Goal: Information Seeking & Learning: Check status

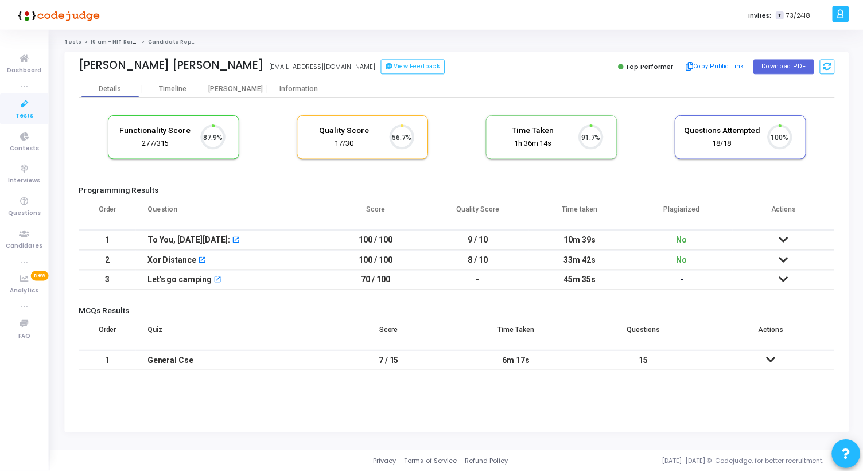
scroll to position [24, 29]
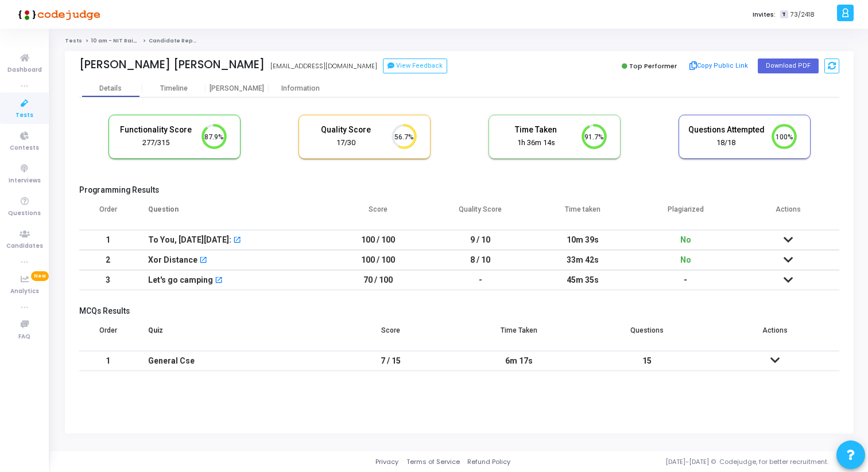
click at [237, 79] on div "[PERSON_NAME] [PERSON_NAME] [EMAIL_ADDRESS][DOMAIN_NAME] View Feedback Top Perf…" at bounding box center [459, 65] width 760 height 29
click at [236, 92] on div "[PERSON_NAME]" at bounding box center [236, 88] width 63 height 9
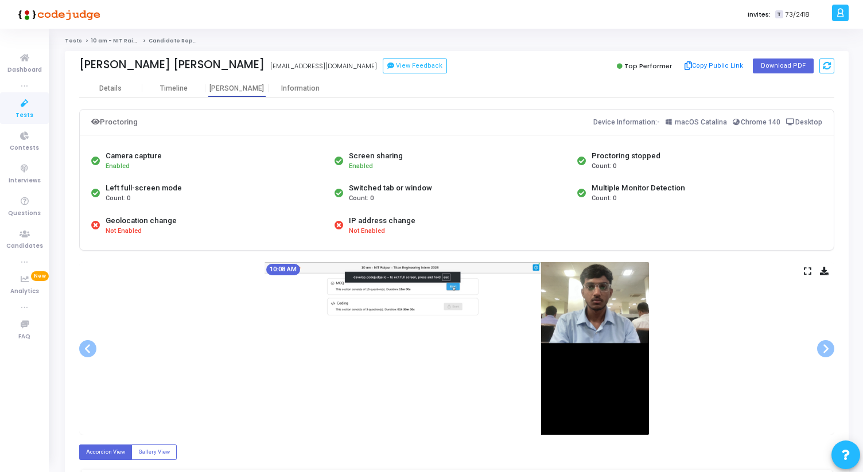
click at [809, 273] on icon at bounding box center [807, 271] width 7 height 6
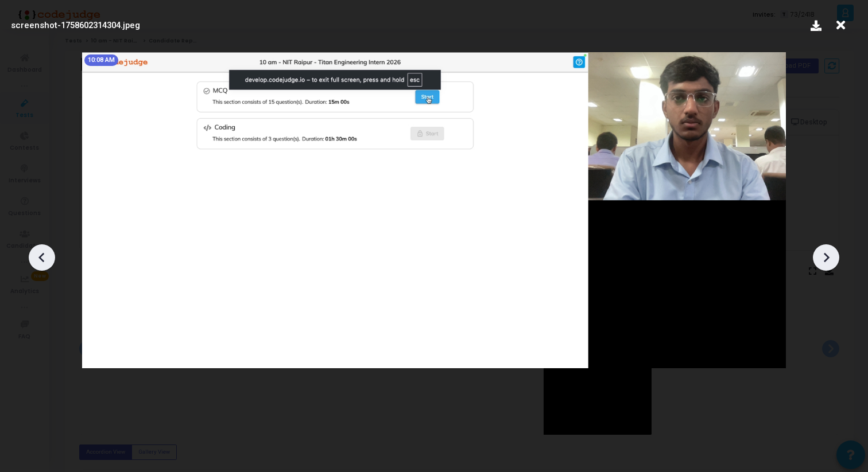
click at [832, 266] on icon at bounding box center [825, 257] width 17 height 17
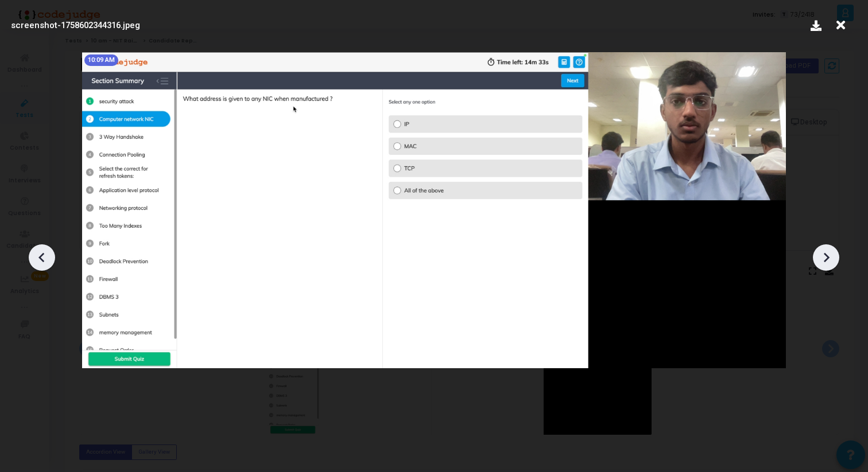
click at [832, 266] on icon at bounding box center [825, 257] width 17 height 17
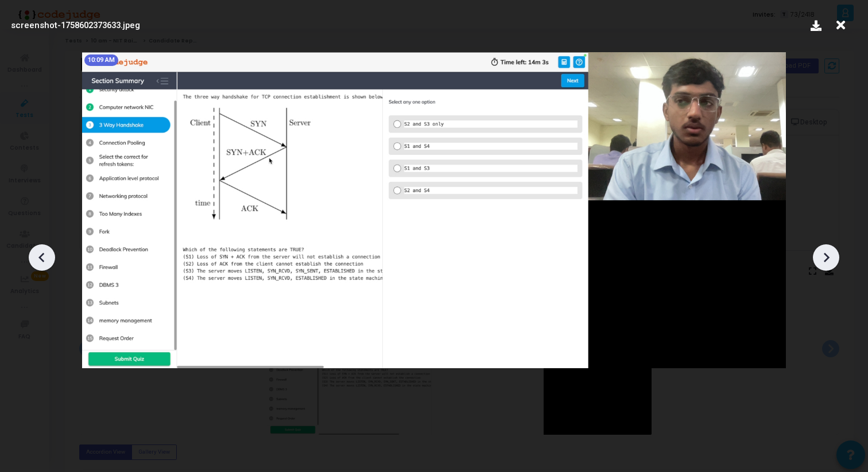
click at [832, 266] on icon at bounding box center [825, 257] width 17 height 17
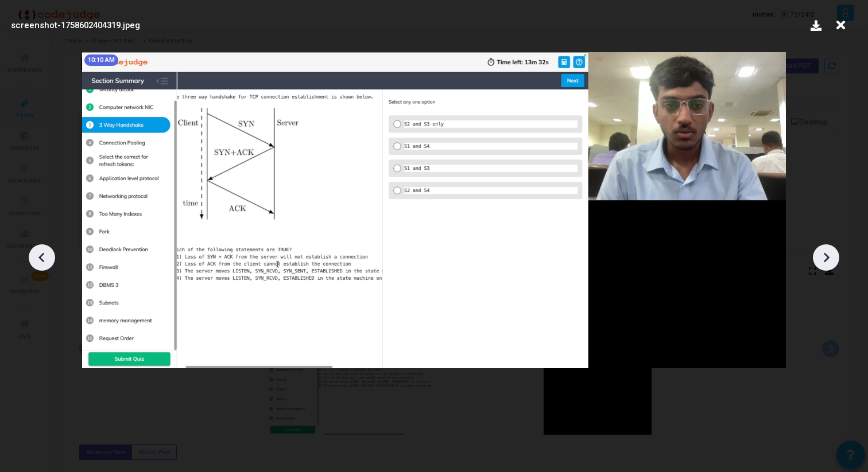
click at [832, 266] on icon at bounding box center [825, 257] width 17 height 17
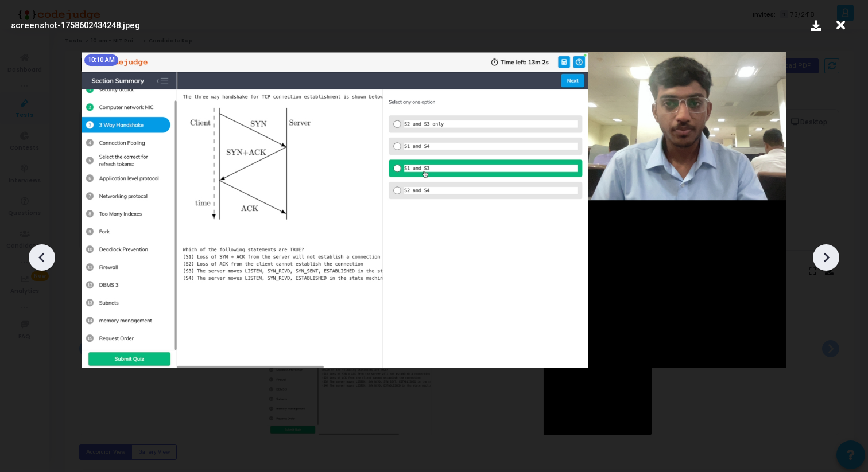
click at [832, 266] on icon at bounding box center [825, 257] width 17 height 17
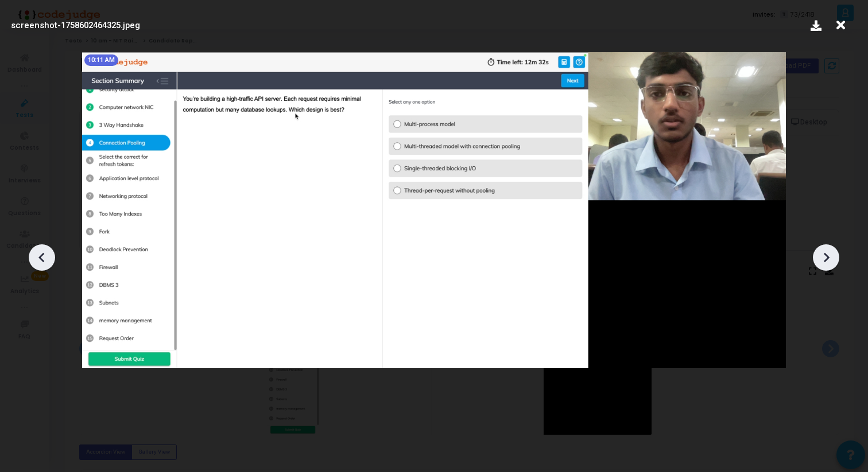
click at [832, 266] on icon at bounding box center [825, 257] width 17 height 17
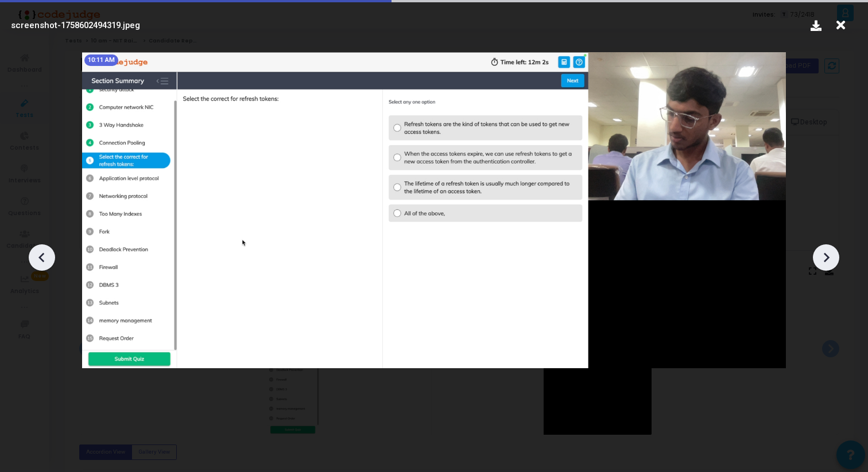
click at [832, 266] on icon at bounding box center [825, 257] width 17 height 17
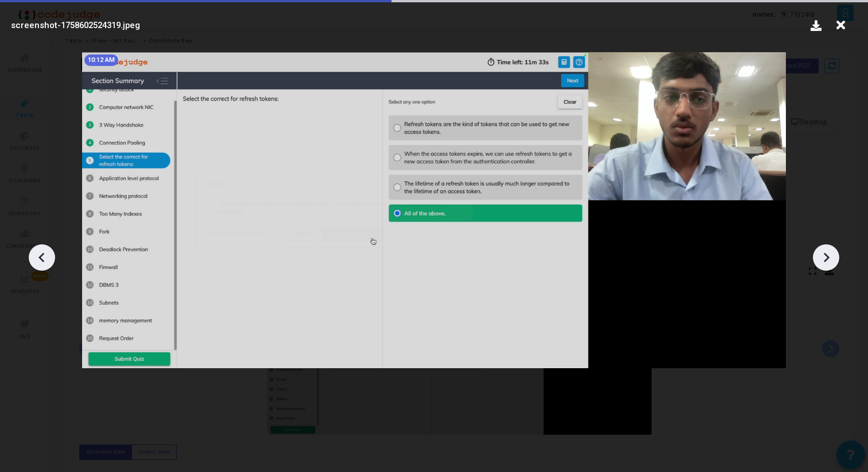
click at [832, 266] on icon at bounding box center [825, 257] width 17 height 17
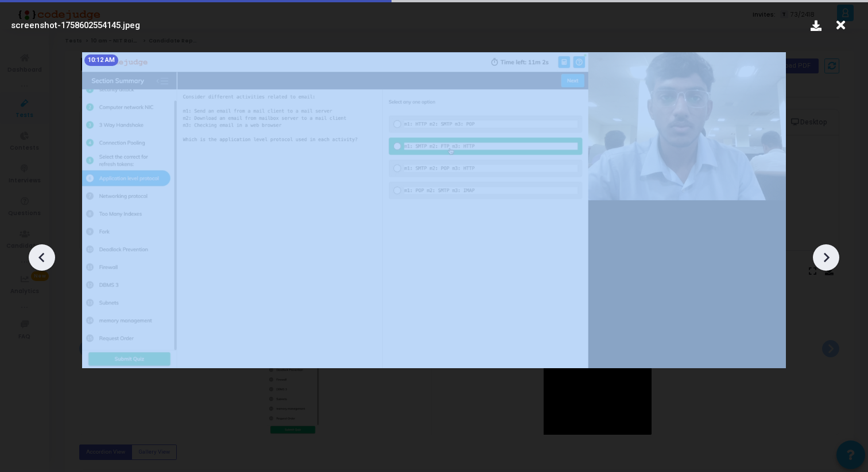
click at [832, 266] on icon at bounding box center [825, 257] width 17 height 17
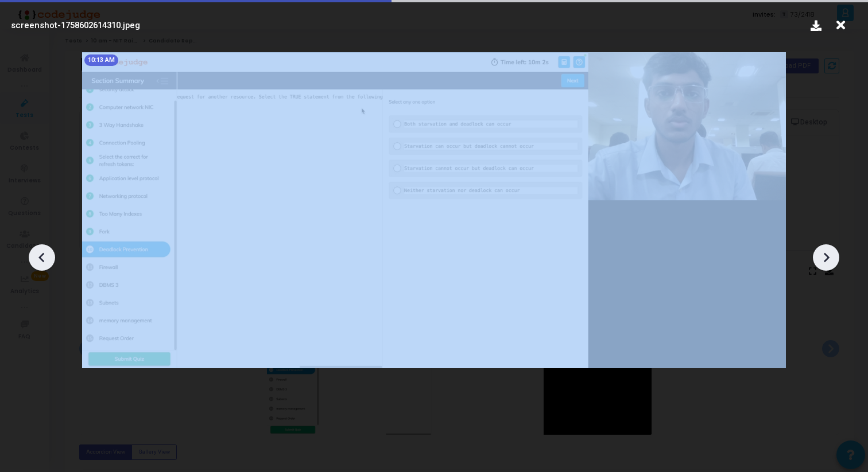
click at [832, 266] on icon at bounding box center [825, 257] width 17 height 17
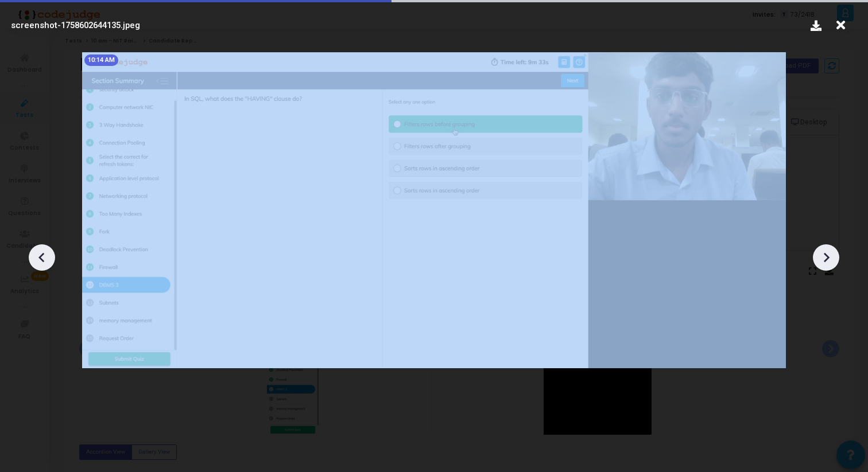
click at [832, 266] on icon at bounding box center [825, 257] width 17 height 17
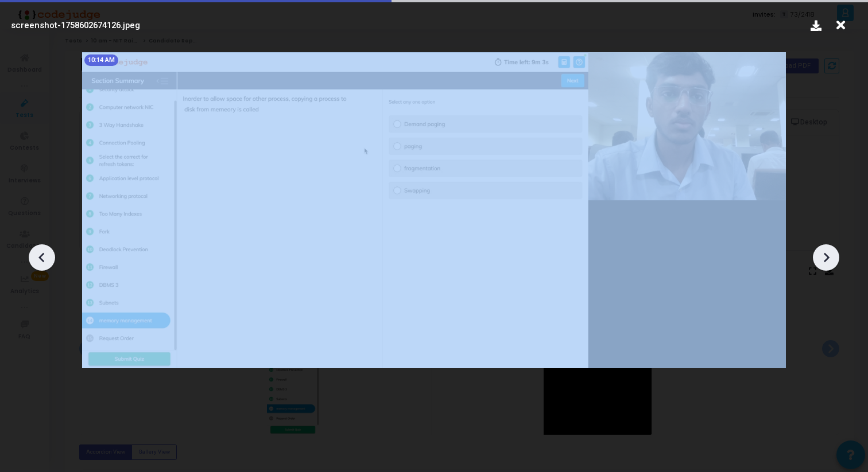
click at [832, 266] on icon at bounding box center [825, 257] width 17 height 17
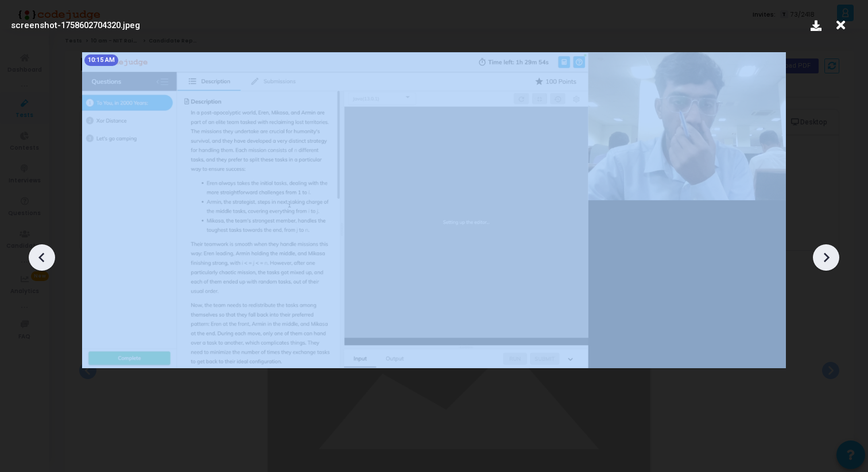
click at [832, 266] on icon at bounding box center [825, 257] width 17 height 17
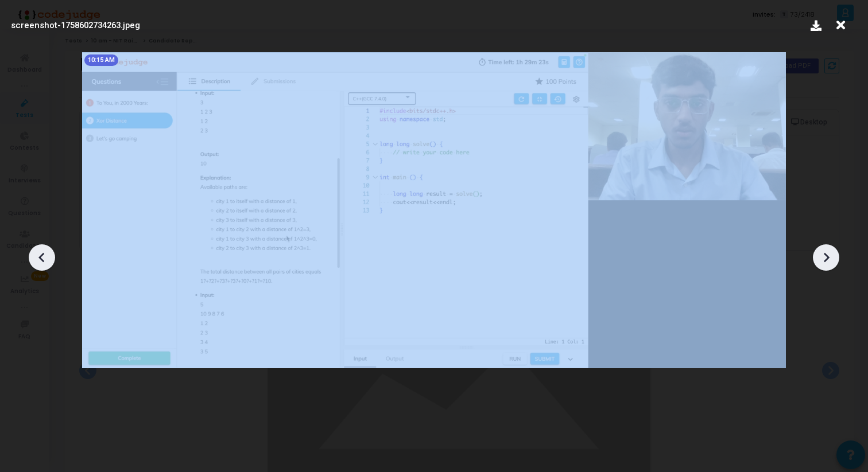
click at [832, 266] on icon at bounding box center [825, 257] width 17 height 17
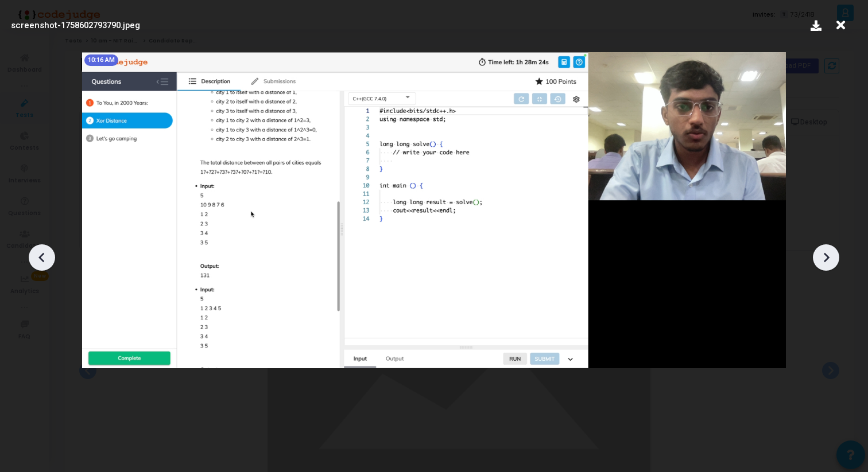
click at [832, 266] on icon at bounding box center [825, 257] width 17 height 17
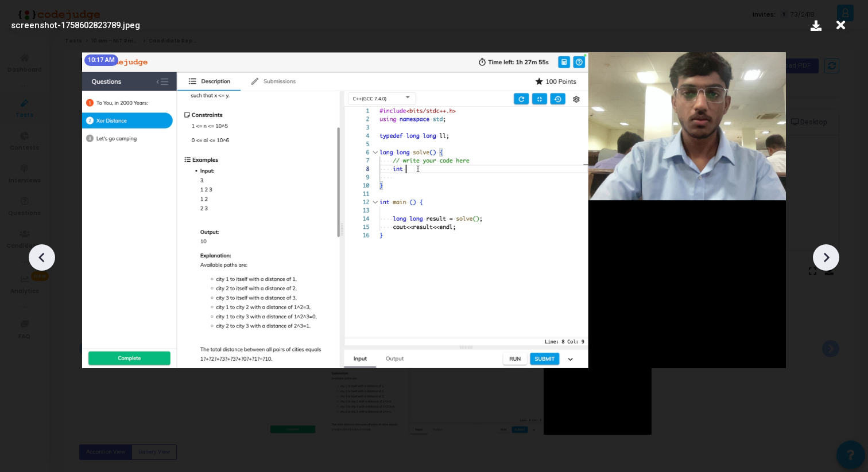
click at [38, 262] on icon at bounding box center [41, 257] width 17 height 17
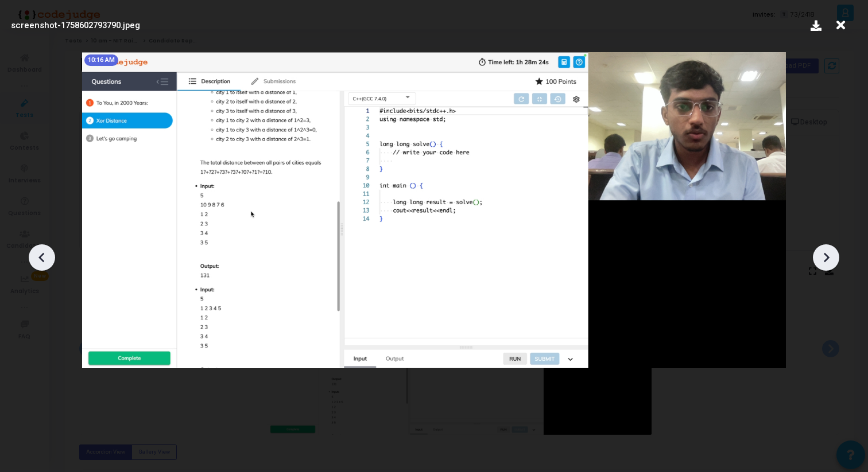
click at [38, 262] on icon at bounding box center [41, 257] width 17 height 17
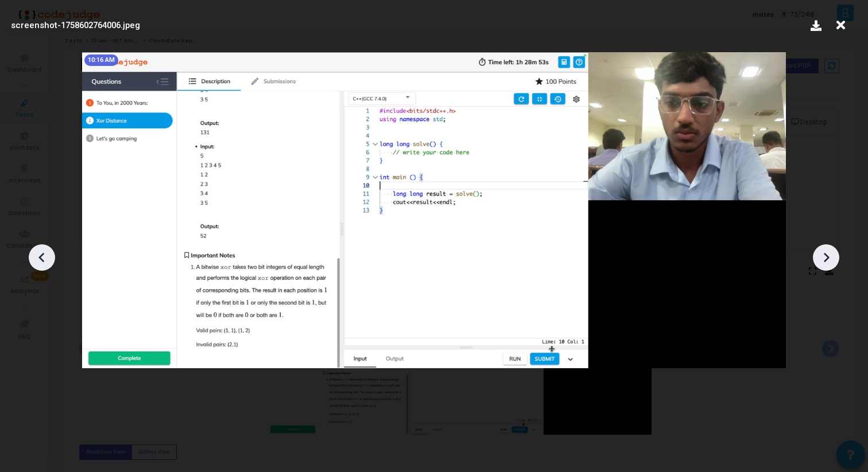
click at [39, 261] on icon at bounding box center [41, 257] width 17 height 17
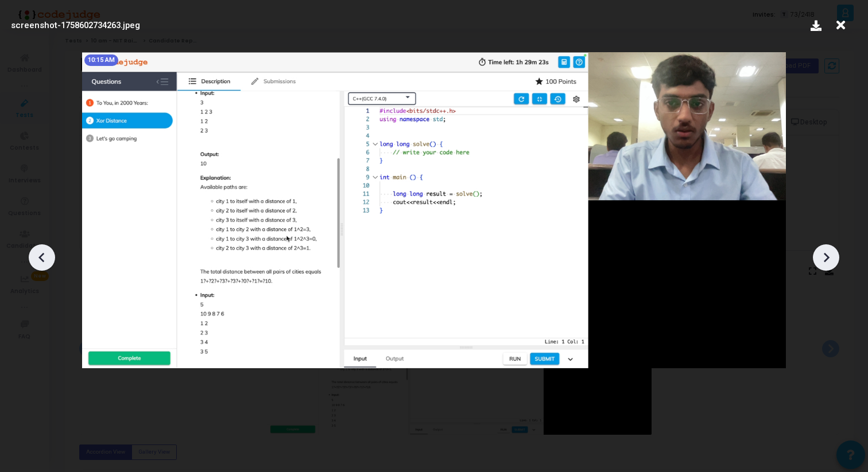
click at [39, 261] on icon at bounding box center [41, 257] width 17 height 17
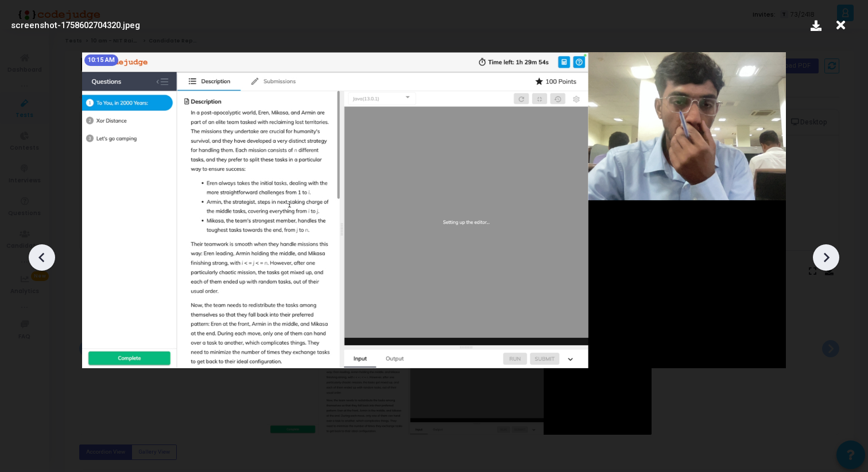
click at [39, 261] on icon at bounding box center [41, 257] width 17 height 17
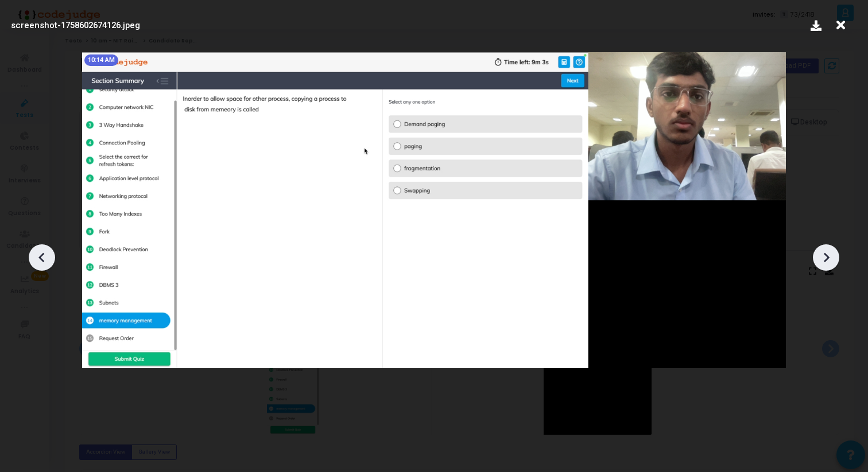
click at [820, 258] on icon at bounding box center [825, 257] width 17 height 17
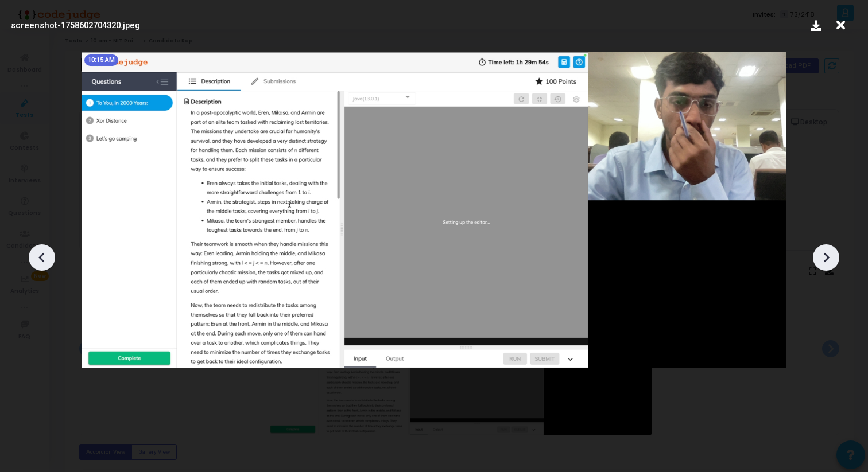
click at [820, 258] on icon at bounding box center [825, 257] width 17 height 17
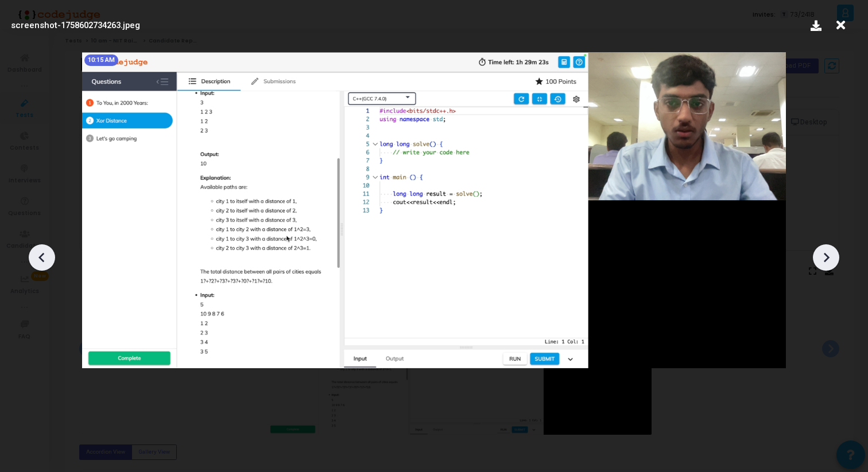
click at [820, 258] on icon at bounding box center [825, 257] width 17 height 17
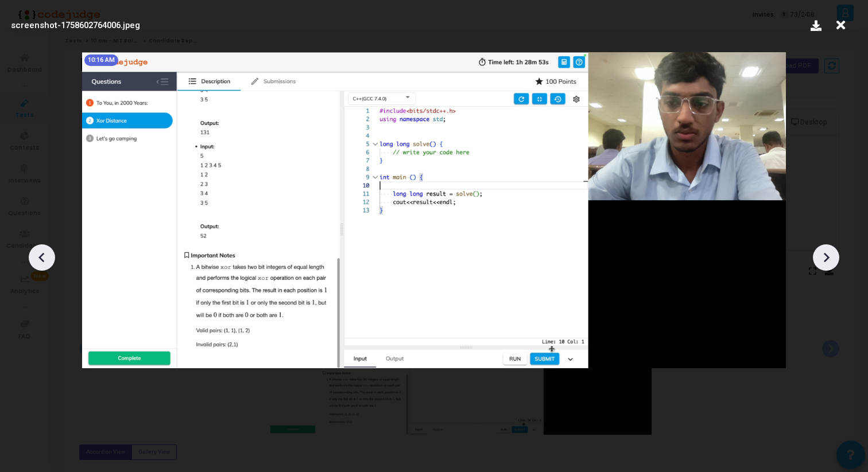
click at [820, 258] on icon at bounding box center [825, 257] width 17 height 17
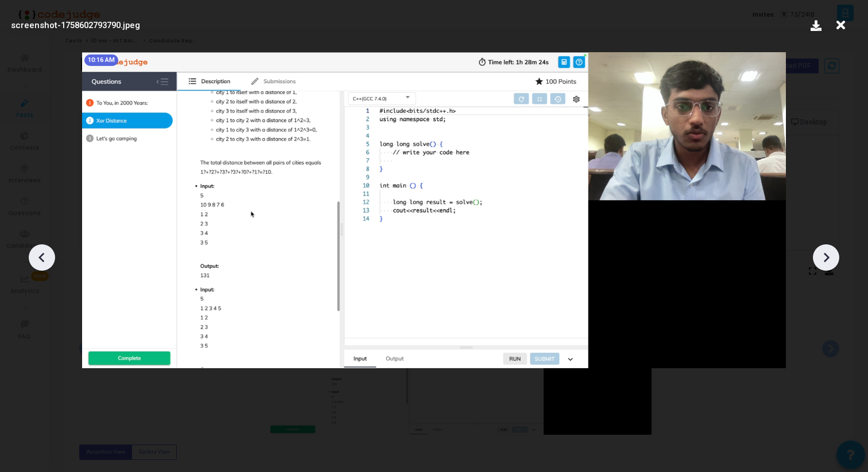
click at [820, 258] on icon at bounding box center [825, 257] width 17 height 17
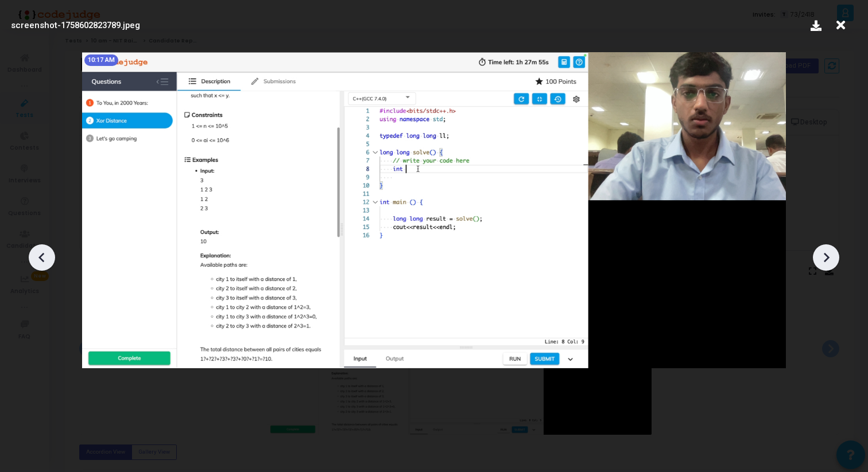
click at [820, 258] on icon at bounding box center [825, 257] width 17 height 17
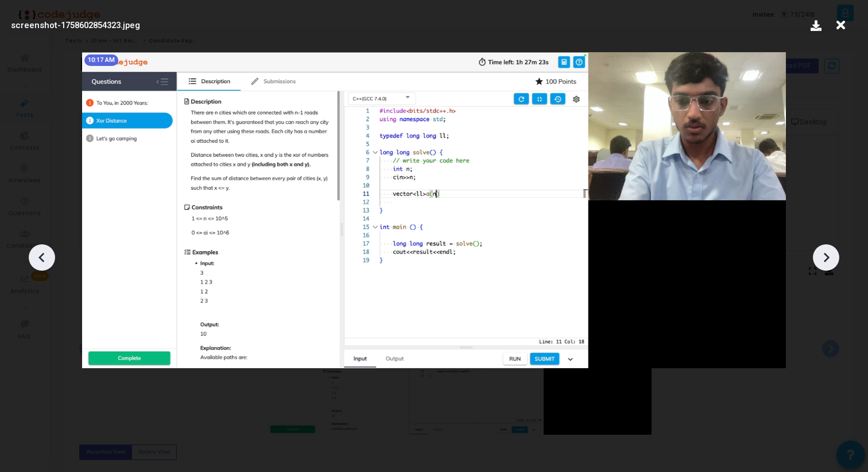
click at [820, 258] on icon at bounding box center [825, 257] width 17 height 17
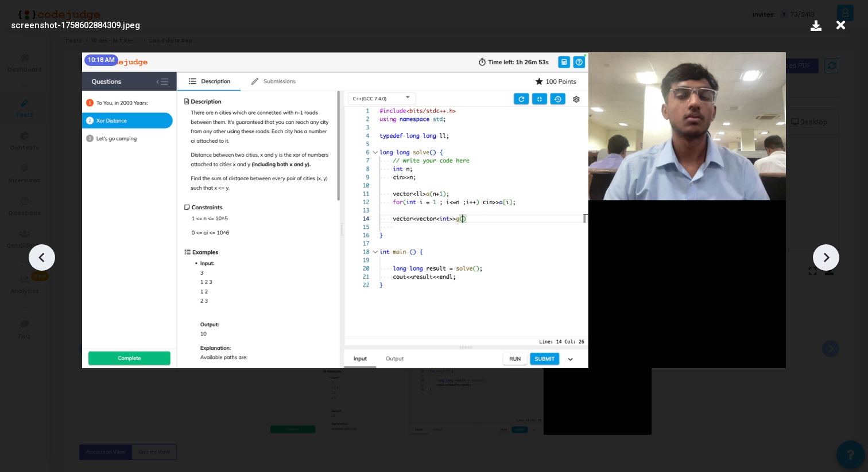
click at [820, 258] on icon at bounding box center [825, 257] width 17 height 17
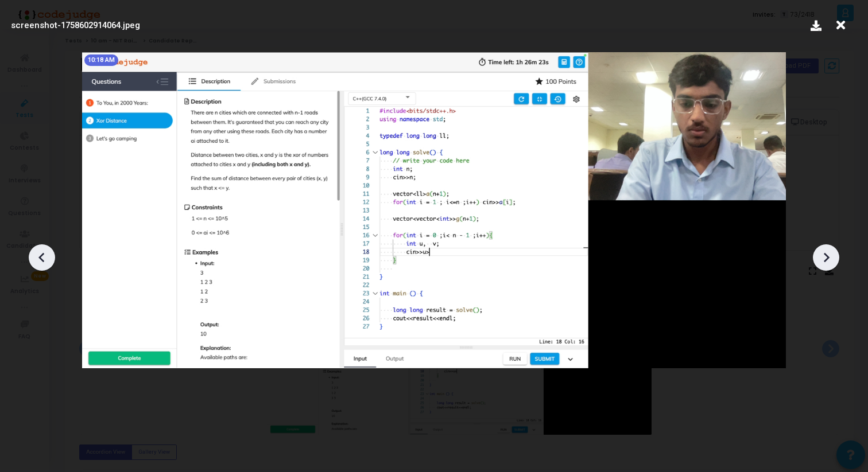
click at [820, 258] on icon at bounding box center [825, 257] width 17 height 17
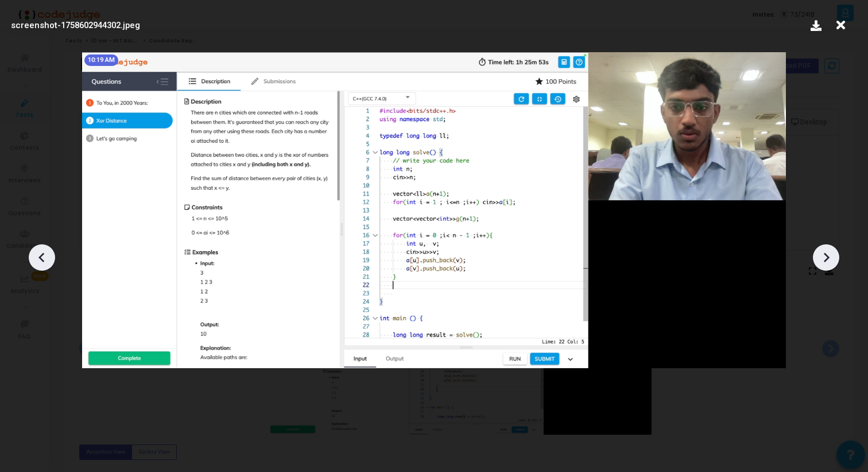
click at [820, 258] on icon at bounding box center [825, 257] width 17 height 17
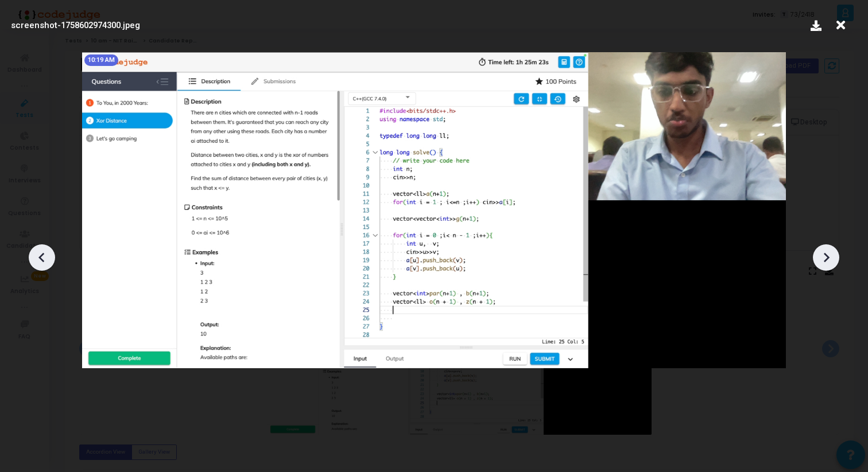
click at [820, 258] on icon at bounding box center [825, 257] width 17 height 17
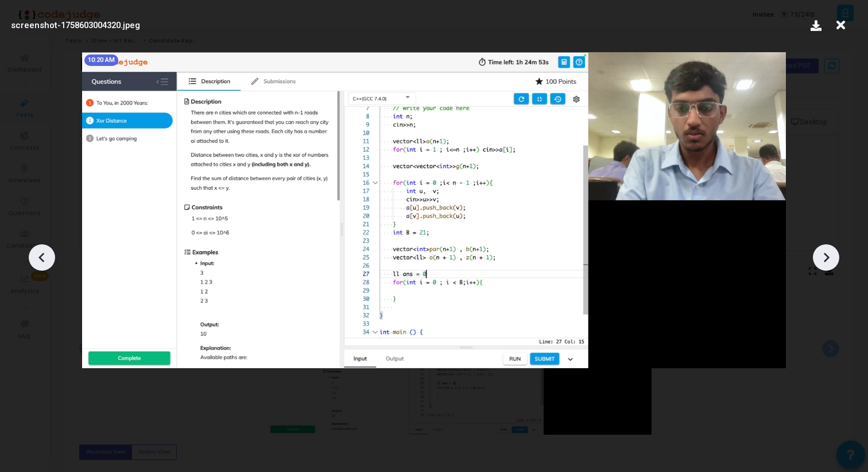
click at [820, 258] on icon at bounding box center [825, 257] width 17 height 17
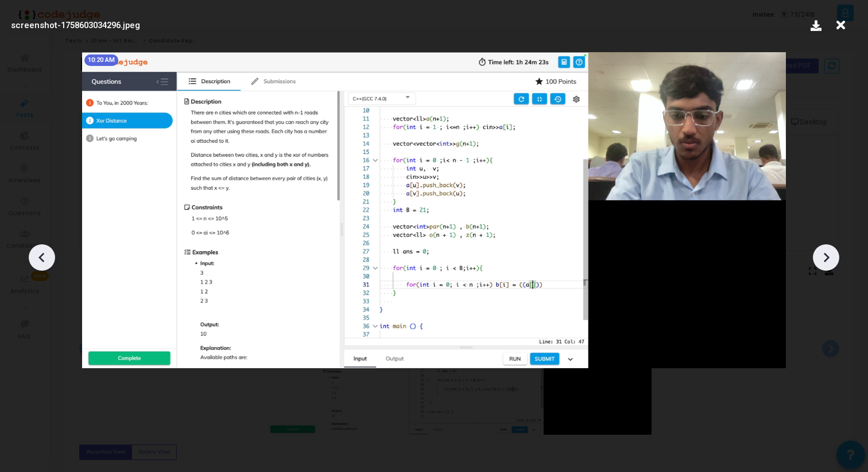
click at [820, 258] on icon at bounding box center [825, 257] width 17 height 17
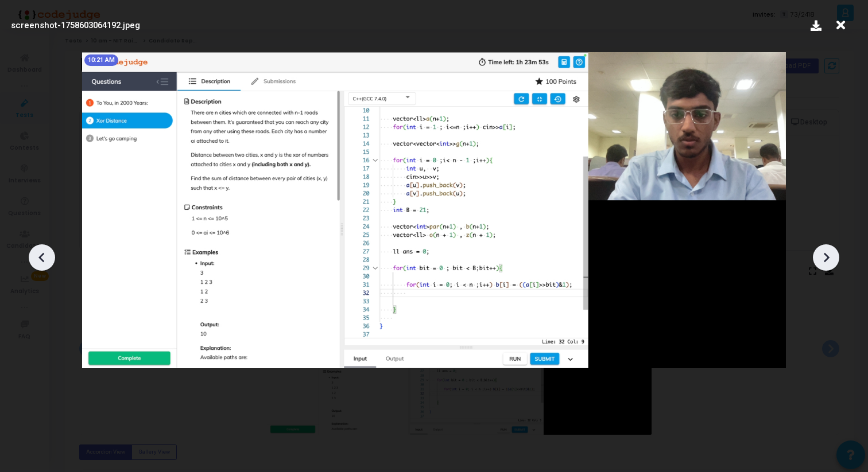
click at [820, 258] on icon at bounding box center [825, 257] width 17 height 17
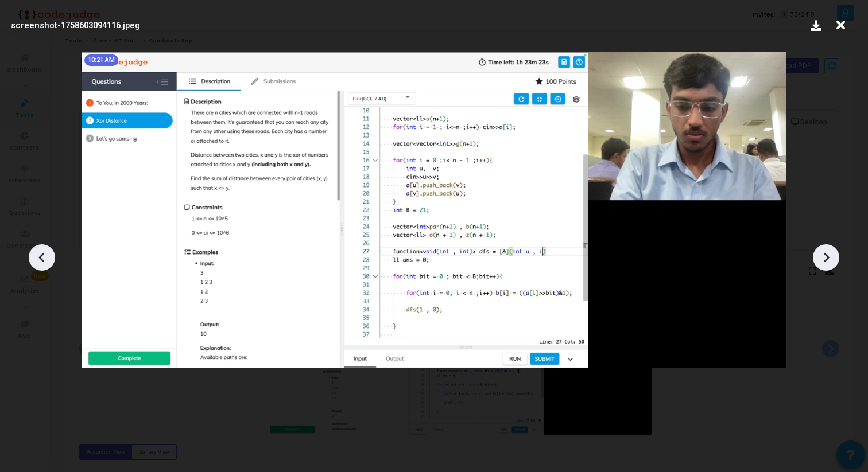
click at [820, 258] on icon at bounding box center [825, 257] width 17 height 17
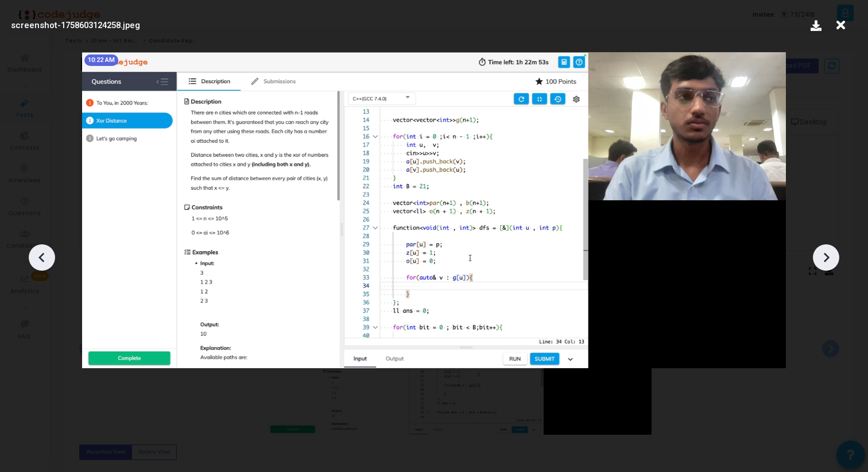
click at [820, 258] on icon at bounding box center [825, 257] width 17 height 17
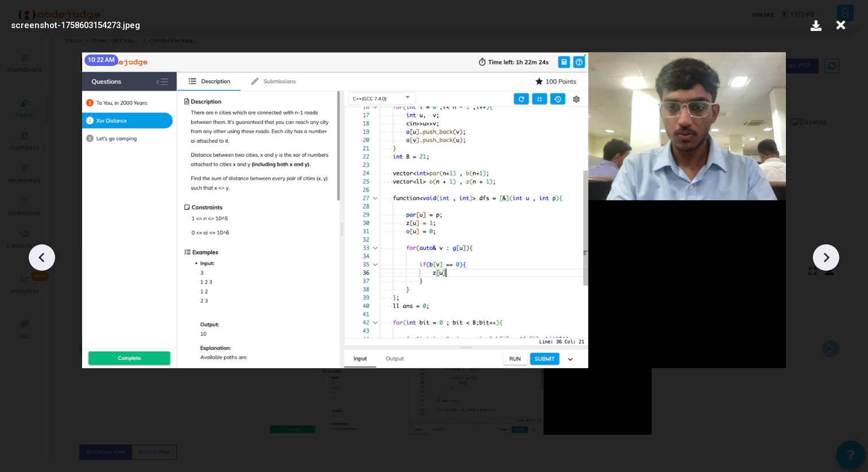
click at [820, 258] on icon at bounding box center [825, 257] width 17 height 17
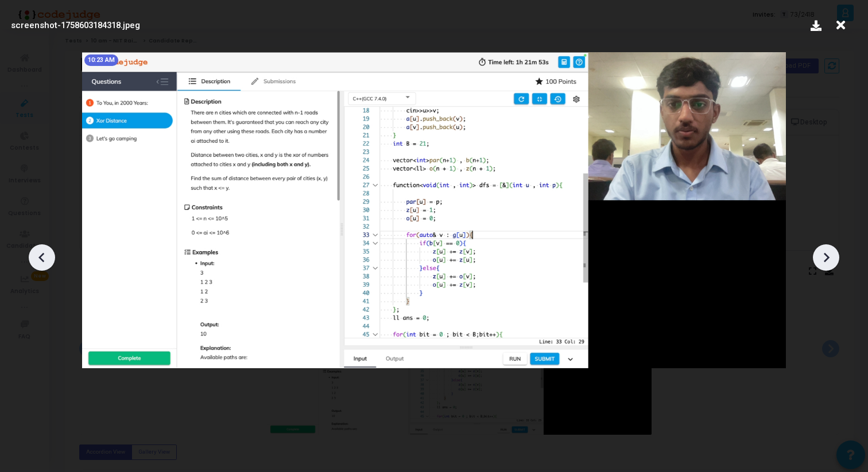
click at [820, 258] on icon at bounding box center [825, 257] width 17 height 17
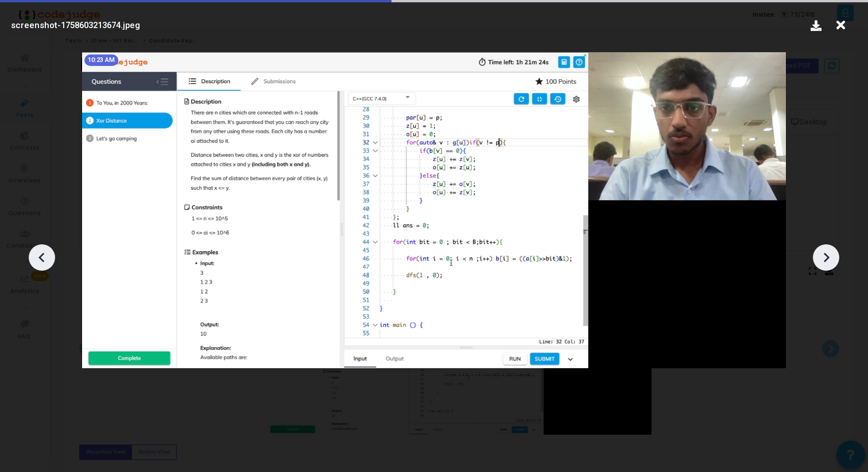
click at [820, 258] on icon at bounding box center [825, 257] width 17 height 17
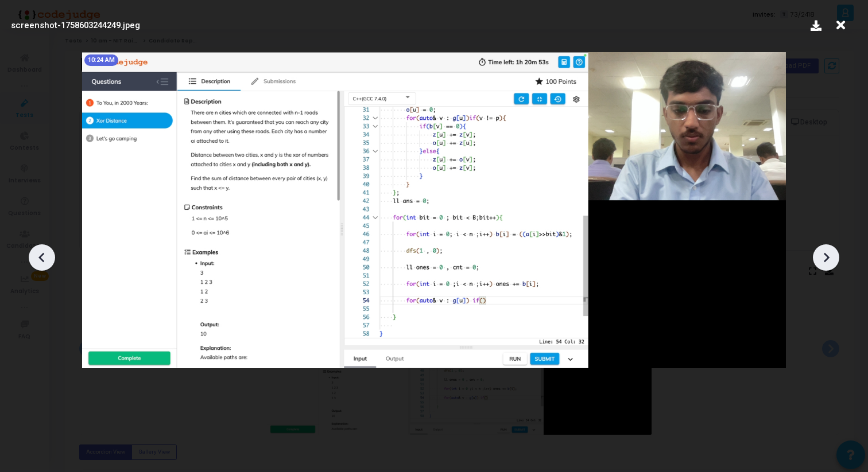
click at [820, 258] on icon at bounding box center [825, 257] width 17 height 17
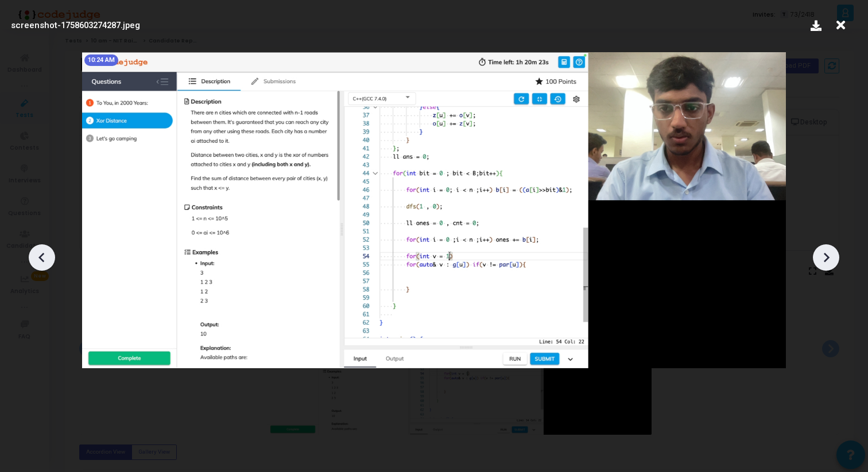
click at [820, 258] on icon at bounding box center [825, 257] width 17 height 17
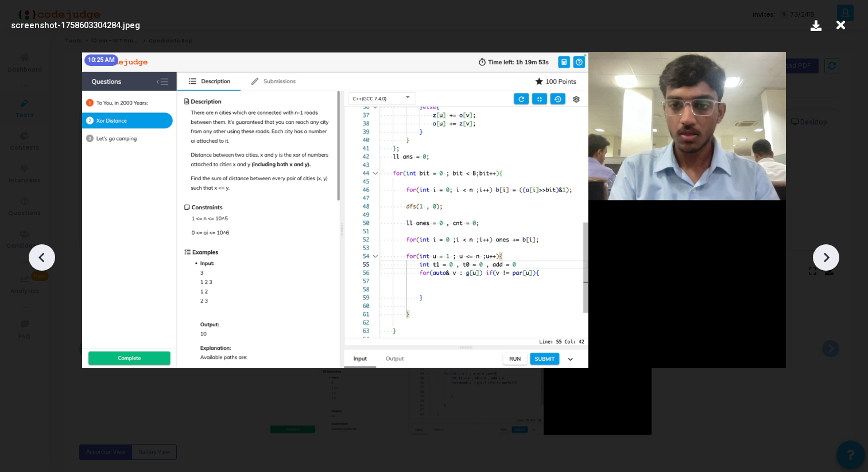
click at [820, 258] on icon at bounding box center [825, 257] width 17 height 17
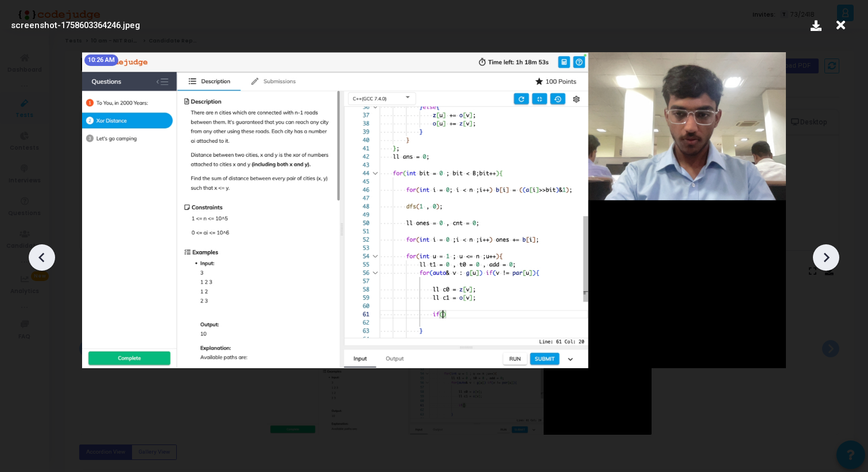
click at [820, 258] on icon at bounding box center [825, 257] width 17 height 17
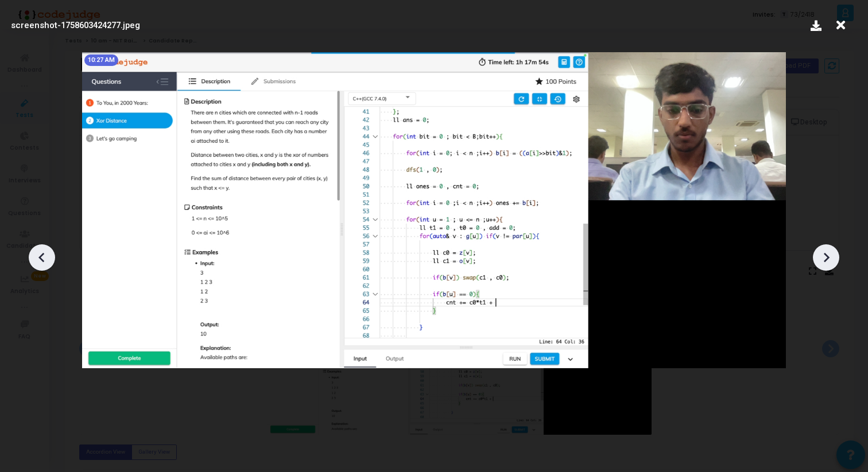
click at [820, 258] on icon at bounding box center [825, 257] width 17 height 17
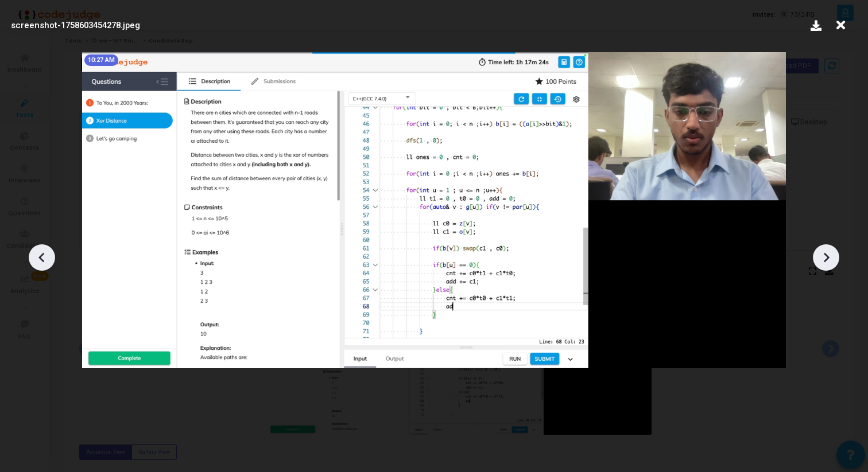
click at [820, 258] on icon at bounding box center [825, 257] width 17 height 17
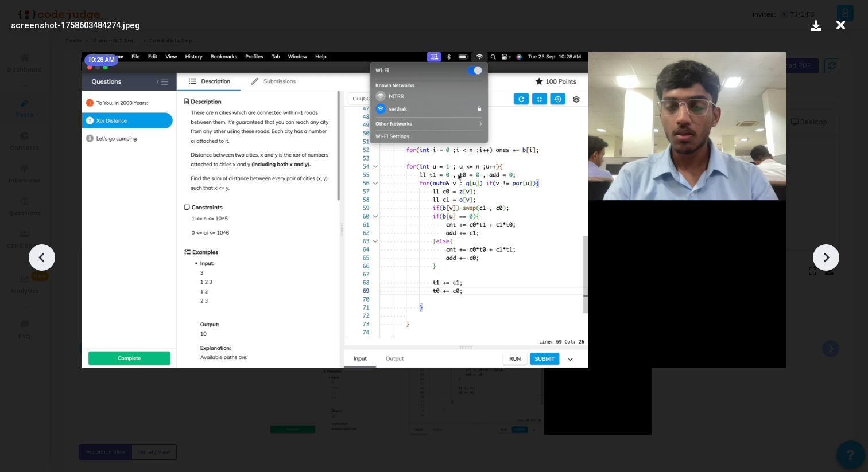
click at [820, 258] on icon at bounding box center [825, 257] width 17 height 17
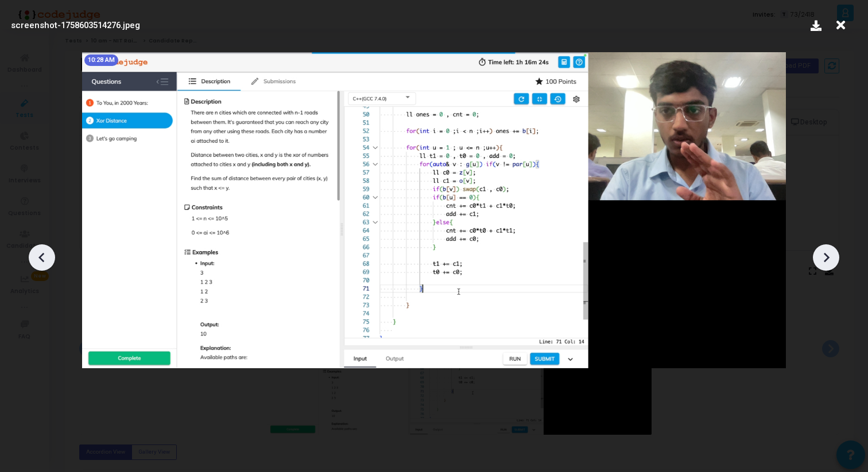
click at [820, 258] on icon at bounding box center [825, 257] width 17 height 17
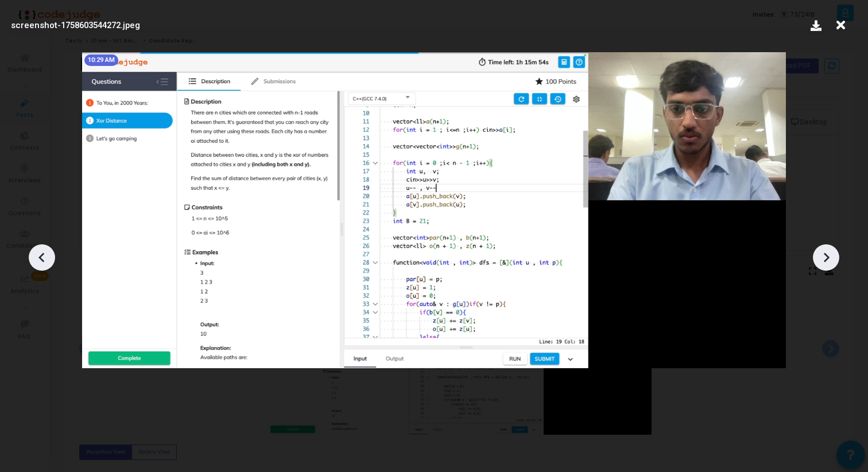
click at [820, 258] on icon at bounding box center [825, 257] width 17 height 17
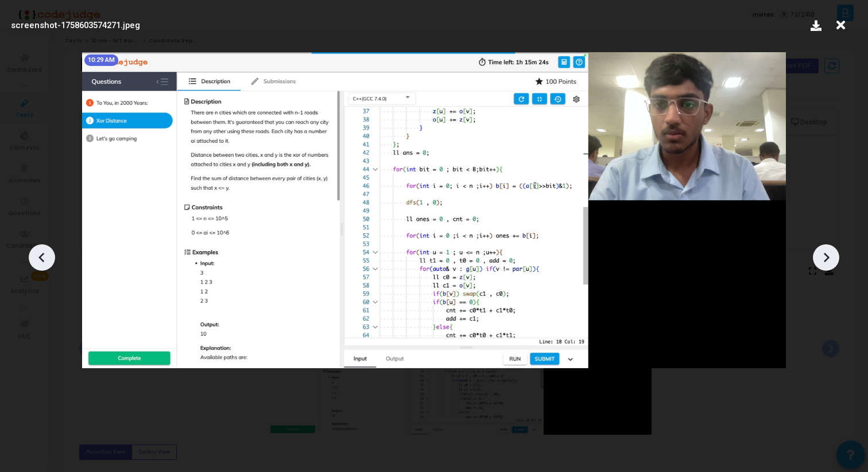
click at [820, 258] on icon at bounding box center [825, 257] width 17 height 17
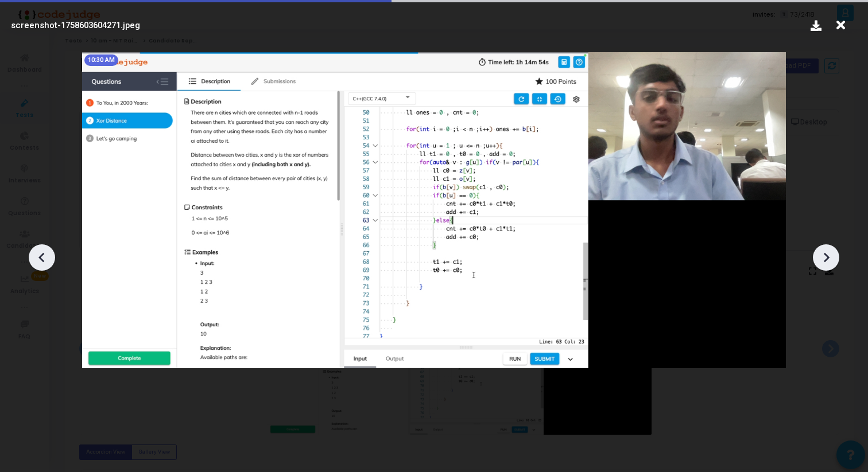
click at [820, 258] on icon at bounding box center [825, 257] width 17 height 17
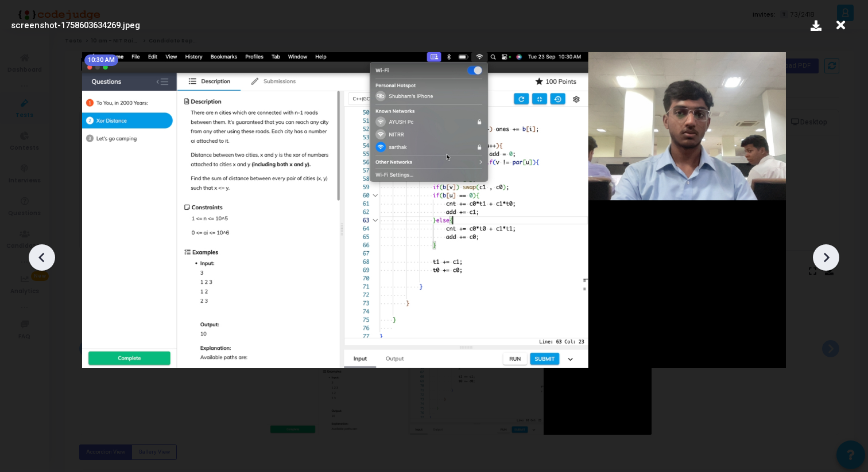
click at [42, 250] on icon at bounding box center [41, 257] width 17 height 17
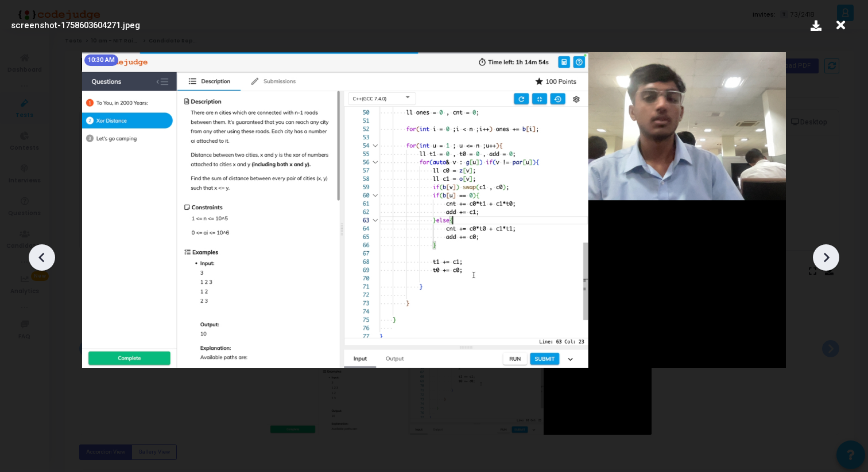
click at [825, 254] on icon at bounding box center [827, 258] width 6 height 10
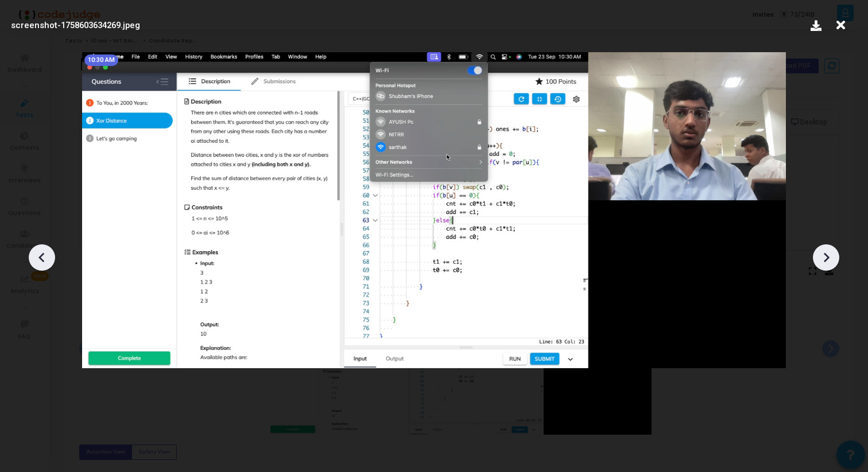
click at [825, 254] on icon at bounding box center [827, 258] width 6 height 10
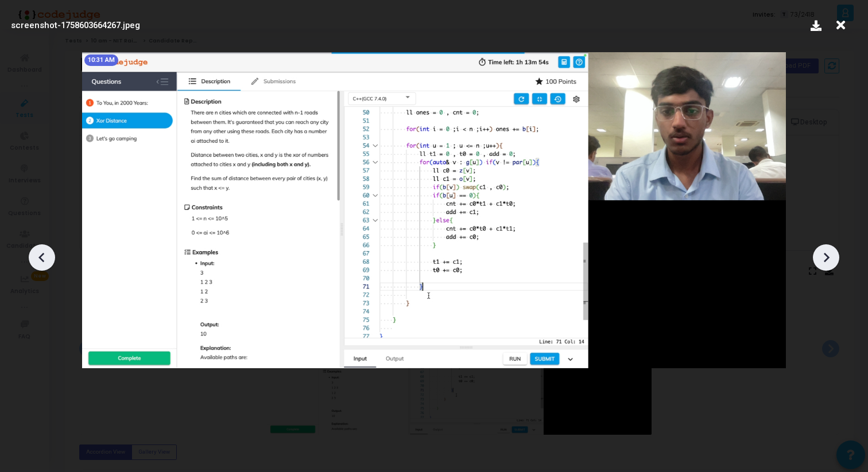
click at [825, 254] on icon at bounding box center [827, 258] width 6 height 10
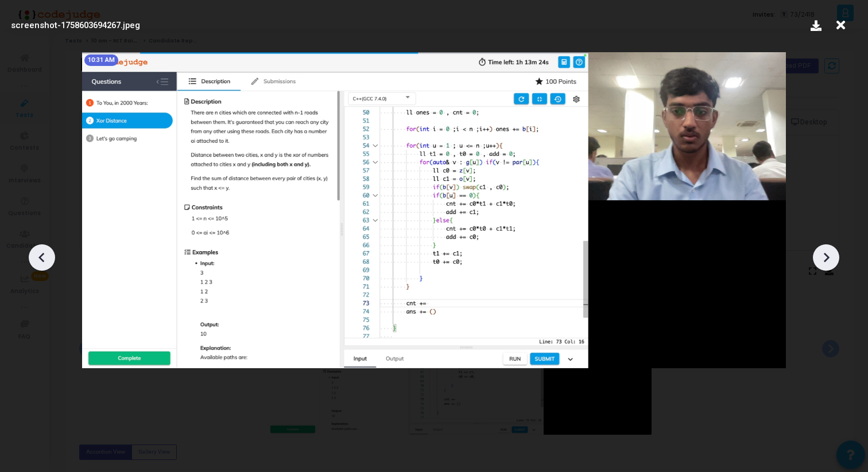
click at [825, 254] on icon at bounding box center [827, 258] width 6 height 10
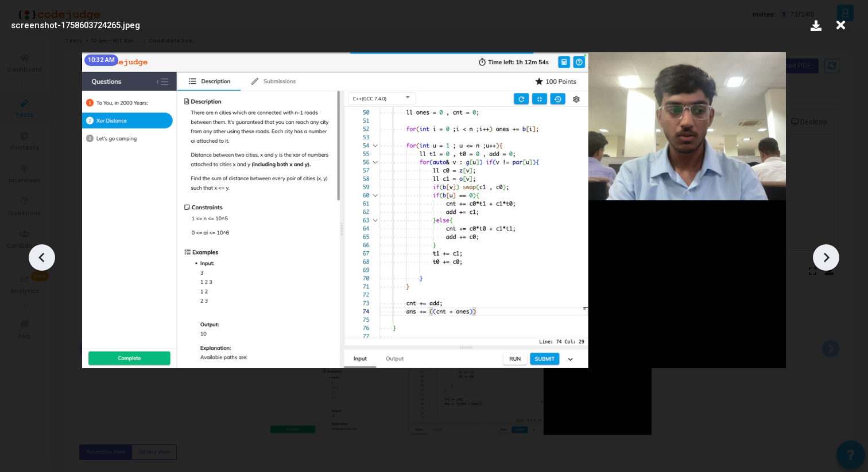
click at [825, 254] on icon at bounding box center [827, 258] width 6 height 10
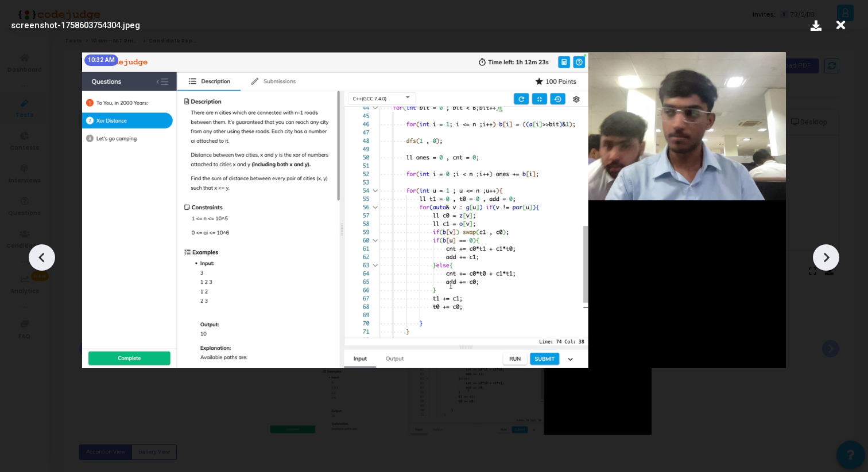
click at [825, 254] on icon at bounding box center [827, 258] width 6 height 10
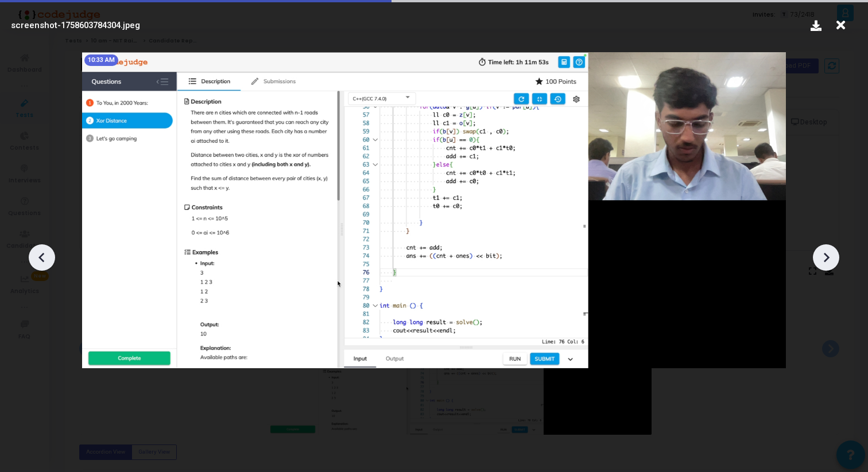
click at [825, 254] on icon at bounding box center [827, 258] width 6 height 10
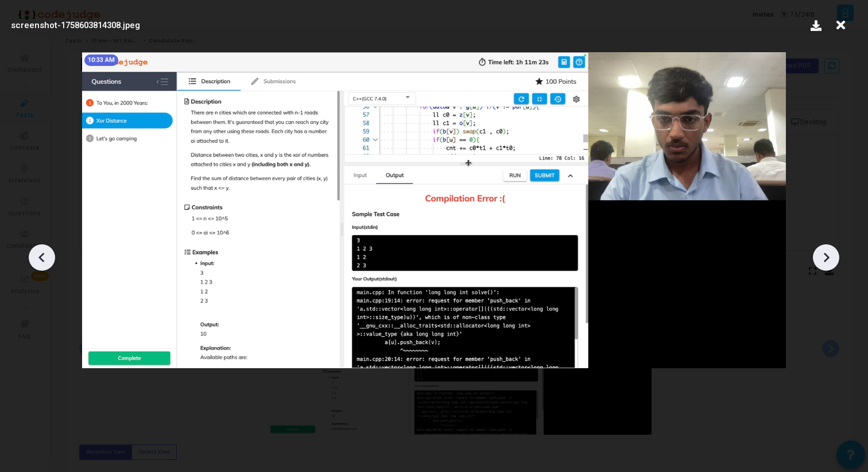
click at [825, 254] on icon at bounding box center [827, 258] width 6 height 10
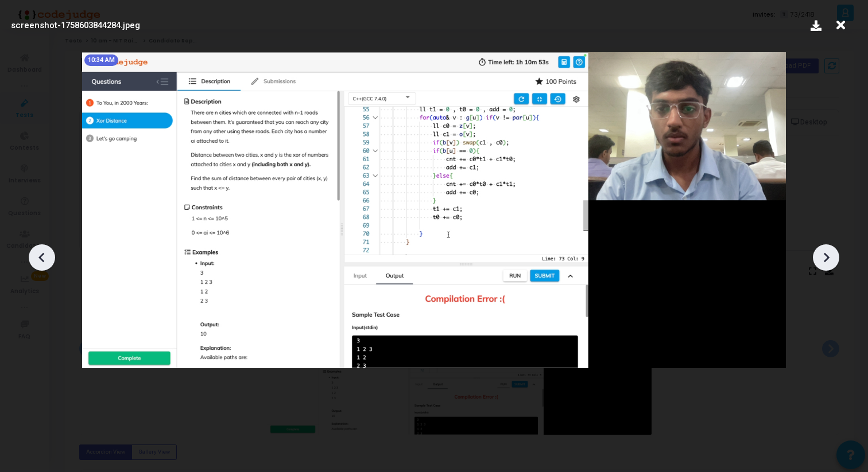
click at [825, 254] on icon at bounding box center [827, 258] width 6 height 10
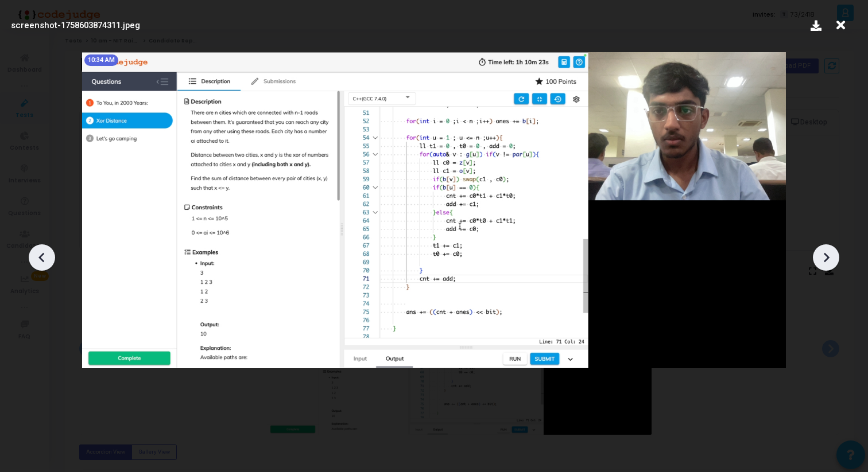
click at [825, 254] on icon at bounding box center [827, 258] width 6 height 10
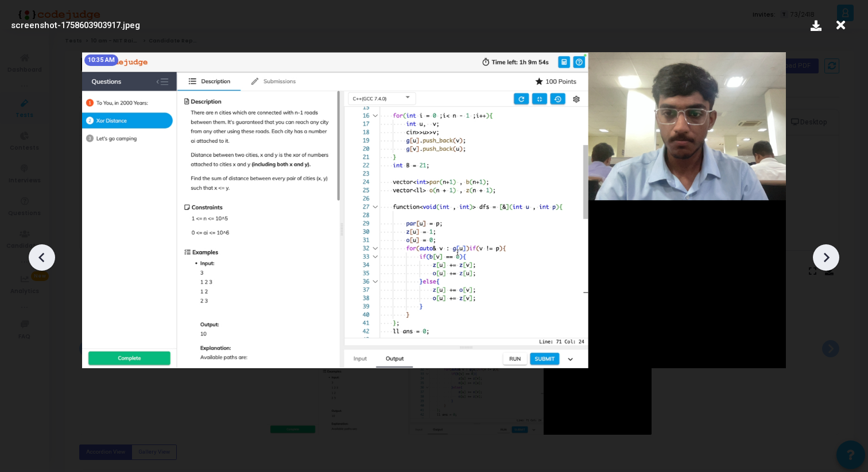
click at [825, 254] on icon at bounding box center [827, 258] width 6 height 10
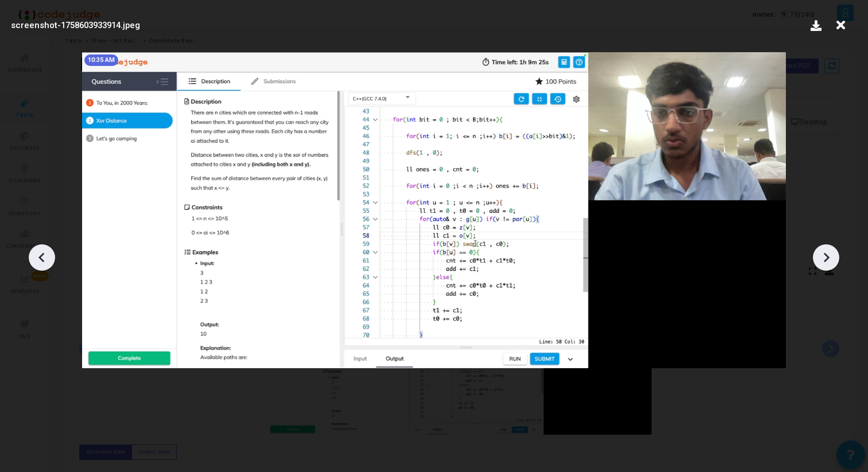
click at [825, 254] on icon at bounding box center [827, 258] width 6 height 10
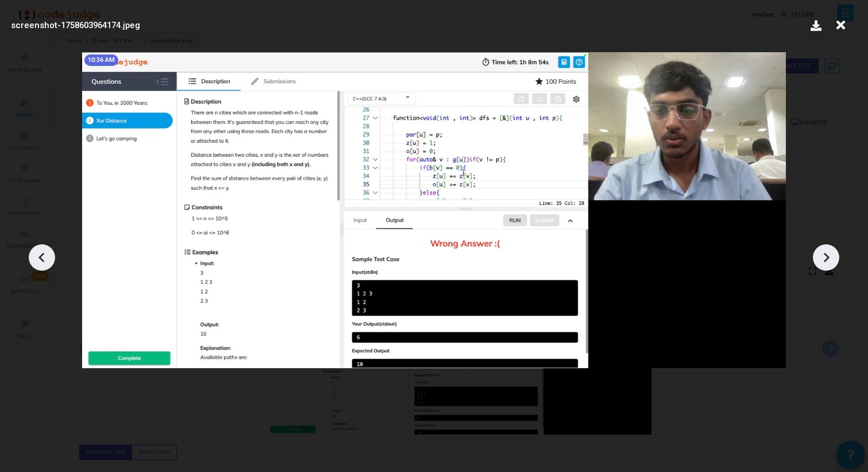
click at [825, 254] on icon at bounding box center [827, 258] width 6 height 10
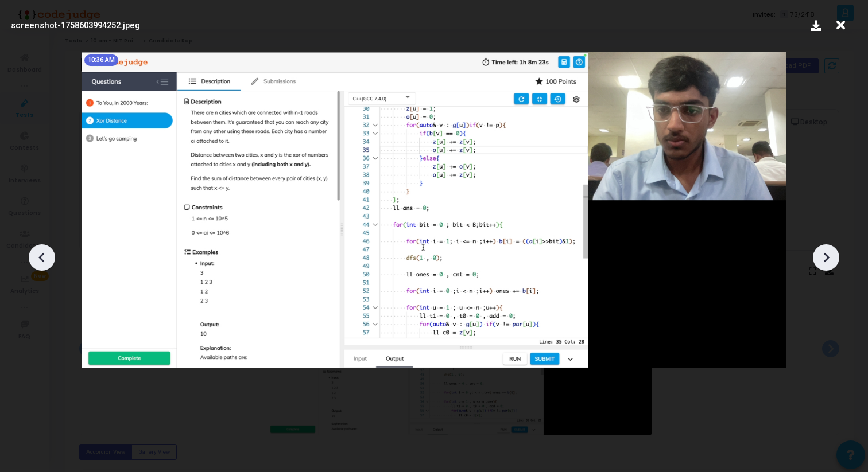
click at [825, 254] on icon at bounding box center [827, 258] width 6 height 10
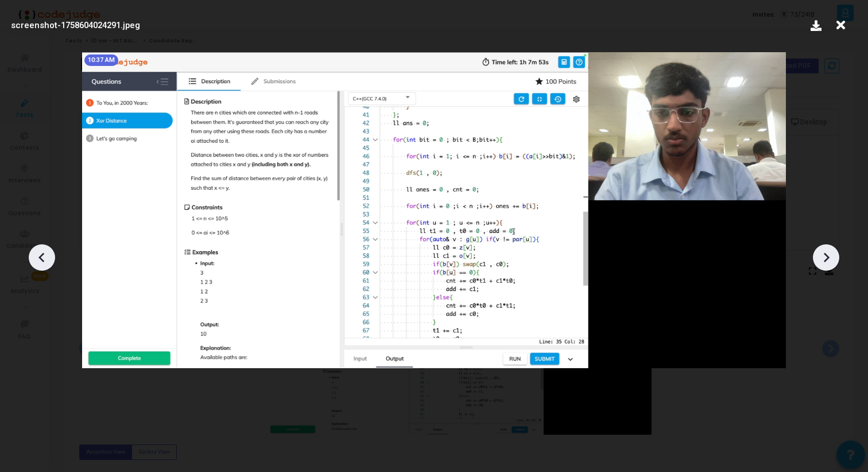
click at [825, 254] on icon at bounding box center [827, 258] width 6 height 10
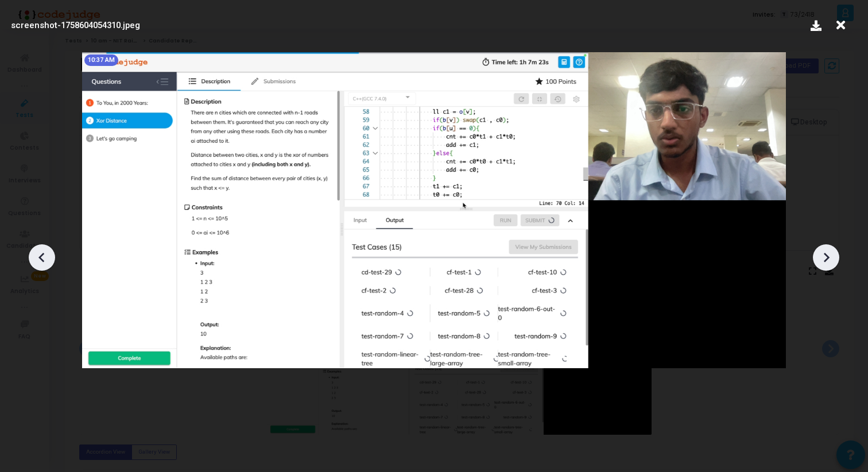
click at [825, 254] on icon at bounding box center [827, 258] width 6 height 10
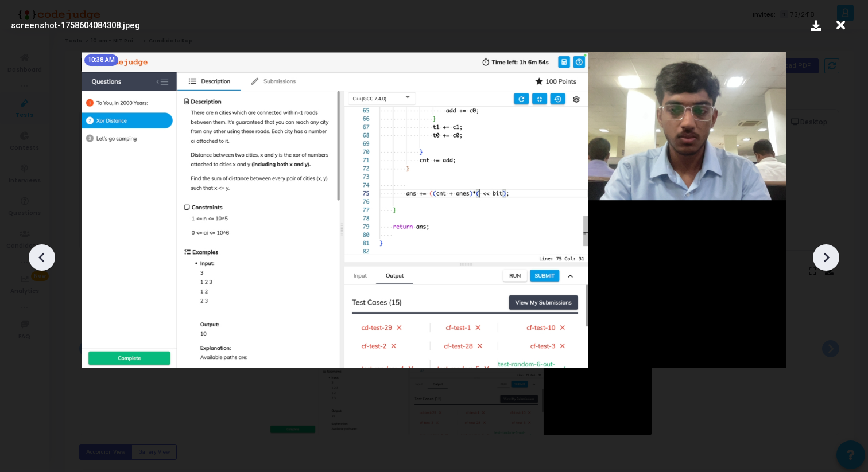
click at [825, 254] on icon at bounding box center [827, 258] width 6 height 10
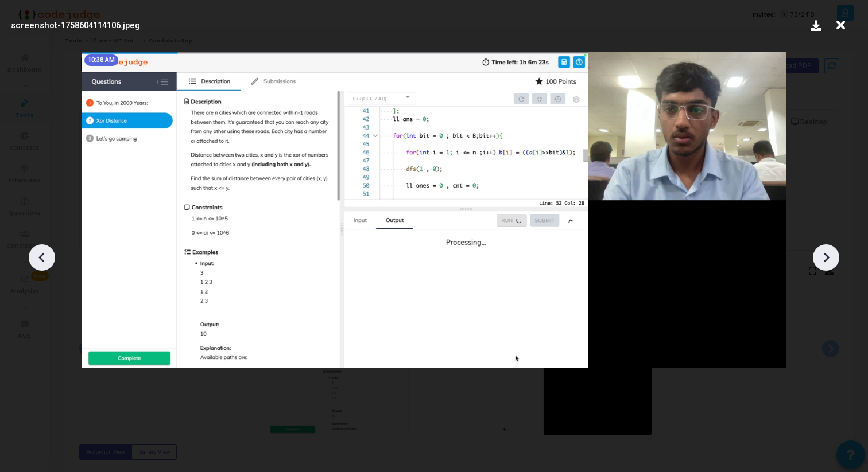
click at [825, 254] on icon at bounding box center [827, 258] width 6 height 10
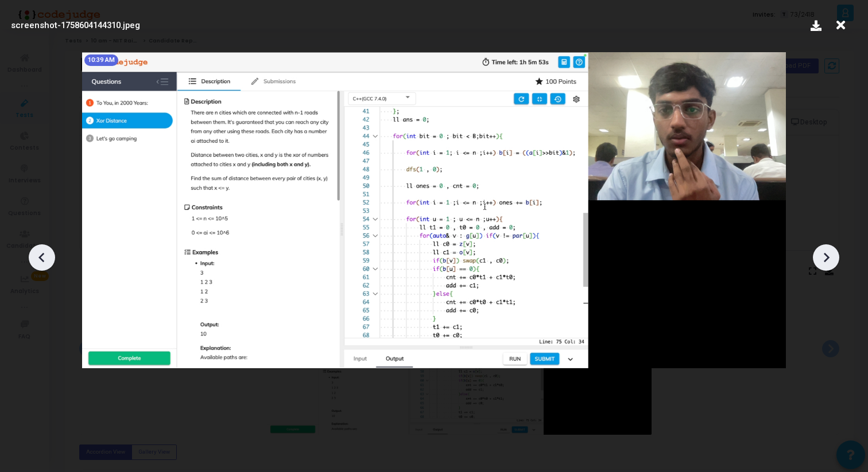
click at [825, 254] on icon at bounding box center [827, 258] width 6 height 10
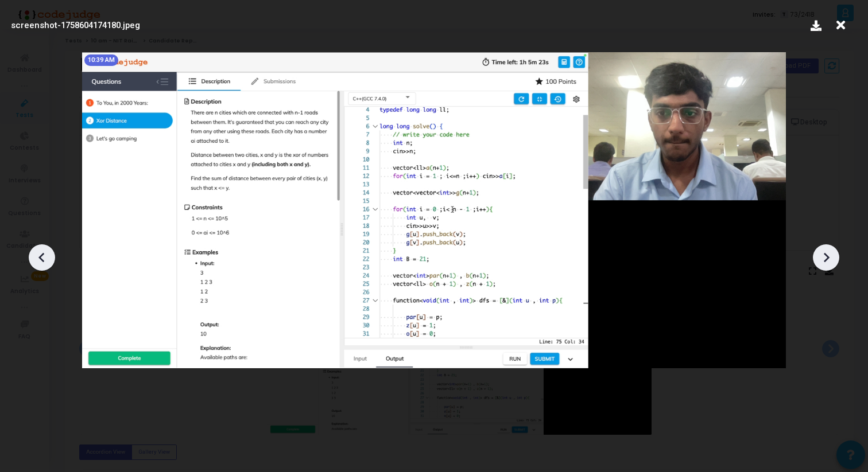
click at [825, 254] on icon at bounding box center [827, 258] width 6 height 10
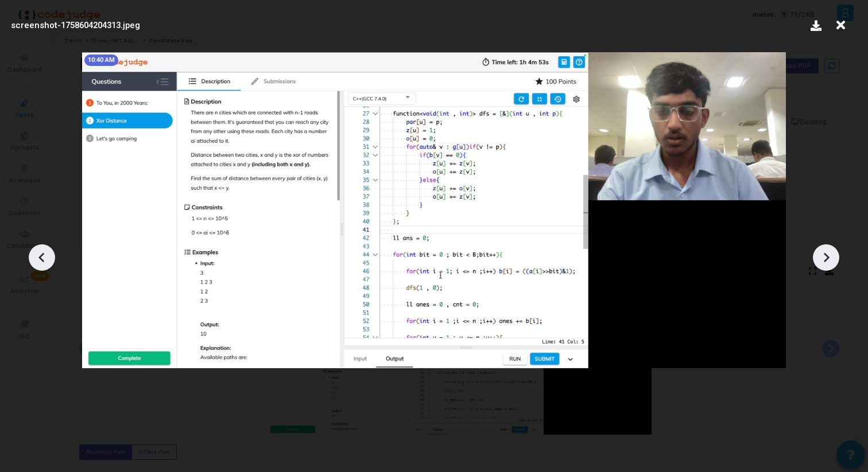
click at [825, 254] on icon at bounding box center [827, 258] width 6 height 10
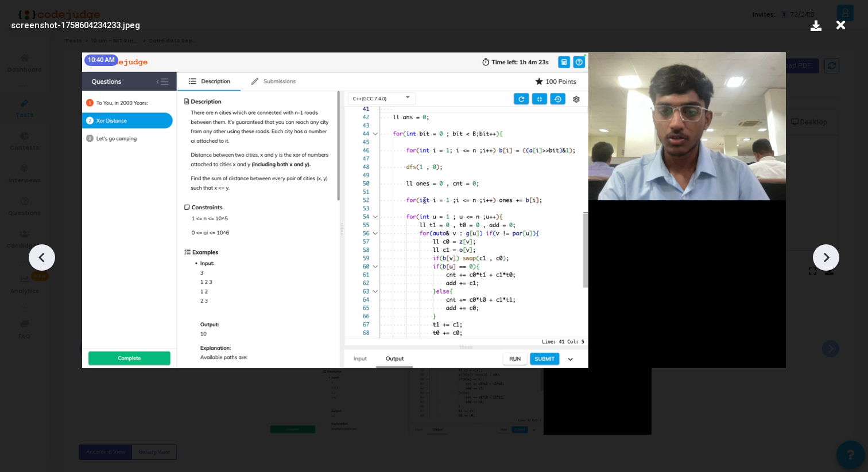
click at [825, 254] on icon at bounding box center [827, 258] width 6 height 10
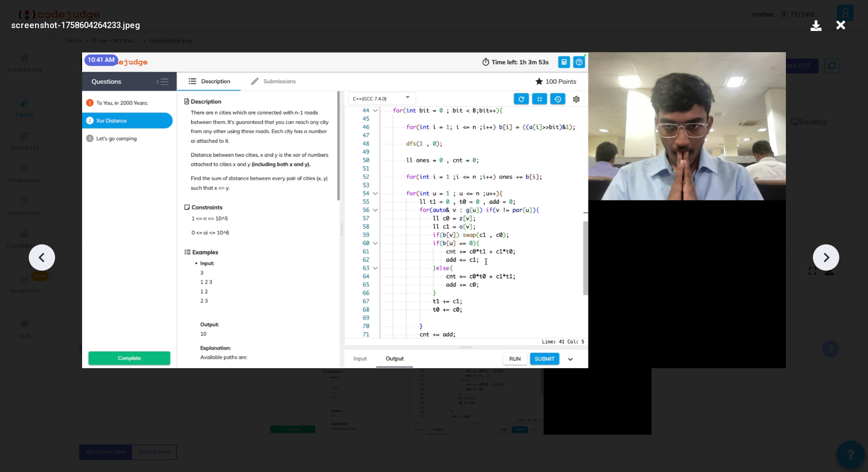
click at [825, 254] on icon at bounding box center [827, 258] width 6 height 10
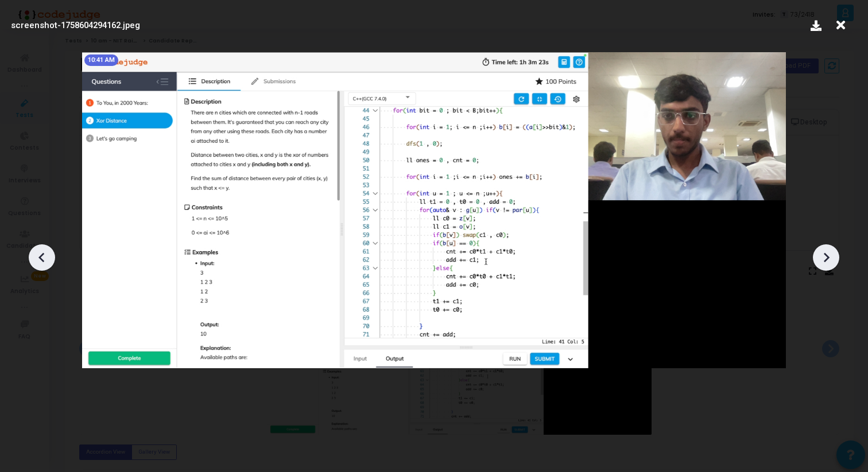
click at [825, 254] on icon at bounding box center [827, 258] width 6 height 10
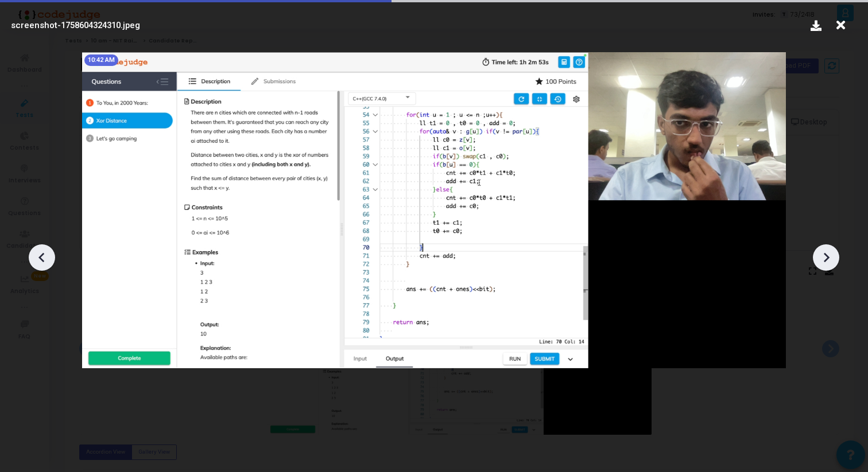
click at [825, 254] on icon at bounding box center [827, 258] width 6 height 10
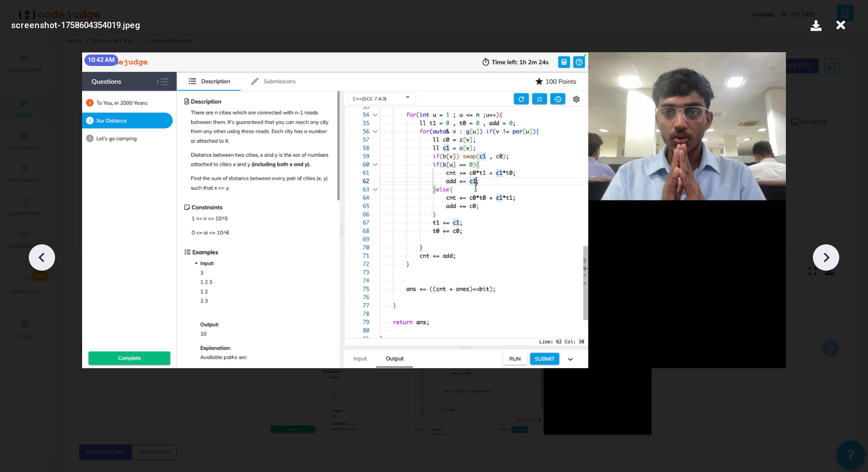
click at [827, 255] on icon at bounding box center [827, 258] width 6 height 10
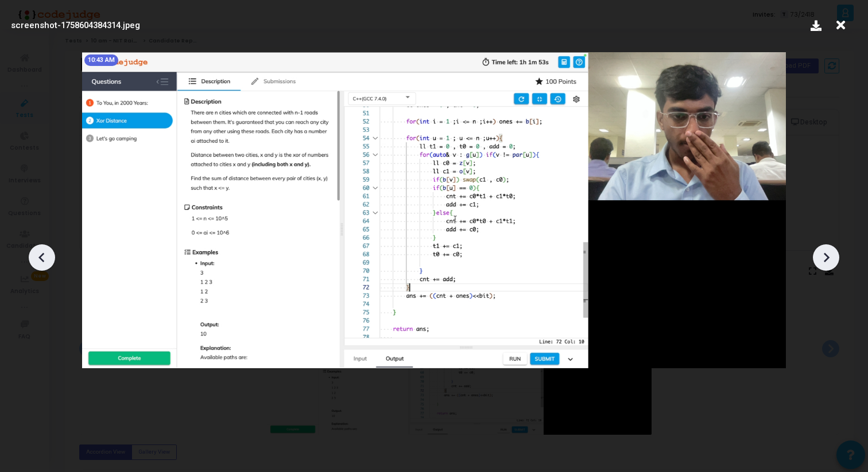
click at [827, 255] on icon at bounding box center [827, 258] width 6 height 10
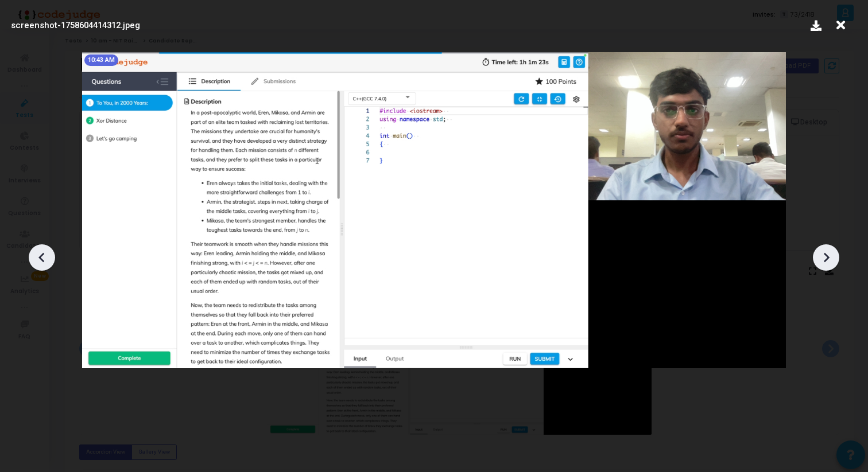
click at [39, 256] on icon at bounding box center [41, 257] width 17 height 17
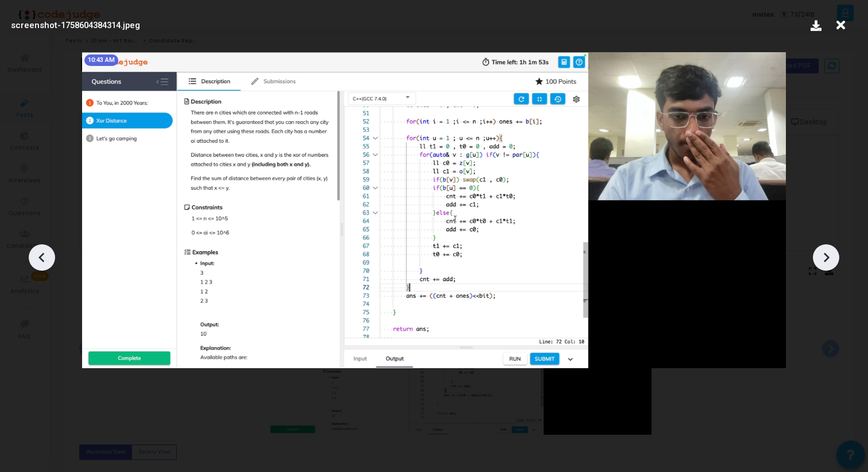
click at [827, 256] on icon at bounding box center [827, 258] width 6 height 10
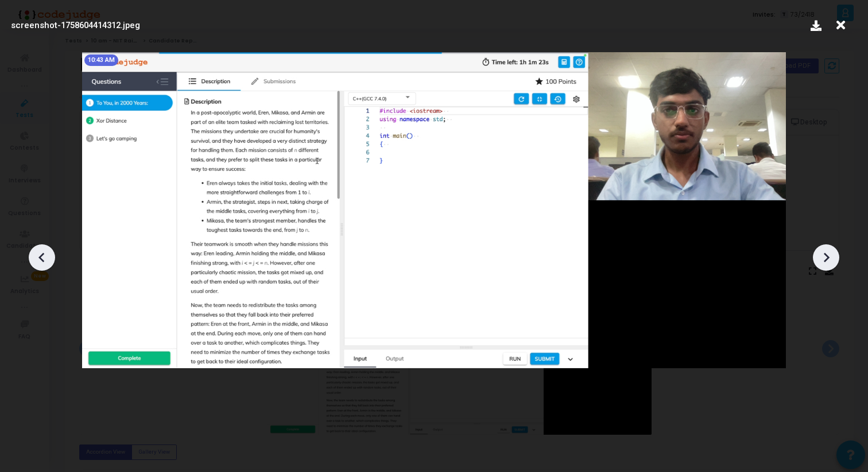
click at [827, 256] on icon at bounding box center [827, 258] width 6 height 10
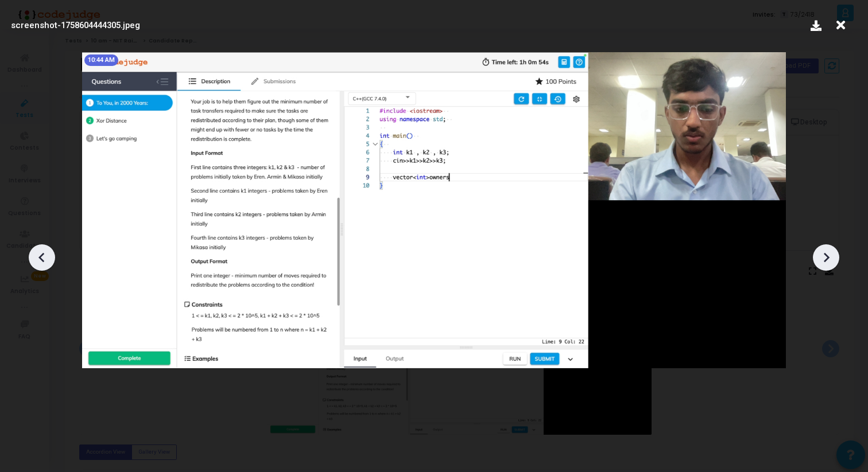
click at [827, 256] on icon at bounding box center [827, 258] width 6 height 10
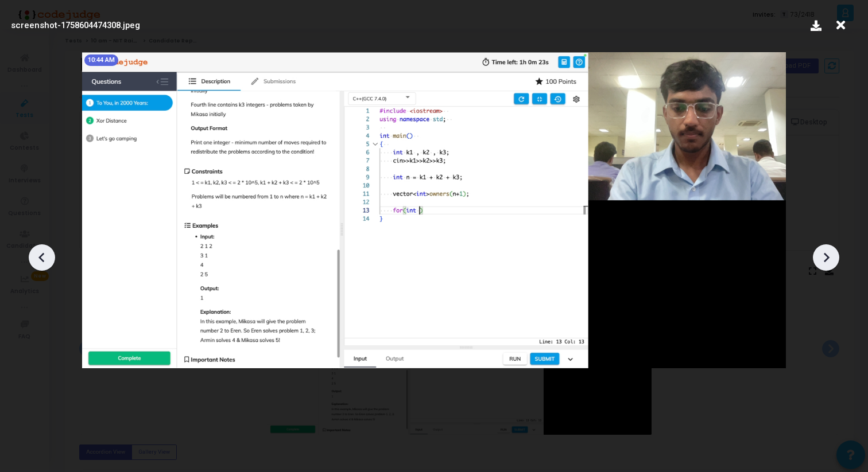
click at [827, 256] on icon at bounding box center [827, 258] width 6 height 10
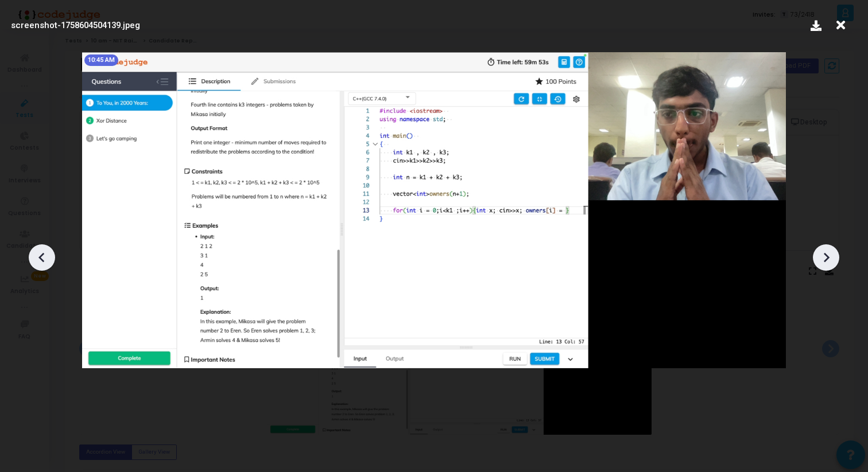
click at [827, 256] on icon at bounding box center [827, 258] width 6 height 10
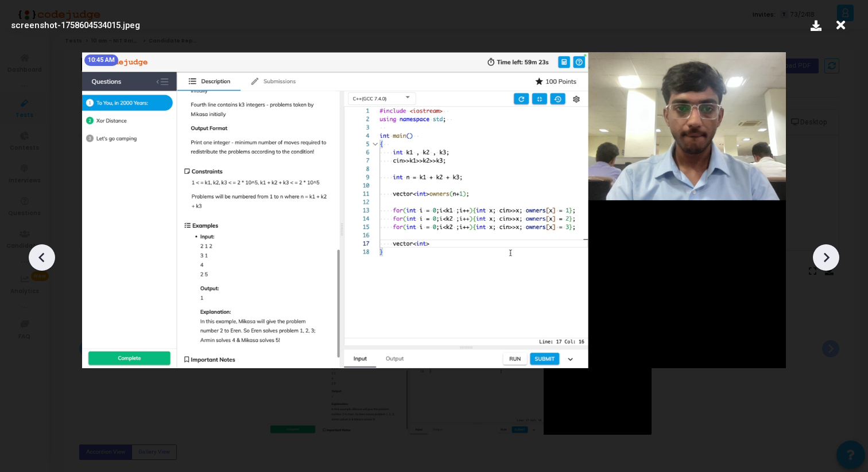
click at [827, 256] on icon at bounding box center [827, 258] width 6 height 10
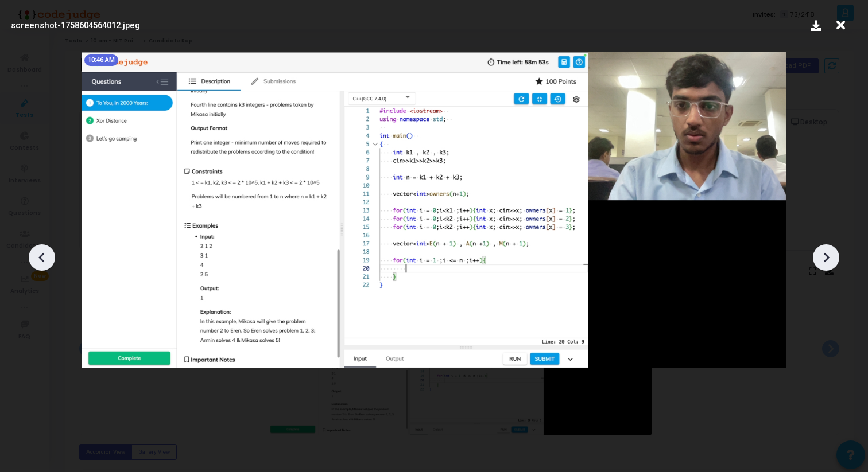
click at [827, 256] on icon at bounding box center [827, 258] width 6 height 10
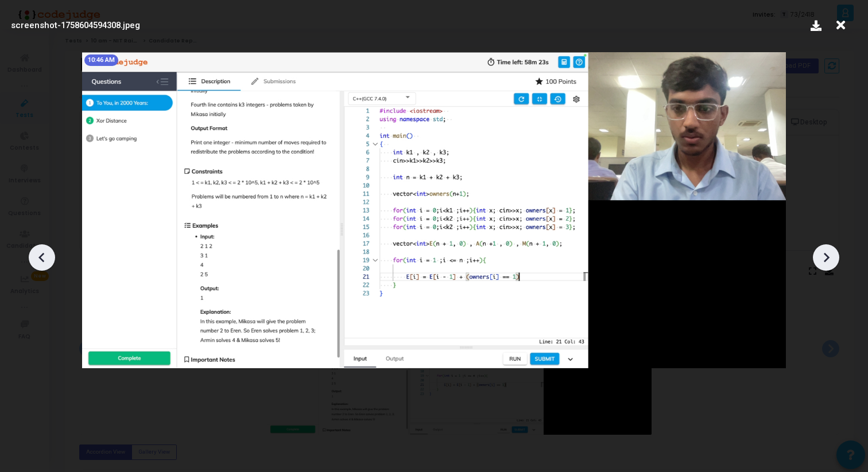
click at [827, 256] on icon at bounding box center [827, 258] width 6 height 10
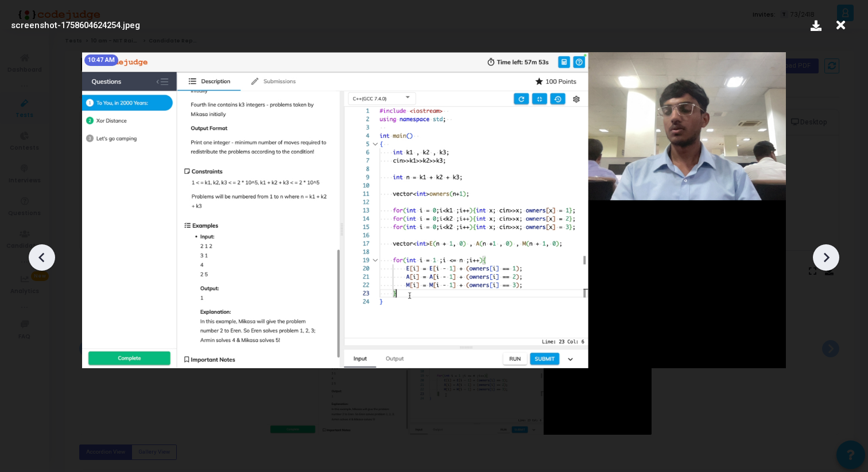
click at [827, 256] on icon at bounding box center [827, 258] width 6 height 10
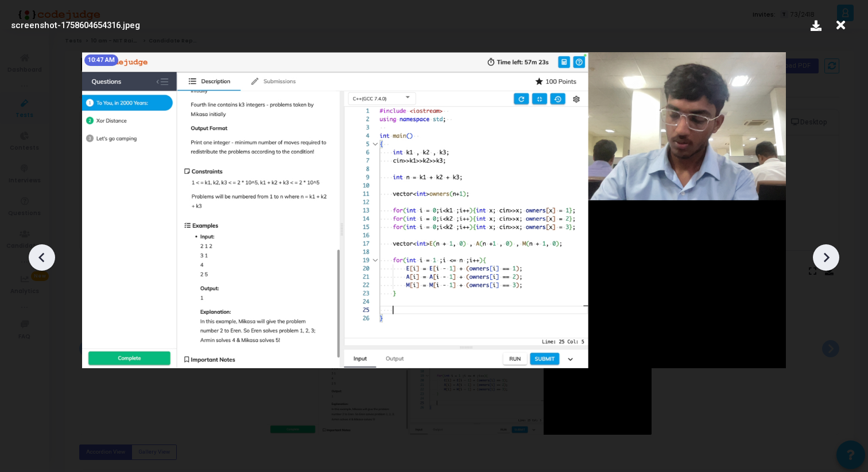
click at [827, 256] on icon at bounding box center [827, 258] width 6 height 10
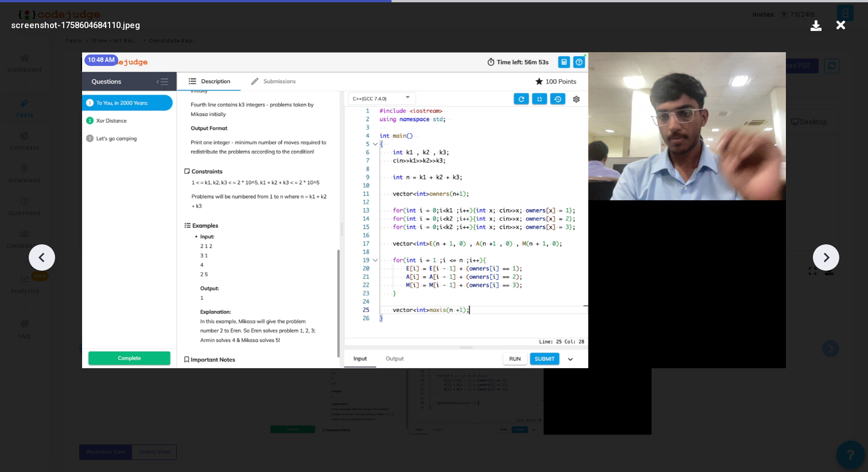
click at [827, 256] on icon at bounding box center [827, 258] width 6 height 10
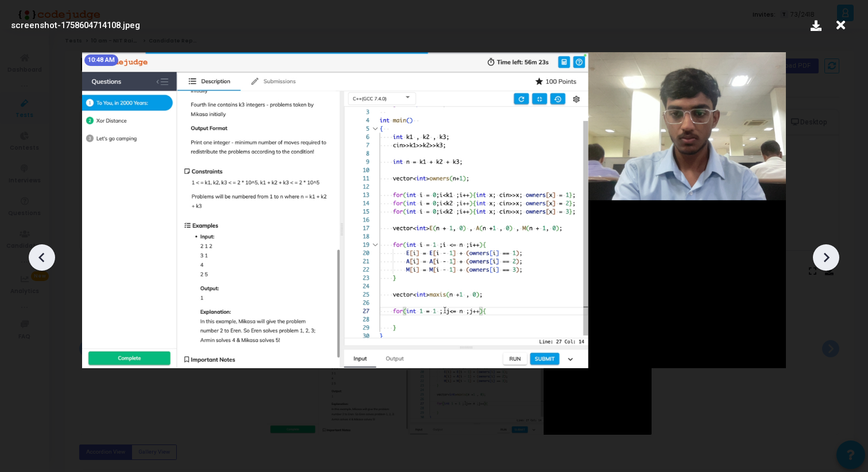
click at [827, 256] on icon at bounding box center [827, 258] width 6 height 10
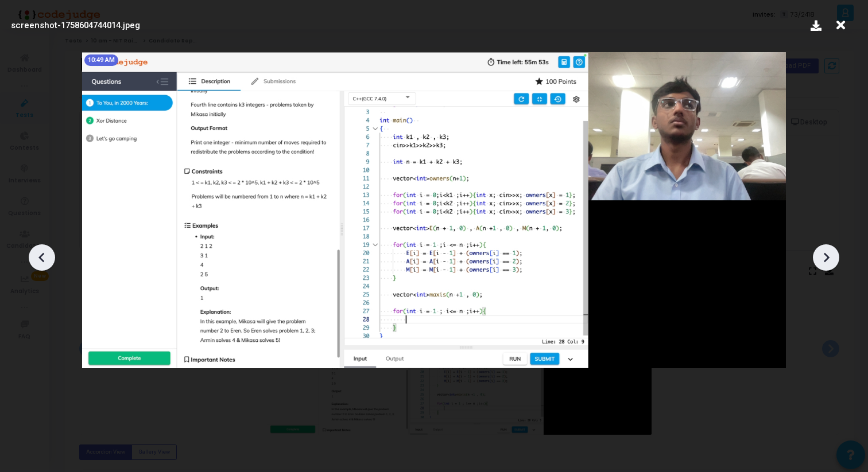
click at [827, 256] on icon at bounding box center [827, 258] width 6 height 10
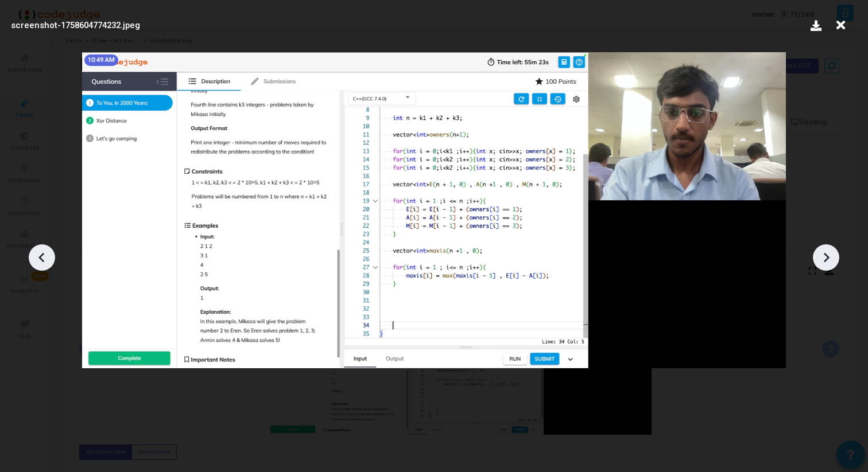
click at [827, 256] on icon at bounding box center [827, 258] width 6 height 10
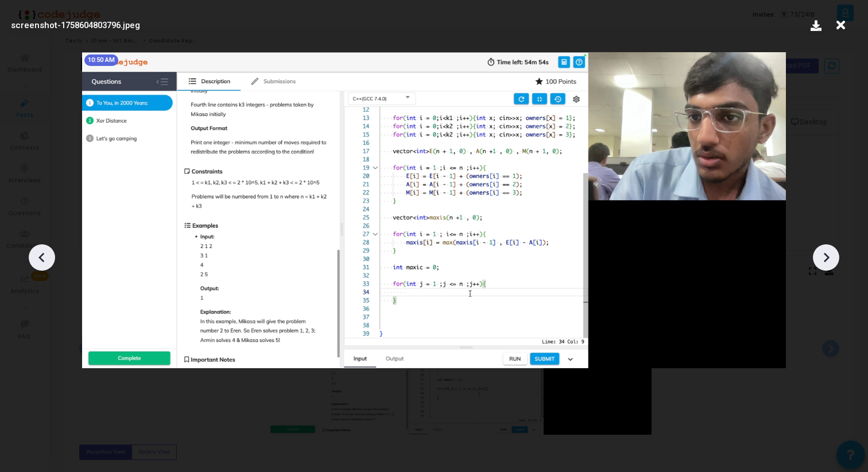
click at [827, 256] on icon at bounding box center [827, 258] width 6 height 10
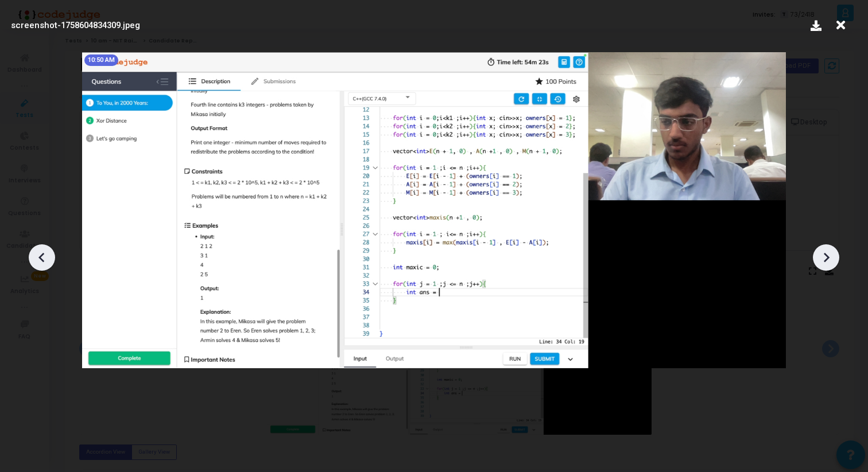
click at [827, 256] on icon at bounding box center [827, 258] width 6 height 10
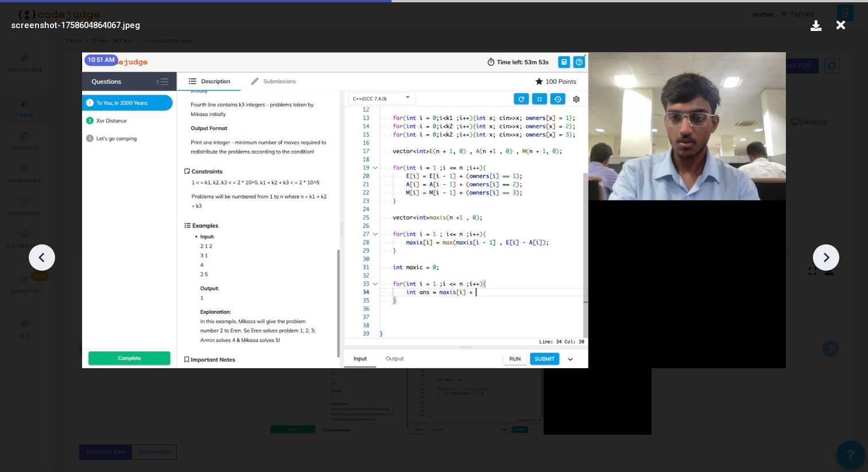
click at [827, 256] on icon at bounding box center [827, 258] width 6 height 10
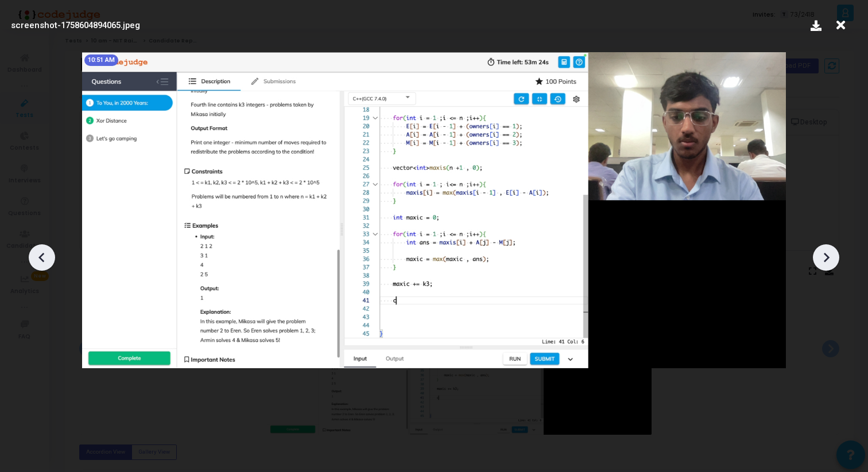
click at [827, 256] on icon at bounding box center [827, 258] width 6 height 10
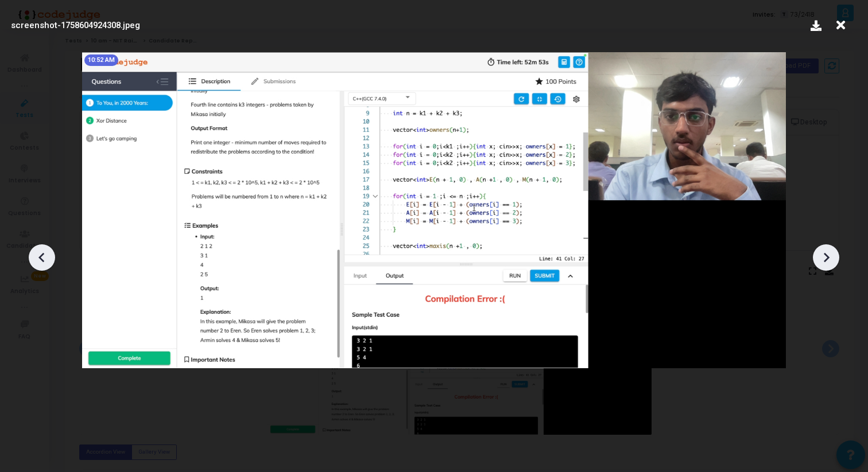
click at [827, 256] on icon at bounding box center [827, 258] width 6 height 10
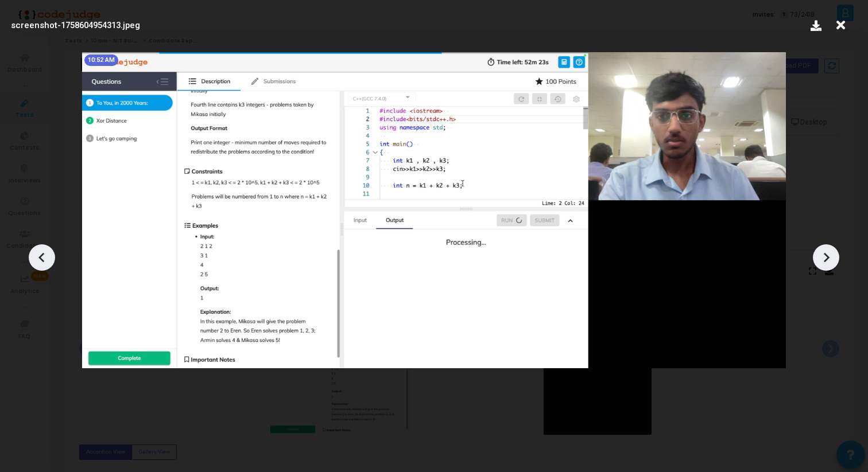
click at [827, 256] on icon at bounding box center [827, 258] width 6 height 10
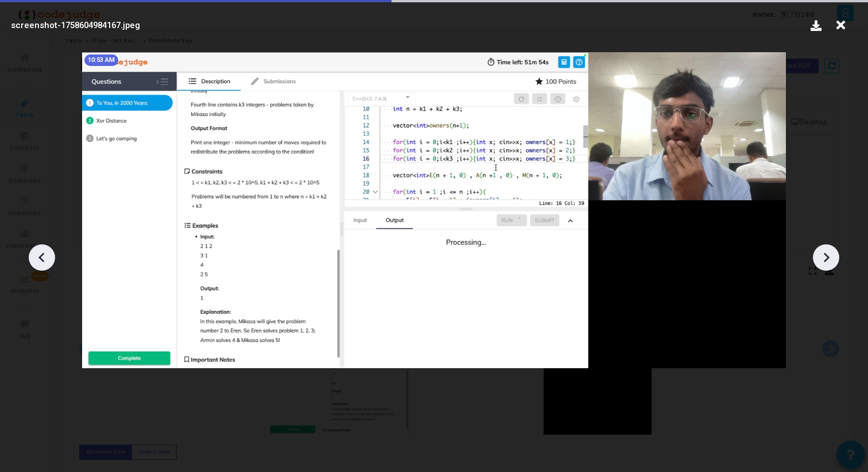
click at [827, 256] on icon at bounding box center [827, 258] width 6 height 10
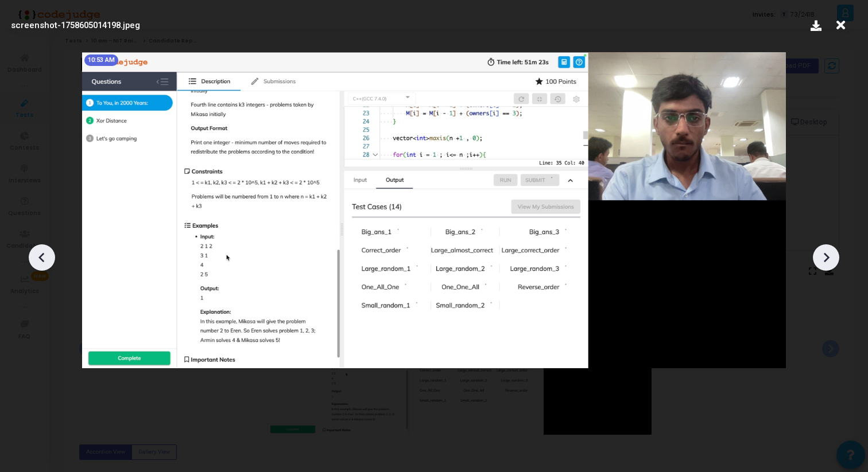
click at [827, 256] on icon at bounding box center [827, 258] width 6 height 10
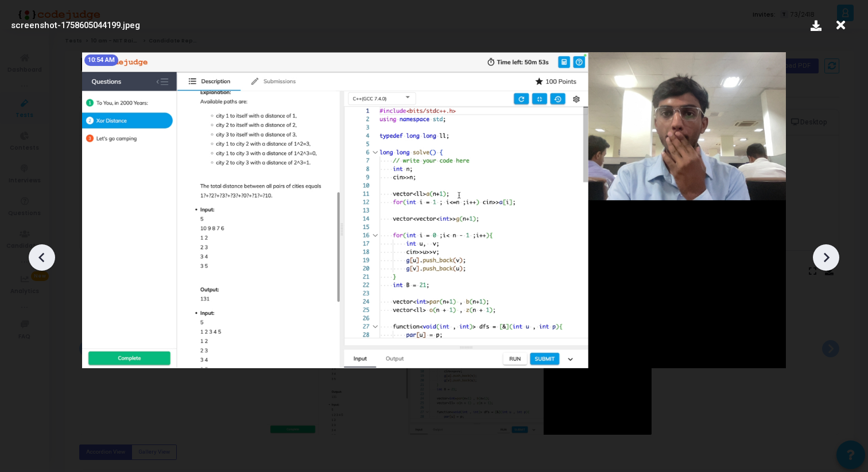
click at [827, 256] on icon at bounding box center [827, 258] width 6 height 10
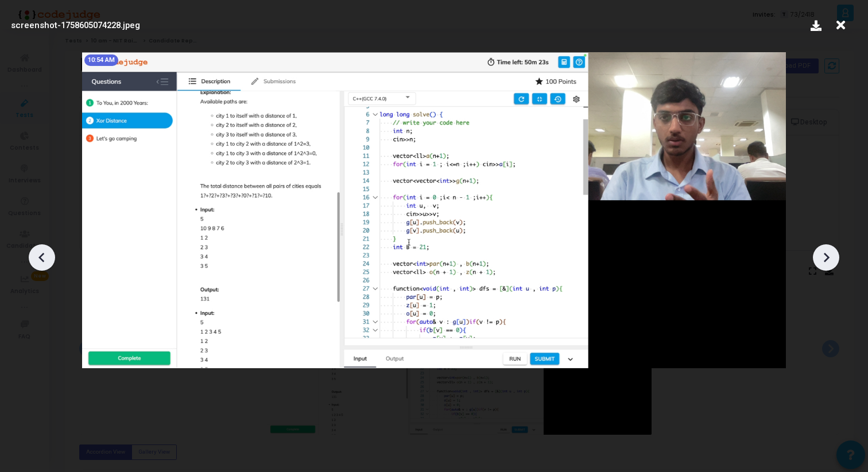
click at [827, 256] on icon at bounding box center [827, 258] width 6 height 10
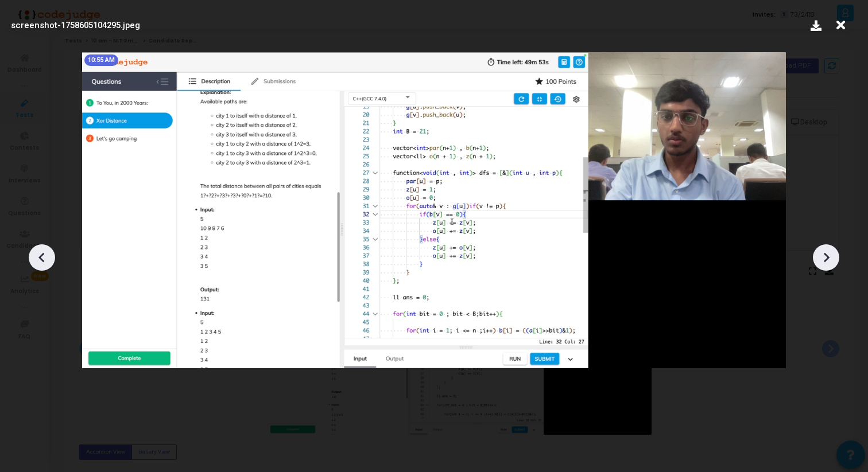
click at [827, 256] on icon at bounding box center [827, 258] width 6 height 10
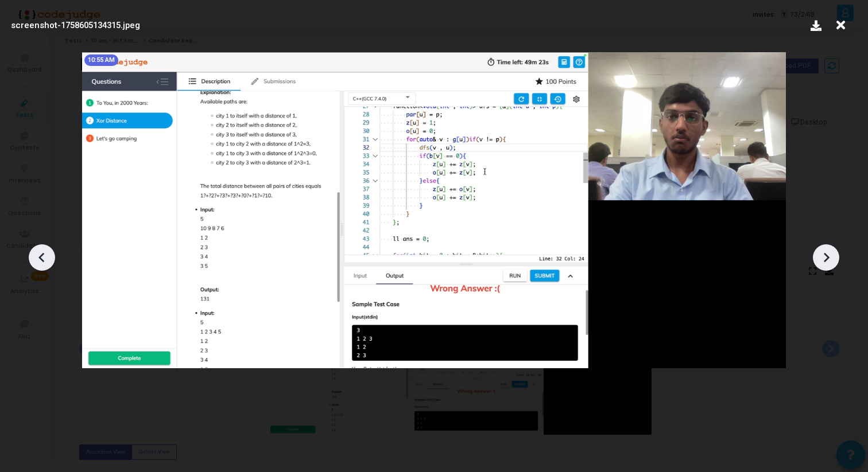
click at [827, 256] on icon at bounding box center [827, 258] width 6 height 10
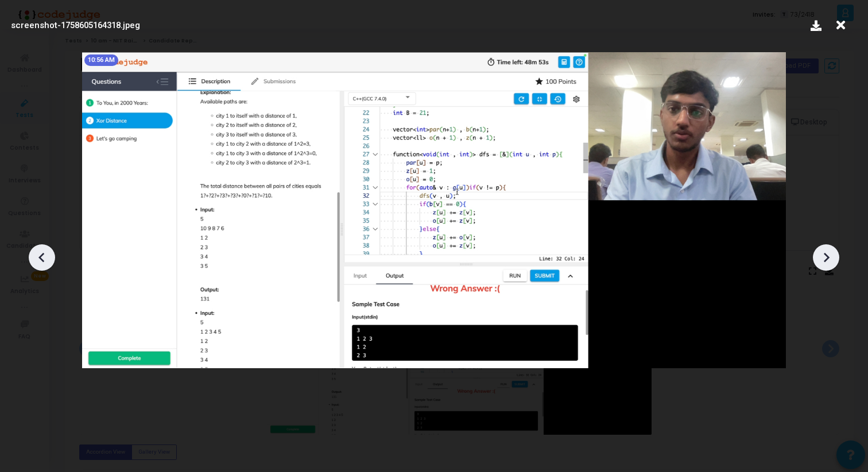
click at [827, 256] on icon at bounding box center [827, 258] width 6 height 10
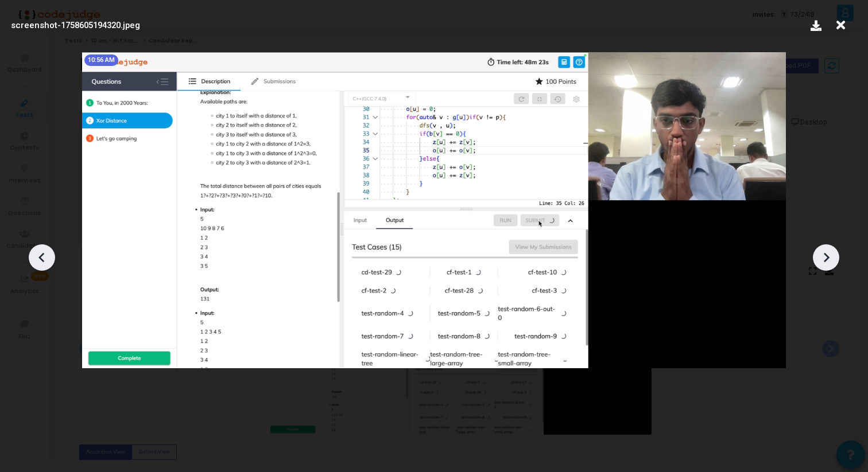
click at [827, 256] on icon at bounding box center [827, 258] width 6 height 10
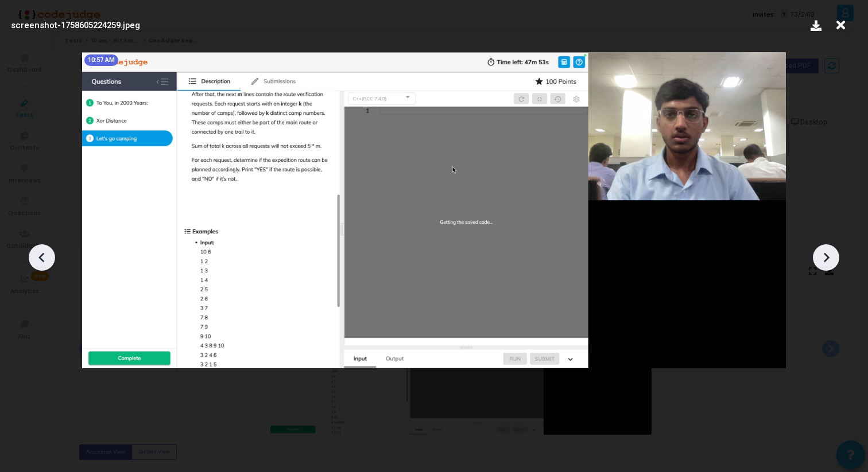
click at [45, 253] on icon at bounding box center [41, 257] width 17 height 17
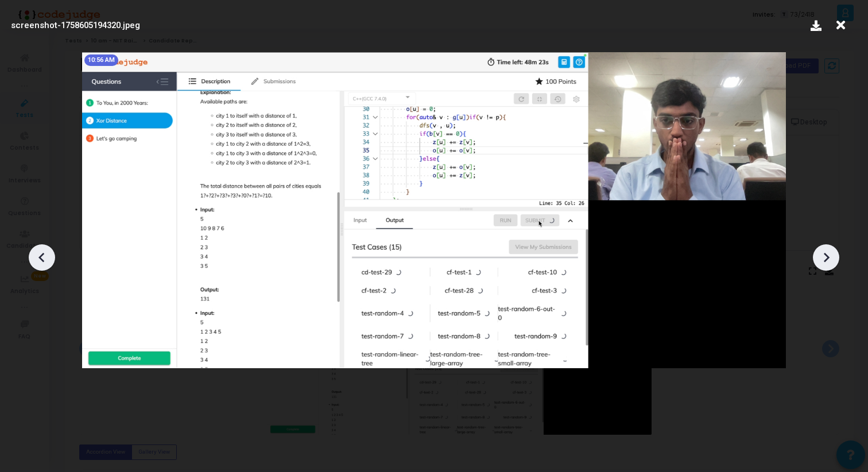
click at [45, 253] on icon at bounding box center [41, 257] width 17 height 17
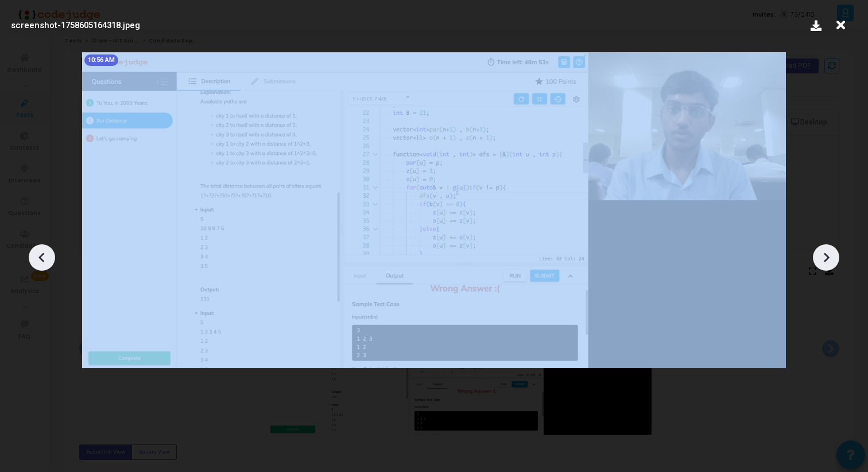
click at [45, 253] on icon at bounding box center [41, 257] width 17 height 17
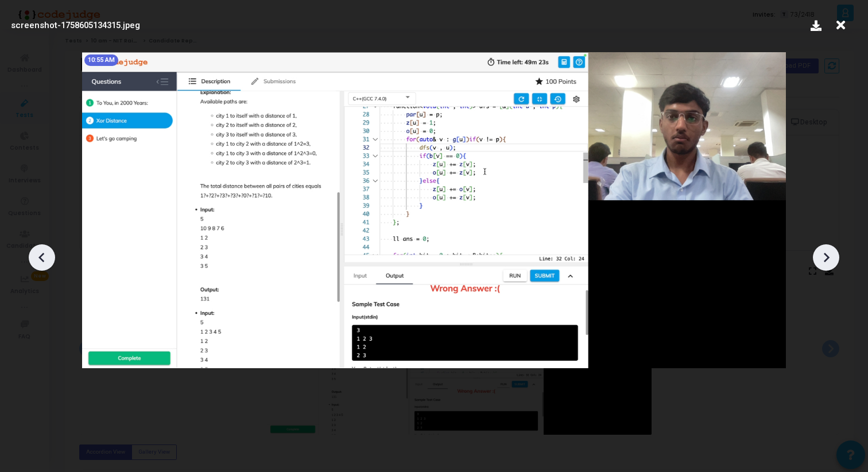
click at [45, 253] on icon at bounding box center [41, 257] width 17 height 17
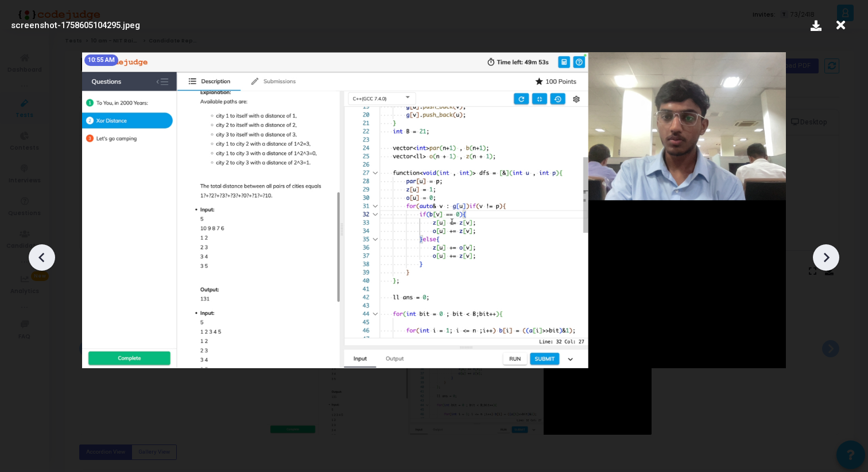
click at [45, 253] on icon at bounding box center [41, 257] width 17 height 17
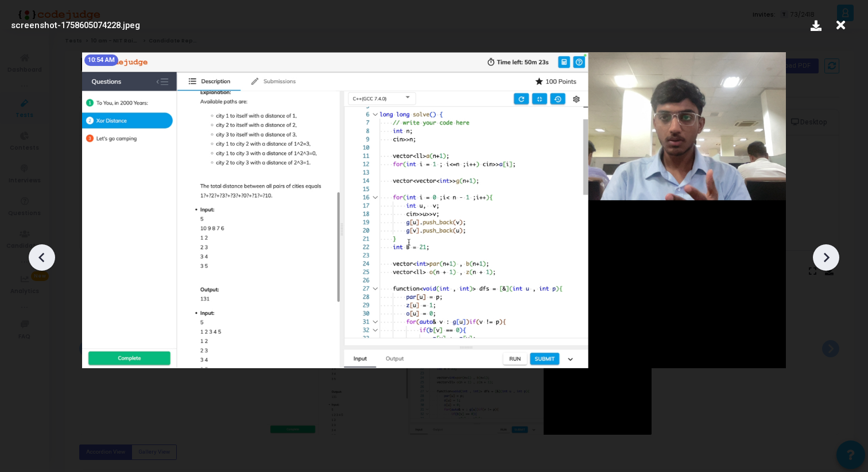
click at [45, 253] on icon at bounding box center [41, 257] width 17 height 17
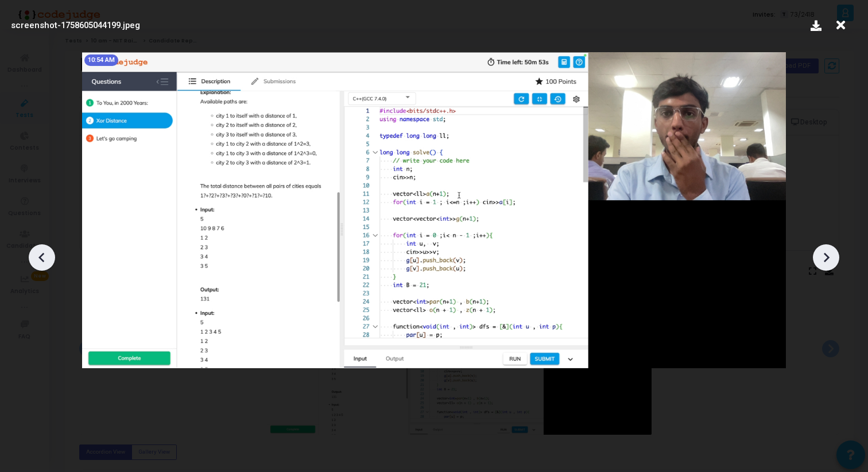
click at [828, 261] on icon at bounding box center [825, 257] width 17 height 17
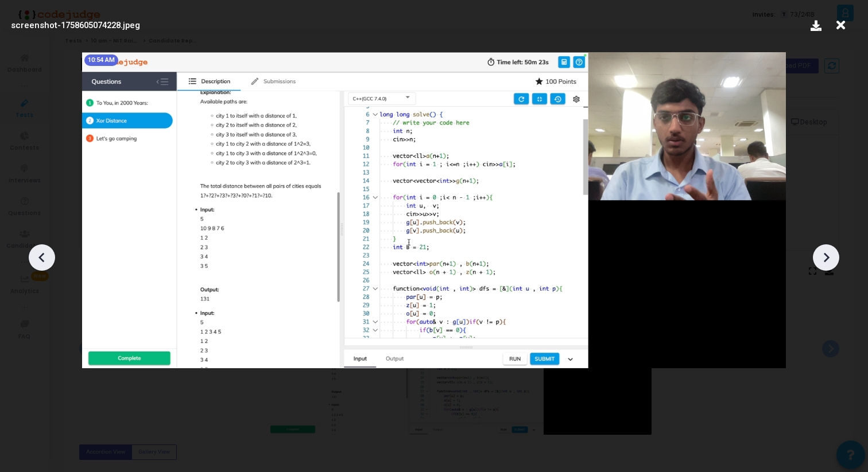
click at [828, 261] on icon at bounding box center [825, 257] width 17 height 17
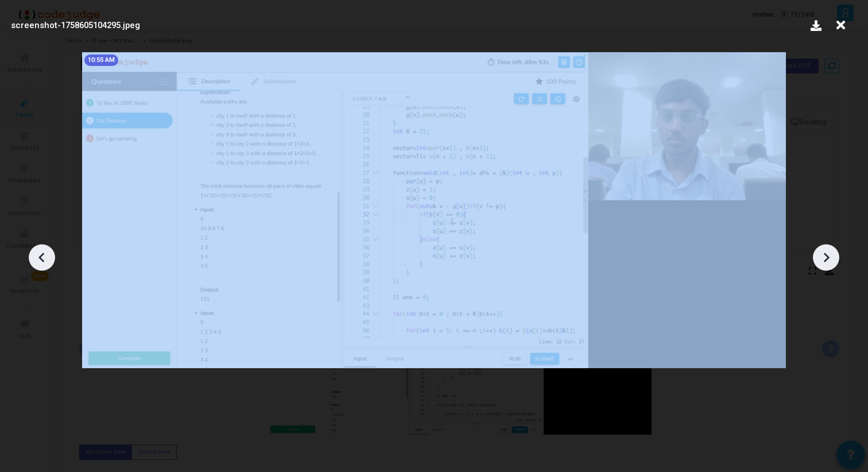
click at [828, 261] on icon at bounding box center [825, 257] width 17 height 17
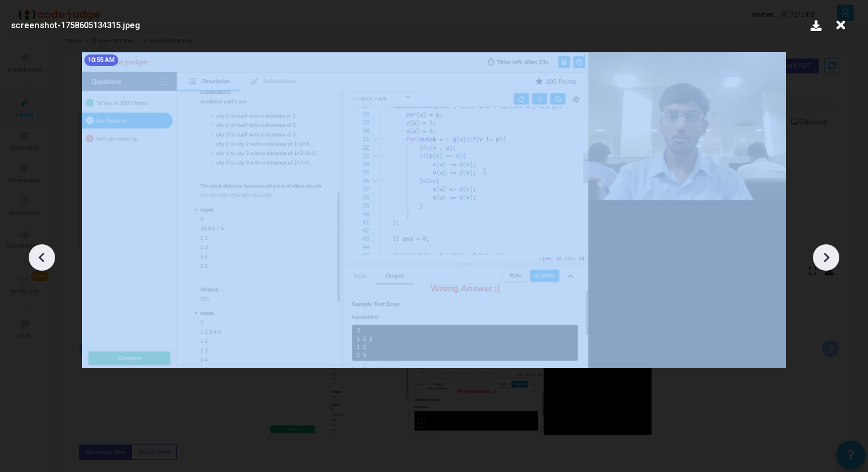
click at [828, 261] on icon at bounding box center [825, 257] width 17 height 17
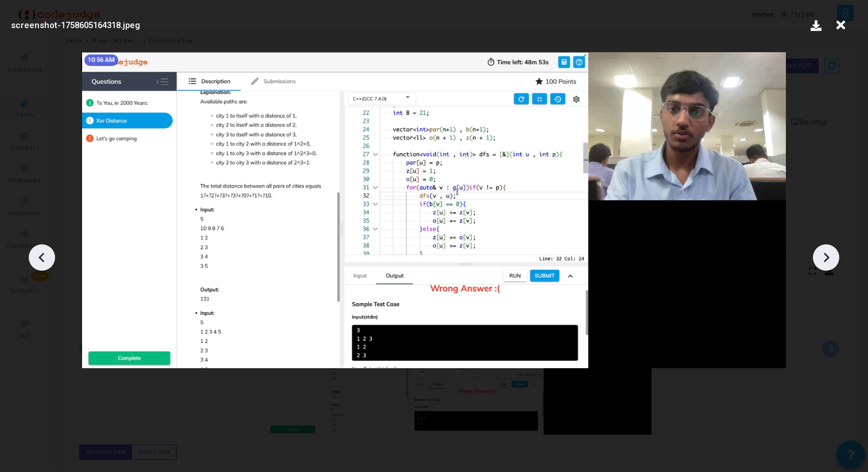
click at [828, 261] on icon at bounding box center [825, 257] width 17 height 17
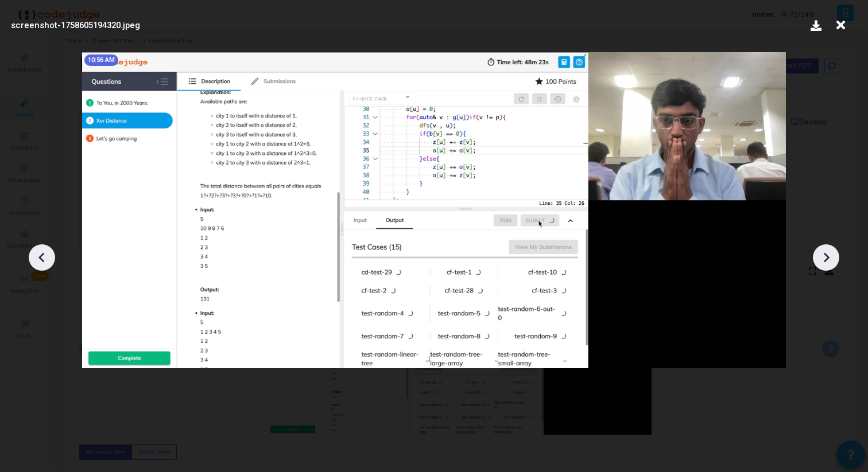
click at [828, 261] on icon at bounding box center [825, 257] width 17 height 17
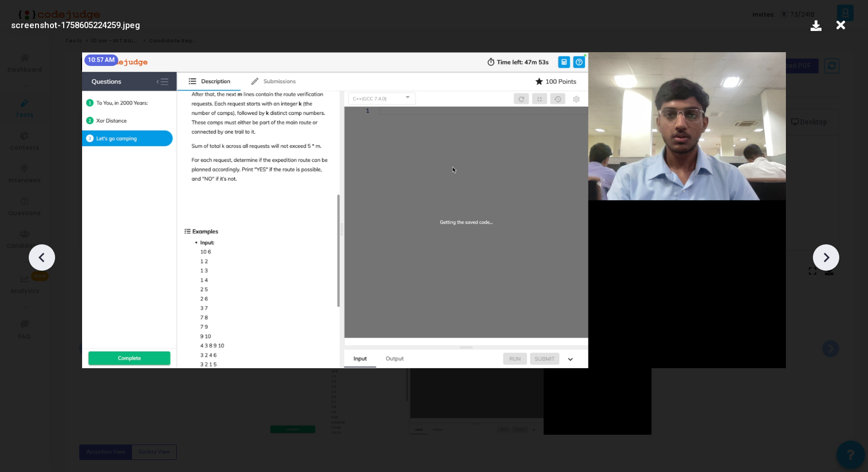
click at [828, 261] on icon at bounding box center [825, 257] width 17 height 17
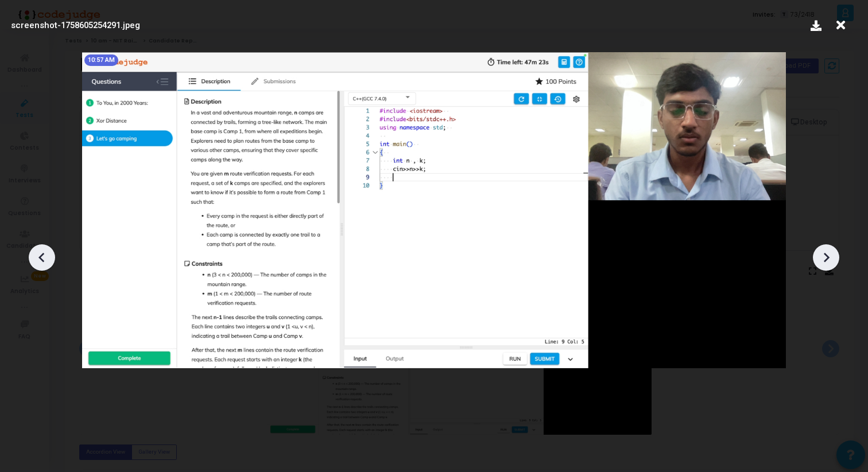
click at [828, 261] on icon at bounding box center [825, 257] width 17 height 17
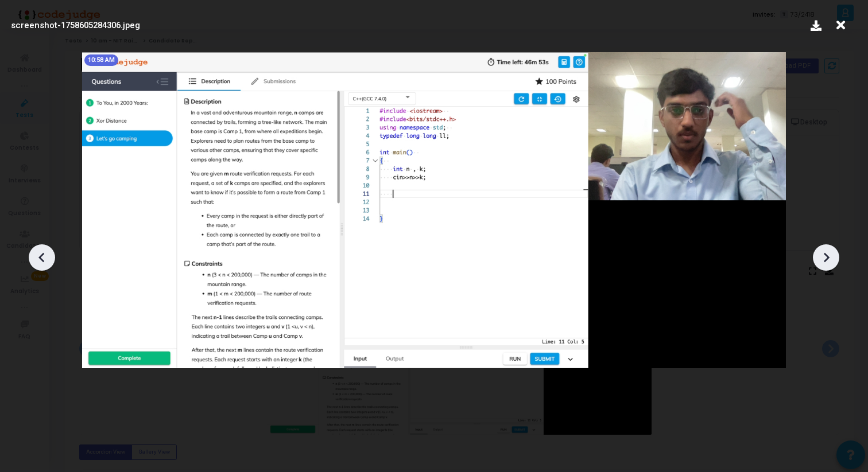
click at [828, 261] on icon at bounding box center [825, 257] width 17 height 17
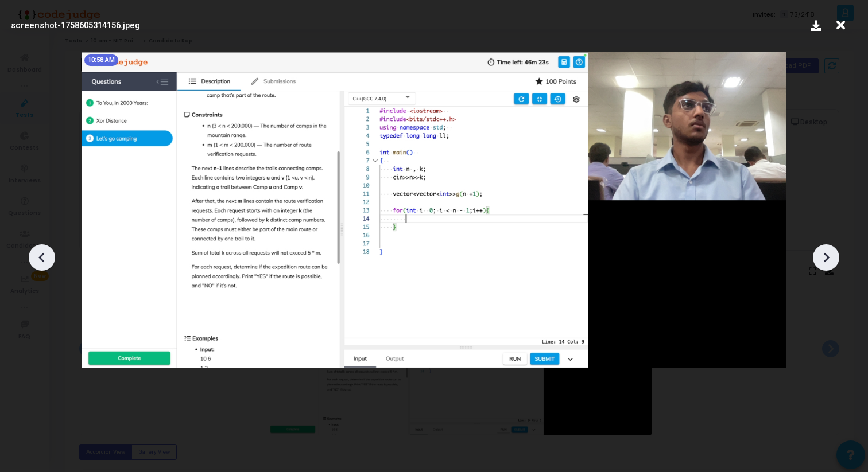
click at [828, 261] on icon at bounding box center [825, 257] width 17 height 17
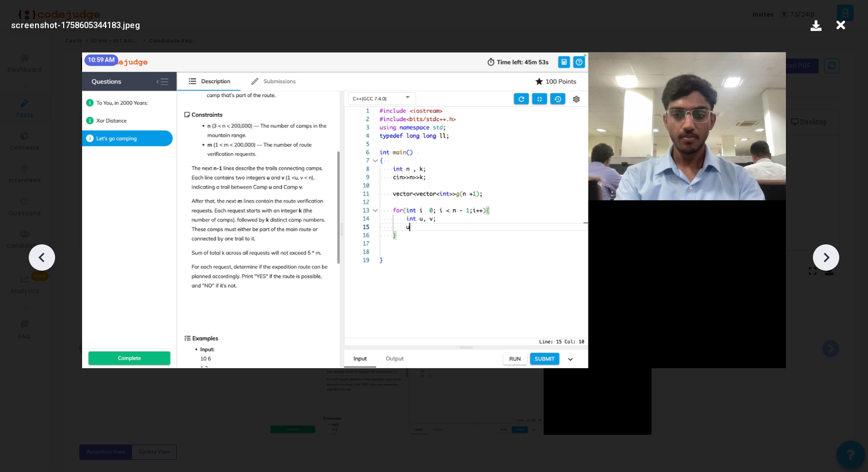
click at [828, 261] on icon at bounding box center [825, 257] width 17 height 17
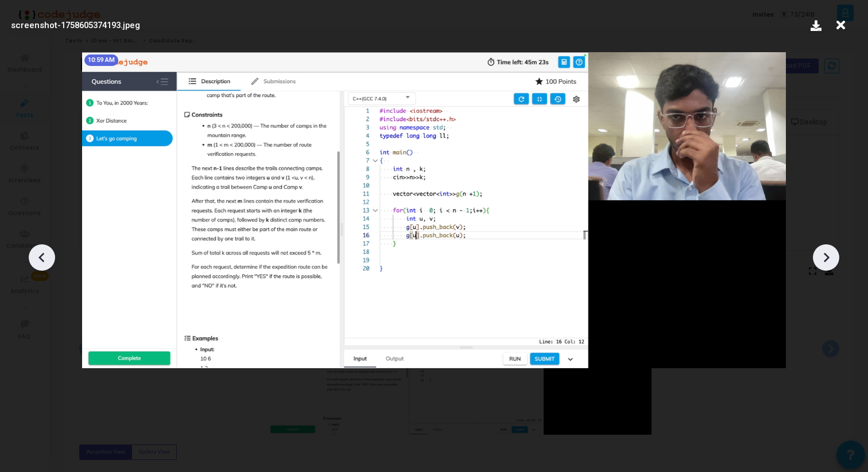
click at [828, 261] on icon at bounding box center [825, 257] width 17 height 17
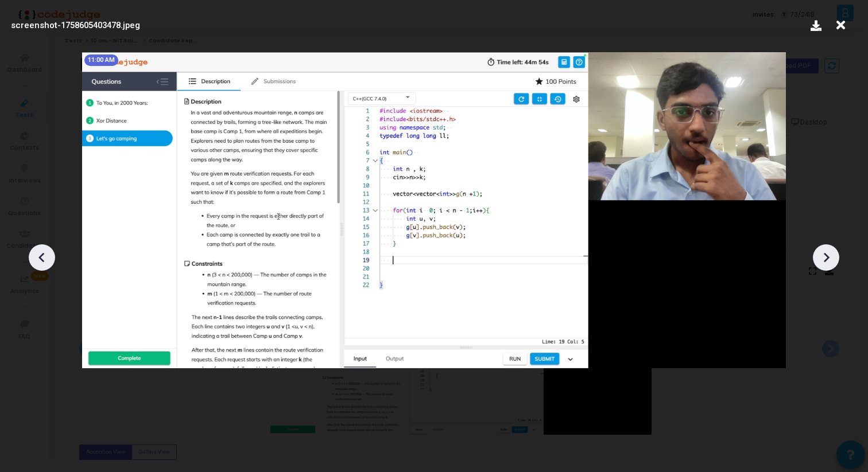
click at [828, 261] on icon at bounding box center [825, 257] width 17 height 17
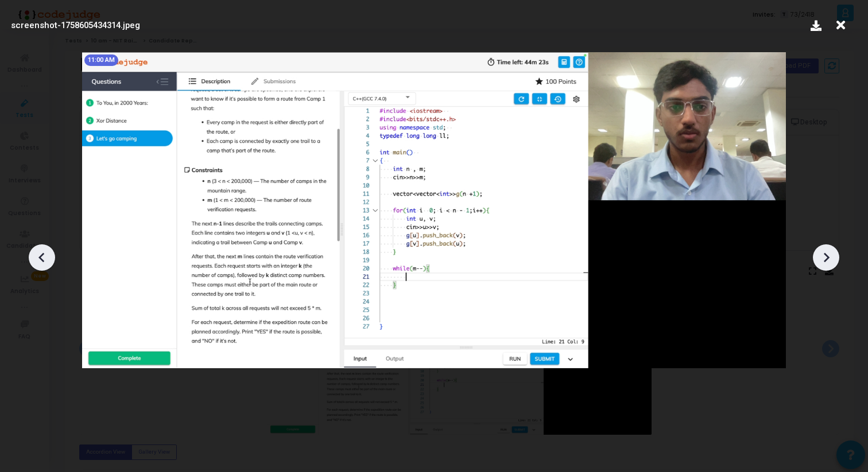
click at [828, 261] on icon at bounding box center [825, 257] width 17 height 17
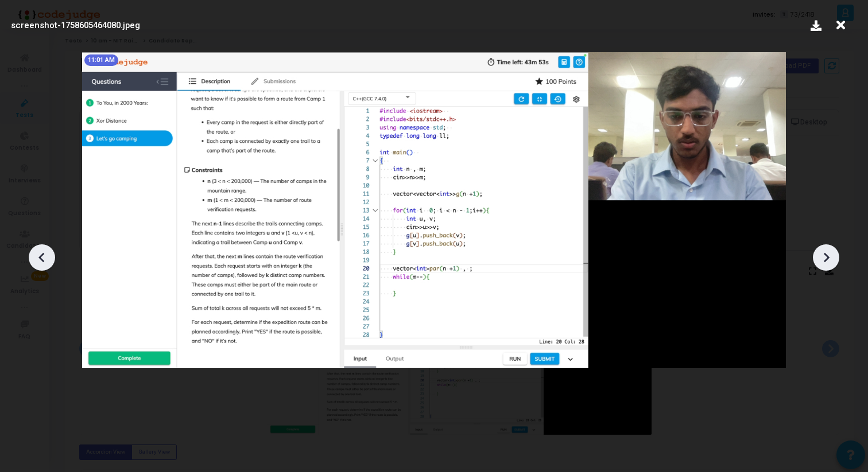
click at [828, 261] on icon at bounding box center [825, 257] width 17 height 17
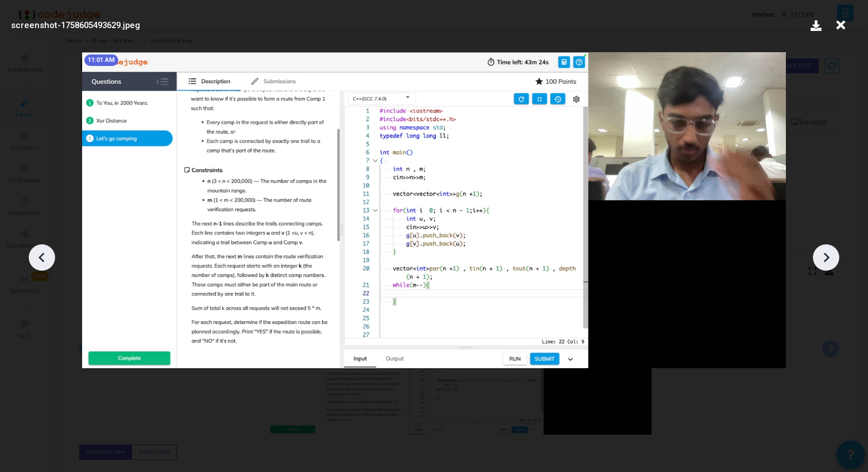
click at [828, 261] on icon at bounding box center [825, 257] width 17 height 17
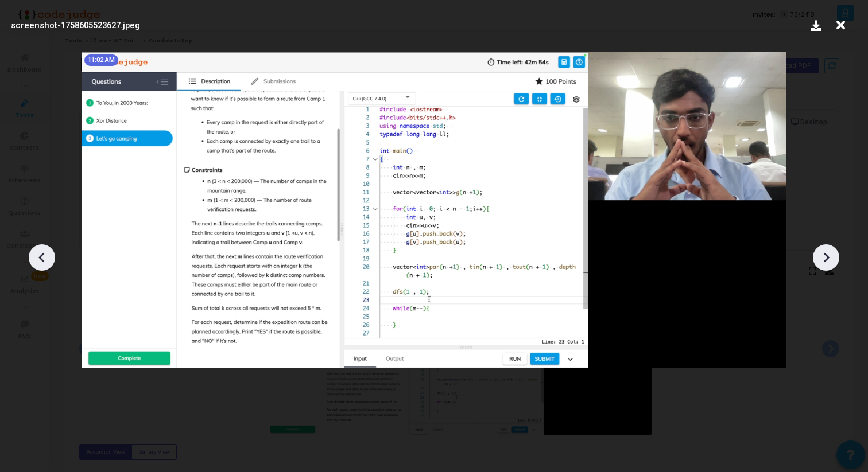
click at [828, 261] on icon at bounding box center [825, 257] width 17 height 17
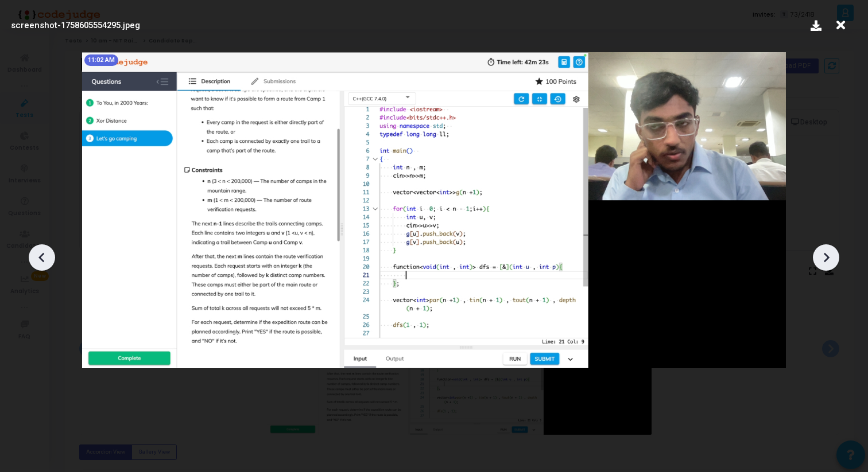
click at [828, 261] on icon at bounding box center [825, 257] width 17 height 17
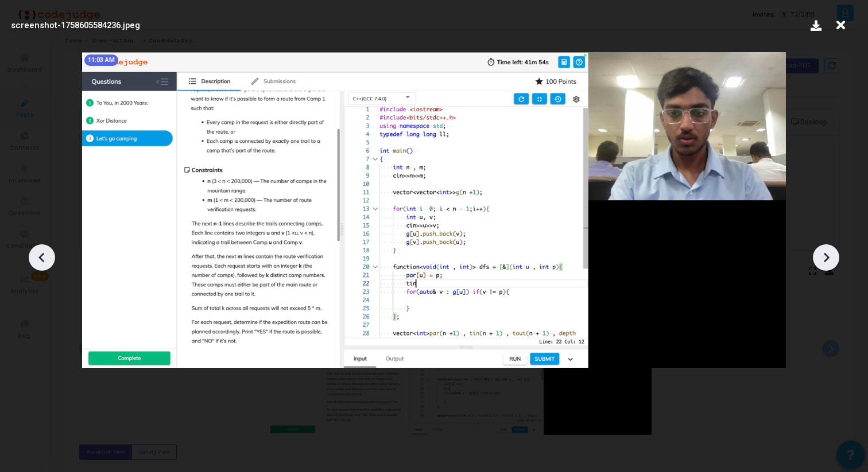
click at [828, 261] on icon at bounding box center [825, 257] width 17 height 17
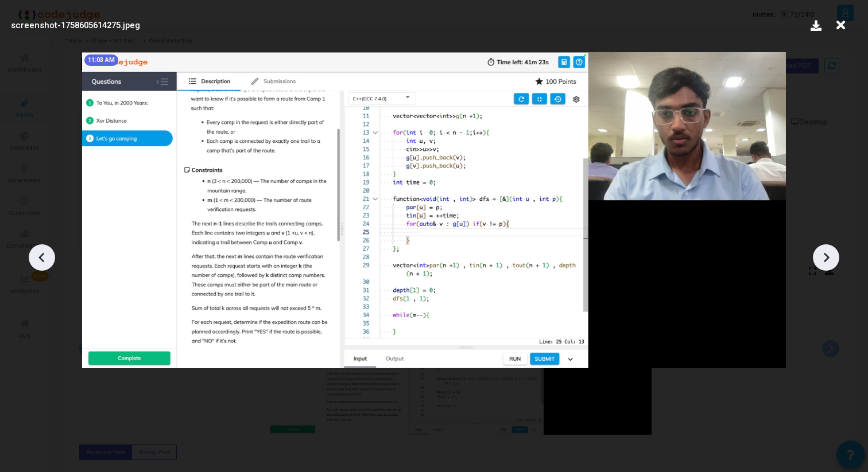
click at [828, 261] on icon at bounding box center [825, 257] width 17 height 17
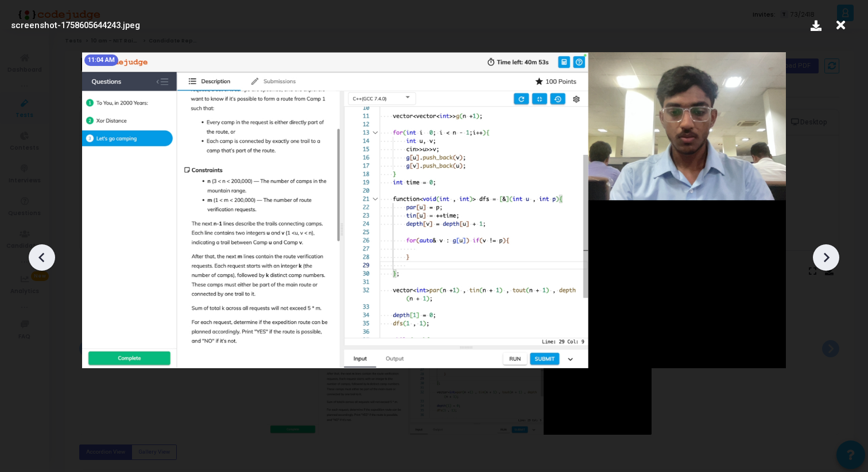
click at [828, 261] on icon at bounding box center [825, 257] width 17 height 17
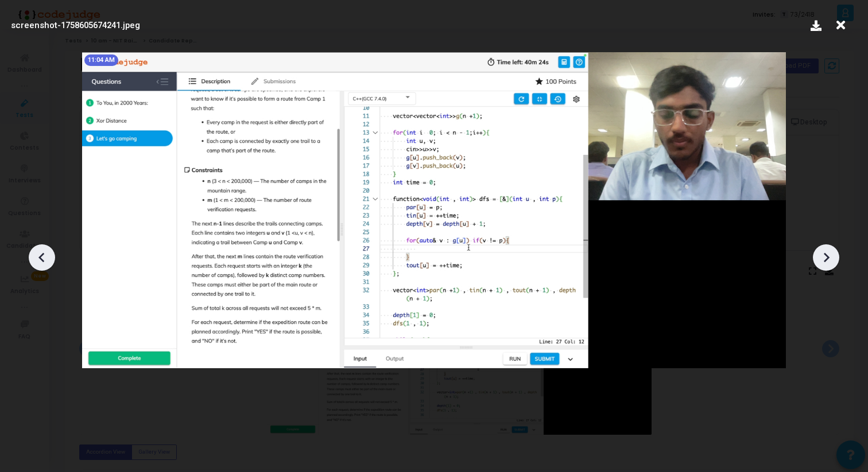
click at [828, 261] on icon at bounding box center [825, 257] width 17 height 17
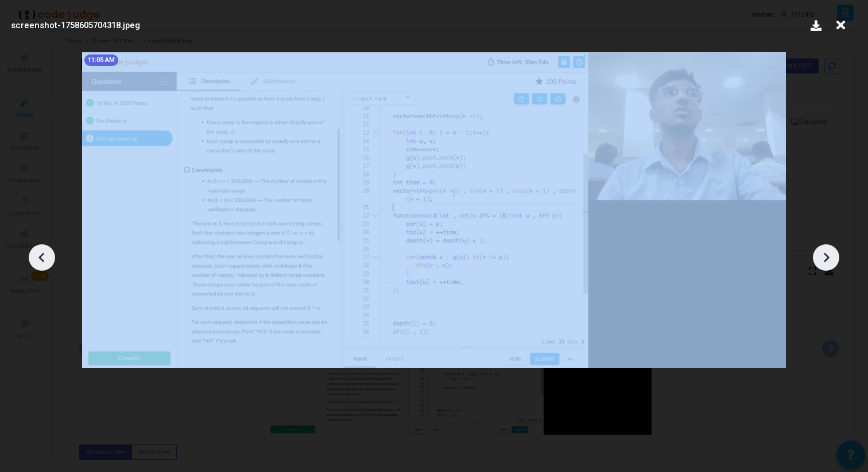
click at [828, 261] on icon at bounding box center [825, 257] width 17 height 17
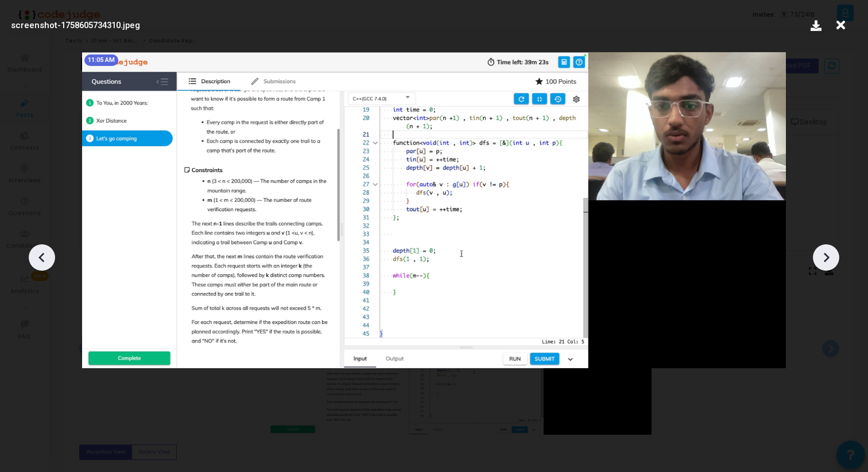
click at [828, 261] on icon at bounding box center [825, 257] width 17 height 17
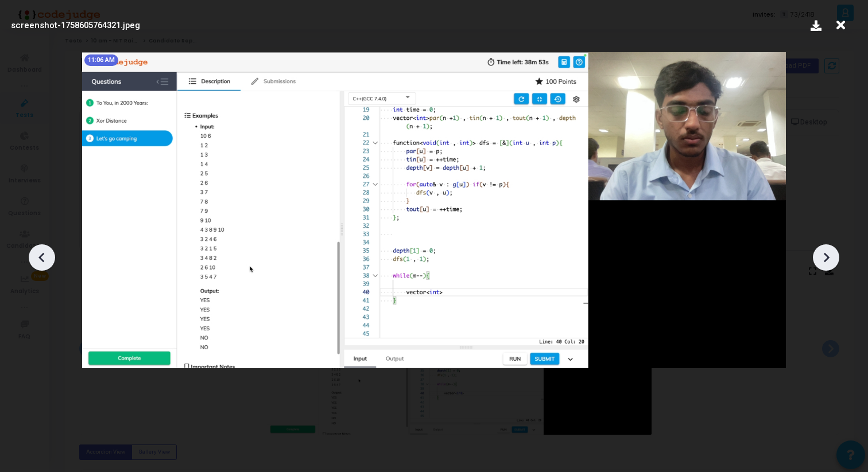
click at [828, 261] on icon at bounding box center [825, 257] width 17 height 17
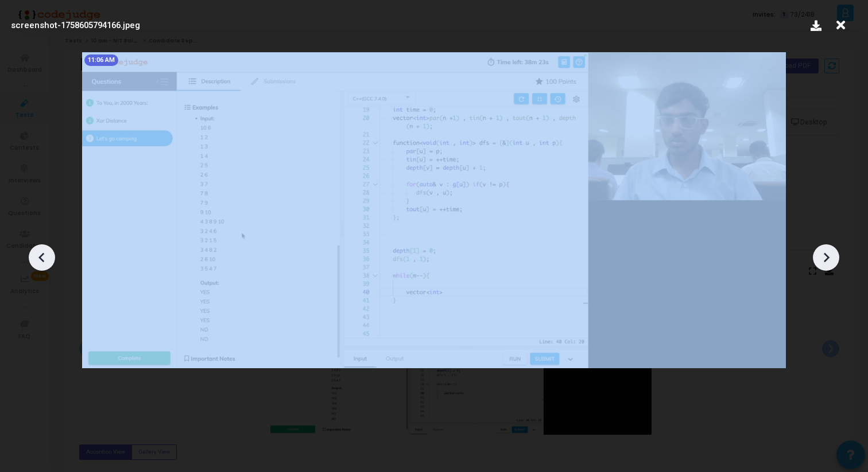
click at [828, 261] on icon at bounding box center [825, 257] width 17 height 17
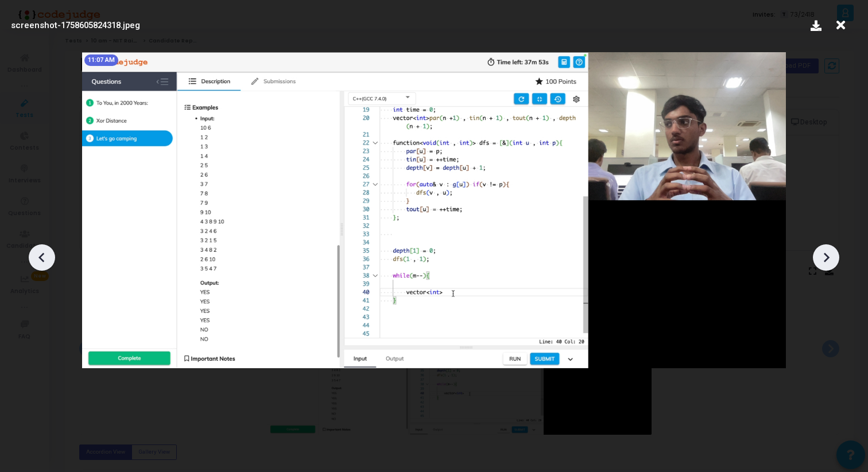
click at [828, 261] on icon at bounding box center [825, 257] width 17 height 17
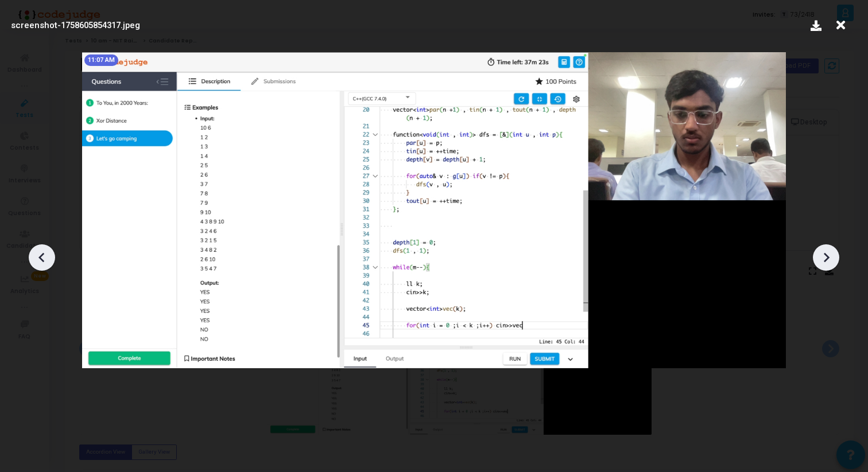
click at [30, 256] on div at bounding box center [42, 258] width 26 height 26
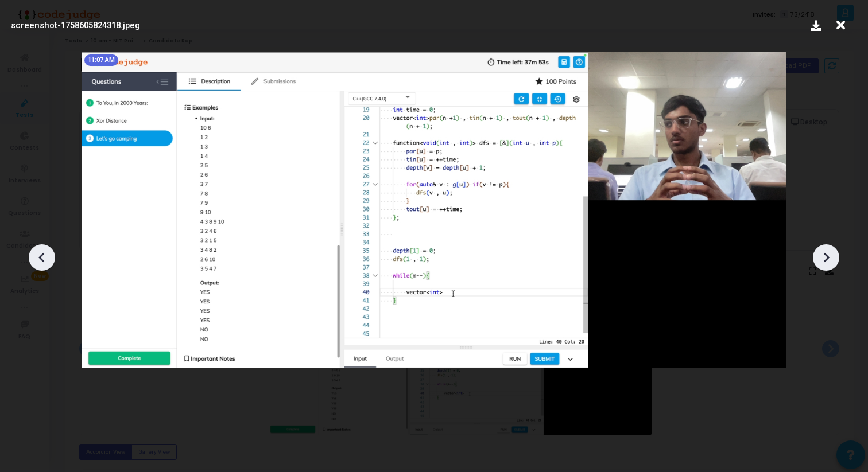
click at [824, 254] on icon at bounding box center [827, 258] width 6 height 10
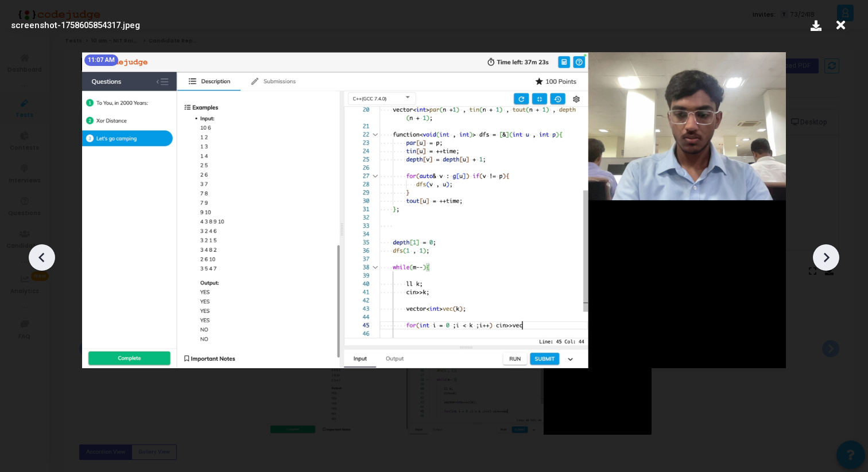
click at [824, 254] on icon at bounding box center [827, 258] width 6 height 10
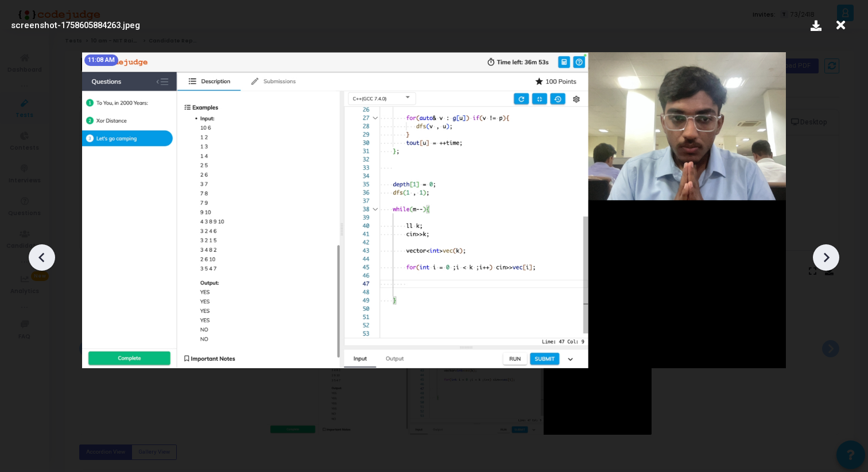
click at [824, 254] on icon at bounding box center [827, 258] width 6 height 10
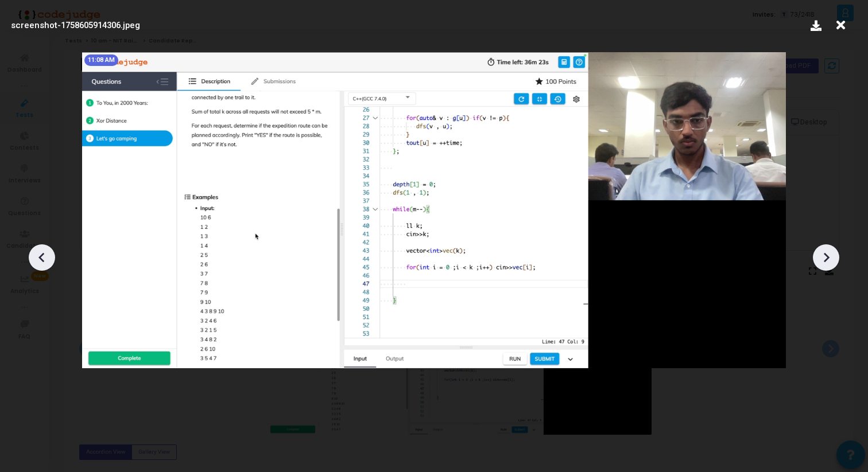
click at [824, 254] on icon at bounding box center [827, 258] width 6 height 10
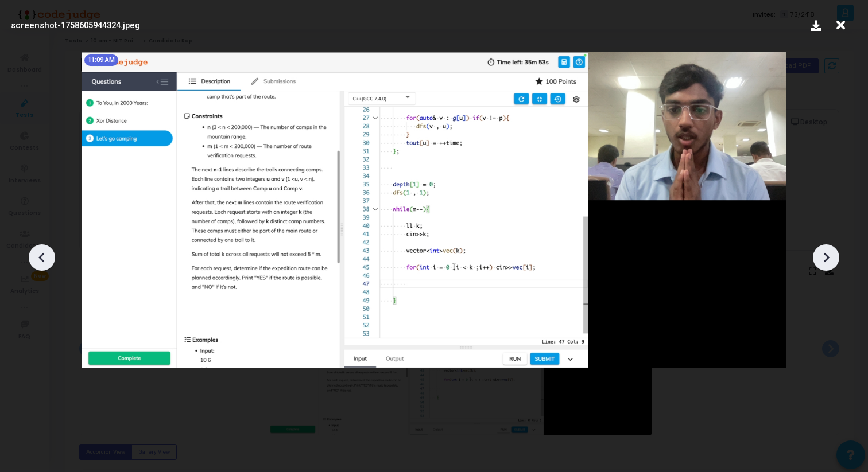
click at [824, 254] on icon at bounding box center [827, 258] width 6 height 10
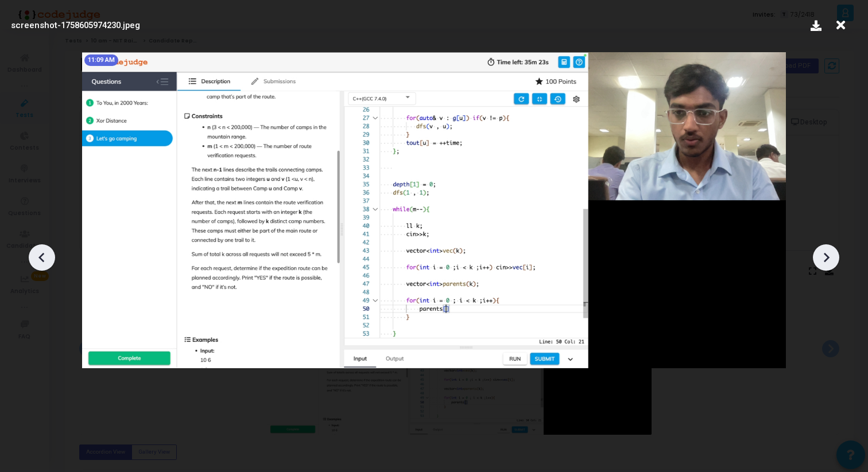
click at [824, 254] on icon at bounding box center [827, 258] width 6 height 10
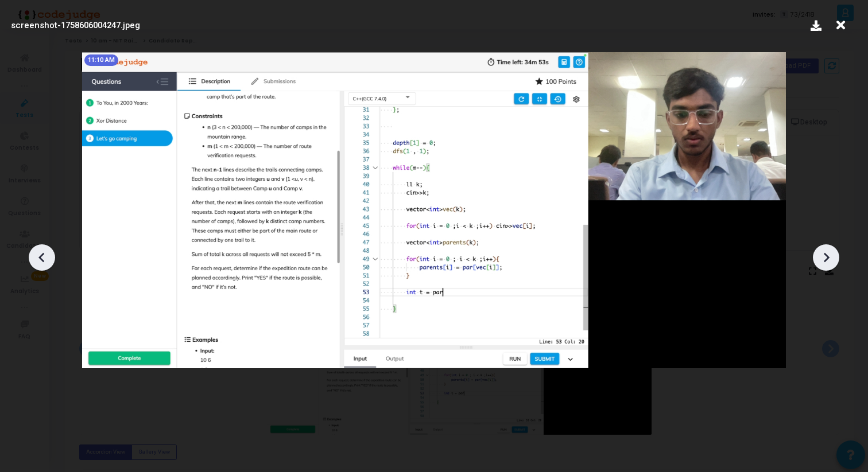
click at [824, 254] on icon at bounding box center [827, 258] width 6 height 10
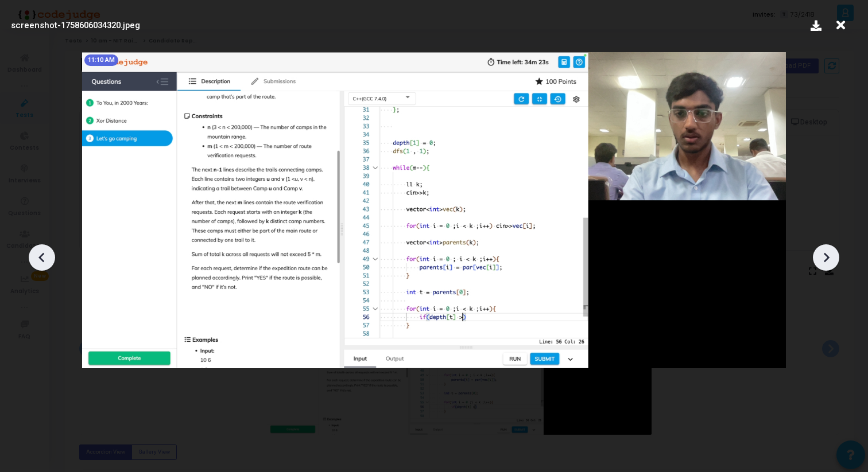
click at [824, 254] on icon at bounding box center [827, 258] width 6 height 10
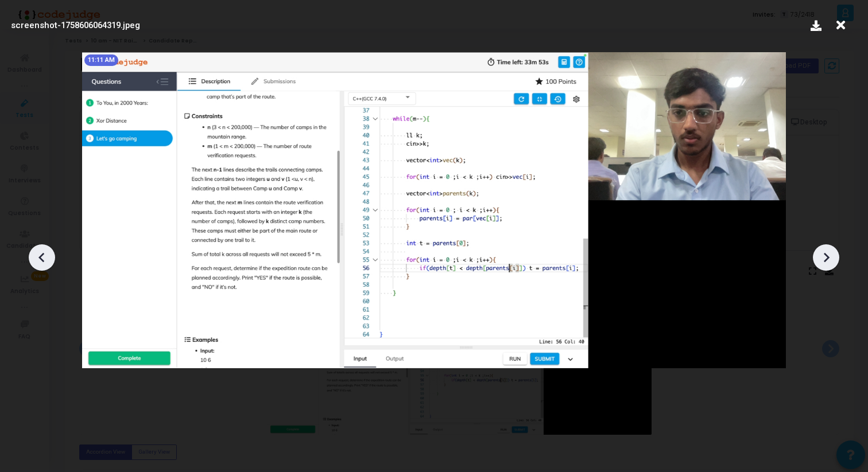
click at [824, 254] on icon at bounding box center [827, 258] width 6 height 10
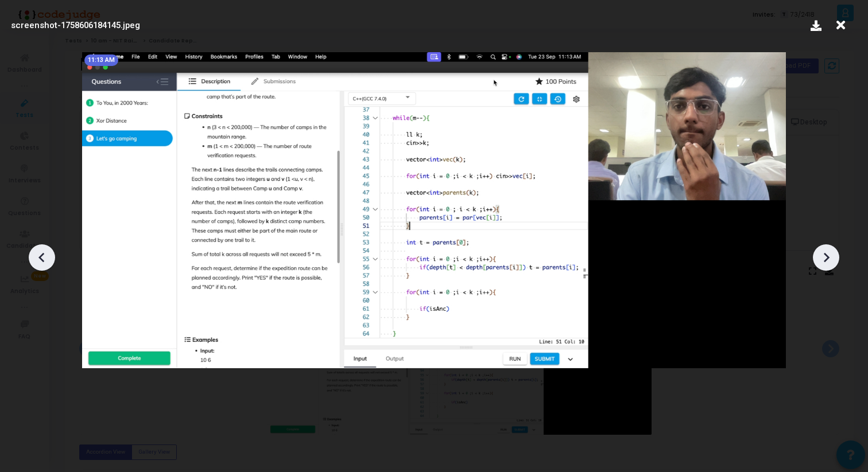
click at [824, 254] on icon at bounding box center [827, 258] width 6 height 10
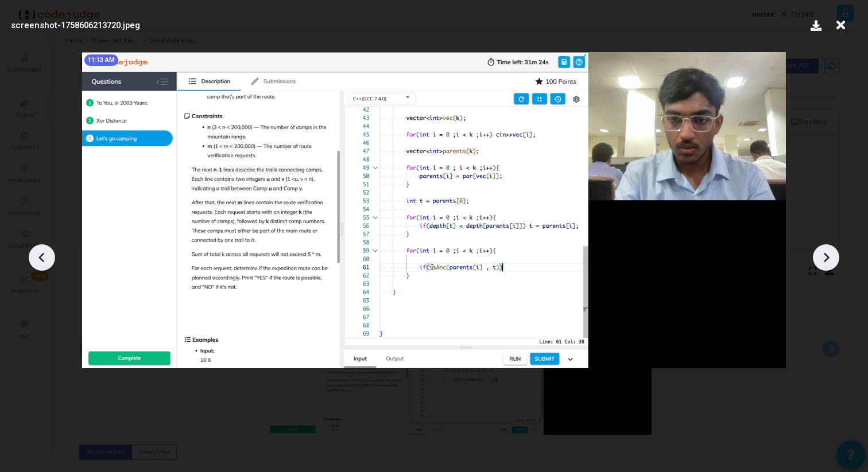
click at [824, 254] on icon at bounding box center [827, 258] width 6 height 10
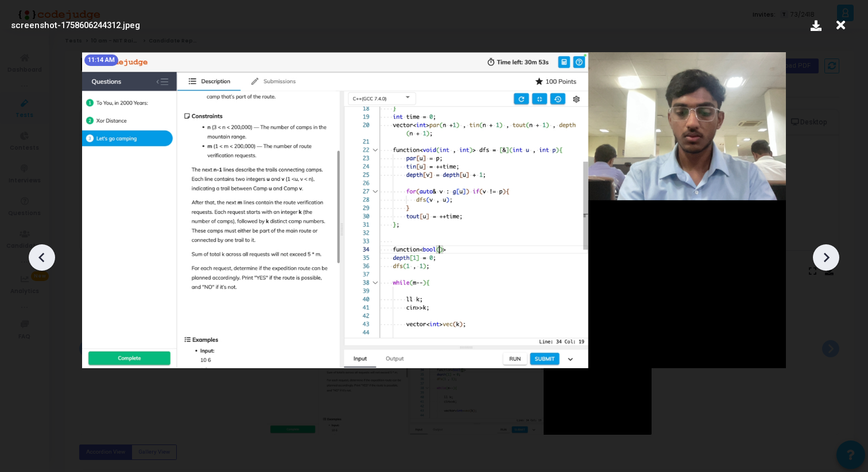
click at [824, 254] on icon at bounding box center [827, 258] width 6 height 10
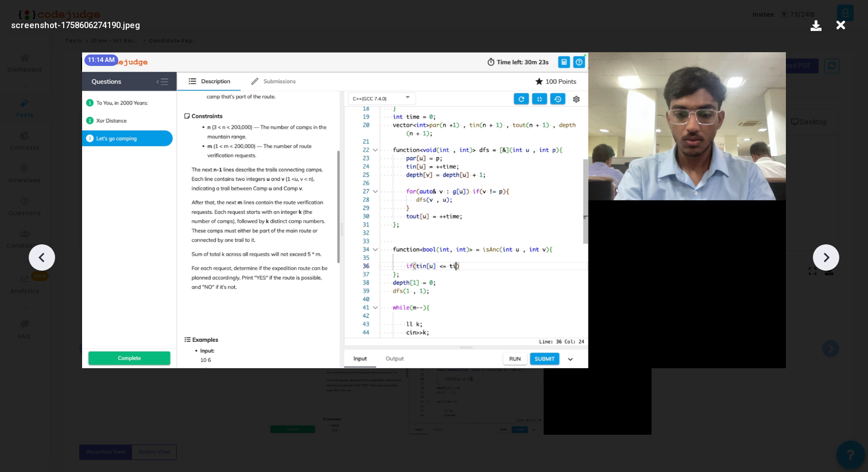
click at [824, 254] on icon at bounding box center [827, 258] width 6 height 10
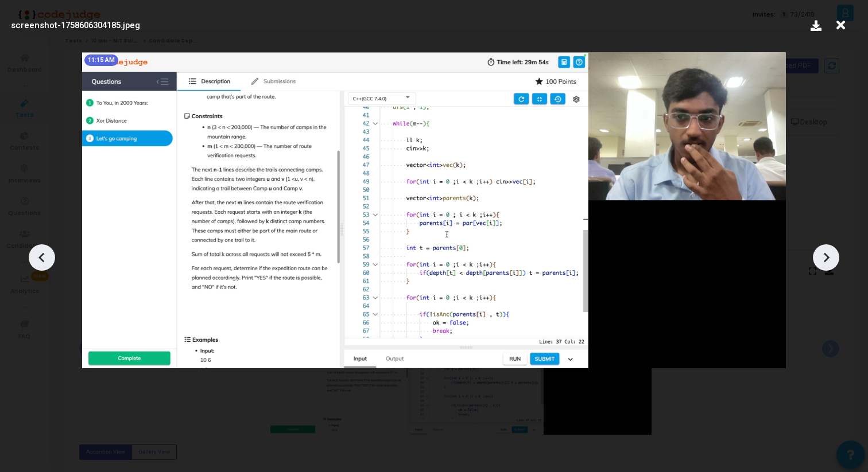
click at [824, 254] on icon at bounding box center [827, 258] width 6 height 10
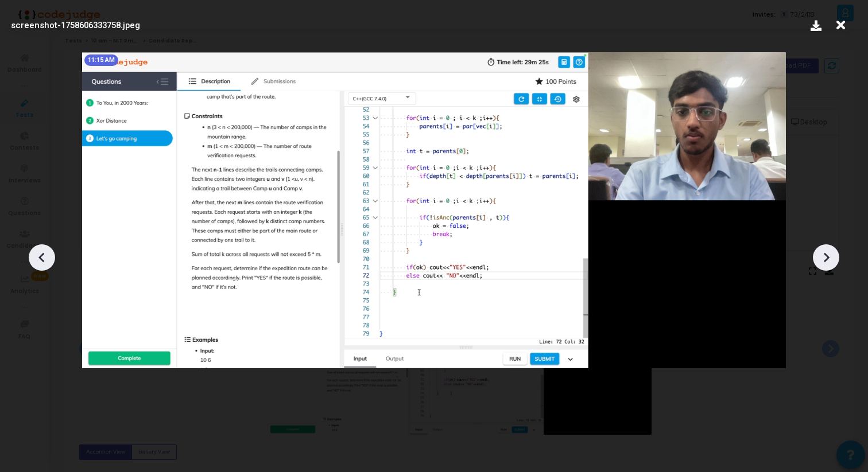
click at [824, 254] on icon at bounding box center [827, 258] width 6 height 10
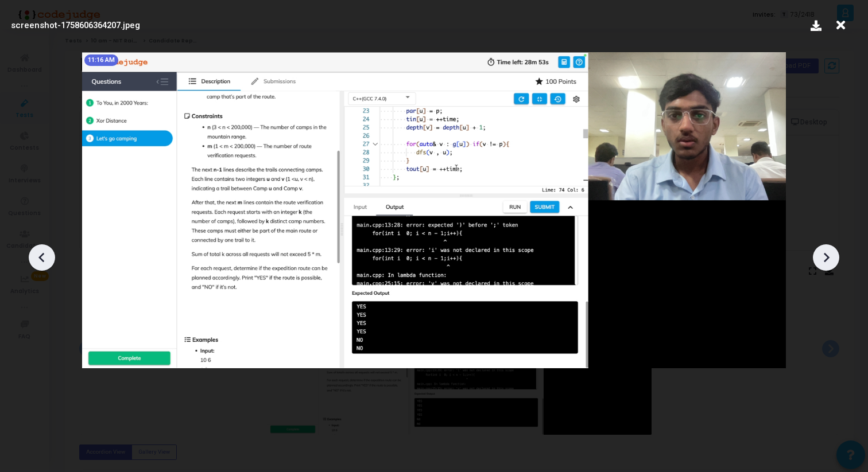
click at [824, 254] on icon at bounding box center [827, 258] width 6 height 10
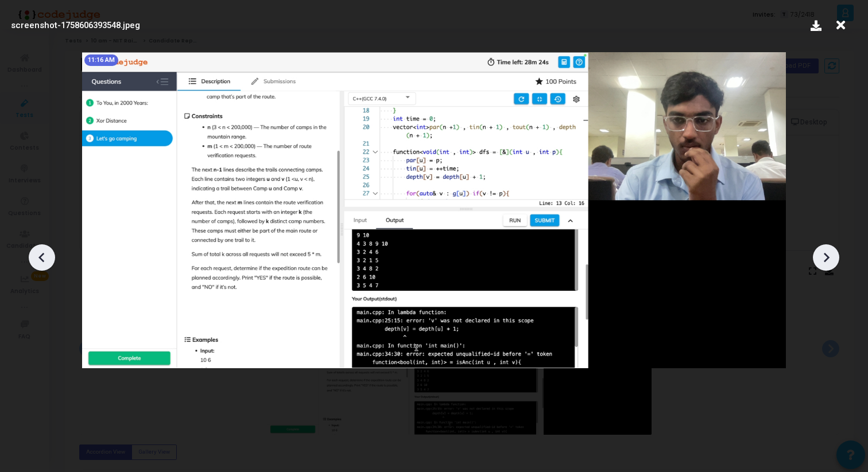
click at [824, 254] on icon at bounding box center [827, 258] width 6 height 10
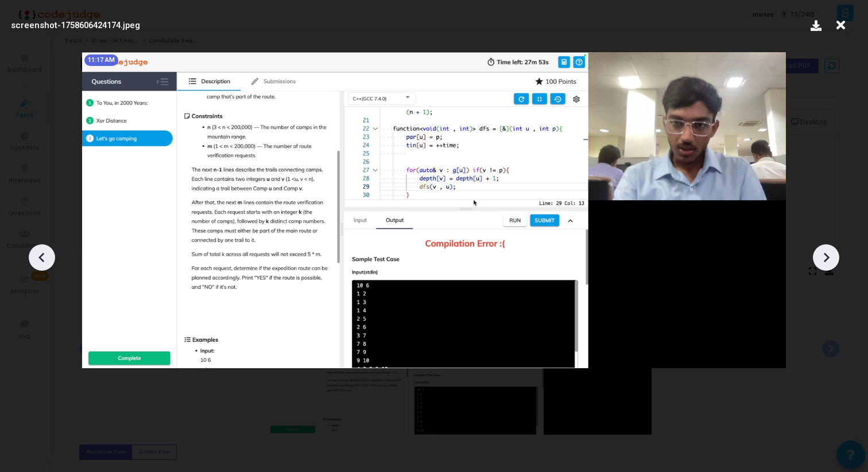
click at [824, 254] on icon at bounding box center [827, 258] width 6 height 10
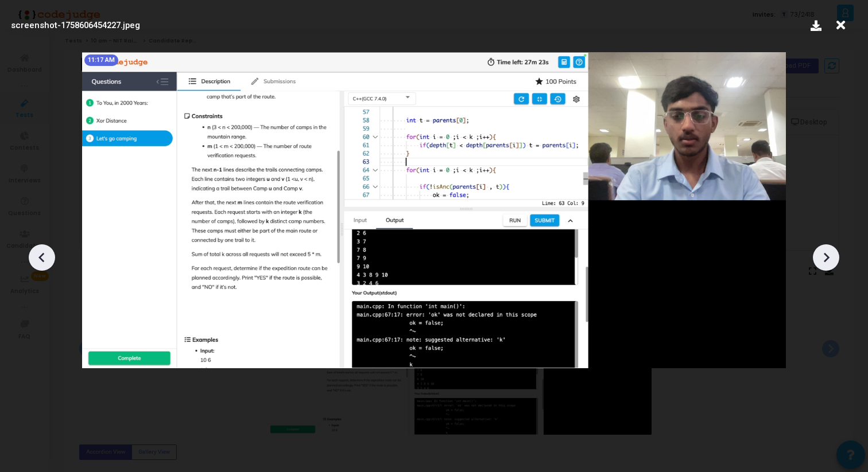
click at [824, 254] on icon at bounding box center [827, 258] width 6 height 10
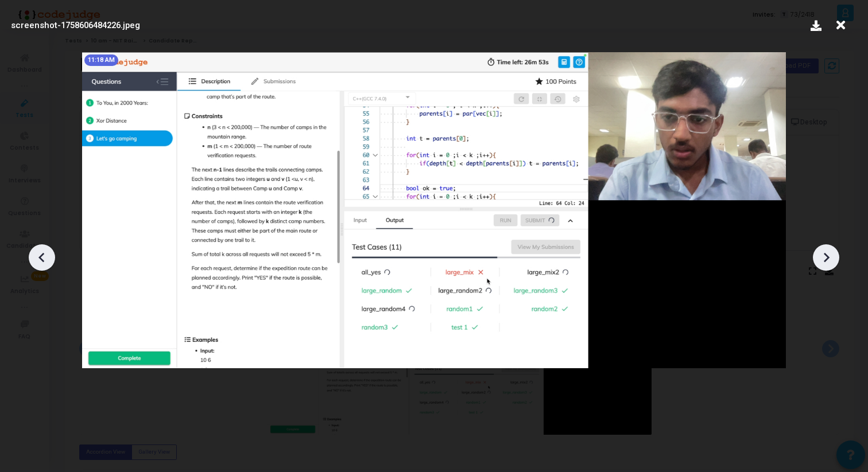
click at [824, 254] on icon at bounding box center [827, 258] width 6 height 10
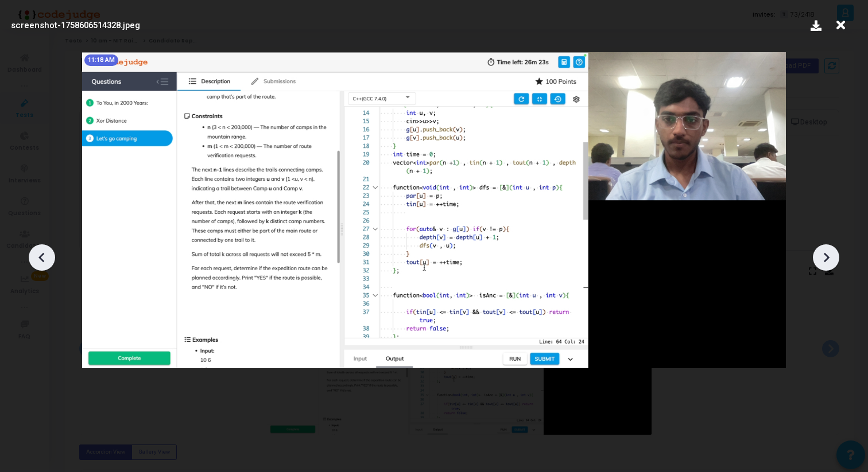
click at [824, 254] on icon at bounding box center [827, 258] width 6 height 10
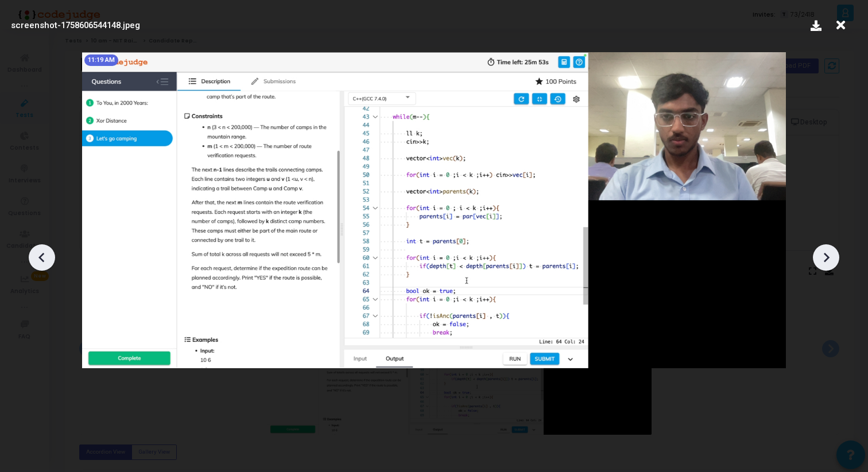
click at [824, 254] on icon at bounding box center [827, 258] width 6 height 10
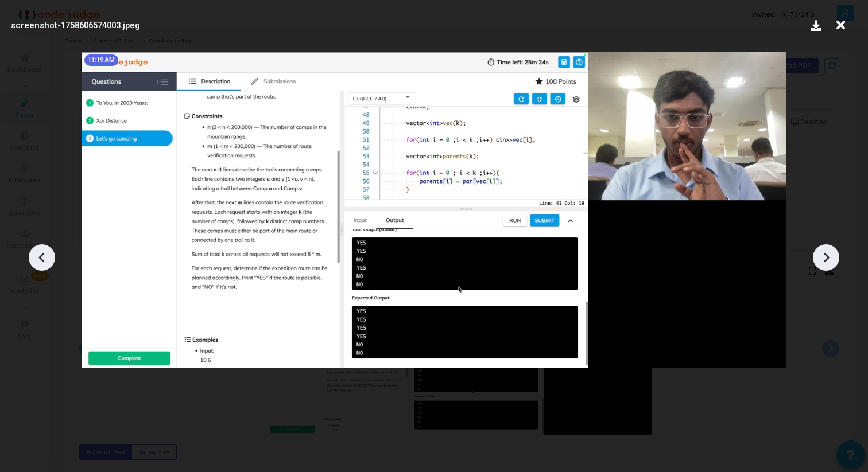
click at [824, 254] on icon at bounding box center [827, 258] width 6 height 10
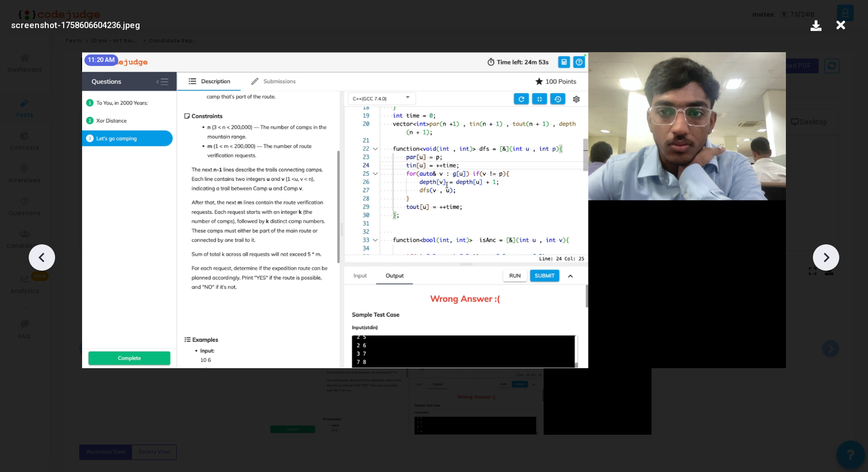
click at [824, 254] on icon at bounding box center [827, 258] width 6 height 10
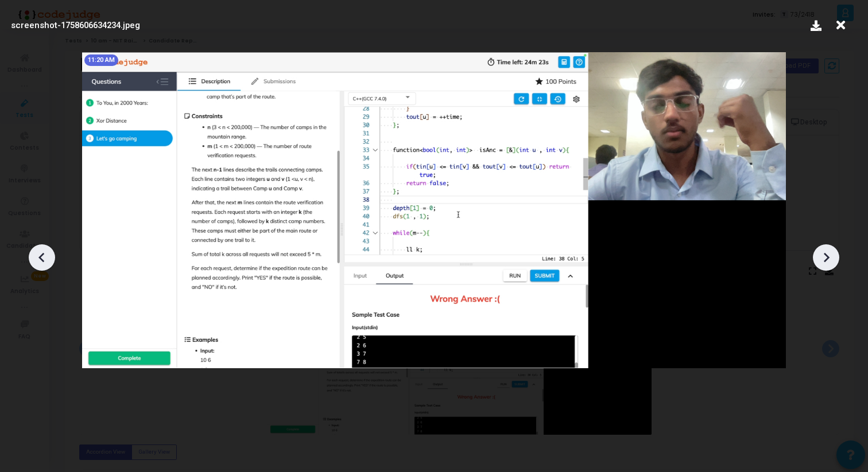
click at [824, 254] on icon at bounding box center [827, 258] width 6 height 10
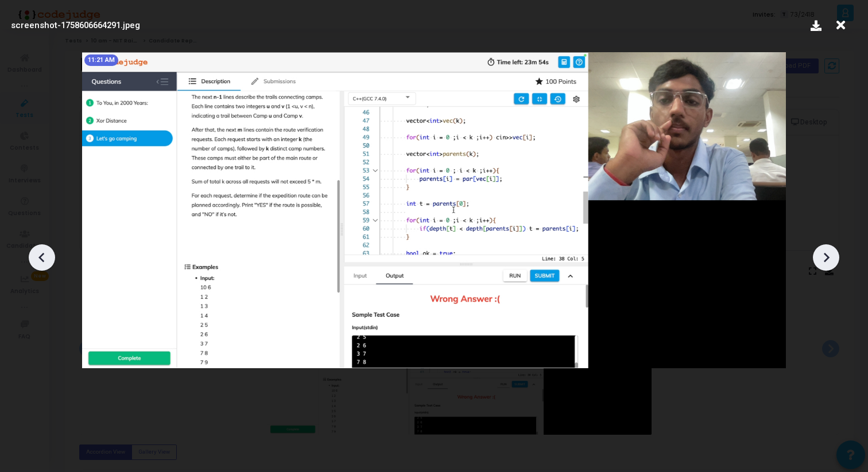
click at [824, 254] on icon at bounding box center [827, 258] width 6 height 10
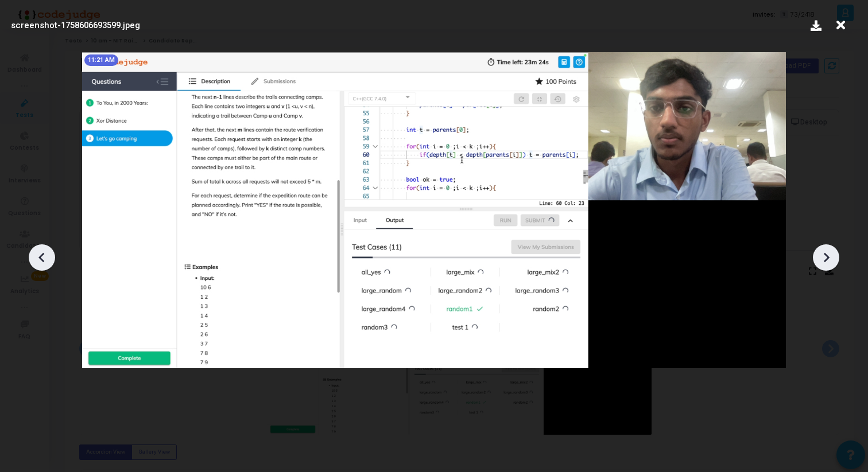
click at [824, 254] on icon at bounding box center [827, 258] width 6 height 10
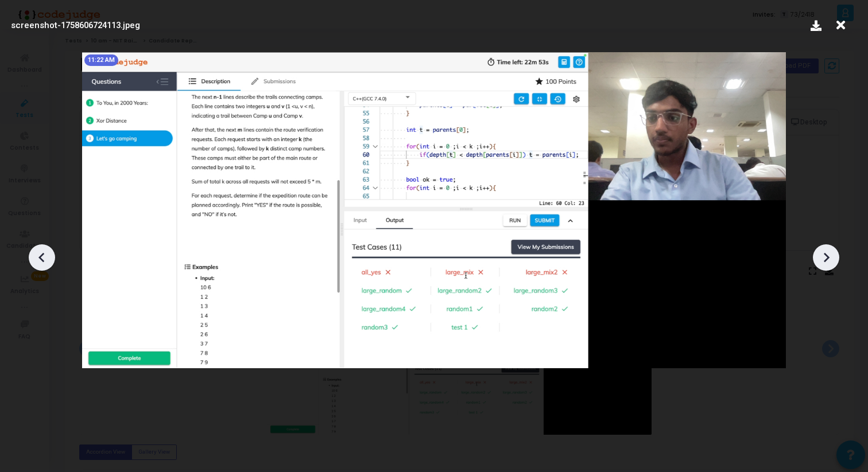
click at [824, 254] on icon at bounding box center [827, 258] width 6 height 10
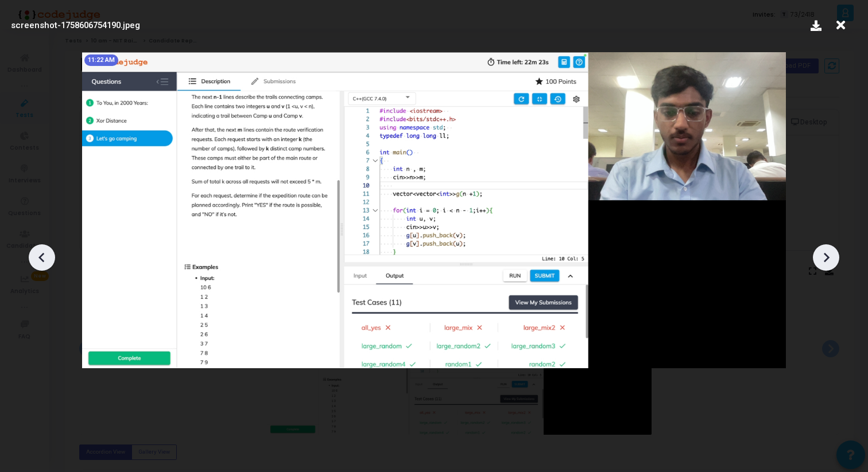
click at [824, 254] on icon at bounding box center [827, 258] width 6 height 10
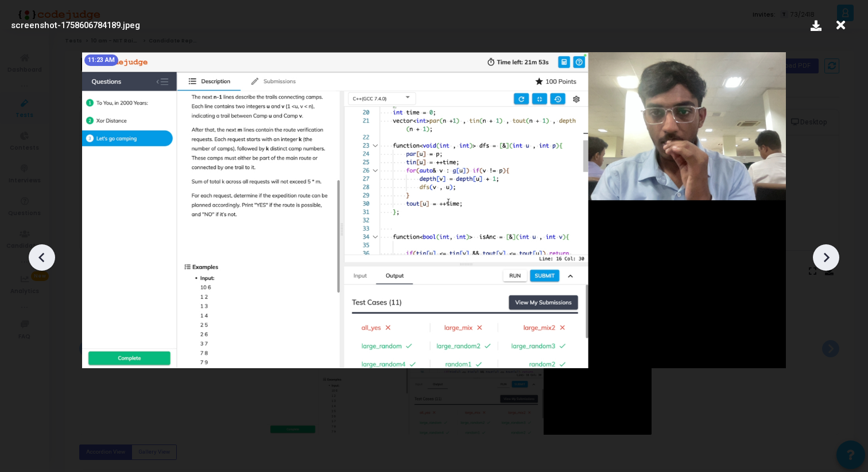
click at [824, 254] on icon at bounding box center [827, 258] width 6 height 10
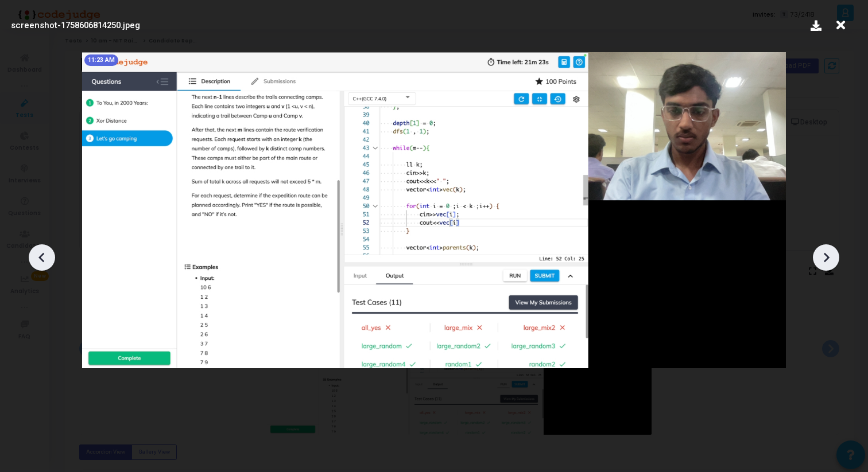
click at [824, 254] on icon at bounding box center [827, 258] width 6 height 10
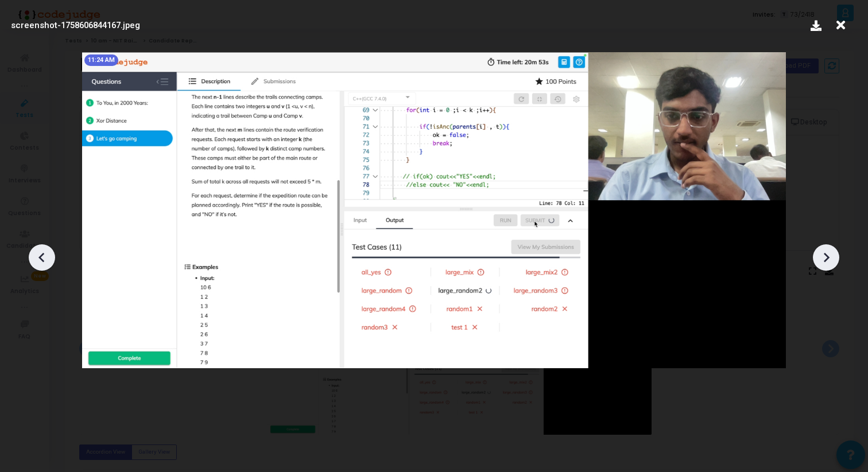
click at [824, 254] on icon at bounding box center [827, 258] width 6 height 10
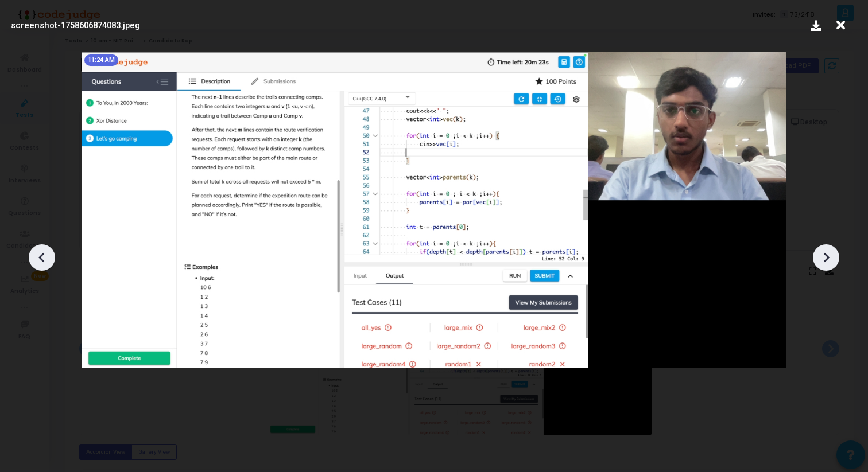
click at [824, 254] on icon at bounding box center [827, 258] width 6 height 10
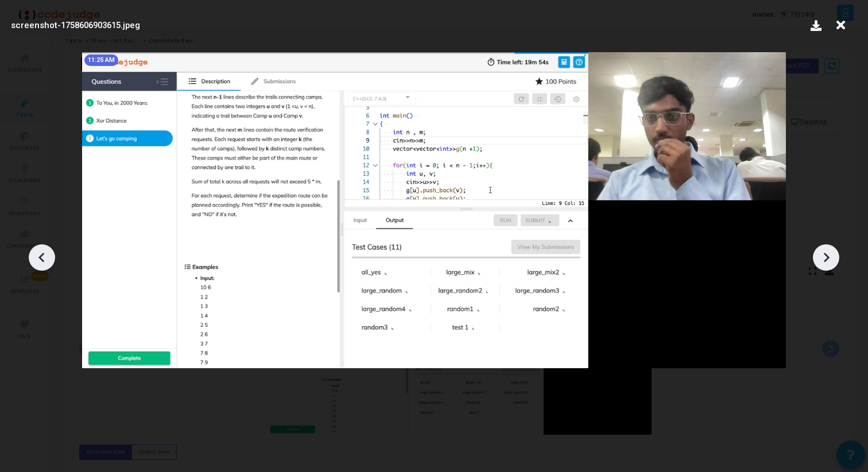
click at [824, 254] on icon at bounding box center [827, 258] width 6 height 10
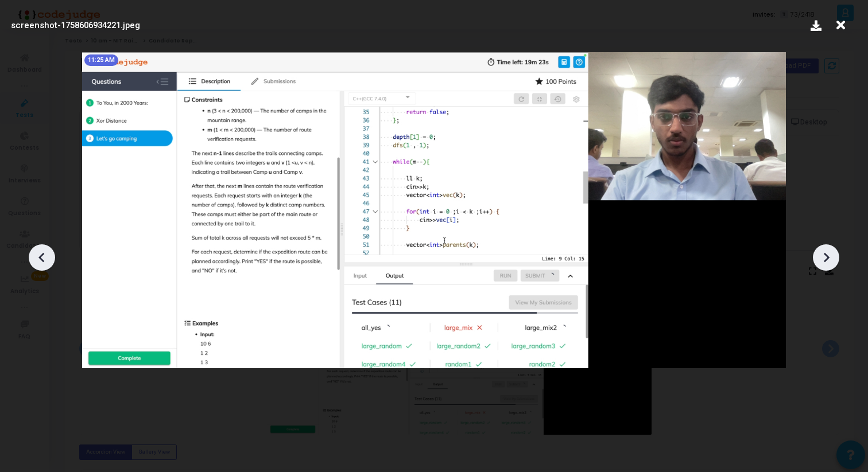
click at [824, 254] on icon at bounding box center [827, 258] width 6 height 10
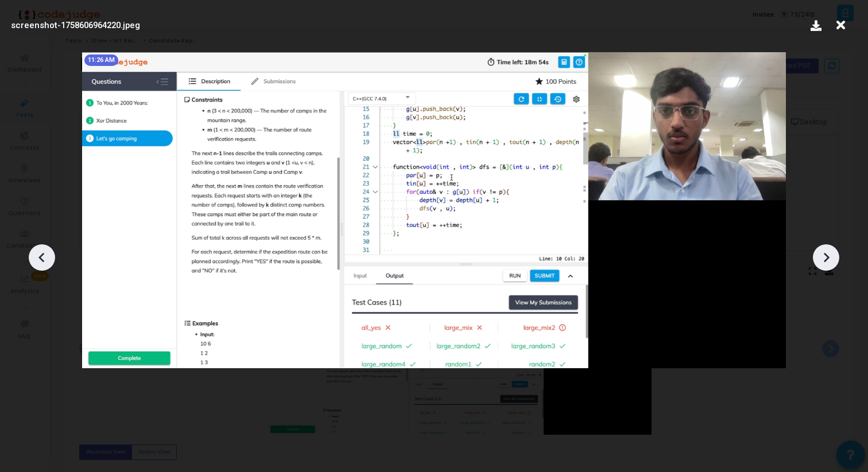
click at [824, 254] on icon at bounding box center [827, 258] width 6 height 10
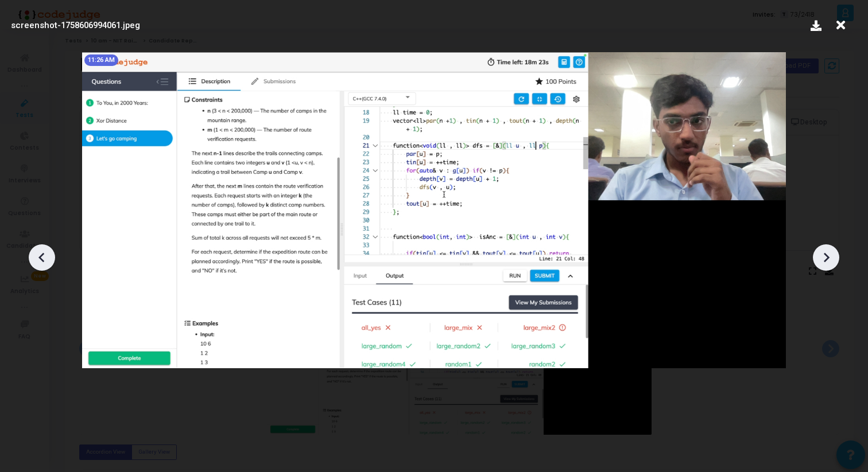
click at [824, 254] on icon at bounding box center [827, 258] width 6 height 10
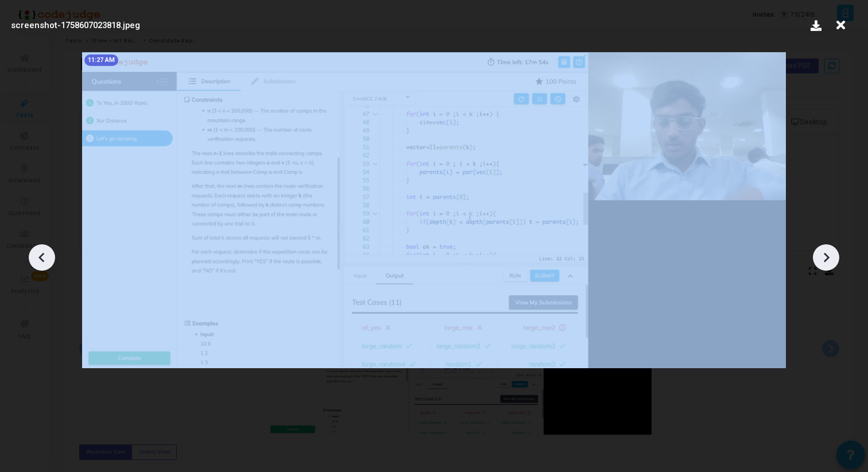
click at [824, 254] on icon at bounding box center [827, 258] width 6 height 10
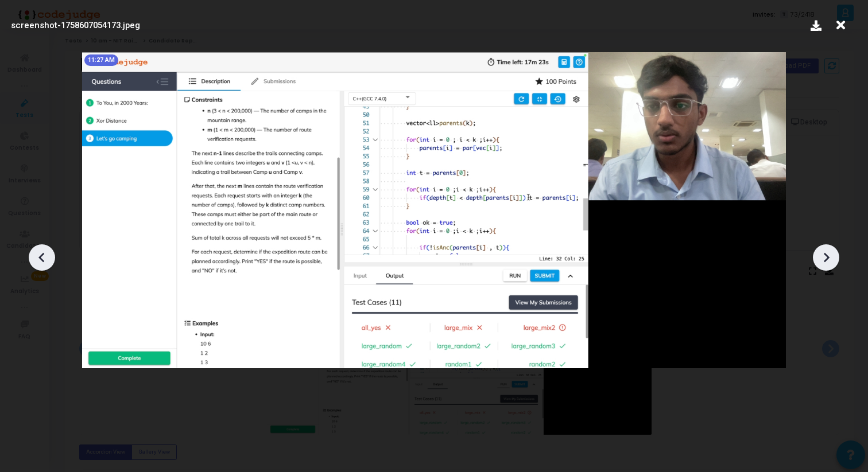
click at [46, 274] on div at bounding box center [434, 253] width 868 height 438
click at [44, 259] on icon at bounding box center [41, 257] width 17 height 17
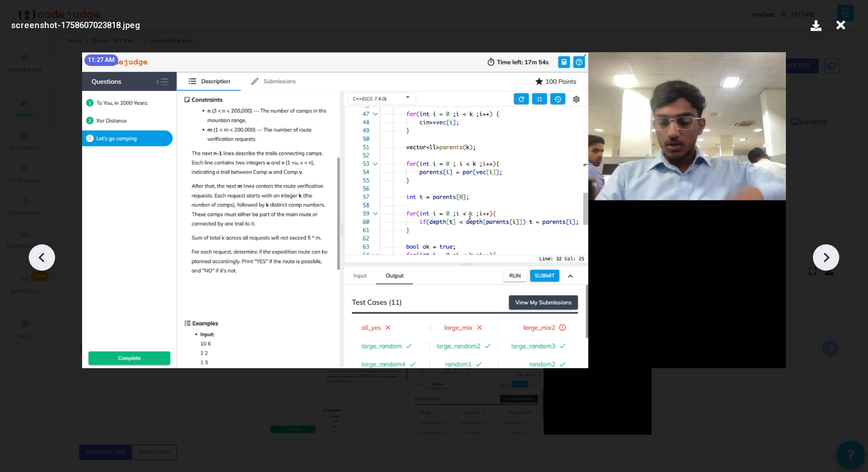
click at [826, 260] on icon at bounding box center [827, 258] width 6 height 10
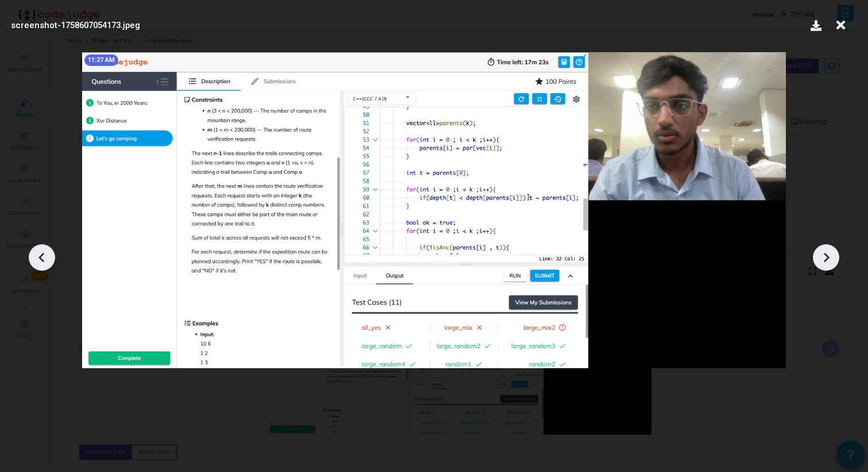
click at [826, 260] on icon at bounding box center [827, 258] width 6 height 10
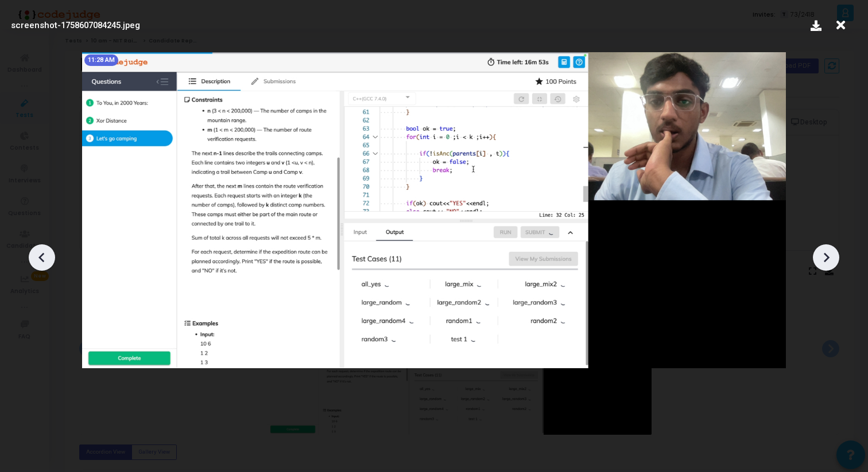
click at [826, 260] on icon at bounding box center [827, 258] width 6 height 10
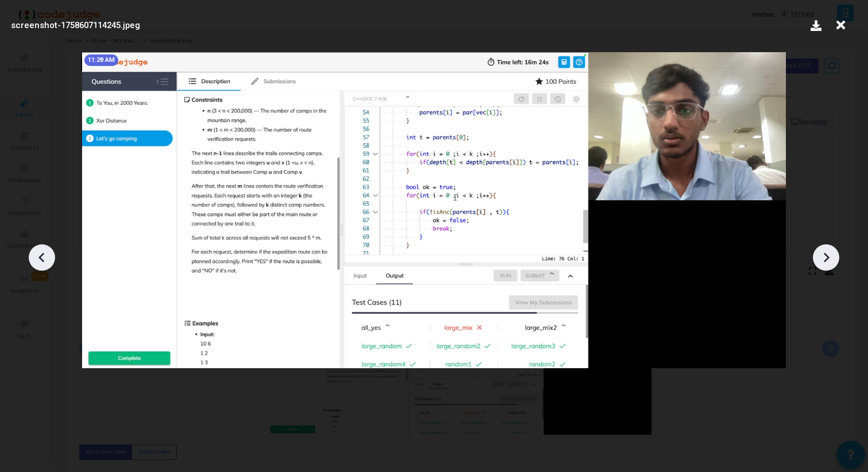
click at [826, 260] on icon at bounding box center [827, 258] width 6 height 10
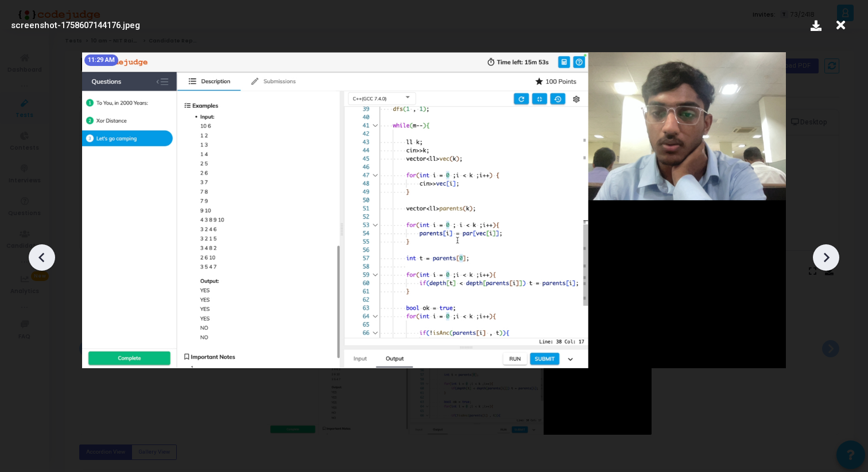
click at [826, 260] on icon at bounding box center [827, 258] width 6 height 10
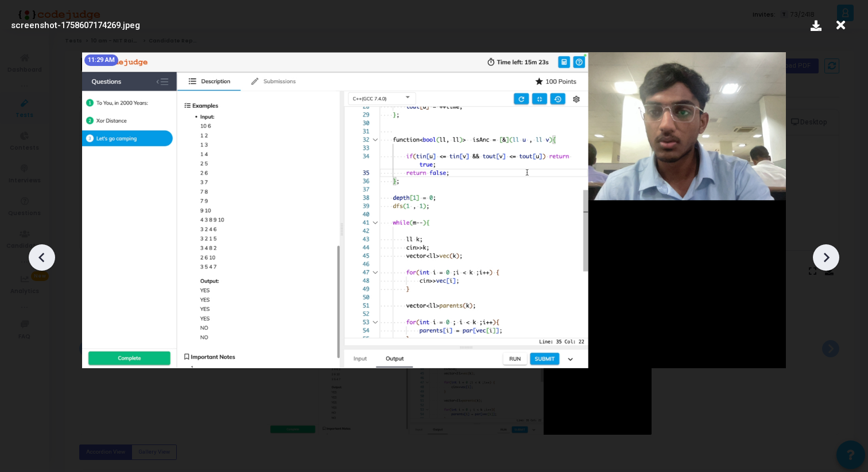
click at [826, 260] on icon at bounding box center [827, 258] width 6 height 10
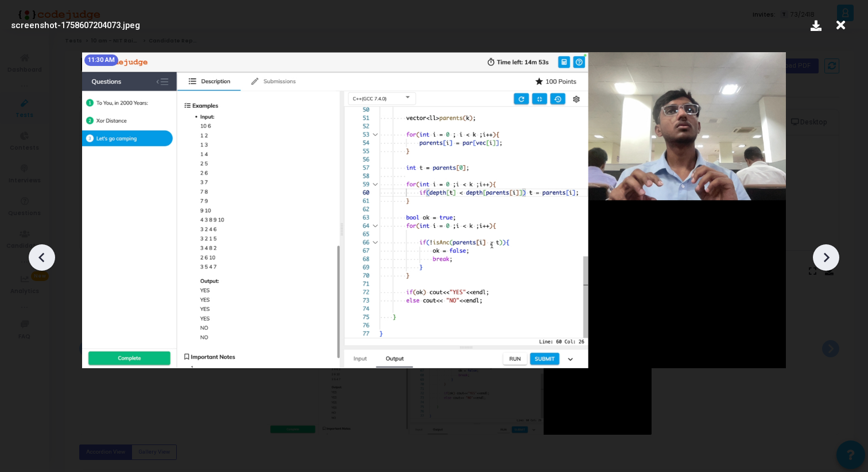
click at [826, 260] on icon at bounding box center [827, 258] width 6 height 10
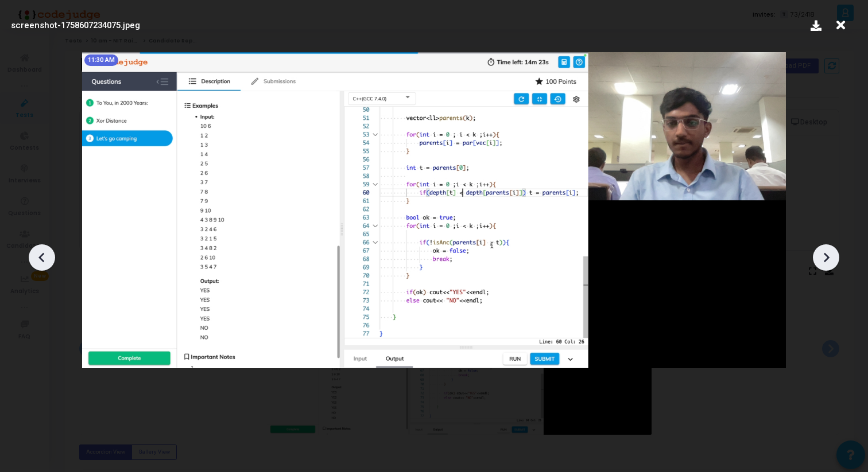
click at [826, 260] on icon at bounding box center [827, 258] width 6 height 10
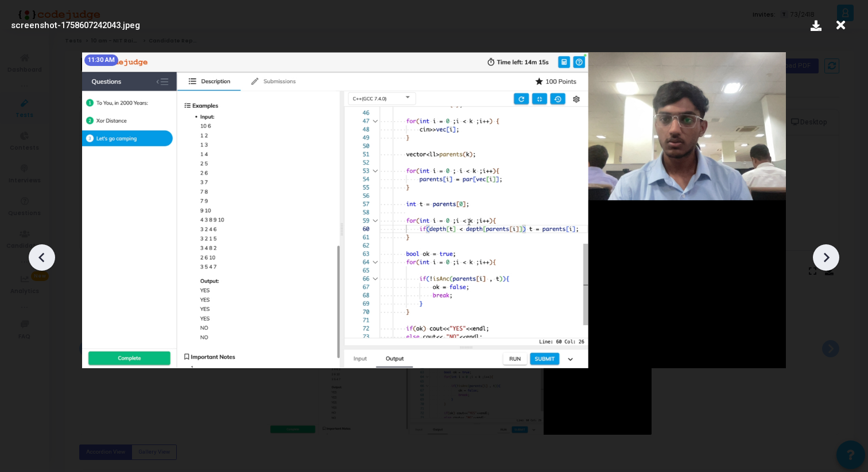
click at [826, 260] on icon at bounding box center [827, 258] width 6 height 10
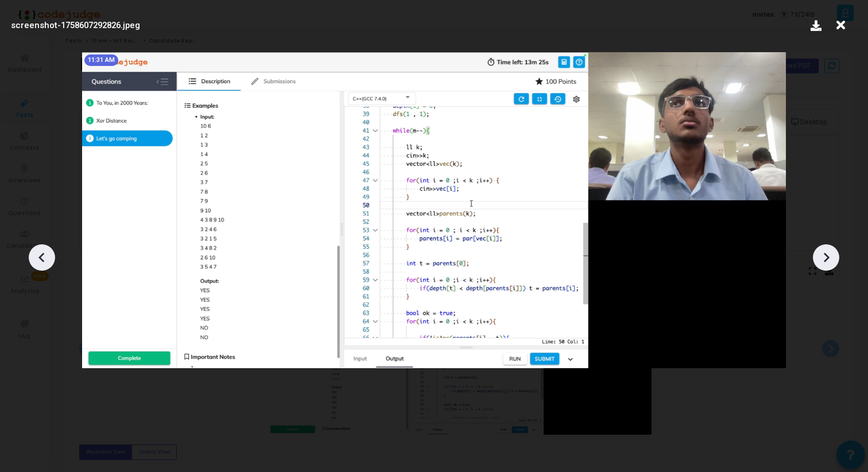
click at [826, 260] on icon at bounding box center [827, 258] width 6 height 10
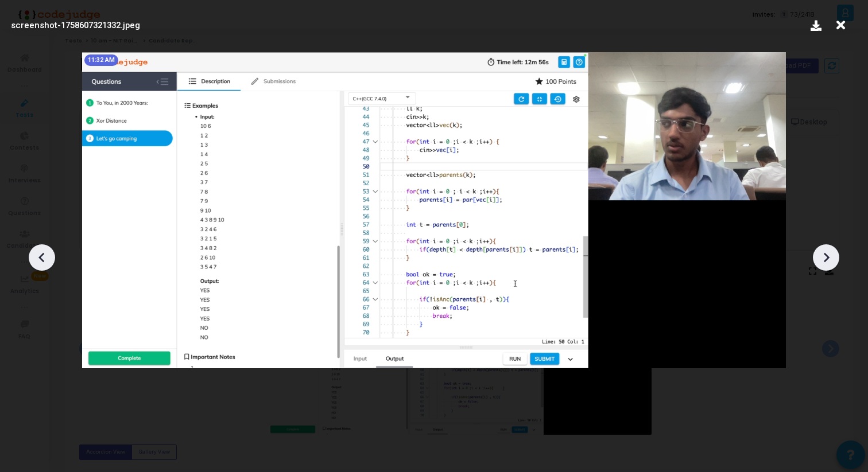
click at [826, 260] on icon at bounding box center [827, 258] width 6 height 10
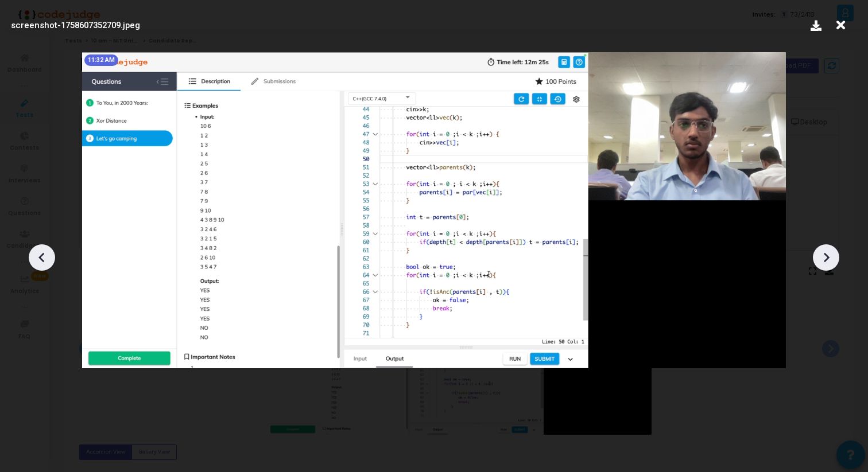
click at [826, 260] on icon at bounding box center [827, 258] width 6 height 10
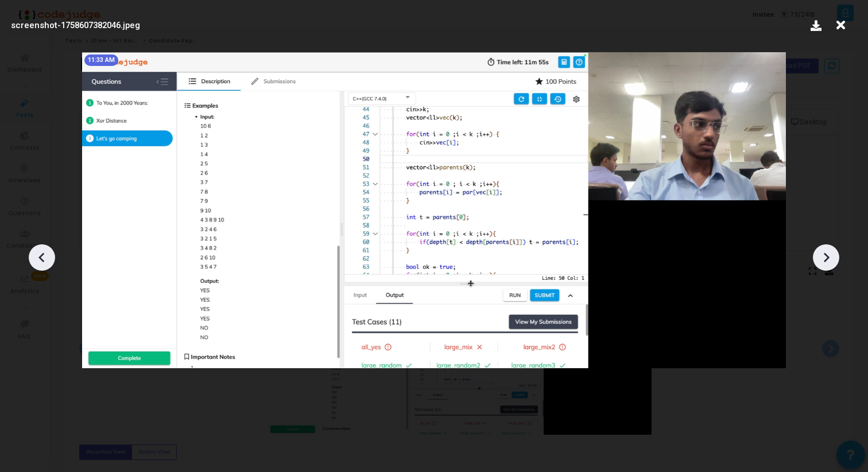
click at [826, 260] on icon at bounding box center [827, 258] width 6 height 10
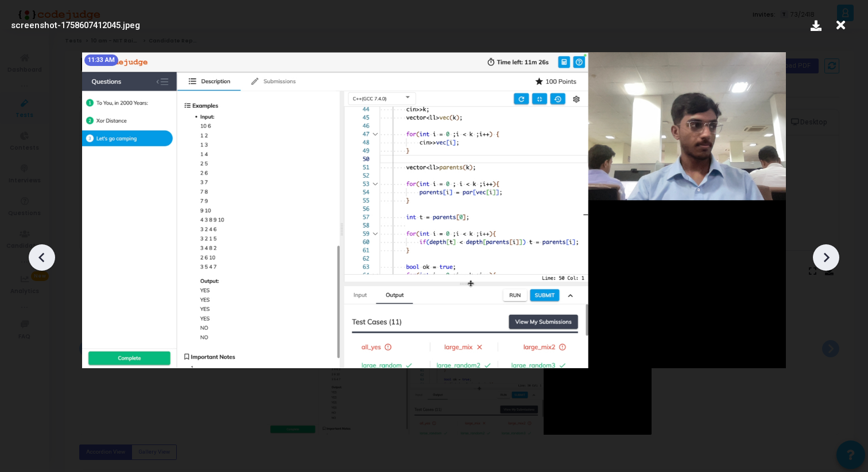
click at [826, 260] on icon at bounding box center [827, 258] width 6 height 10
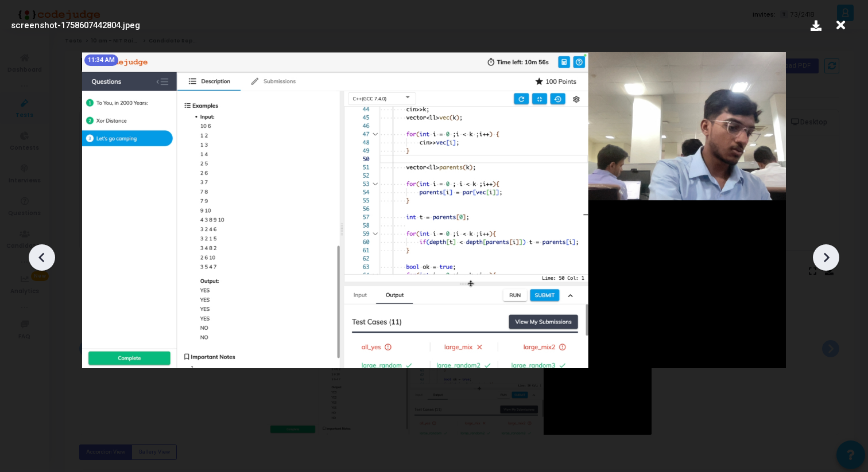
click at [826, 260] on icon at bounding box center [827, 258] width 6 height 10
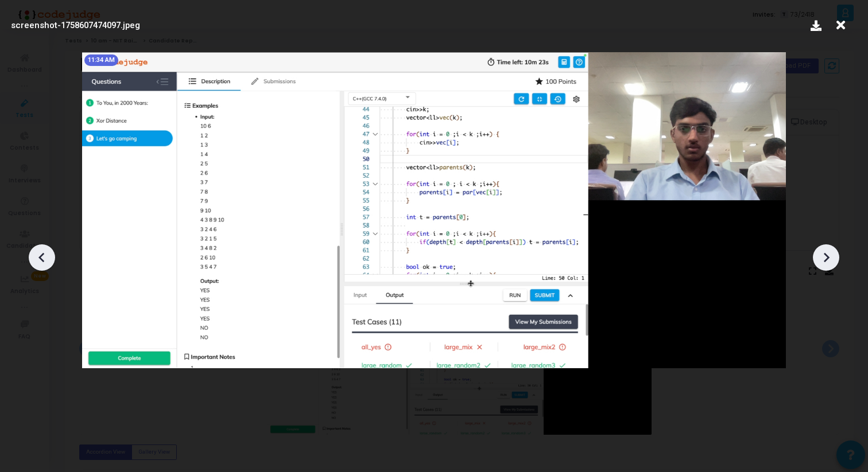
click at [826, 260] on icon at bounding box center [827, 258] width 6 height 10
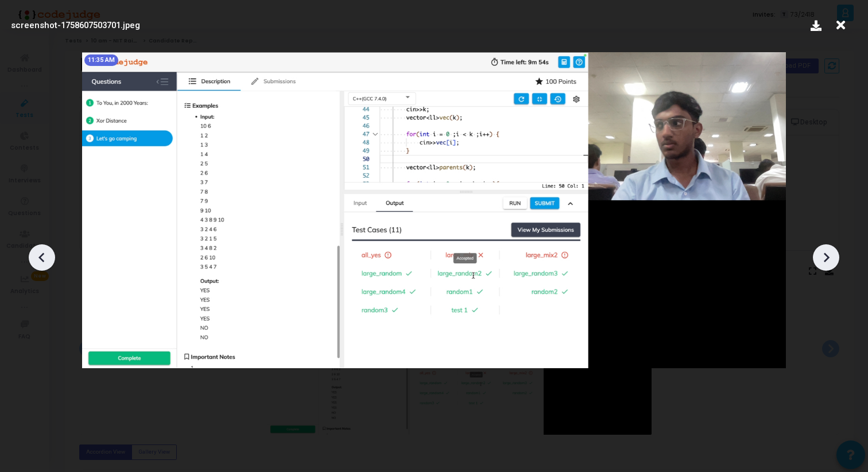
click at [826, 260] on icon at bounding box center [827, 258] width 6 height 10
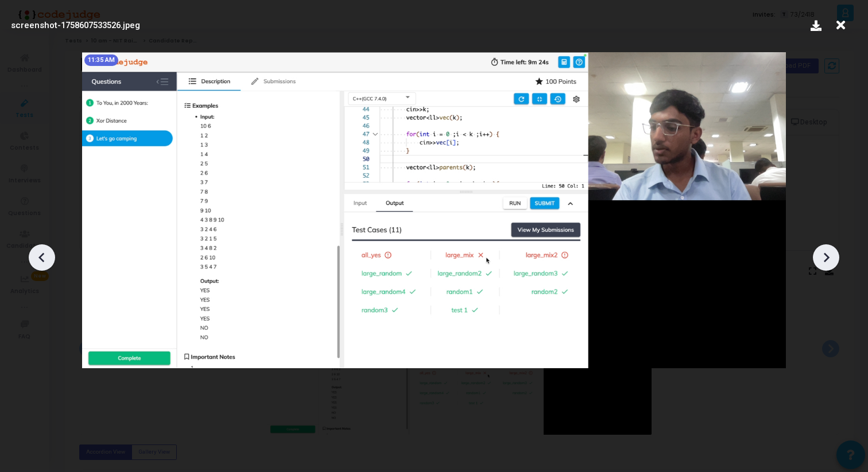
click at [826, 260] on icon at bounding box center [827, 258] width 6 height 10
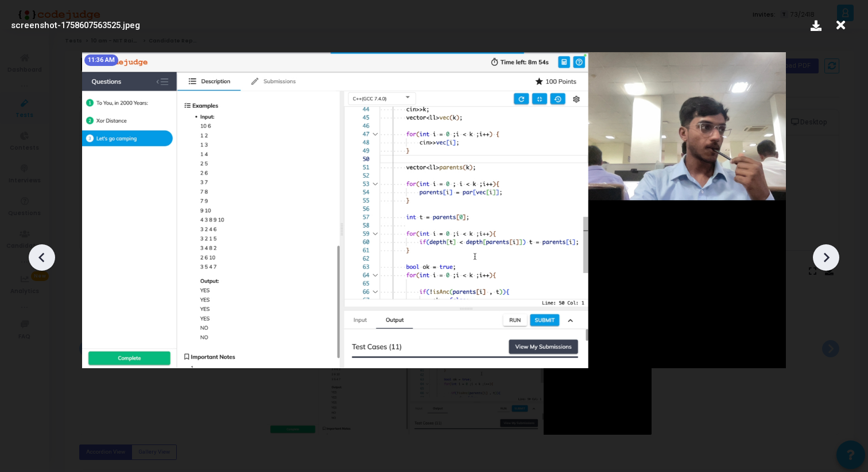
click at [826, 260] on icon at bounding box center [827, 258] width 6 height 10
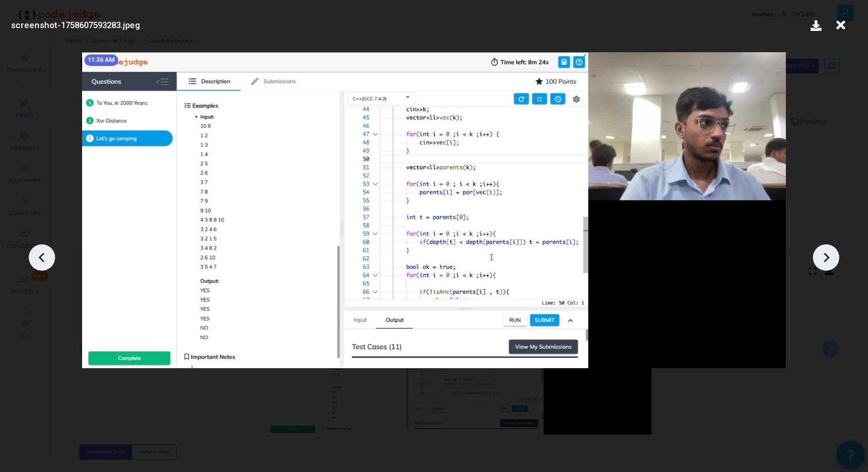
click at [826, 260] on icon at bounding box center [827, 258] width 6 height 10
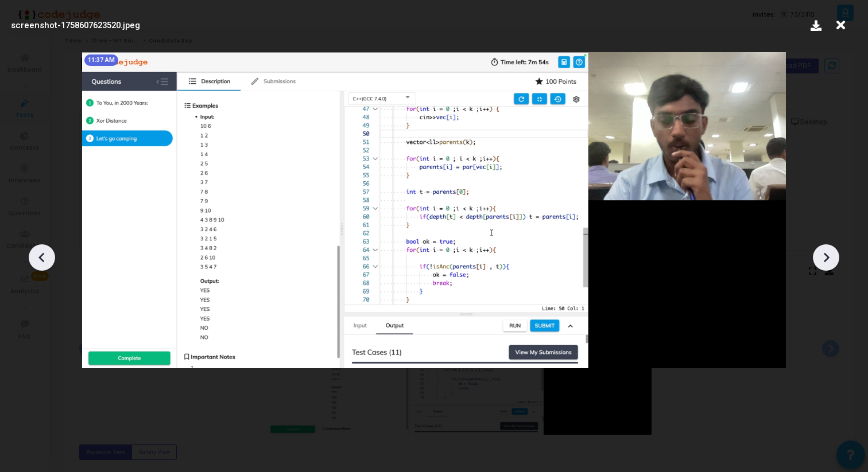
click at [30, 260] on div at bounding box center [42, 258] width 26 height 26
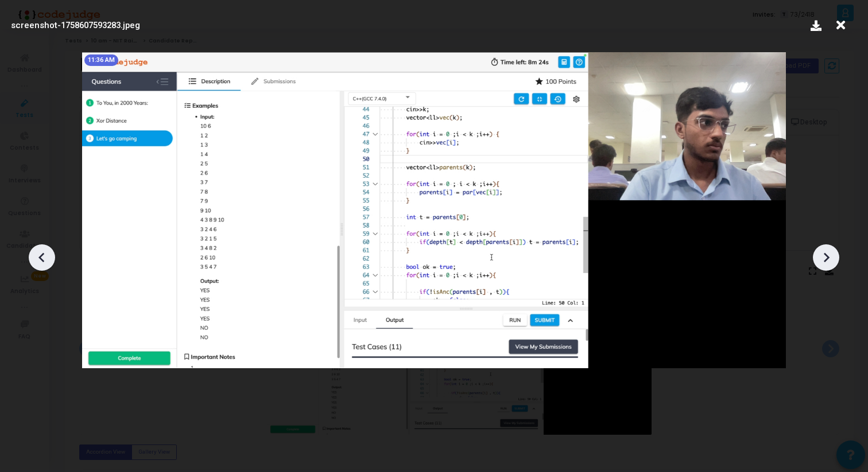
click at [830, 257] on icon at bounding box center [825, 257] width 17 height 17
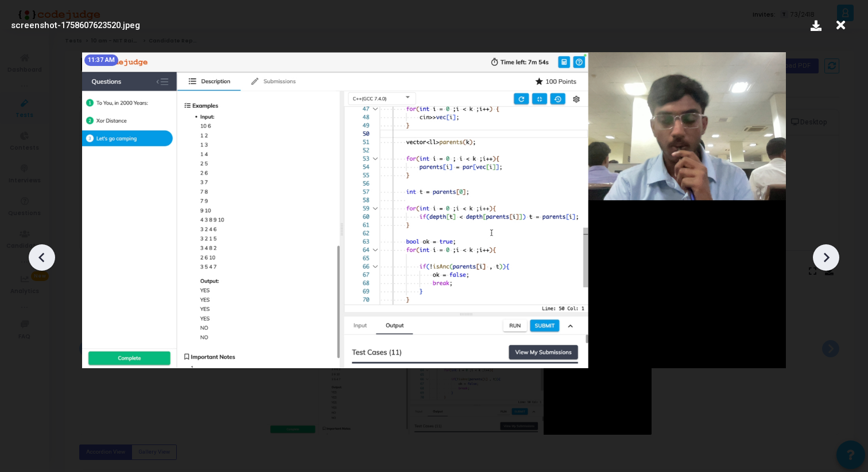
click at [830, 257] on icon at bounding box center [825, 257] width 17 height 17
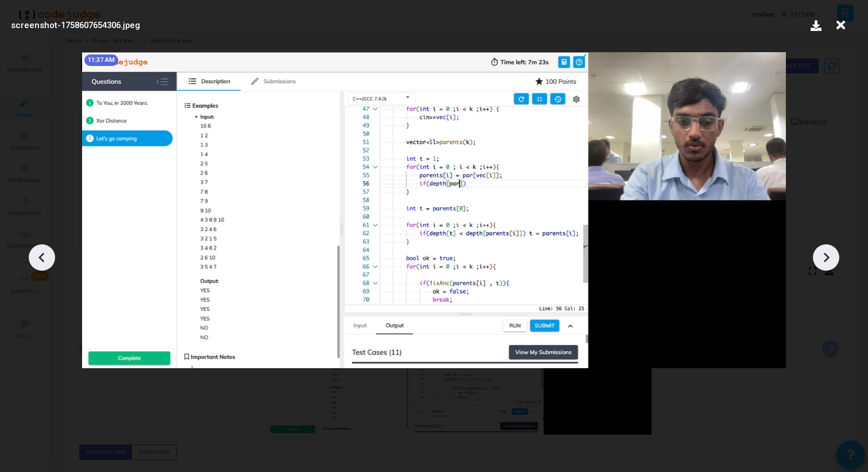
click at [830, 257] on icon at bounding box center [825, 257] width 17 height 17
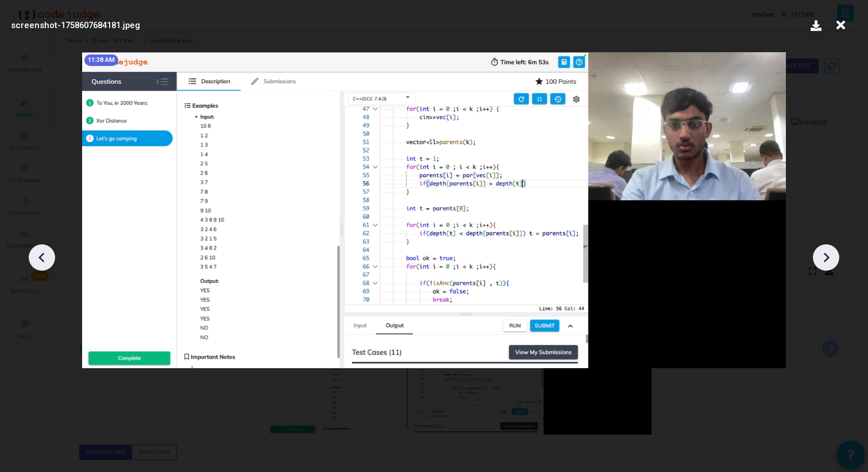
click at [830, 257] on icon at bounding box center [825, 257] width 17 height 17
click at [839, 26] on icon at bounding box center [841, 25] width 18 height 22
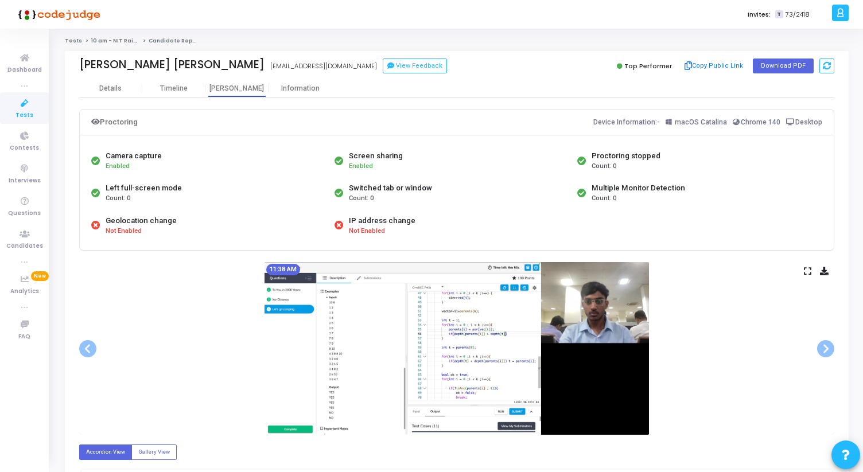
click at [802, 271] on div "11:38 AM" at bounding box center [456, 348] width 755 height 173
click at [806, 271] on icon at bounding box center [807, 271] width 7 height 6
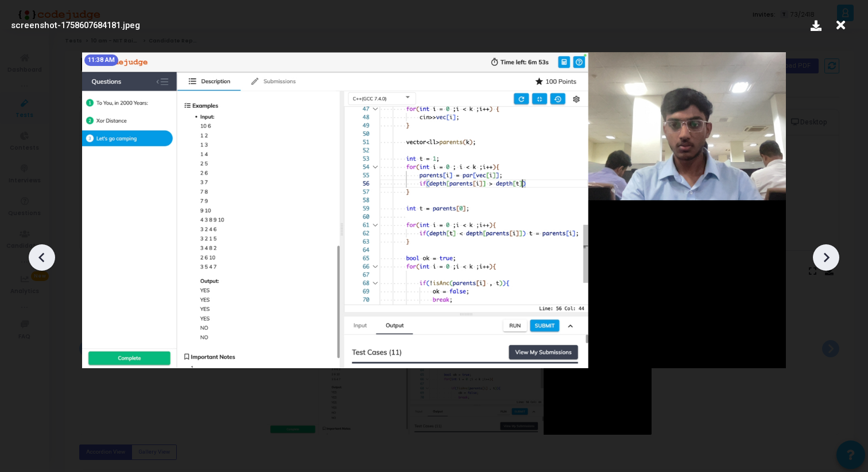
click at [832, 247] on div at bounding box center [826, 258] width 26 height 26
click at [832, 250] on icon at bounding box center [825, 257] width 17 height 17
click at [830, 257] on icon at bounding box center [825, 257] width 17 height 17
click at [841, 23] on icon at bounding box center [841, 25] width 18 height 22
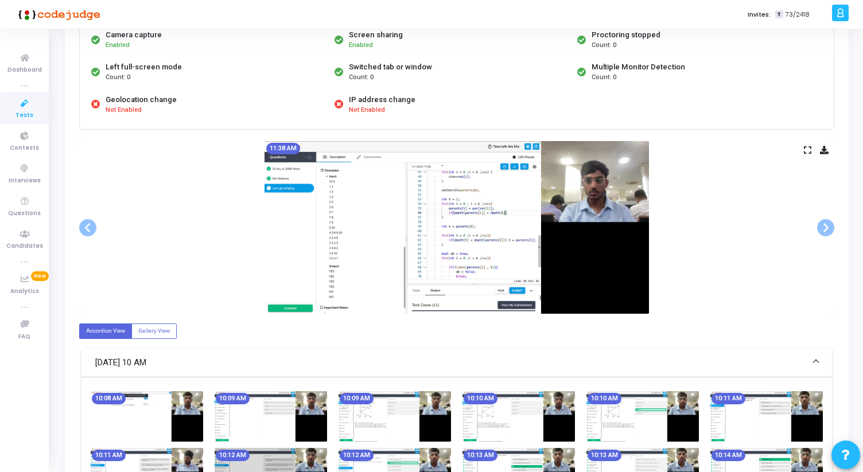
scroll to position [175, 0]
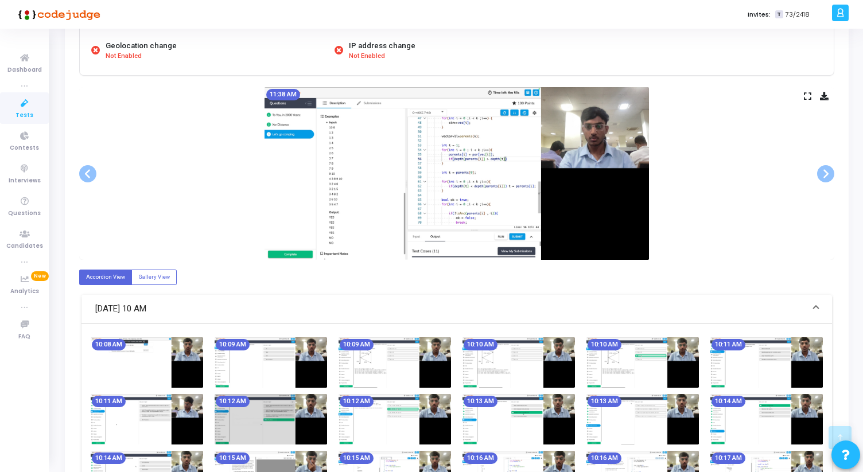
click at [174, 353] on img at bounding box center [147, 363] width 113 height 51
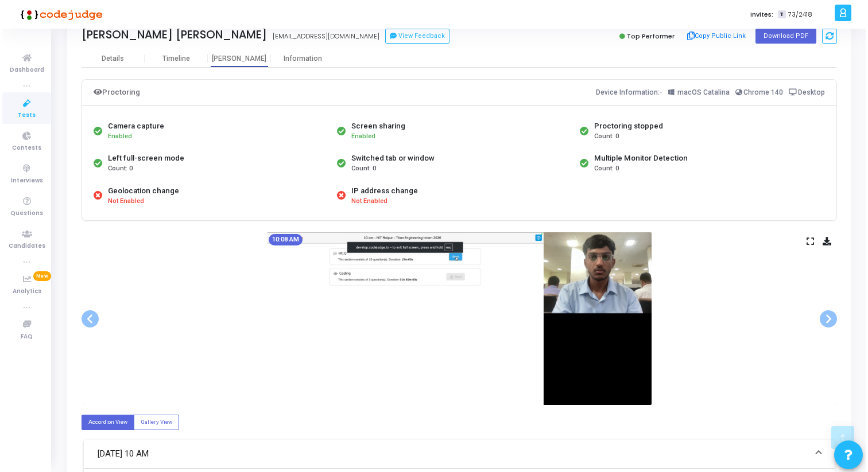
scroll to position [0, 0]
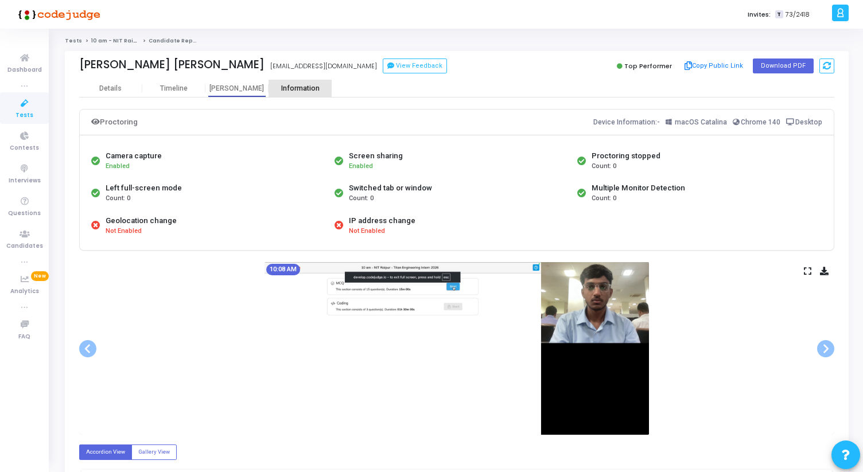
click at [269, 87] on div "Information" at bounding box center [300, 88] width 63 height 9
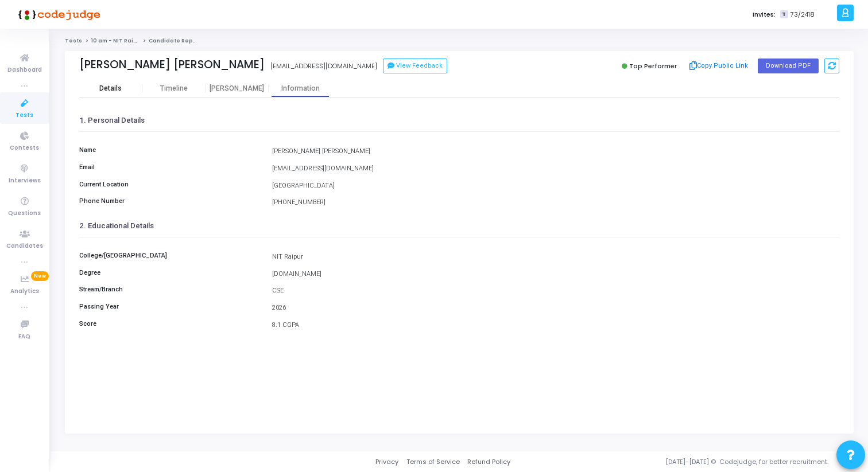
click at [111, 84] on div "Details" at bounding box center [110, 88] width 22 height 9
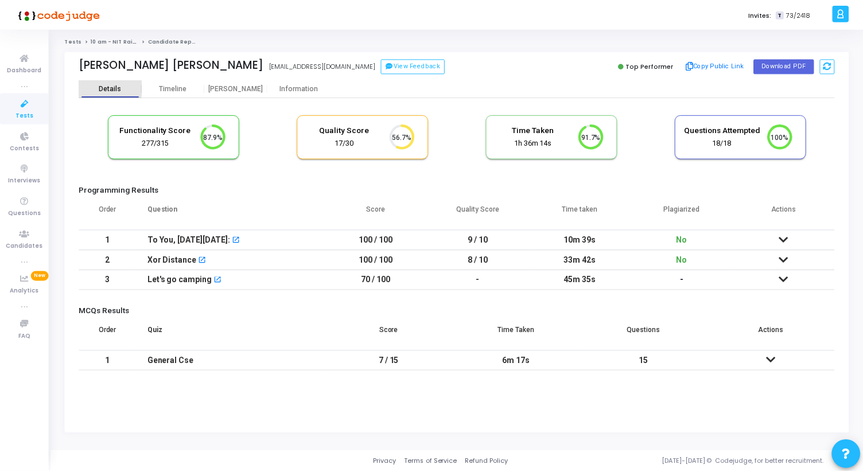
scroll to position [24, 29]
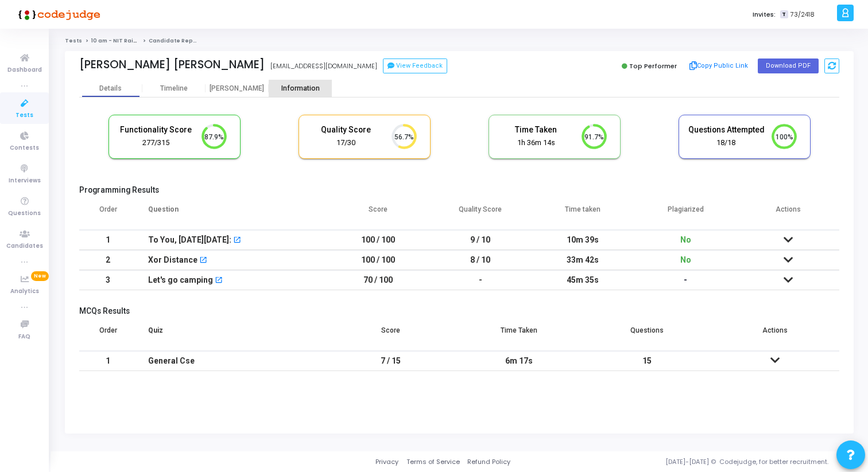
click at [296, 91] on div "Information" at bounding box center [300, 88] width 63 height 9
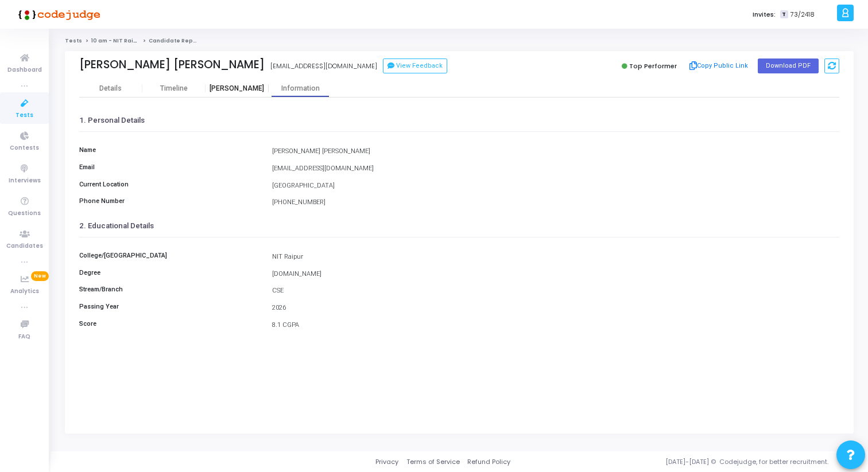
click at [233, 87] on div "[PERSON_NAME]" at bounding box center [236, 88] width 63 height 9
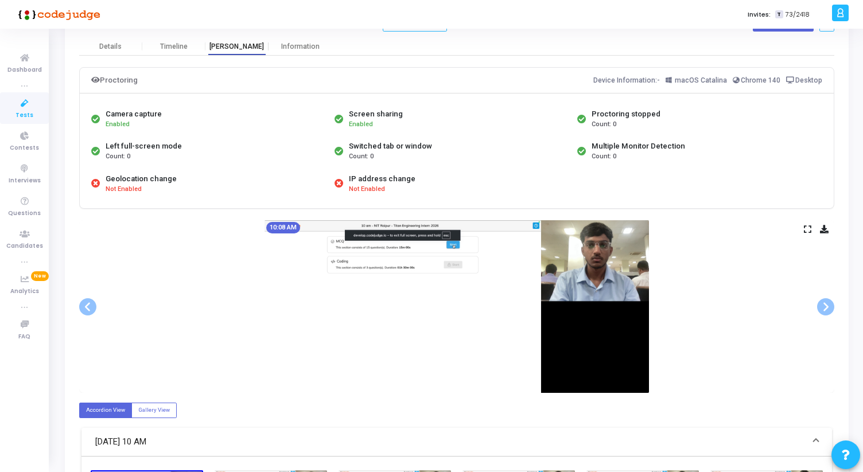
scroll to position [43, 0]
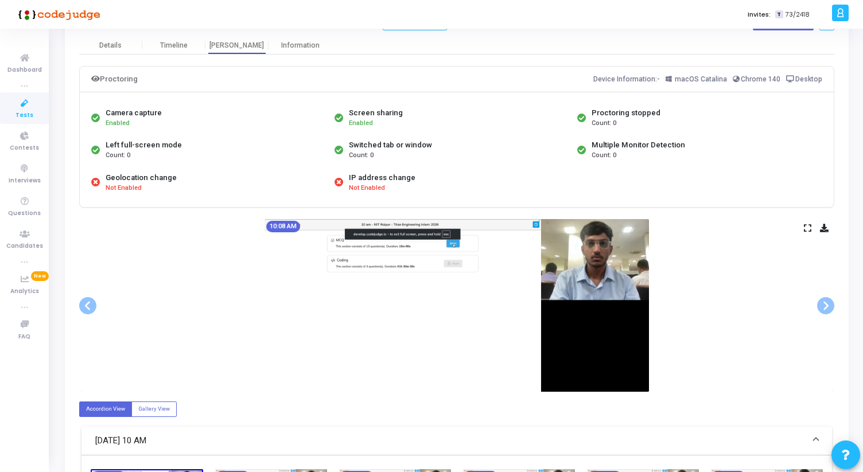
click at [812, 228] on div "10:08 AM" at bounding box center [456, 305] width 755 height 173
click at [829, 304] on span at bounding box center [825, 305] width 17 height 17
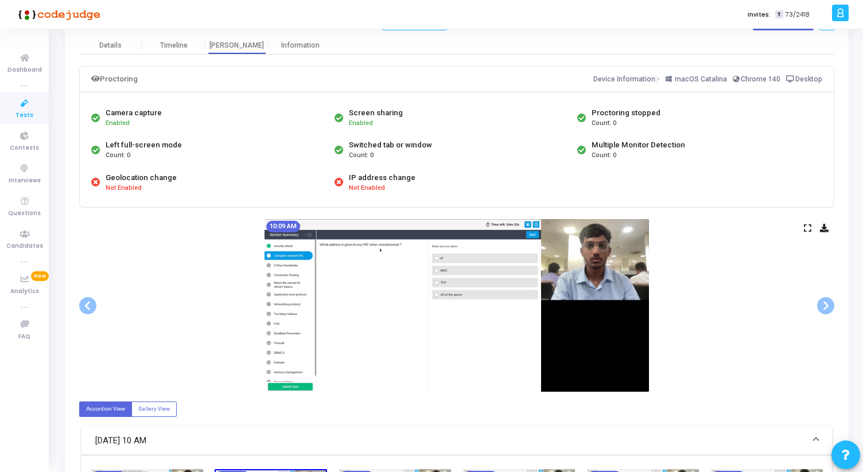
click at [808, 228] on icon at bounding box center [807, 228] width 7 height 6
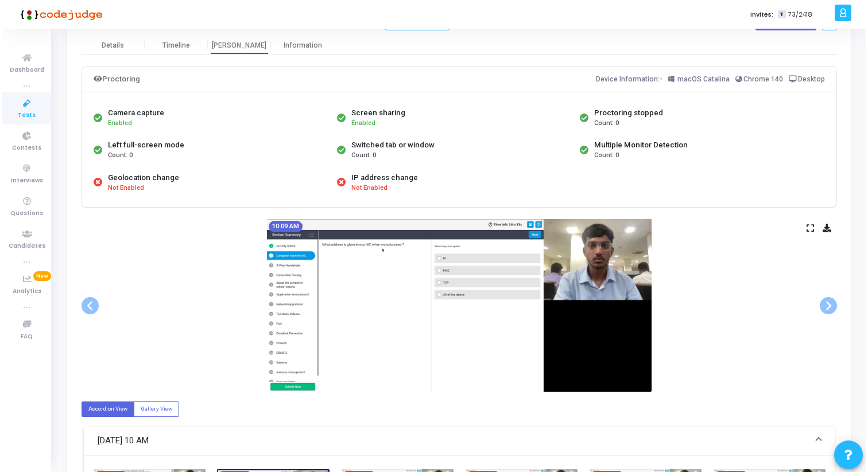
scroll to position [0, 0]
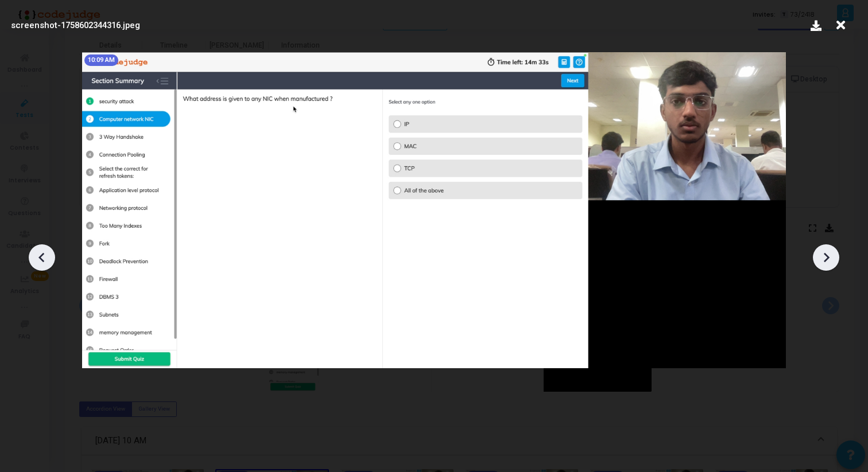
click at [831, 251] on icon at bounding box center [825, 257] width 17 height 17
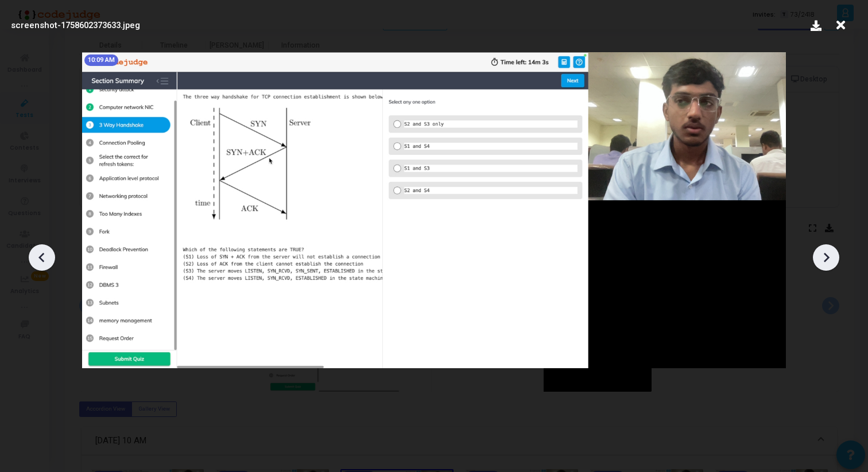
click at [831, 251] on icon at bounding box center [825, 257] width 17 height 17
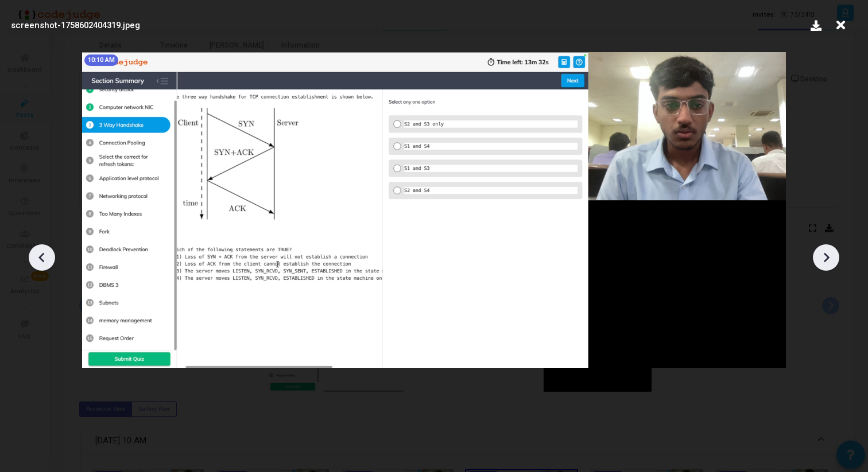
click at [831, 251] on icon at bounding box center [825, 257] width 17 height 17
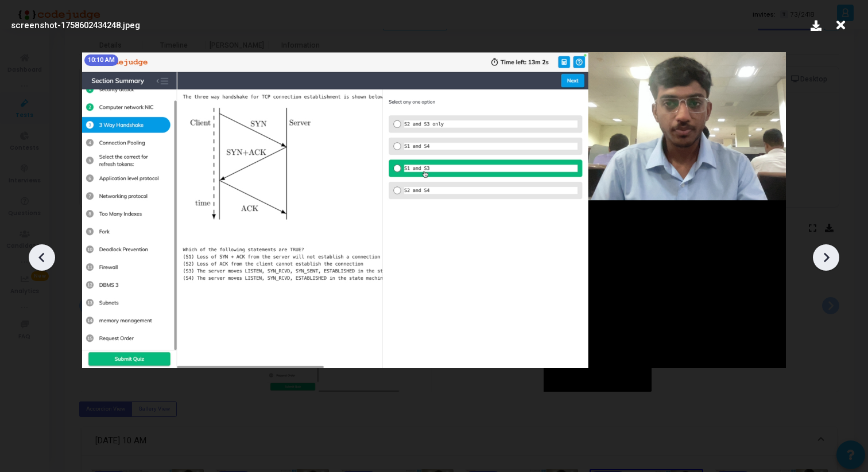
click at [831, 251] on icon at bounding box center [825, 257] width 17 height 17
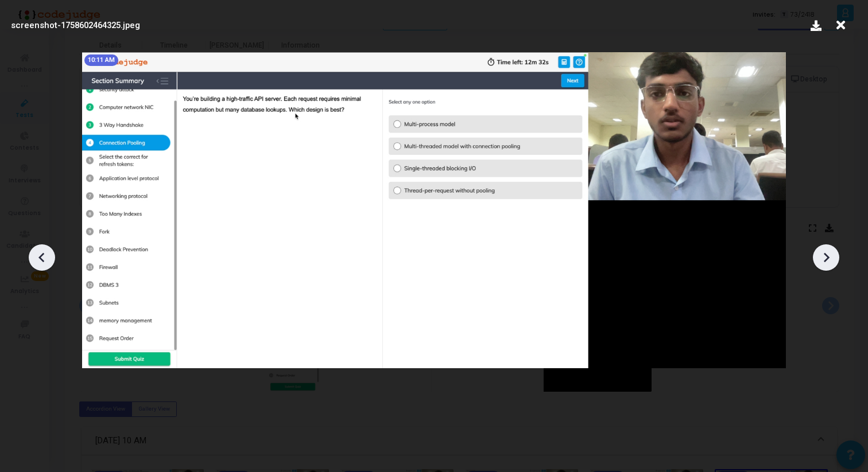
click at [831, 251] on icon at bounding box center [825, 257] width 17 height 17
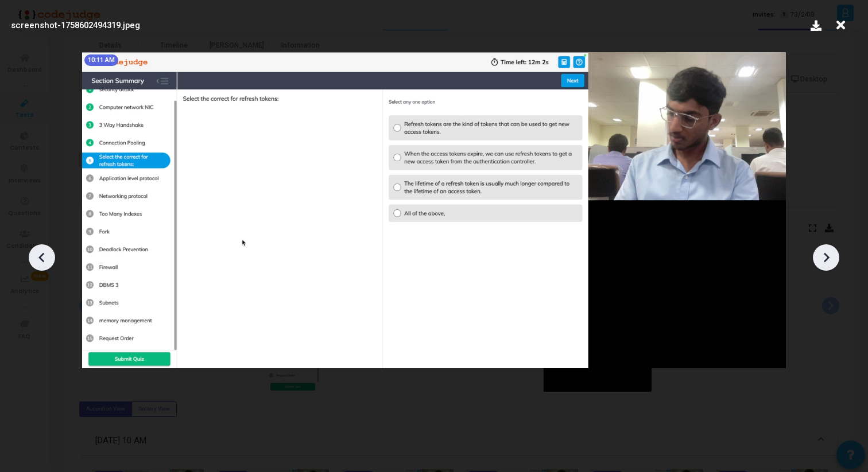
click at [831, 251] on icon at bounding box center [825, 257] width 17 height 17
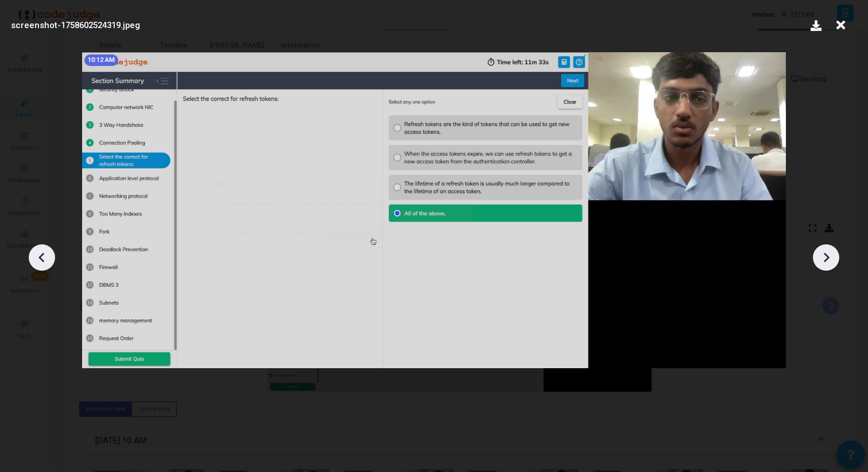
click at [831, 251] on icon at bounding box center [825, 257] width 17 height 17
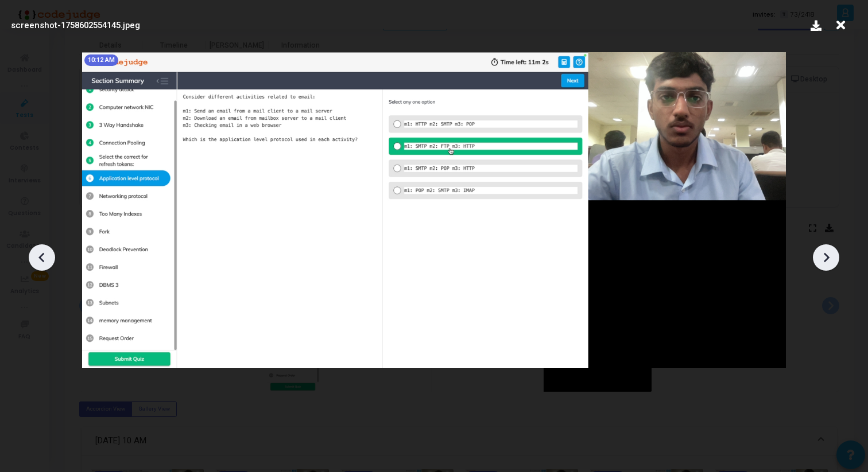
click at [831, 251] on icon at bounding box center [825, 257] width 17 height 17
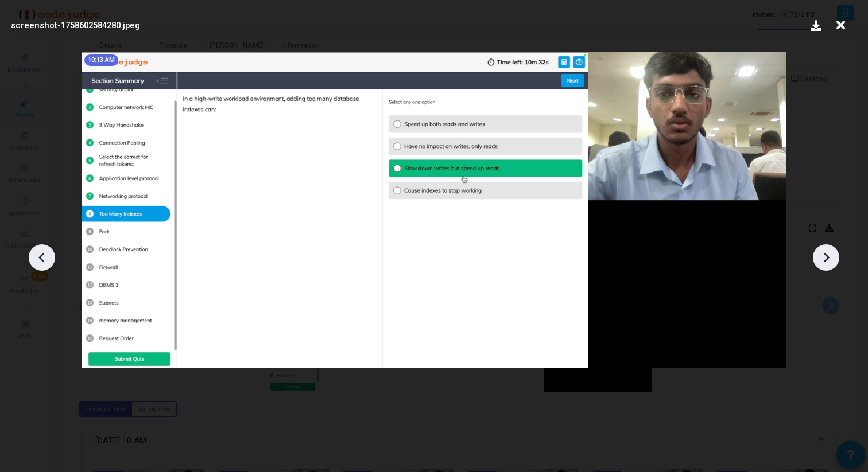
click at [831, 251] on icon at bounding box center [825, 257] width 17 height 17
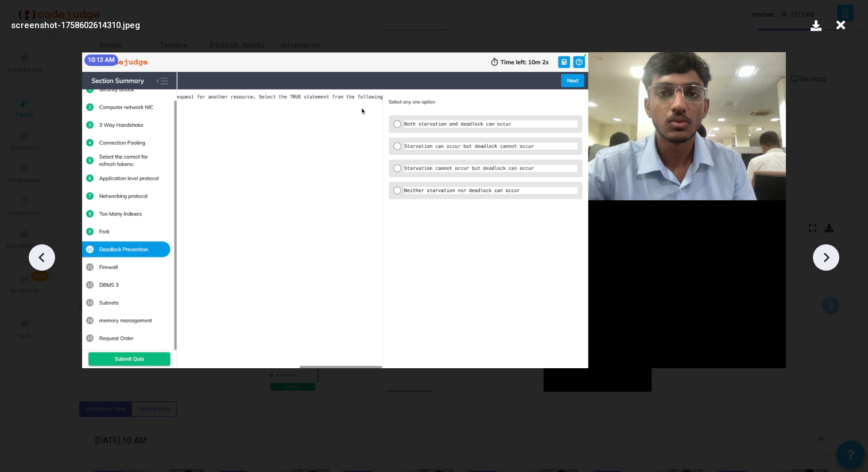
click at [831, 251] on icon at bounding box center [825, 257] width 17 height 17
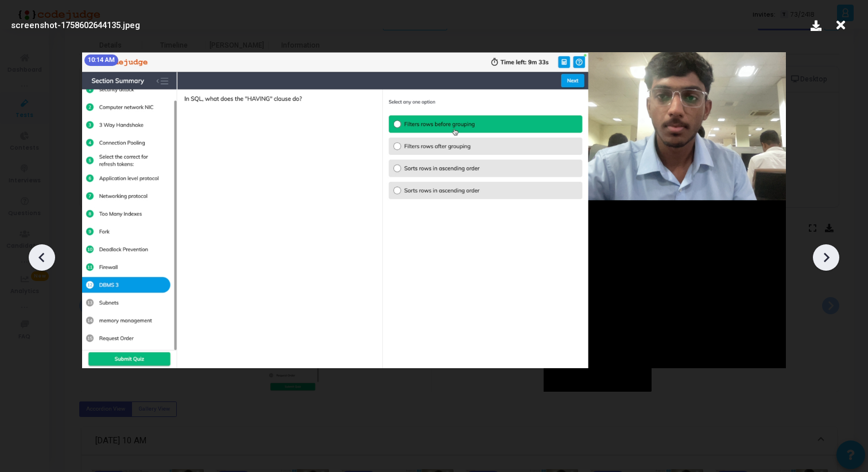
click at [831, 251] on icon at bounding box center [825, 257] width 17 height 17
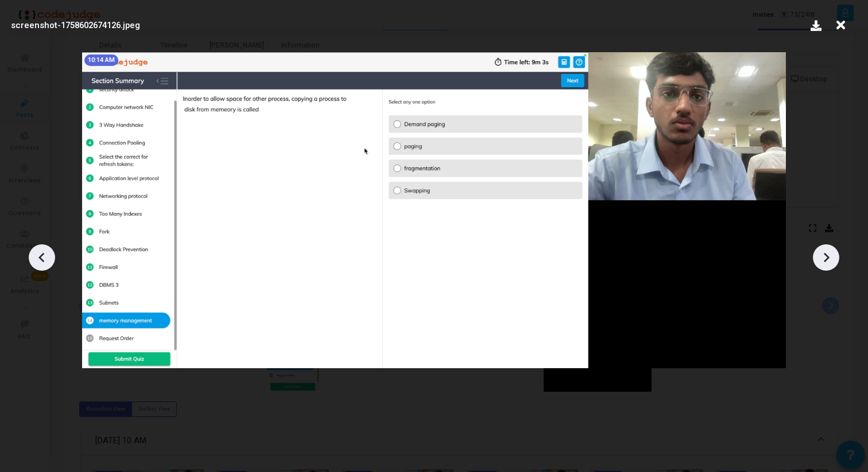
click at [831, 251] on icon at bounding box center [825, 257] width 17 height 17
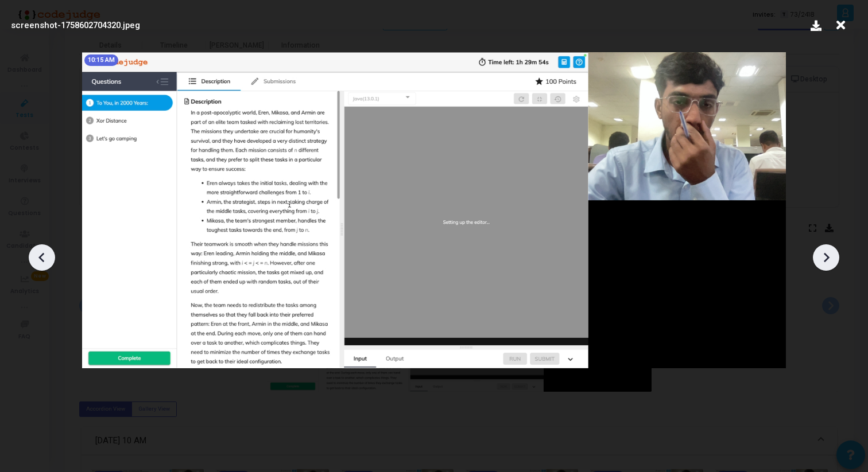
click at [831, 251] on icon at bounding box center [825, 257] width 17 height 17
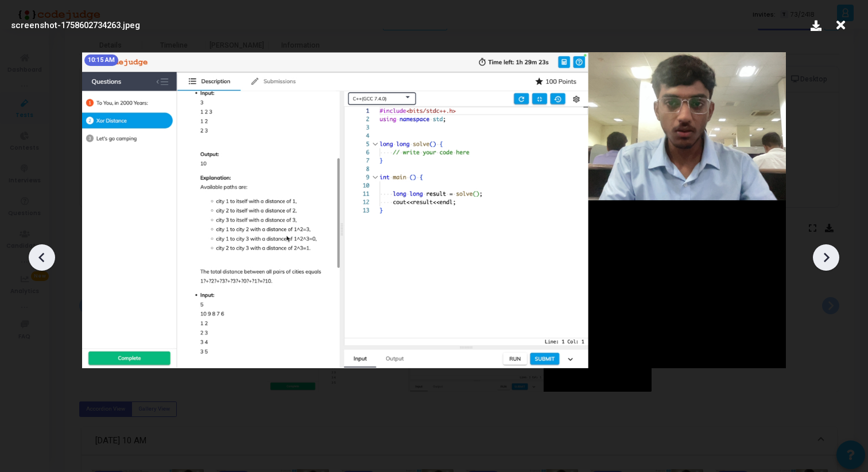
click at [831, 251] on icon at bounding box center [825, 257] width 17 height 17
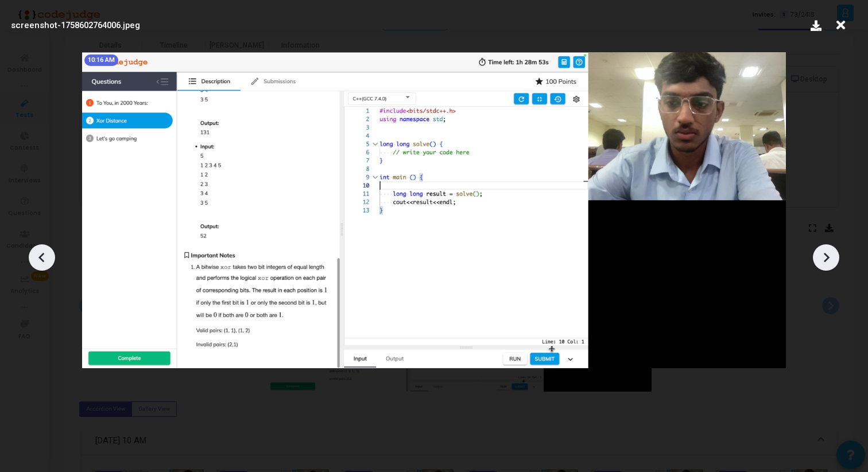
click at [831, 251] on icon at bounding box center [825, 257] width 17 height 17
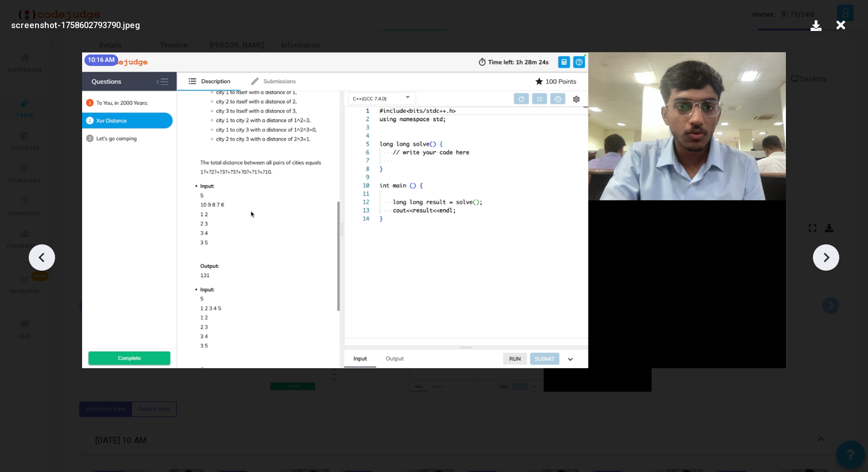
click at [831, 251] on icon at bounding box center [825, 257] width 17 height 17
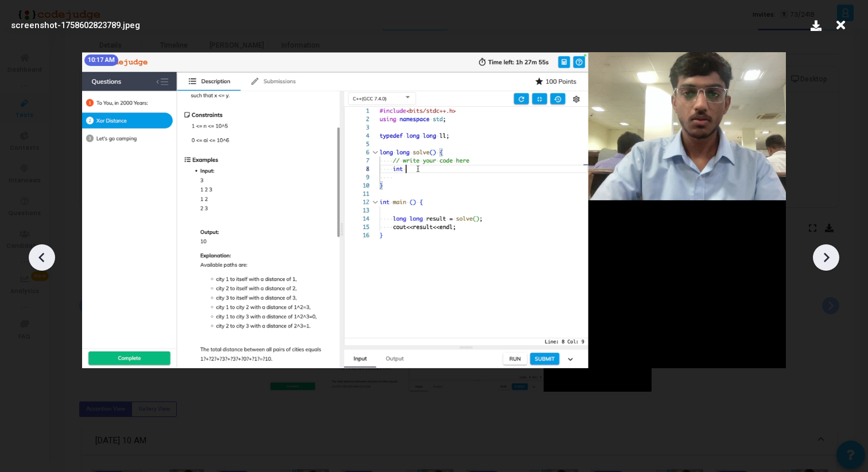
click at [831, 251] on icon at bounding box center [825, 257] width 17 height 17
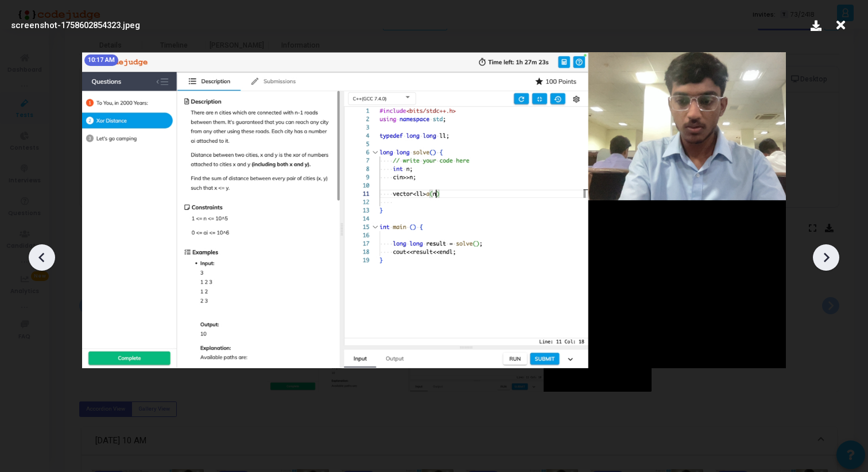
click at [831, 251] on icon at bounding box center [825, 257] width 17 height 17
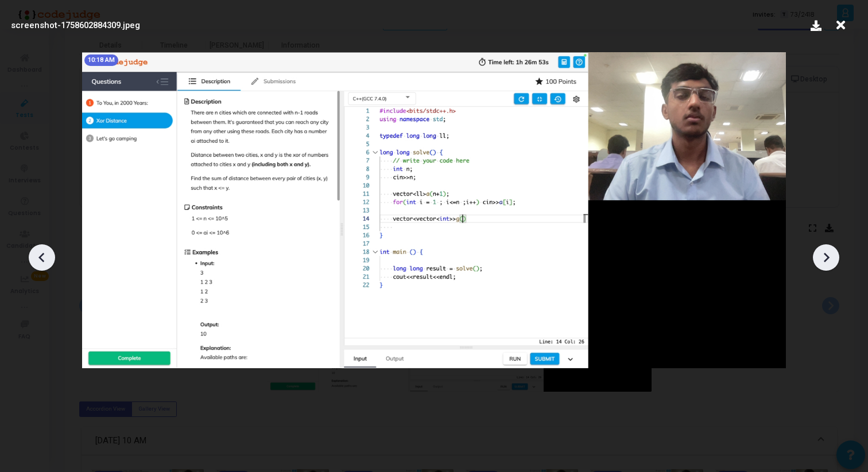
click at [831, 251] on icon at bounding box center [825, 257] width 17 height 17
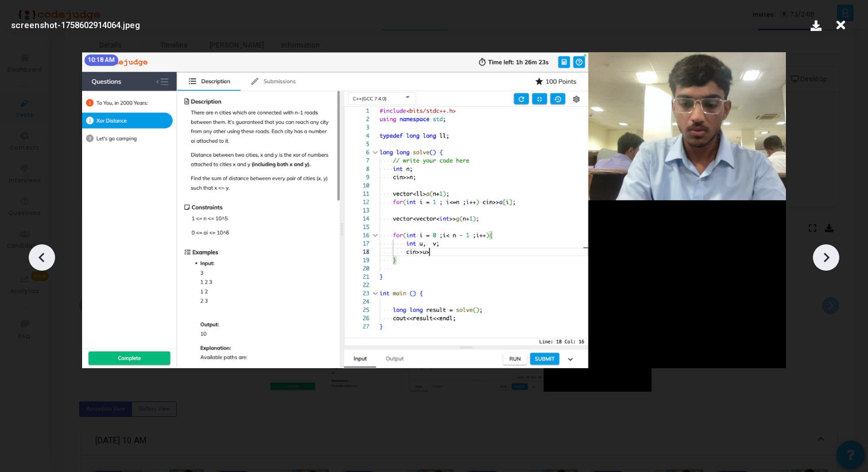
click at [831, 251] on icon at bounding box center [825, 257] width 17 height 17
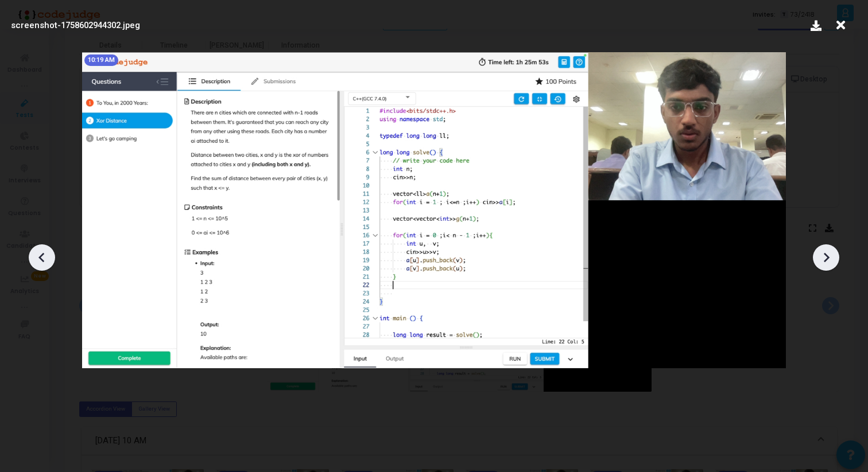
click at [831, 251] on icon at bounding box center [825, 257] width 17 height 17
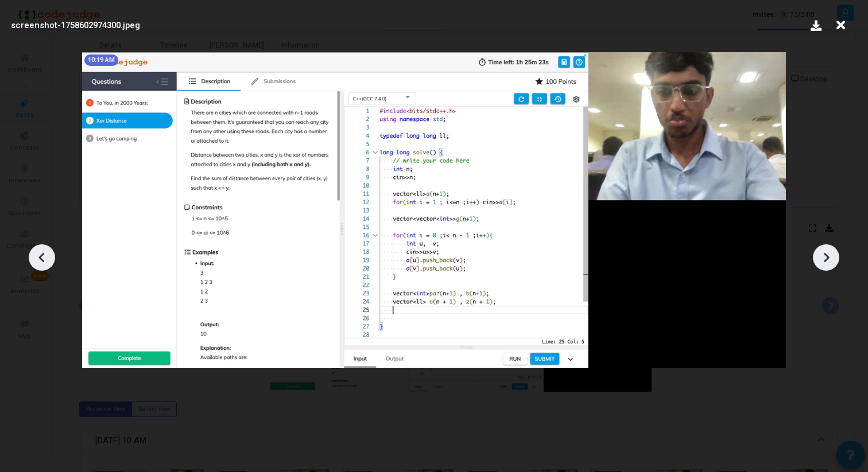
click at [831, 251] on icon at bounding box center [825, 257] width 17 height 17
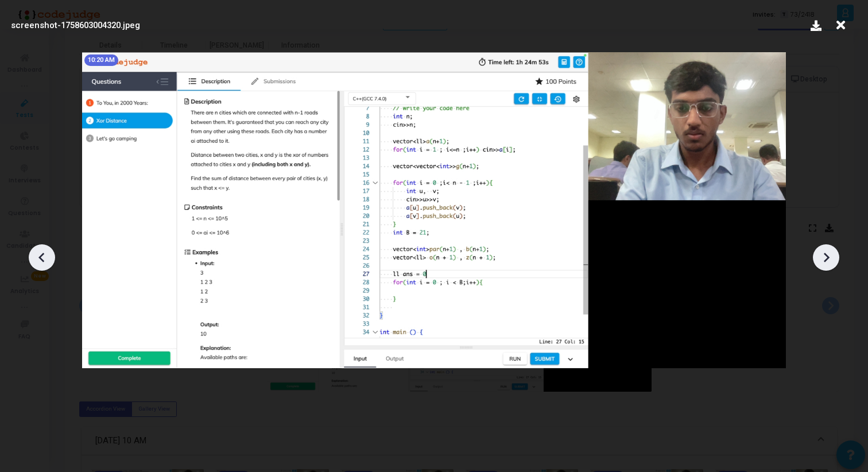
click at [831, 251] on icon at bounding box center [825, 257] width 17 height 17
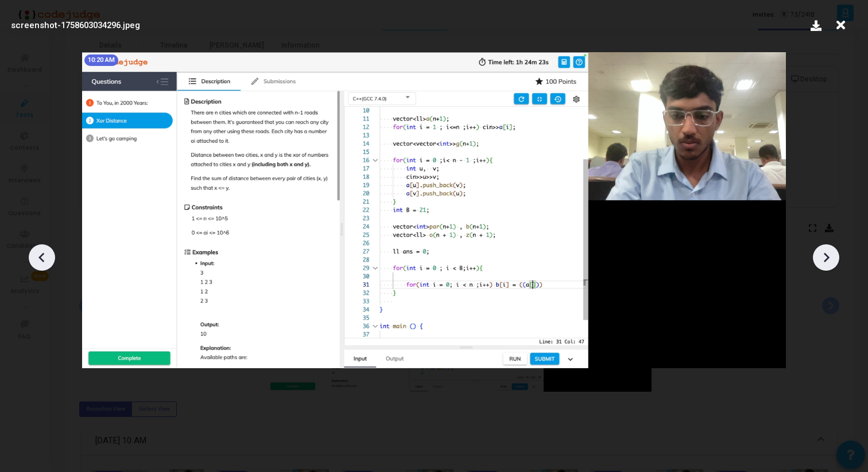
click at [831, 251] on icon at bounding box center [825, 257] width 17 height 17
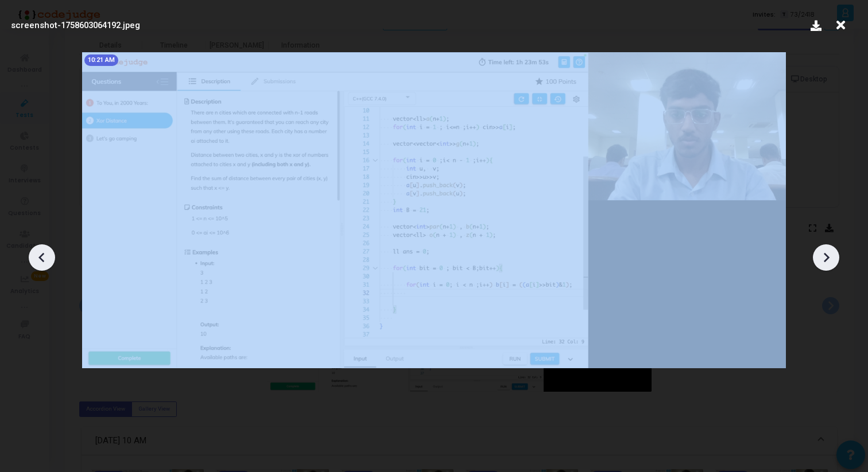
click at [831, 251] on icon at bounding box center [825, 257] width 17 height 17
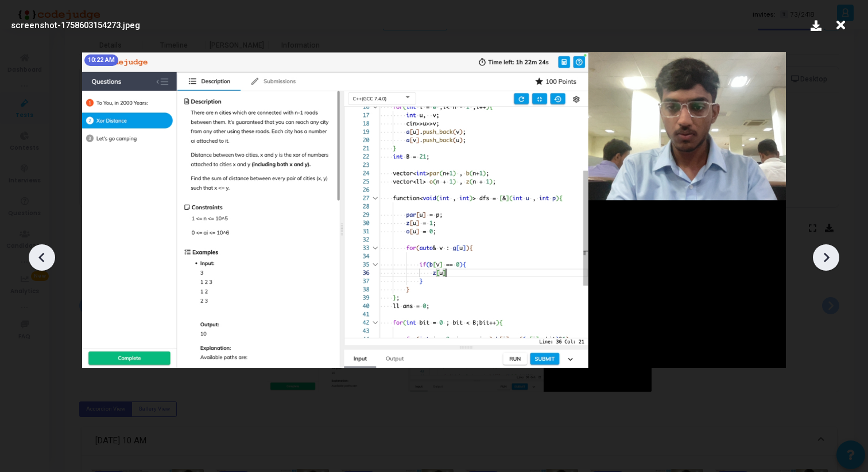
click at [831, 251] on icon at bounding box center [825, 257] width 17 height 17
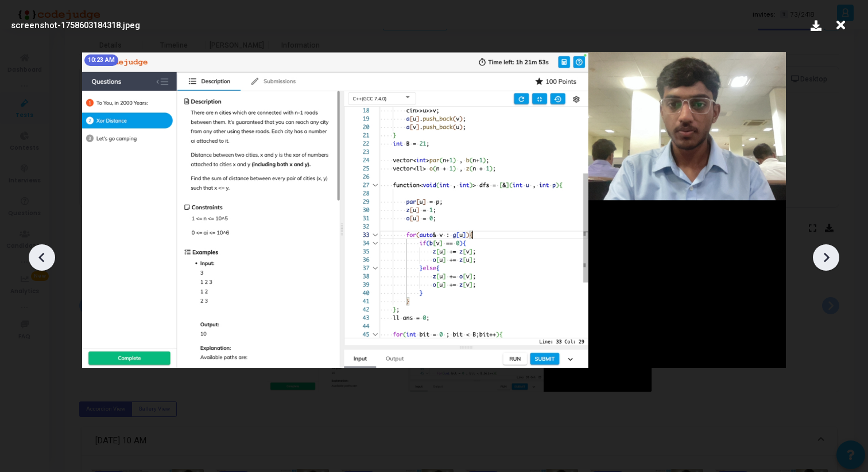
click at [831, 251] on icon at bounding box center [825, 257] width 17 height 17
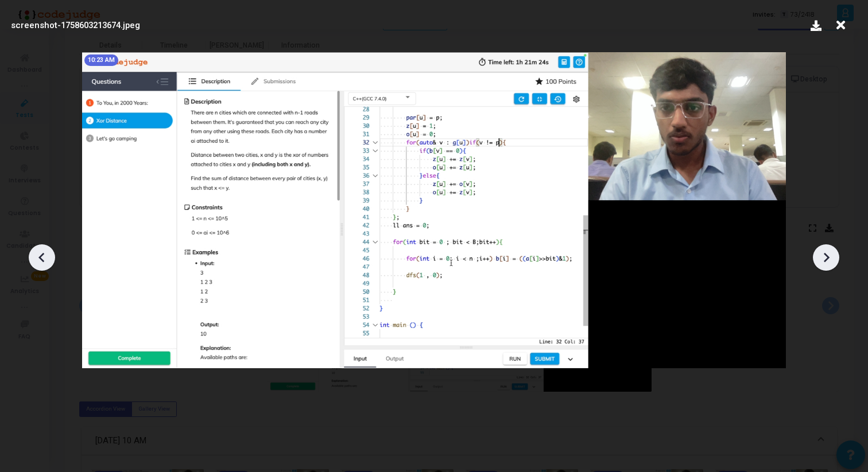
click at [831, 251] on icon at bounding box center [825, 257] width 17 height 17
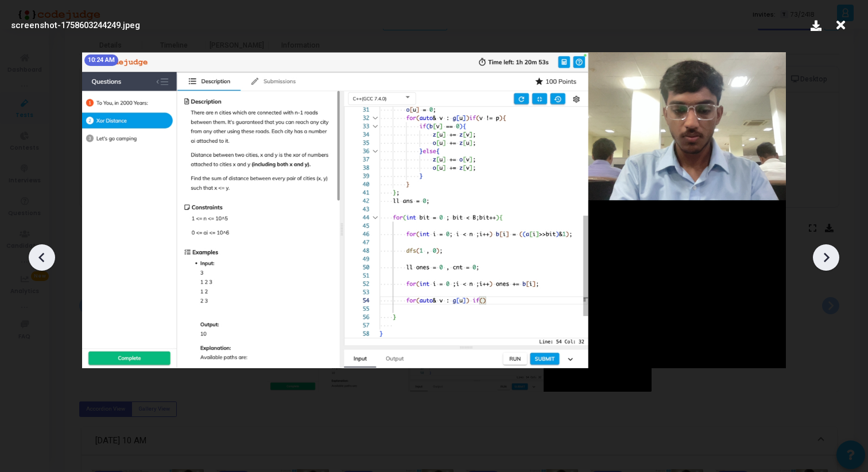
click at [831, 251] on icon at bounding box center [825, 257] width 17 height 17
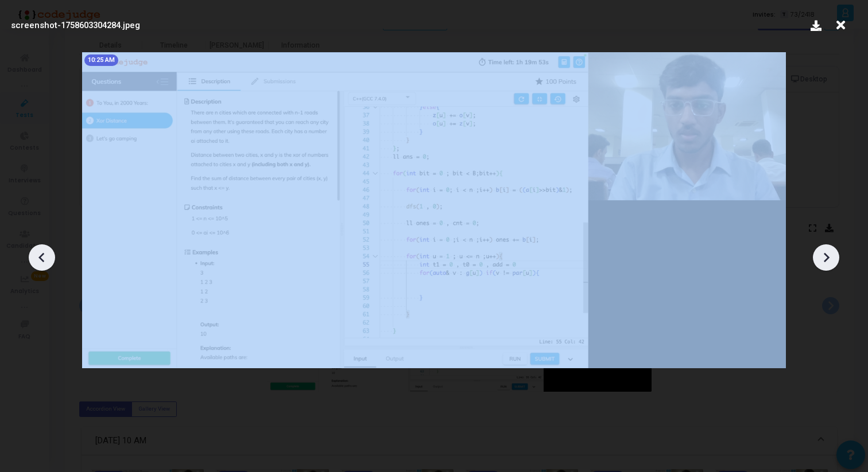
click at [831, 251] on icon at bounding box center [825, 257] width 17 height 17
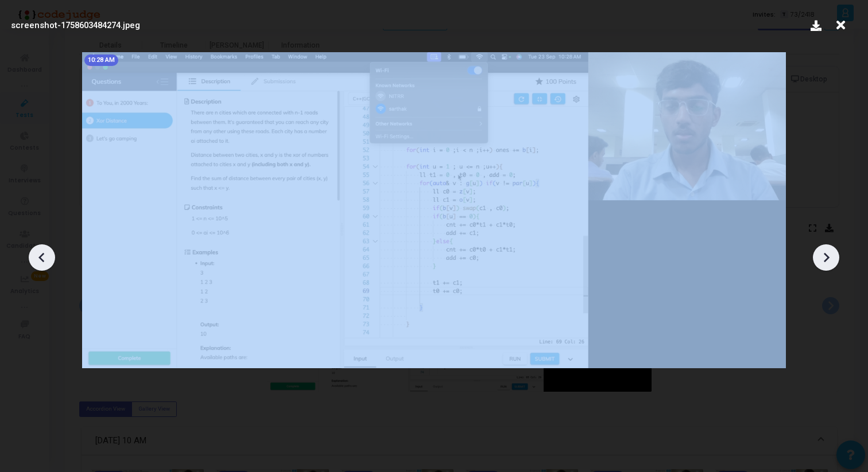
click at [831, 251] on icon at bounding box center [825, 257] width 17 height 17
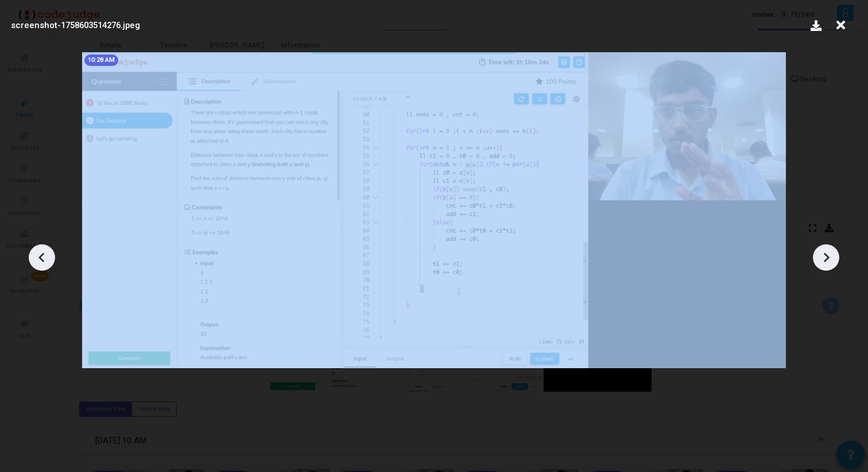
click at [831, 251] on icon at bounding box center [825, 257] width 17 height 17
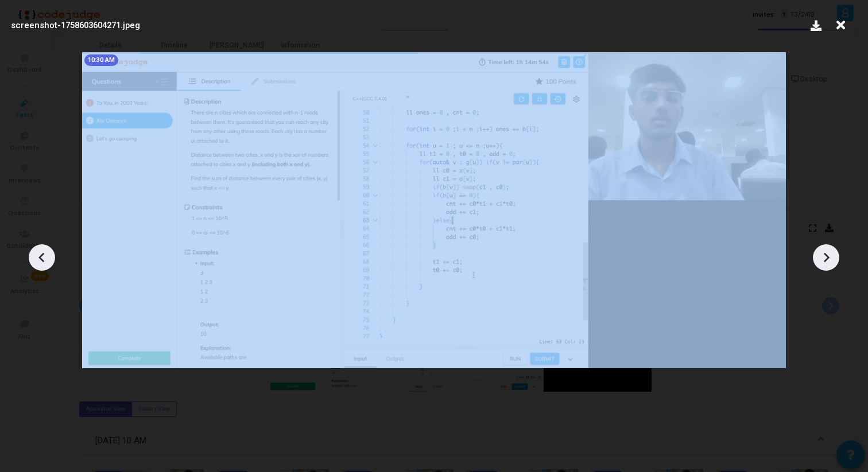
click at [831, 251] on icon at bounding box center [825, 257] width 17 height 17
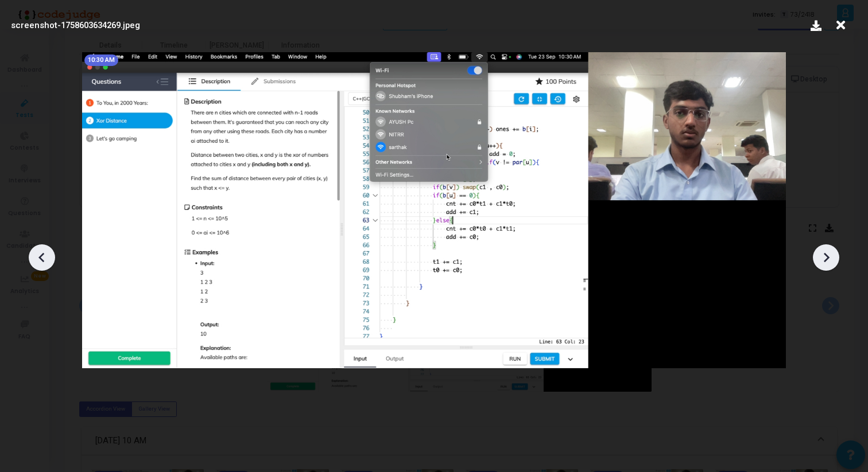
click at [831, 251] on icon at bounding box center [825, 257] width 17 height 17
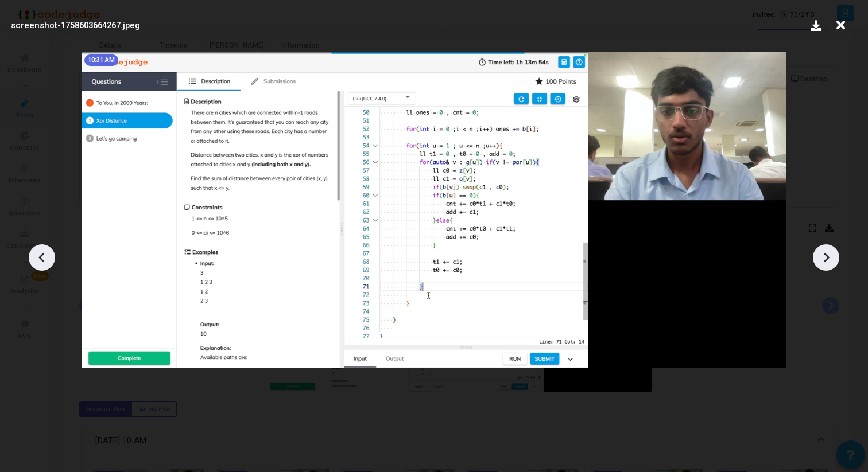
click at [831, 251] on icon at bounding box center [825, 257] width 17 height 17
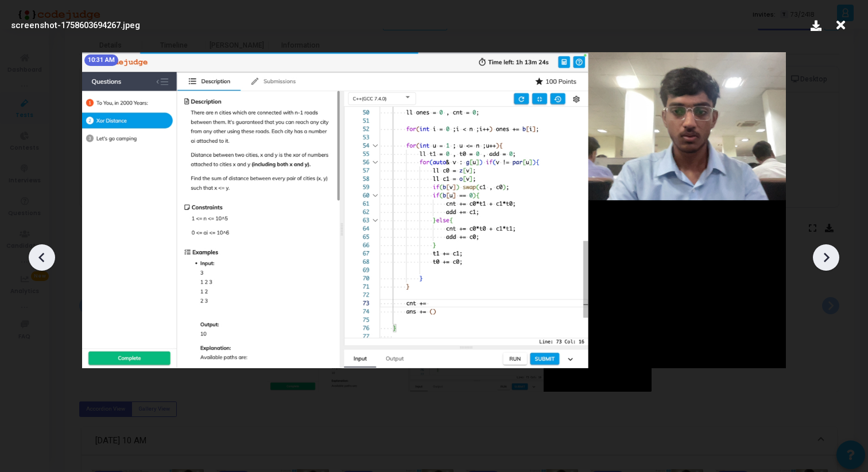
click at [831, 251] on icon at bounding box center [825, 257] width 17 height 17
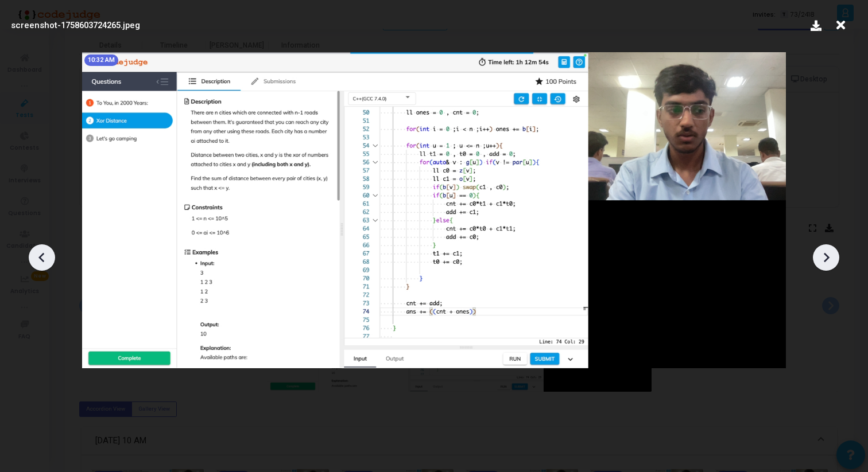
click at [831, 251] on icon at bounding box center [825, 257] width 17 height 17
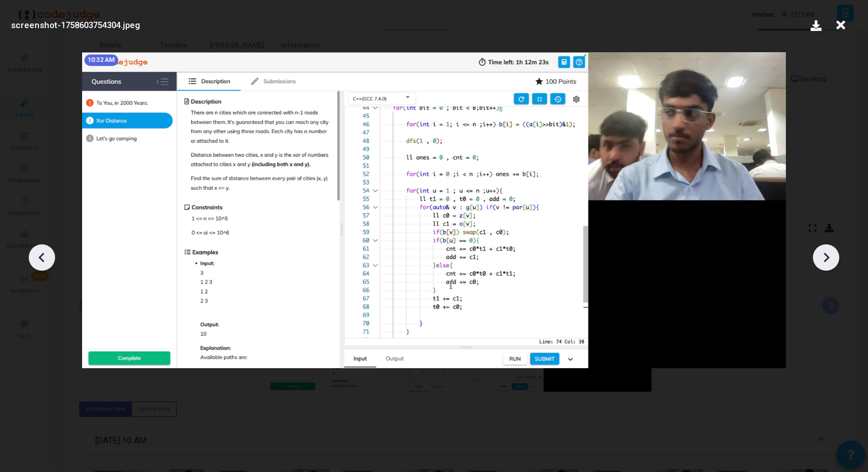
click at [831, 251] on icon at bounding box center [825, 257] width 17 height 17
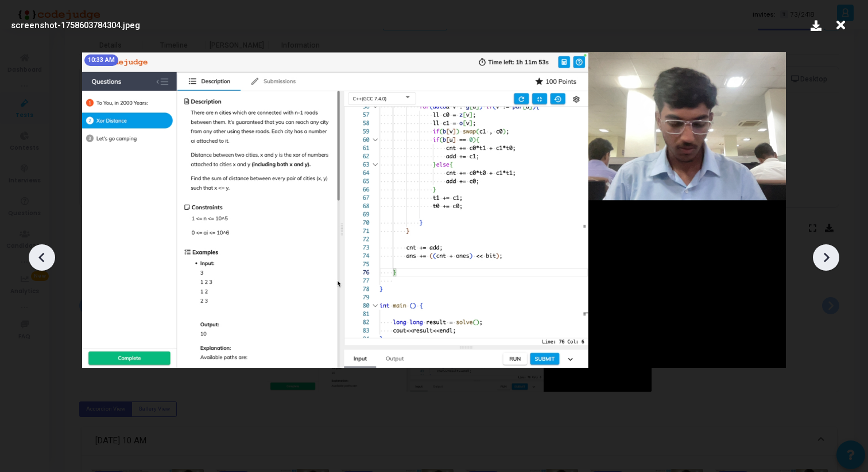
click at [831, 251] on icon at bounding box center [825, 257] width 17 height 17
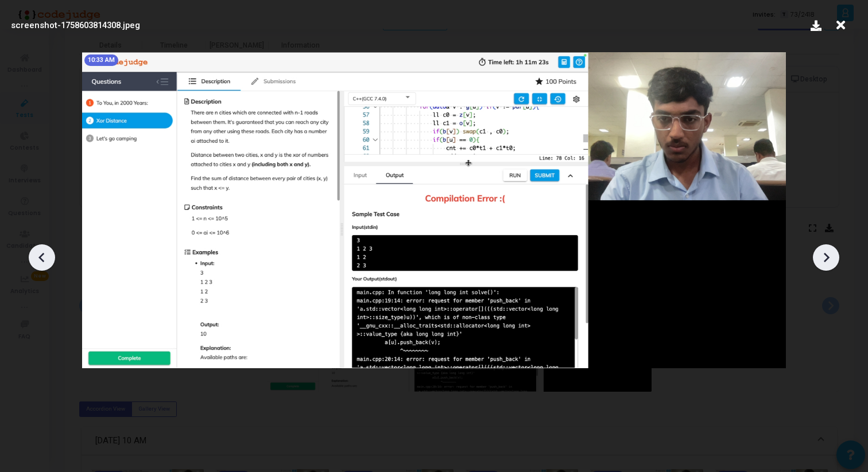
click at [831, 251] on icon at bounding box center [825, 257] width 17 height 17
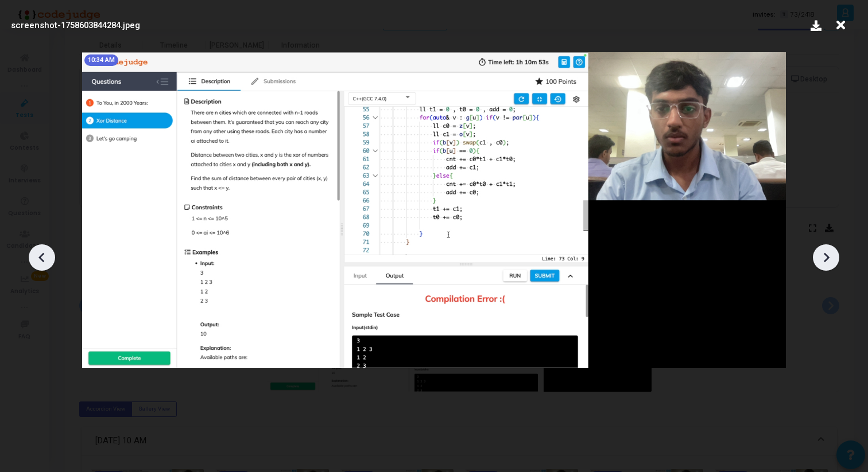
click at [831, 251] on icon at bounding box center [825, 257] width 17 height 17
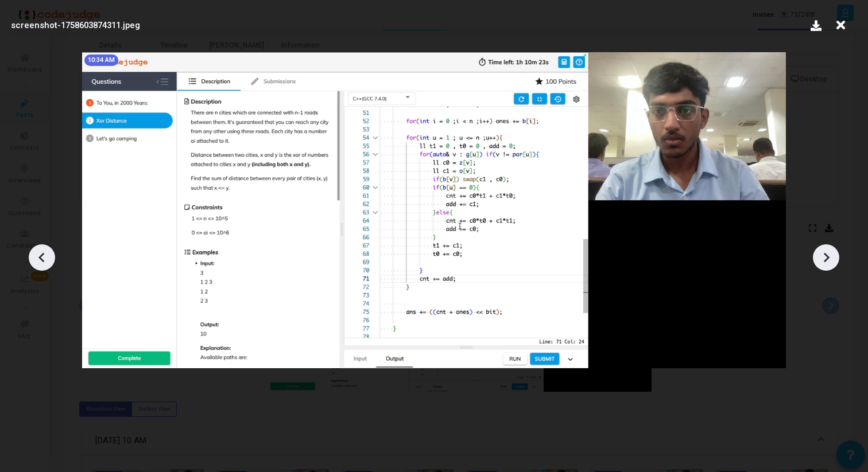
click at [49, 261] on icon at bounding box center [41, 257] width 17 height 17
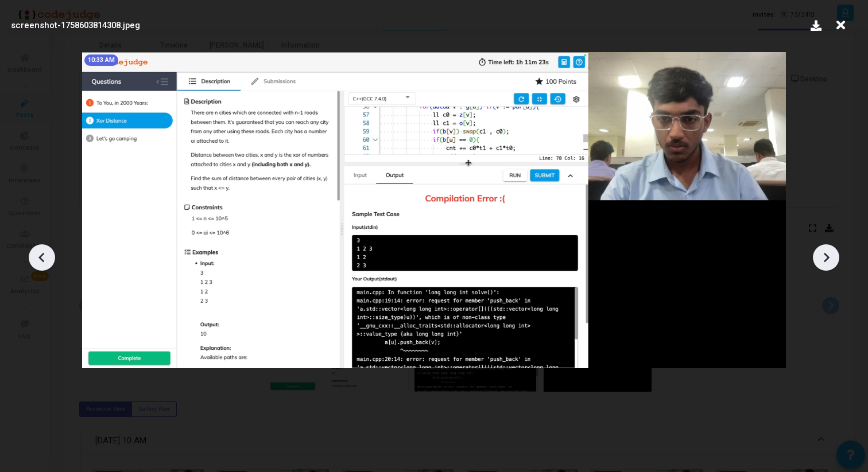
click at [49, 261] on icon at bounding box center [41, 257] width 17 height 17
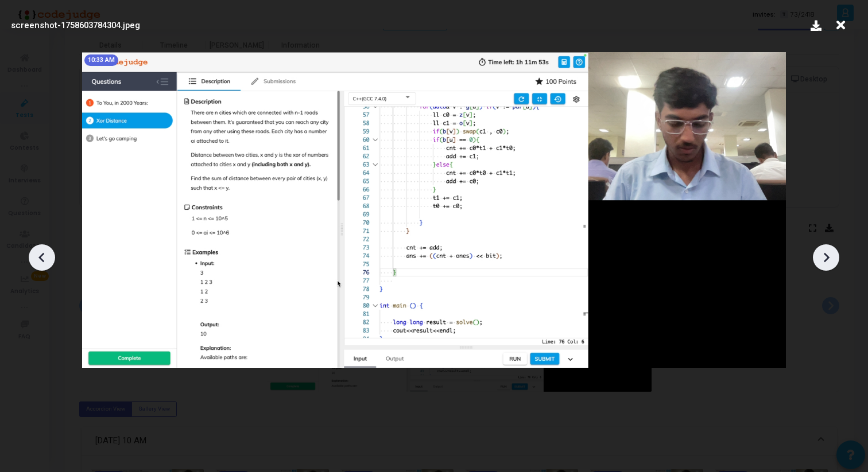
click at [49, 261] on icon at bounding box center [41, 257] width 17 height 17
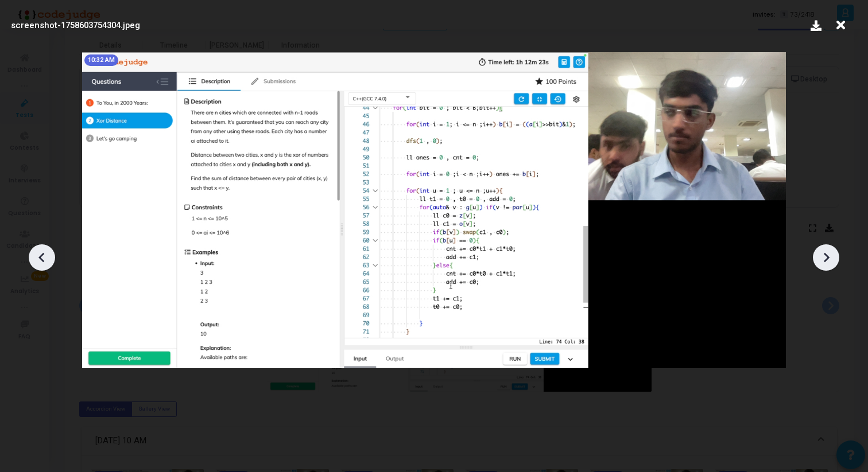
click at [49, 261] on icon at bounding box center [41, 257] width 17 height 17
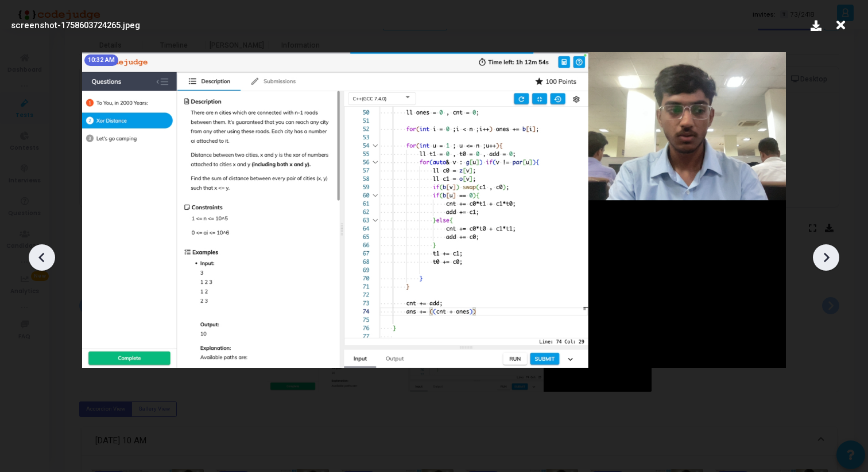
click at [833, 255] on icon at bounding box center [825, 257] width 17 height 17
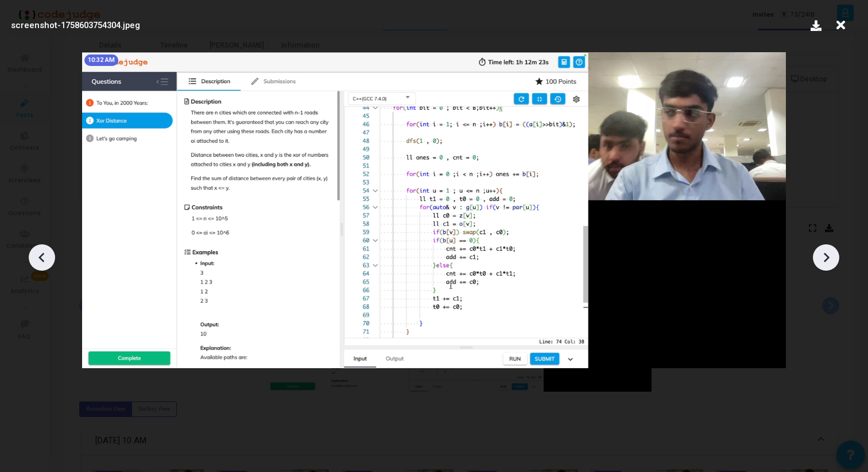
click at [833, 255] on icon at bounding box center [825, 257] width 17 height 17
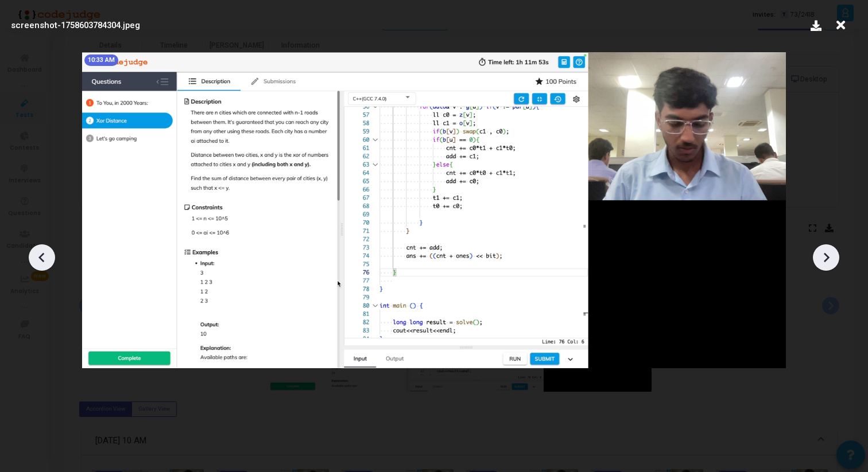
click at [833, 255] on icon at bounding box center [825, 257] width 17 height 17
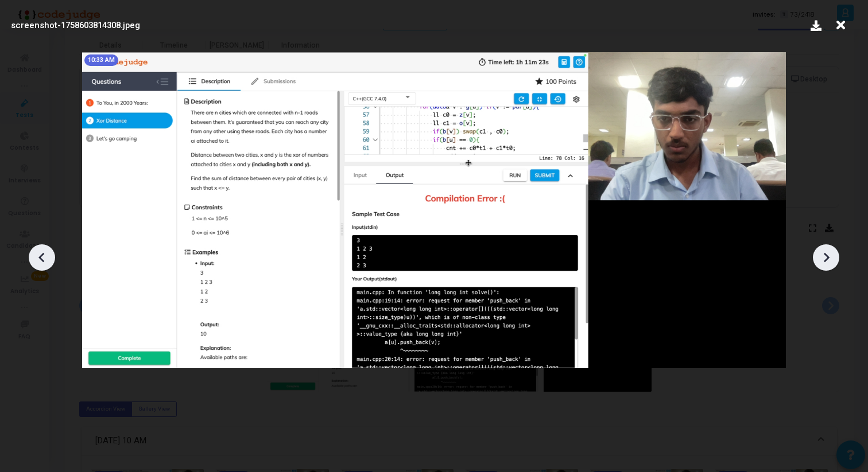
click at [833, 255] on icon at bounding box center [825, 257] width 17 height 17
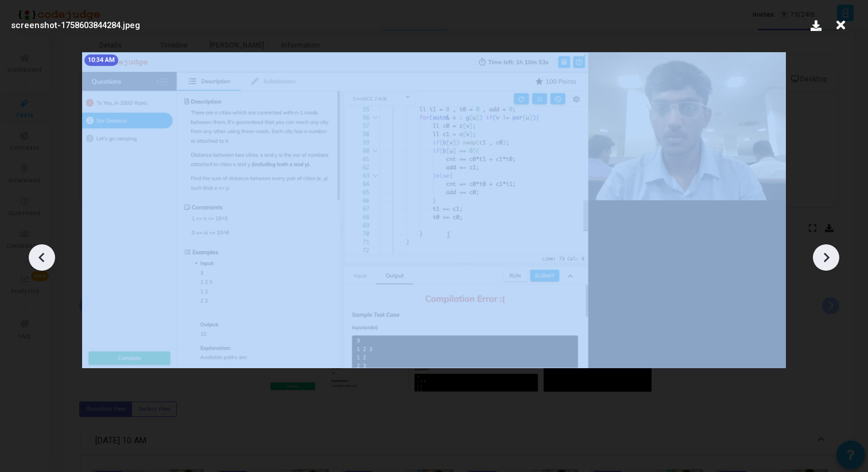
click at [833, 255] on icon at bounding box center [825, 257] width 17 height 17
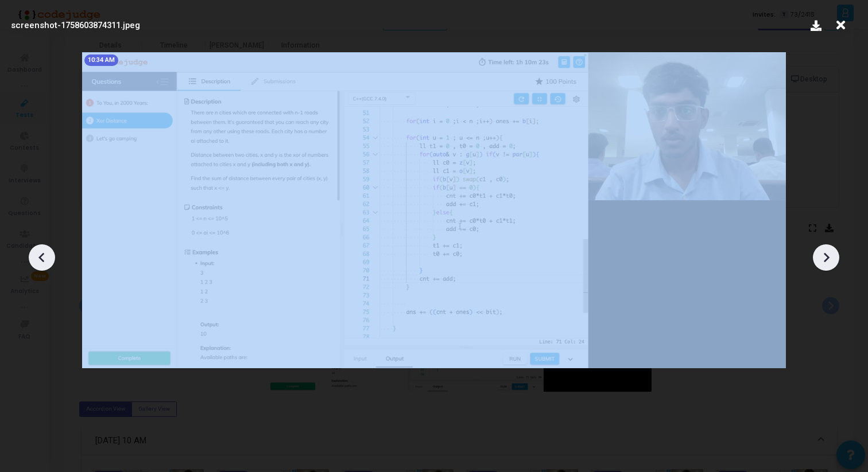
click at [833, 255] on icon at bounding box center [825, 257] width 17 height 17
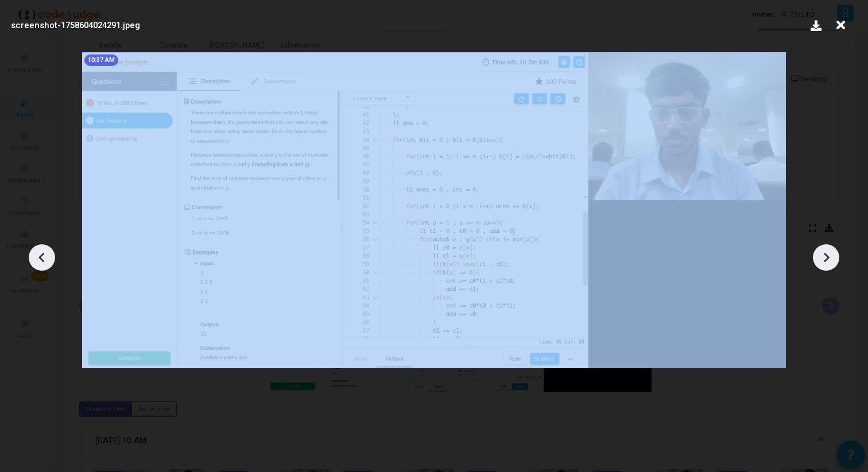
click at [833, 255] on icon at bounding box center [825, 257] width 17 height 17
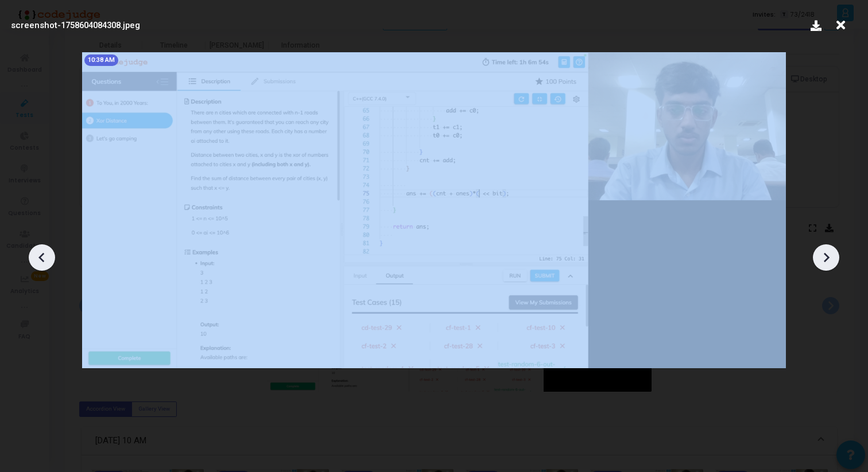
click at [833, 255] on icon at bounding box center [825, 257] width 17 height 17
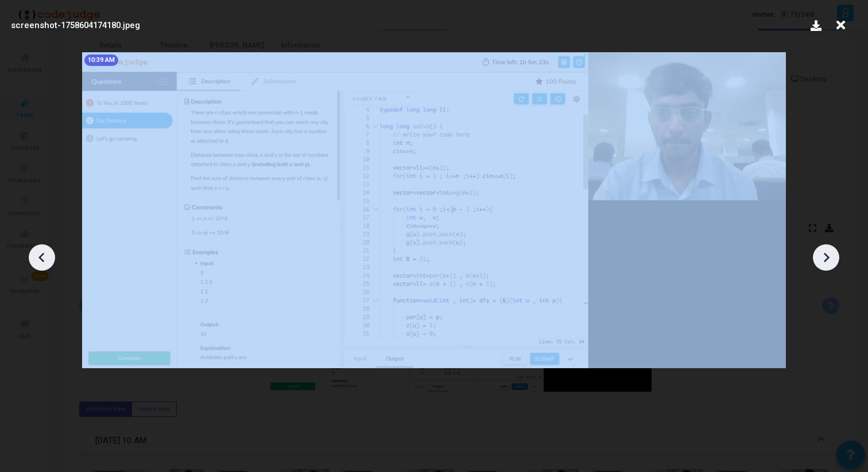
click at [833, 255] on icon at bounding box center [825, 257] width 17 height 17
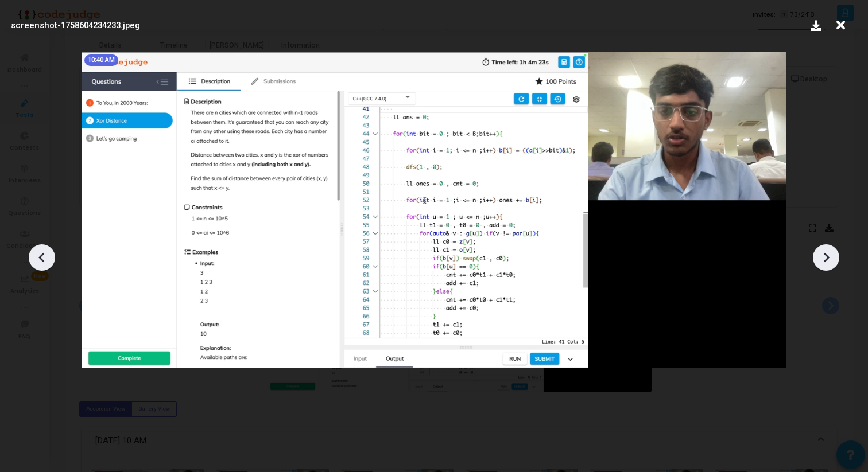
click at [41, 257] on icon at bounding box center [41, 257] width 17 height 17
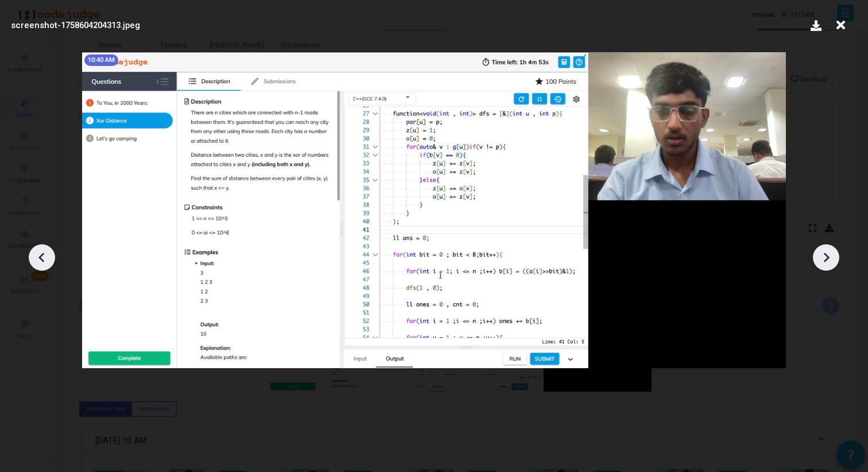
click at [41, 257] on icon at bounding box center [41, 257] width 17 height 17
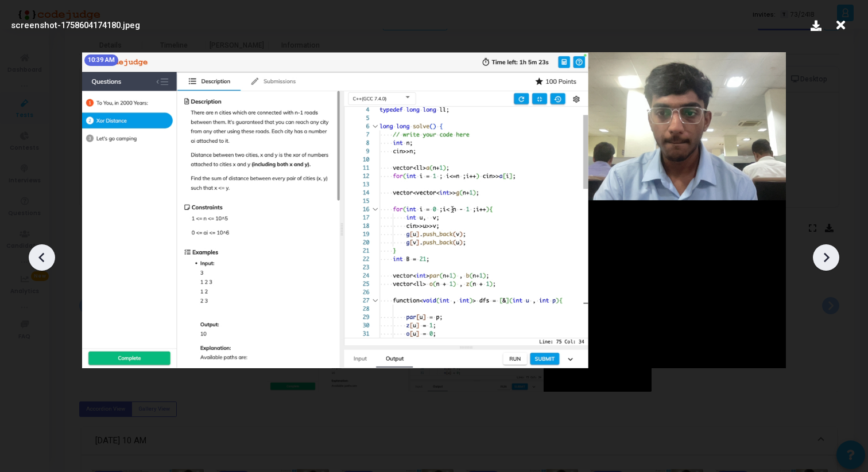
click at [41, 257] on icon at bounding box center [41, 257] width 17 height 17
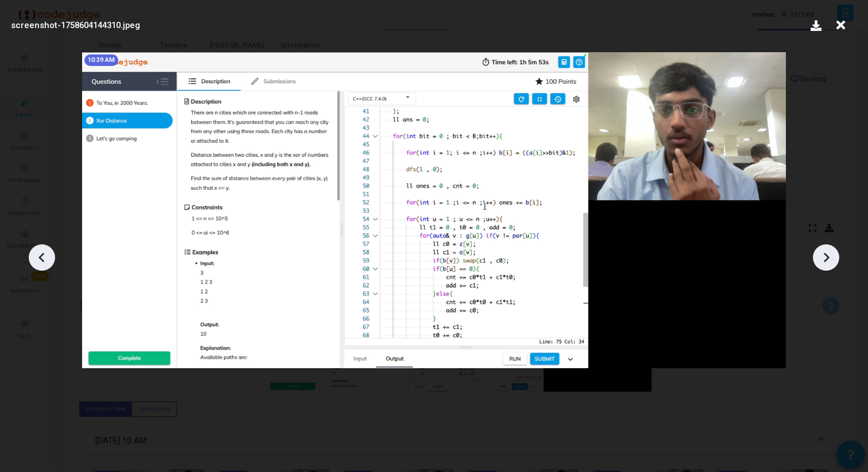
click at [832, 262] on icon at bounding box center [825, 257] width 17 height 17
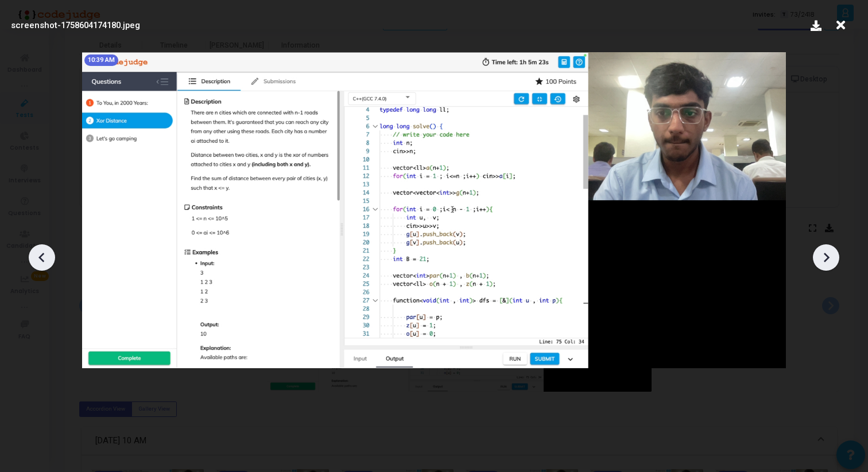
click at [832, 262] on icon at bounding box center [825, 257] width 17 height 17
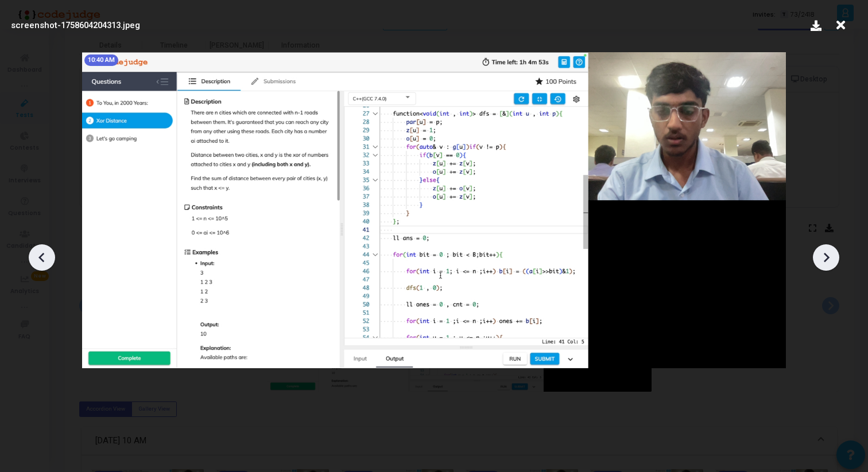
click at [832, 262] on icon at bounding box center [825, 257] width 17 height 17
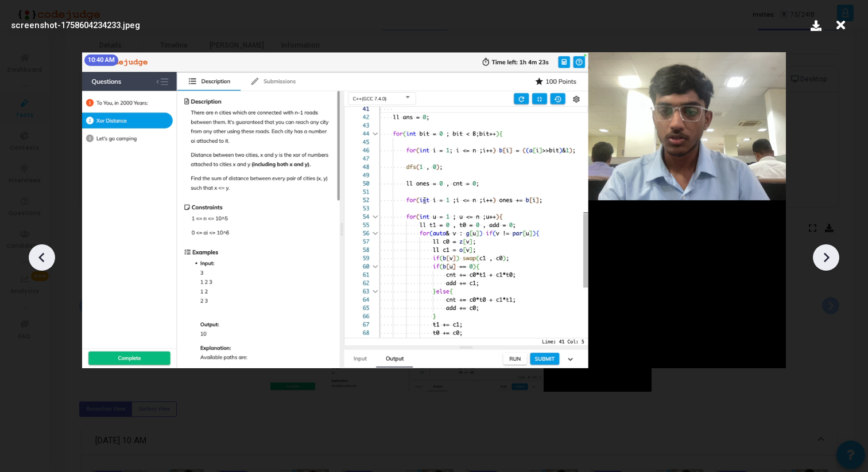
click at [832, 262] on icon at bounding box center [825, 257] width 17 height 17
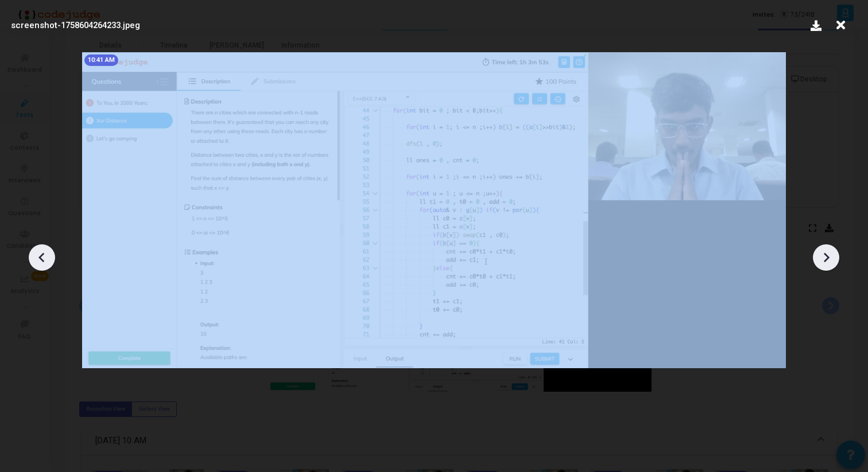
click at [832, 262] on icon at bounding box center [825, 257] width 17 height 17
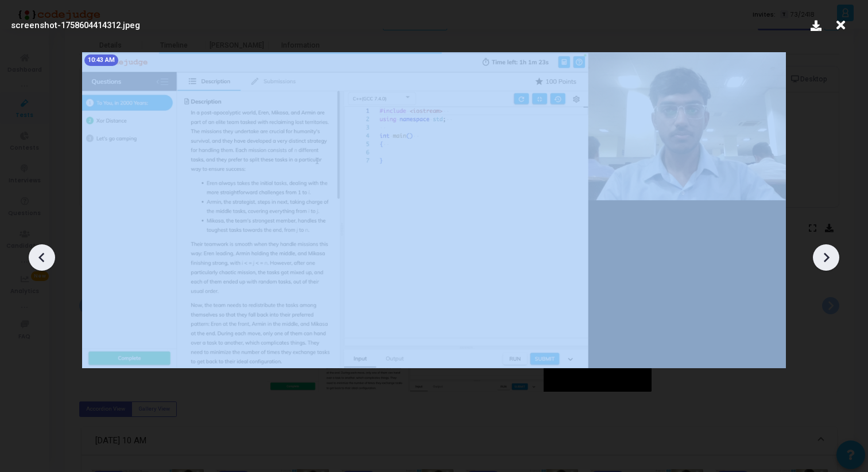
click at [832, 262] on icon at bounding box center [825, 257] width 17 height 17
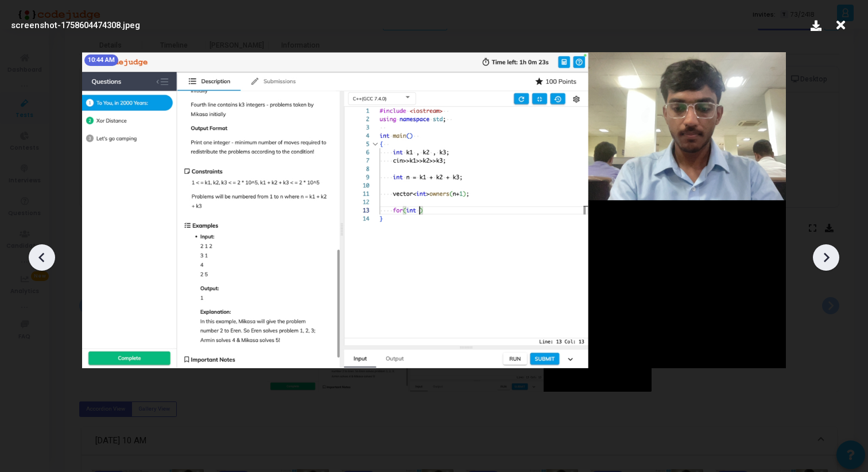
click at [832, 262] on icon at bounding box center [825, 257] width 17 height 17
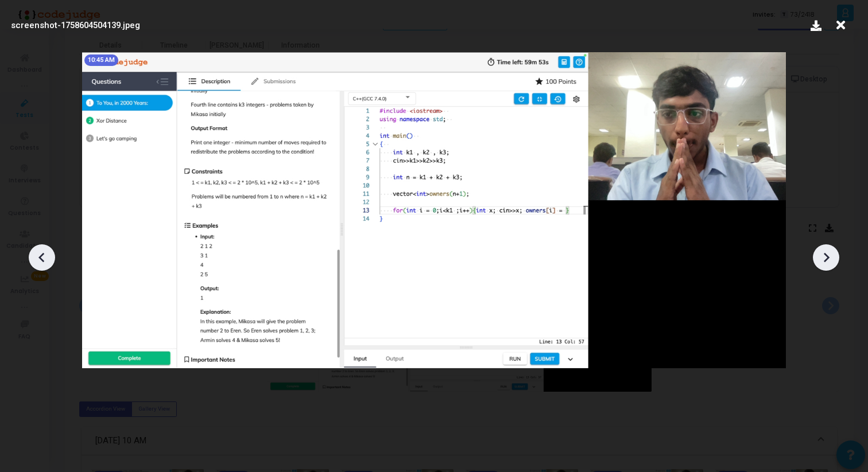
click at [832, 262] on icon at bounding box center [825, 257] width 17 height 17
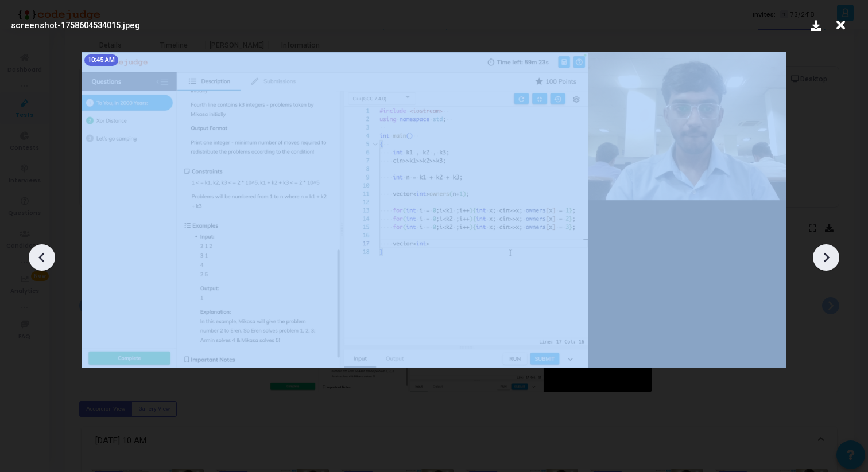
click at [832, 262] on icon at bounding box center [825, 257] width 17 height 17
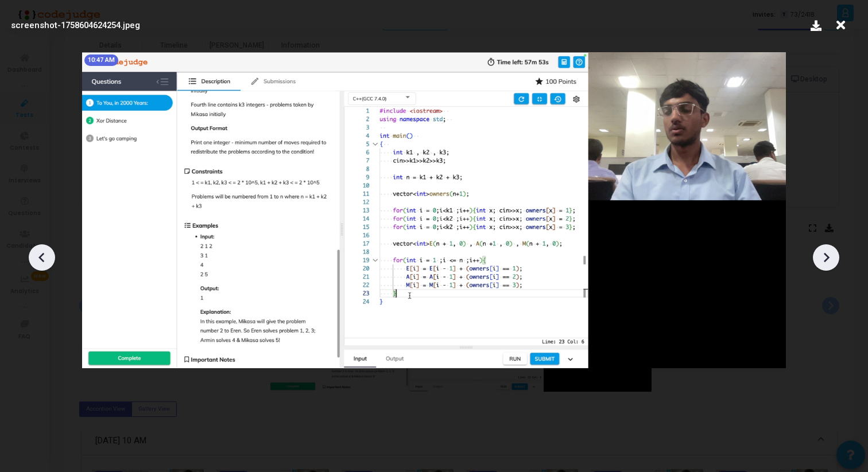
click at [832, 262] on icon at bounding box center [825, 257] width 17 height 17
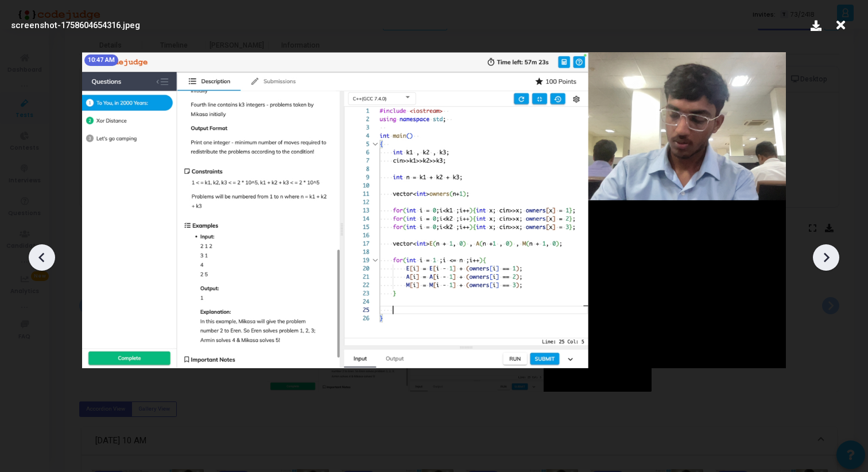
click at [832, 262] on icon at bounding box center [825, 257] width 17 height 17
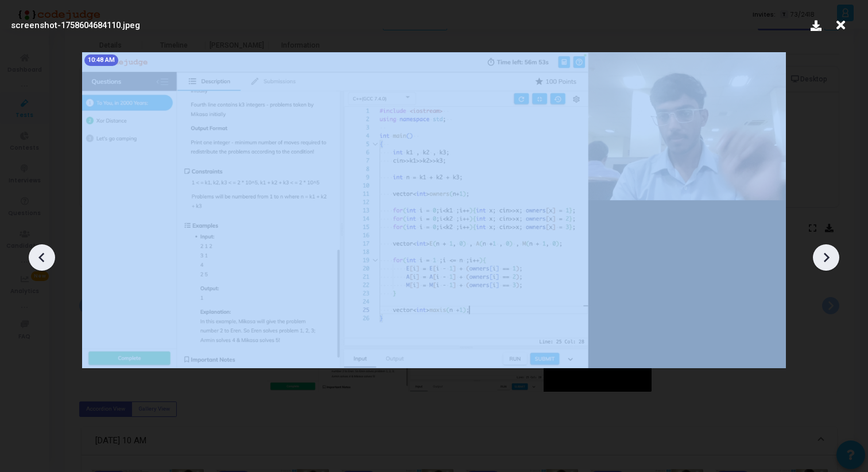
click at [832, 262] on icon at bounding box center [825, 257] width 17 height 17
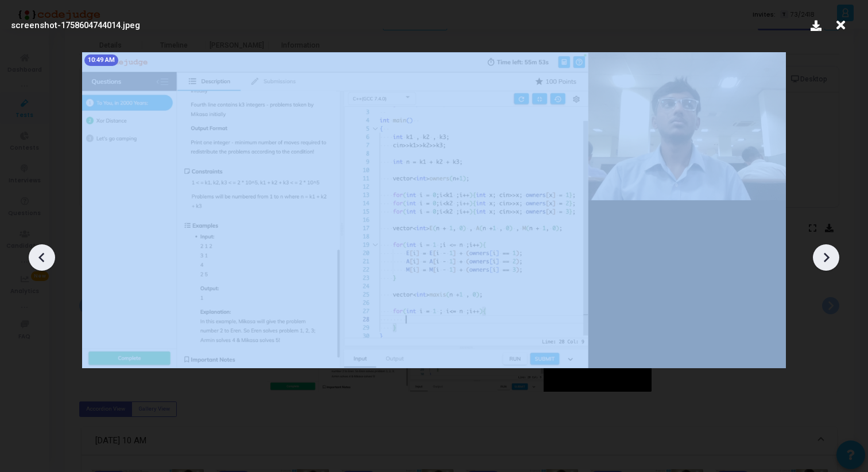
click at [832, 262] on icon at bounding box center [825, 257] width 17 height 17
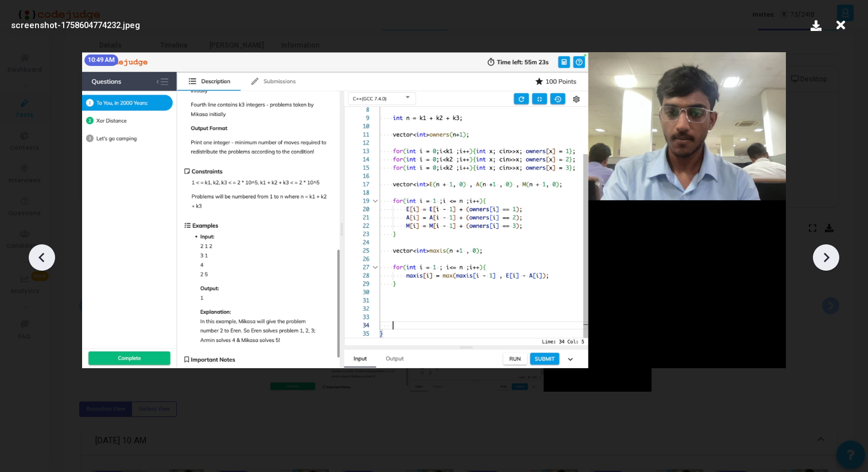
click at [832, 262] on icon at bounding box center [825, 257] width 17 height 17
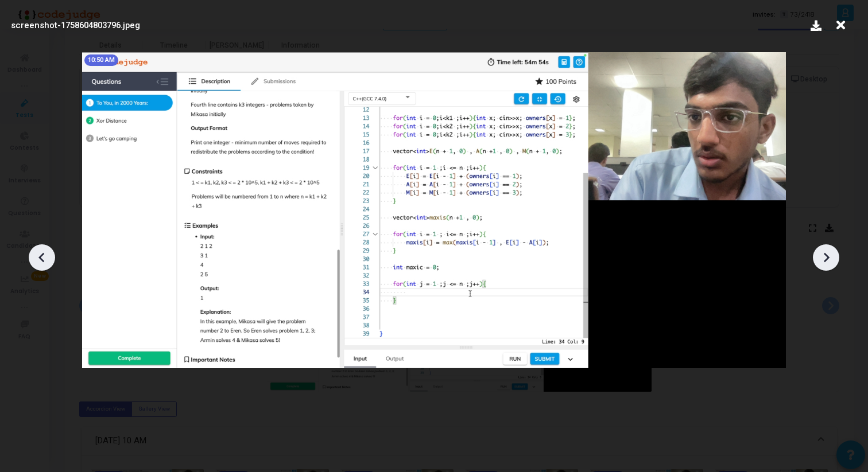
click at [832, 262] on icon at bounding box center [825, 257] width 17 height 17
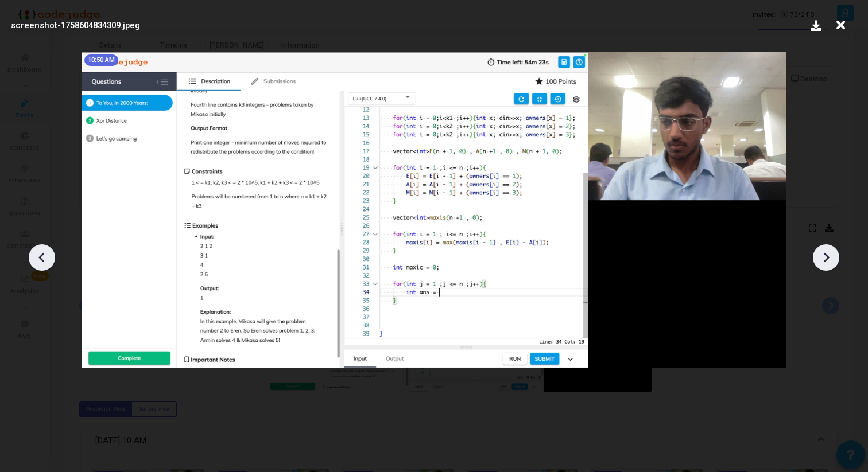
click at [832, 262] on icon at bounding box center [825, 257] width 17 height 17
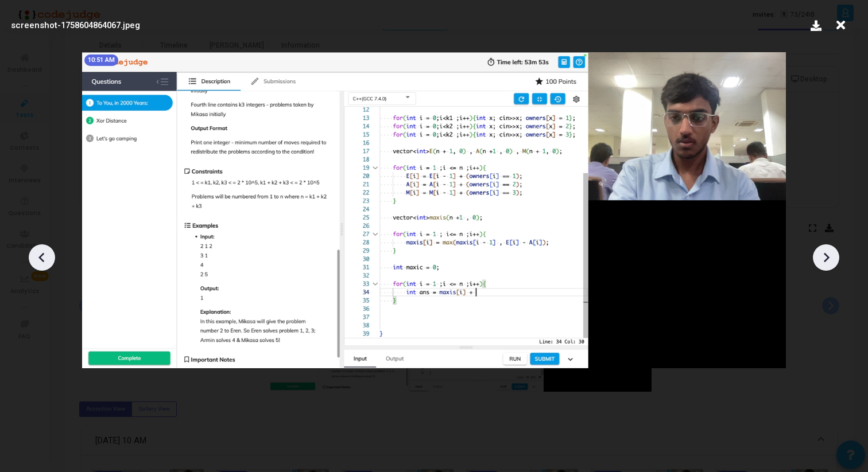
click at [832, 262] on icon at bounding box center [825, 257] width 17 height 17
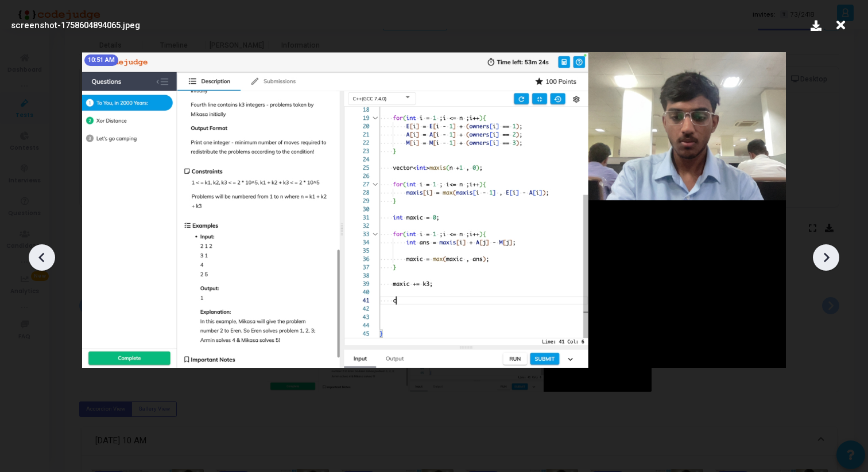
click at [832, 262] on icon at bounding box center [825, 257] width 17 height 17
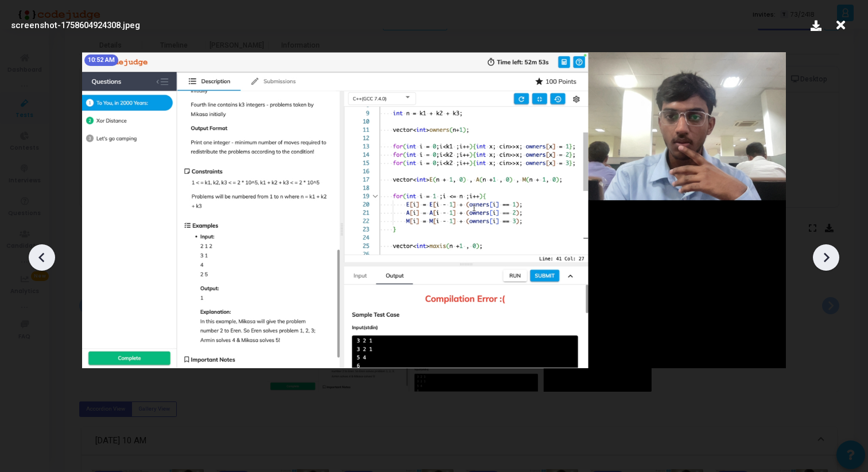
click at [832, 262] on icon at bounding box center [825, 257] width 17 height 17
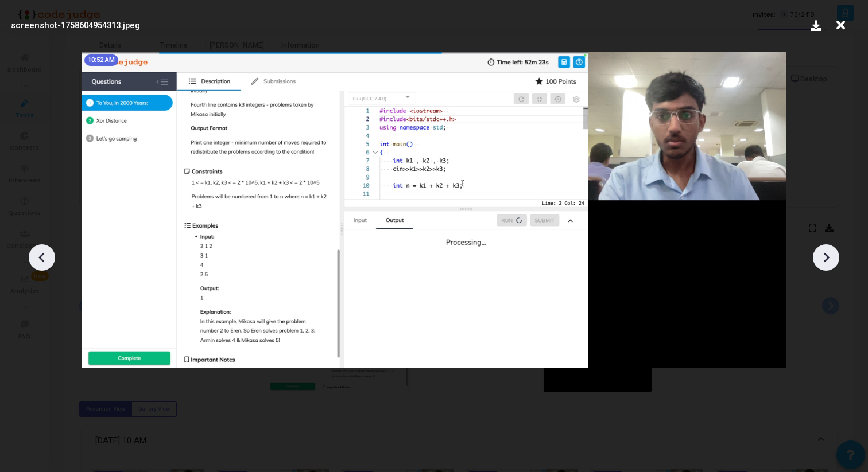
click at [832, 262] on icon at bounding box center [825, 257] width 17 height 17
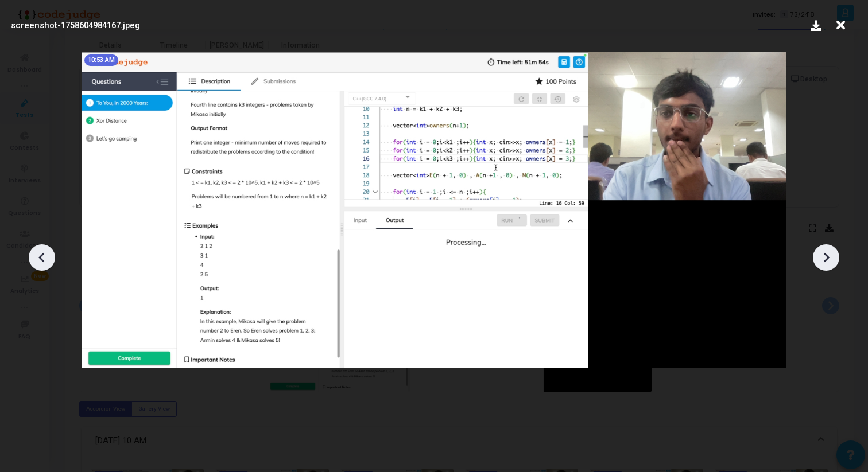
click at [832, 262] on icon at bounding box center [825, 257] width 17 height 17
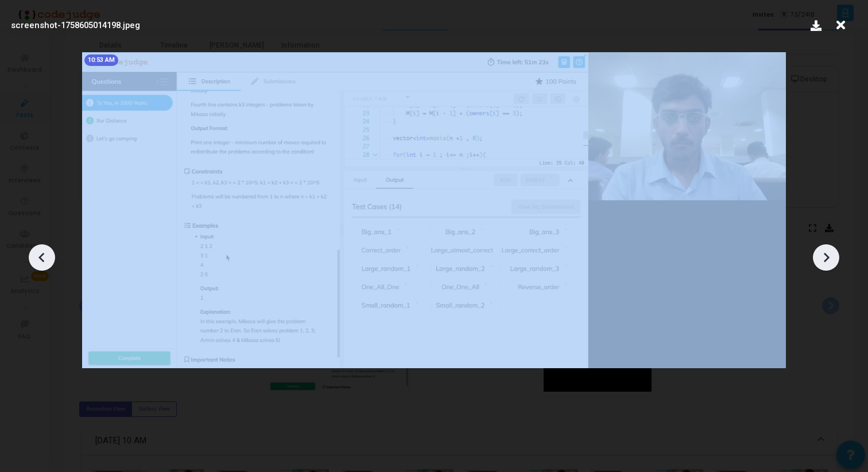
click at [832, 262] on icon at bounding box center [825, 257] width 17 height 17
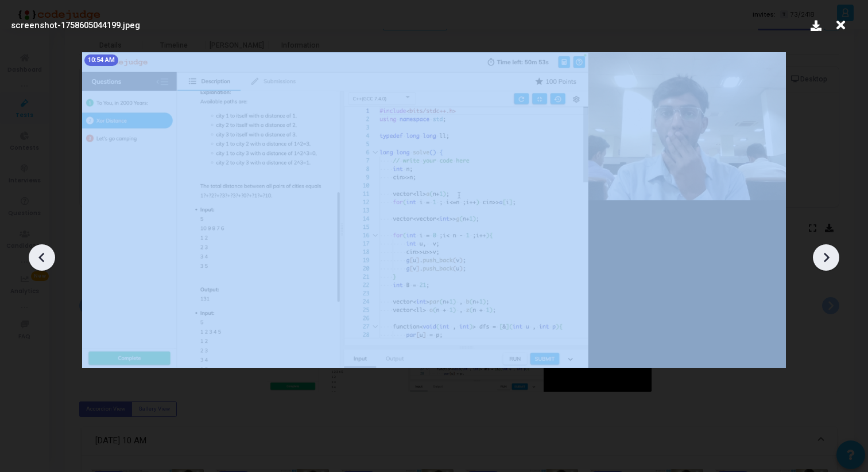
click at [832, 262] on icon at bounding box center [825, 257] width 17 height 17
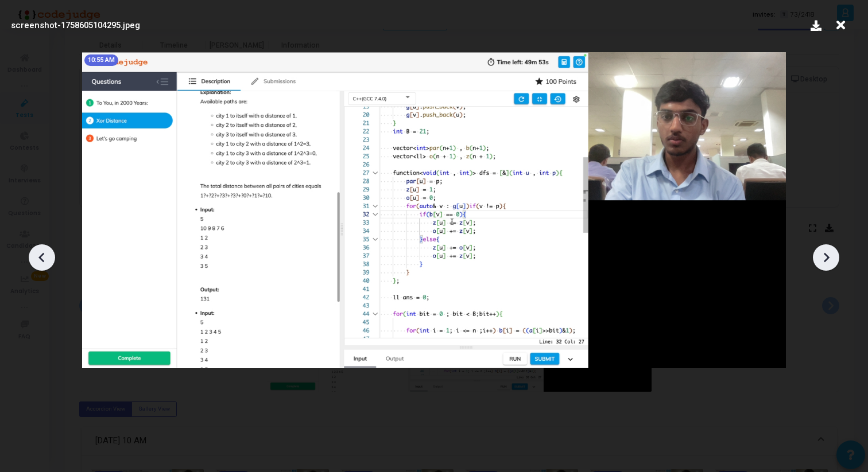
click at [832, 262] on icon at bounding box center [825, 257] width 17 height 17
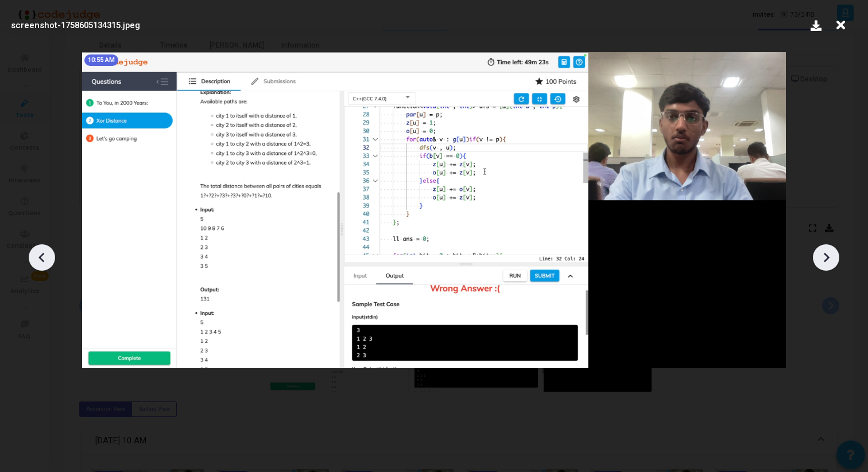
click at [832, 262] on icon at bounding box center [825, 257] width 17 height 17
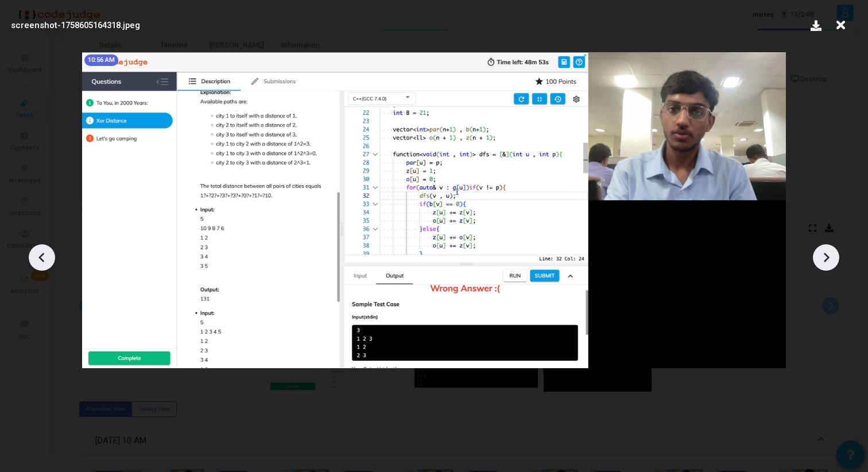
click at [832, 262] on icon at bounding box center [825, 257] width 17 height 17
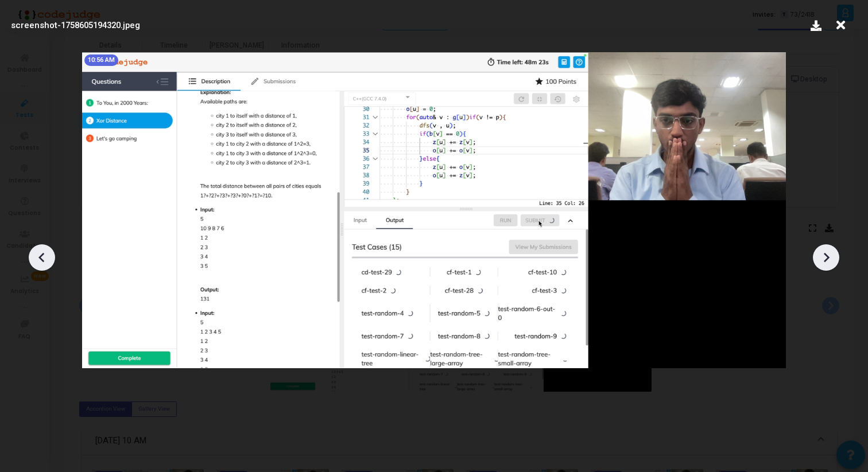
click at [832, 262] on icon at bounding box center [825, 257] width 17 height 17
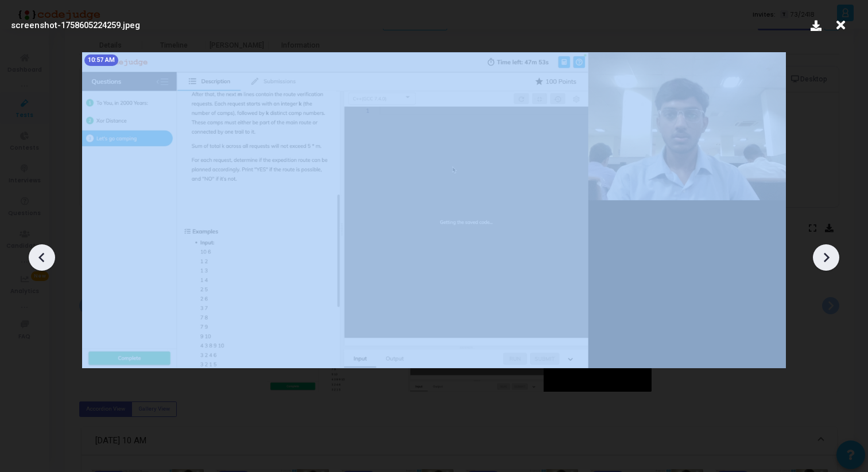
click at [832, 262] on icon at bounding box center [825, 257] width 17 height 17
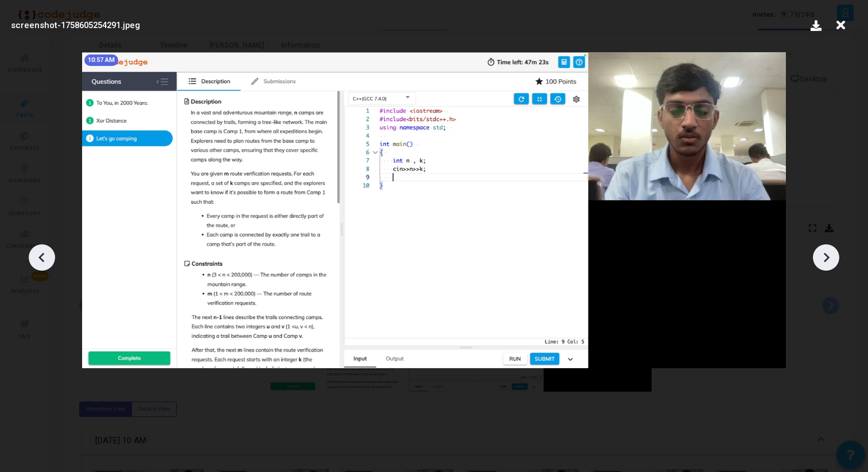
click at [832, 262] on icon at bounding box center [825, 257] width 17 height 17
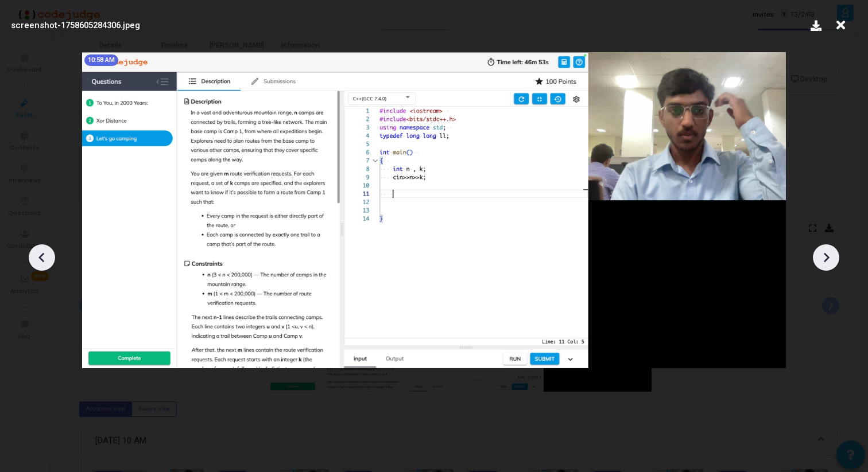
click at [832, 262] on icon at bounding box center [825, 257] width 17 height 17
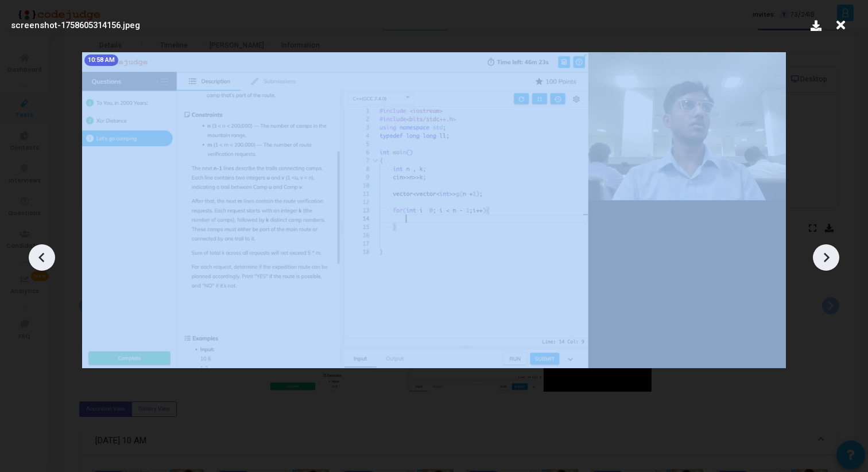
click at [832, 262] on icon at bounding box center [825, 257] width 17 height 17
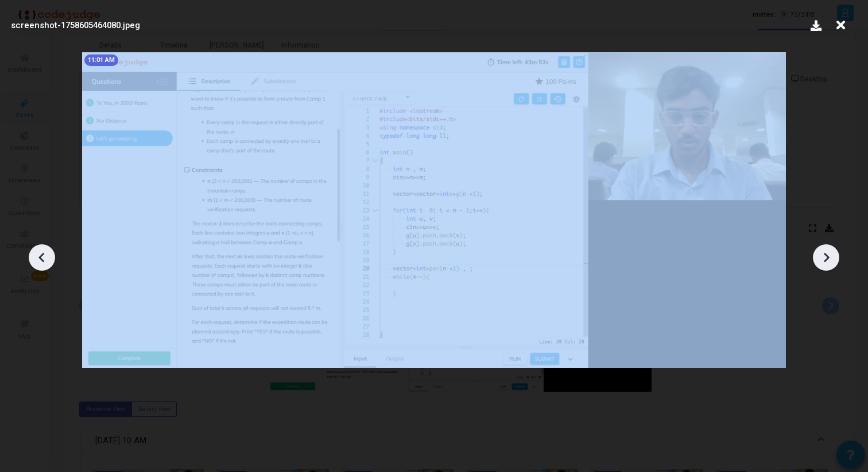
click at [832, 262] on icon at bounding box center [825, 257] width 17 height 17
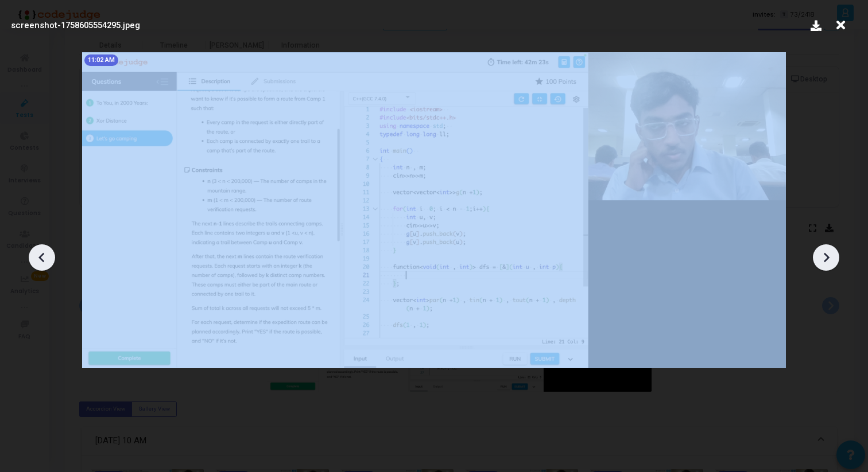
click at [832, 262] on icon at bounding box center [825, 257] width 17 height 17
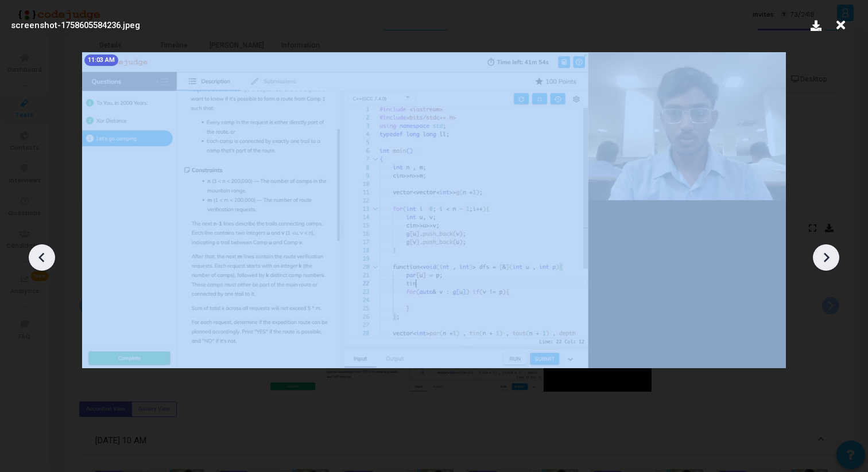
click at [832, 262] on icon at bounding box center [825, 257] width 17 height 17
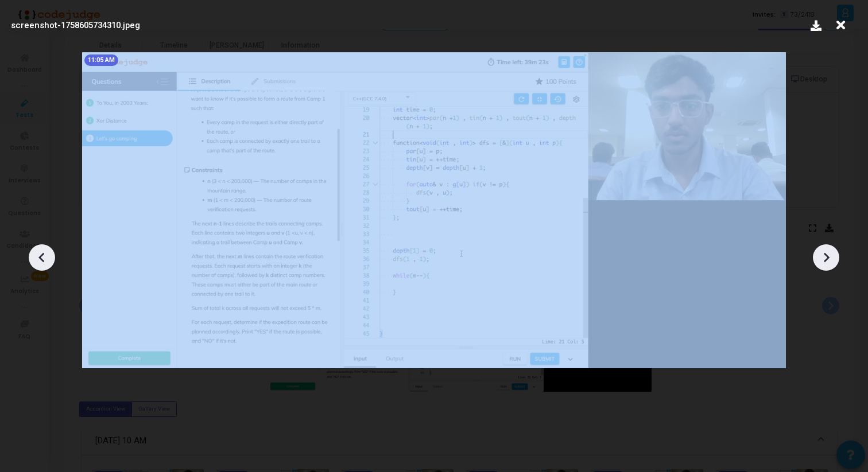
click at [832, 262] on icon at bounding box center [825, 257] width 17 height 17
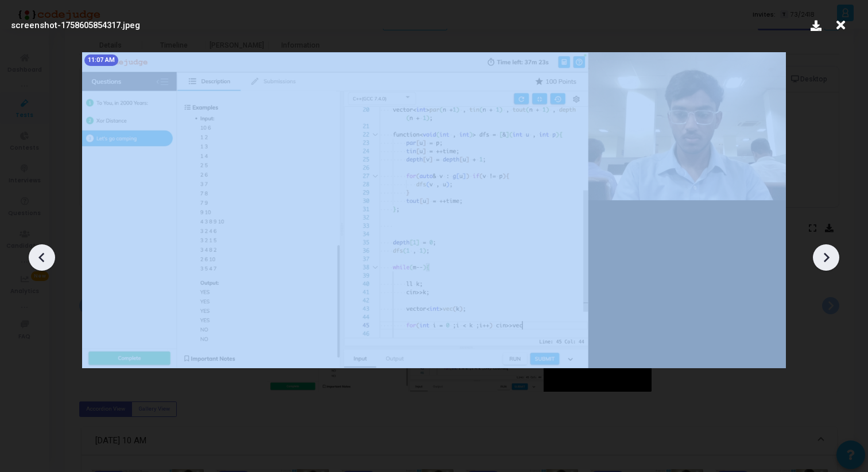
click at [832, 262] on icon at bounding box center [825, 257] width 17 height 17
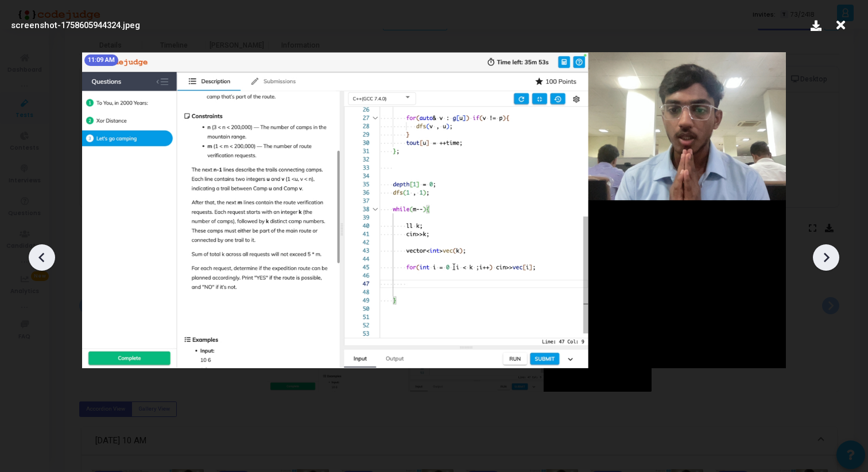
click at [832, 262] on icon at bounding box center [825, 257] width 17 height 17
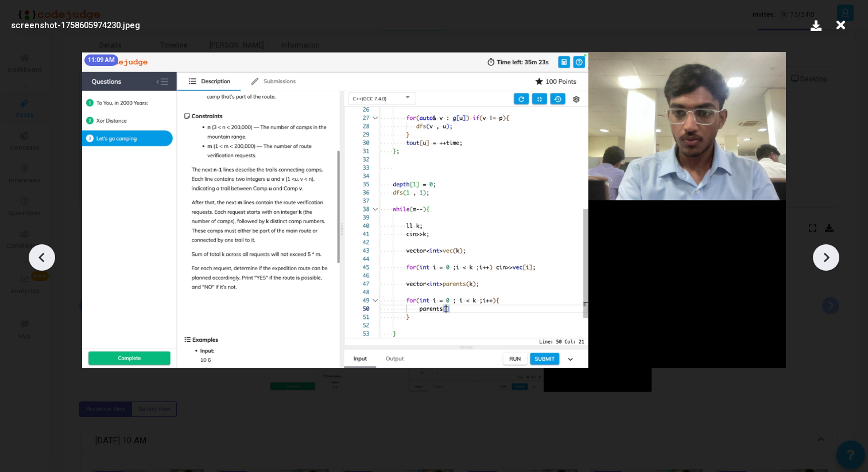
click at [832, 262] on icon at bounding box center [825, 257] width 17 height 17
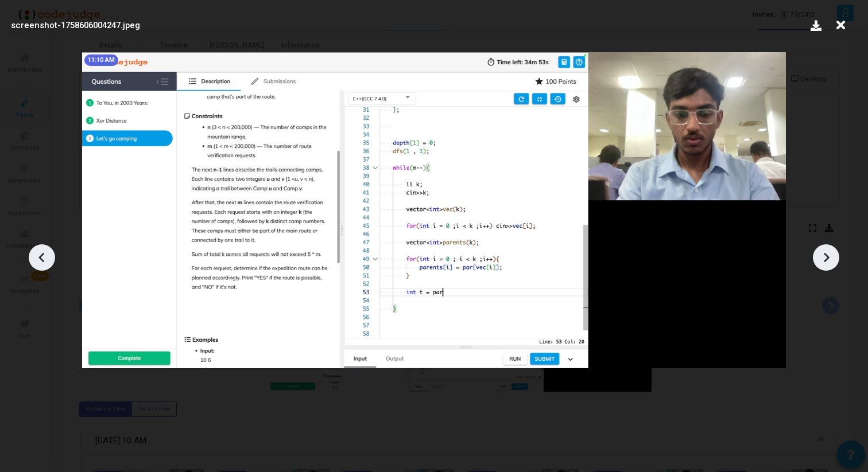
click at [832, 262] on icon at bounding box center [825, 257] width 17 height 17
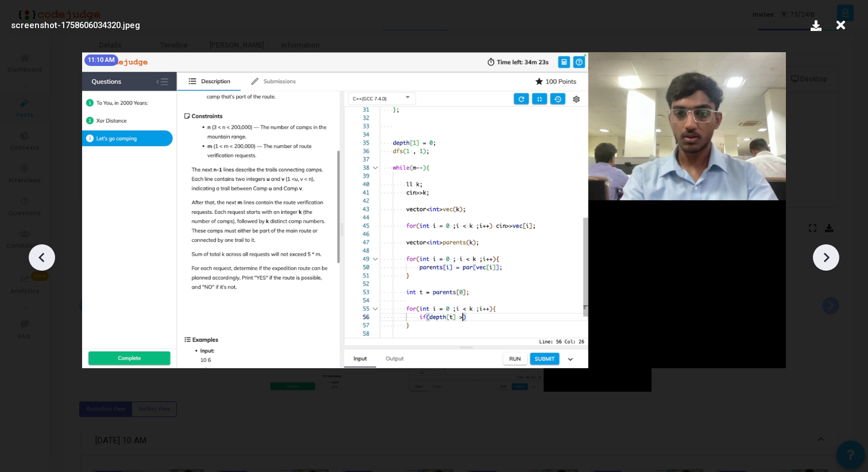
click at [832, 262] on icon at bounding box center [825, 257] width 17 height 17
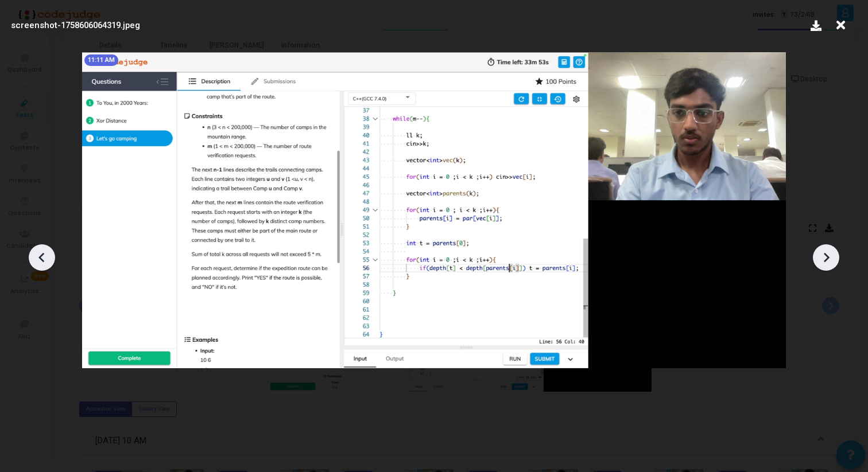
click at [832, 262] on icon at bounding box center [825, 257] width 17 height 17
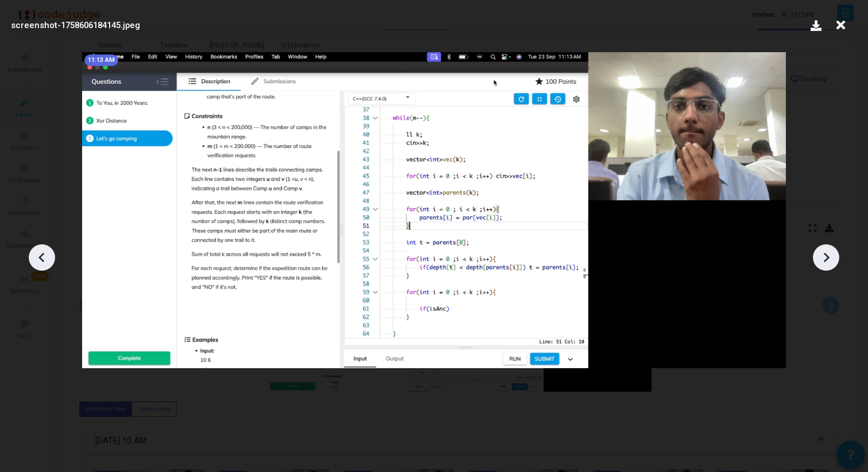
click at [832, 262] on icon at bounding box center [825, 257] width 17 height 17
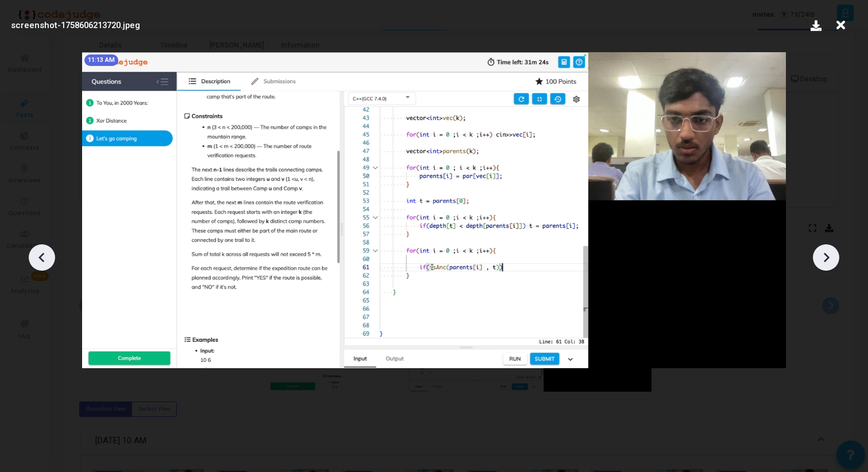
click at [832, 262] on icon at bounding box center [825, 257] width 17 height 17
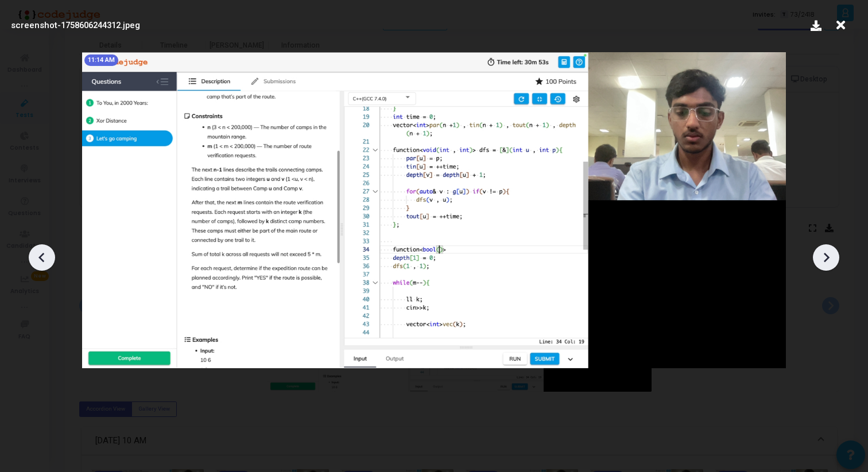
click at [832, 262] on icon at bounding box center [825, 257] width 17 height 17
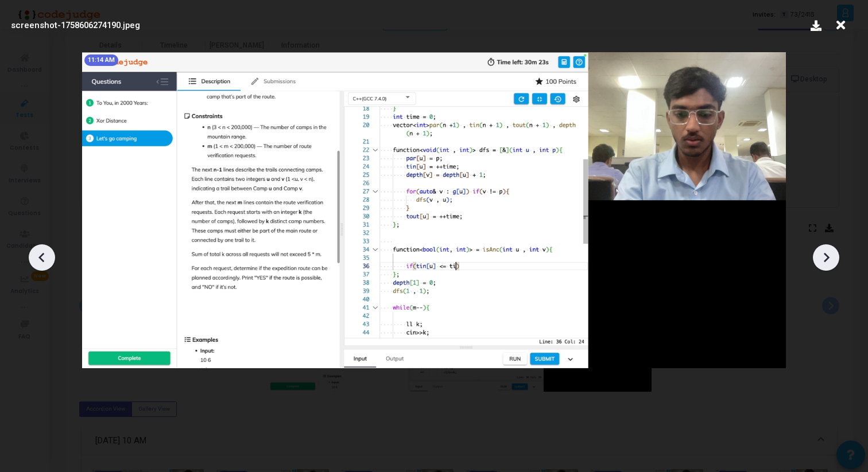
click at [832, 262] on icon at bounding box center [825, 257] width 17 height 17
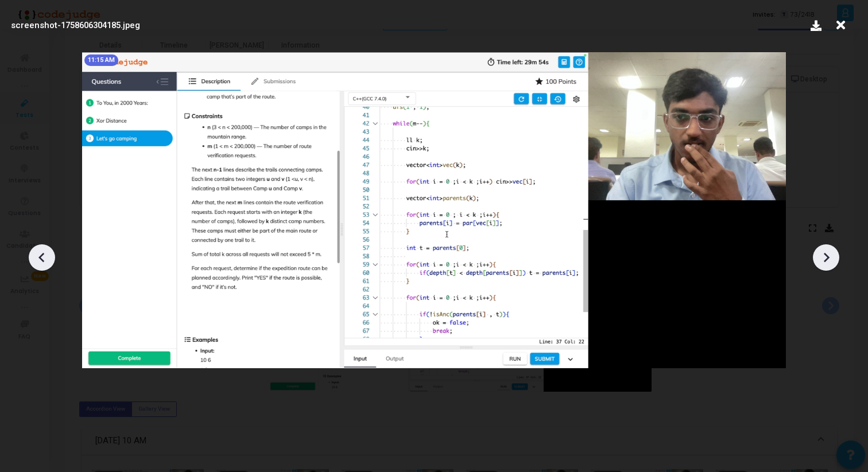
click at [832, 262] on icon at bounding box center [825, 257] width 17 height 17
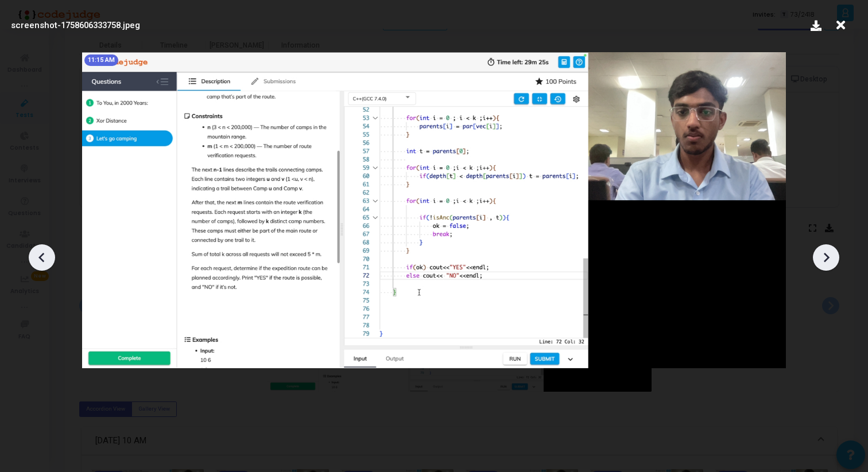
click at [832, 262] on icon at bounding box center [825, 257] width 17 height 17
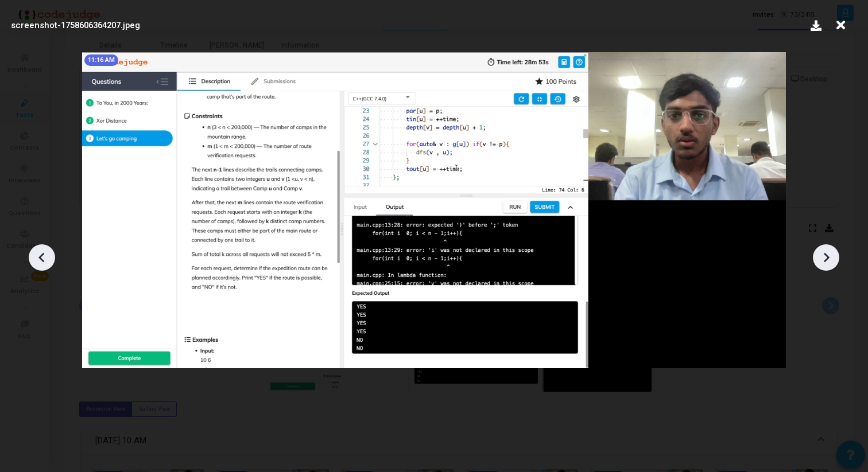
click at [832, 262] on icon at bounding box center [825, 257] width 17 height 17
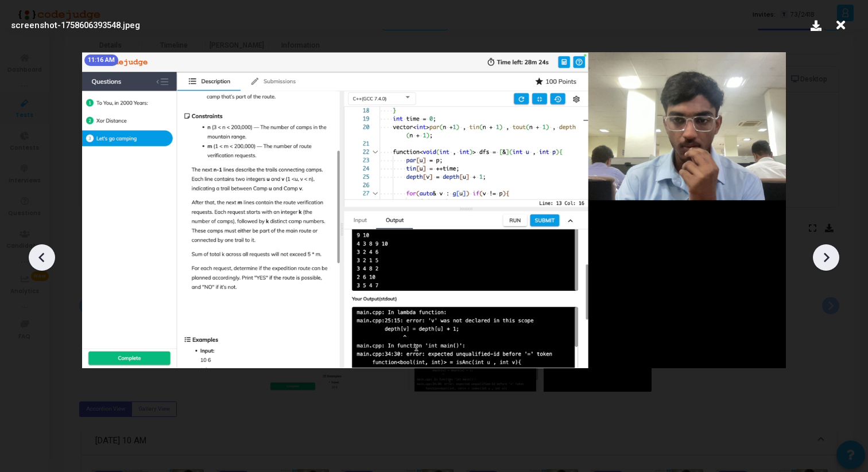
click at [832, 262] on icon at bounding box center [825, 257] width 17 height 17
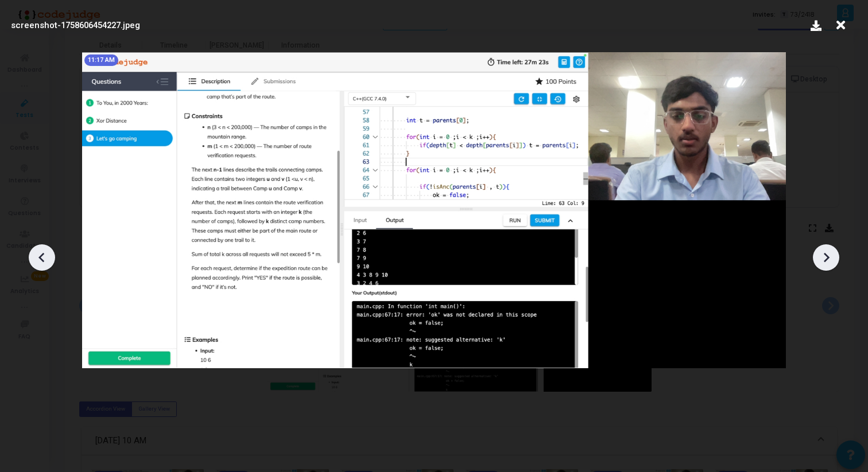
click at [832, 262] on icon at bounding box center [825, 257] width 17 height 17
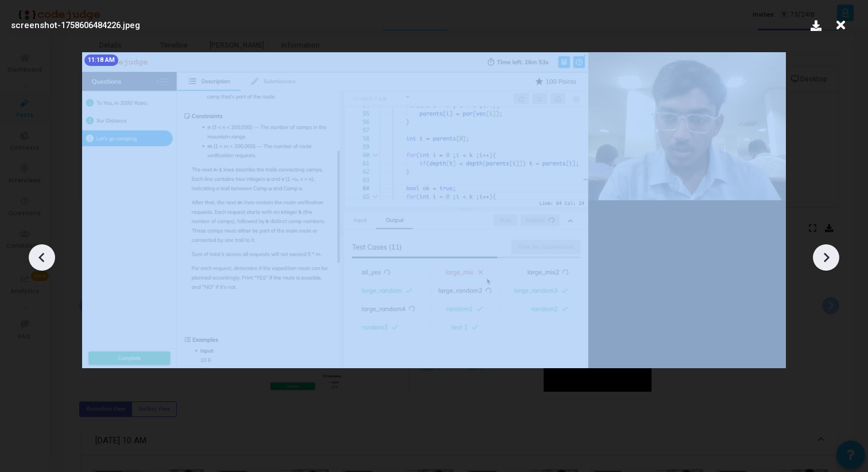
click at [832, 262] on icon at bounding box center [825, 257] width 17 height 17
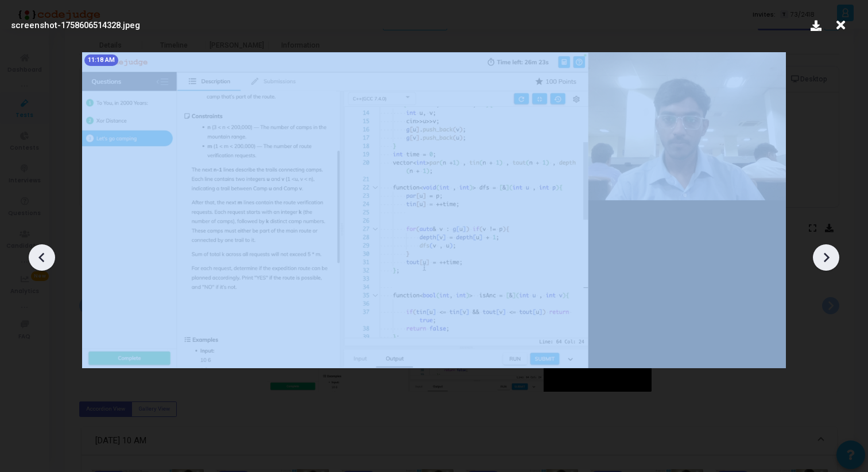
click at [832, 262] on icon at bounding box center [825, 257] width 17 height 17
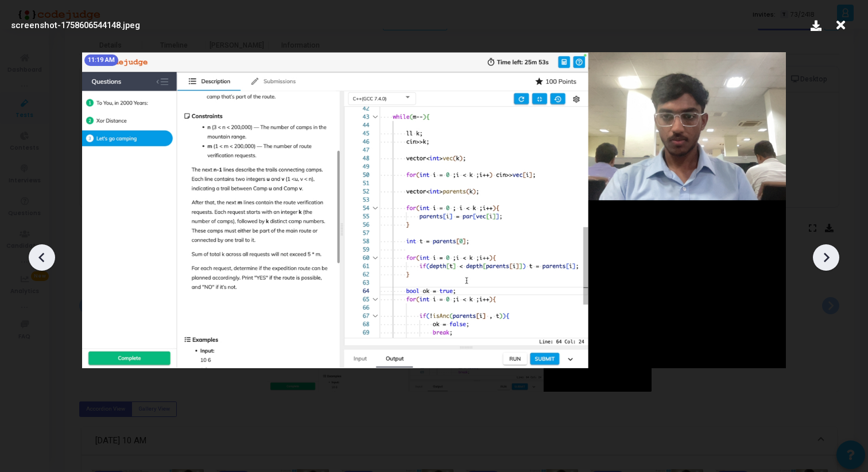
click at [832, 262] on icon at bounding box center [825, 257] width 17 height 17
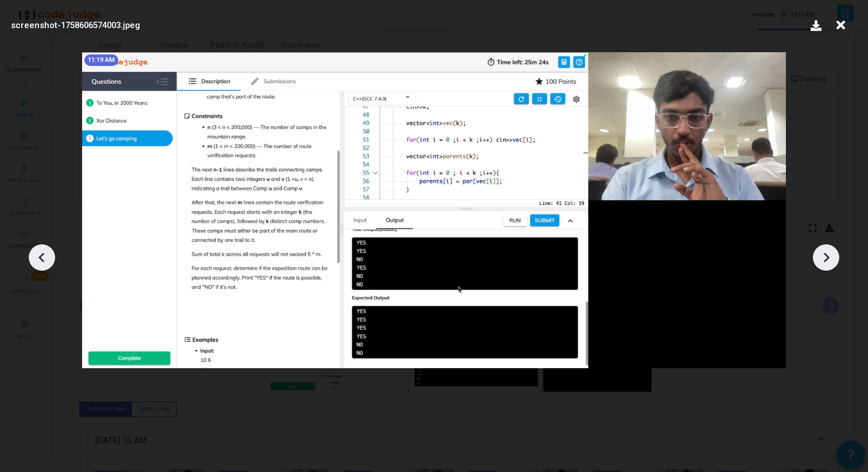
click at [832, 262] on icon at bounding box center [825, 257] width 17 height 17
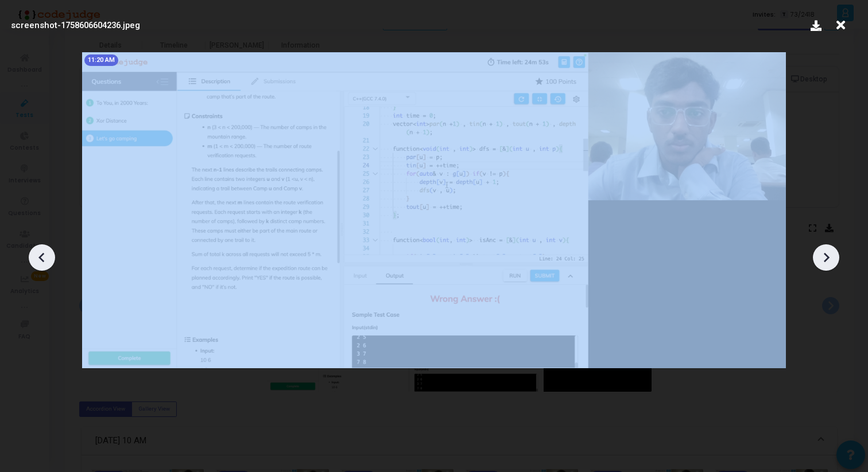
click at [832, 262] on icon at bounding box center [825, 257] width 17 height 17
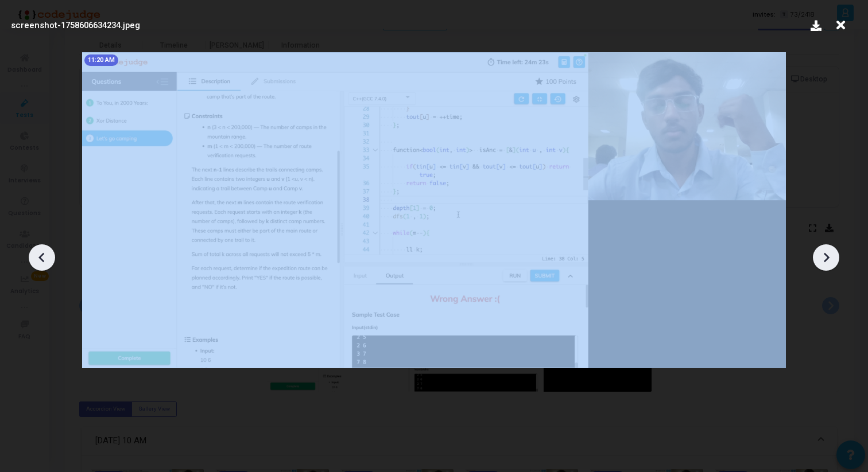
click at [832, 262] on icon at bounding box center [825, 257] width 17 height 17
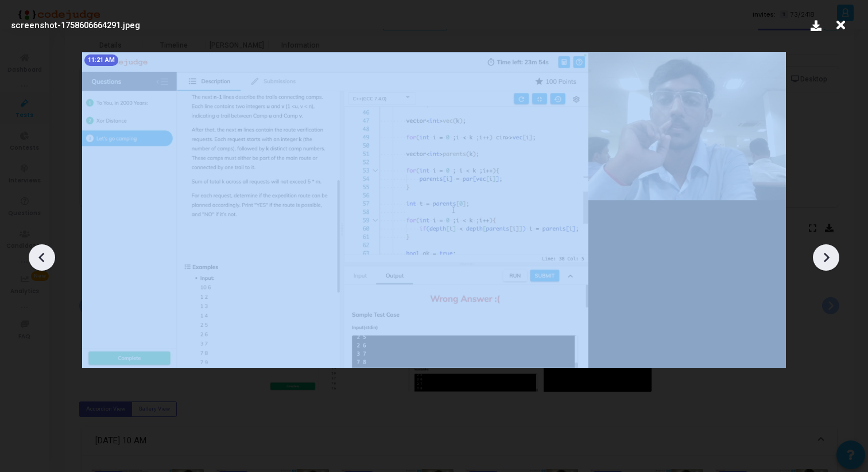
click at [832, 262] on icon at bounding box center [825, 257] width 17 height 17
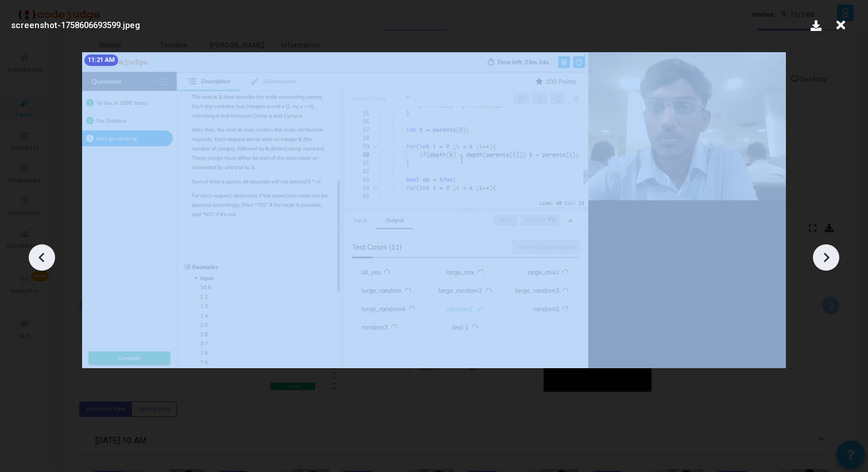
click at [832, 262] on icon at bounding box center [825, 257] width 17 height 17
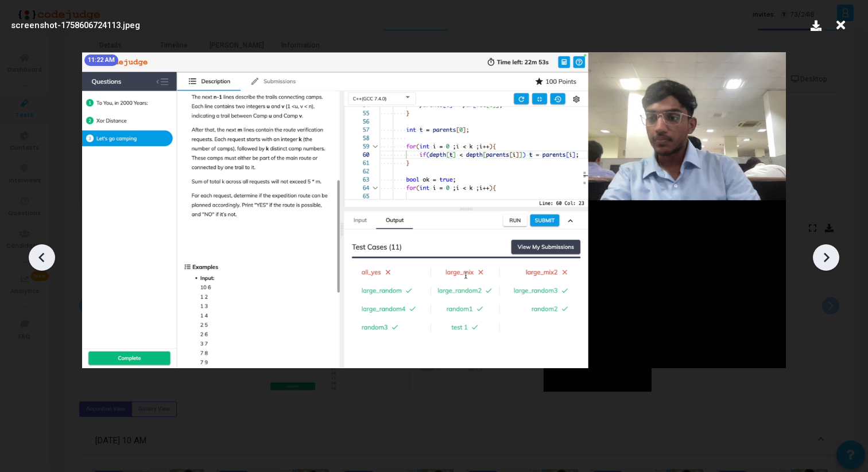
click at [832, 262] on icon at bounding box center [825, 257] width 17 height 17
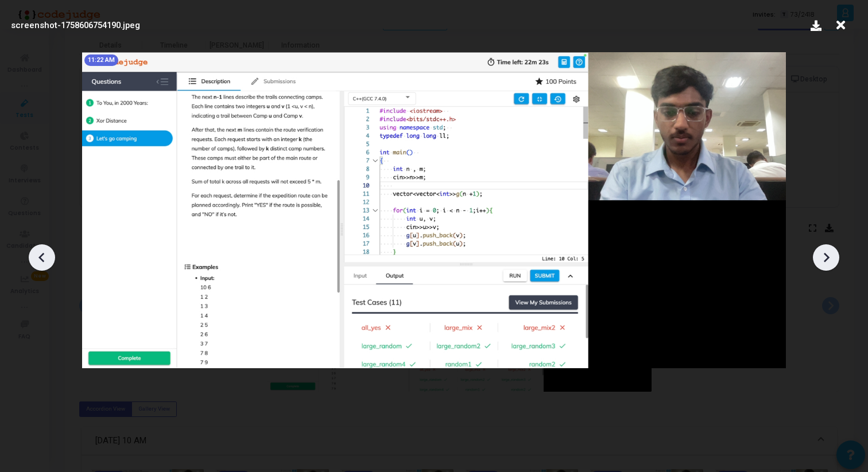
click at [832, 262] on icon at bounding box center [825, 257] width 17 height 17
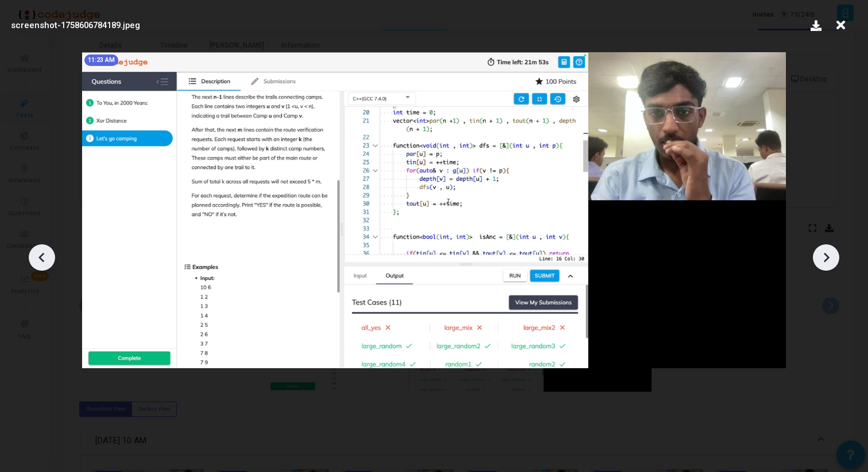
click at [832, 262] on icon at bounding box center [825, 257] width 17 height 17
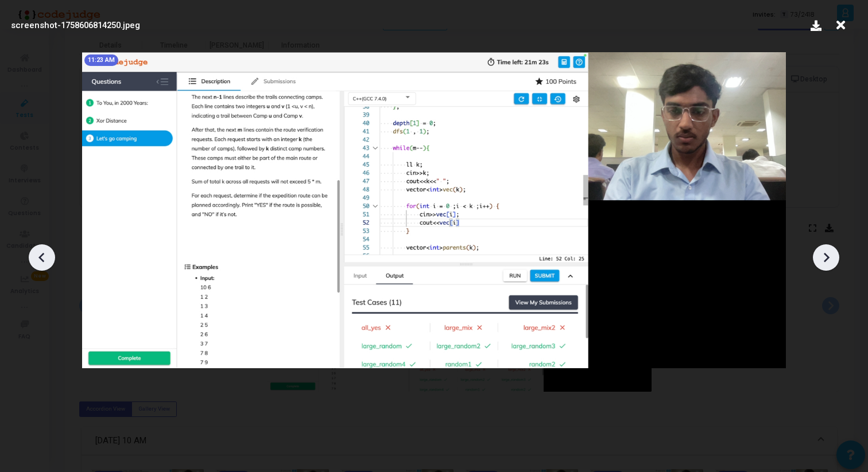
click at [832, 262] on icon at bounding box center [825, 257] width 17 height 17
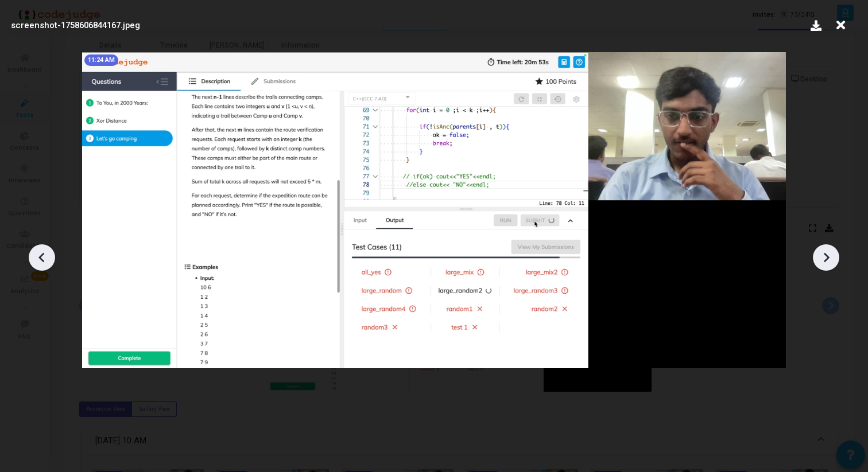
click at [832, 262] on icon at bounding box center [825, 257] width 17 height 17
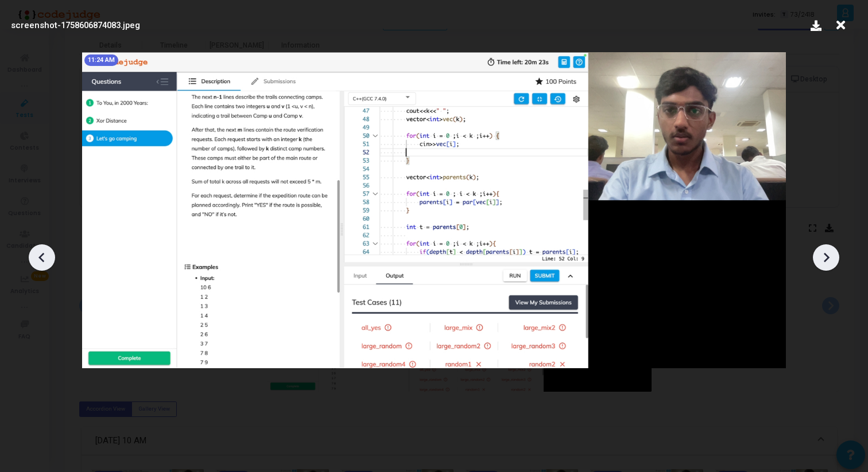
click at [832, 262] on icon at bounding box center [825, 257] width 17 height 17
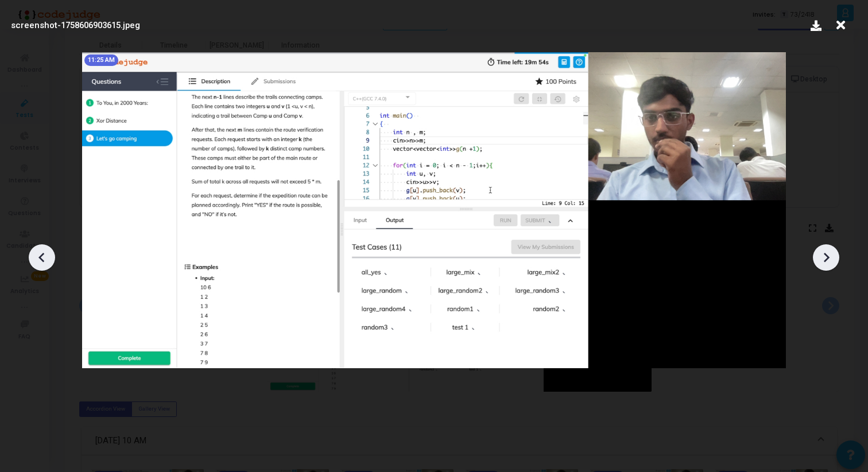
click at [832, 262] on icon at bounding box center [825, 257] width 17 height 17
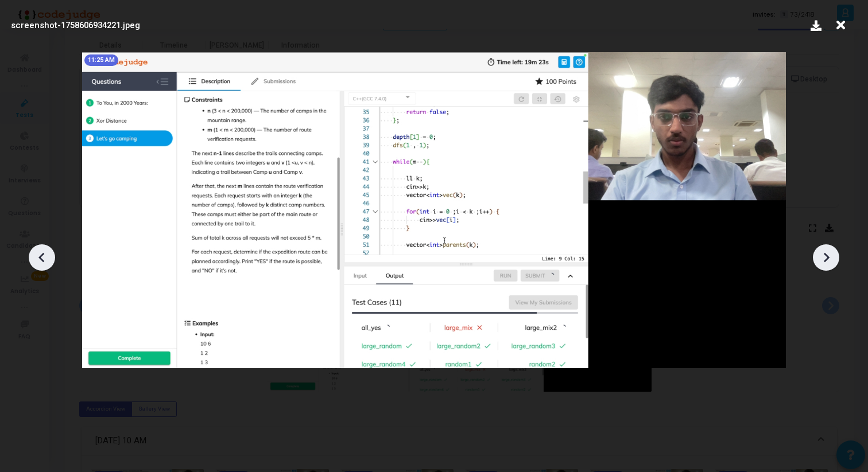
click at [832, 262] on icon at bounding box center [825, 257] width 17 height 17
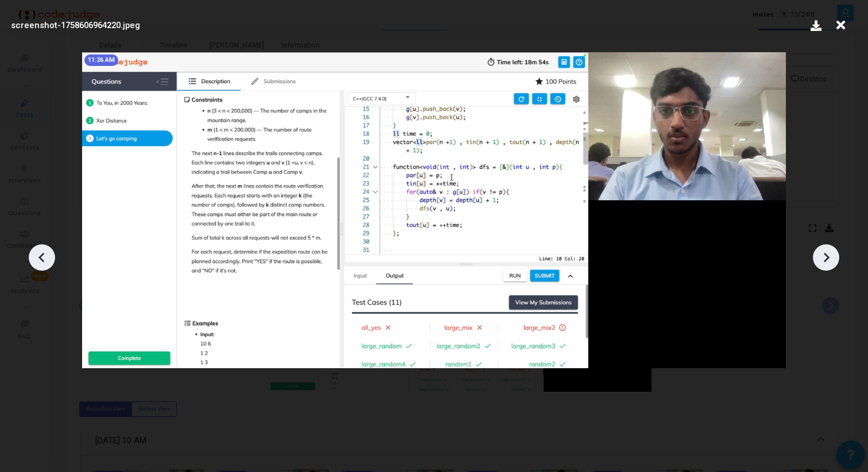
click at [832, 262] on icon at bounding box center [825, 257] width 17 height 17
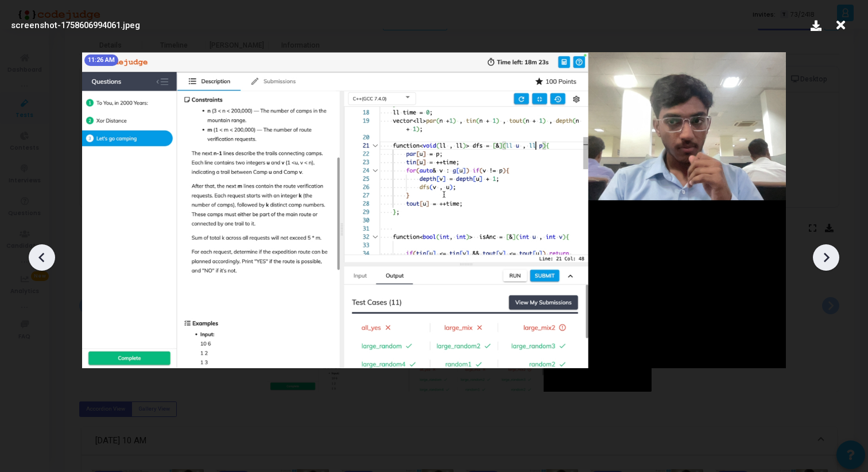
click at [832, 262] on icon at bounding box center [825, 257] width 17 height 17
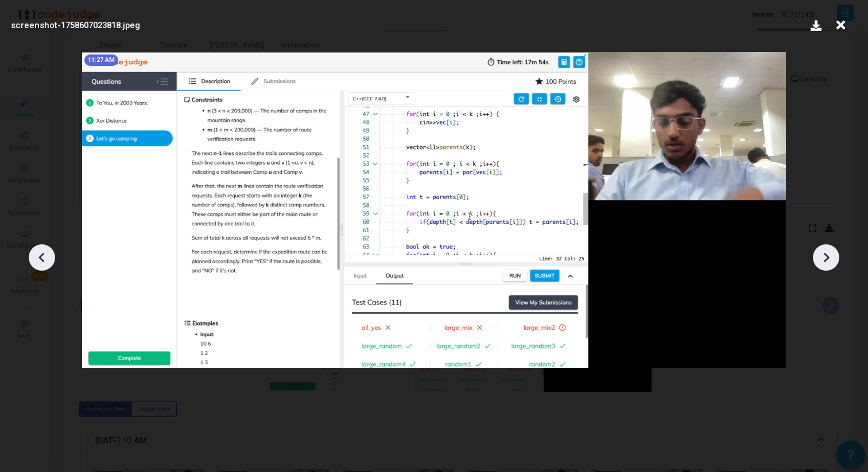
click at [832, 262] on icon at bounding box center [825, 257] width 17 height 17
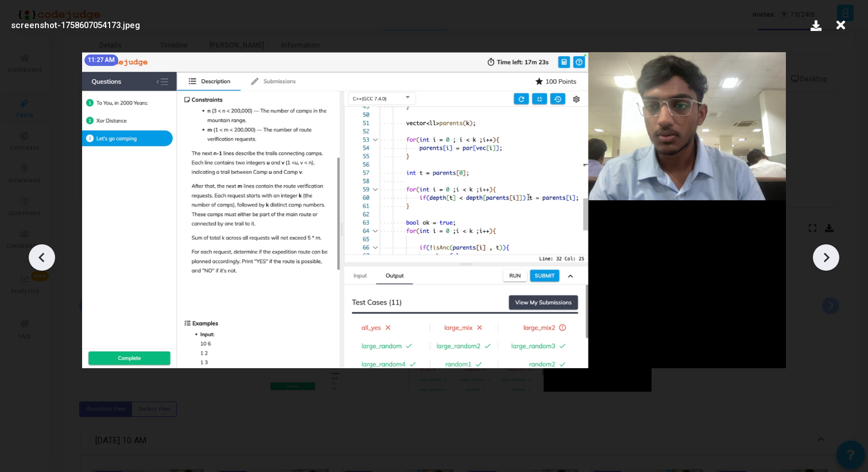
click at [832, 262] on icon at bounding box center [825, 257] width 17 height 17
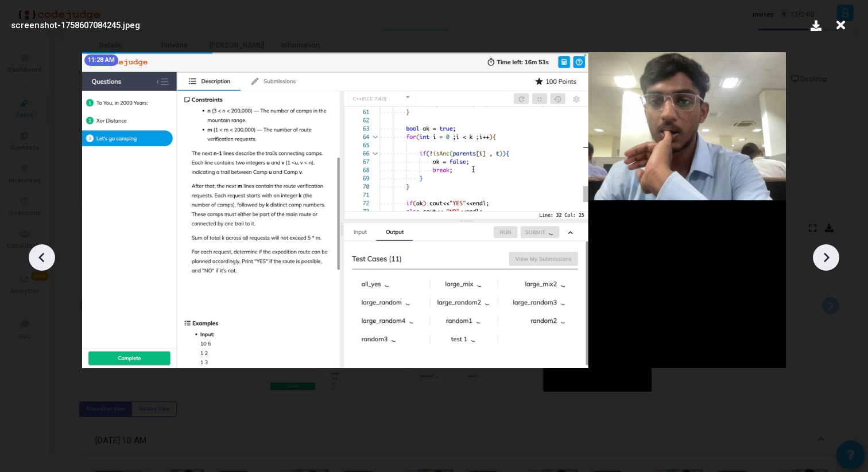
click at [832, 262] on icon at bounding box center [825, 257] width 17 height 17
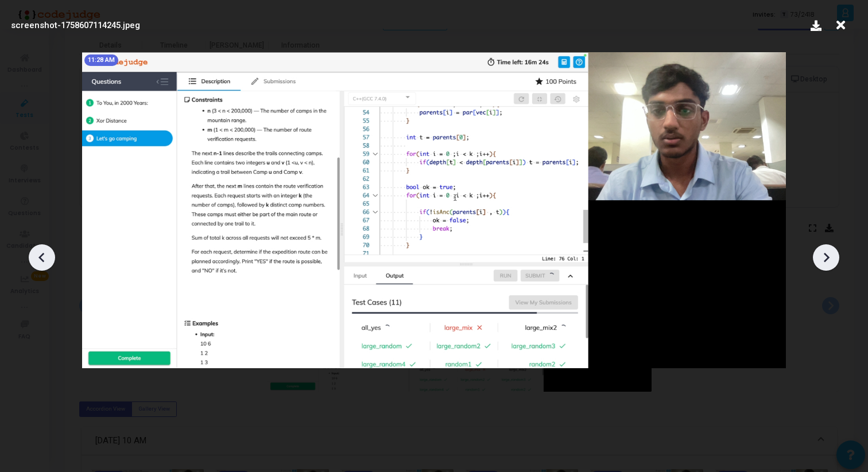
click at [832, 262] on icon at bounding box center [825, 257] width 17 height 17
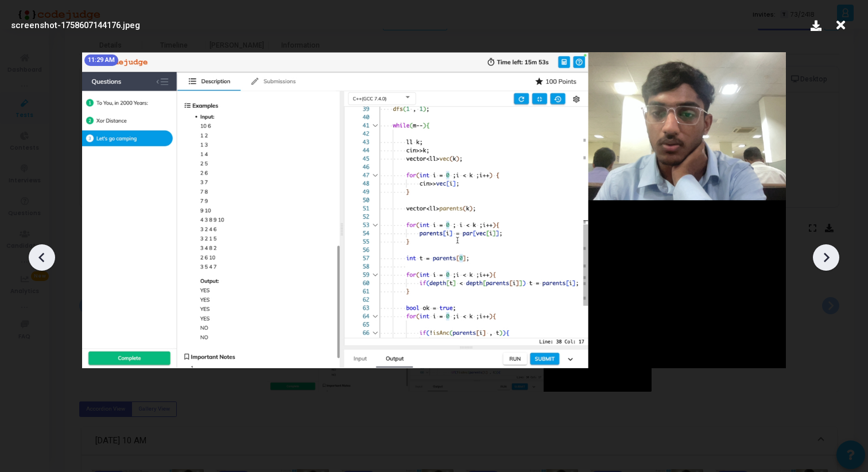
click at [832, 262] on icon at bounding box center [825, 257] width 17 height 17
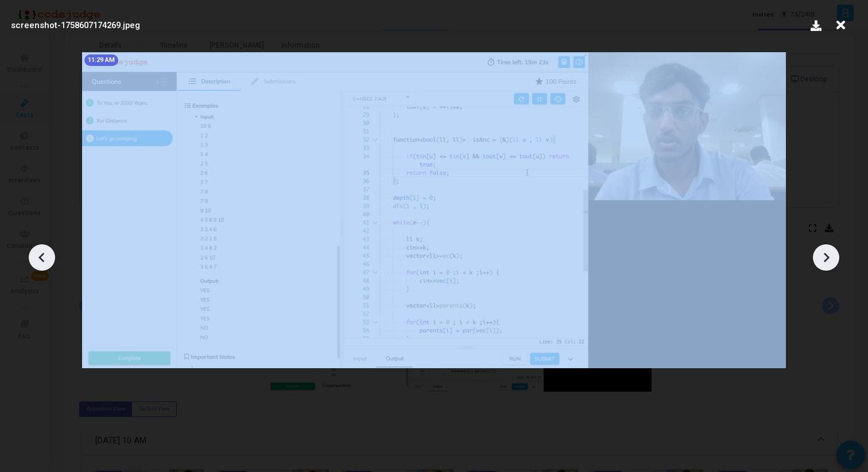
click at [832, 262] on icon at bounding box center [825, 257] width 17 height 17
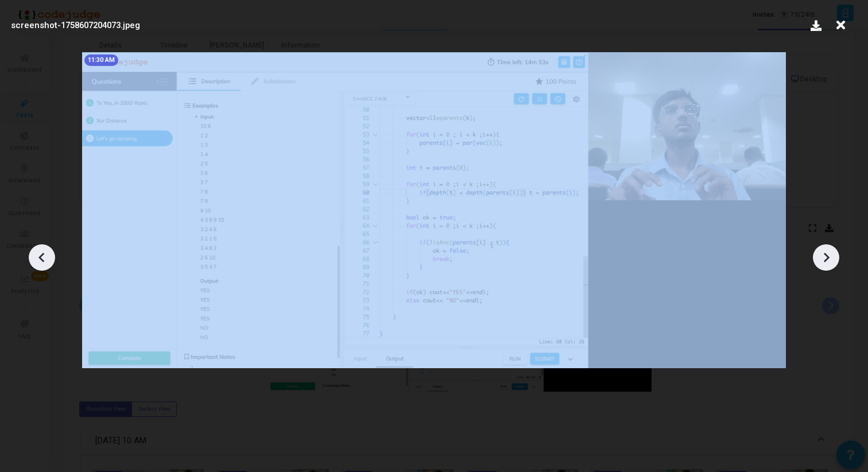
click at [832, 262] on icon at bounding box center [825, 257] width 17 height 17
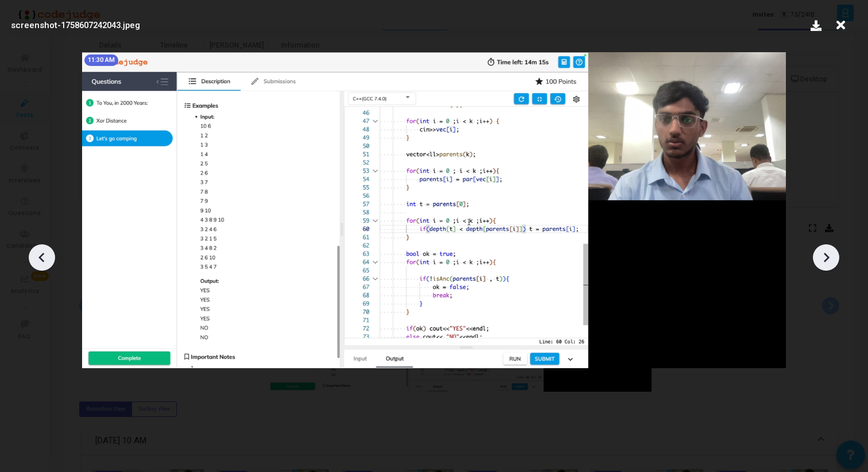
click at [832, 262] on icon at bounding box center [825, 257] width 17 height 17
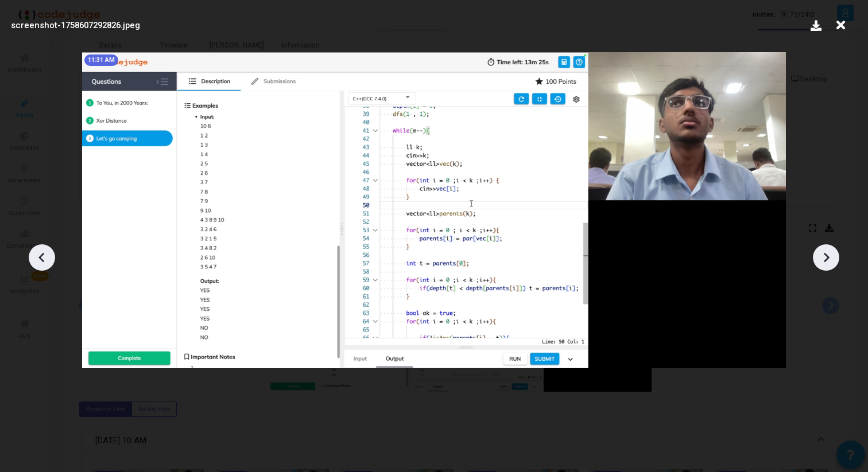
click at [832, 262] on icon at bounding box center [825, 257] width 17 height 17
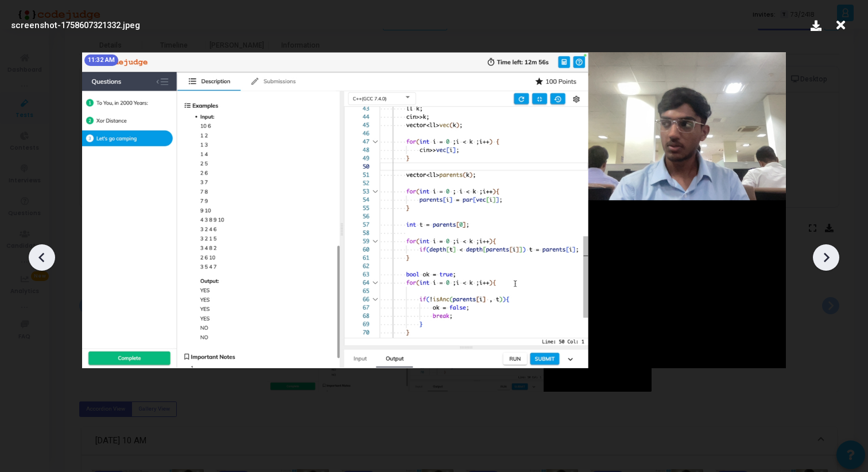
click at [832, 262] on icon at bounding box center [825, 257] width 17 height 17
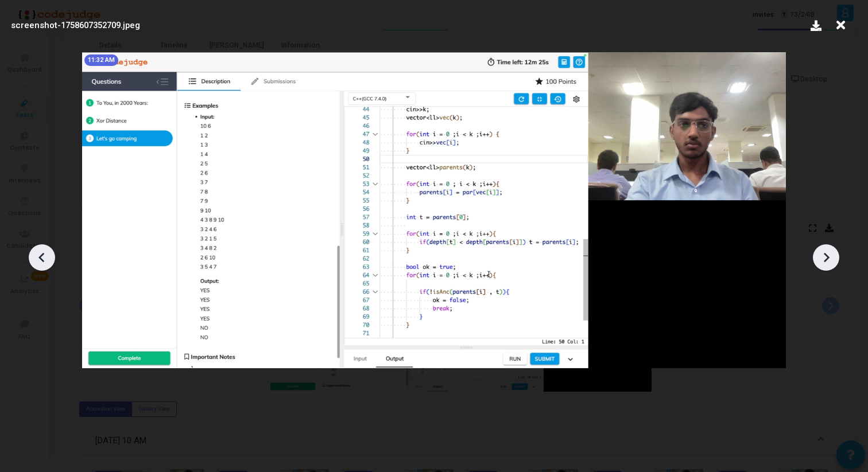
click at [832, 262] on icon at bounding box center [825, 257] width 17 height 17
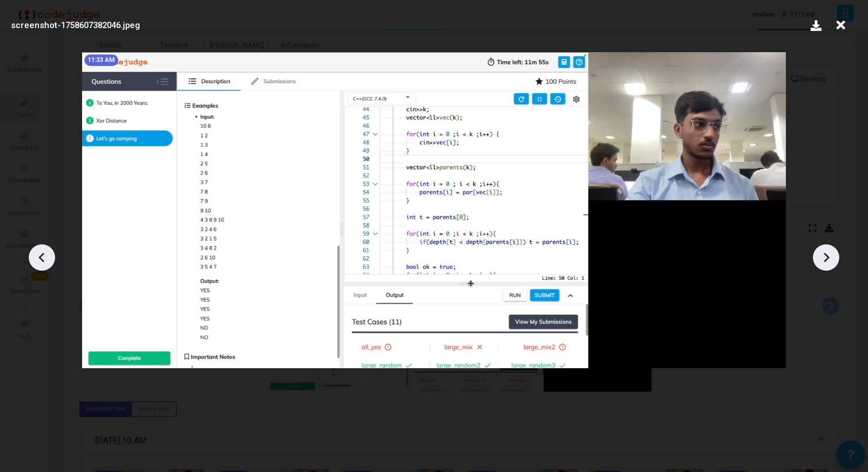
click at [832, 262] on icon at bounding box center [825, 257] width 17 height 17
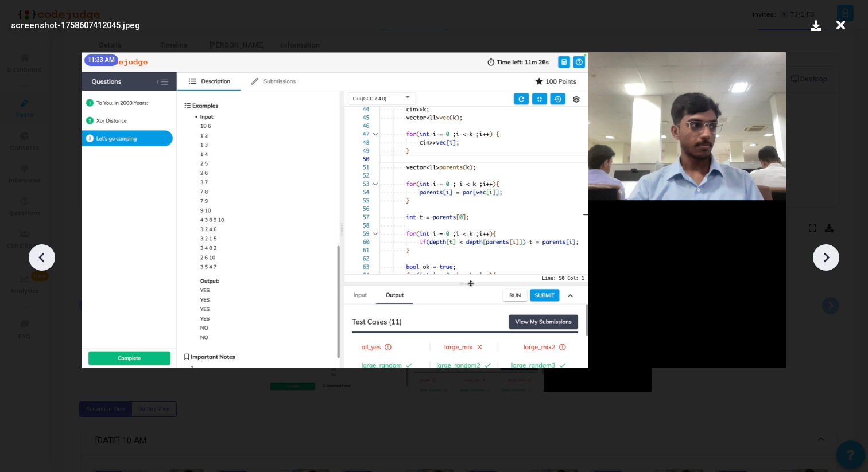
click at [832, 262] on icon at bounding box center [825, 257] width 17 height 17
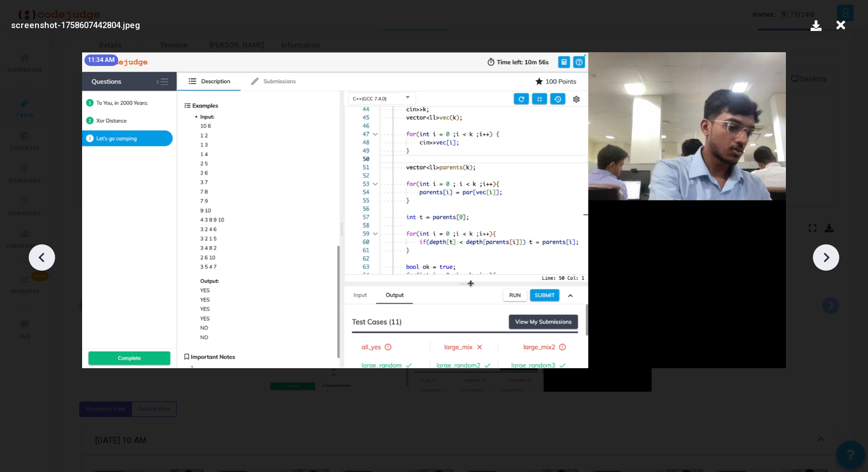
click at [832, 262] on icon at bounding box center [825, 257] width 17 height 17
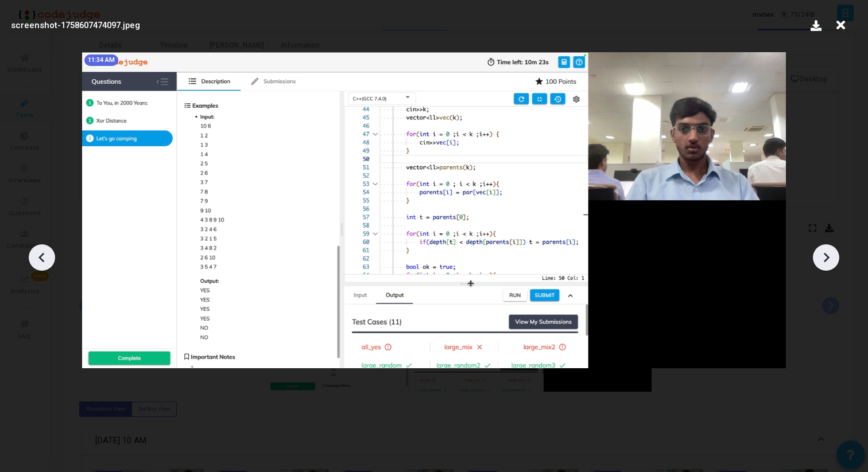
click at [832, 262] on icon at bounding box center [825, 257] width 17 height 17
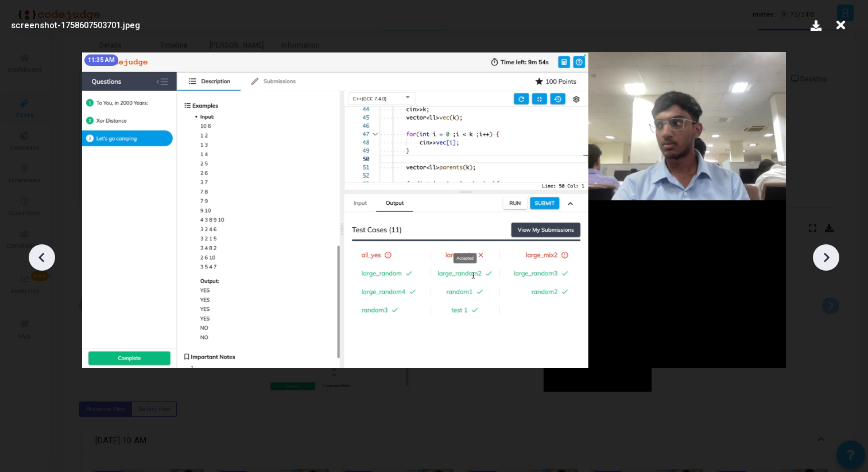
click at [832, 262] on icon at bounding box center [825, 257] width 17 height 17
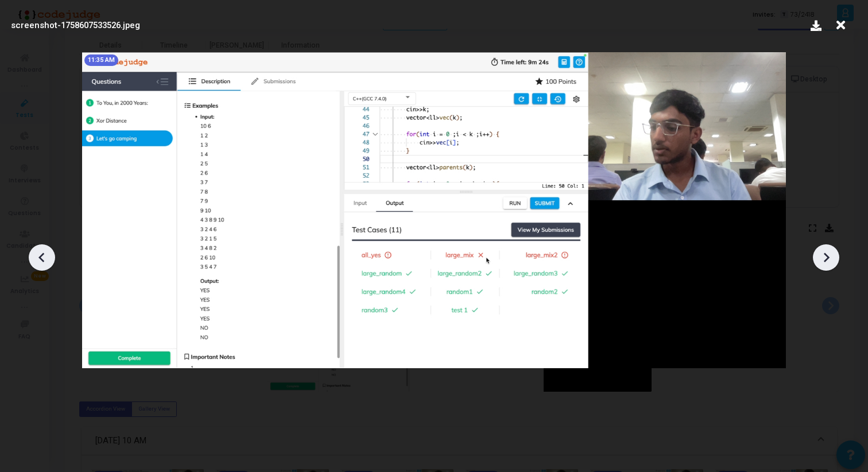
click at [832, 262] on icon at bounding box center [825, 257] width 17 height 17
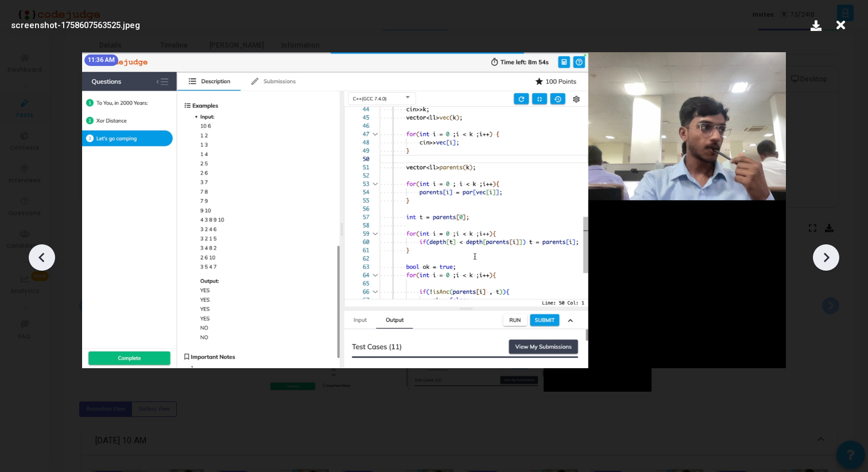
click at [832, 262] on icon at bounding box center [825, 257] width 17 height 17
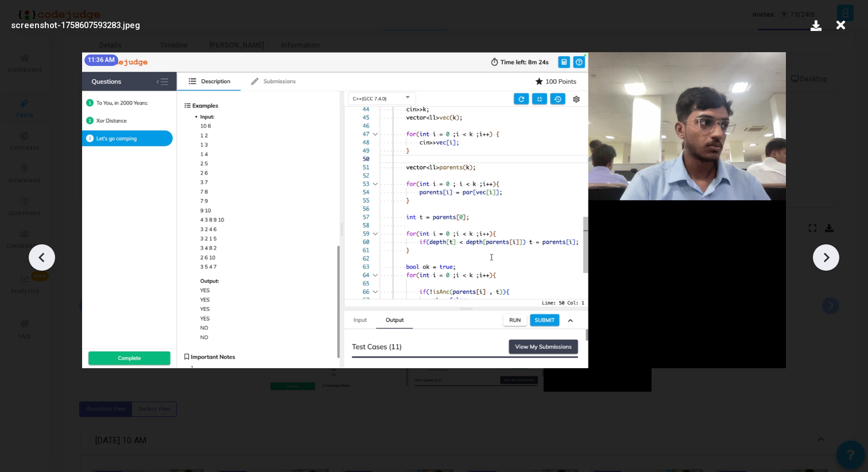
click at [832, 262] on icon at bounding box center [825, 257] width 17 height 17
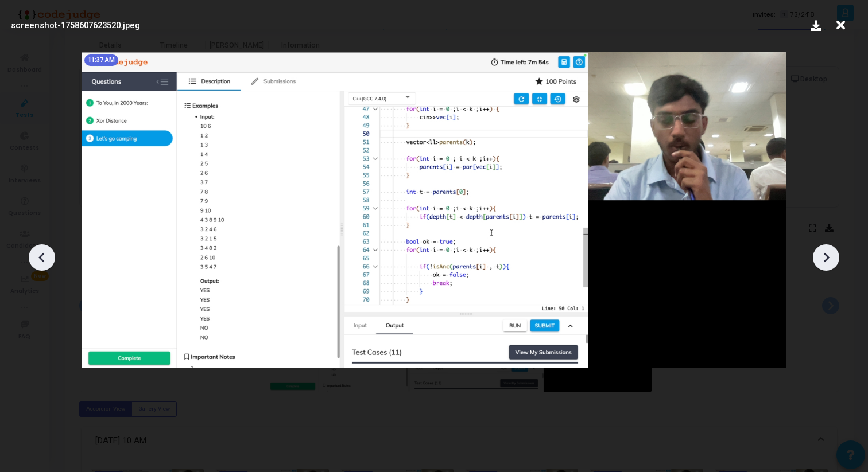
click at [832, 262] on icon at bounding box center [825, 257] width 17 height 17
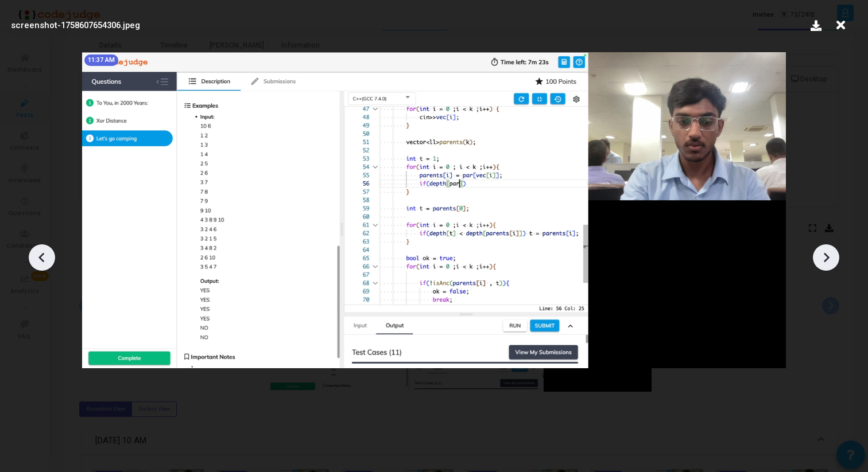
click at [832, 262] on icon at bounding box center [825, 257] width 17 height 17
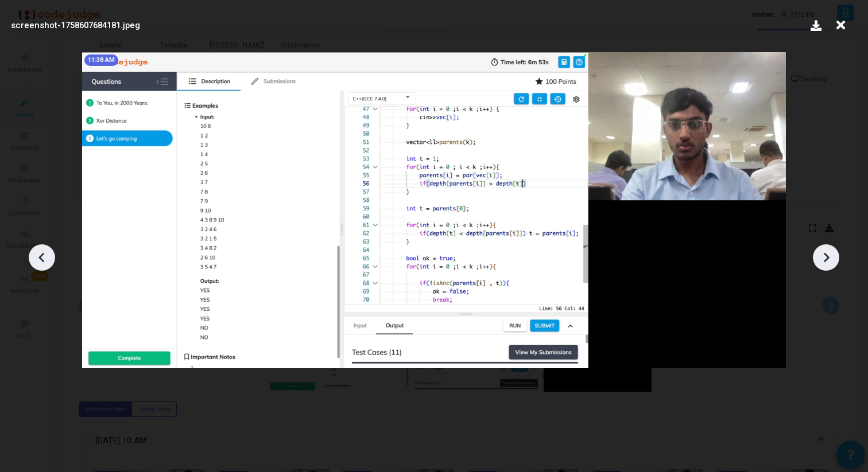
click at [832, 262] on icon at bounding box center [825, 257] width 17 height 17
click at [840, 22] on icon at bounding box center [841, 25] width 18 height 22
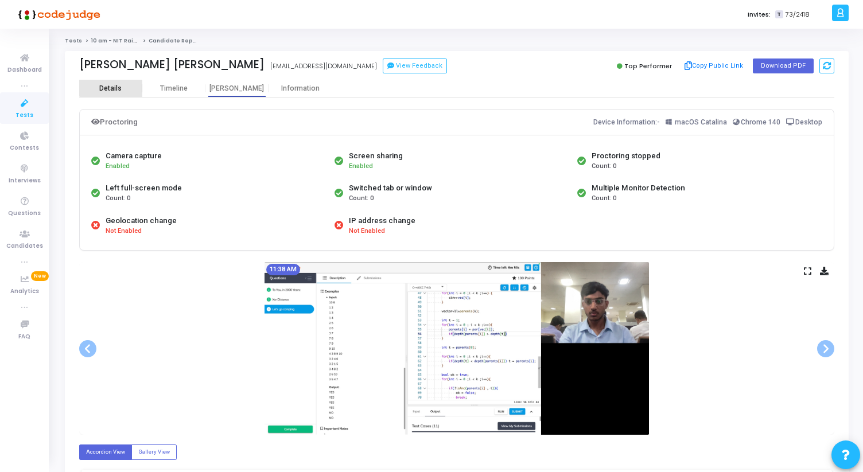
click at [122, 86] on div "Details" at bounding box center [110, 88] width 63 height 9
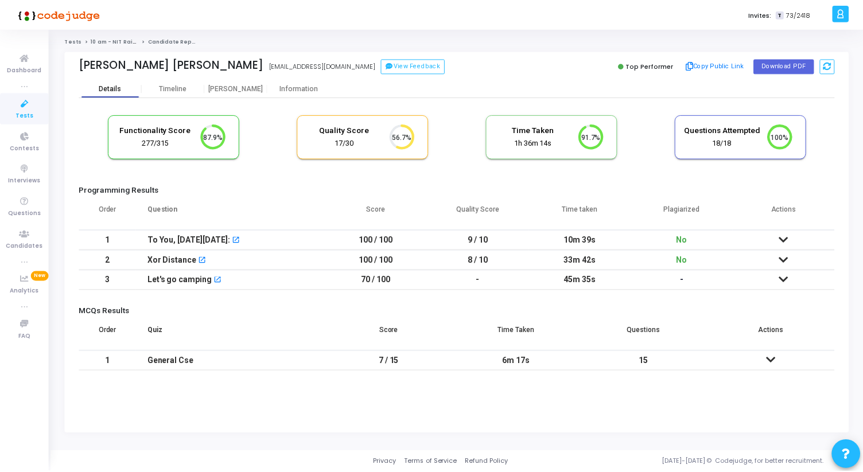
scroll to position [24, 29]
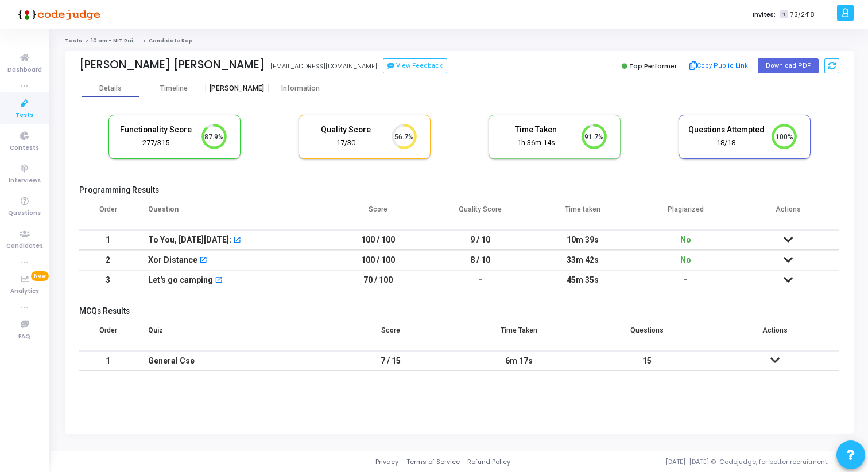
click at [219, 87] on div "[PERSON_NAME]" at bounding box center [236, 88] width 63 height 9
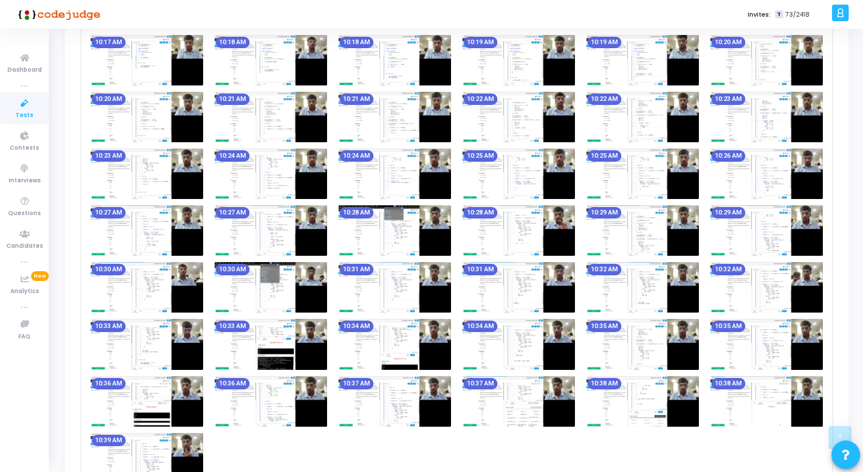
scroll to position [661, 0]
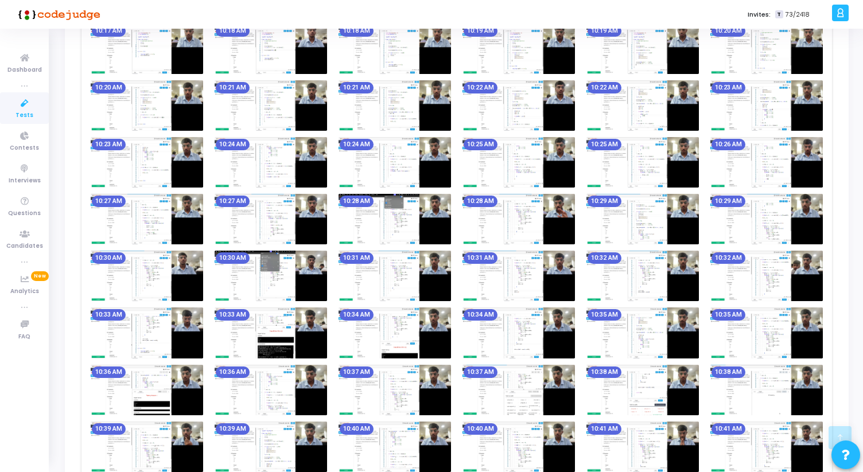
click at [271, 172] on img at bounding box center [271, 162] width 113 height 51
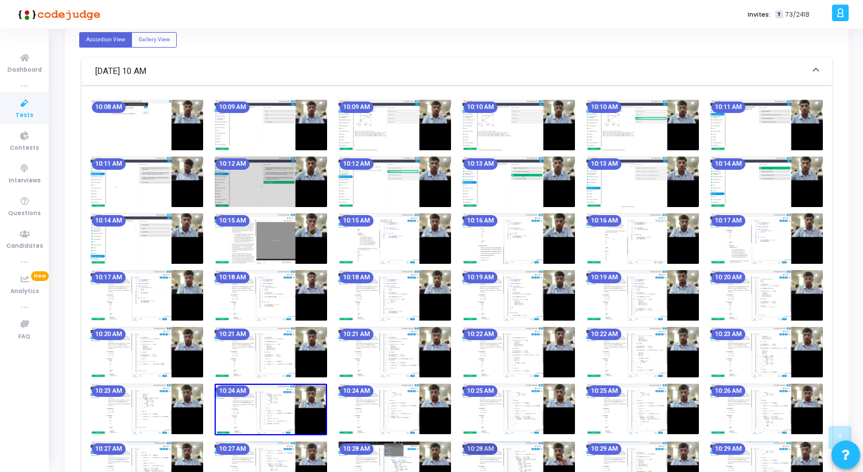
scroll to position [0, 0]
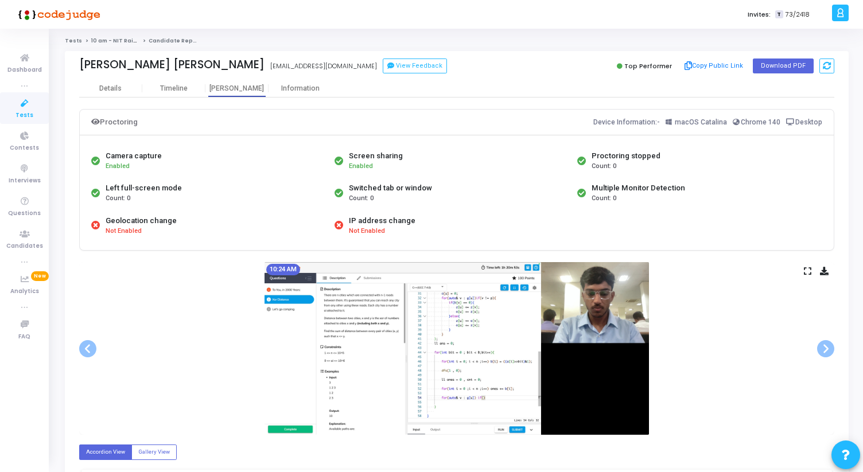
click at [809, 269] on icon at bounding box center [807, 271] width 7 height 6
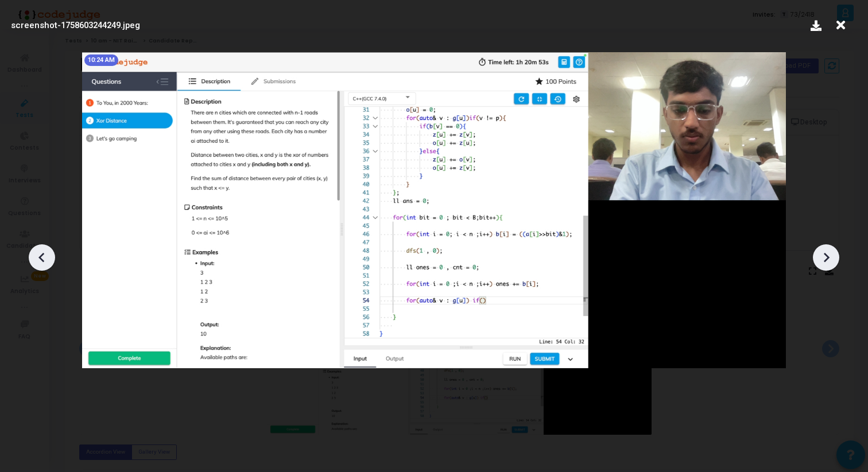
click at [823, 266] on icon at bounding box center [825, 257] width 17 height 17
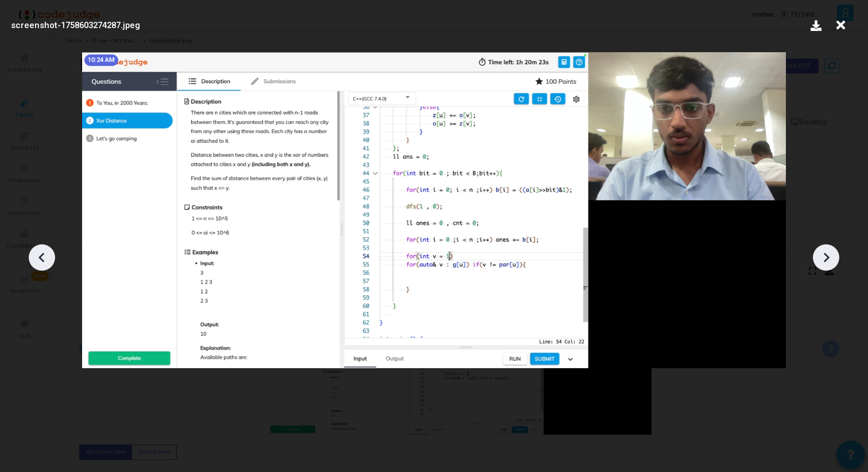
click at [823, 266] on icon at bounding box center [825, 257] width 17 height 17
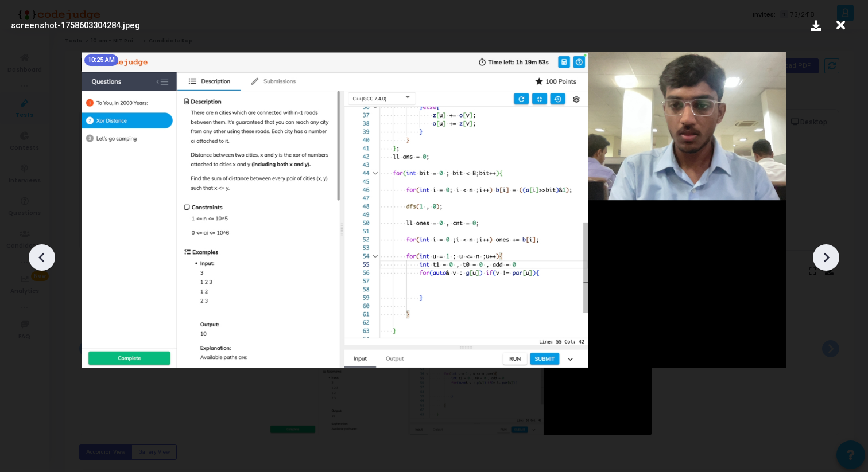
click at [823, 266] on icon at bounding box center [825, 257] width 17 height 17
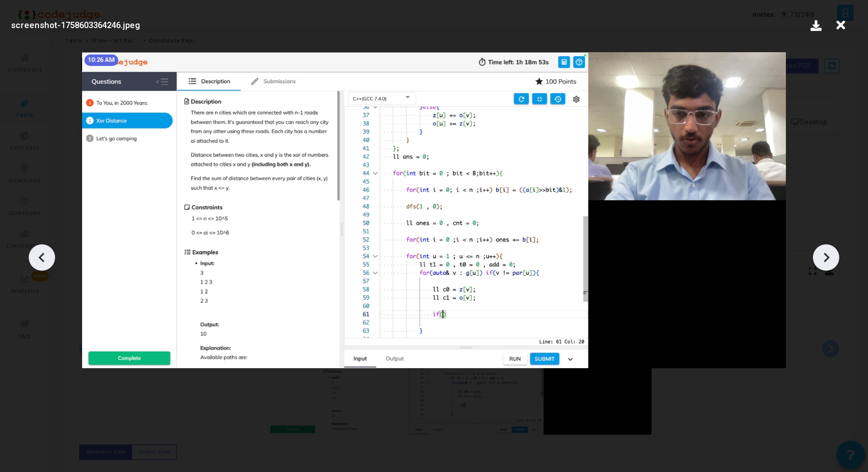
click at [823, 266] on icon at bounding box center [825, 257] width 17 height 17
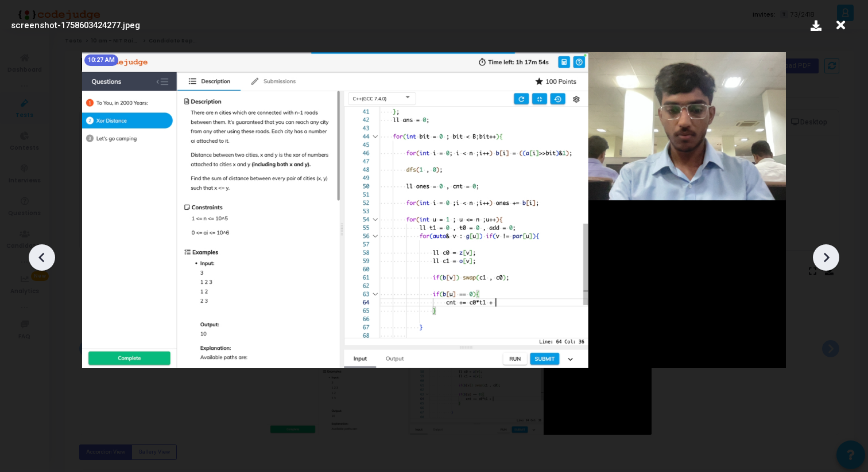
click at [823, 266] on icon at bounding box center [825, 257] width 17 height 17
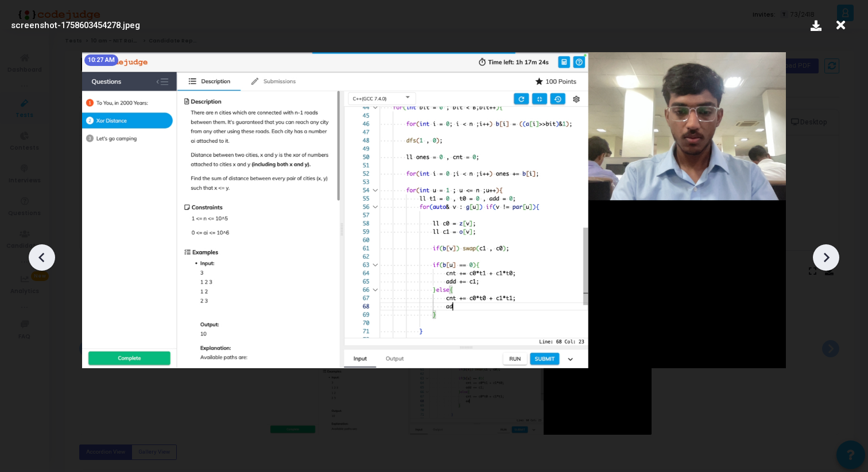
click at [823, 266] on icon at bounding box center [825, 257] width 17 height 17
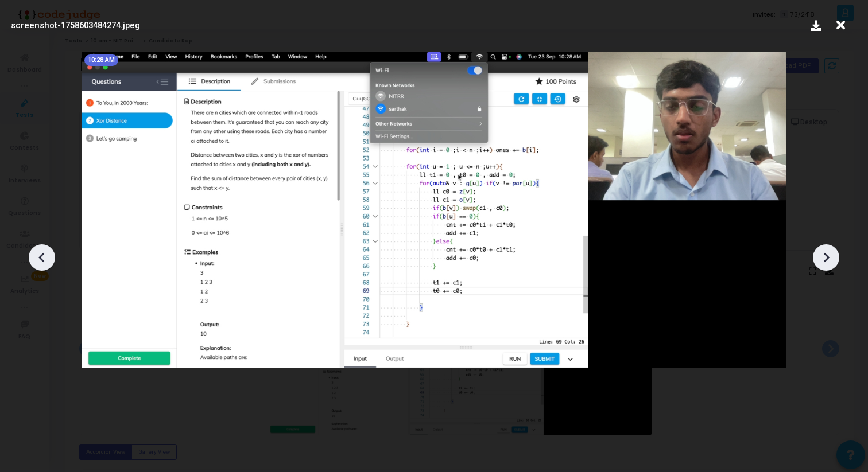
click at [823, 266] on icon at bounding box center [825, 257] width 17 height 17
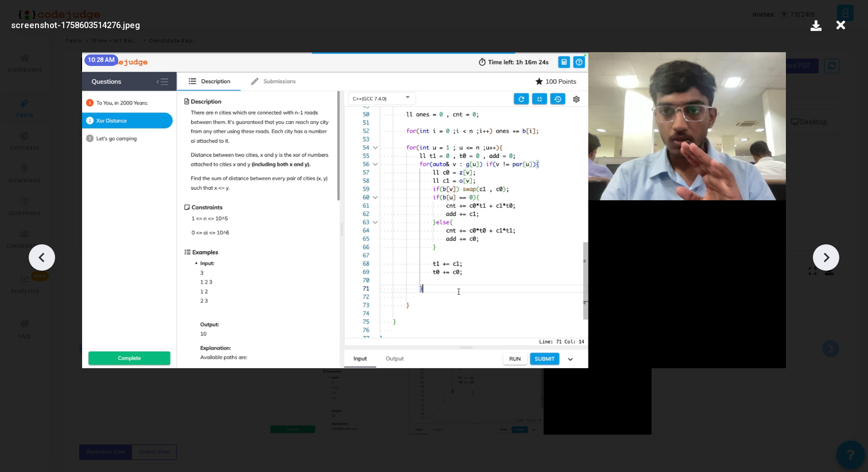
click at [823, 266] on icon at bounding box center [825, 257] width 17 height 17
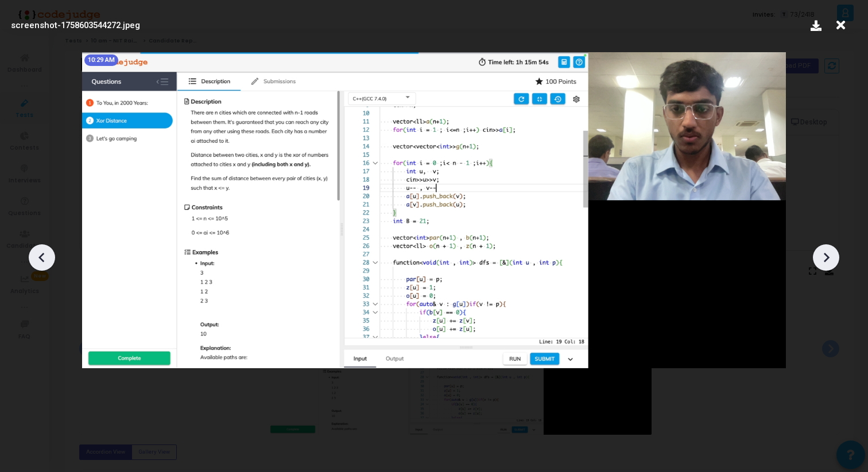
click at [823, 266] on icon at bounding box center [825, 257] width 17 height 17
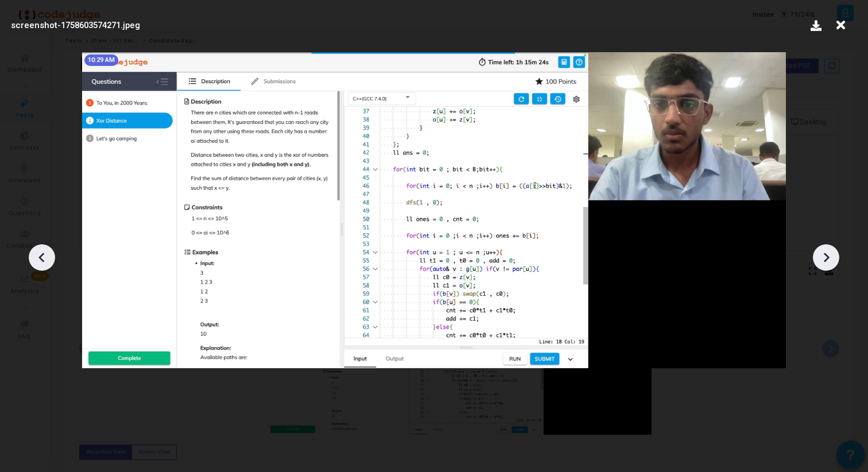
click at [824, 270] on div at bounding box center [826, 258] width 26 height 26
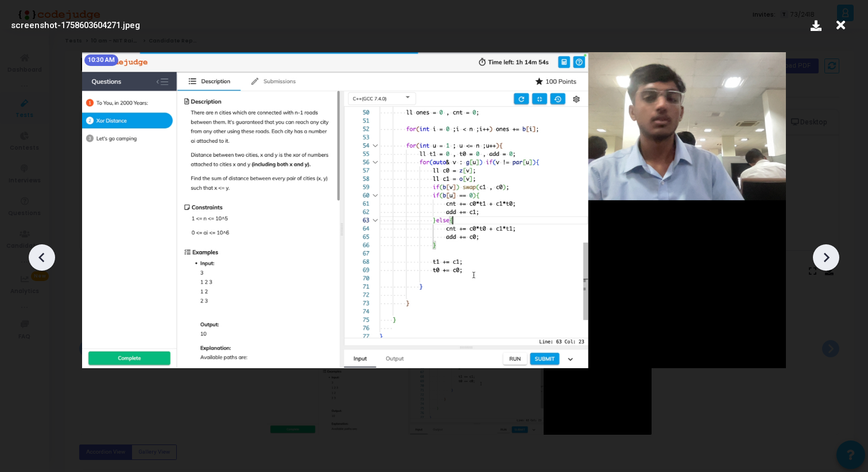
click at [824, 258] on icon at bounding box center [825, 257] width 17 height 17
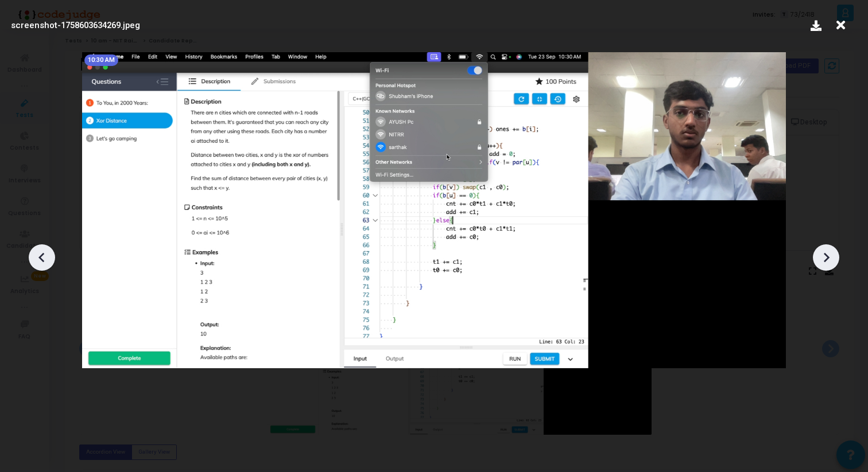
click at [824, 258] on icon at bounding box center [825, 257] width 17 height 17
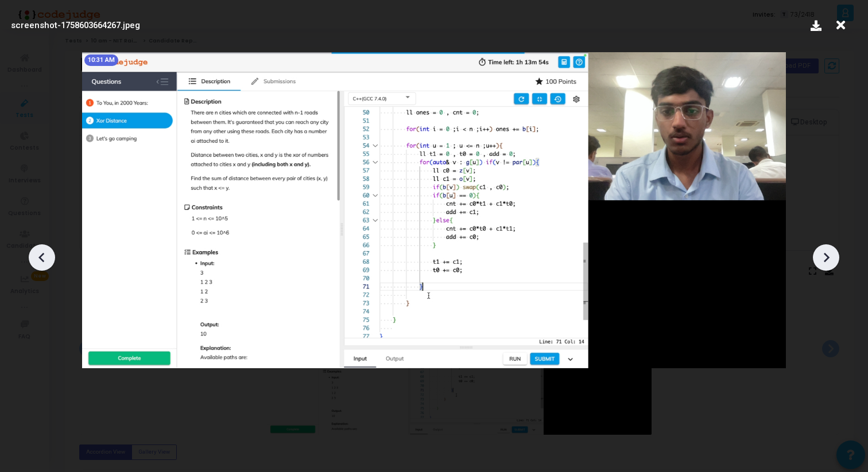
click at [824, 258] on icon at bounding box center [825, 257] width 17 height 17
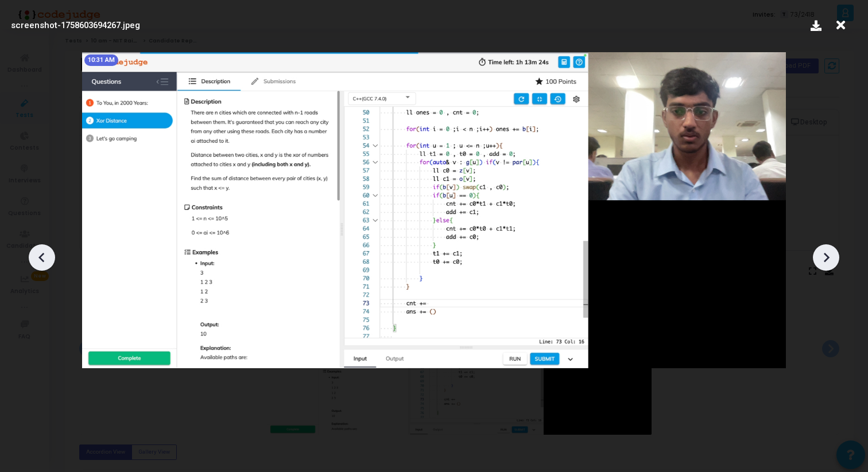
click at [824, 258] on icon at bounding box center [825, 257] width 17 height 17
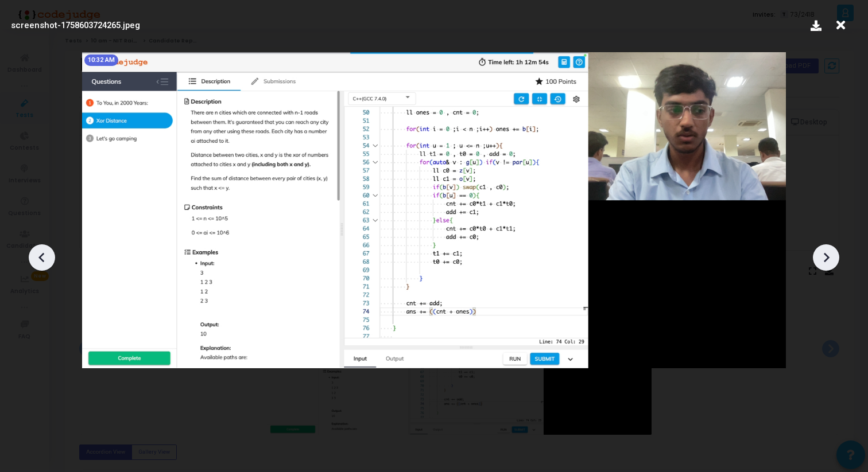
click at [824, 258] on icon at bounding box center [825, 257] width 17 height 17
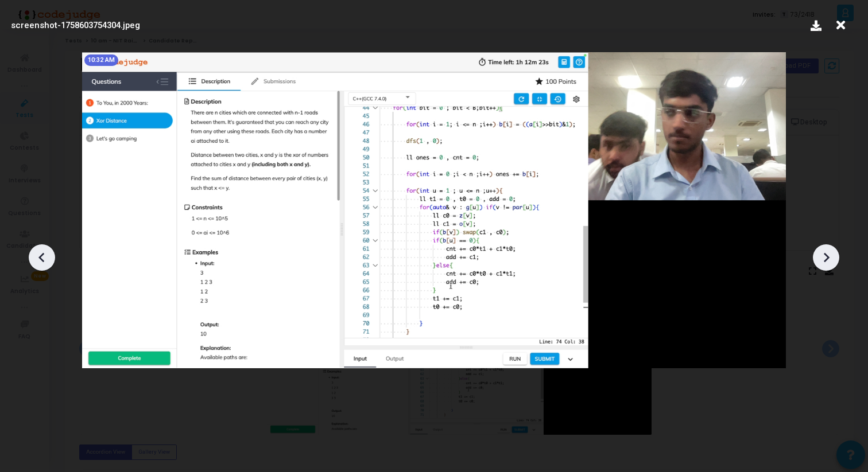
click at [824, 258] on icon at bounding box center [825, 257] width 17 height 17
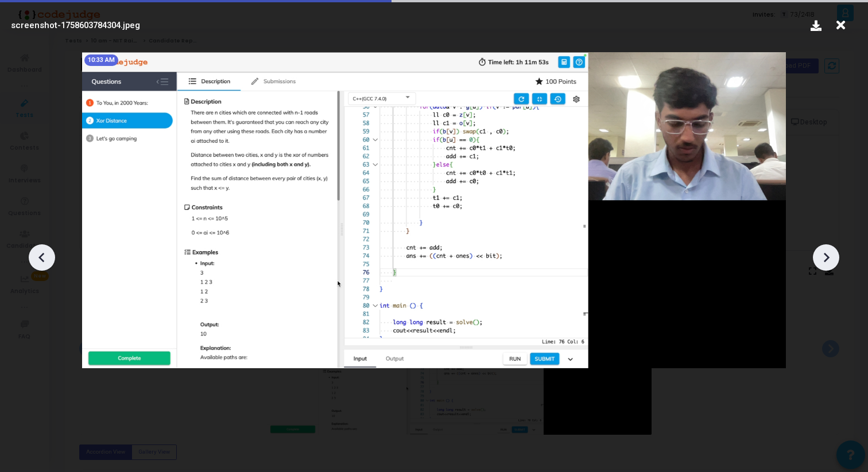
click at [824, 258] on icon at bounding box center [825, 257] width 17 height 17
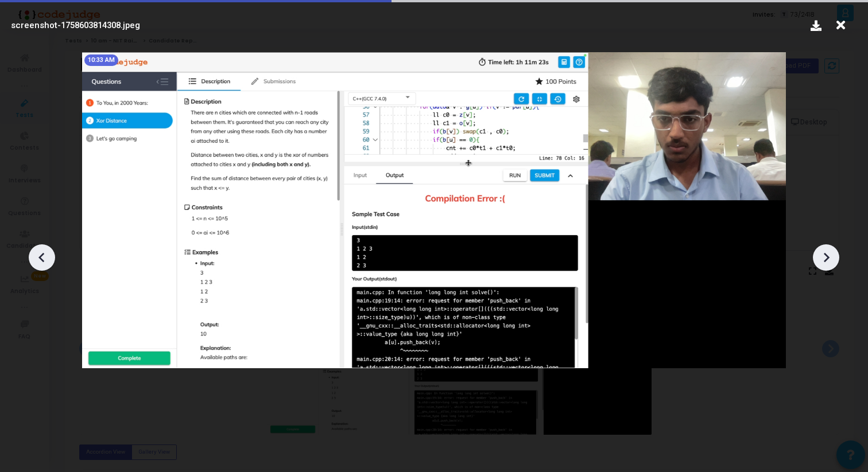
click at [824, 258] on icon at bounding box center [825, 257] width 17 height 17
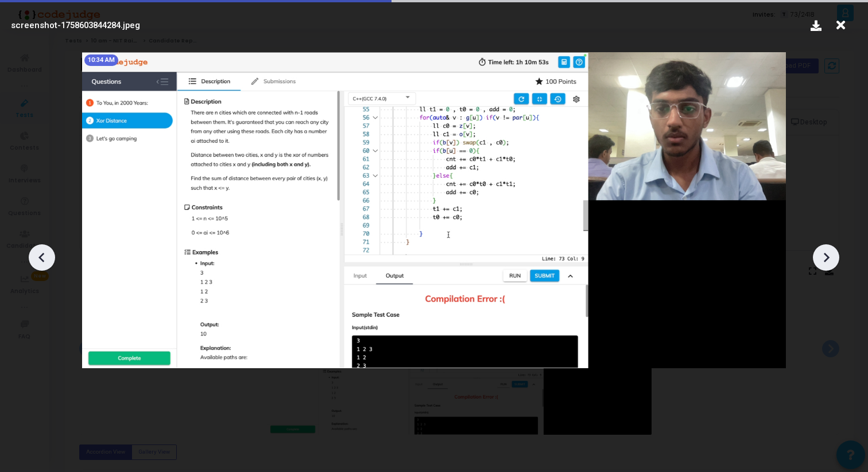
click at [824, 258] on icon at bounding box center [825, 257] width 17 height 17
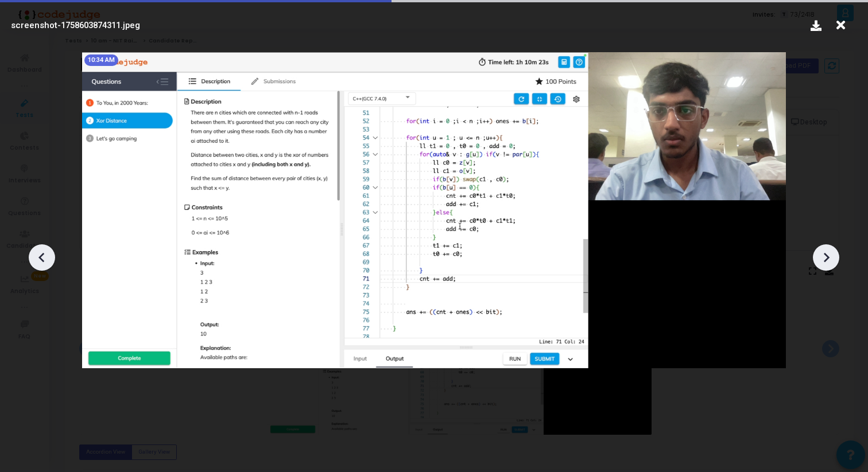
click at [824, 258] on icon at bounding box center [825, 257] width 17 height 17
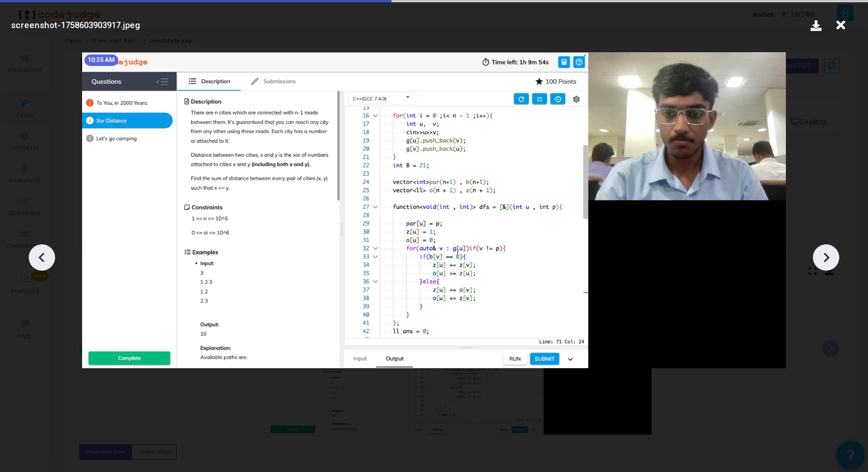
click at [824, 258] on icon at bounding box center [825, 257] width 17 height 17
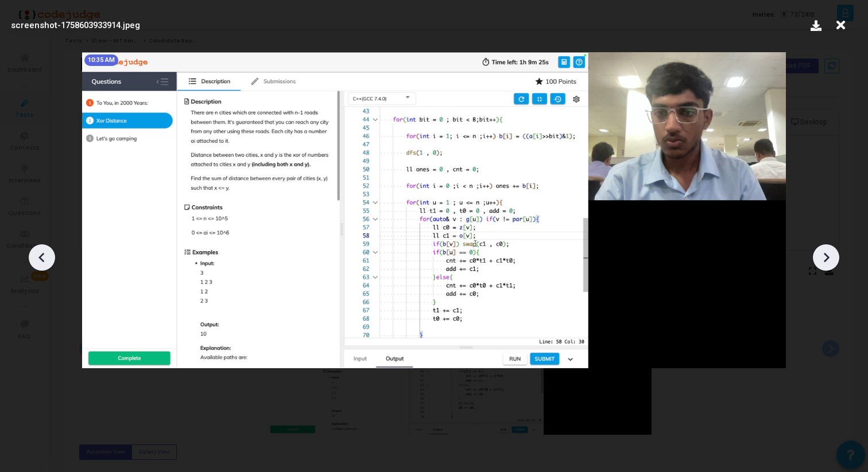
click at [824, 258] on icon at bounding box center [825, 257] width 17 height 17
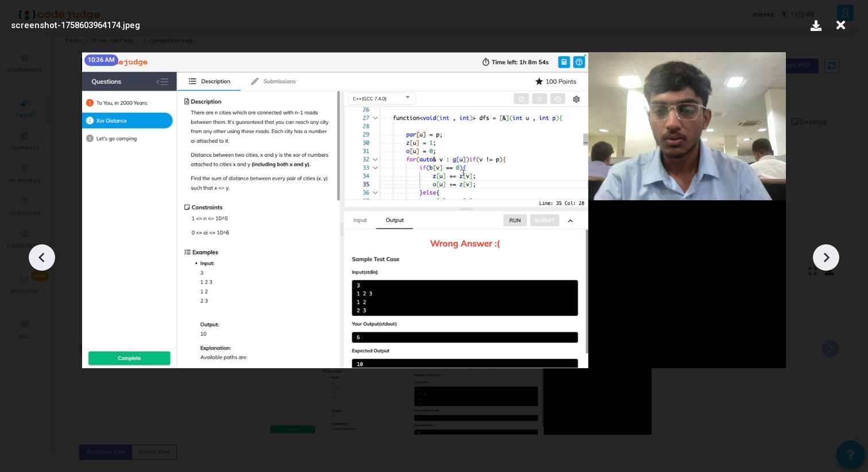
click at [824, 258] on icon at bounding box center [825, 257] width 17 height 17
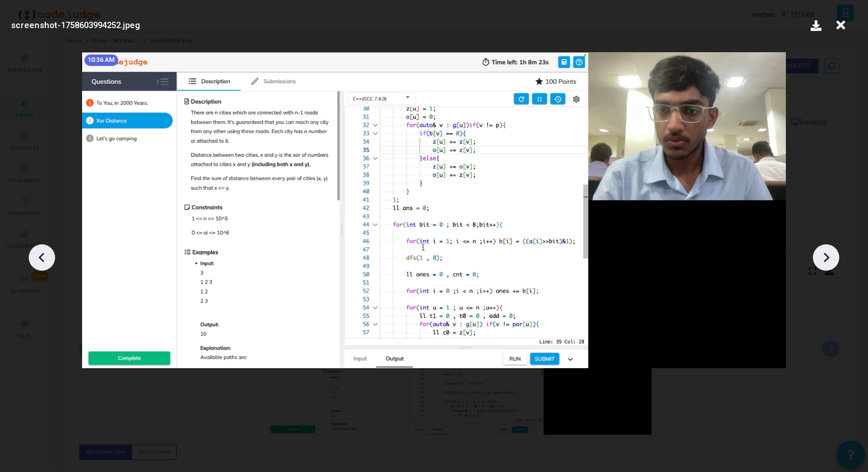
click at [824, 258] on icon at bounding box center [825, 257] width 17 height 17
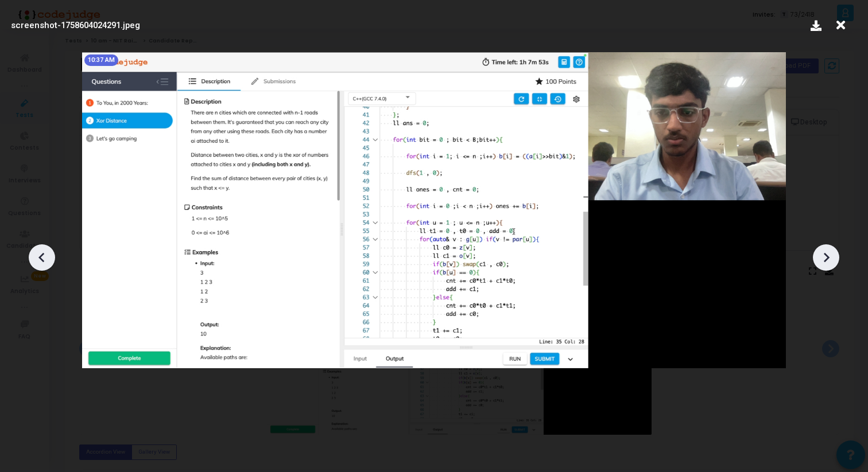
click at [824, 258] on icon at bounding box center [825, 257] width 17 height 17
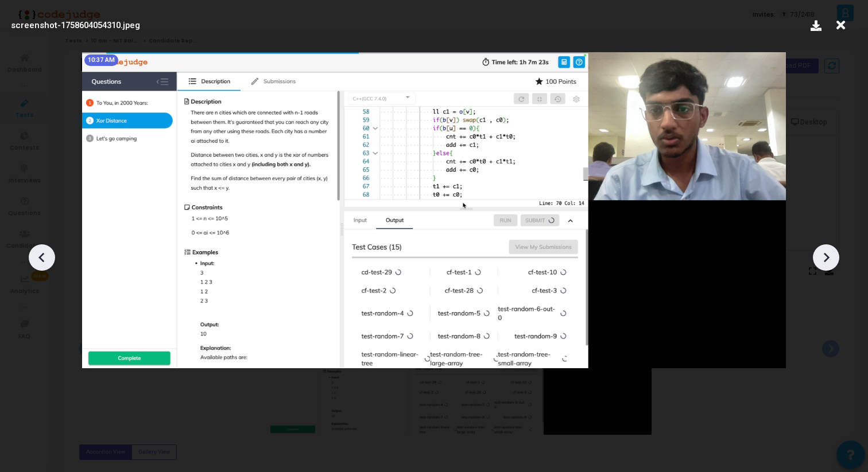
click at [824, 258] on icon at bounding box center [825, 257] width 17 height 17
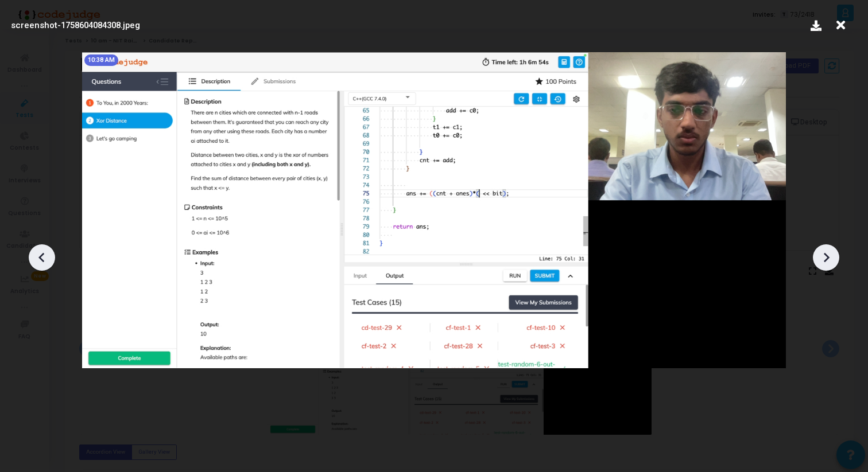
click at [824, 258] on icon at bounding box center [825, 257] width 17 height 17
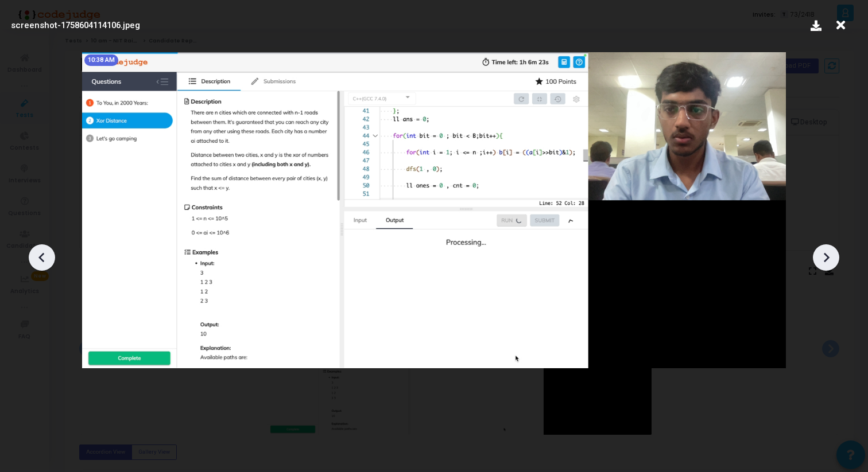
click at [824, 258] on icon at bounding box center [825, 257] width 17 height 17
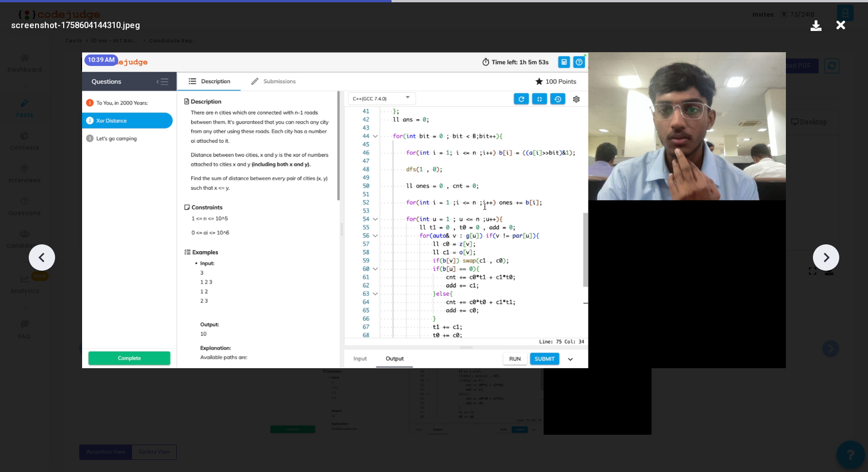
click at [824, 258] on icon at bounding box center [825, 257] width 17 height 17
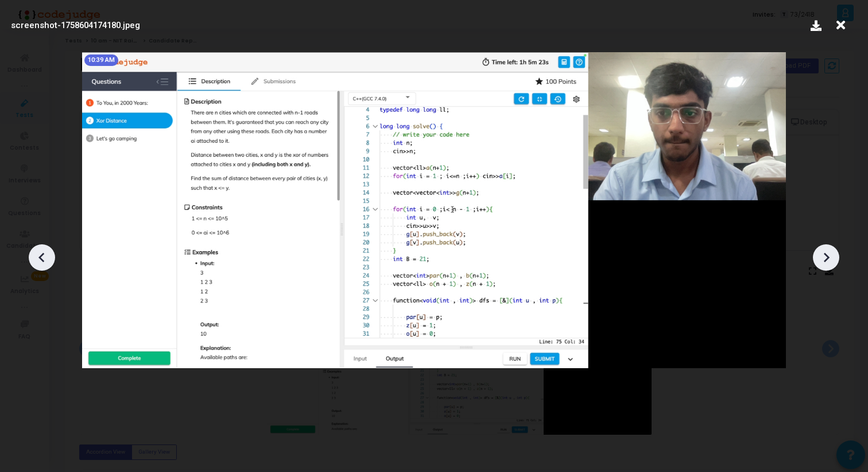
click at [824, 258] on icon at bounding box center [825, 257] width 17 height 17
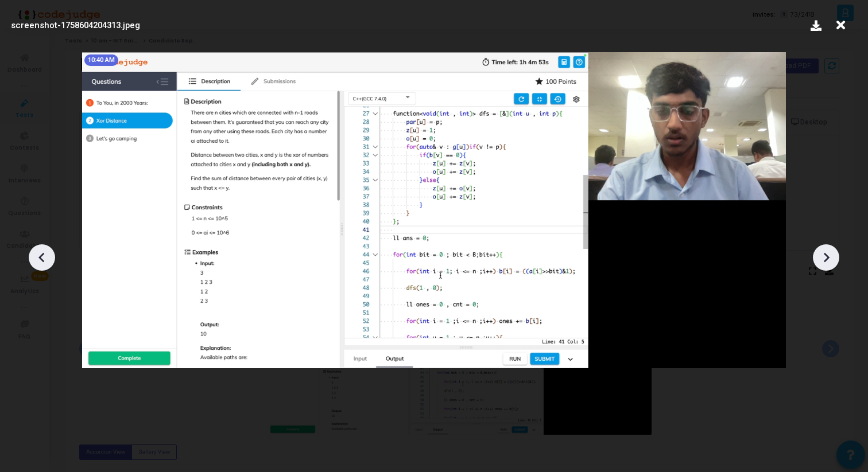
click at [824, 258] on icon at bounding box center [825, 257] width 17 height 17
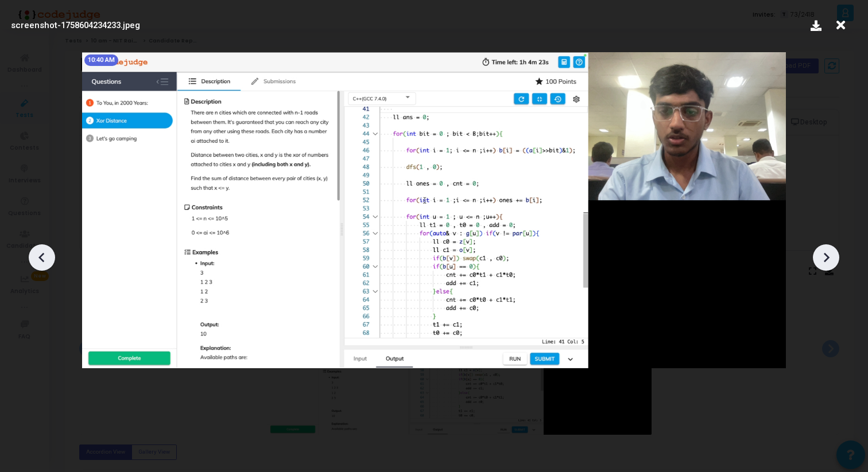
click at [824, 258] on icon at bounding box center [825, 257] width 17 height 17
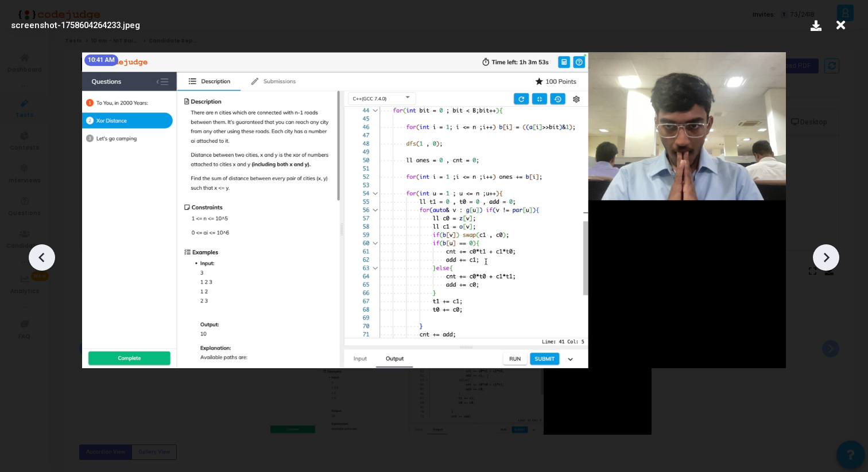
click at [824, 258] on icon at bounding box center [825, 257] width 17 height 17
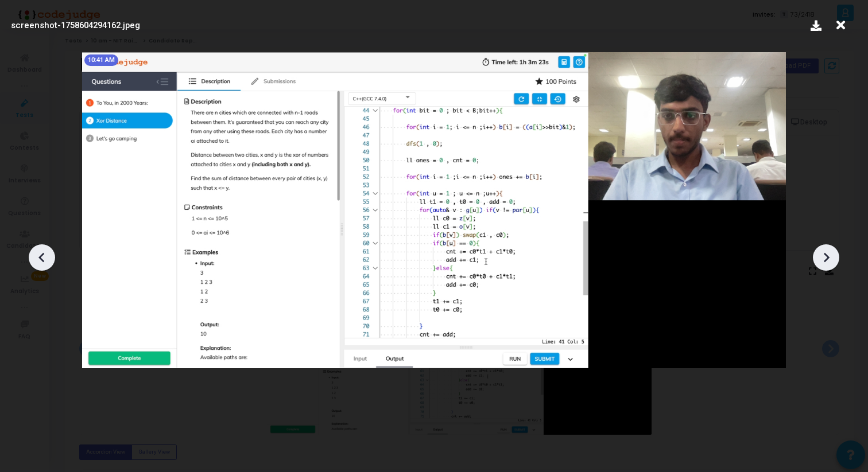
click at [824, 258] on icon at bounding box center [825, 257] width 17 height 17
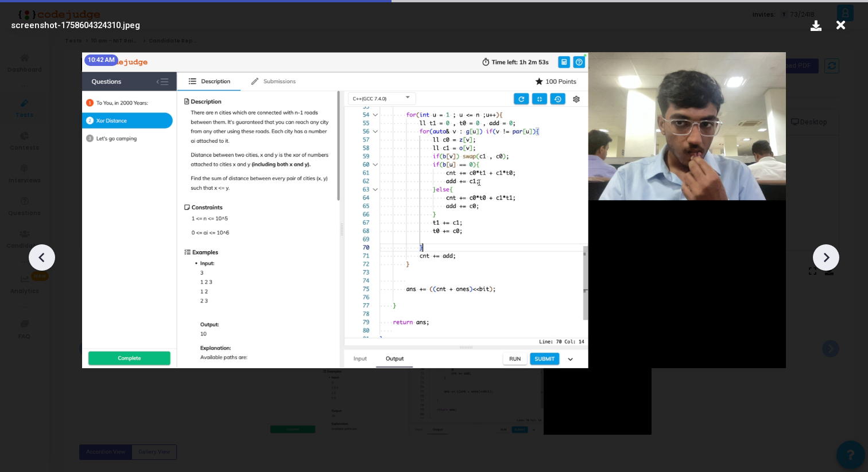
click at [824, 258] on icon at bounding box center [825, 257] width 17 height 17
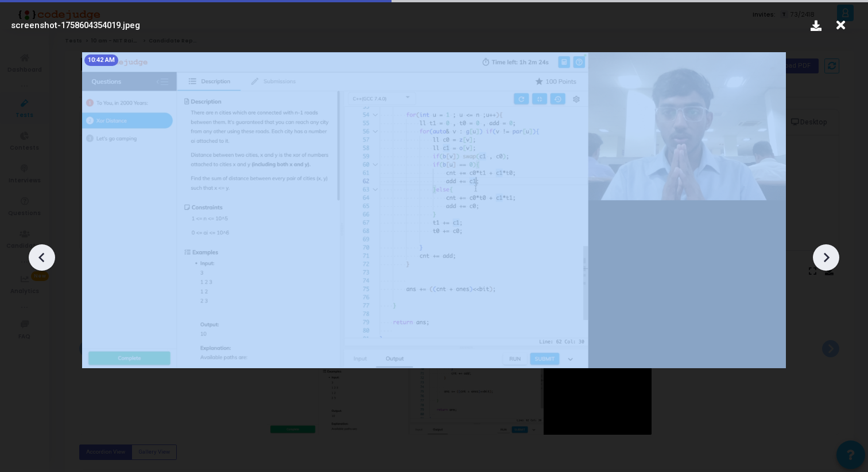
click at [824, 258] on icon at bounding box center [825, 257] width 17 height 17
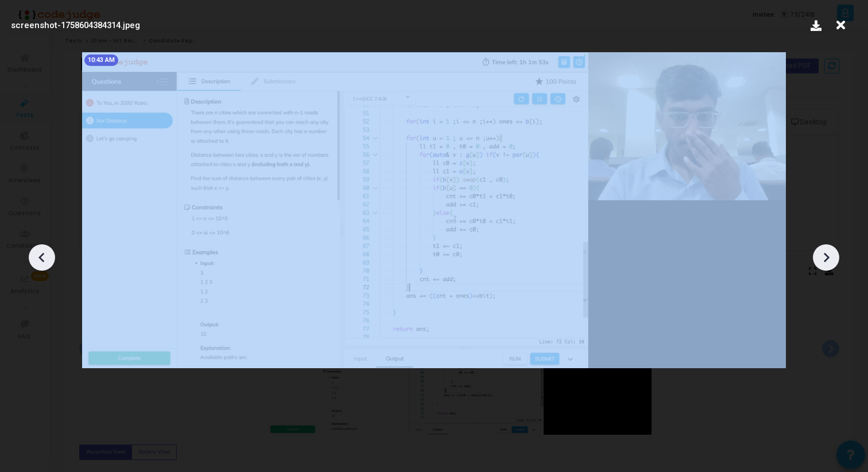
click at [824, 258] on icon at bounding box center [825, 257] width 17 height 17
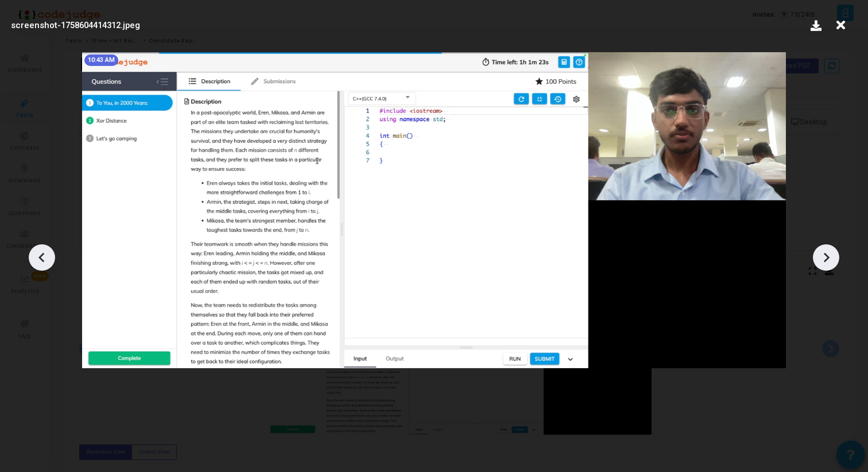
click at [824, 258] on icon at bounding box center [825, 257] width 17 height 17
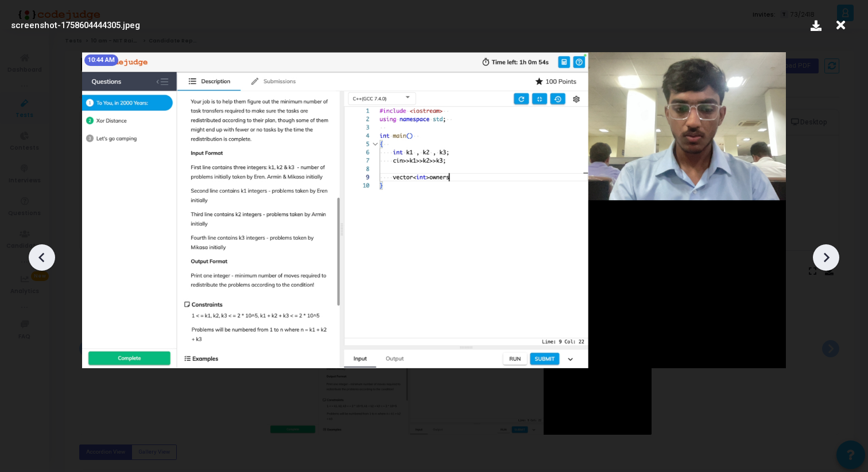
click at [824, 258] on icon at bounding box center [825, 257] width 17 height 17
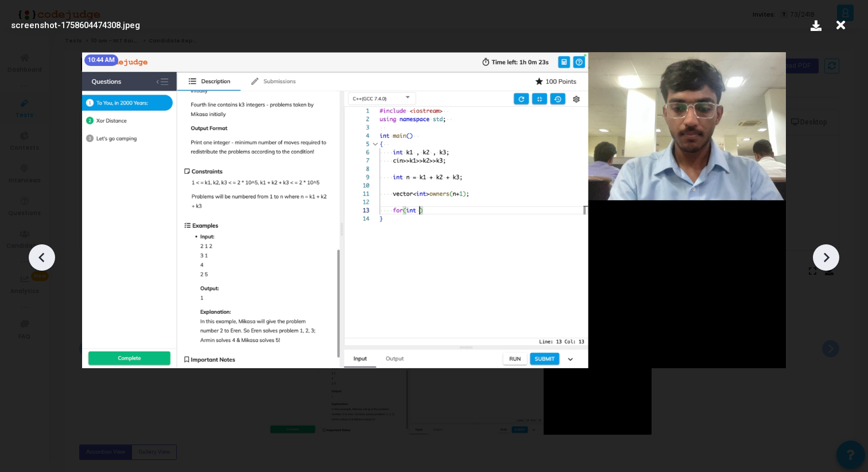
click at [824, 258] on icon at bounding box center [825, 257] width 17 height 17
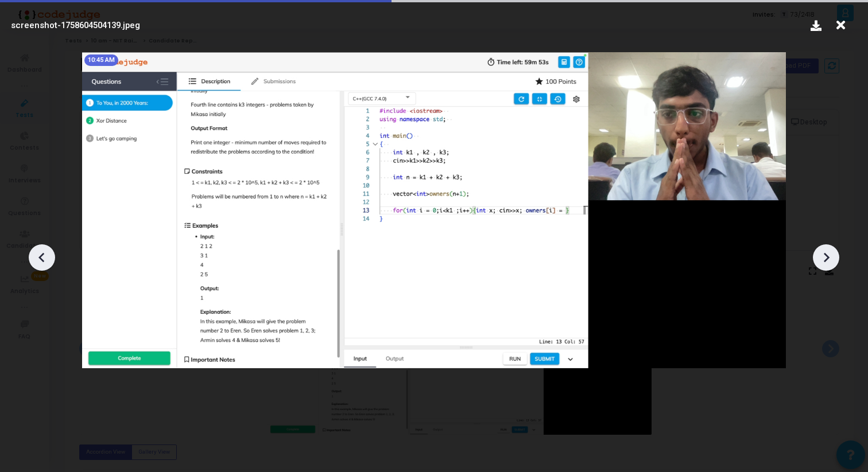
click at [824, 258] on icon at bounding box center [825, 257] width 17 height 17
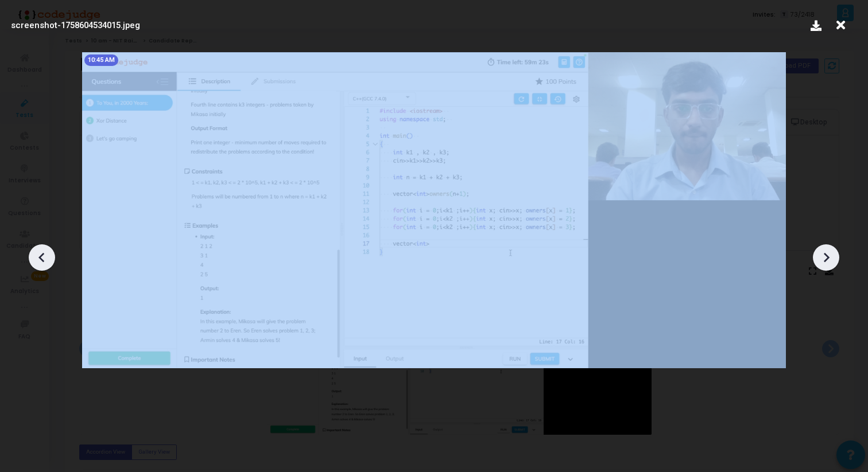
click at [824, 258] on icon at bounding box center [825, 257] width 17 height 17
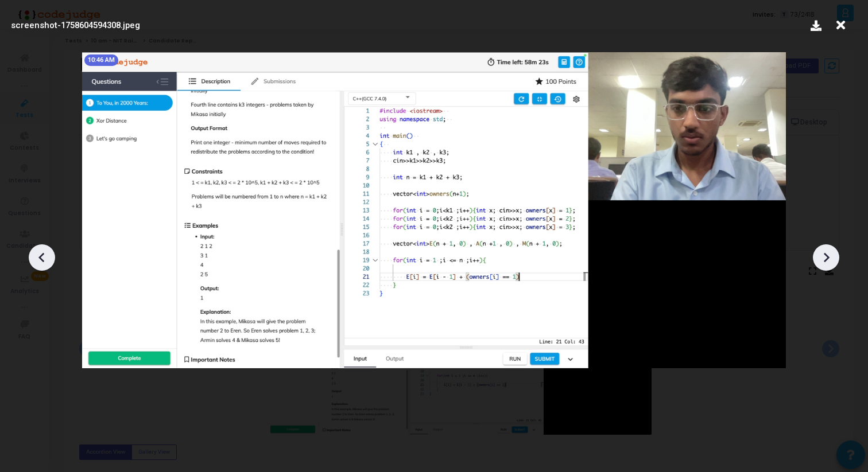
click at [824, 258] on icon at bounding box center [825, 257] width 17 height 17
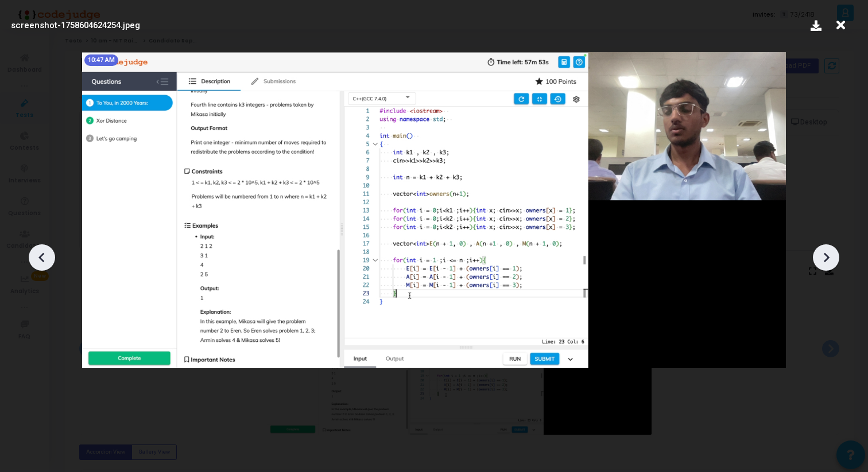
click at [824, 258] on icon at bounding box center [825, 257] width 17 height 17
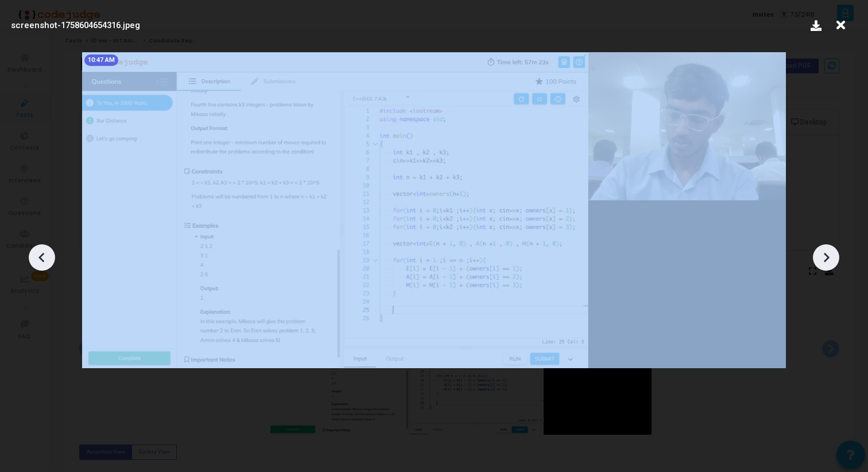
click at [824, 258] on icon at bounding box center [825, 257] width 17 height 17
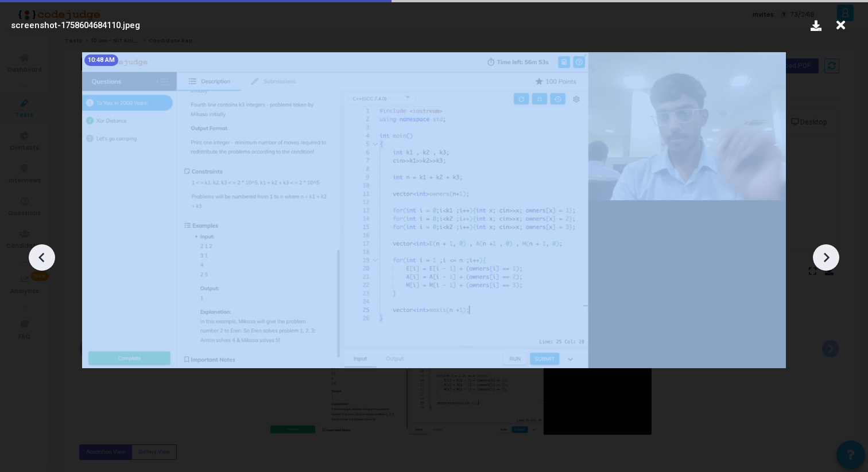
click at [824, 258] on icon at bounding box center [825, 257] width 17 height 17
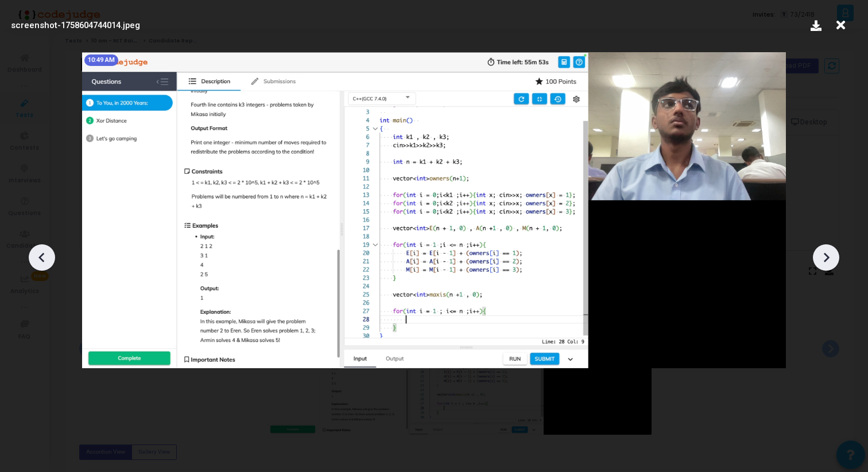
click at [824, 258] on icon at bounding box center [825, 257] width 17 height 17
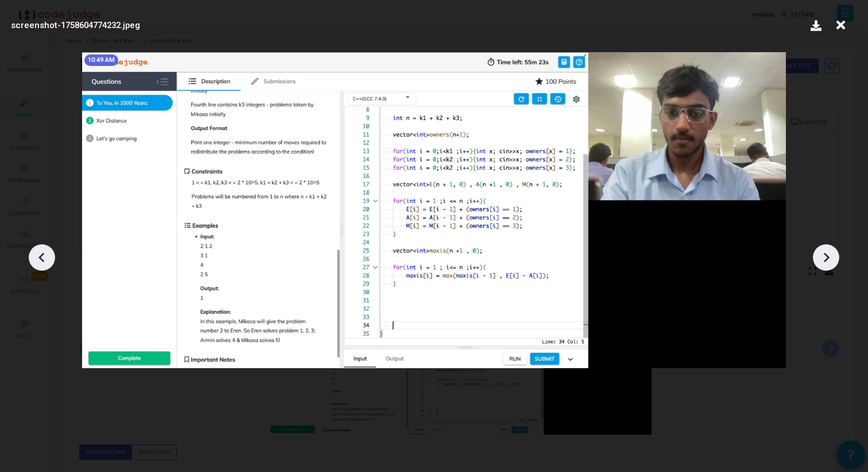
click at [824, 258] on icon at bounding box center [825, 257] width 17 height 17
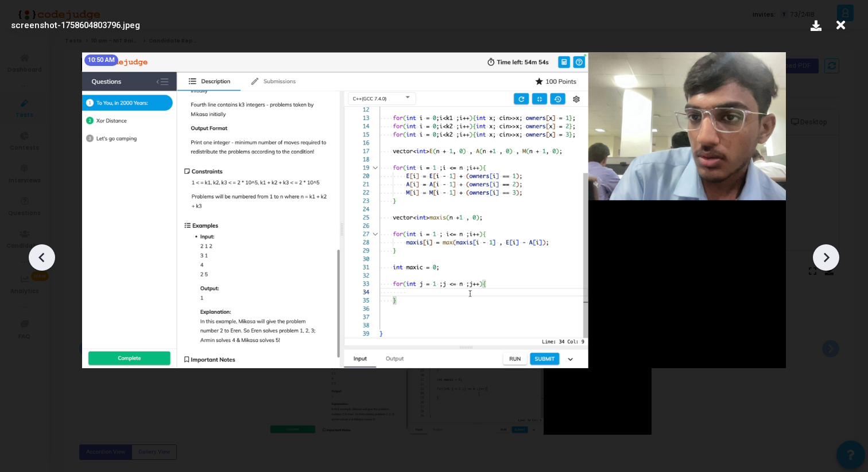
click at [824, 258] on icon at bounding box center [825, 257] width 17 height 17
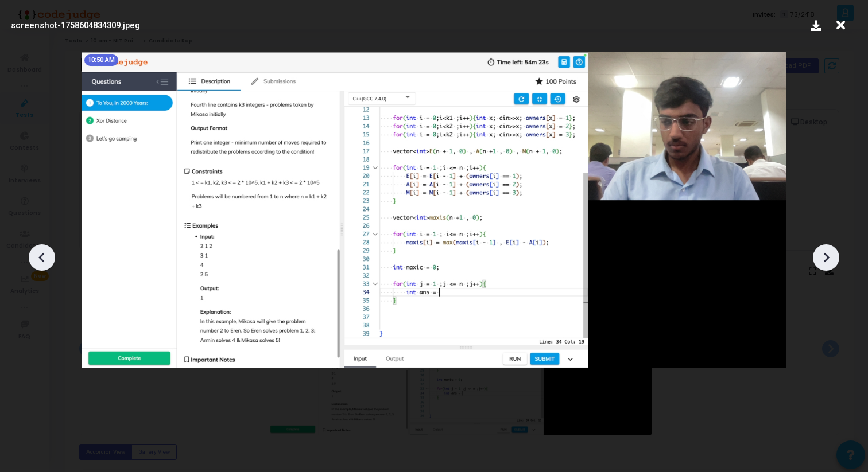
click at [824, 258] on icon at bounding box center [825, 257] width 17 height 17
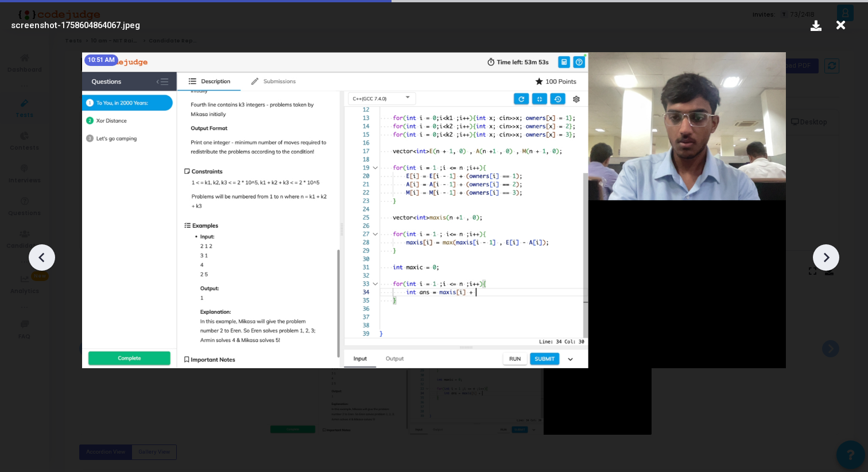
click at [824, 258] on icon at bounding box center [825, 257] width 17 height 17
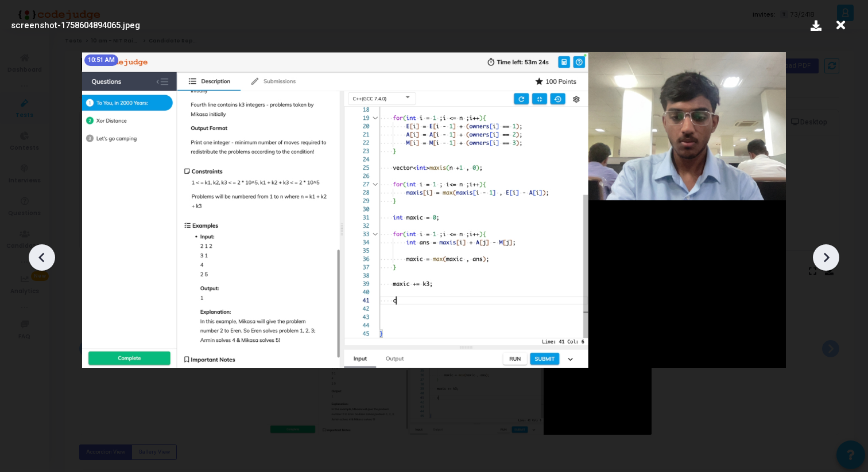
click at [824, 258] on icon at bounding box center [825, 257] width 17 height 17
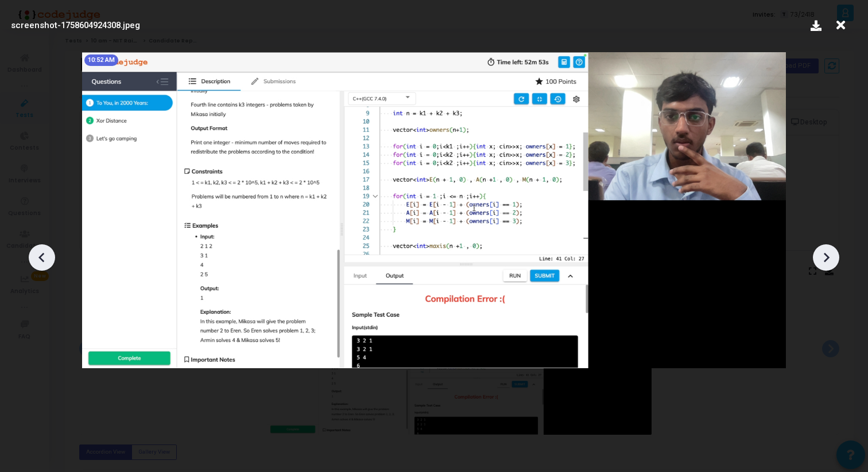
click at [824, 258] on icon at bounding box center [825, 257] width 17 height 17
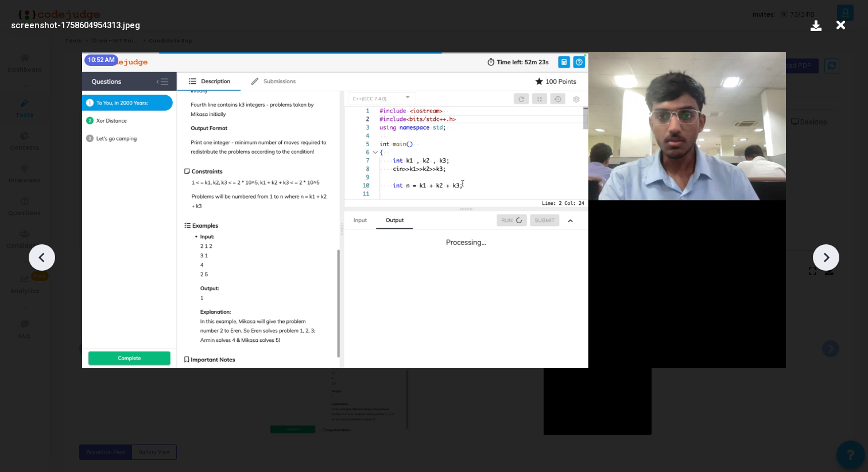
click at [824, 258] on icon at bounding box center [825, 257] width 17 height 17
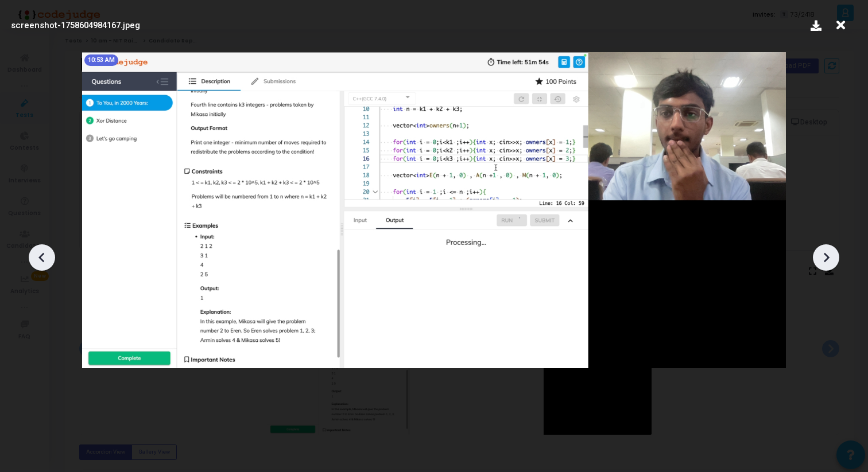
click at [824, 258] on icon at bounding box center [825, 257] width 17 height 17
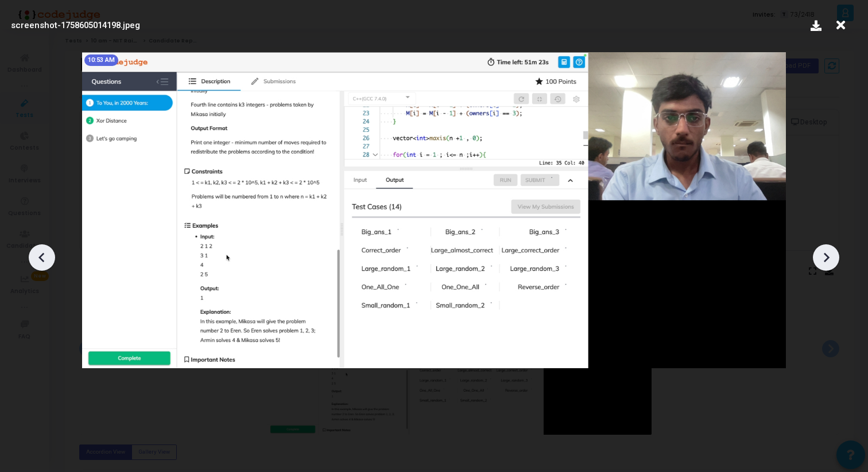
click at [824, 258] on icon at bounding box center [825, 257] width 17 height 17
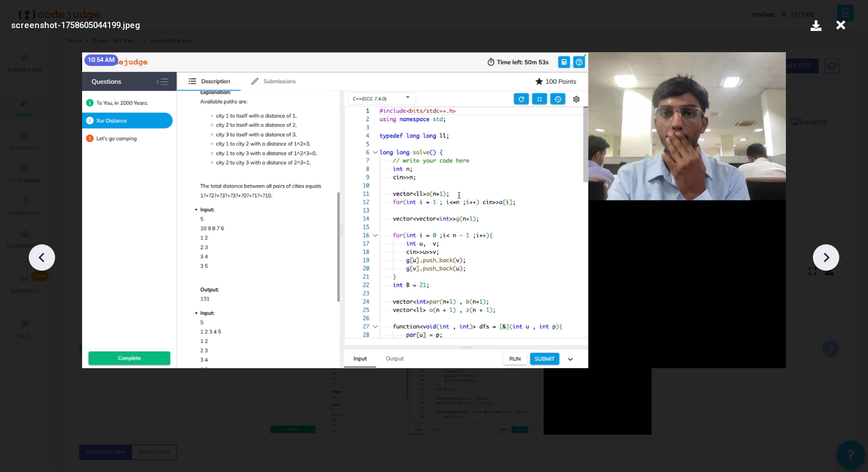
click at [824, 258] on icon at bounding box center [825, 257] width 17 height 17
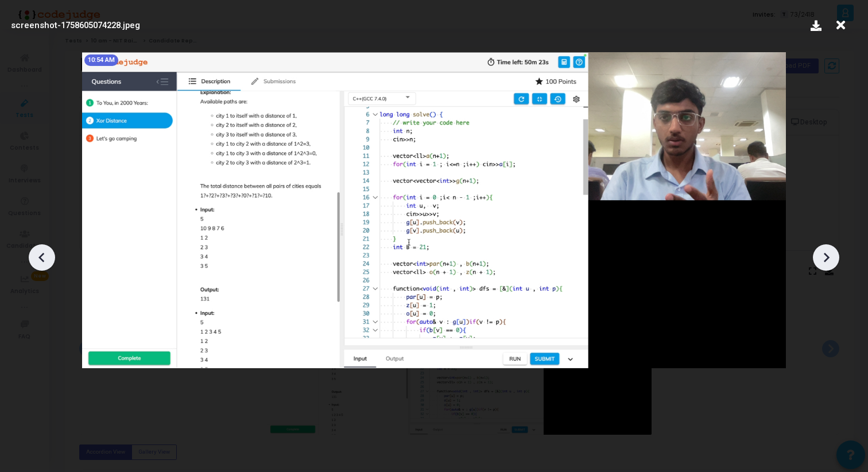
click at [824, 258] on icon at bounding box center [825, 257] width 17 height 17
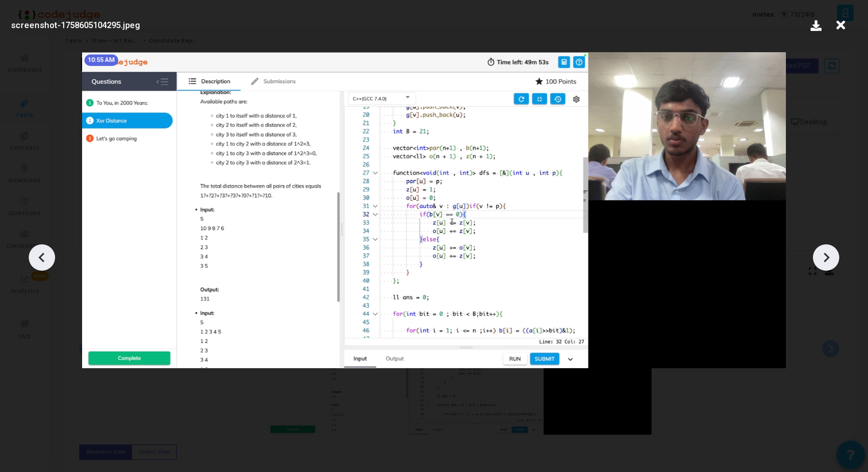
click at [824, 258] on icon at bounding box center [825, 257] width 17 height 17
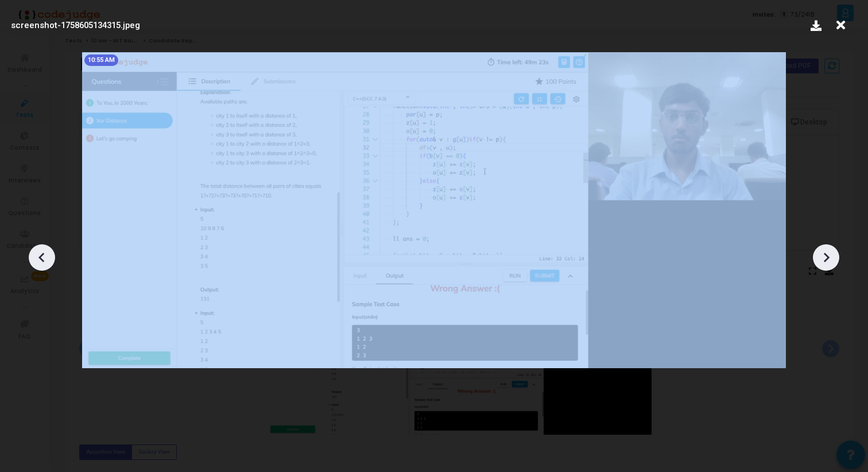
click at [824, 258] on icon at bounding box center [825, 257] width 17 height 17
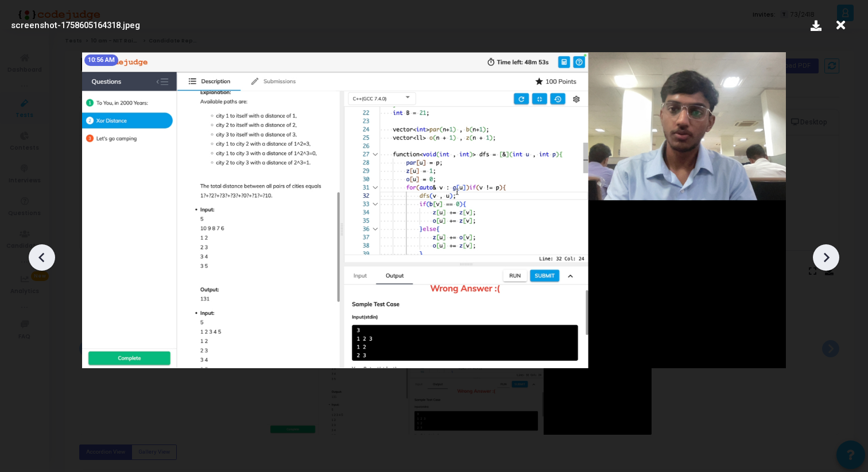
click at [824, 258] on icon at bounding box center [825, 257] width 17 height 17
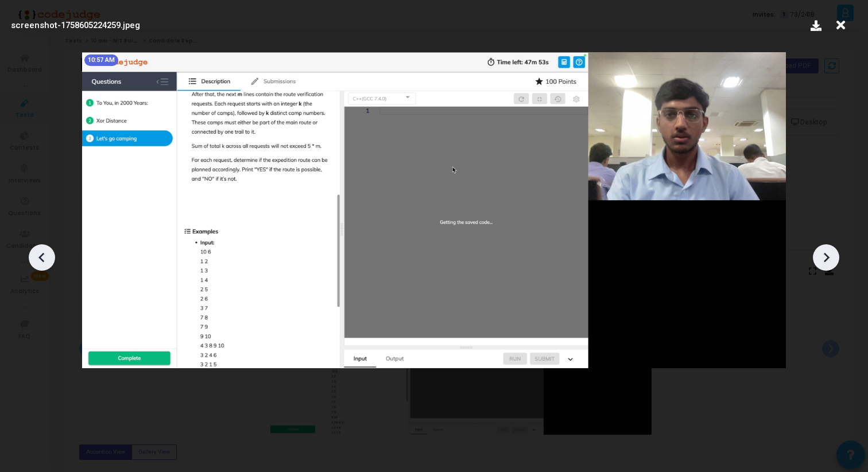
click at [824, 258] on icon at bounding box center [825, 257] width 17 height 17
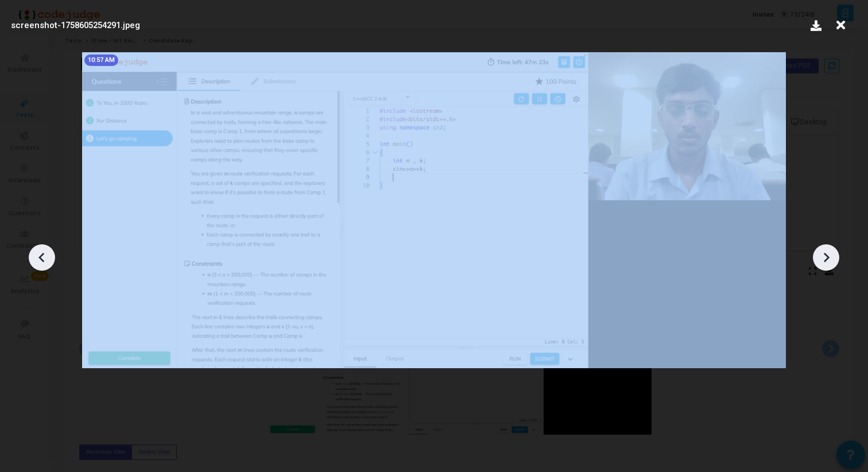
click at [824, 258] on icon at bounding box center [825, 257] width 17 height 17
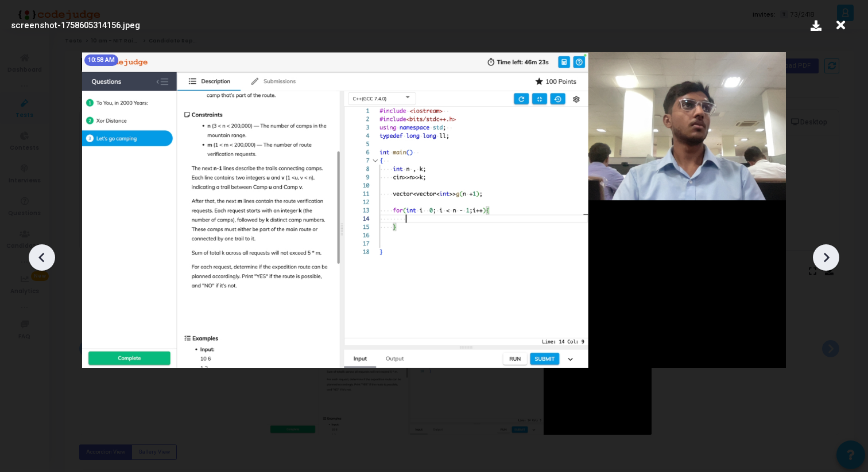
click at [824, 258] on icon at bounding box center [825, 257] width 17 height 17
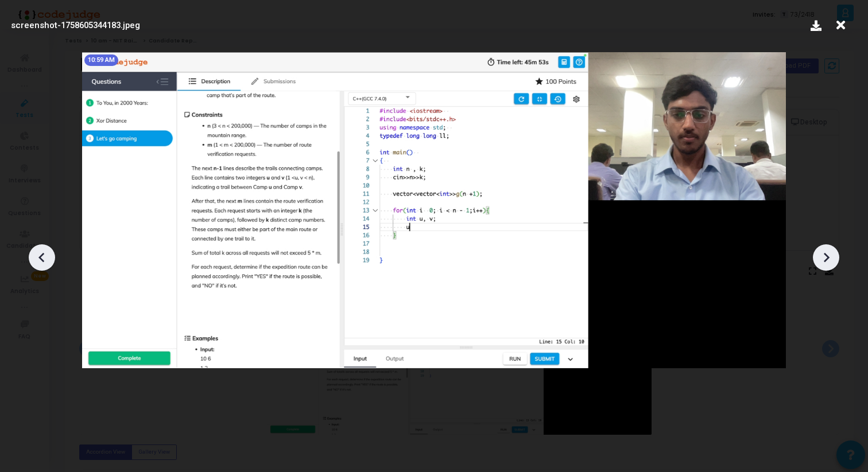
click at [824, 258] on icon at bounding box center [825, 257] width 17 height 17
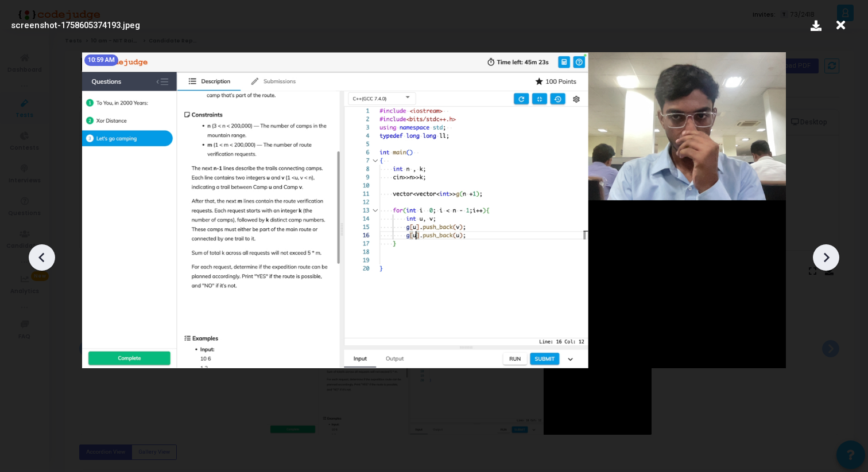
click at [45, 262] on icon at bounding box center [41, 257] width 17 height 17
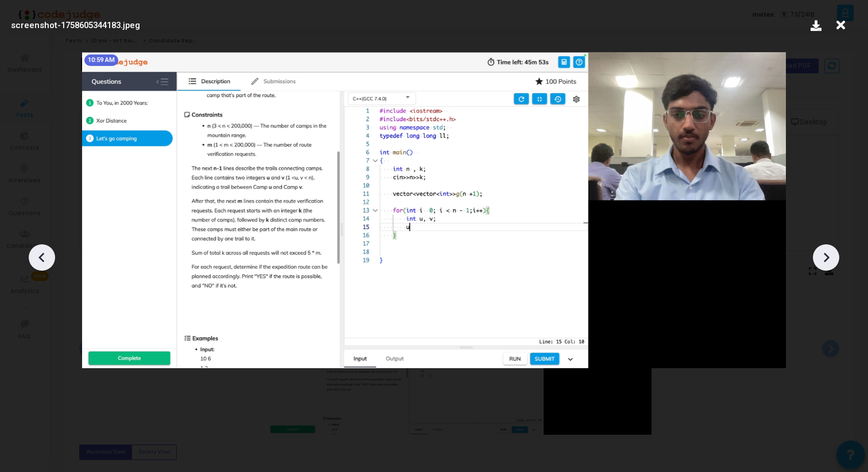
click at [45, 262] on icon at bounding box center [41, 257] width 17 height 17
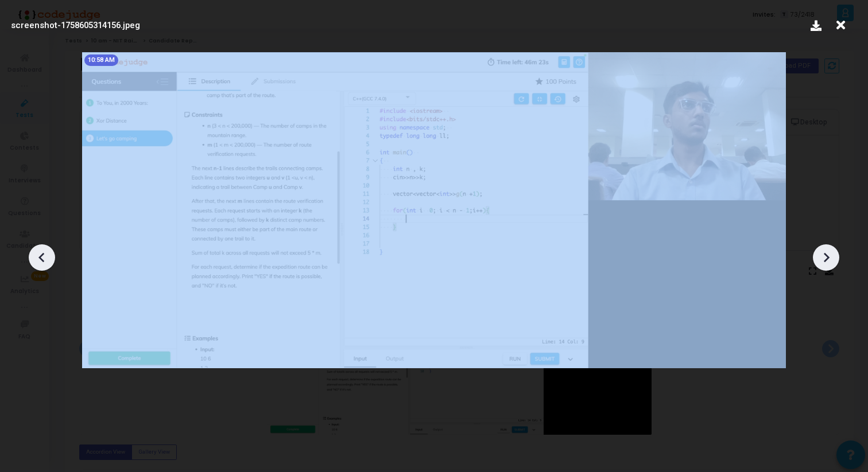
click at [45, 262] on icon at bounding box center [41, 257] width 17 height 17
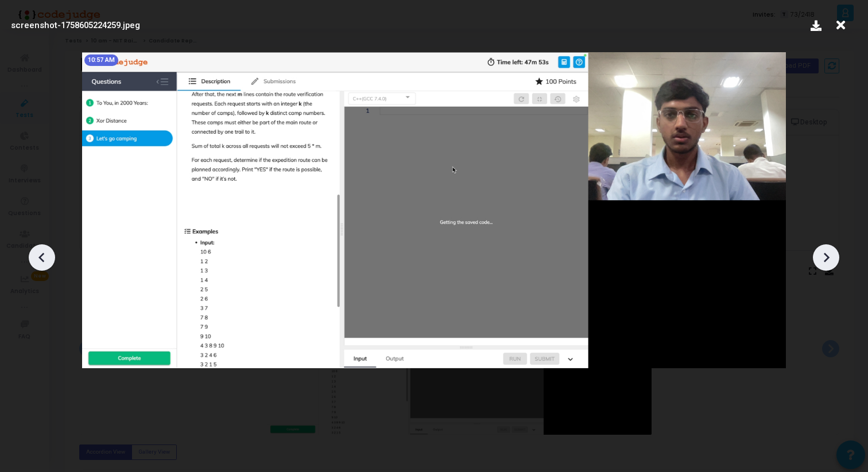
click at [45, 262] on icon at bounding box center [41, 257] width 17 height 17
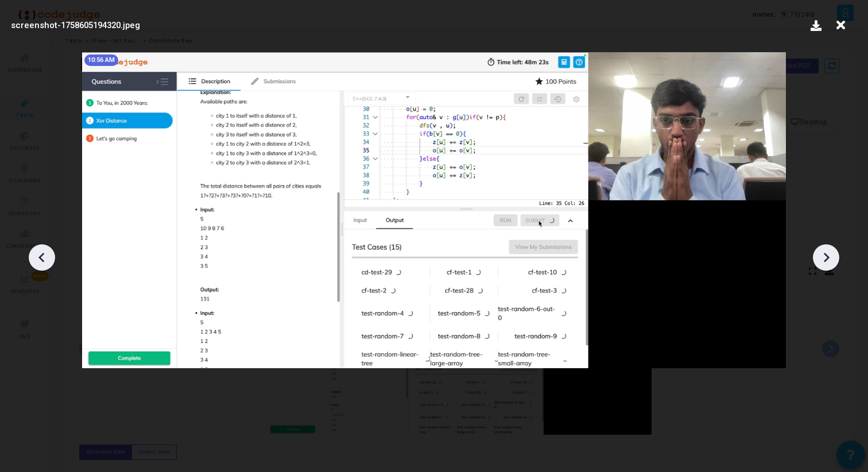
click at [45, 262] on icon at bounding box center [41, 257] width 17 height 17
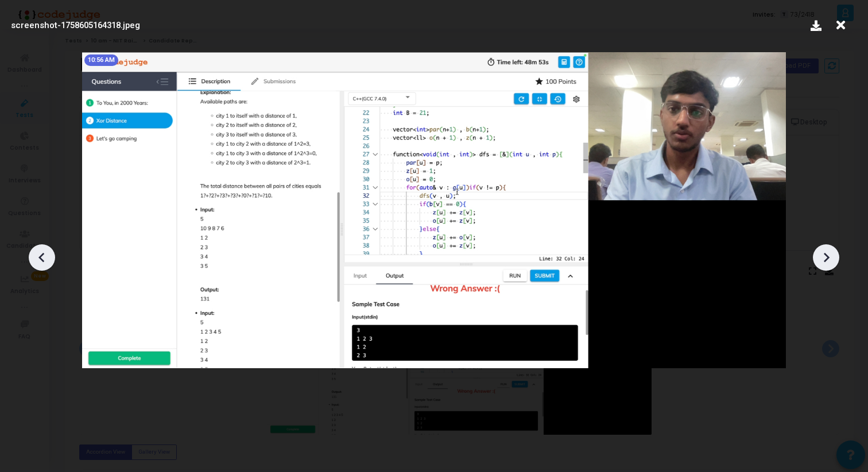
click at [823, 265] on icon at bounding box center [825, 257] width 17 height 17
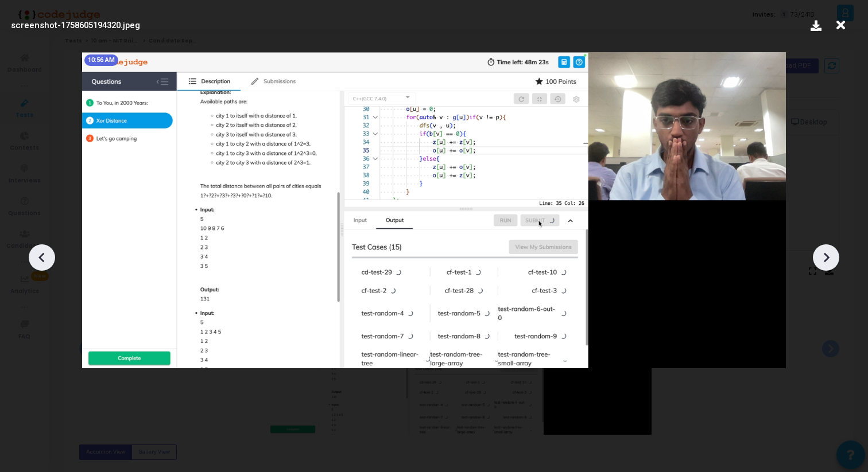
click at [822, 265] on icon at bounding box center [825, 257] width 17 height 17
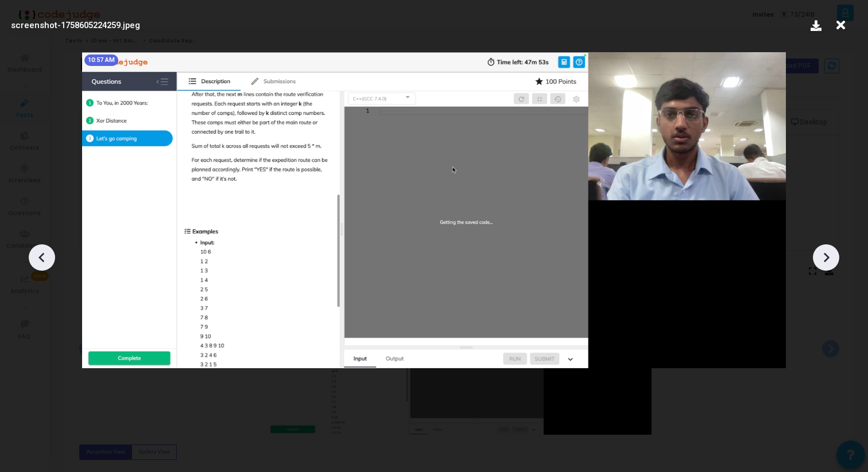
click at [822, 265] on icon at bounding box center [825, 257] width 17 height 17
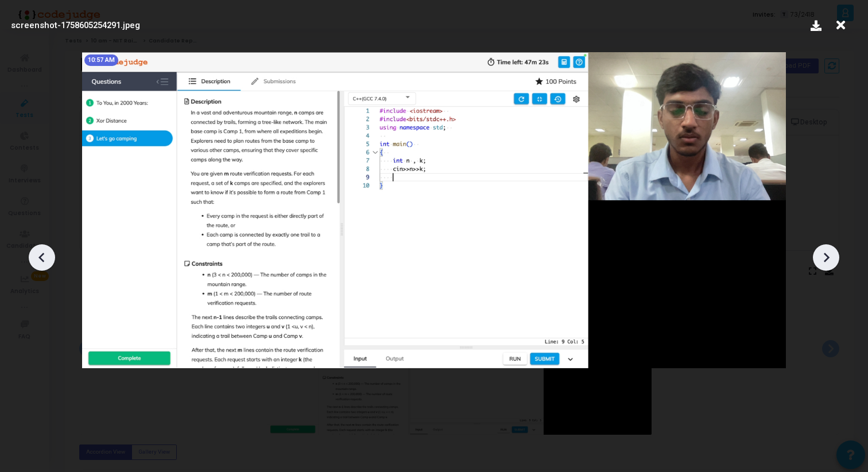
click at [822, 265] on icon at bounding box center [825, 257] width 17 height 17
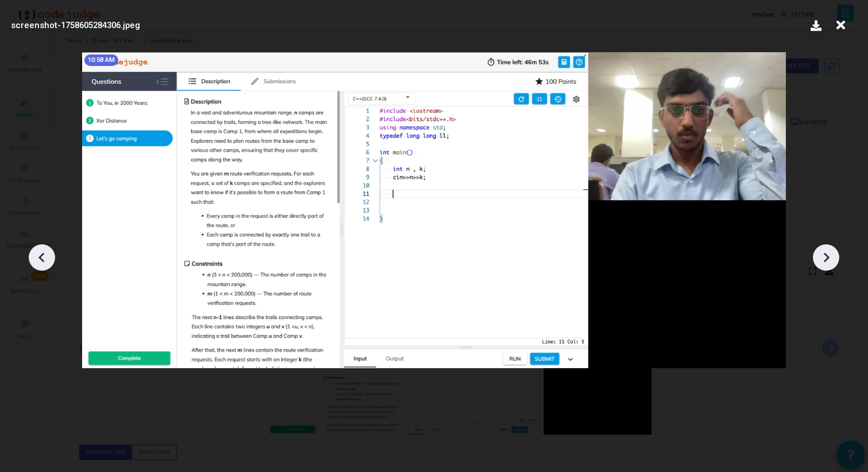
click at [822, 265] on icon at bounding box center [825, 257] width 17 height 17
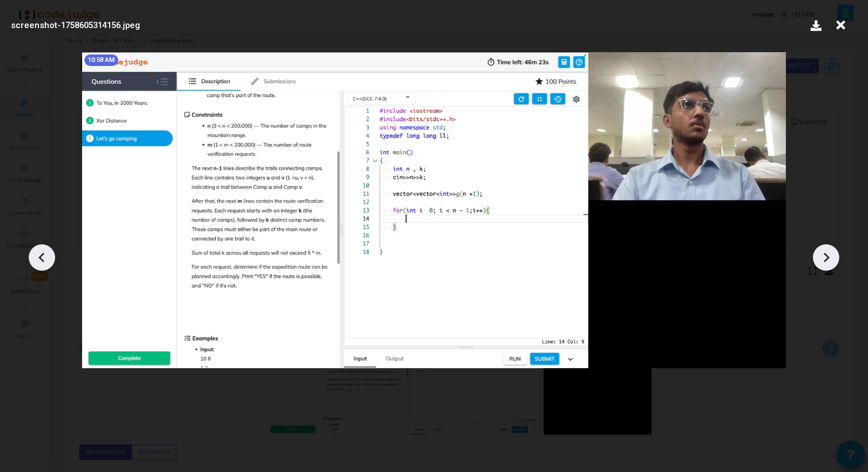
click at [822, 265] on icon at bounding box center [825, 257] width 17 height 17
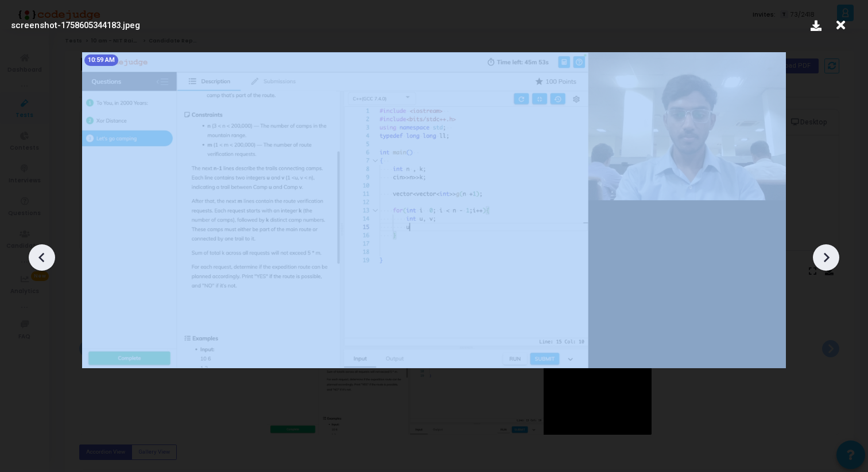
click at [822, 265] on icon at bounding box center [825, 257] width 17 height 17
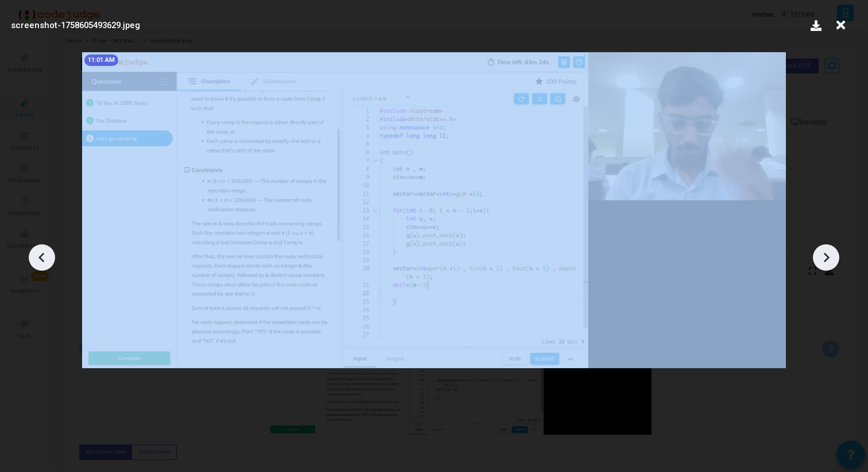
click at [822, 265] on icon at bounding box center [825, 257] width 17 height 17
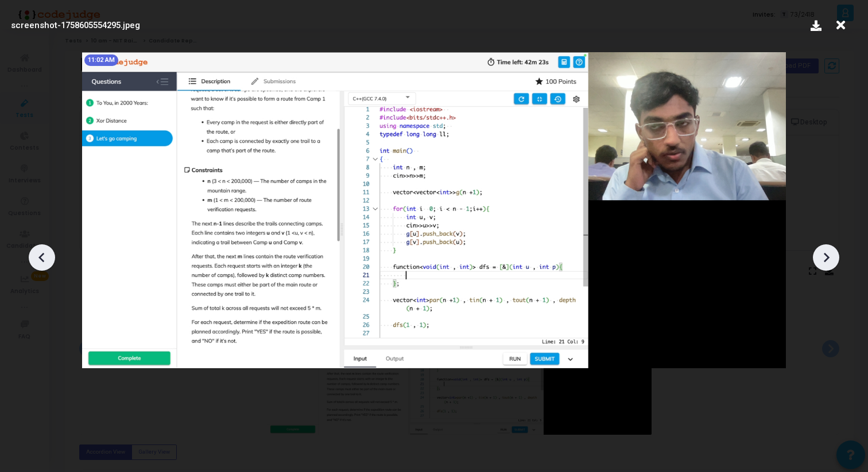
click at [822, 265] on icon at bounding box center [825, 257] width 17 height 17
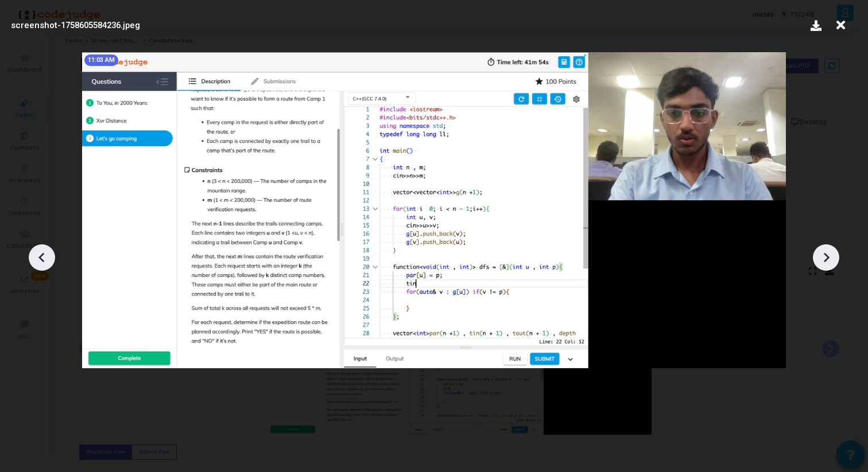
click at [822, 265] on icon at bounding box center [825, 257] width 17 height 17
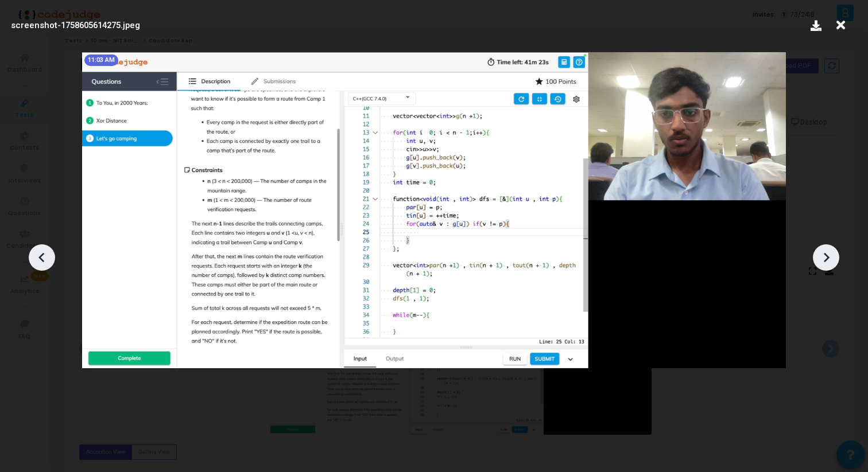
click at [822, 265] on icon at bounding box center [825, 257] width 17 height 17
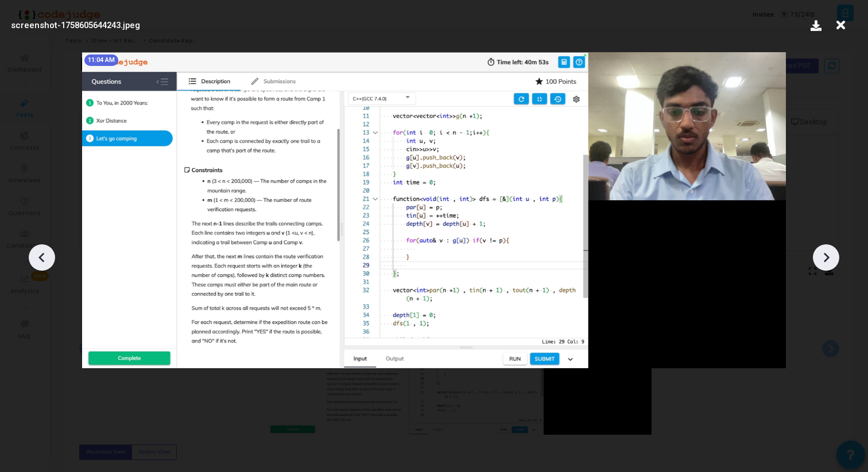
click at [822, 265] on icon at bounding box center [825, 257] width 17 height 17
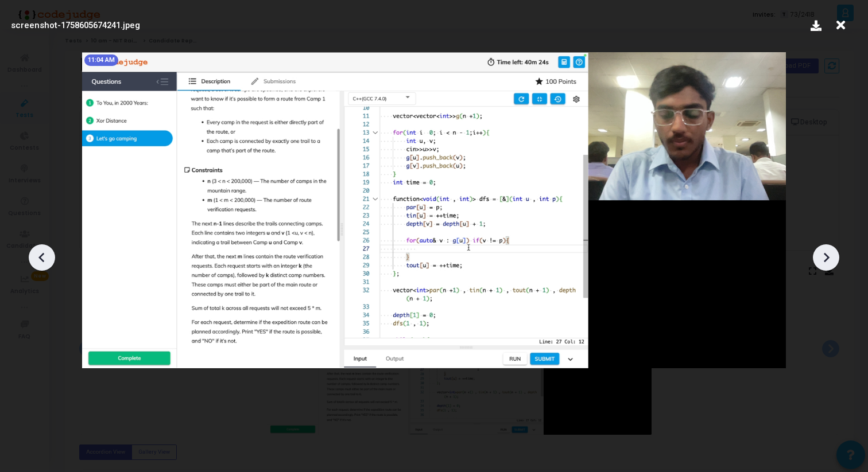
click at [822, 265] on icon at bounding box center [825, 257] width 17 height 17
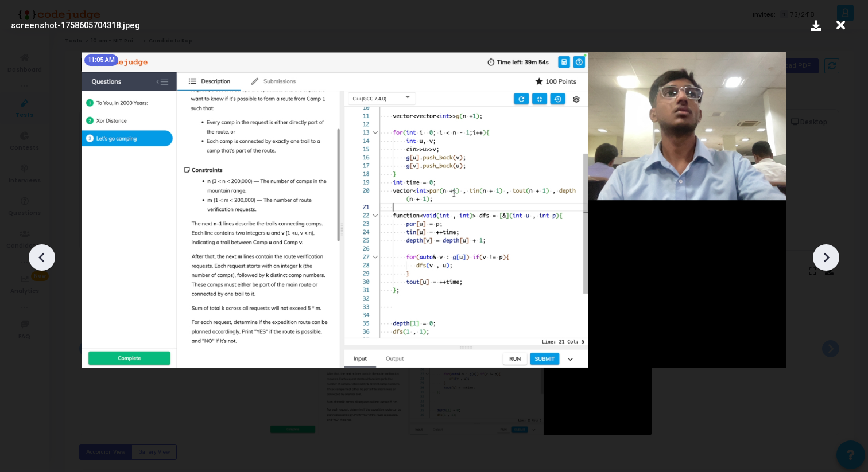
click at [822, 265] on icon at bounding box center [825, 257] width 17 height 17
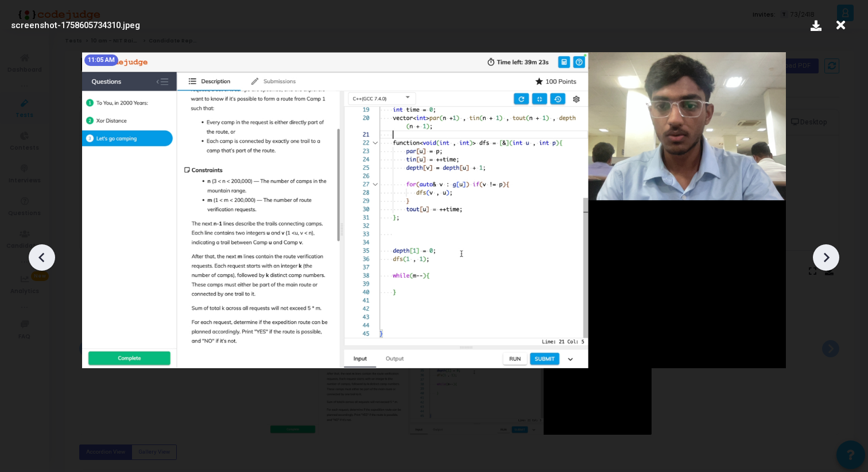
click at [822, 265] on icon at bounding box center [825, 257] width 17 height 17
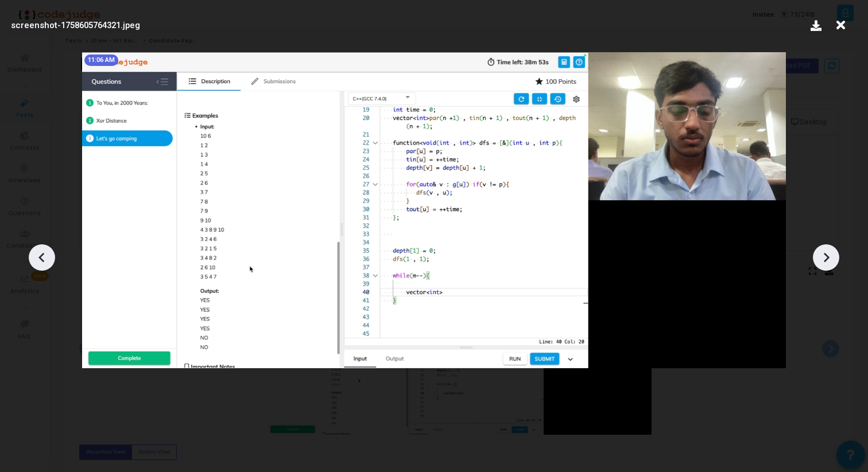
click at [822, 265] on icon at bounding box center [825, 257] width 17 height 17
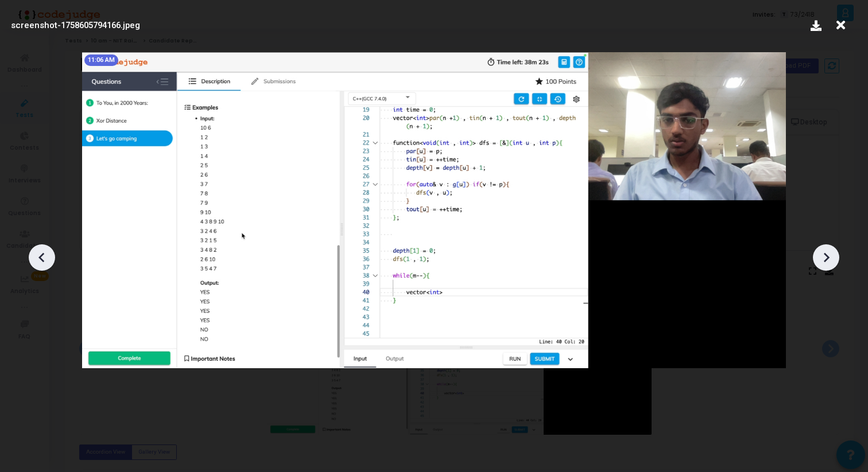
click at [822, 265] on icon at bounding box center [825, 257] width 17 height 17
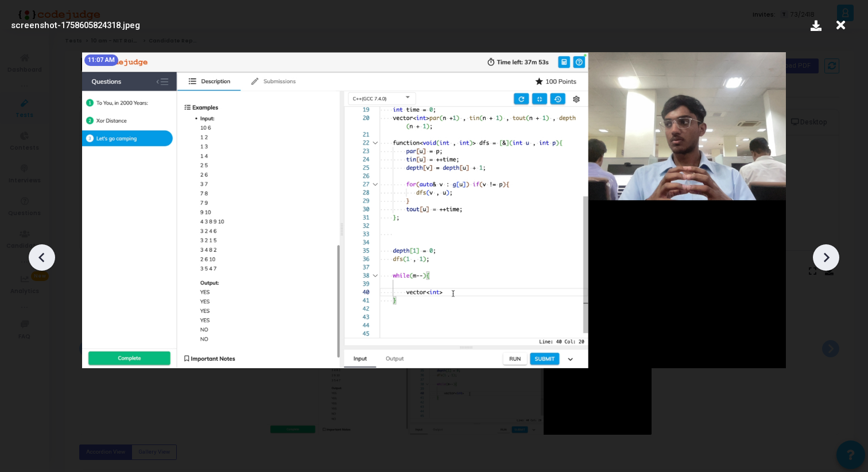
click at [822, 265] on icon at bounding box center [825, 257] width 17 height 17
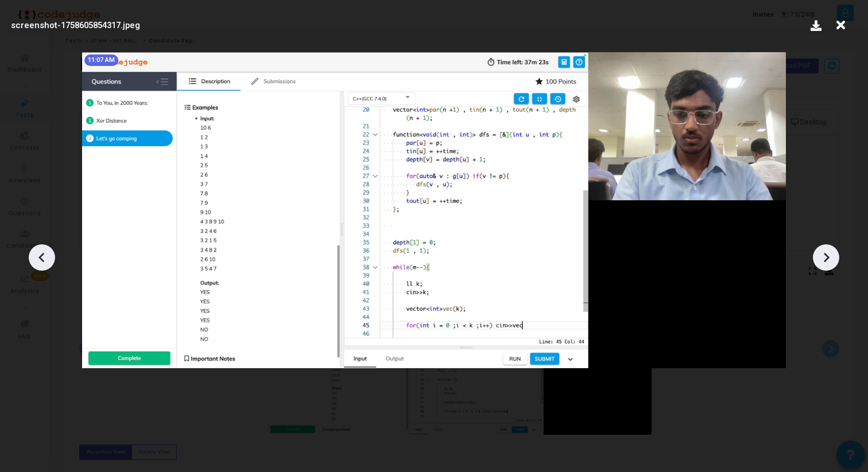
click at [822, 265] on icon at bounding box center [825, 257] width 17 height 17
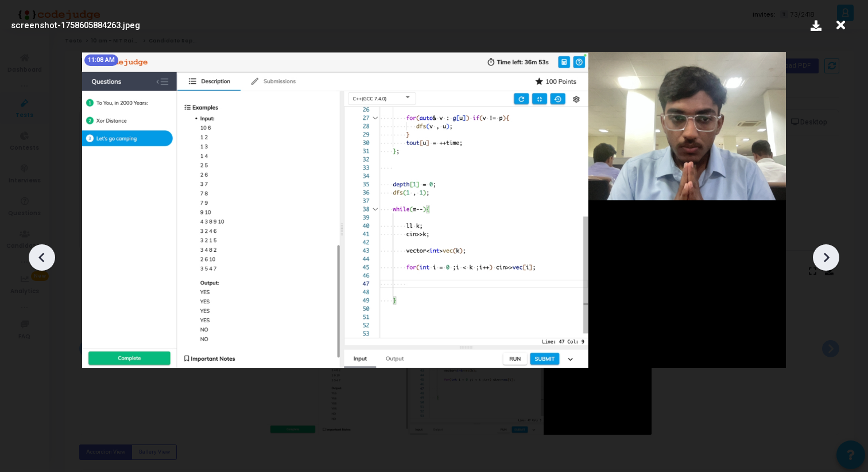
click at [822, 265] on icon at bounding box center [825, 257] width 17 height 17
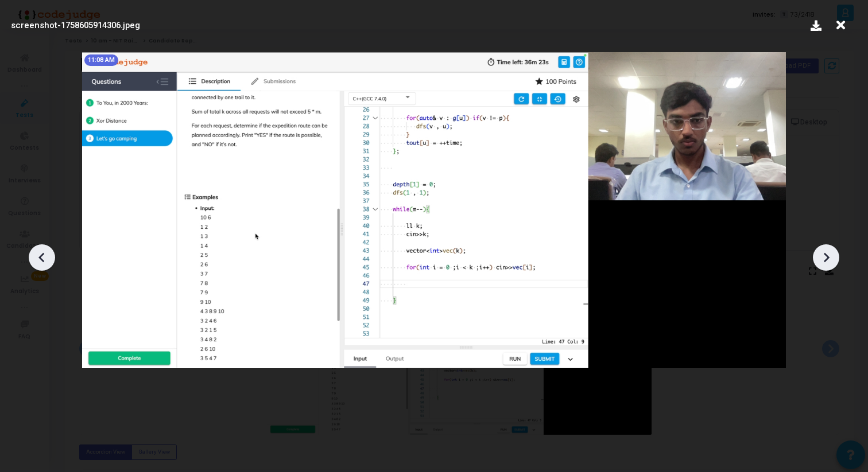
click at [822, 265] on icon at bounding box center [825, 257] width 17 height 17
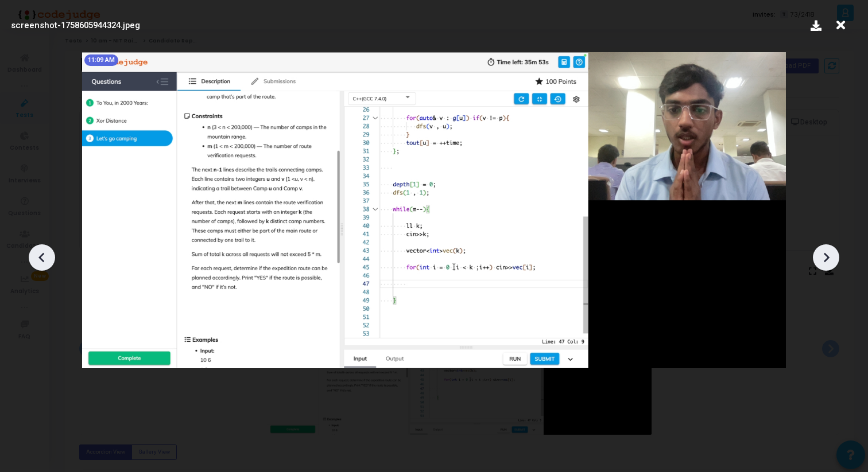
click at [822, 265] on icon at bounding box center [825, 257] width 17 height 17
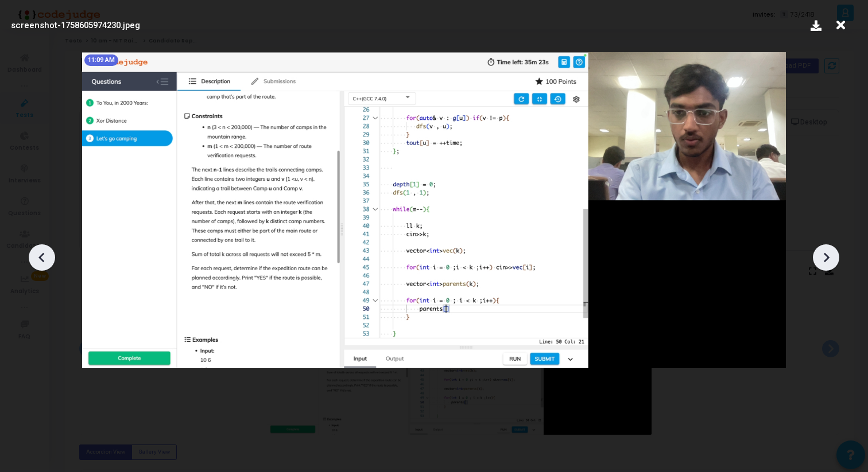
click at [822, 265] on icon at bounding box center [825, 257] width 17 height 17
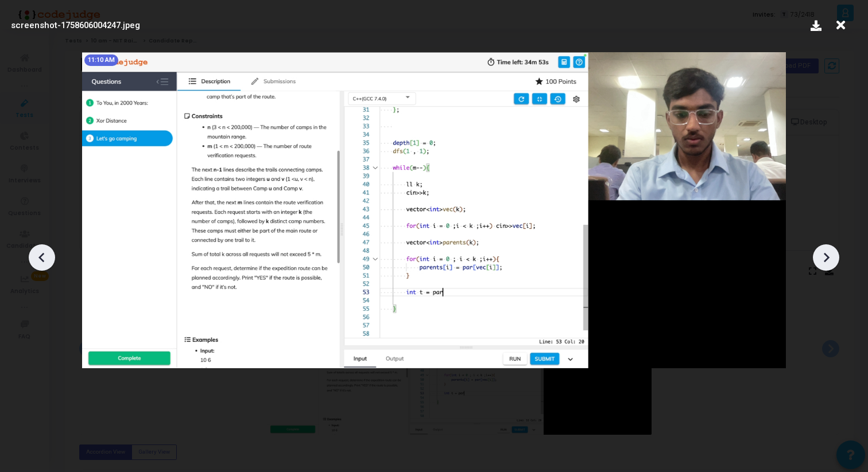
click at [822, 265] on icon at bounding box center [825, 257] width 17 height 17
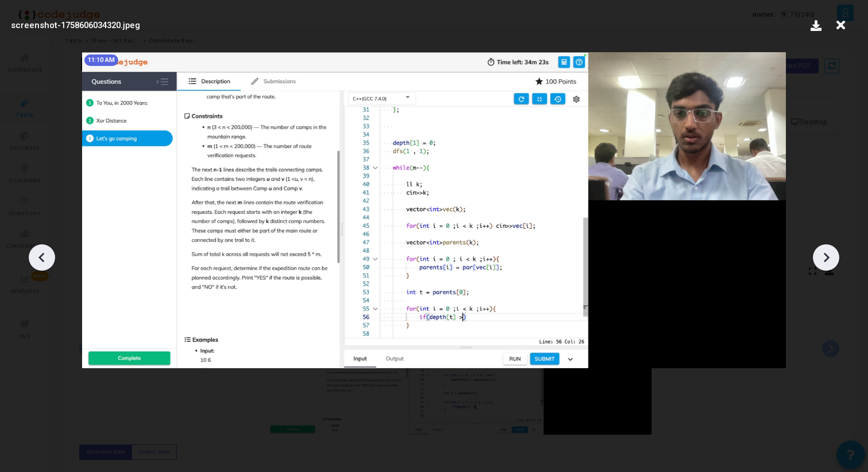
click at [822, 265] on icon at bounding box center [825, 257] width 17 height 17
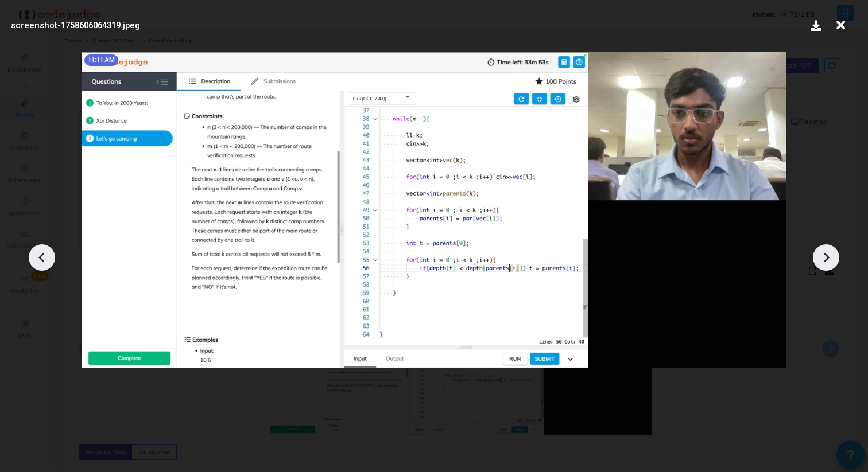
click at [822, 265] on icon at bounding box center [825, 257] width 17 height 17
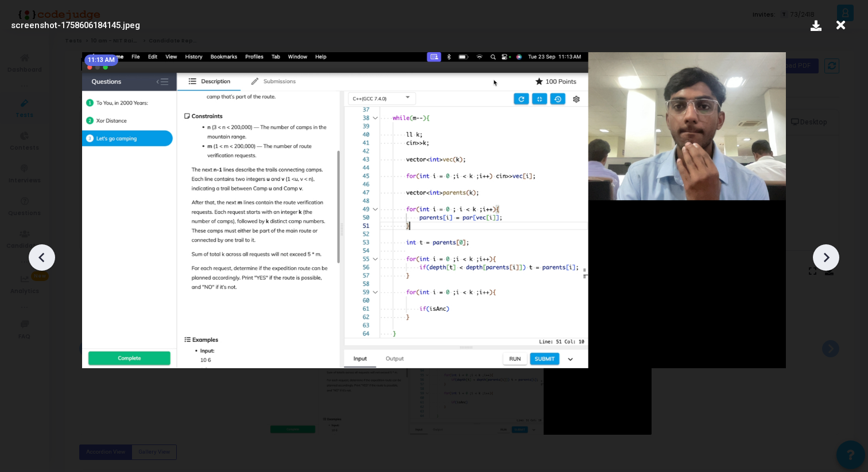
click at [822, 265] on icon at bounding box center [825, 257] width 17 height 17
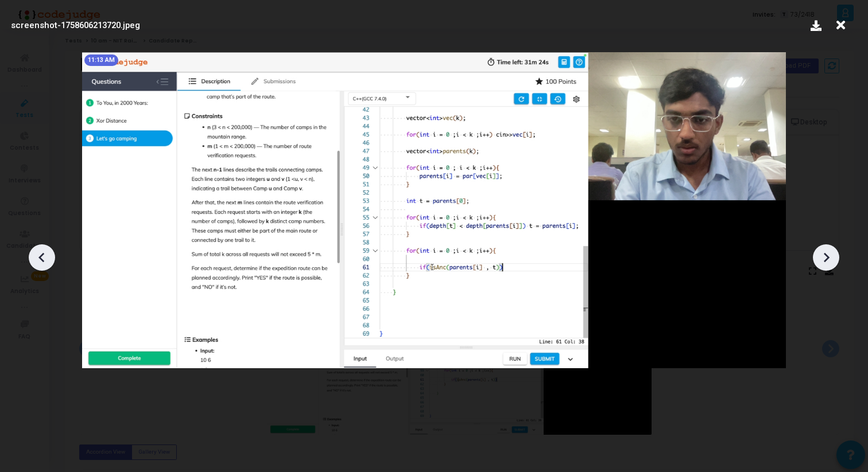
click at [822, 265] on icon at bounding box center [825, 257] width 17 height 17
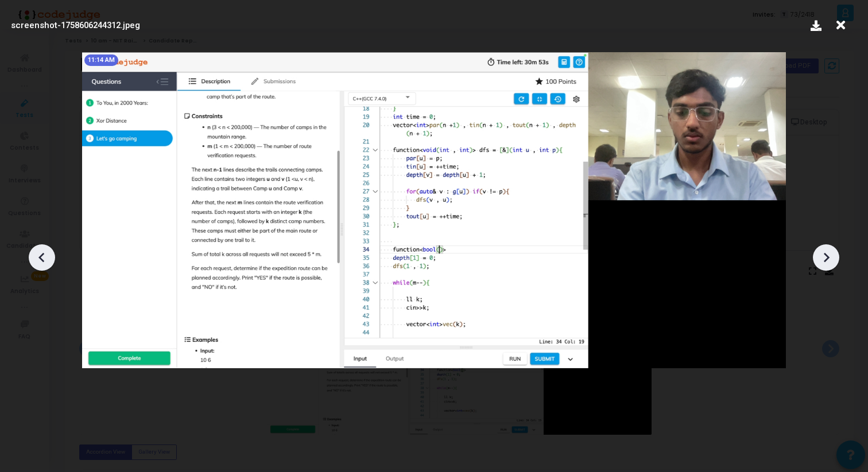
click at [822, 265] on icon at bounding box center [825, 257] width 17 height 17
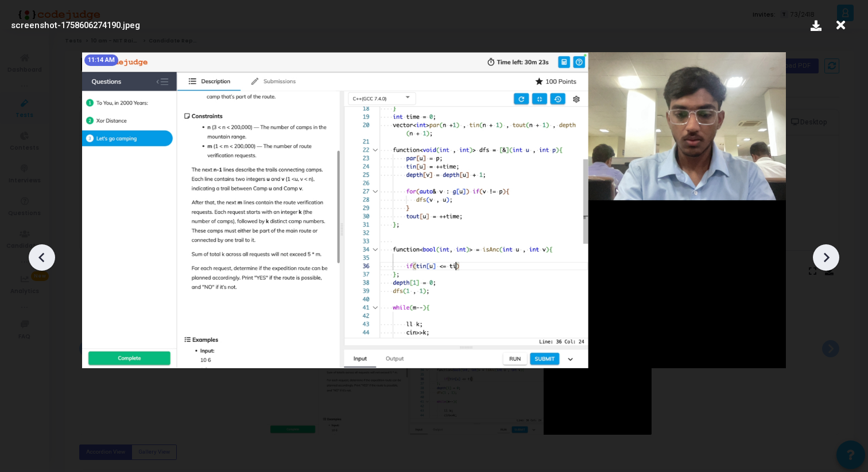
click at [822, 265] on icon at bounding box center [825, 257] width 17 height 17
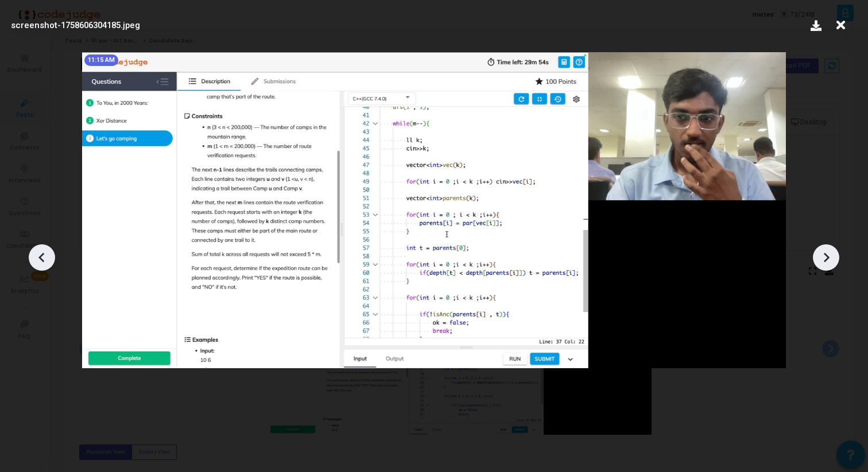
click at [825, 266] on div at bounding box center [826, 258] width 26 height 26
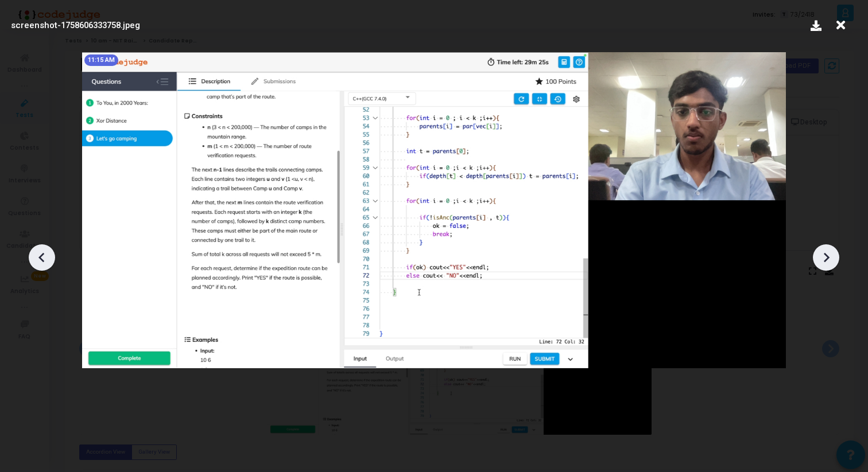
click at [40, 253] on icon at bounding box center [41, 257] width 17 height 17
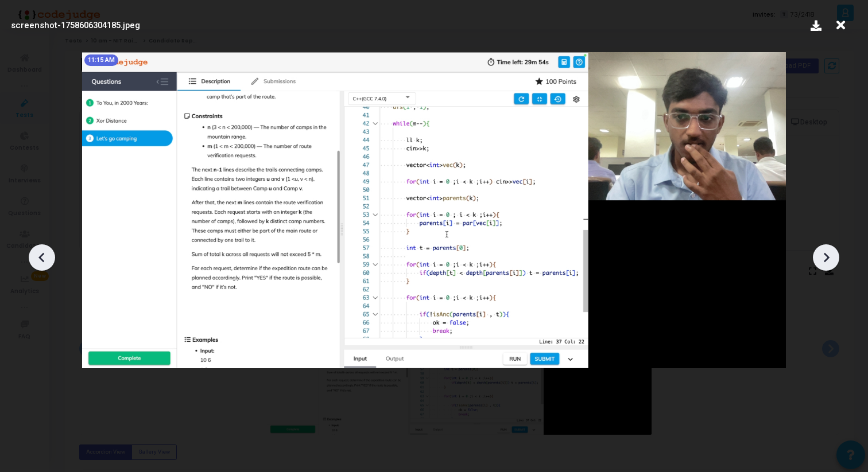
click at [40, 253] on icon at bounding box center [41, 257] width 17 height 17
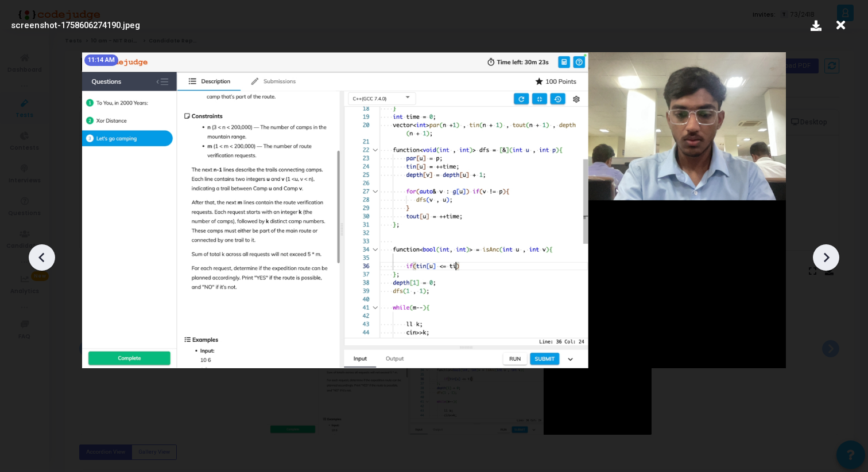
click at [40, 253] on icon at bounding box center [41, 257] width 17 height 17
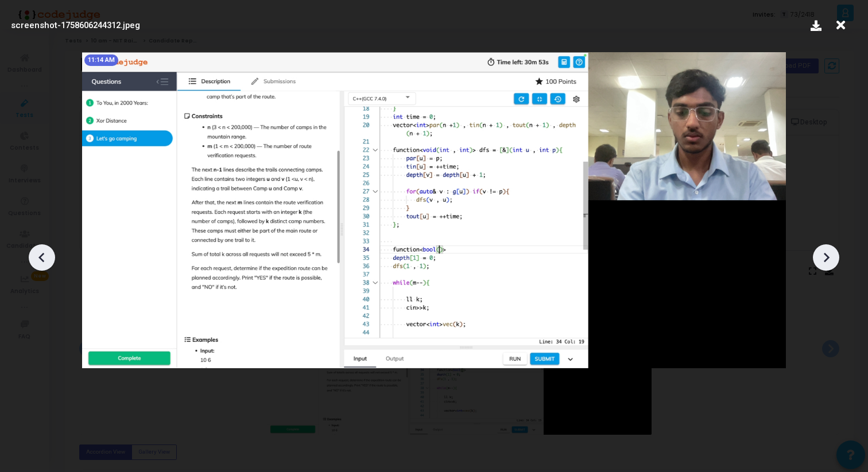
click at [823, 256] on icon at bounding box center [825, 257] width 17 height 17
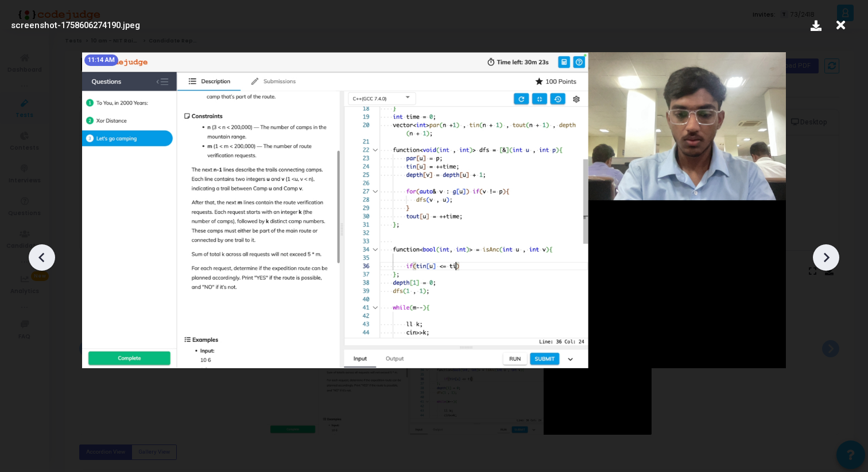
click at [823, 256] on icon at bounding box center [825, 257] width 17 height 17
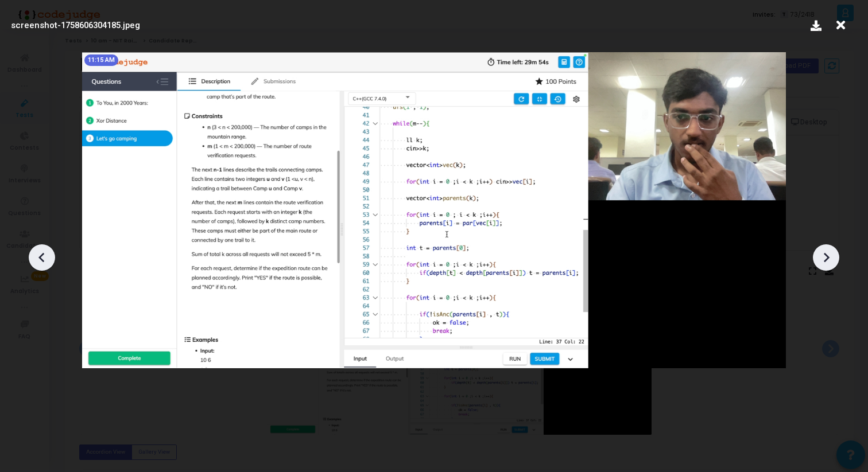
click at [823, 256] on icon at bounding box center [825, 257] width 17 height 17
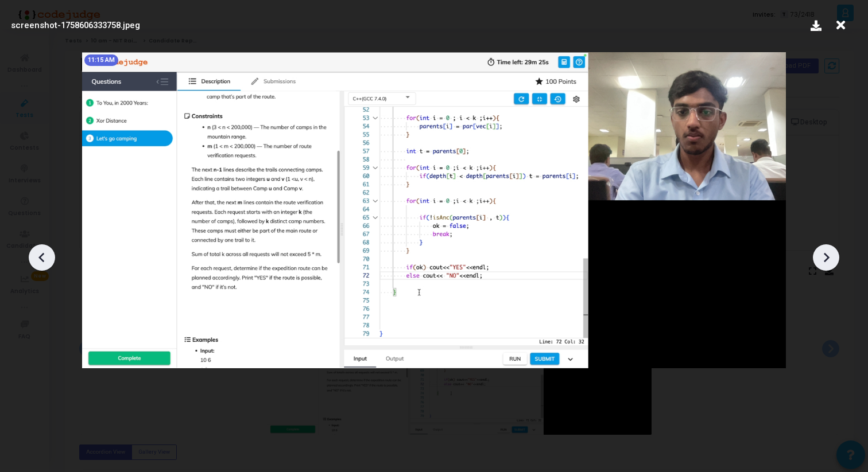
click at [823, 256] on icon at bounding box center [825, 257] width 17 height 17
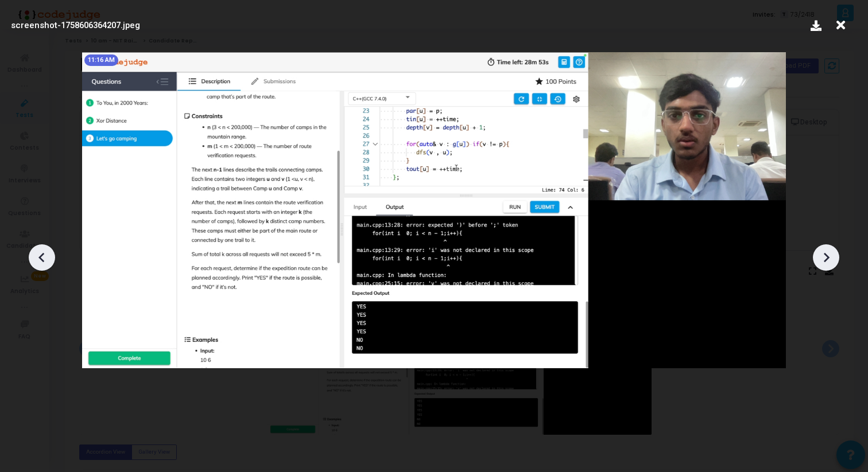
click at [823, 256] on icon at bounding box center [825, 257] width 17 height 17
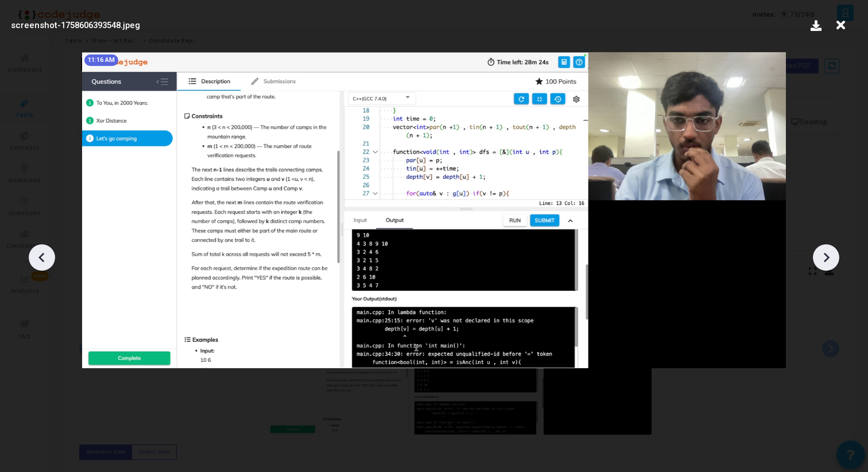
click at [823, 256] on icon at bounding box center [825, 257] width 17 height 17
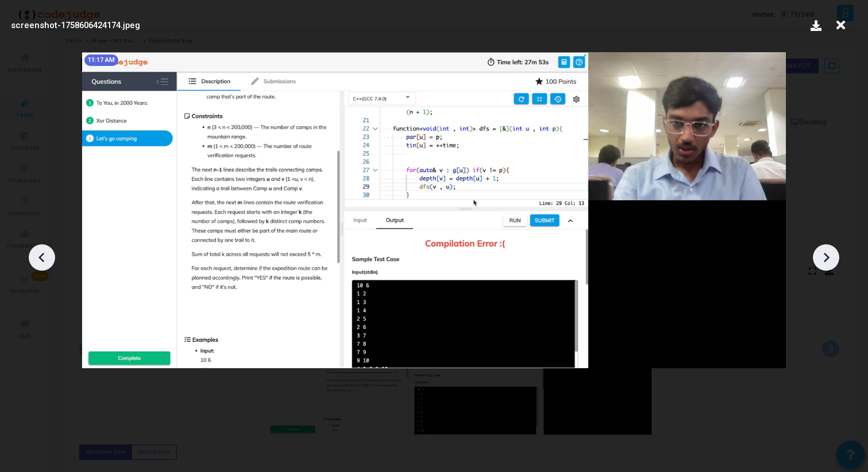
click at [823, 256] on icon at bounding box center [825, 257] width 17 height 17
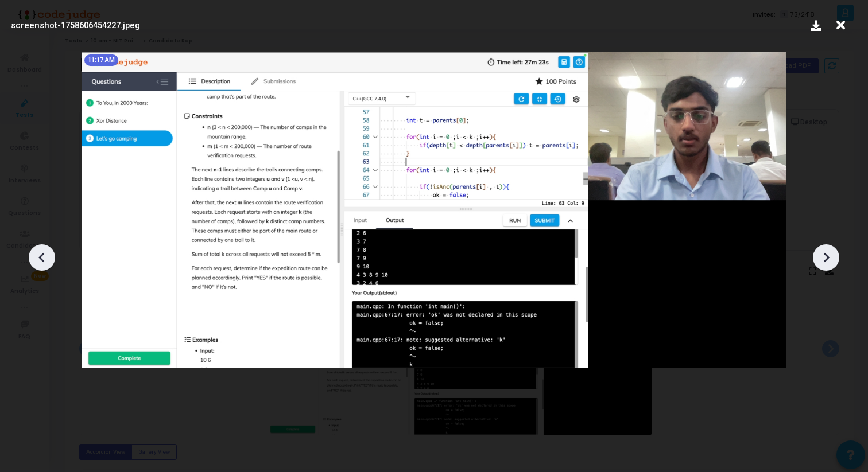
click at [823, 256] on icon at bounding box center [825, 257] width 17 height 17
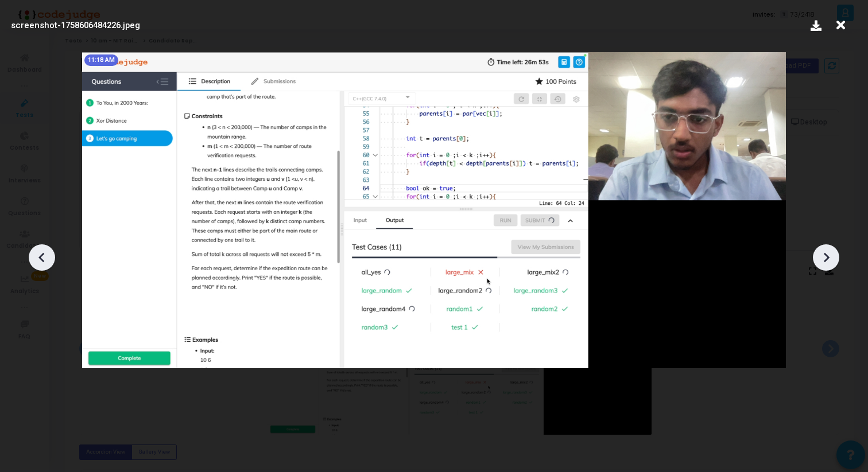
click at [41, 261] on icon at bounding box center [41, 257] width 17 height 17
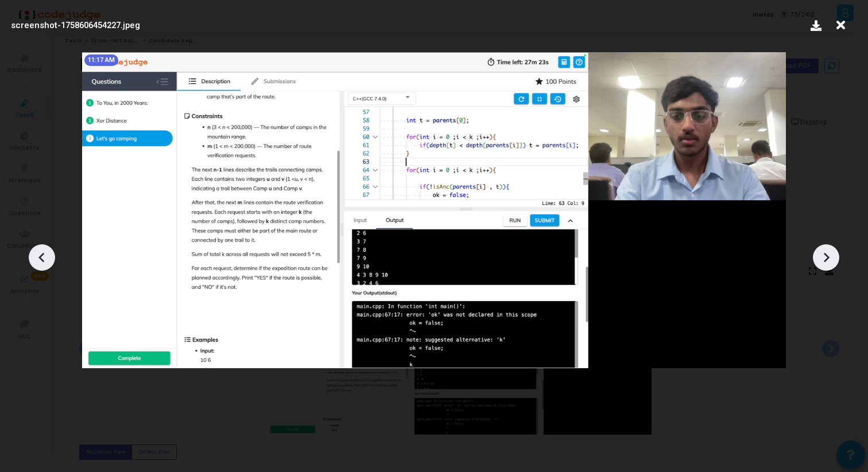
click at [41, 261] on icon at bounding box center [41, 257] width 17 height 17
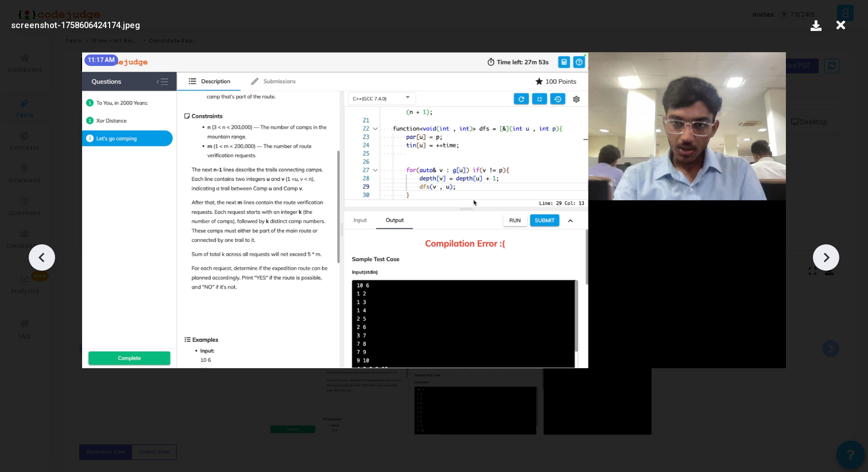
click at [828, 255] on icon at bounding box center [827, 258] width 6 height 10
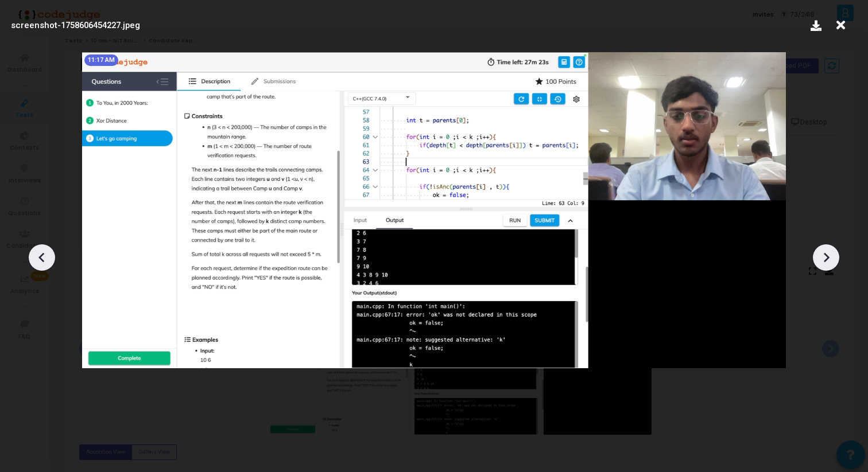
click at [828, 255] on icon at bounding box center [827, 258] width 6 height 10
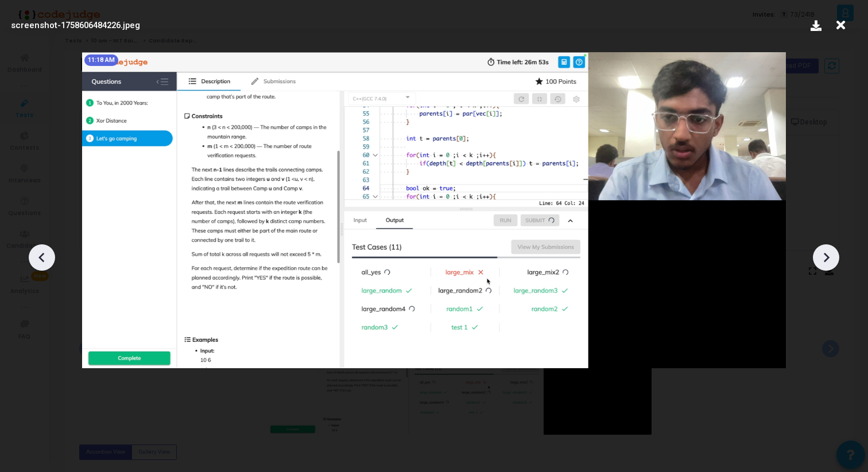
click at [828, 255] on icon at bounding box center [827, 258] width 6 height 10
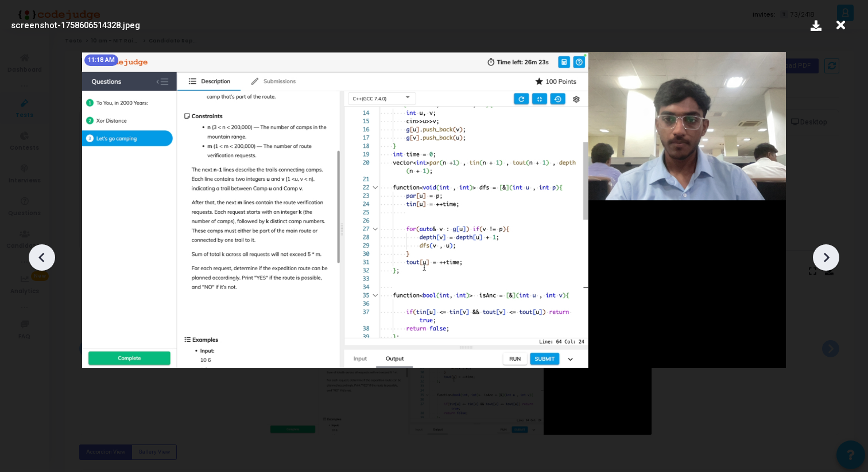
click at [828, 255] on icon at bounding box center [827, 258] width 6 height 10
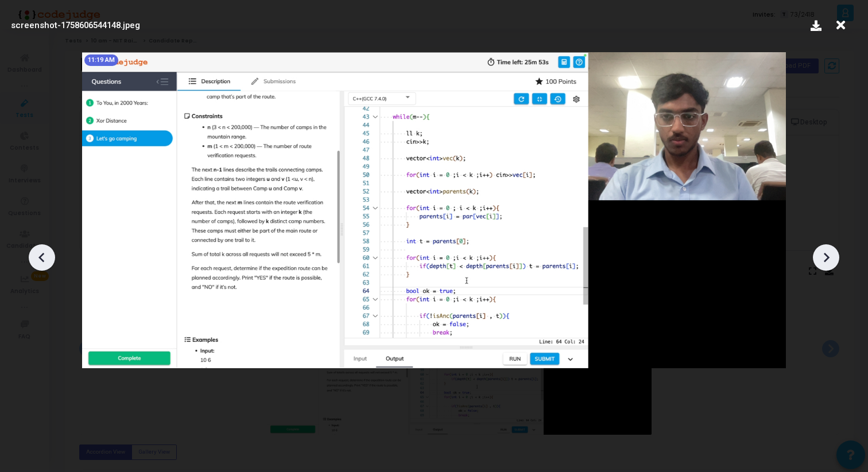
click at [828, 255] on icon at bounding box center [827, 258] width 6 height 10
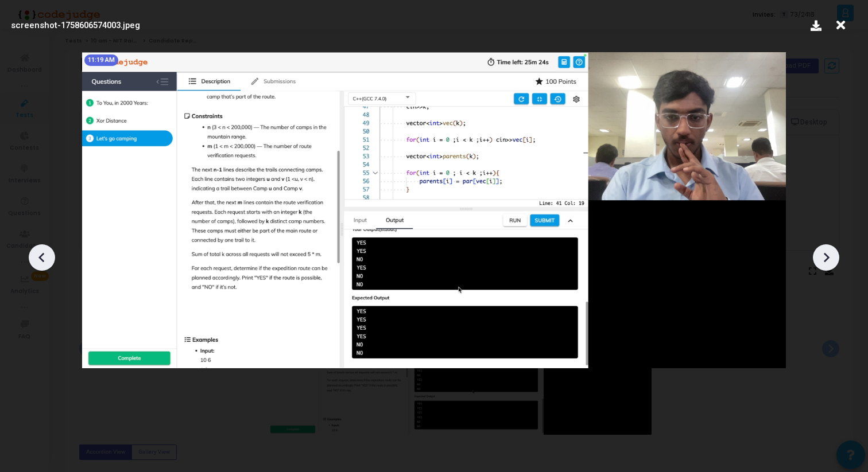
click at [828, 255] on icon at bounding box center [827, 258] width 6 height 10
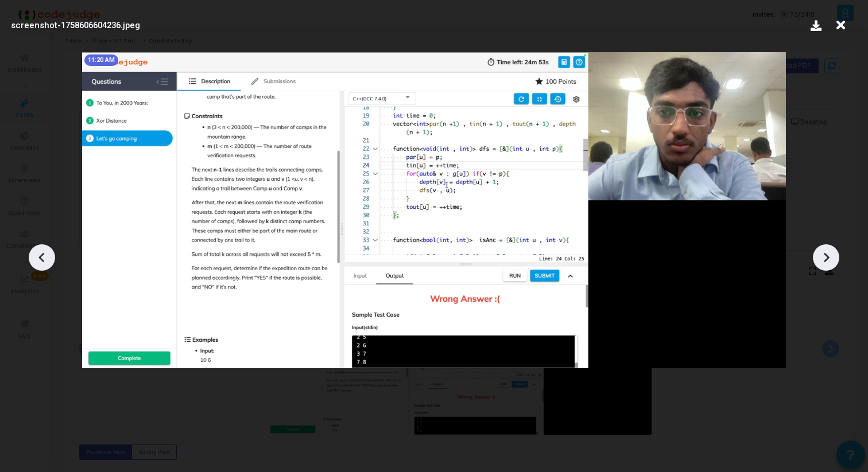
click at [828, 255] on icon at bounding box center [827, 258] width 6 height 10
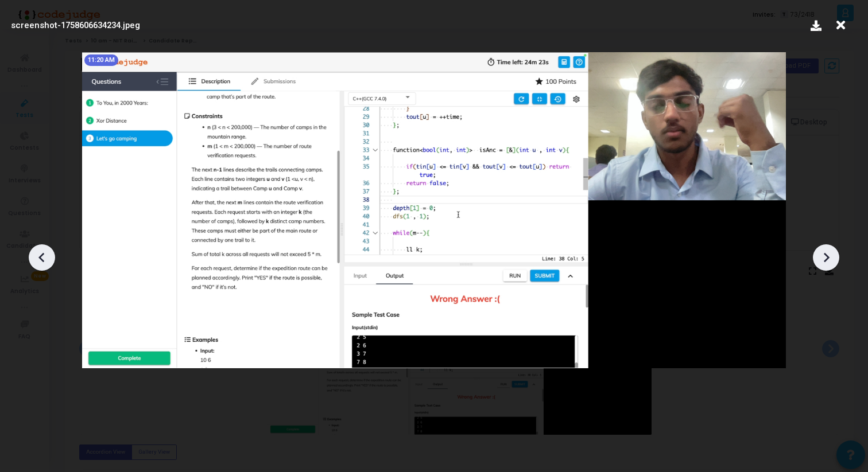
click at [828, 255] on icon at bounding box center [827, 258] width 6 height 10
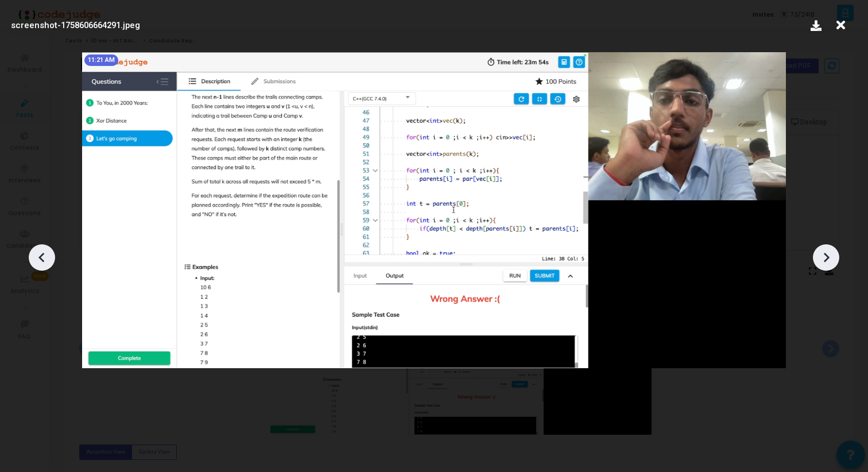
click at [828, 255] on icon at bounding box center [827, 258] width 6 height 10
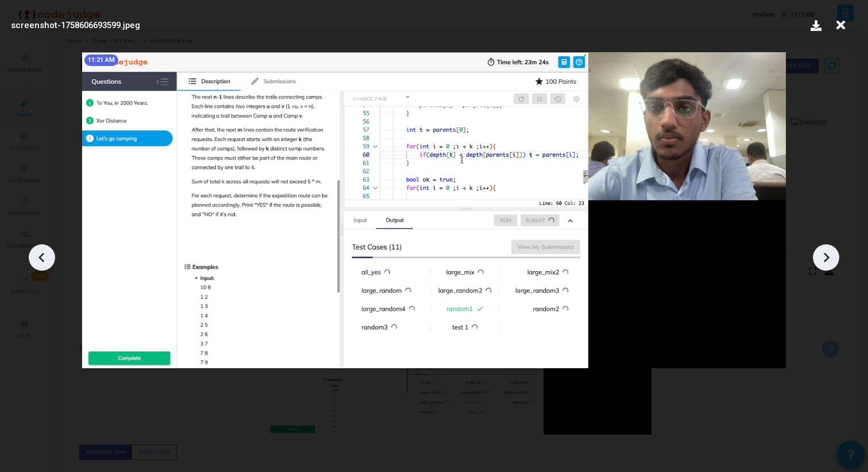
click at [828, 255] on icon at bounding box center [827, 258] width 6 height 10
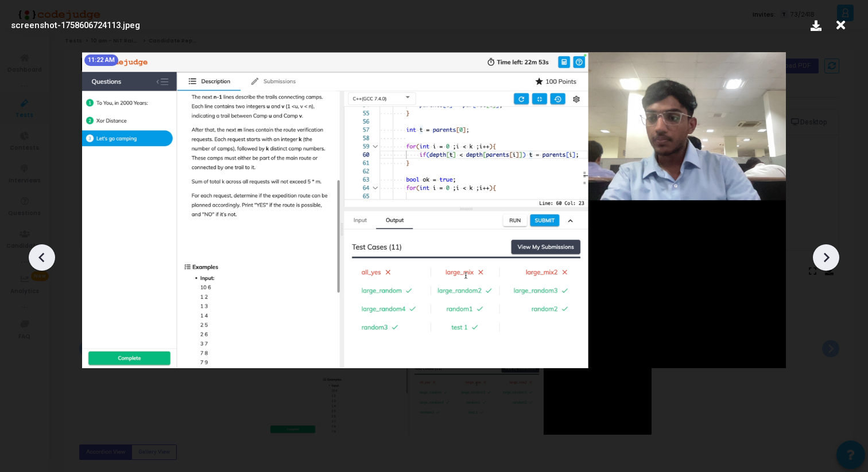
click at [828, 255] on icon at bounding box center [827, 258] width 6 height 10
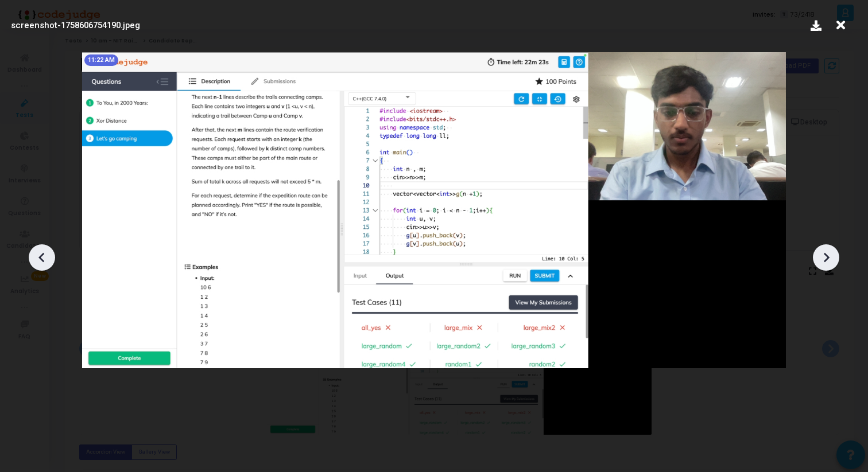
click at [828, 255] on icon at bounding box center [827, 258] width 6 height 10
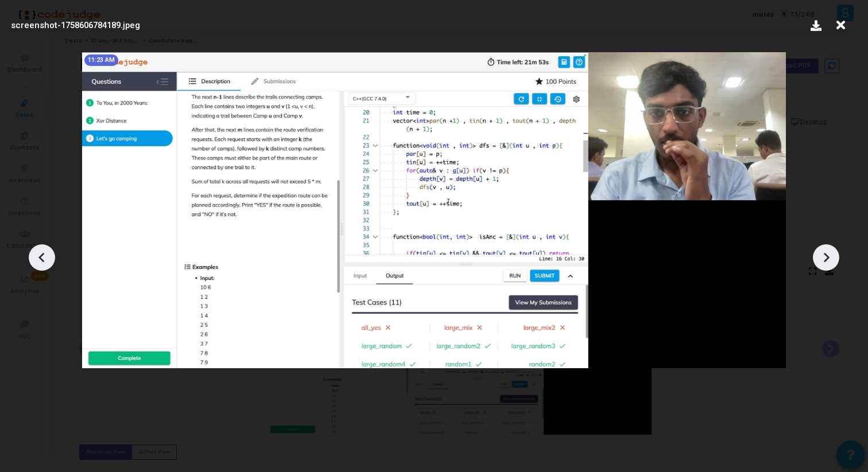
click at [828, 255] on icon at bounding box center [827, 258] width 6 height 10
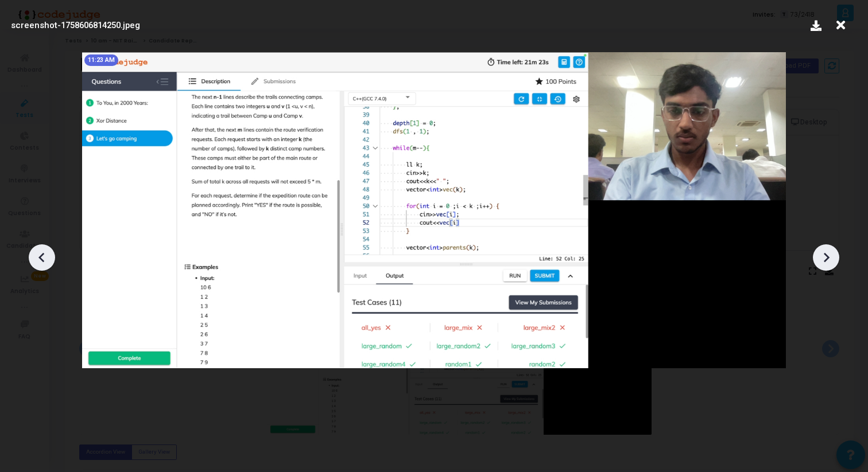
click at [828, 255] on icon at bounding box center [827, 258] width 6 height 10
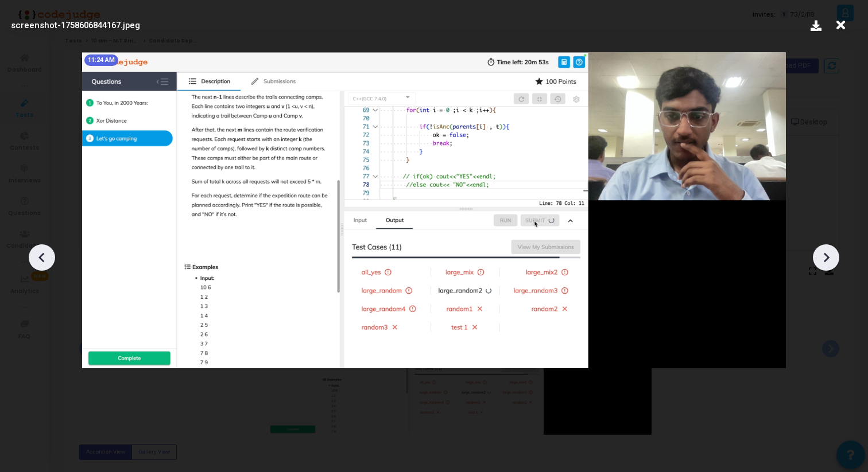
click at [828, 255] on icon at bounding box center [827, 258] width 6 height 10
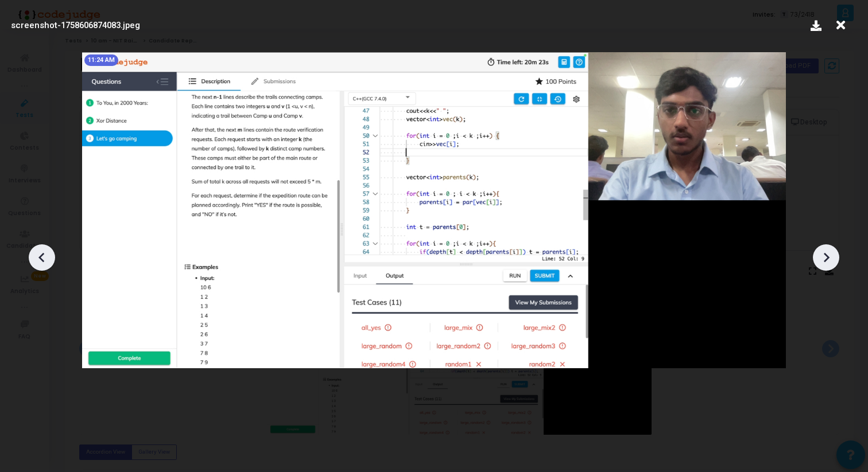
click at [828, 255] on icon at bounding box center [827, 258] width 6 height 10
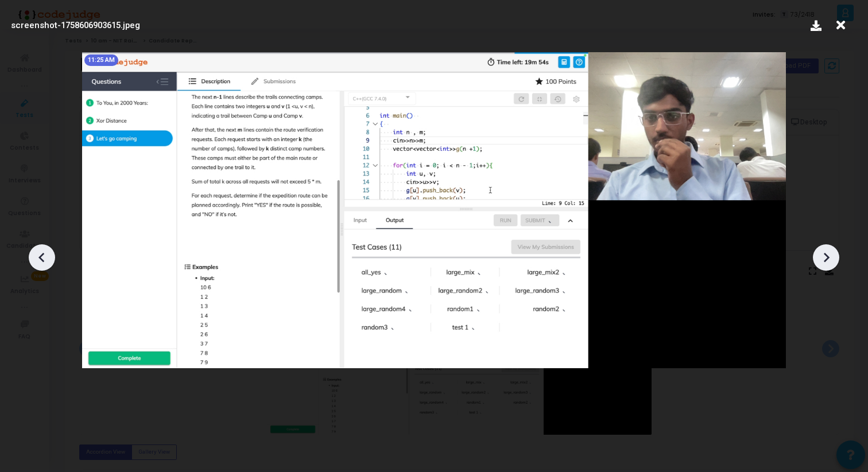
click at [828, 255] on icon at bounding box center [827, 258] width 6 height 10
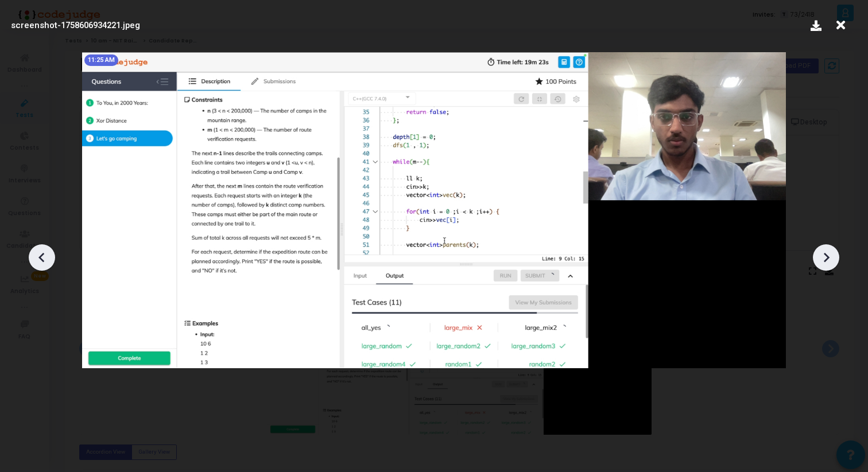
click at [828, 255] on icon at bounding box center [827, 258] width 6 height 10
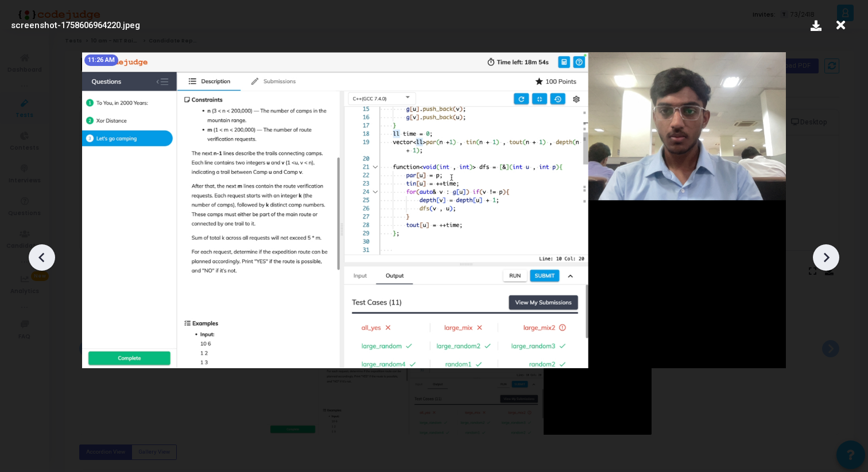
click at [828, 255] on icon at bounding box center [827, 258] width 6 height 10
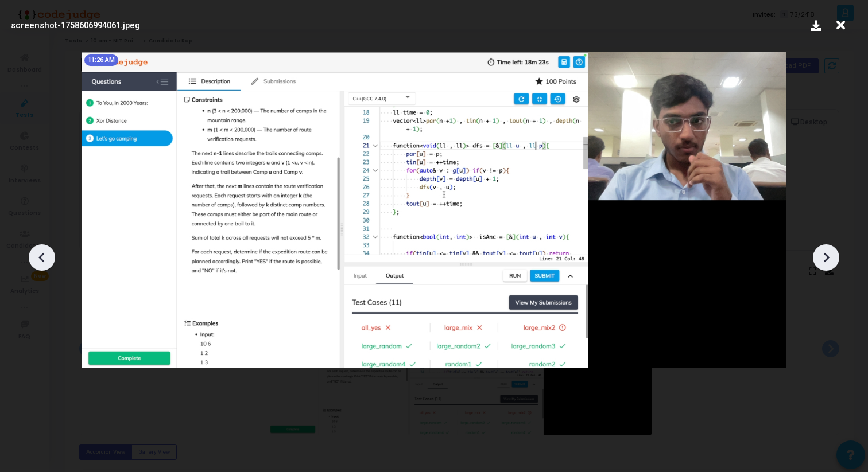
click at [828, 255] on icon at bounding box center [827, 258] width 6 height 10
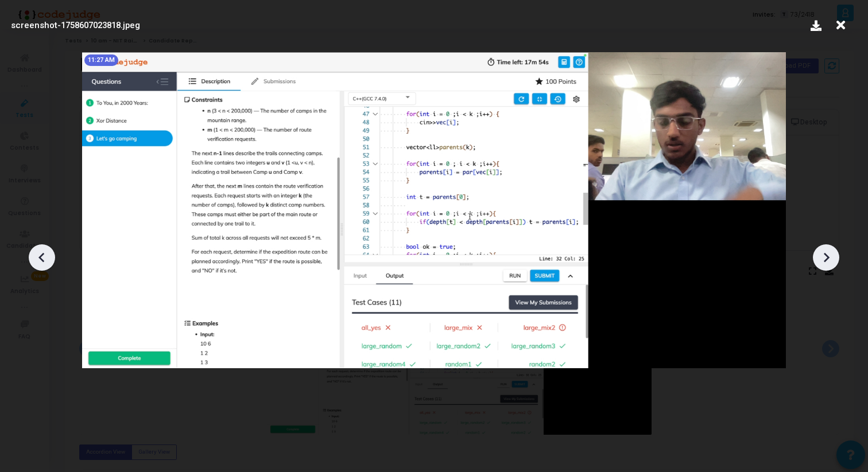
click at [828, 255] on icon at bounding box center [827, 258] width 6 height 10
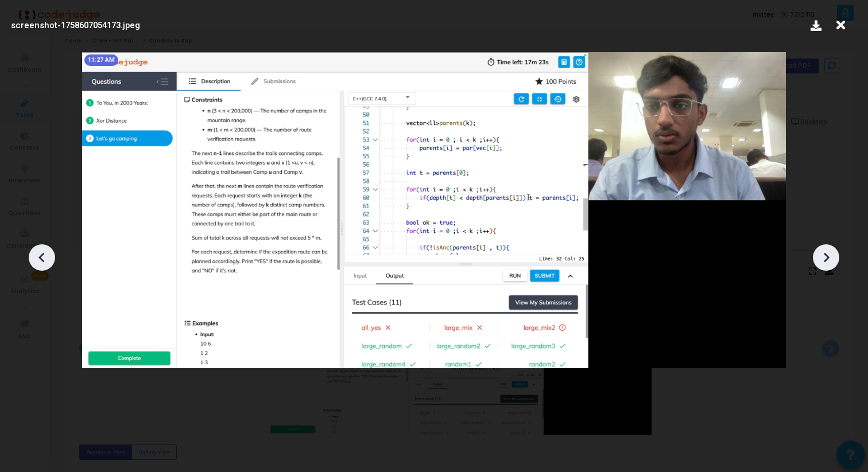
click at [828, 255] on icon at bounding box center [827, 258] width 6 height 10
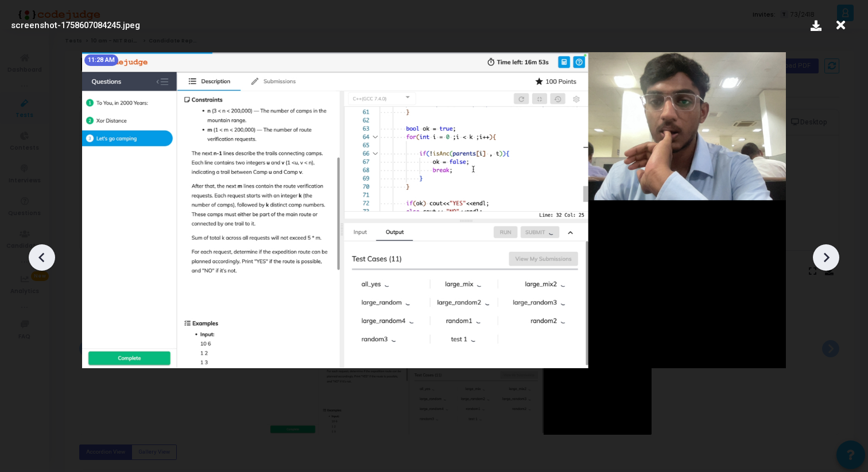
click at [828, 255] on icon at bounding box center [827, 258] width 6 height 10
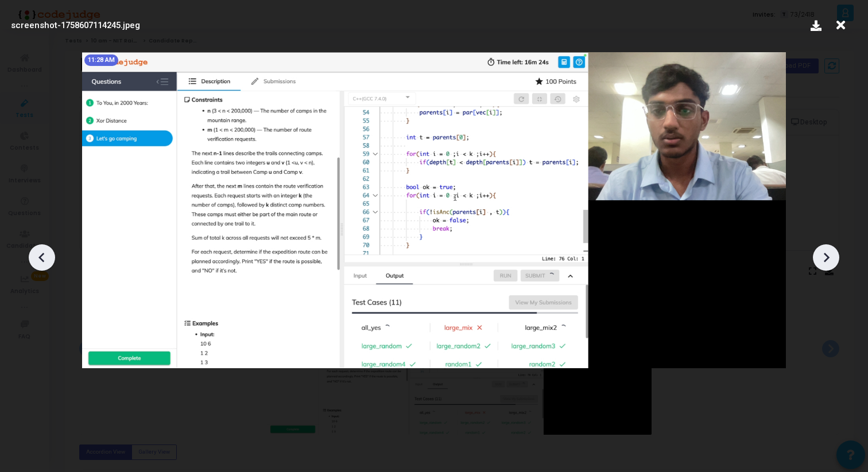
click at [828, 255] on icon at bounding box center [827, 258] width 6 height 10
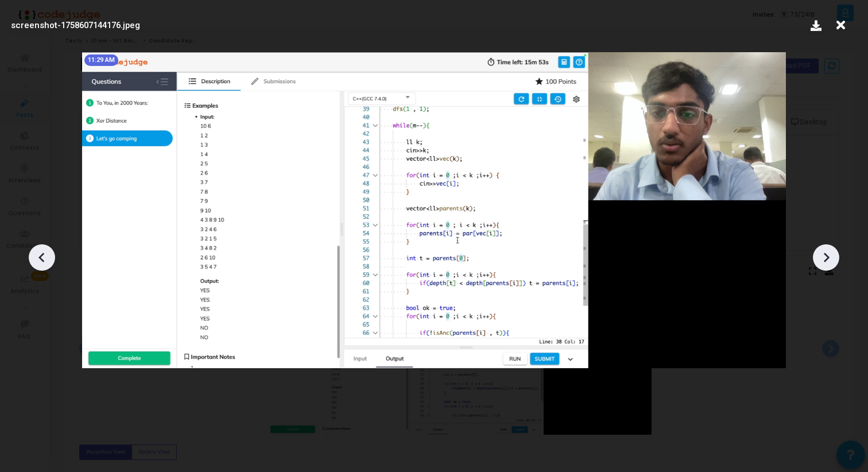
click at [828, 255] on icon at bounding box center [827, 258] width 6 height 10
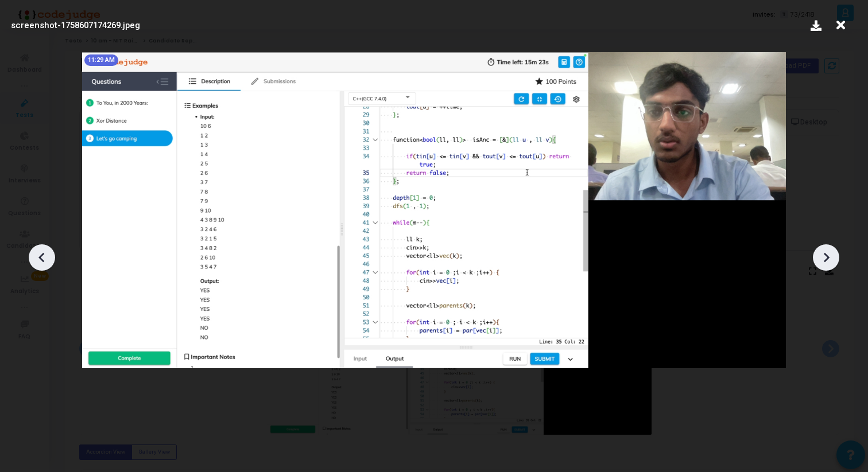
click at [828, 255] on icon at bounding box center [827, 258] width 6 height 10
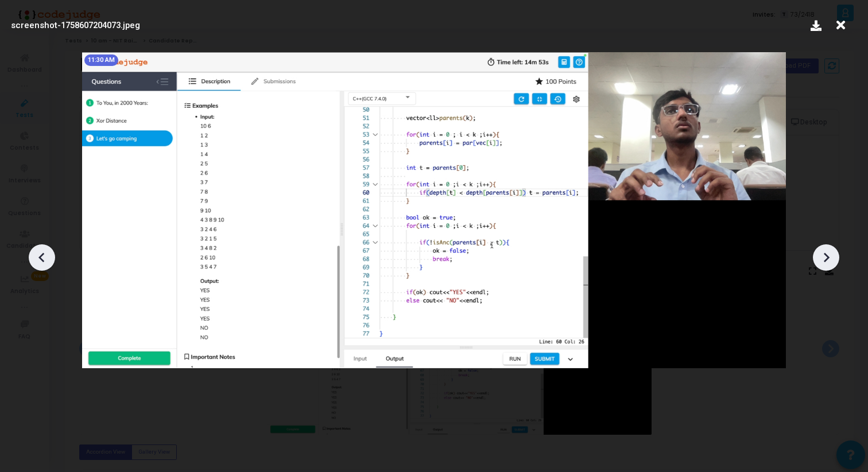
click at [828, 255] on icon at bounding box center [827, 258] width 6 height 10
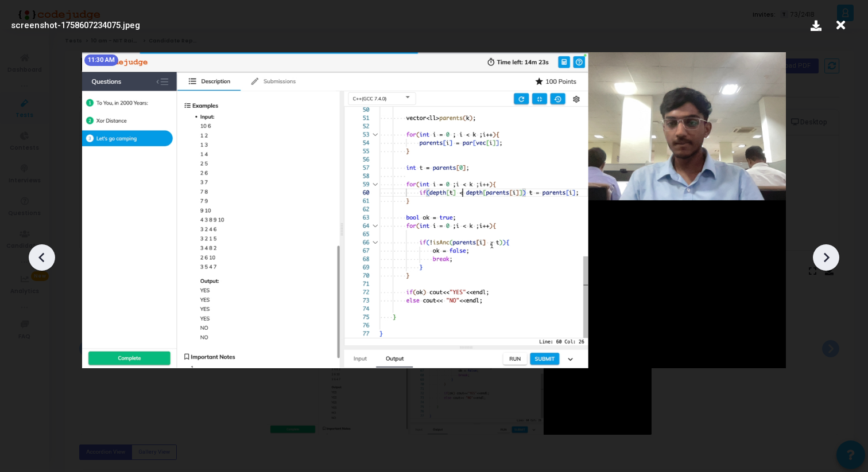
click at [828, 255] on icon at bounding box center [827, 258] width 6 height 10
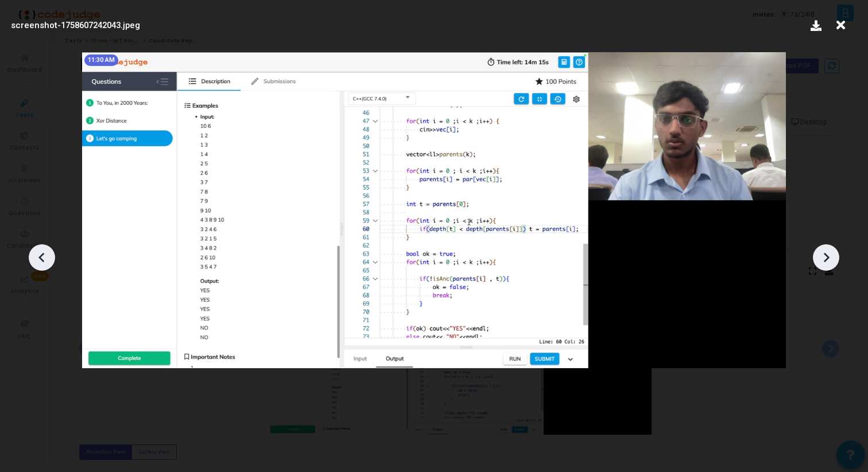
click at [828, 255] on icon at bounding box center [827, 258] width 6 height 10
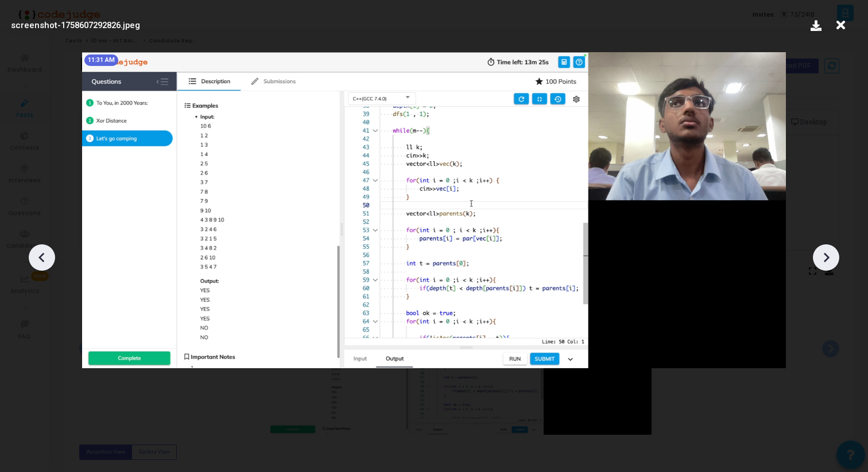
click at [828, 255] on icon at bounding box center [827, 258] width 6 height 10
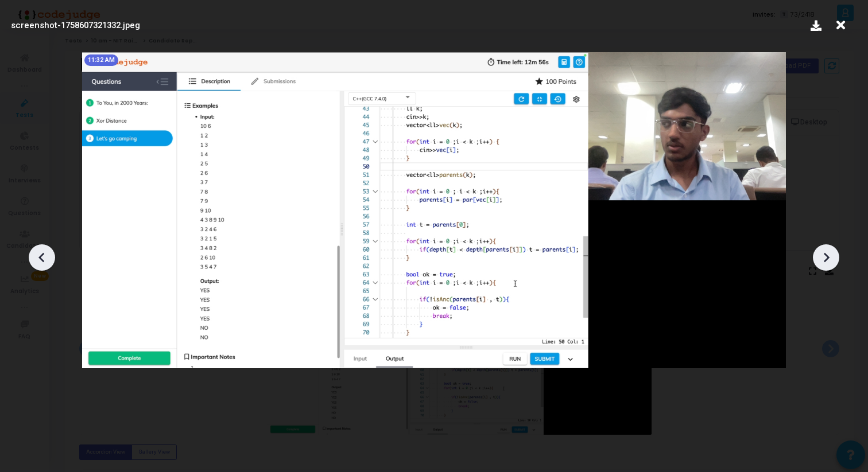
click at [828, 255] on icon at bounding box center [827, 258] width 6 height 10
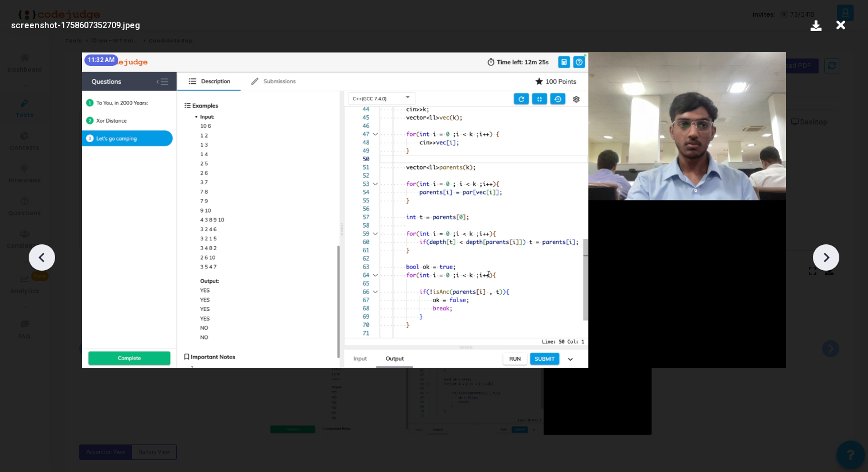
click at [828, 255] on icon at bounding box center [827, 258] width 6 height 10
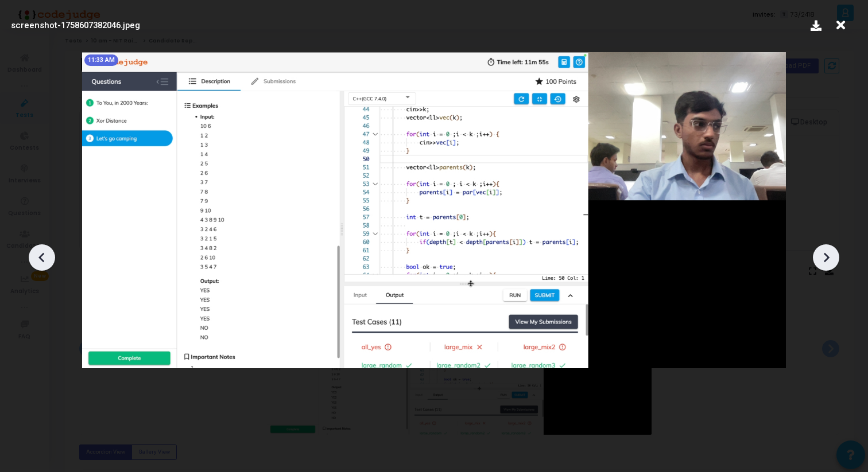
click at [828, 255] on icon at bounding box center [827, 258] width 6 height 10
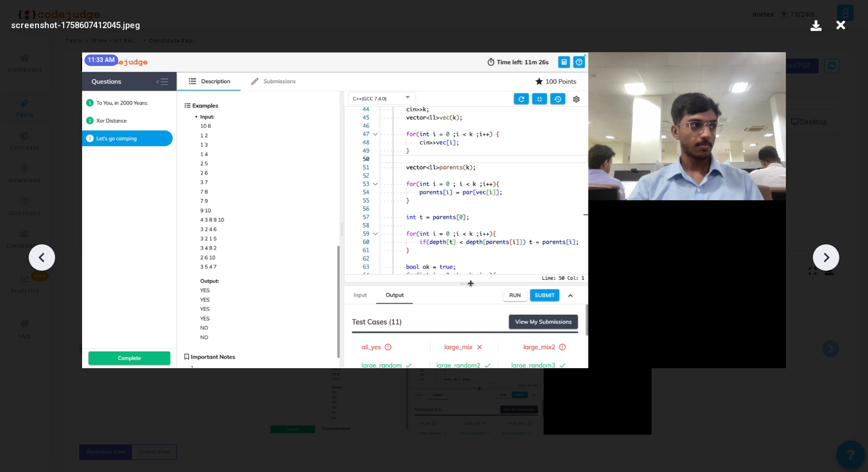
click at [828, 255] on icon at bounding box center [827, 258] width 6 height 10
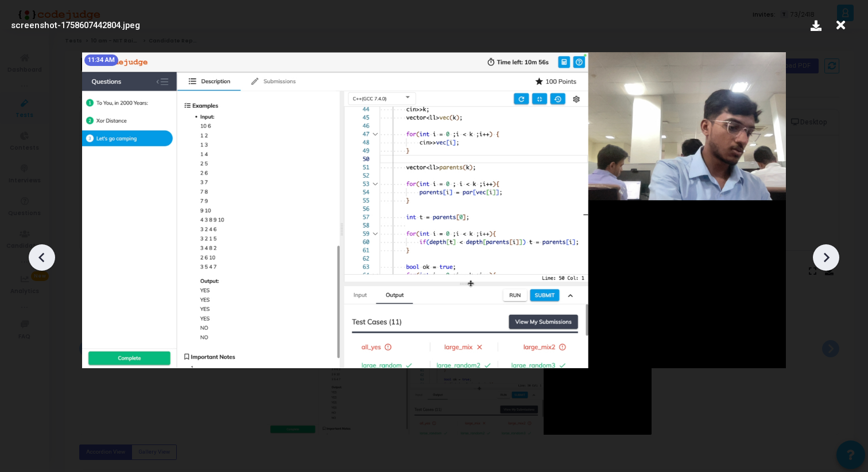
click at [828, 255] on icon at bounding box center [827, 258] width 6 height 10
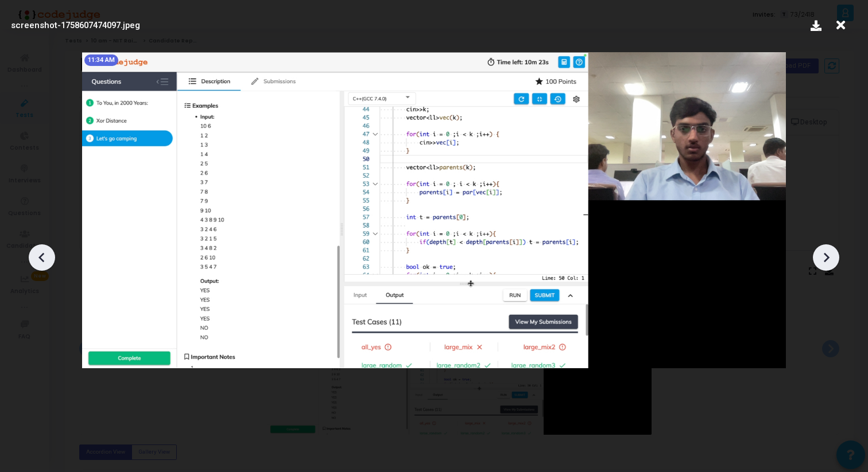
click at [828, 255] on icon at bounding box center [827, 258] width 6 height 10
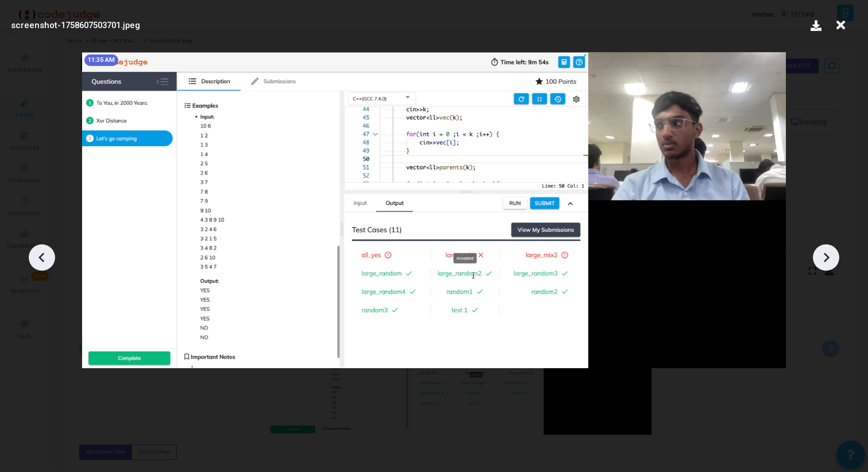
click at [828, 255] on icon at bounding box center [827, 258] width 6 height 10
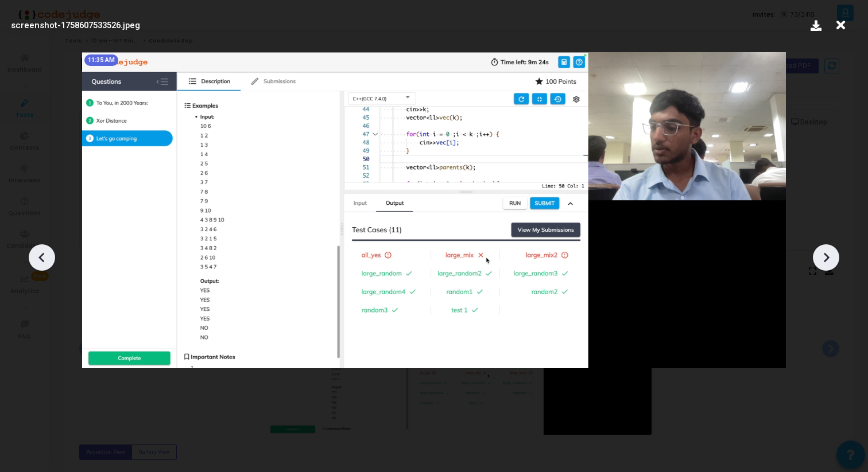
click at [828, 255] on icon at bounding box center [827, 258] width 6 height 10
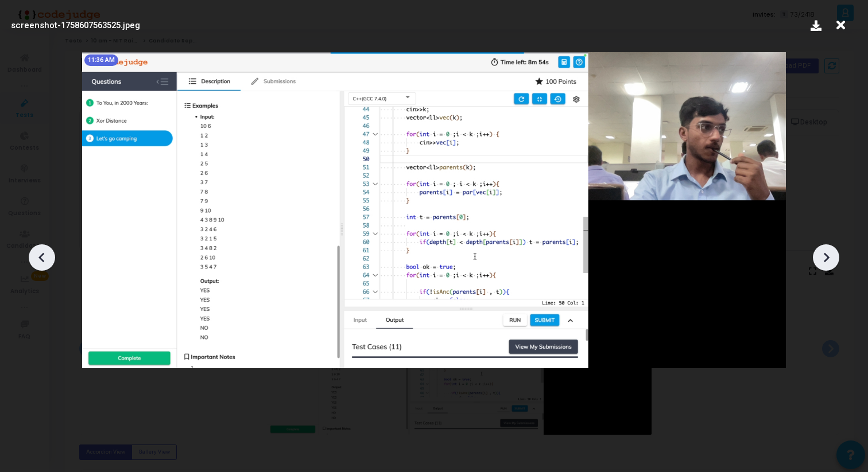
click at [828, 255] on icon at bounding box center [827, 258] width 6 height 10
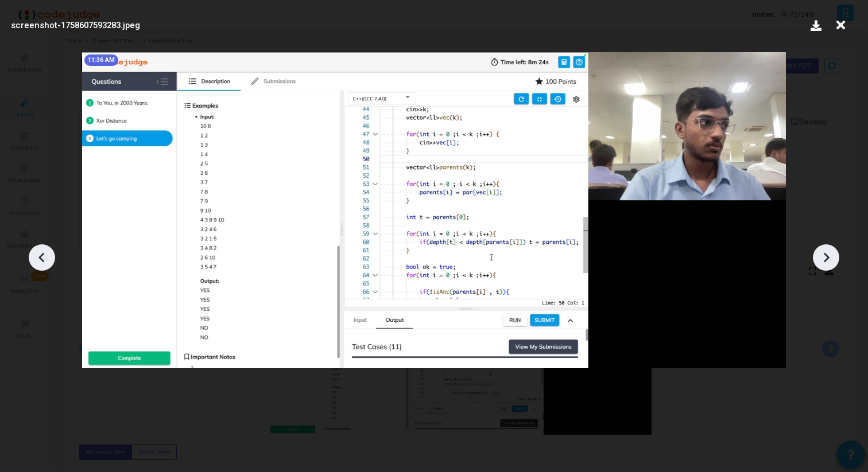
click at [828, 255] on icon at bounding box center [827, 258] width 6 height 10
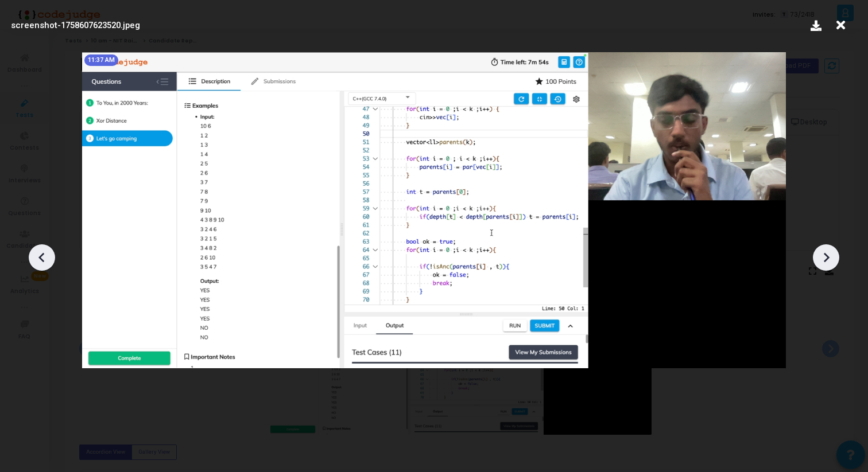
click at [828, 255] on icon at bounding box center [827, 258] width 6 height 10
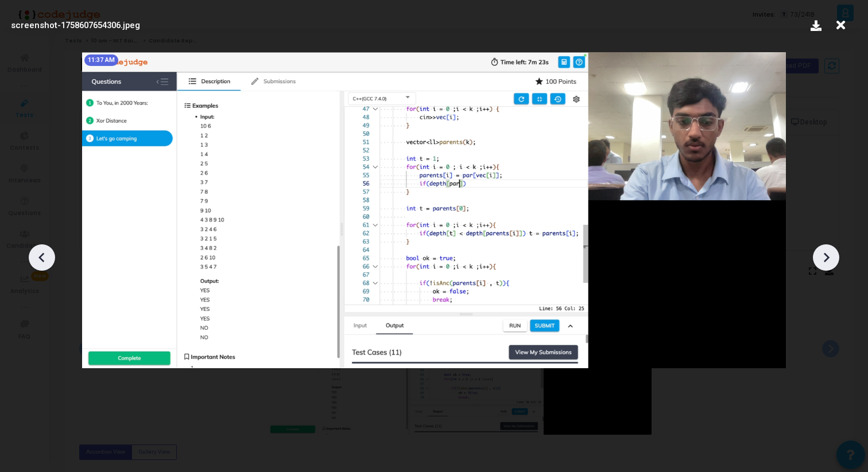
click at [828, 255] on icon at bounding box center [827, 258] width 6 height 10
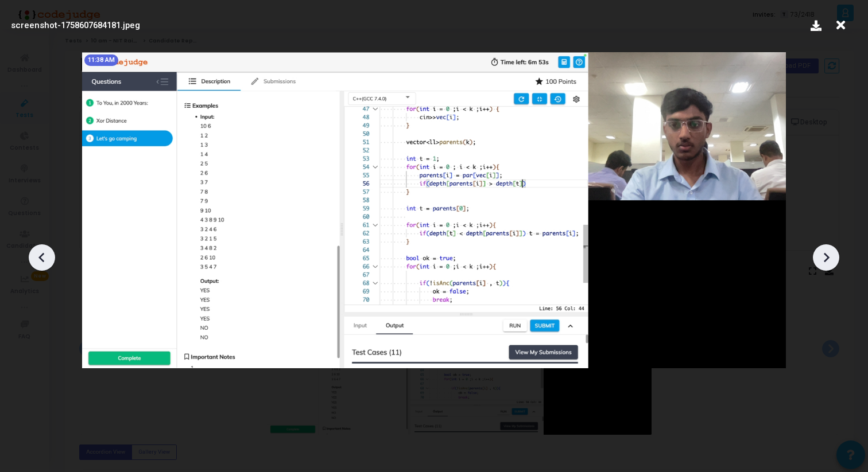
click at [828, 255] on icon at bounding box center [827, 258] width 6 height 10
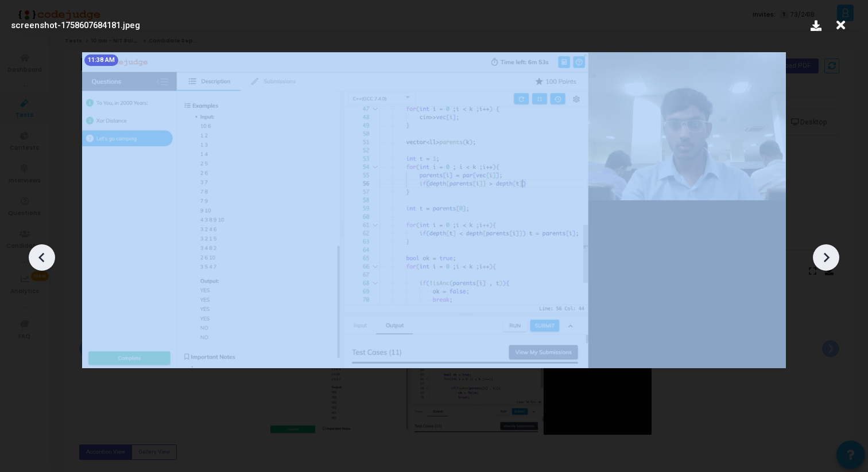
click at [828, 255] on icon at bounding box center [827, 258] width 6 height 10
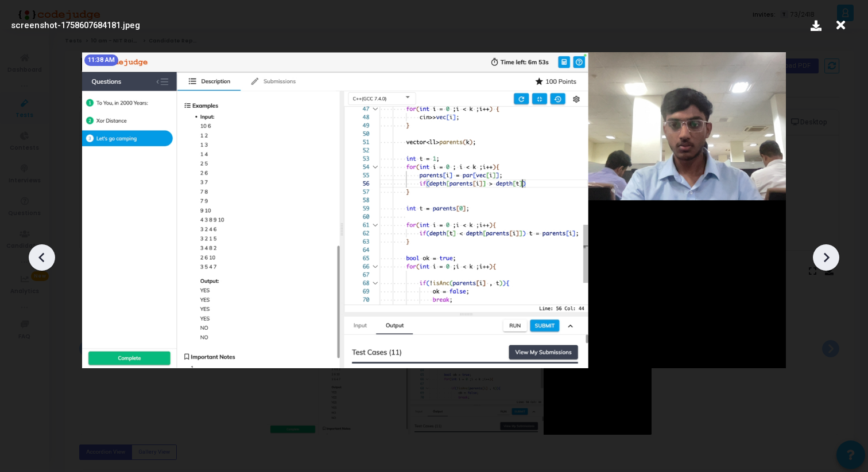
click at [839, 29] on icon at bounding box center [841, 25] width 18 height 22
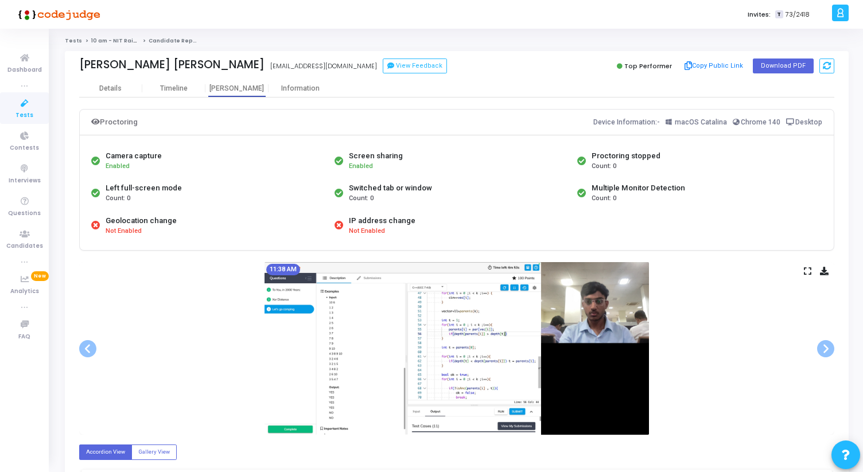
click at [804, 277] on div "11:38 AM" at bounding box center [456, 348] width 755 height 173
click at [807, 269] on icon at bounding box center [807, 271] width 7 height 6
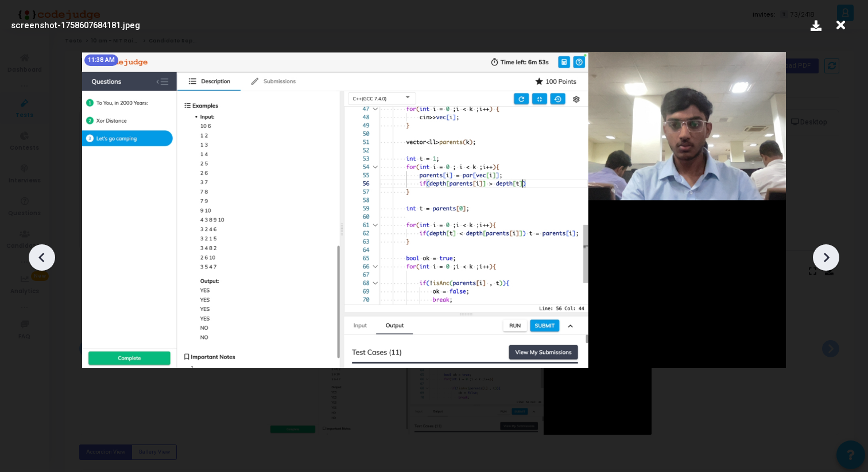
click at [816, 265] on div at bounding box center [826, 258] width 26 height 26
click at [825, 262] on icon at bounding box center [825, 257] width 17 height 17
click at [833, 259] on icon at bounding box center [825, 257] width 17 height 17
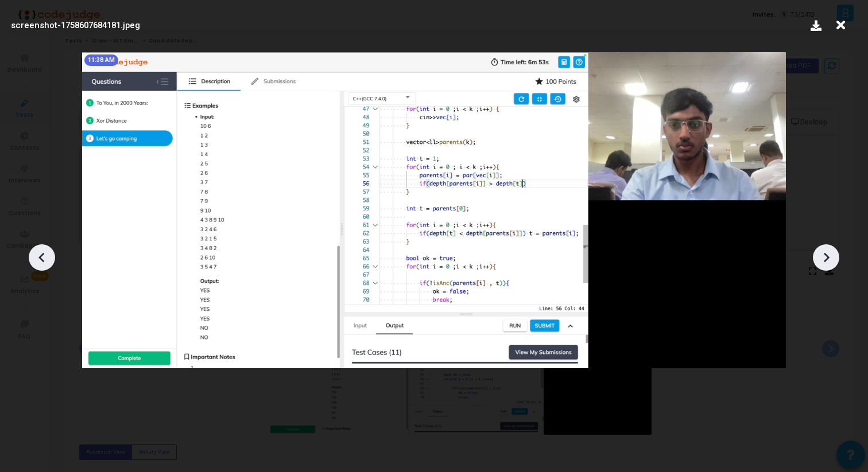
click at [843, 25] on icon at bounding box center [841, 25] width 18 height 22
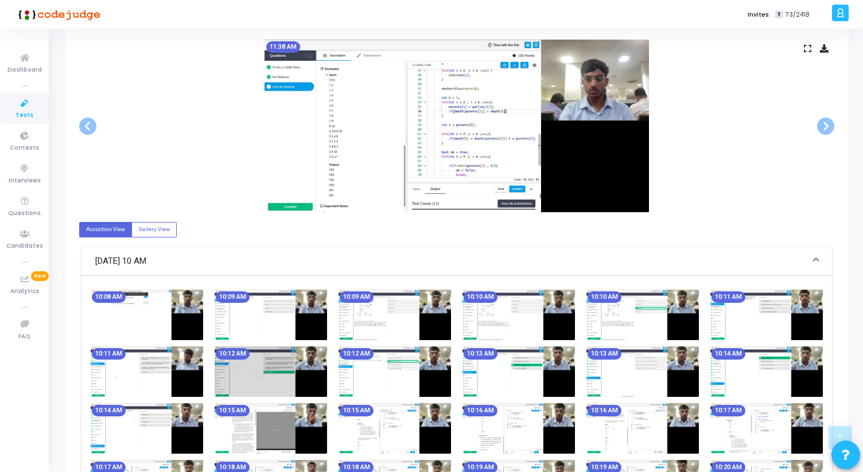
scroll to position [255, 0]
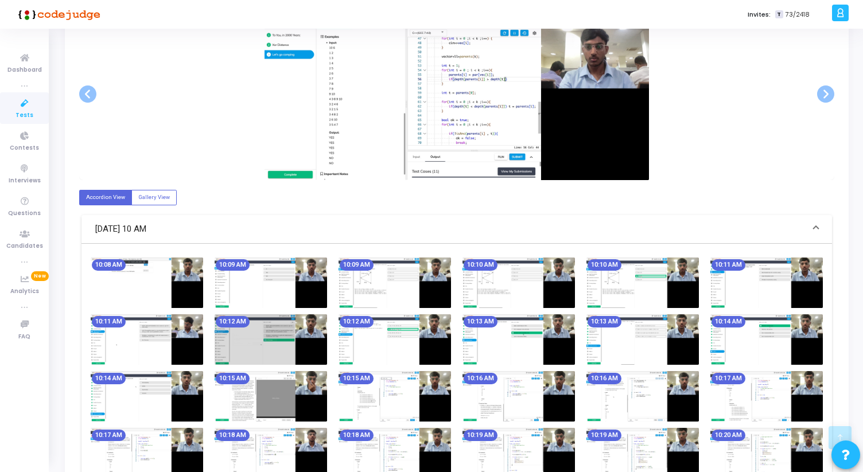
click at [335, 393] on div "10:15 AM" at bounding box center [395, 396] width 124 height 51
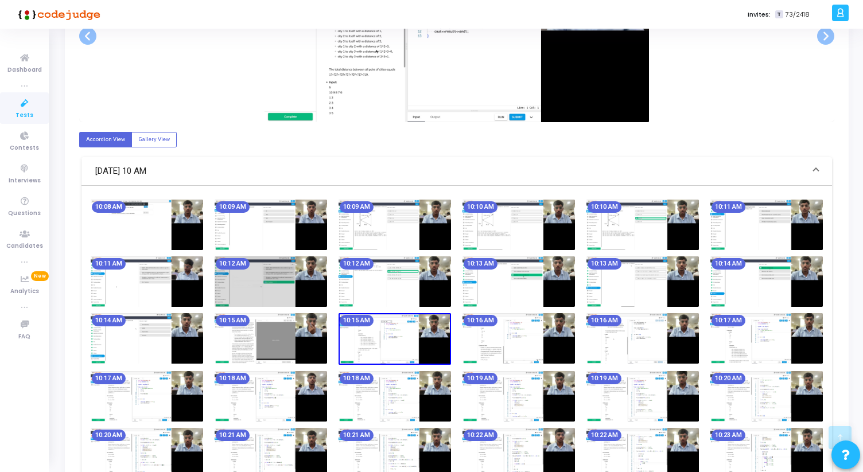
scroll to position [320, 0]
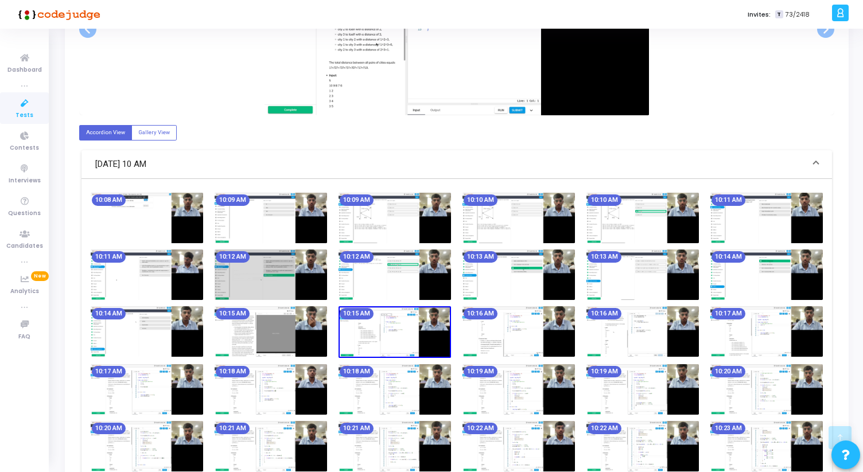
click at [165, 216] on img at bounding box center [147, 218] width 113 height 51
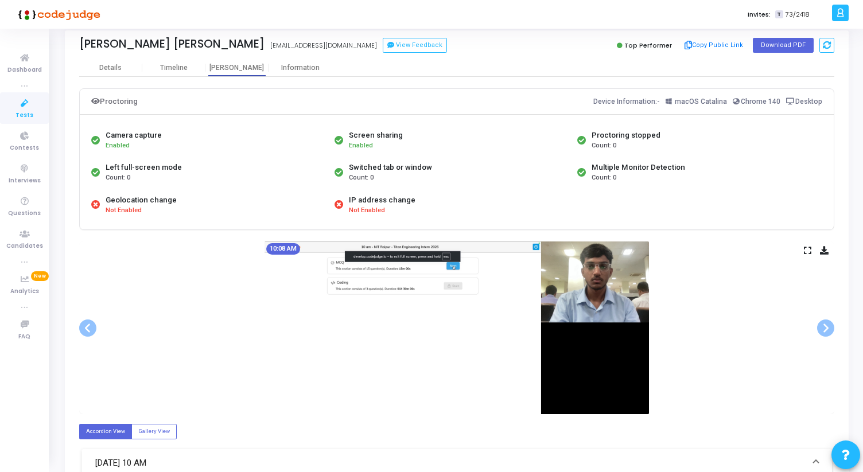
scroll to position [0, 0]
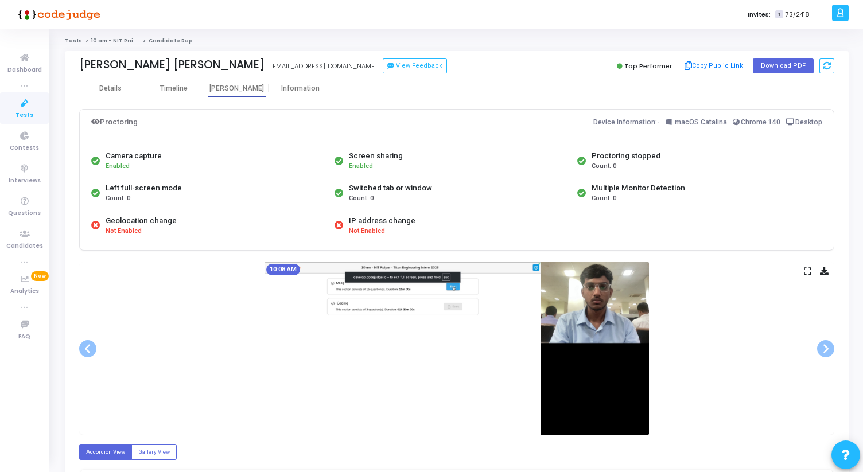
click at [811, 270] on icon at bounding box center [807, 271] width 7 height 6
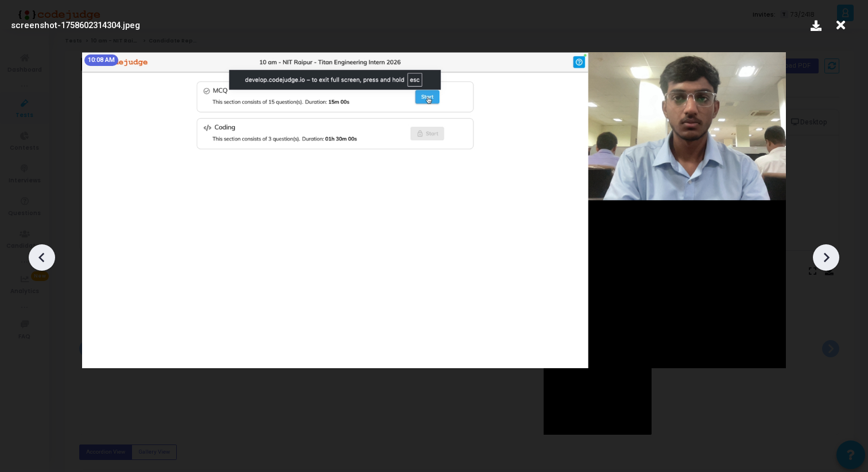
click at [827, 265] on icon at bounding box center [825, 257] width 17 height 17
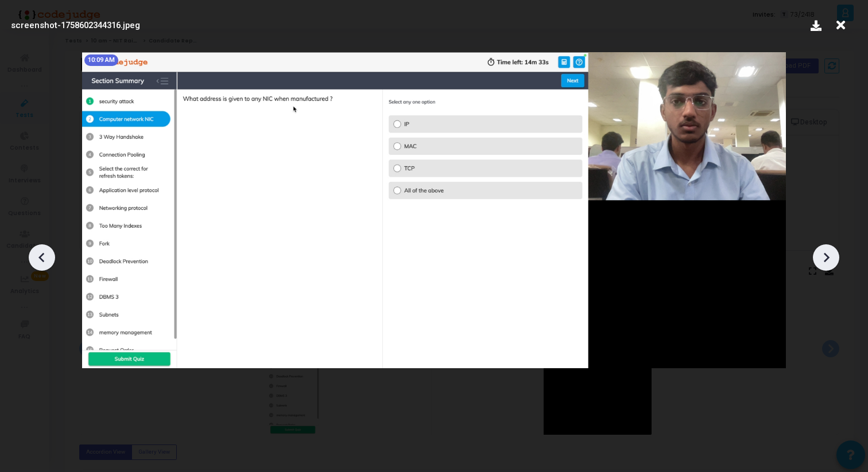
click at [827, 265] on icon at bounding box center [825, 257] width 17 height 17
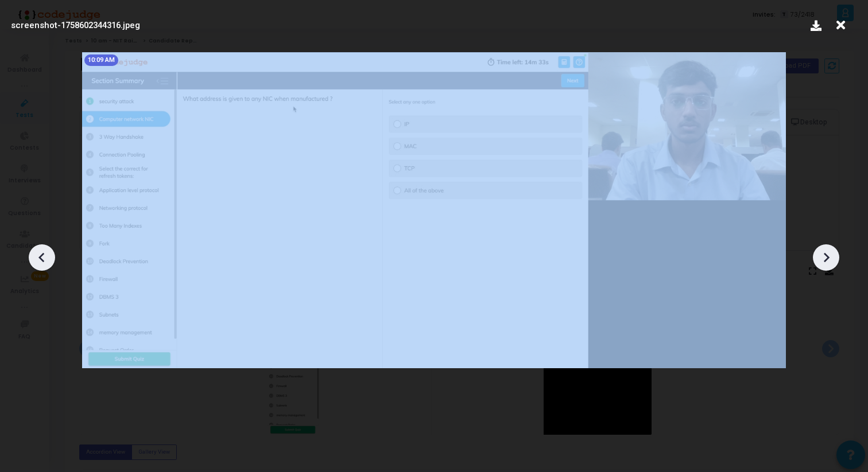
click at [827, 265] on icon at bounding box center [825, 257] width 17 height 17
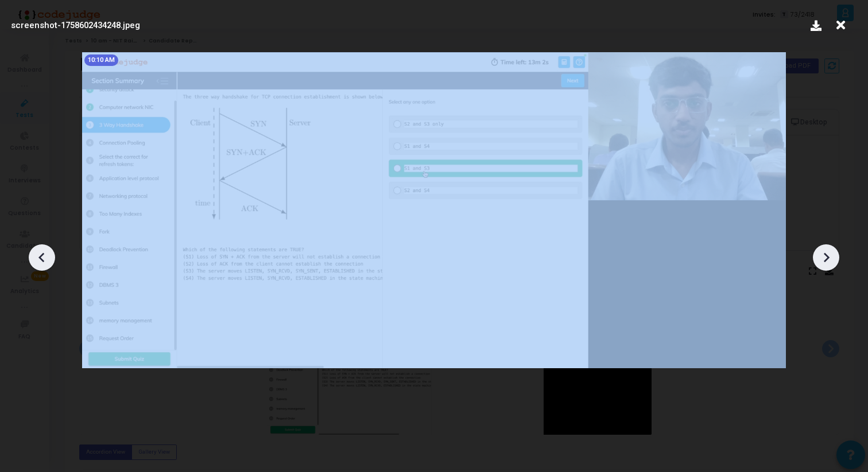
click at [827, 265] on icon at bounding box center [825, 257] width 17 height 17
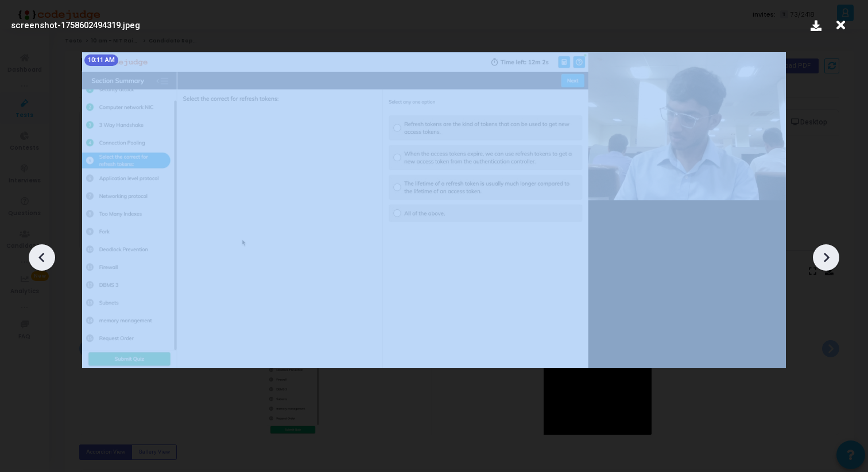
click at [827, 265] on icon at bounding box center [825, 257] width 17 height 17
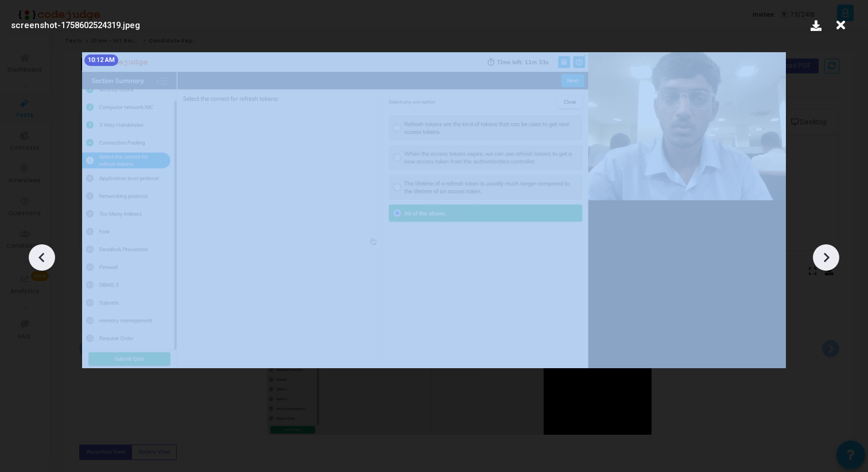
click at [827, 265] on icon at bounding box center [825, 257] width 17 height 17
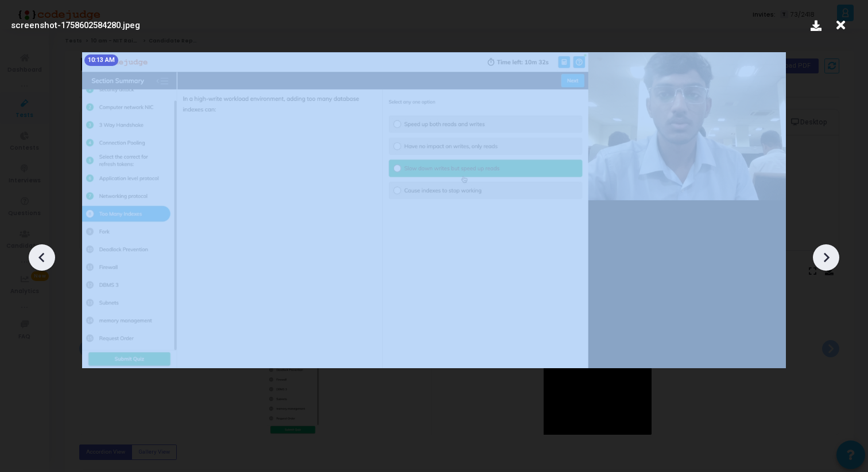
click at [827, 265] on icon at bounding box center [825, 257] width 17 height 17
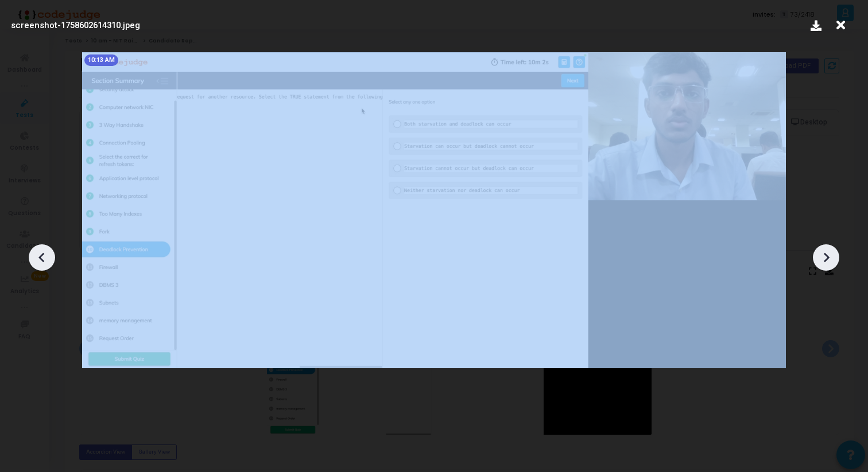
click at [827, 265] on icon at bounding box center [825, 257] width 17 height 17
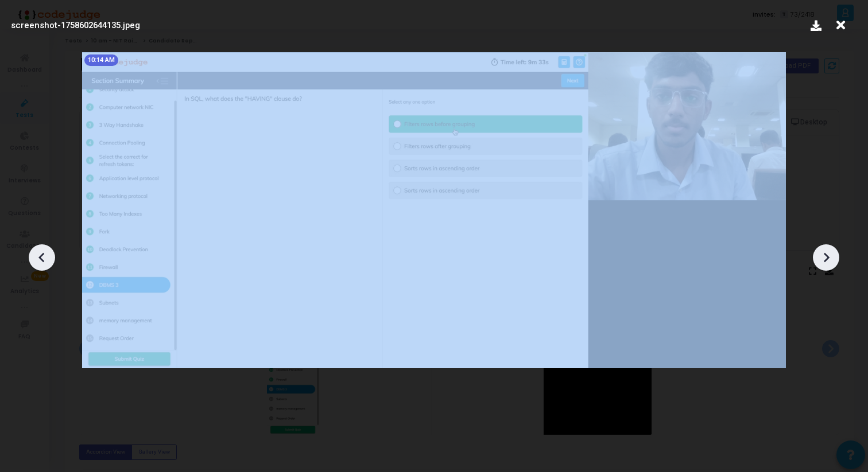
click at [827, 265] on icon at bounding box center [825, 257] width 17 height 17
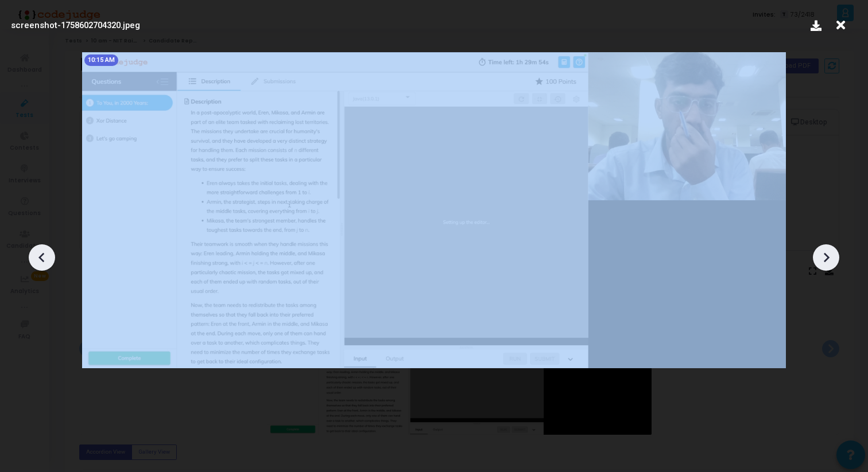
click at [827, 265] on icon at bounding box center [825, 257] width 17 height 17
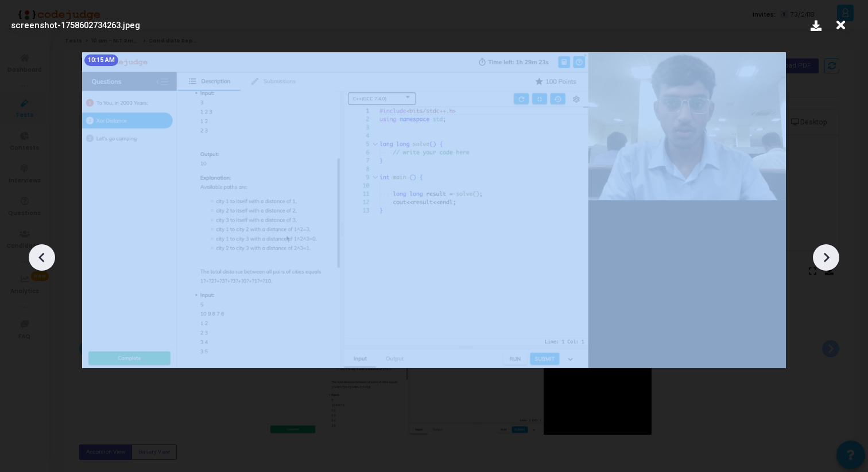
click at [827, 265] on icon at bounding box center [825, 257] width 17 height 17
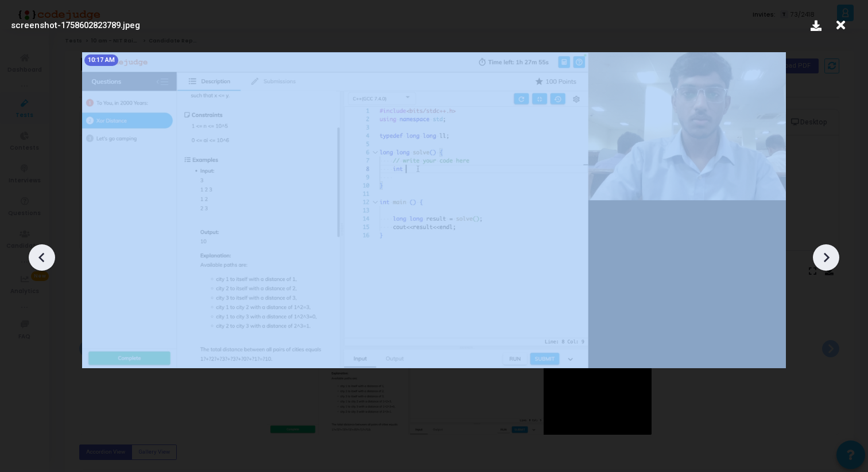
click at [827, 265] on icon at bounding box center [825, 257] width 17 height 17
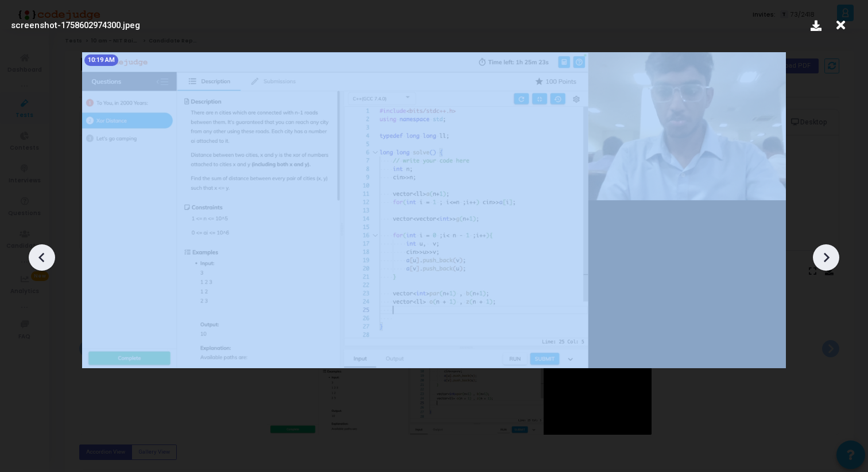
click at [827, 265] on icon at bounding box center [825, 257] width 17 height 17
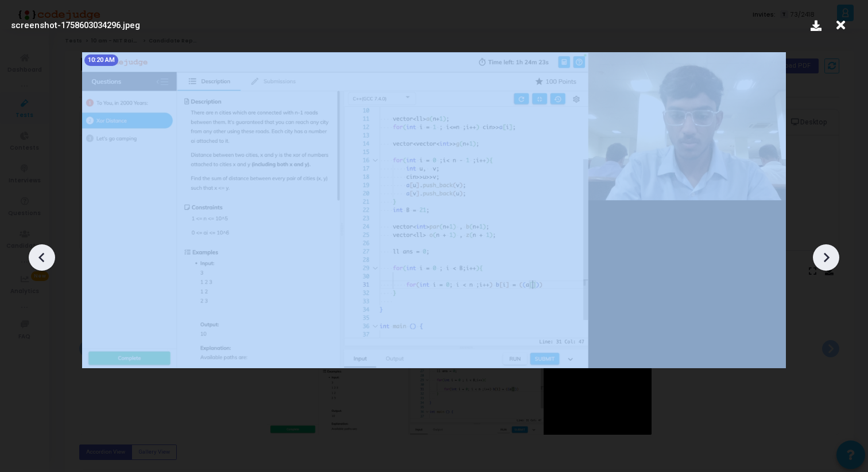
click at [827, 265] on icon at bounding box center [825, 257] width 17 height 17
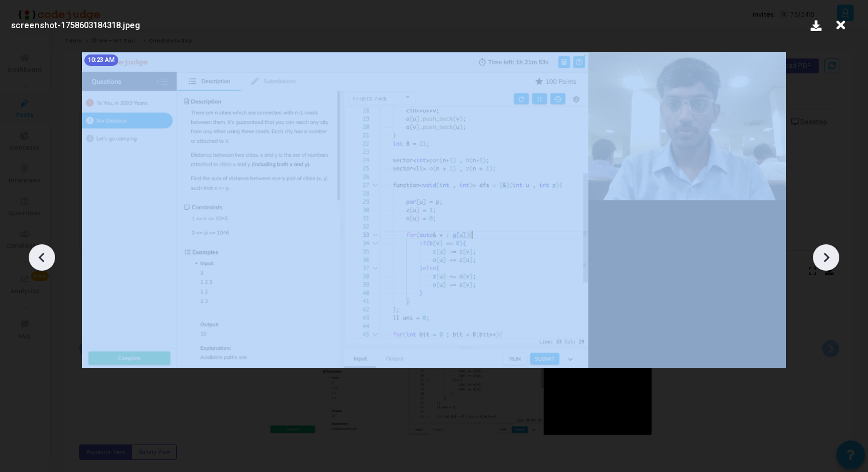
click at [827, 265] on icon at bounding box center [825, 257] width 17 height 17
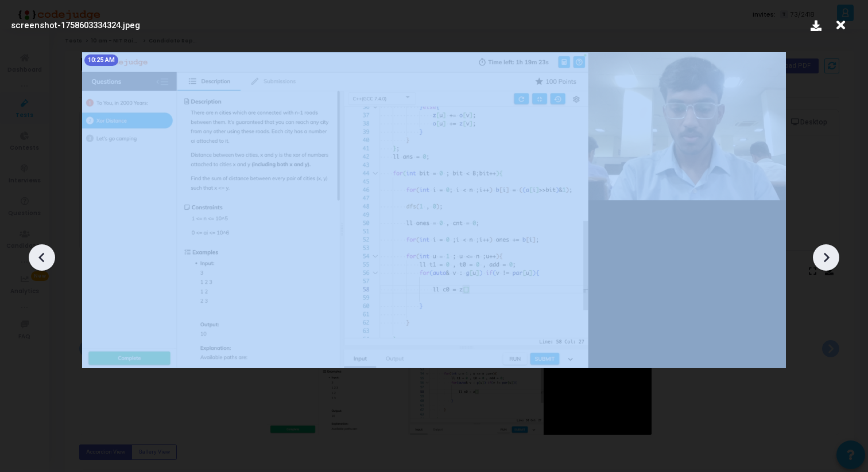
click at [827, 265] on icon at bounding box center [825, 257] width 17 height 17
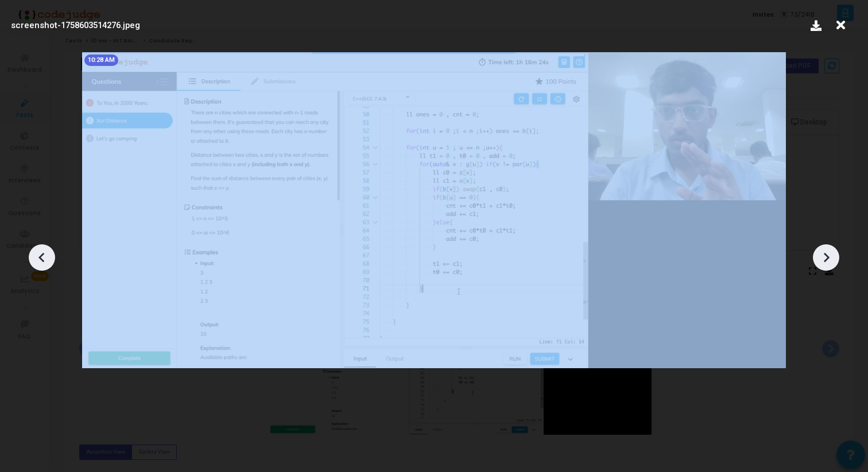
click at [827, 265] on icon at bounding box center [825, 257] width 17 height 17
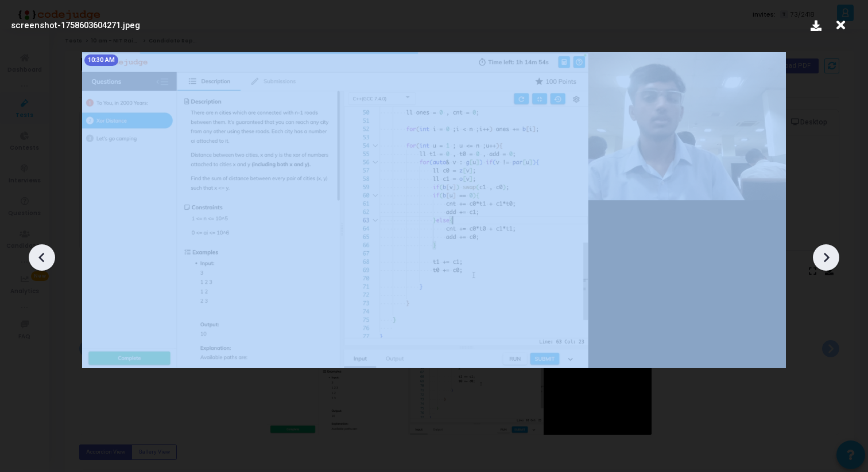
click at [827, 265] on icon at bounding box center [825, 257] width 17 height 17
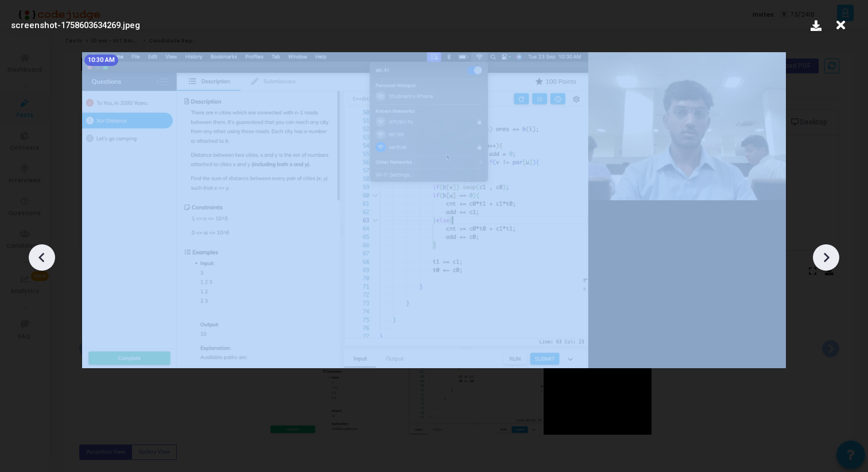
click at [827, 265] on icon at bounding box center [825, 257] width 17 height 17
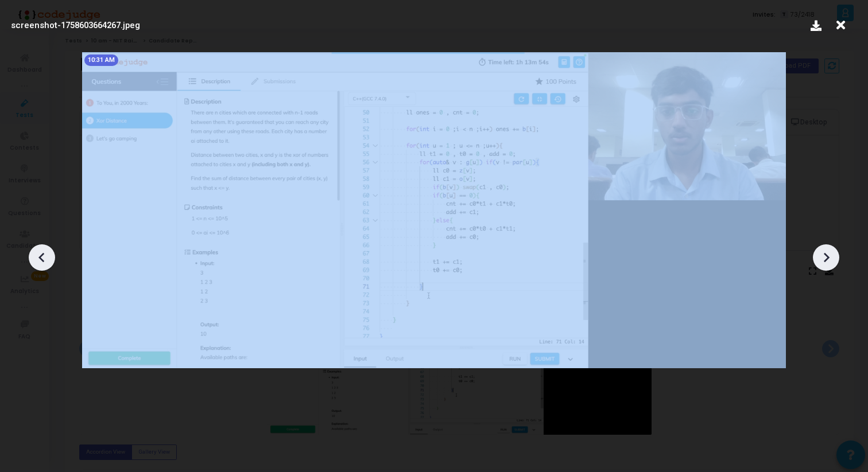
click at [827, 265] on icon at bounding box center [825, 257] width 17 height 17
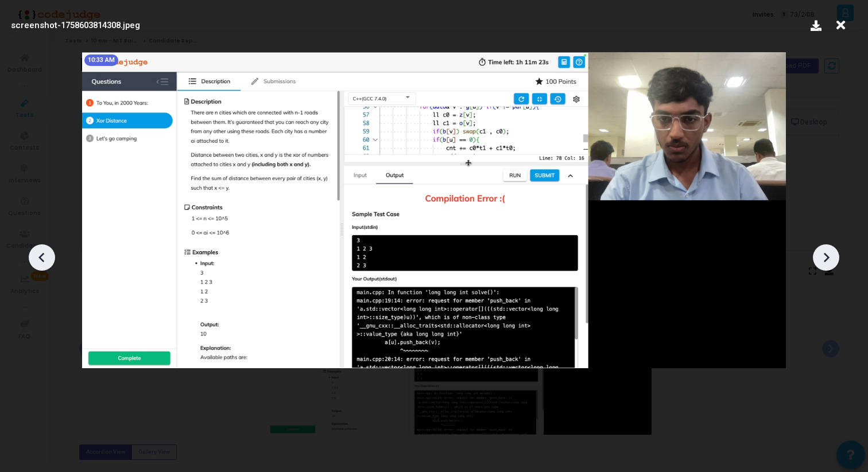
click at [40, 246] on div at bounding box center [42, 258] width 26 height 26
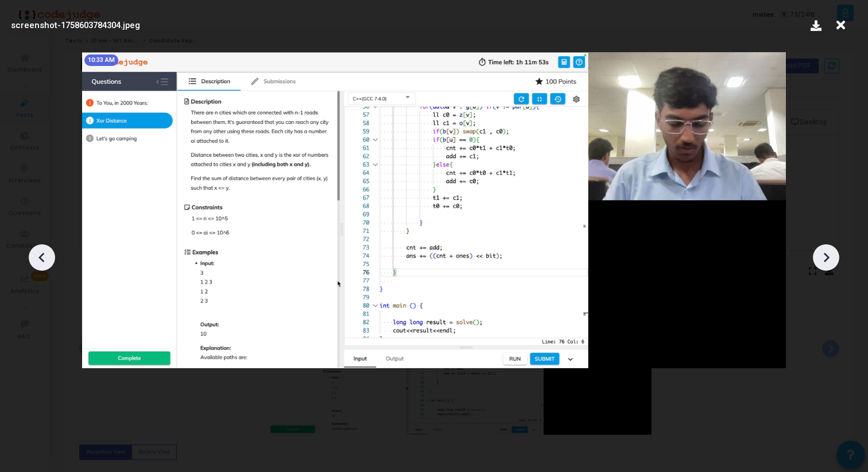
click at [40, 246] on div at bounding box center [42, 258] width 26 height 26
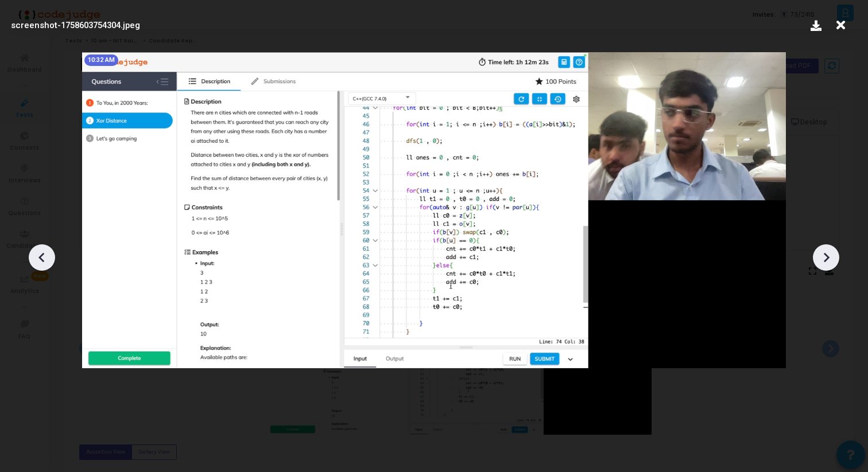
click at [844, 33] on icon at bounding box center [841, 25] width 18 height 22
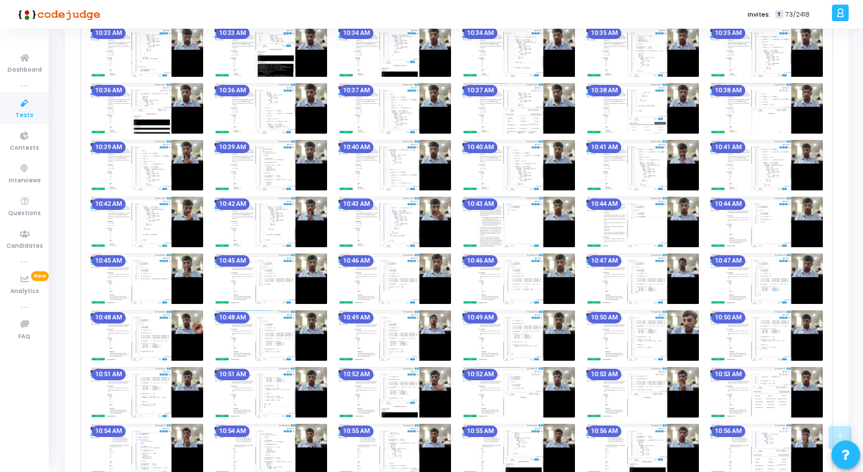
scroll to position [943, 0]
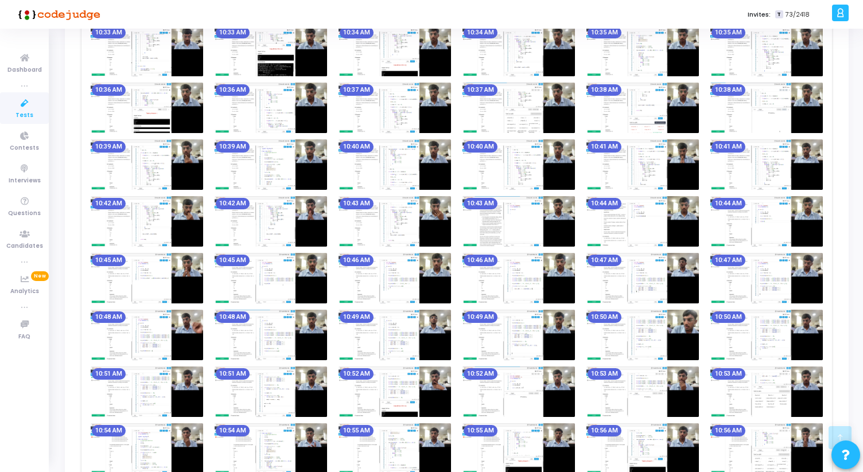
click at [307, 214] on img at bounding box center [271, 221] width 113 height 51
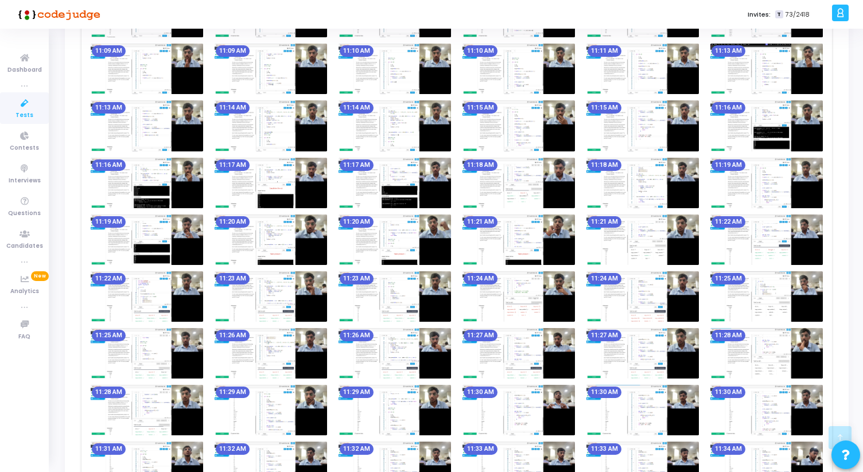
scroll to position [1883, 0]
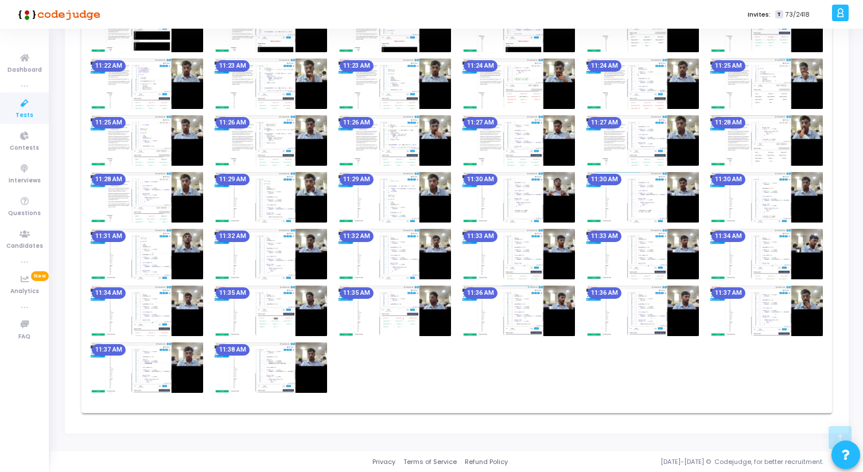
click at [186, 307] on img at bounding box center [147, 311] width 113 height 51
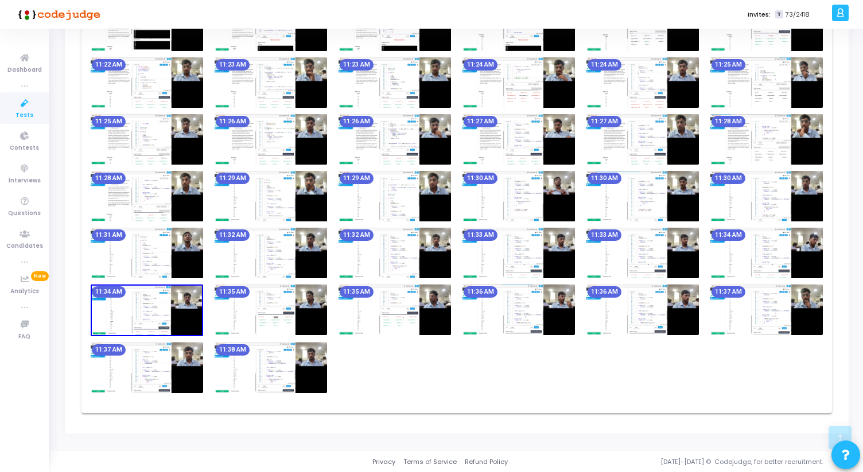
click at [680, 309] on img at bounding box center [643, 310] width 113 height 51
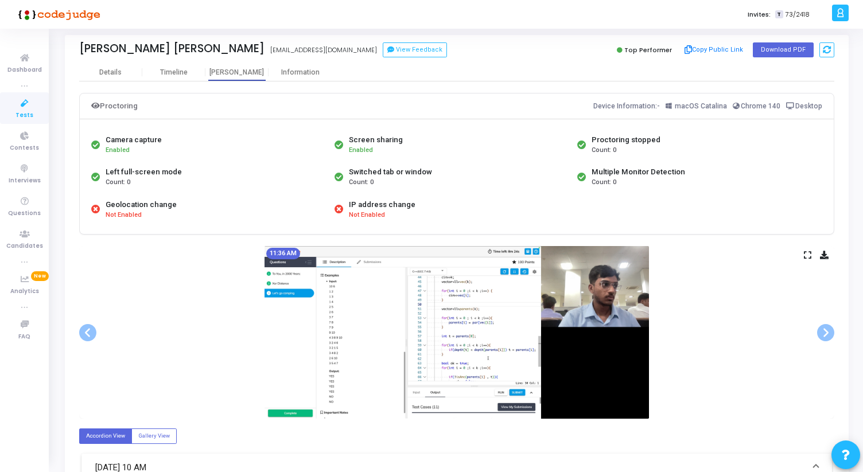
scroll to position [0, 0]
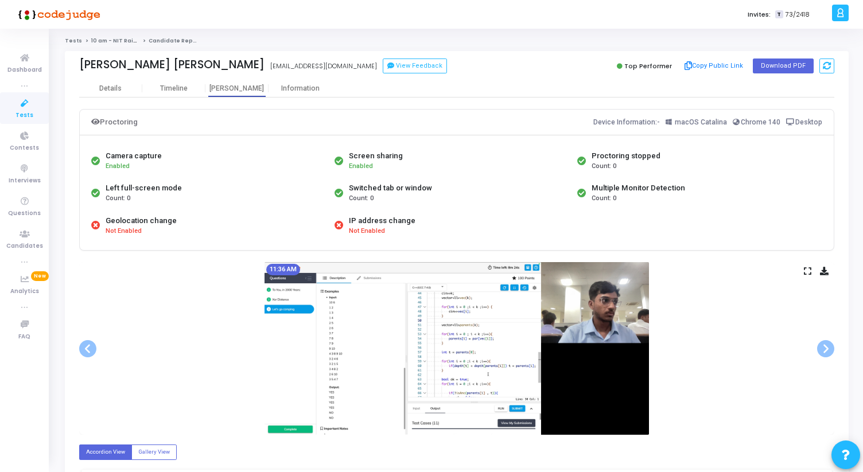
click at [809, 270] on icon at bounding box center [807, 271] width 7 height 6
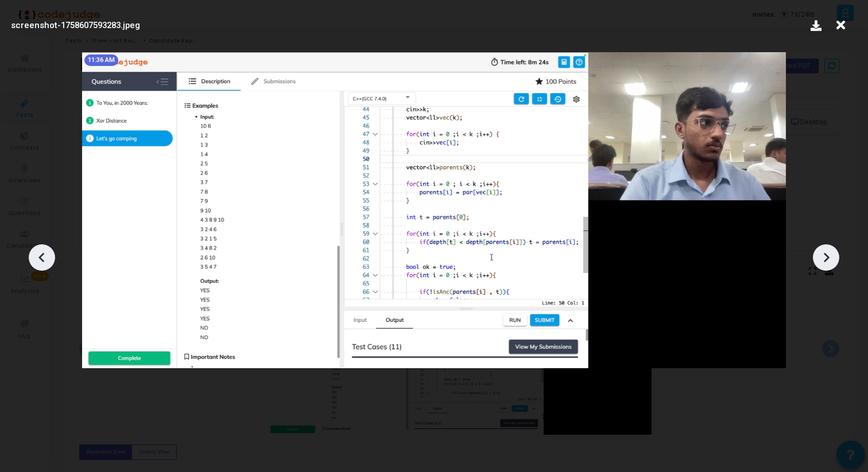
click at [831, 260] on icon at bounding box center [825, 257] width 17 height 17
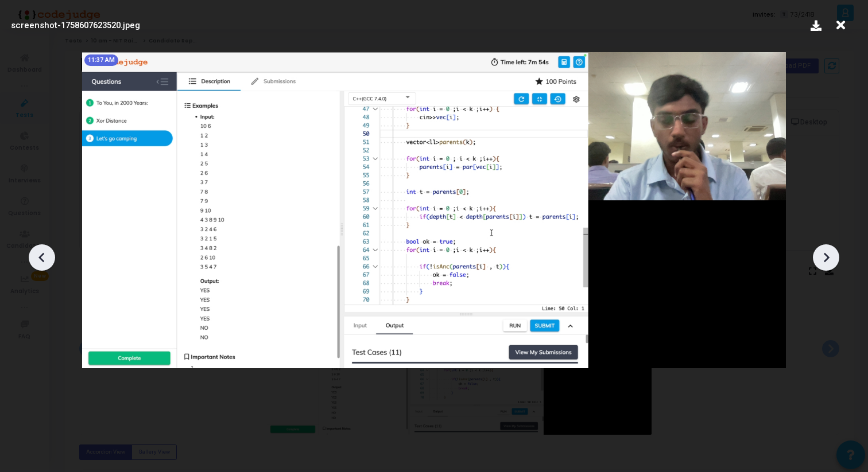
click at [831, 260] on icon at bounding box center [825, 257] width 17 height 17
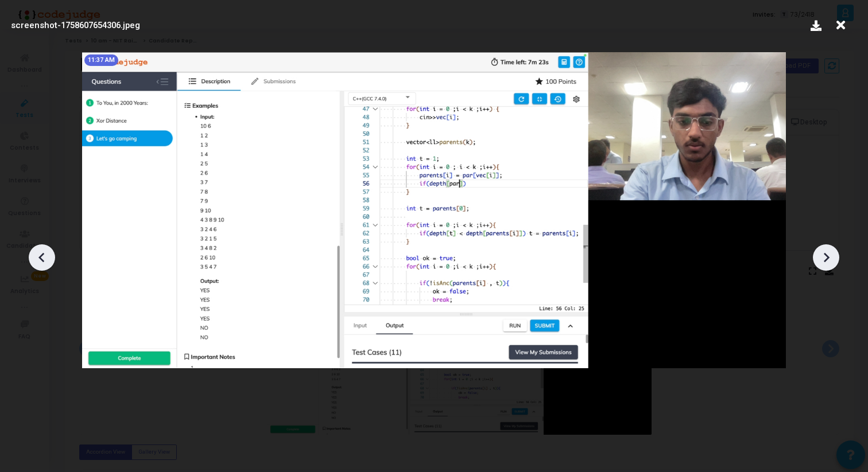
click at [831, 260] on icon at bounding box center [825, 257] width 17 height 17
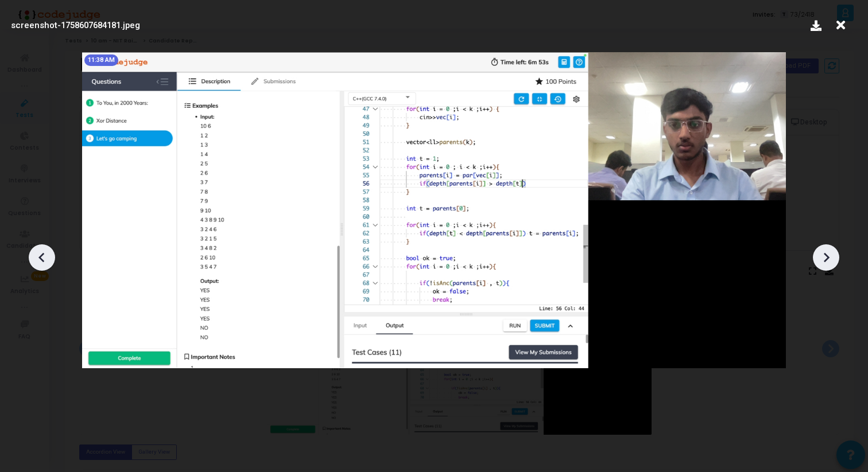
click at [831, 260] on icon at bounding box center [825, 257] width 17 height 17
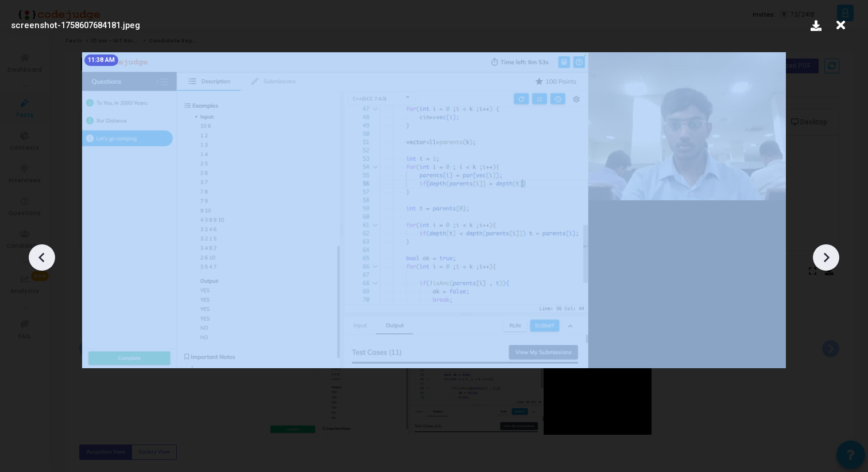
click at [831, 260] on icon at bounding box center [825, 257] width 17 height 17
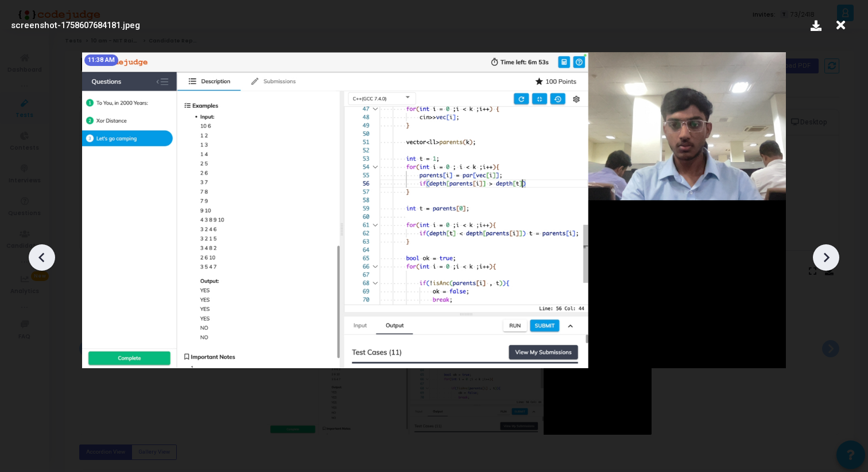
click at [49, 263] on icon at bounding box center [41, 257] width 17 height 17
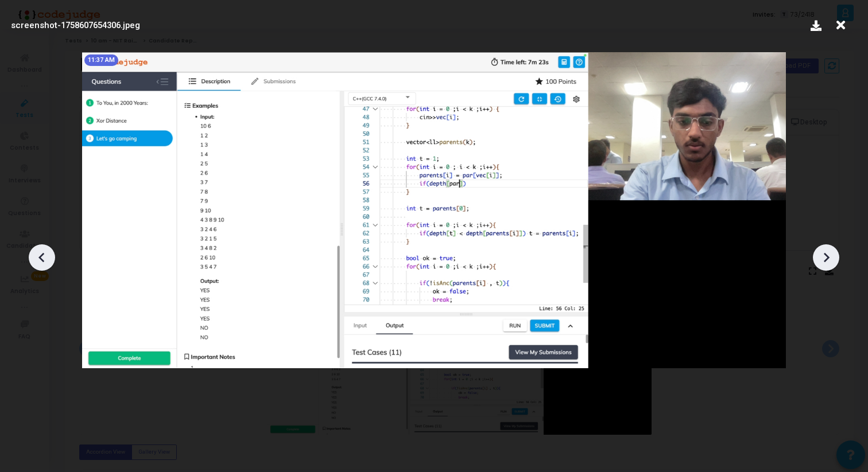
click at [49, 263] on icon at bounding box center [41, 257] width 17 height 17
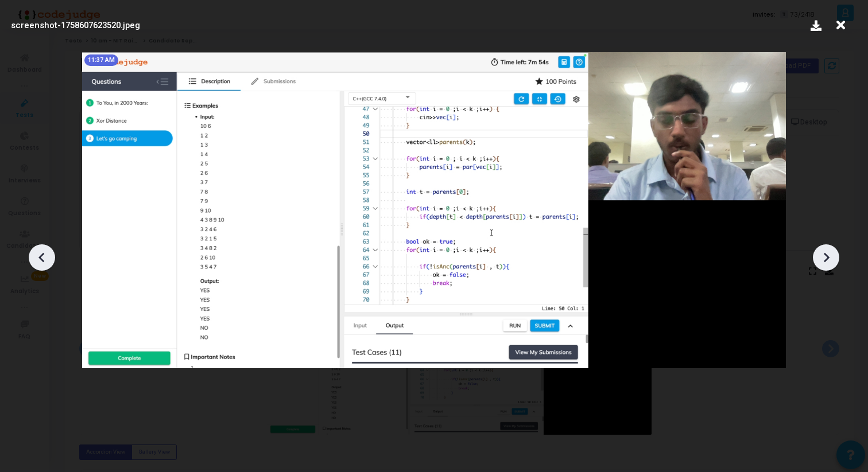
click at [49, 263] on icon at bounding box center [41, 257] width 17 height 17
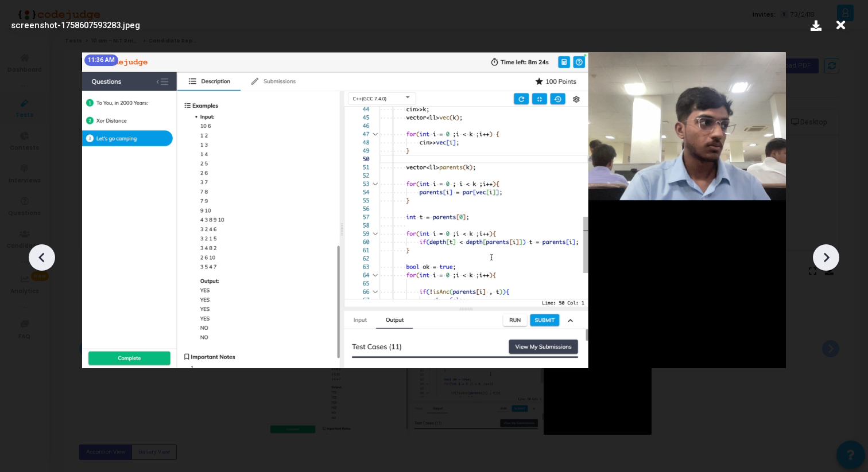
click at [49, 263] on icon at bounding box center [41, 257] width 17 height 17
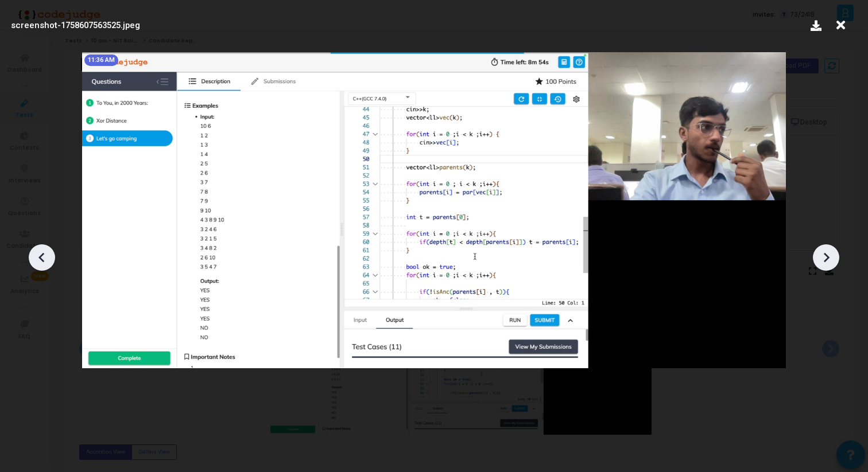
click at [49, 263] on icon at bounding box center [41, 257] width 17 height 17
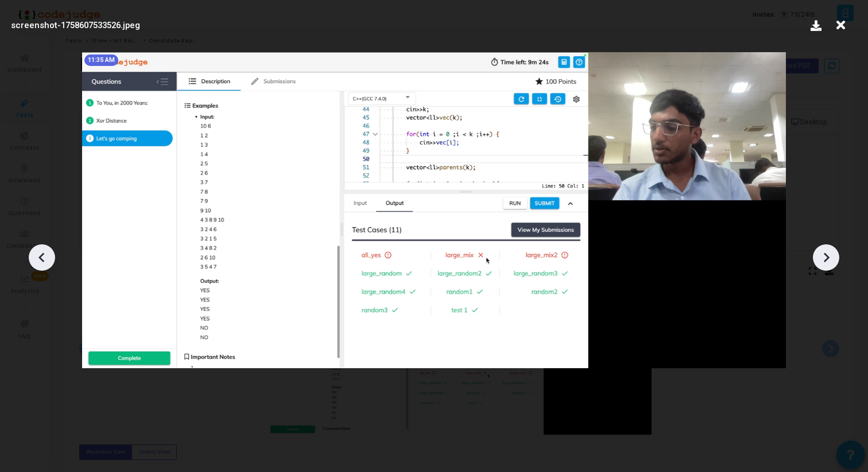
click at [49, 263] on icon at bounding box center [41, 257] width 17 height 17
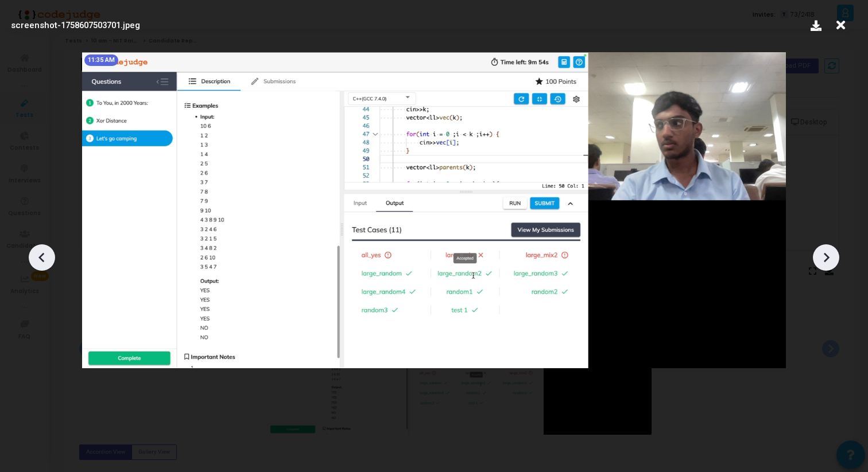
click at [49, 263] on icon at bounding box center [41, 257] width 17 height 17
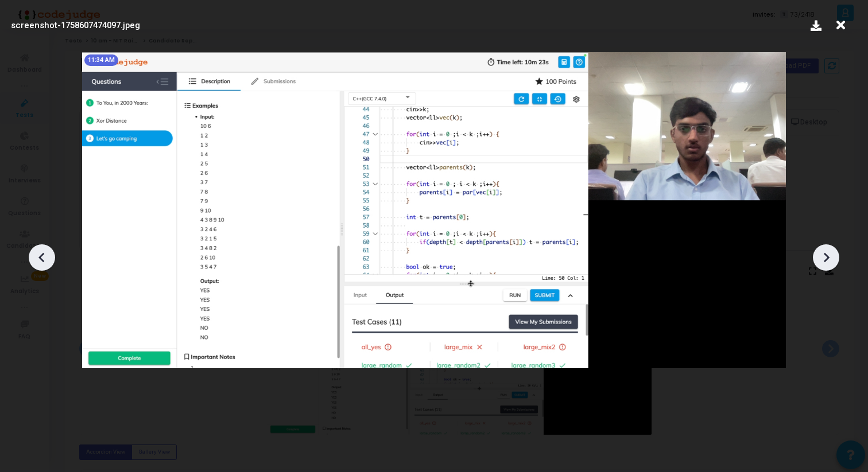
click at [49, 263] on icon at bounding box center [41, 257] width 17 height 17
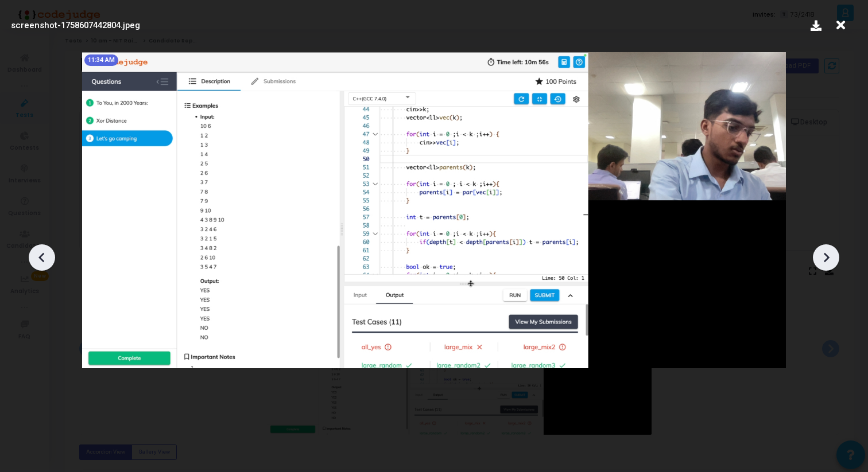
click at [49, 263] on icon at bounding box center [41, 257] width 17 height 17
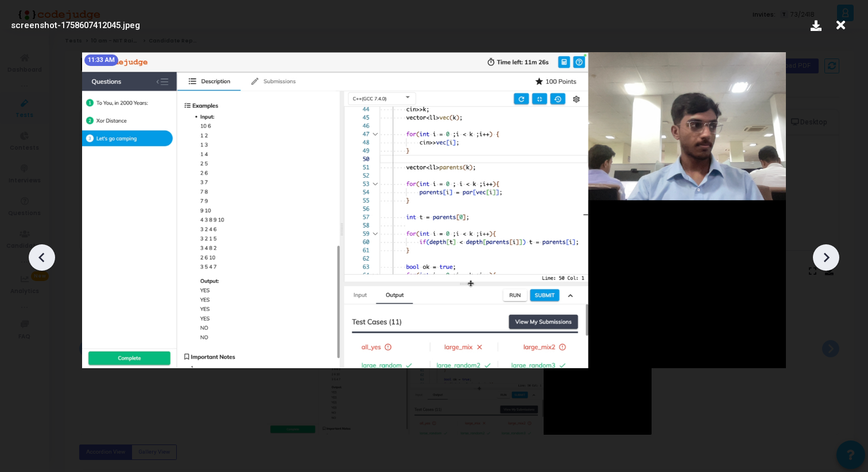
click at [49, 263] on icon at bounding box center [41, 257] width 17 height 17
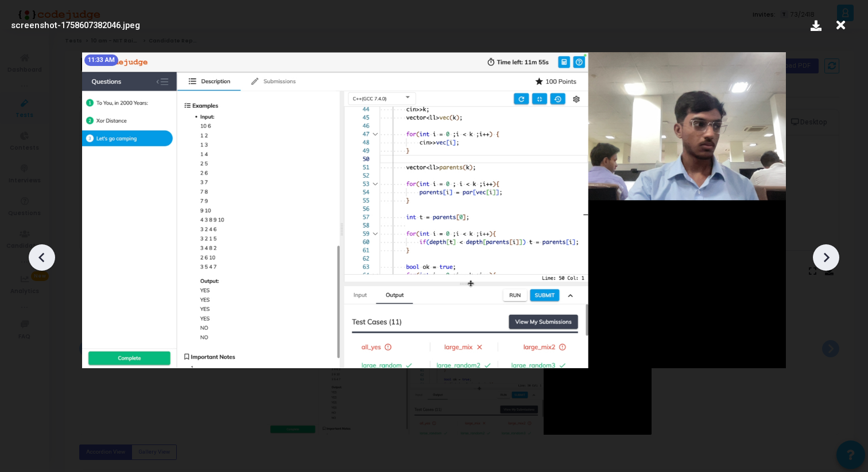
click at [49, 263] on icon at bounding box center [41, 257] width 17 height 17
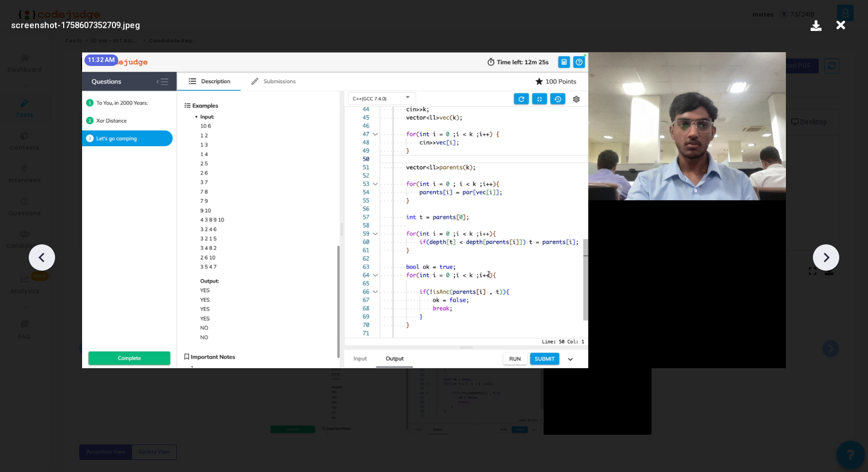
click at [49, 263] on icon at bounding box center [41, 257] width 17 height 17
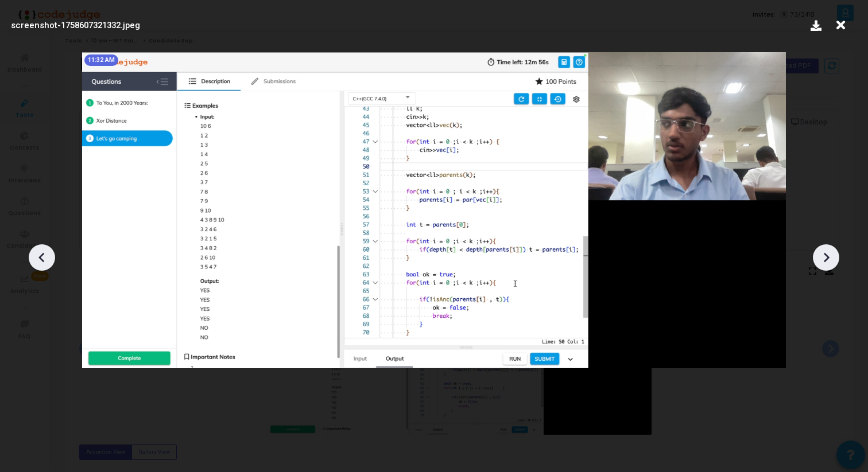
click at [45, 258] on icon at bounding box center [41, 257] width 17 height 17
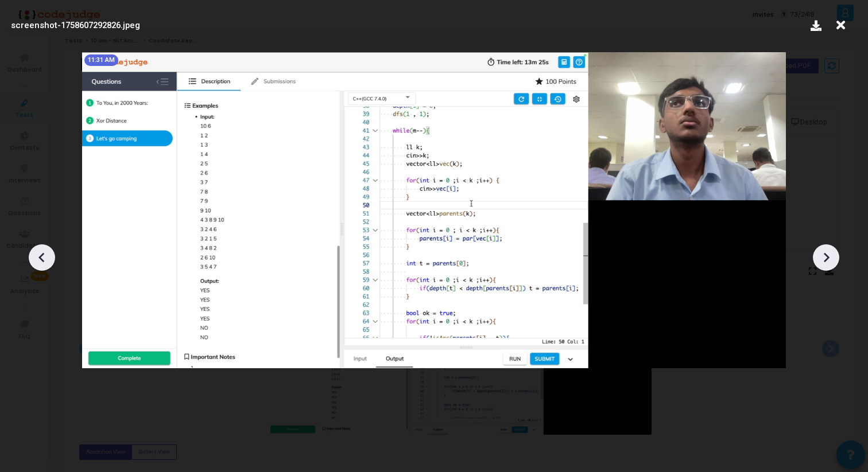
click at [45, 259] on icon at bounding box center [41, 257] width 17 height 17
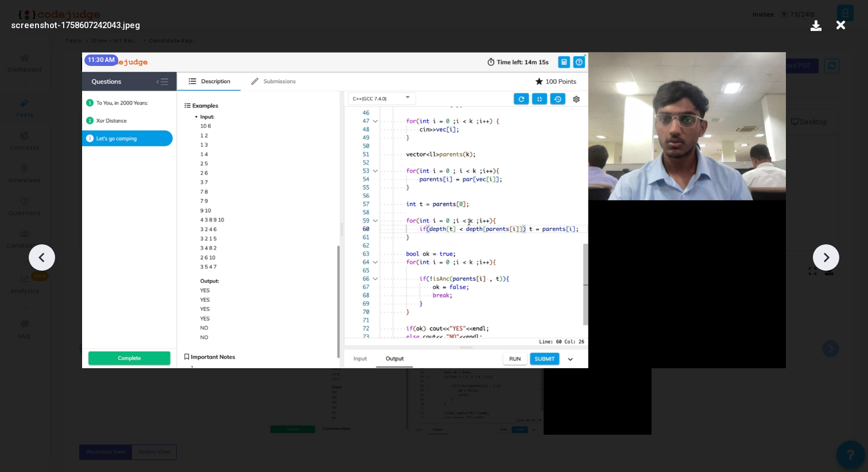
click at [829, 261] on icon at bounding box center [825, 257] width 17 height 17
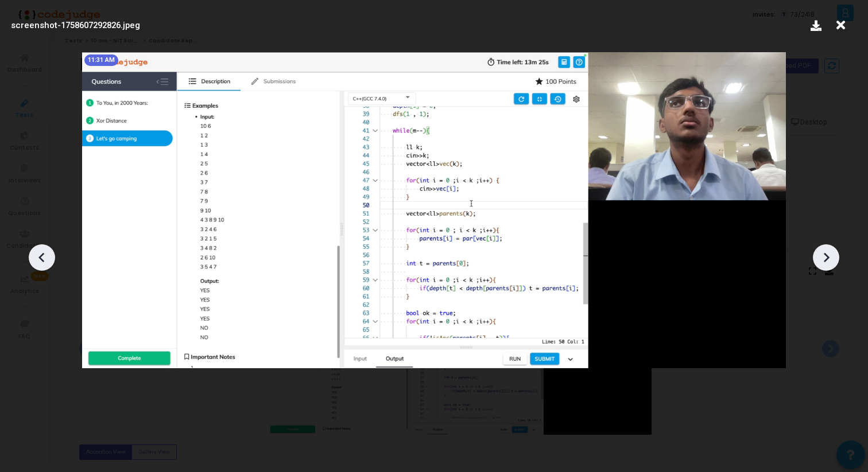
click at [829, 261] on icon at bounding box center [825, 257] width 17 height 17
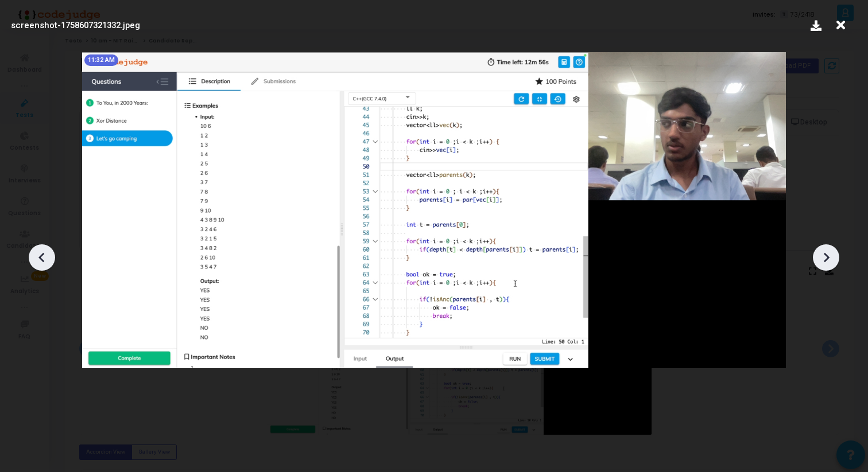
click at [829, 261] on icon at bounding box center [825, 257] width 17 height 17
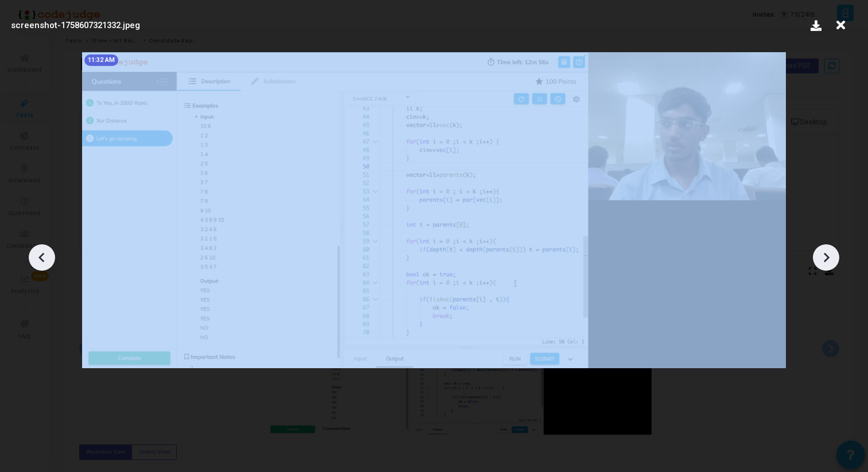
click at [829, 261] on icon at bounding box center [825, 257] width 17 height 17
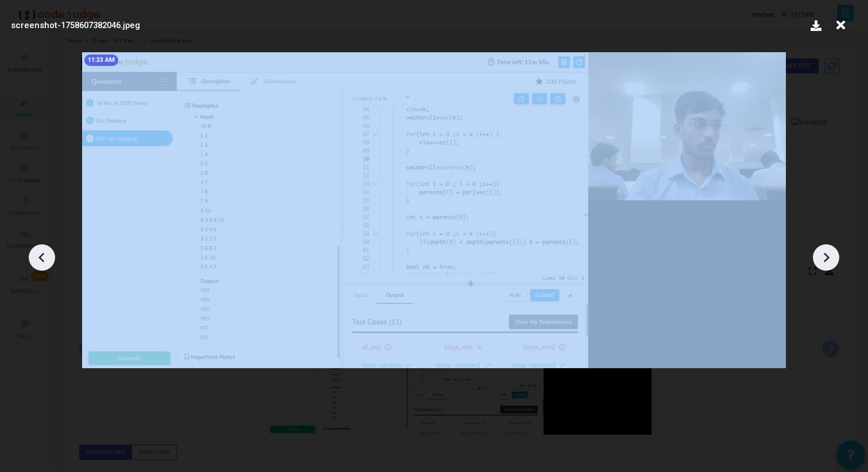
click at [829, 261] on icon at bounding box center [825, 257] width 17 height 17
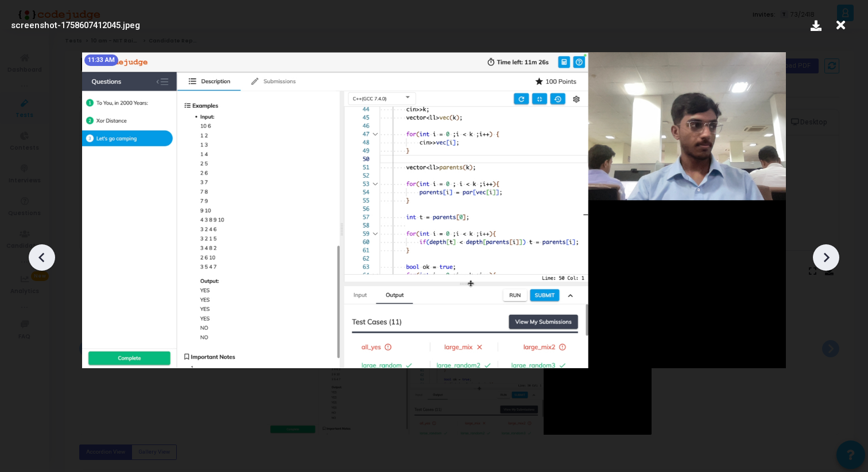
click at [829, 261] on icon at bounding box center [825, 257] width 17 height 17
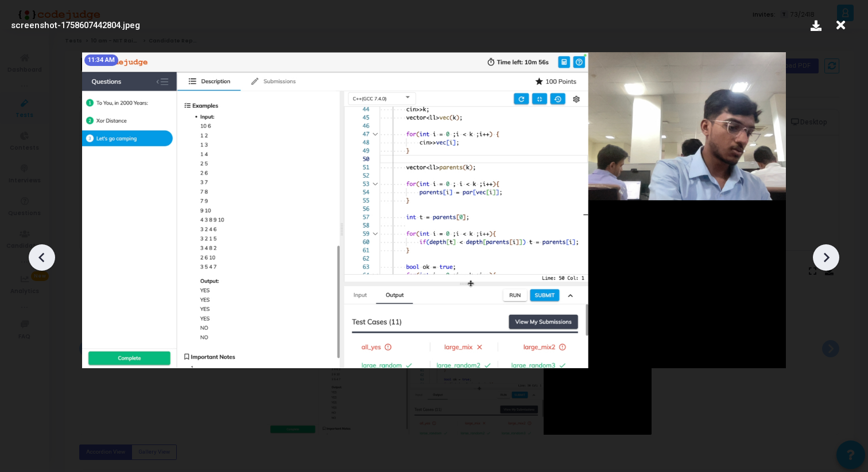
click at [829, 261] on icon at bounding box center [825, 257] width 17 height 17
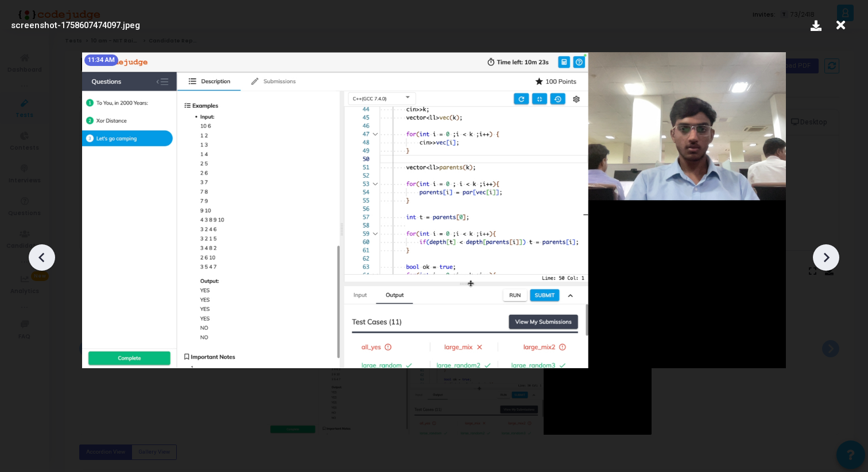
click at [839, 22] on icon at bounding box center [841, 25] width 18 height 22
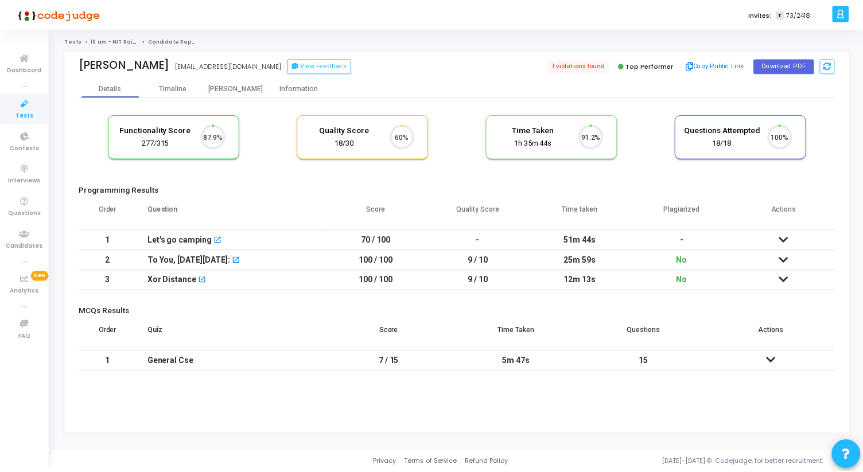
scroll to position [24, 29]
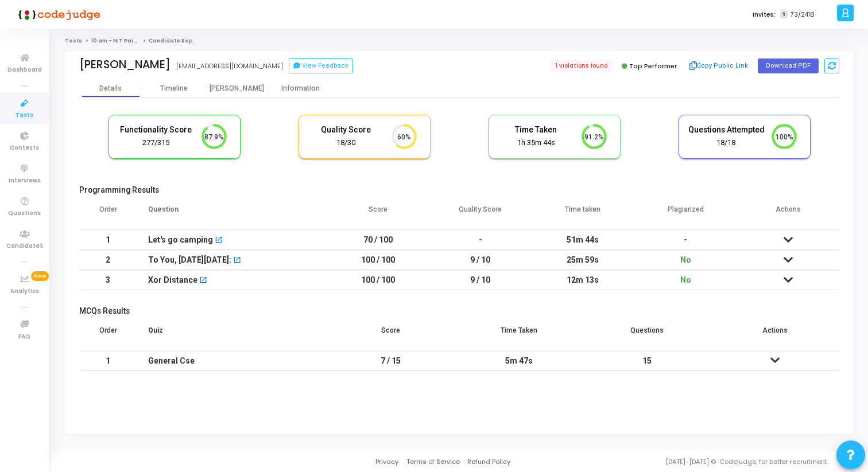
click at [238, 99] on div "Functionality Score 277/315 87.9% Quality Score 18/30 60% Time Taken calculated…" at bounding box center [459, 238] width 760 height 280
click at [236, 93] on div "[PERSON_NAME]" at bounding box center [236, 88] width 63 height 17
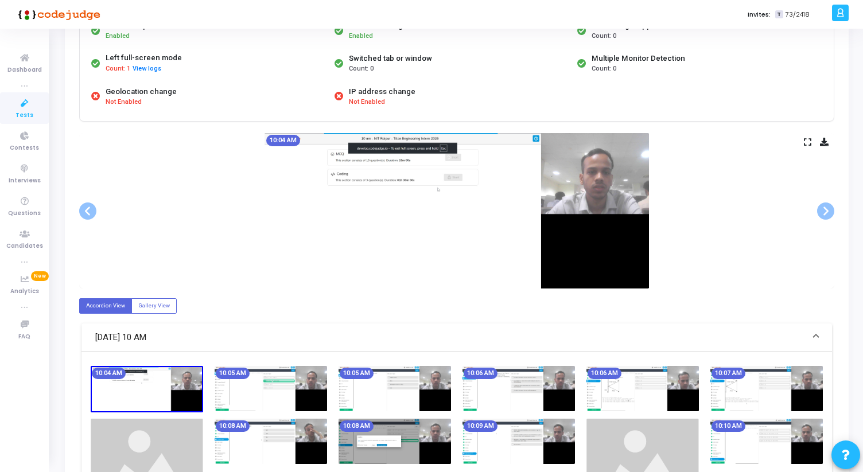
scroll to position [131, 0]
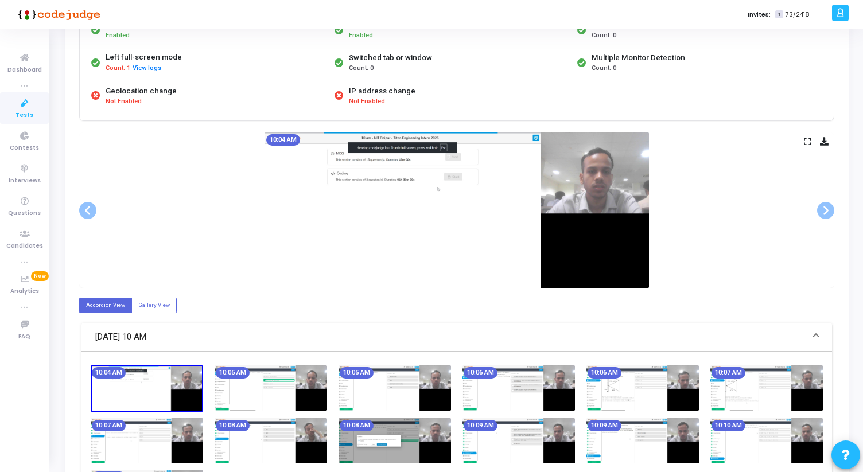
click at [802, 139] on div "10:04 AM" at bounding box center [456, 211] width 755 height 156
click at [806, 138] on icon at bounding box center [807, 141] width 7 height 6
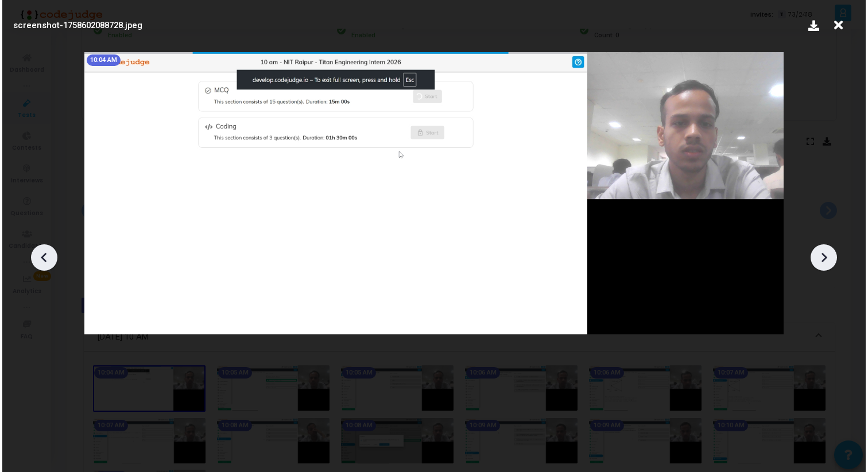
scroll to position [0, 0]
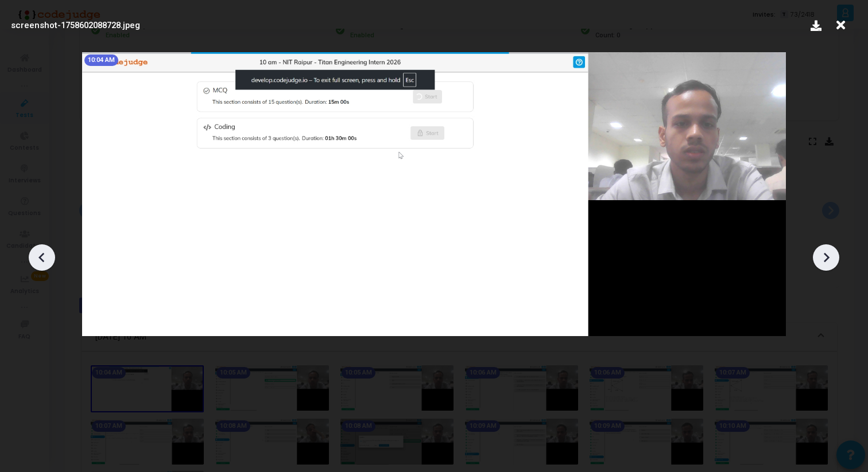
click at [817, 250] on div at bounding box center [826, 258] width 26 height 26
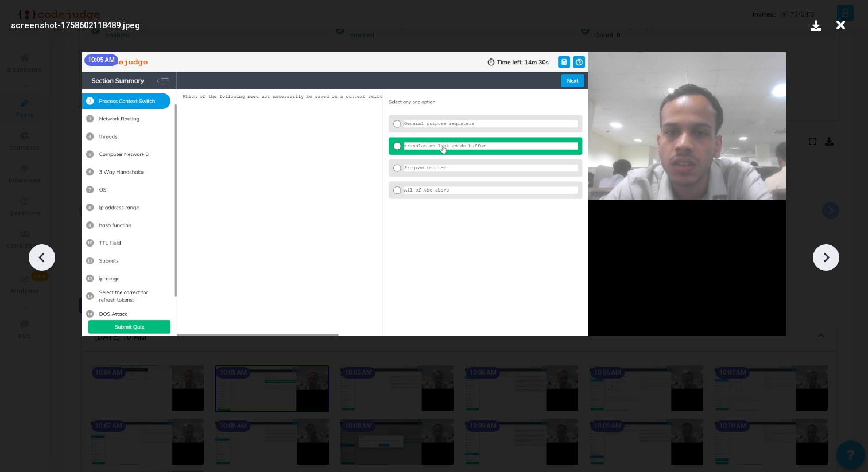
click at [817, 250] on div at bounding box center [826, 258] width 26 height 26
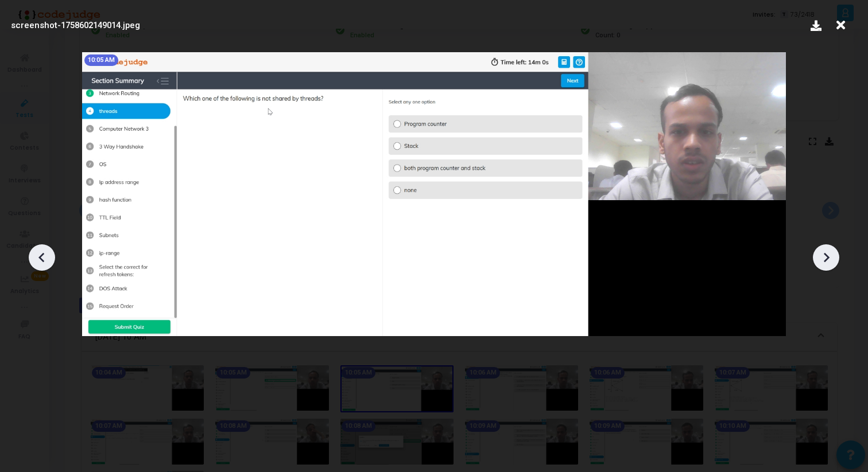
click at [817, 250] on div at bounding box center [826, 258] width 26 height 26
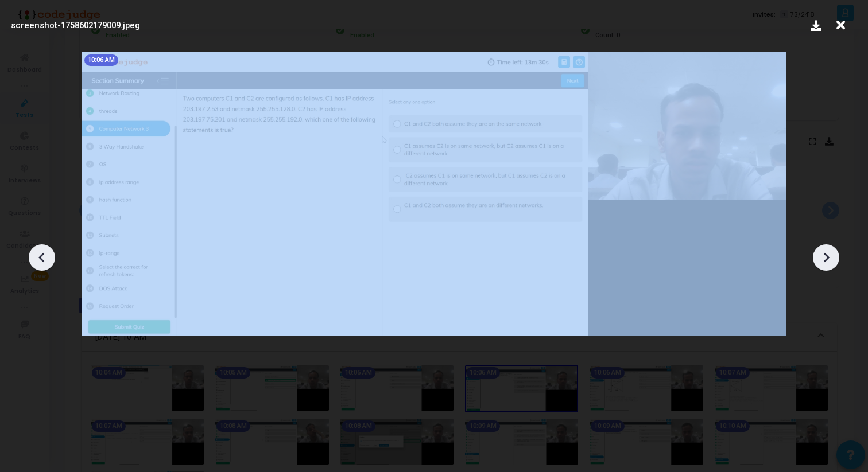
click at [817, 250] on div at bounding box center [826, 258] width 26 height 26
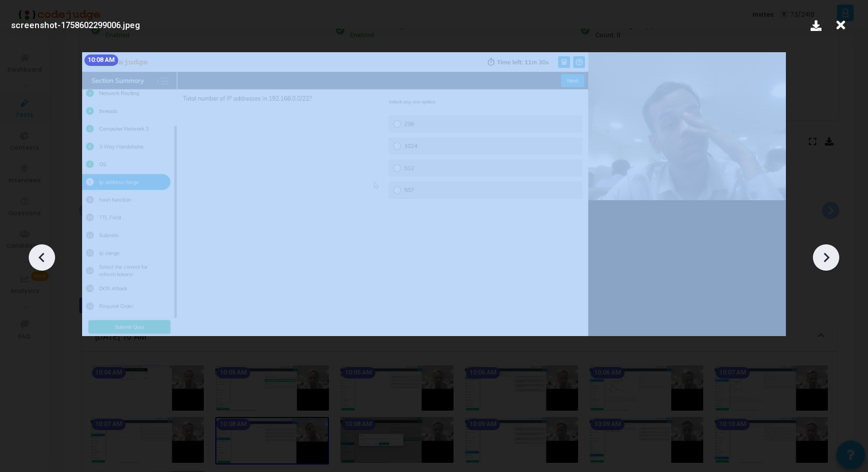
click at [817, 250] on div at bounding box center [826, 258] width 26 height 26
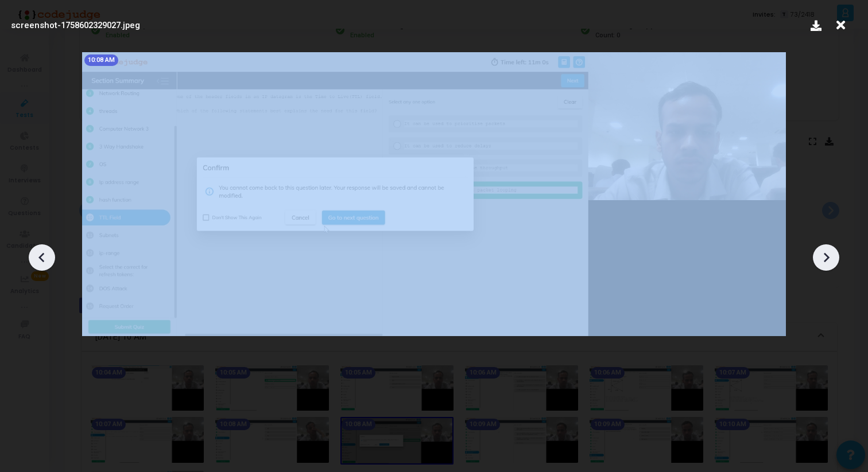
click at [817, 250] on div at bounding box center [826, 258] width 26 height 26
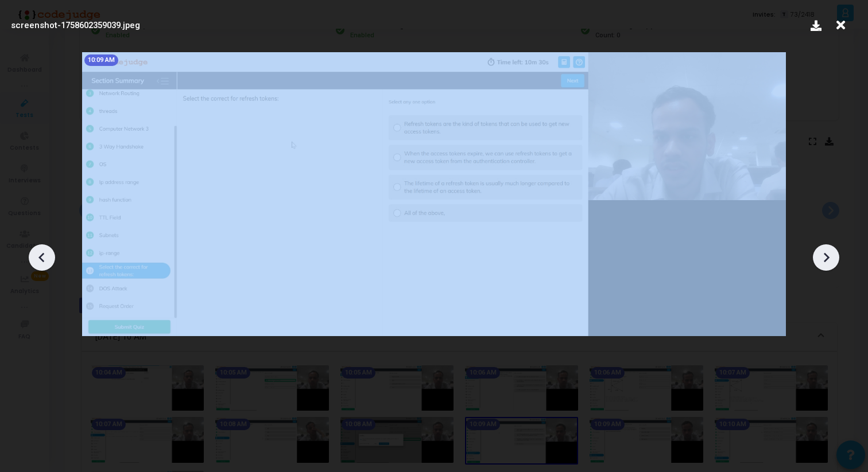
click at [817, 250] on div at bounding box center [826, 258] width 26 height 26
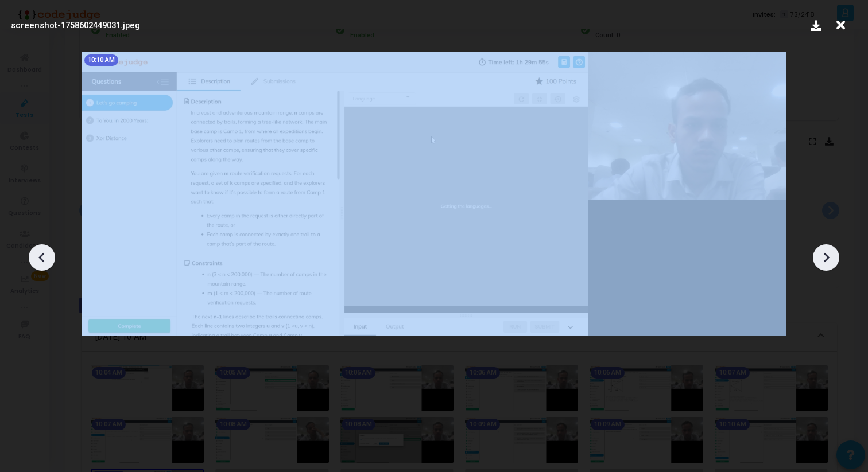
click at [817, 250] on div at bounding box center [826, 258] width 26 height 26
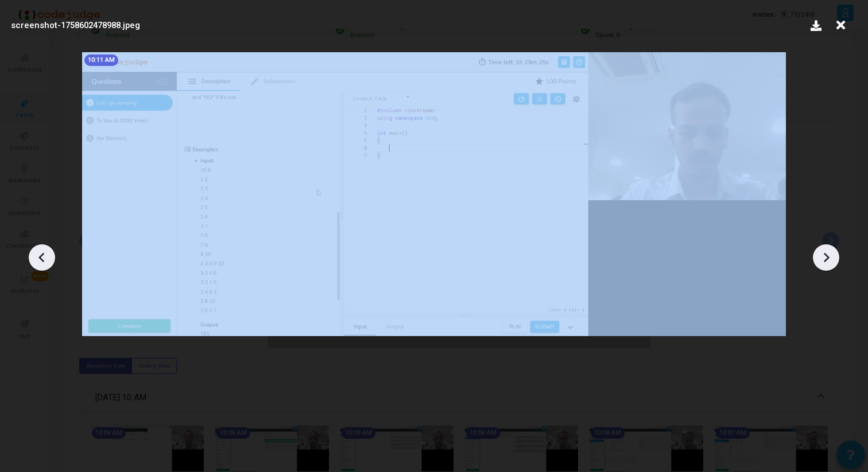
click at [817, 250] on div at bounding box center [826, 258] width 26 height 26
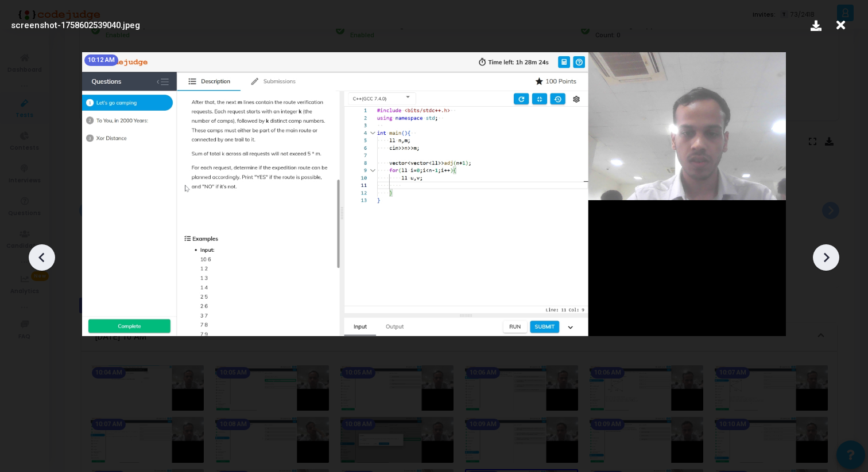
click at [822, 253] on icon at bounding box center [825, 257] width 17 height 17
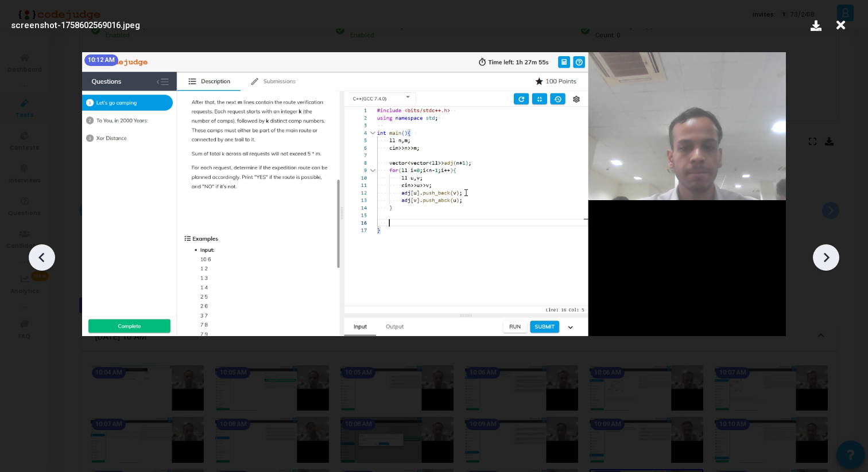
click at [822, 253] on icon at bounding box center [825, 257] width 17 height 17
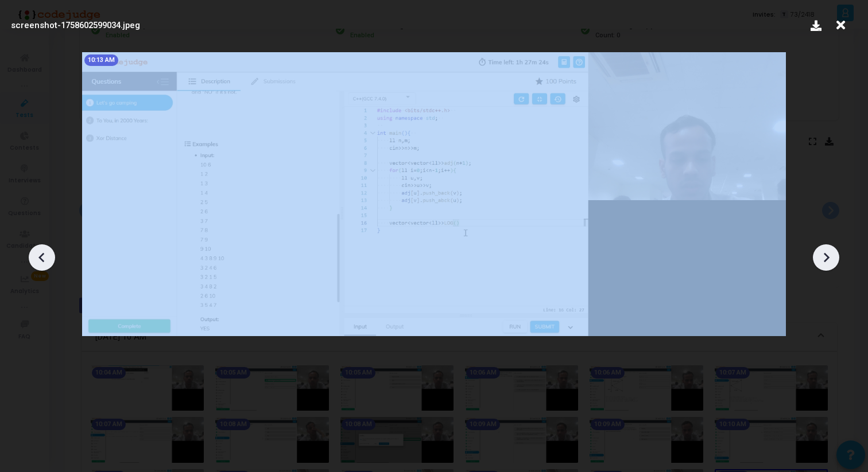
click at [822, 253] on icon at bounding box center [825, 257] width 17 height 17
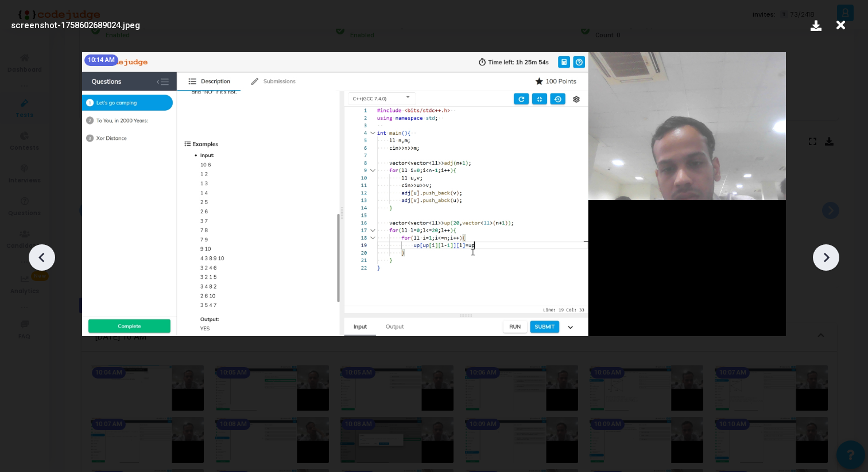
click at [822, 253] on icon at bounding box center [825, 257] width 17 height 17
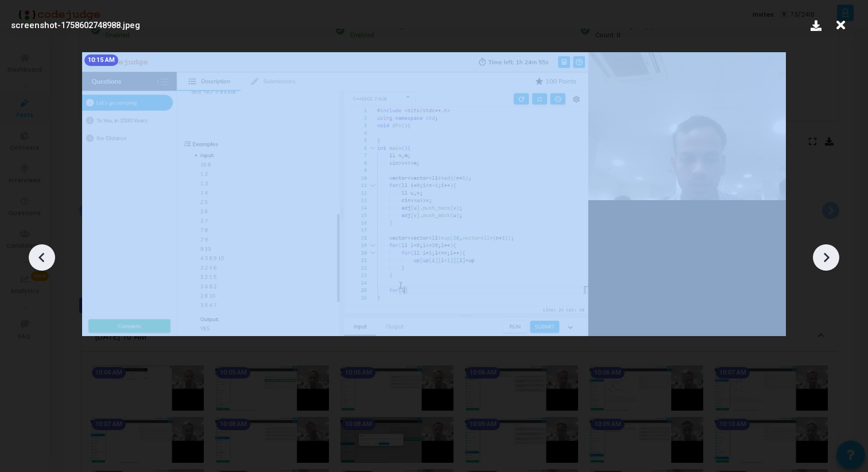
click at [822, 253] on icon at bounding box center [825, 257] width 17 height 17
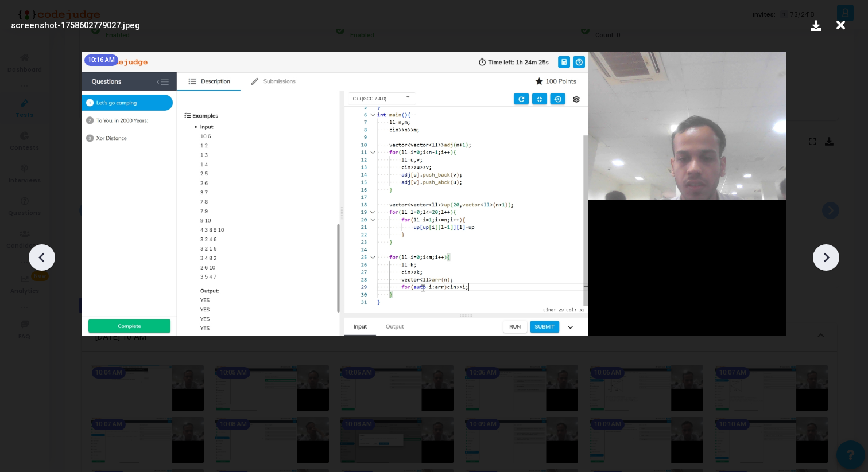
click at [822, 253] on icon at bounding box center [825, 257] width 17 height 17
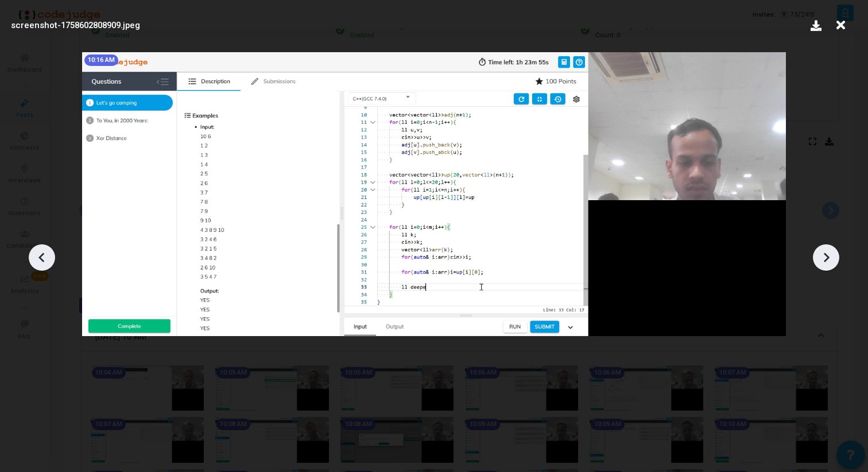
click at [822, 253] on icon at bounding box center [825, 257] width 17 height 17
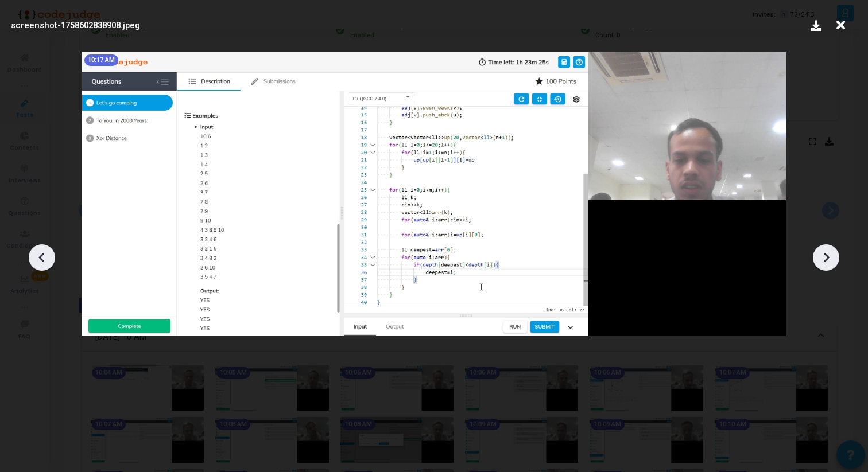
click at [822, 253] on icon at bounding box center [825, 257] width 17 height 17
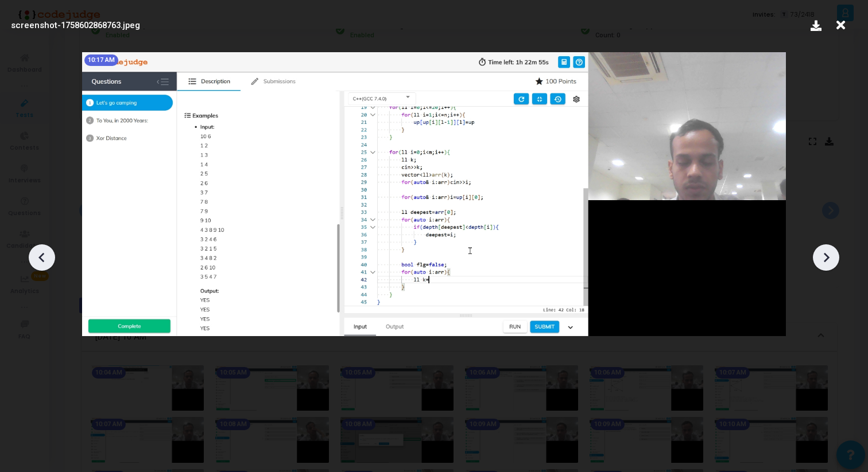
click at [822, 253] on icon at bounding box center [825, 257] width 17 height 17
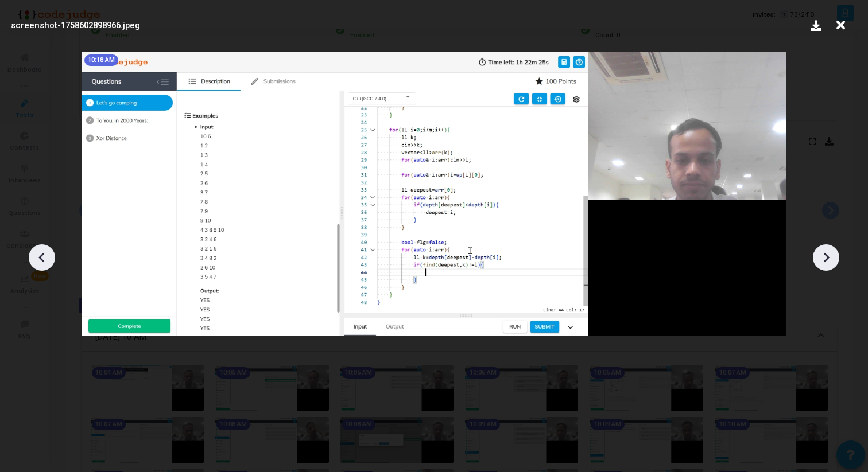
click at [822, 253] on icon at bounding box center [825, 257] width 17 height 17
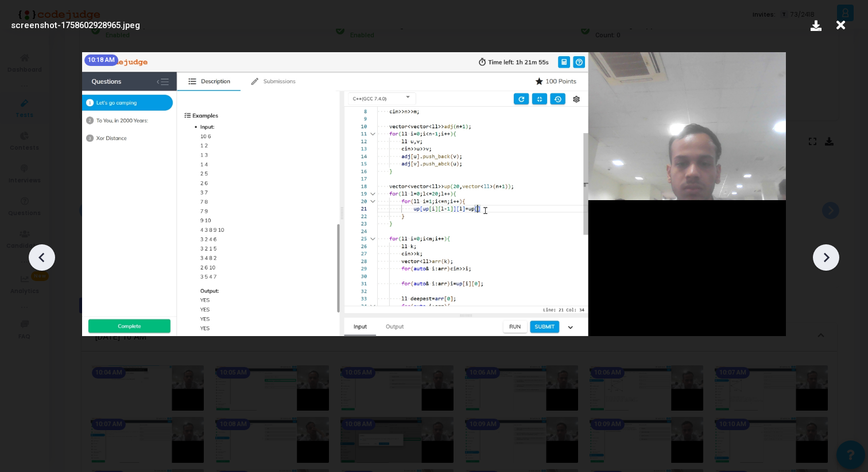
click at [822, 253] on icon at bounding box center [825, 257] width 17 height 17
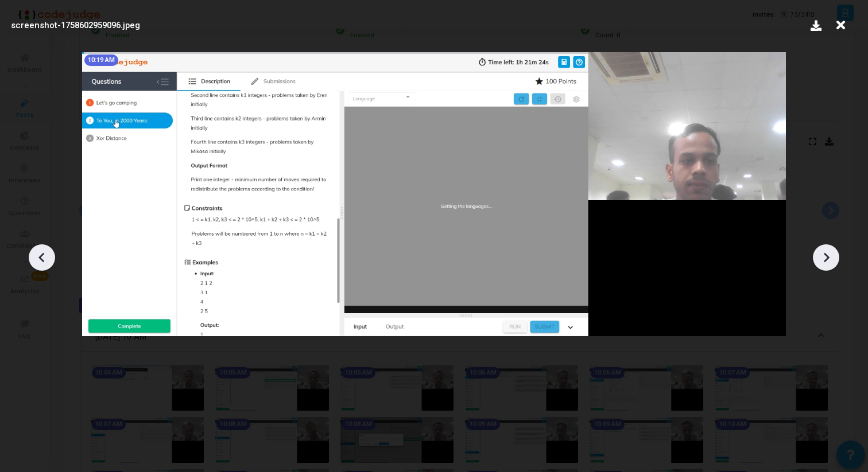
click at [822, 253] on icon at bounding box center [825, 257] width 17 height 17
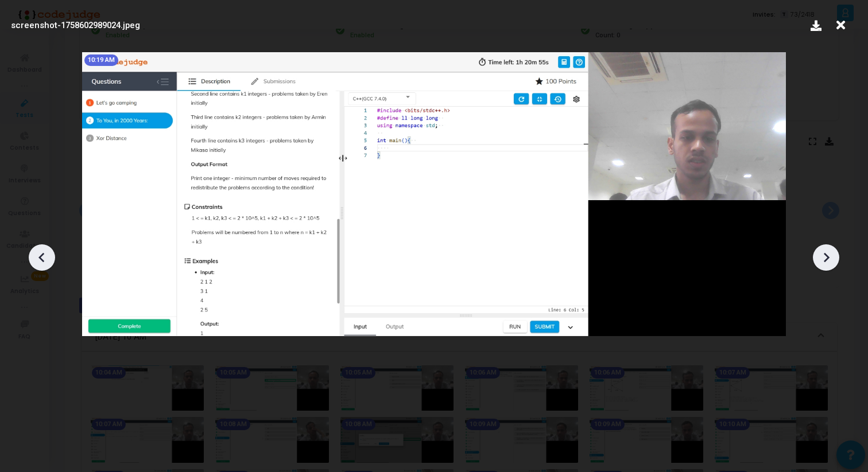
click at [822, 253] on icon at bounding box center [825, 257] width 17 height 17
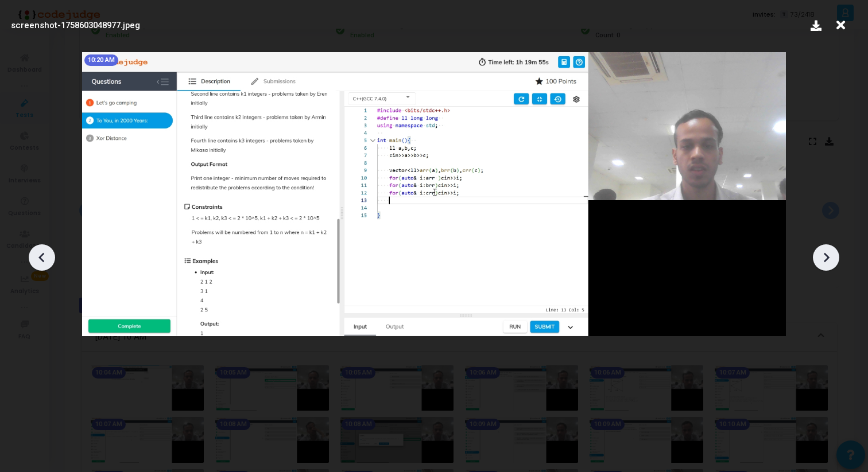
click at [822, 253] on icon at bounding box center [825, 257] width 17 height 17
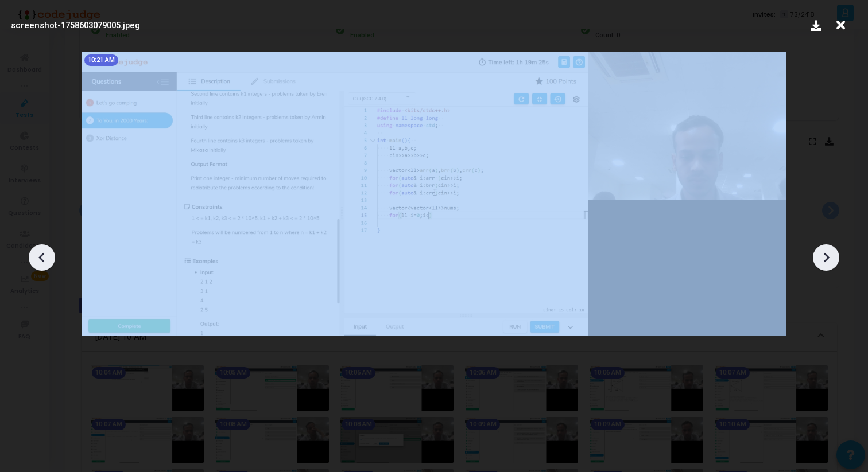
click at [822, 253] on icon at bounding box center [825, 257] width 17 height 17
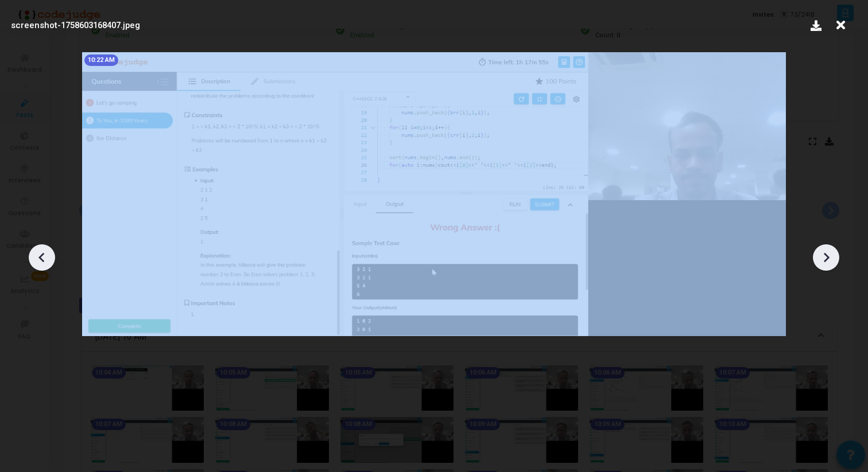
click at [822, 253] on icon at bounding box center [825, 257] width 17 height 17
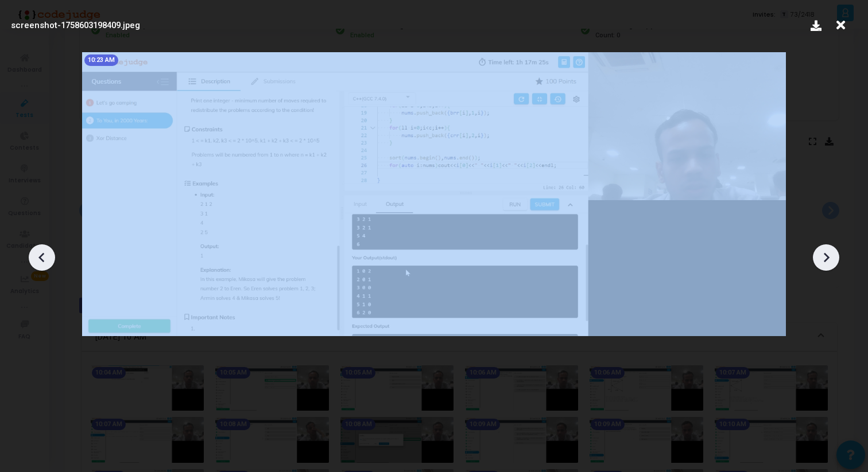
click at [822, 253] on icon at bounding box center [825, 257] width 17 height 17
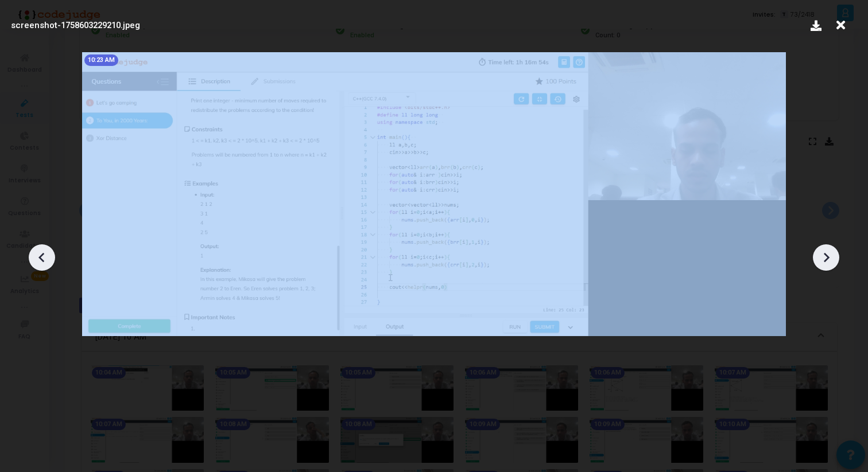
click at [822, 253] on icon at bounding box center [825, 257] width 17 height 17
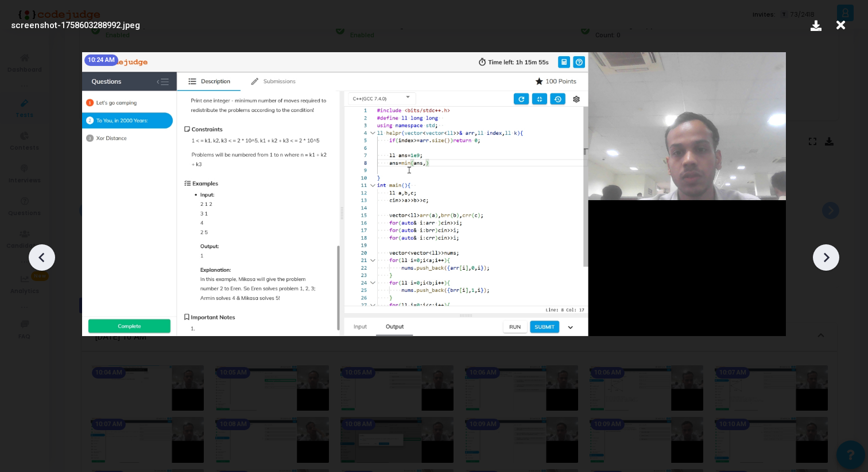
click at [837, 24] on icon at bounding box center [841, 25] width 18 height 22
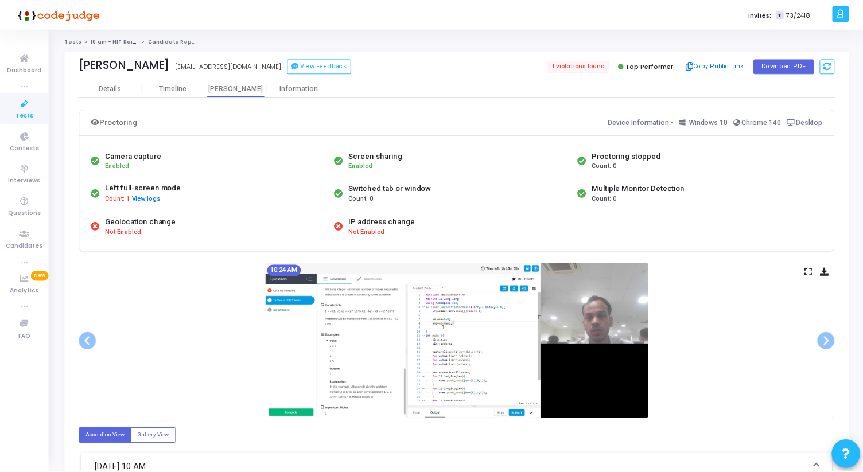
scroll to position [131, 0]
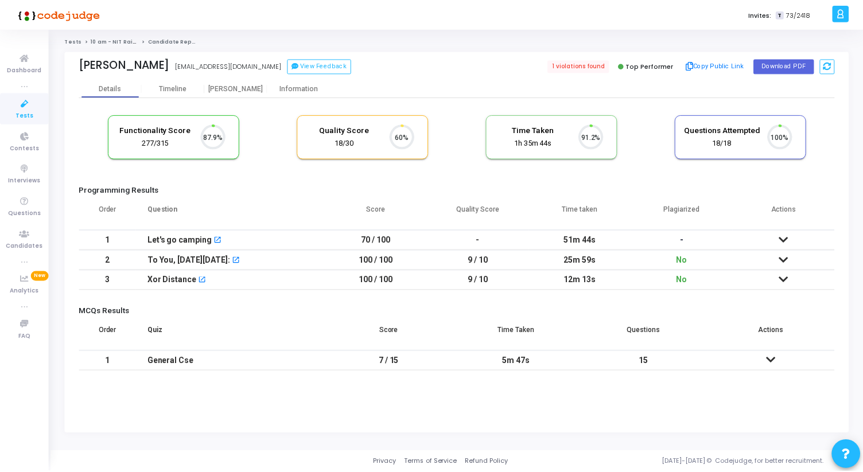
scroll to position [24, 29]
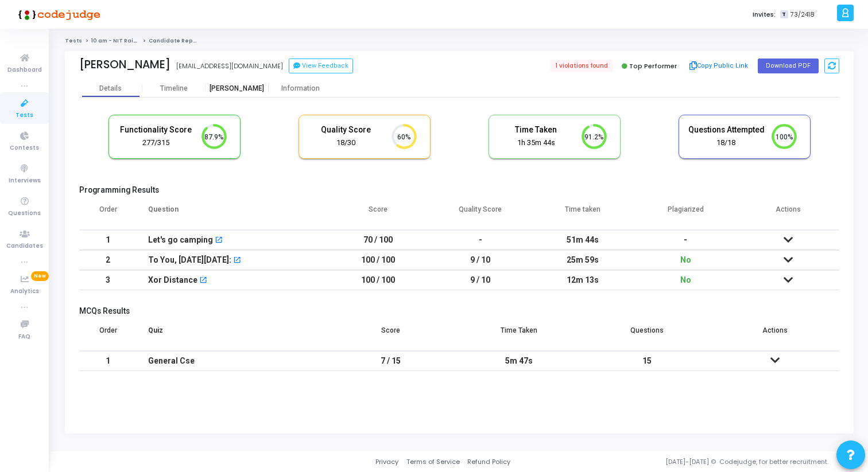
click at [226, 90] on div "[PERSON_NAME]" at bounding box center [236, 88] width 63 height 9
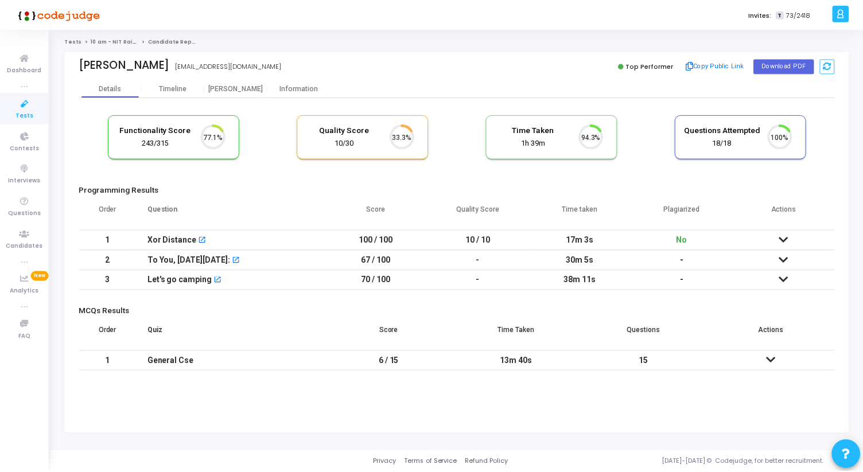
scroll to position [24, 29]
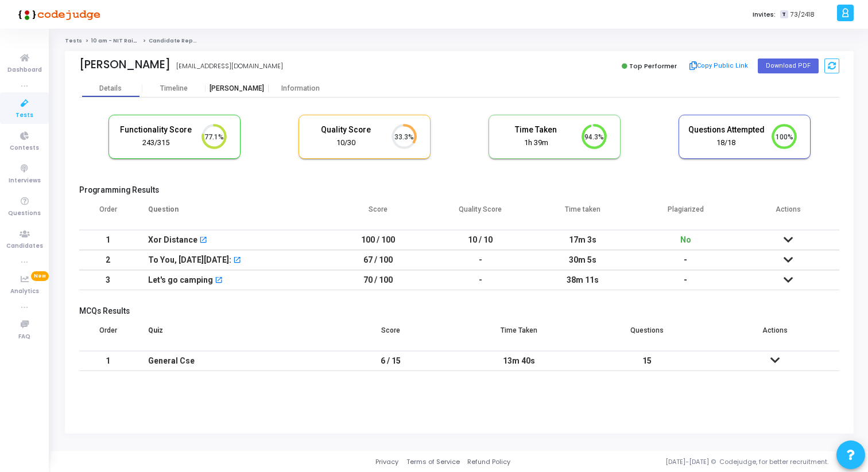
click at [238, 92] on div "[PERSON_NAME]" at bounding box center [236, 88] width 63 height 9
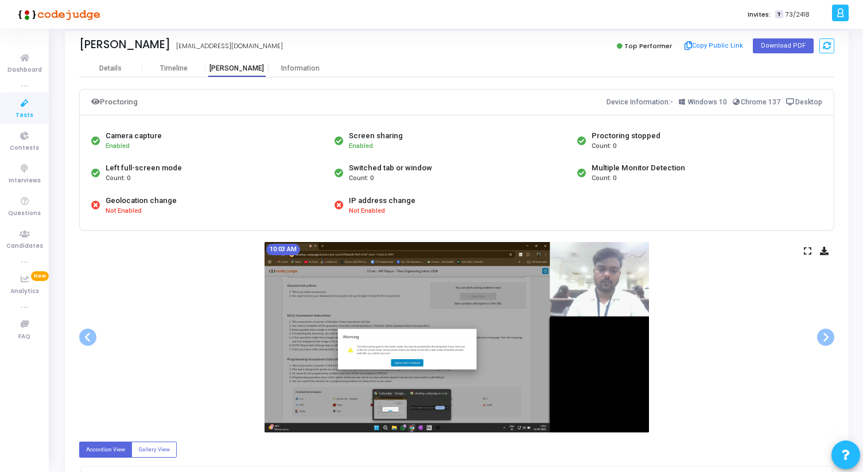
scroll to position [18, 0]
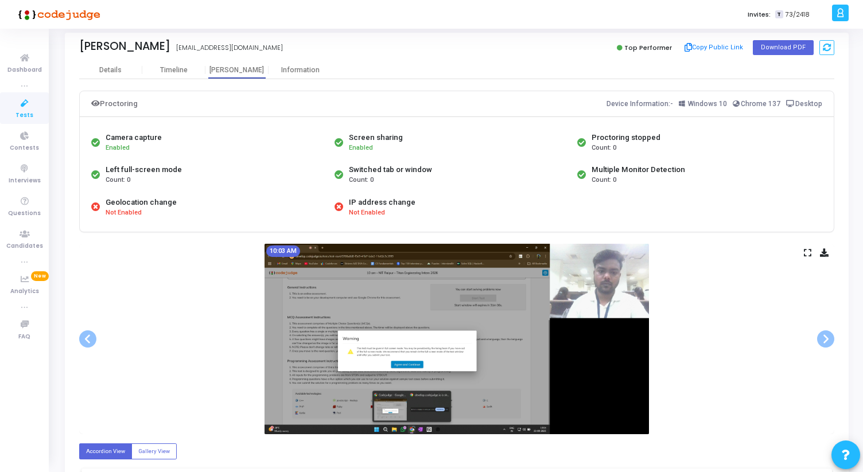
click at [804, 251] on div "10:03 AM" at bounding box center [456, 339] width 755 height 191
click at [808, 251] on icon at bounding box center [807, 253] width 7 height 6
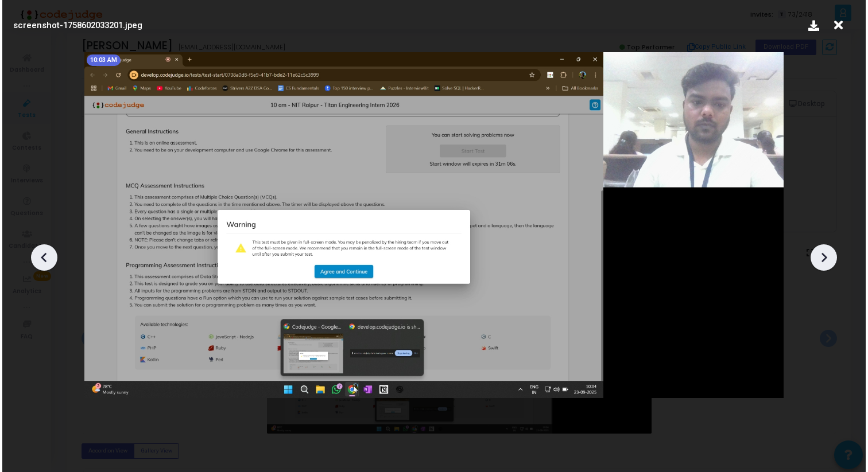
scroll to position [0, 0]
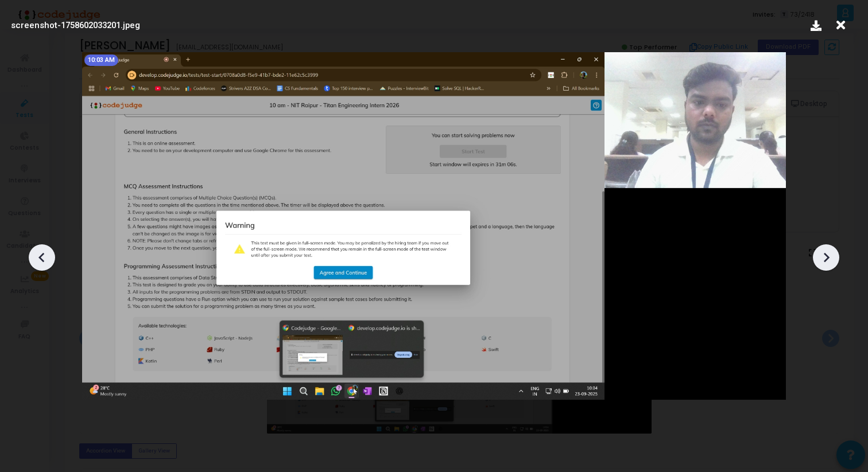
click at [813, 253] on div at bounding box center [826, 258] width 26 height 26
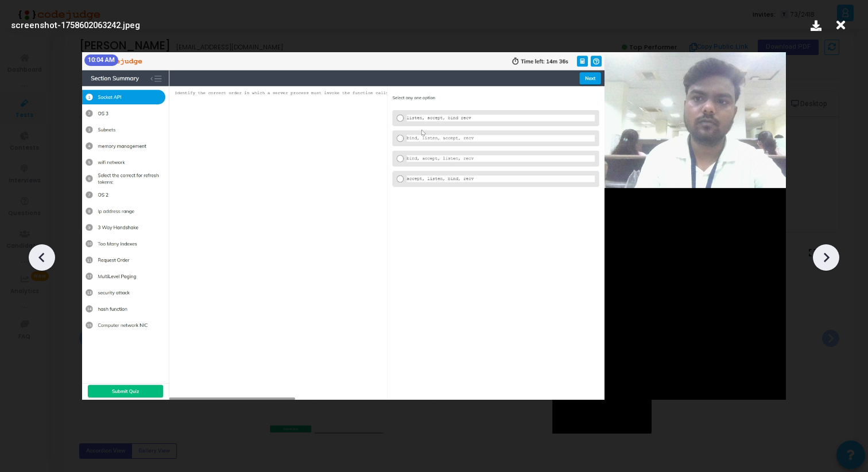
click at [813, 253] on div at bounding box center [826, 258] width 26 height 26
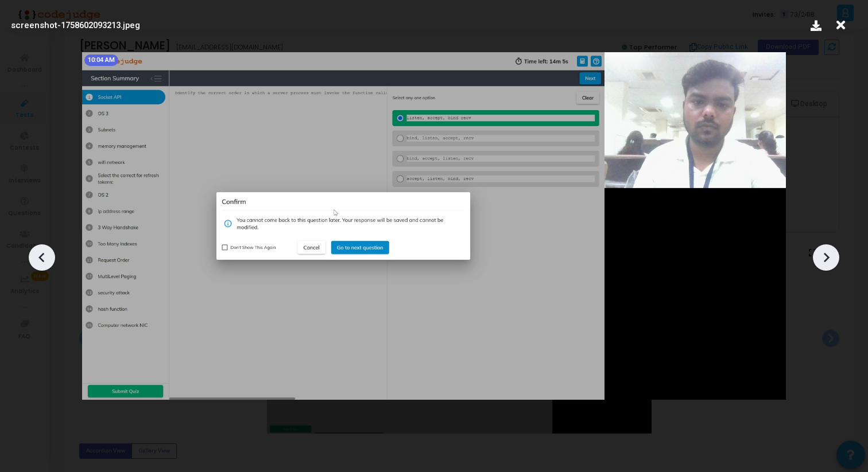
click at [813, 253] on div at bounding box center [826, 258] width 26 height 26
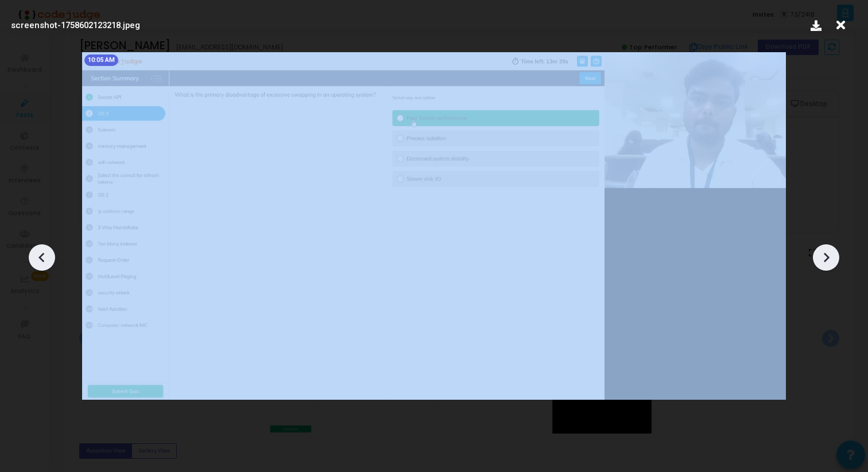
click at [813, 253] on div at bounding box center [826, 258] width 26 height 26
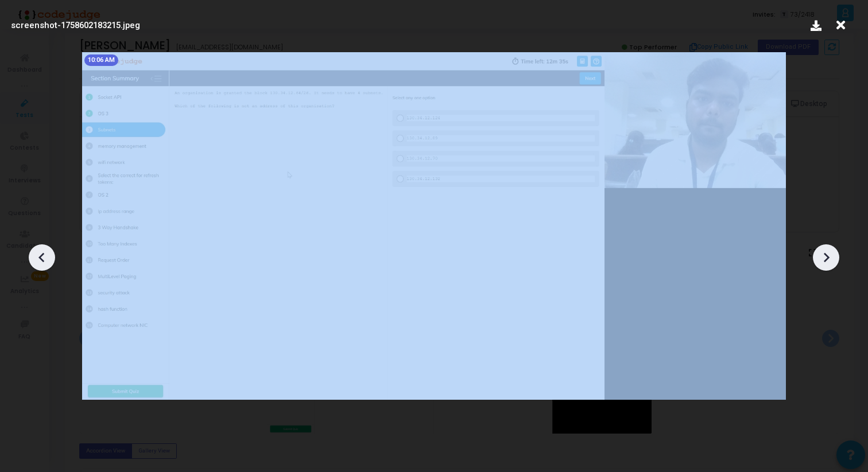
click at [813, 252] on div at bounding box center [826, 258] width 26 height 26
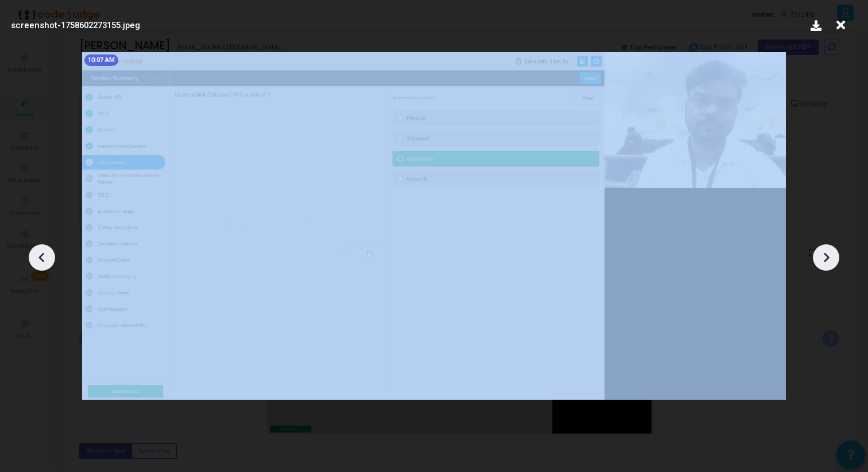
click at [813, 252] on div at bounding box center [826, 258] width 26 height 26
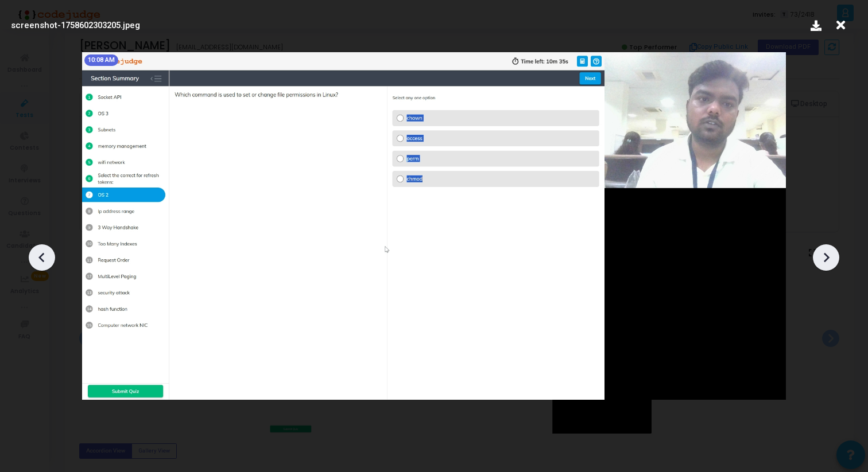
click at [813, 252] on div at bounding box center [826, 258] width 26 height 26
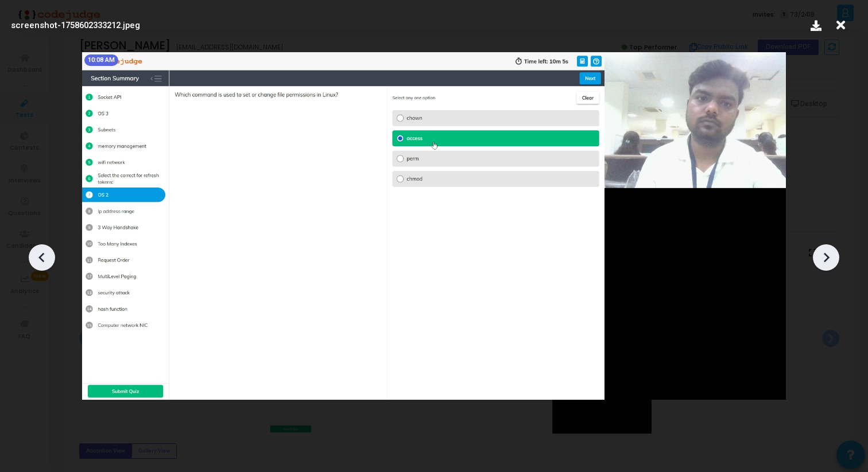
click at [813, 252] on div at bounding box center [826, 258] width 26 height 26
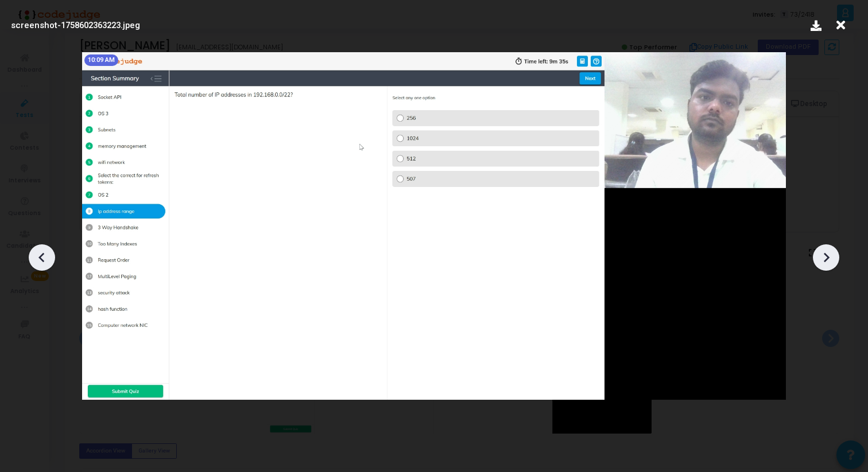
click at [813, 252] on div at bounding box center [826, 258] width 26 height 26
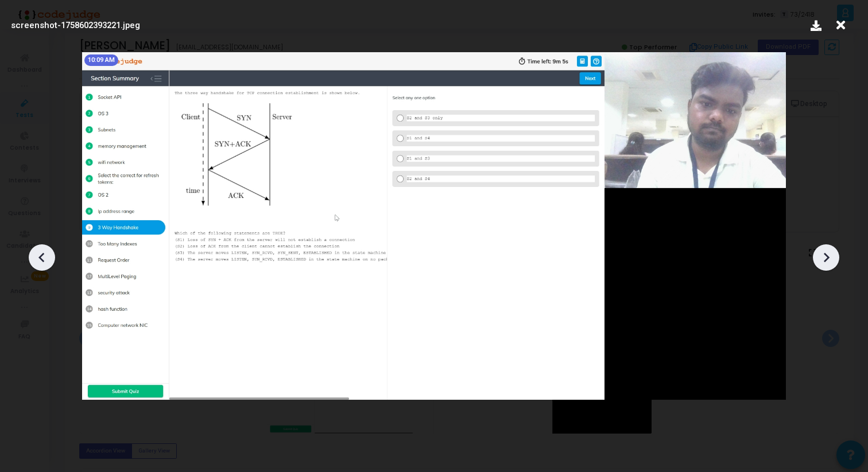
click at [813, 252] on div at bounding box center [826, 258] width 26 height 26
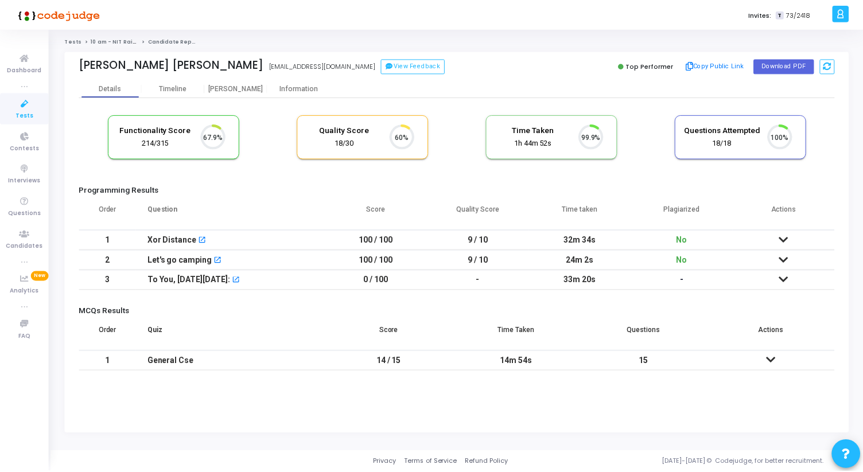
scroll to position [24, 29]
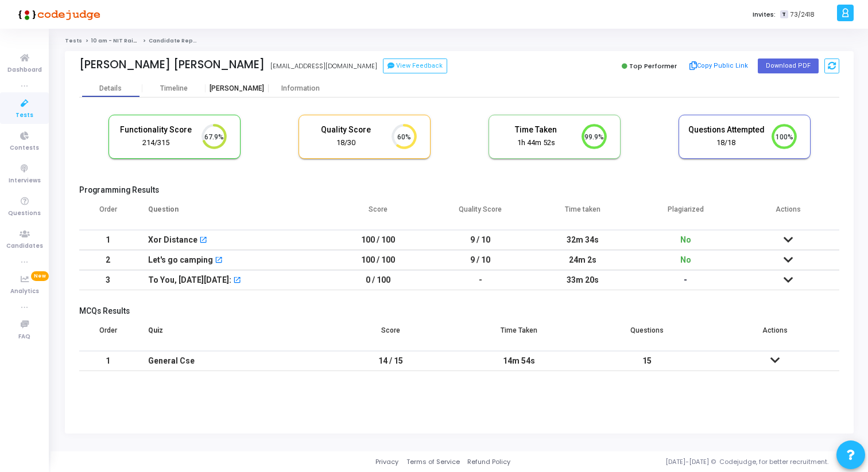
click at [244, 91] on div "[PERSON_NAME]" at bounding box center [236, 88] width 63 height 9
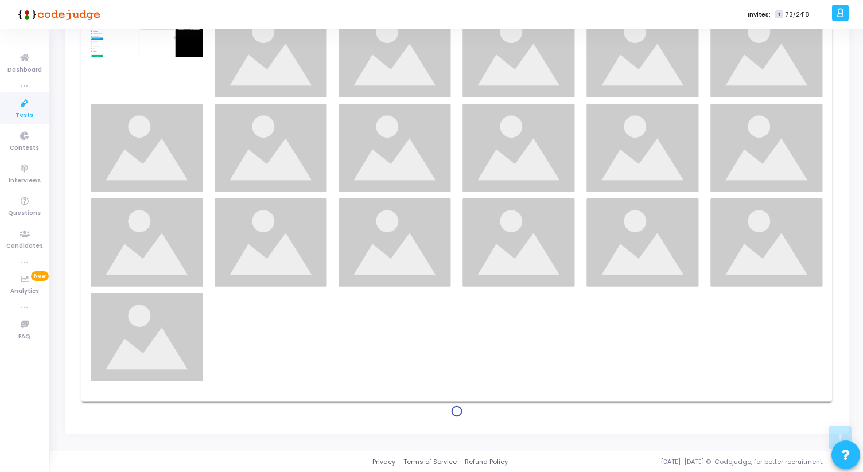
scroll to position [657, 0]
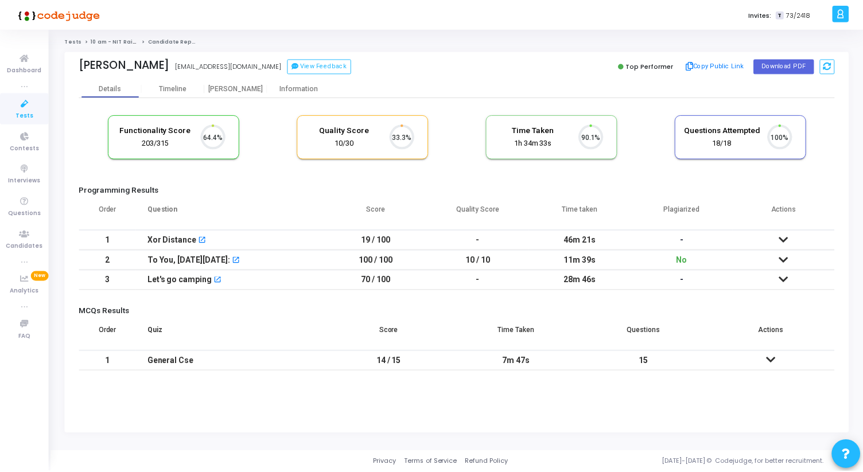
scroll to position [24, 29]
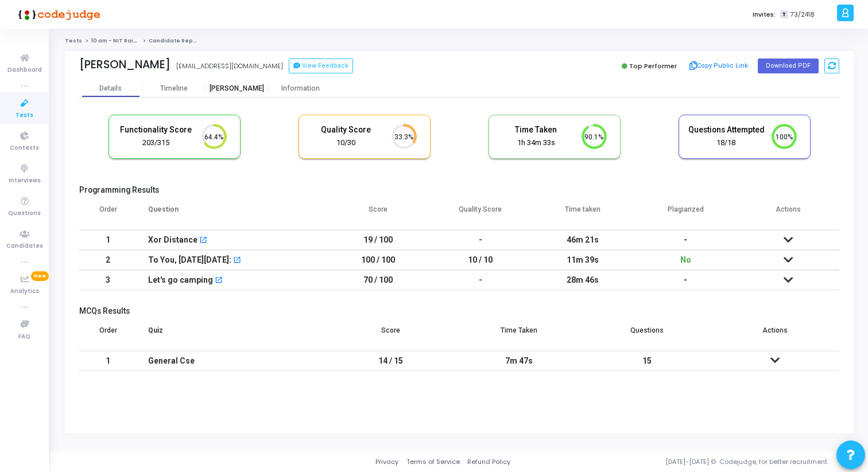
click at [238, 92] on div "[PERSON_NAME]" at bounding box center [236, 88] width 63 height 17
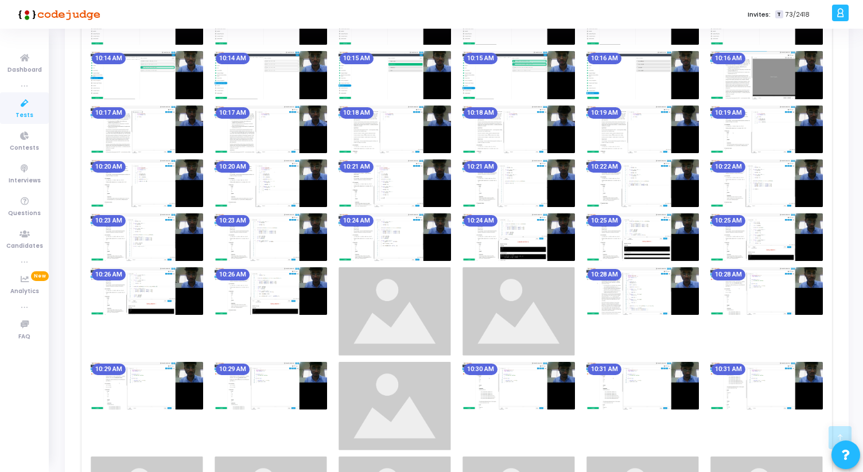
scroll to position [557, 0]
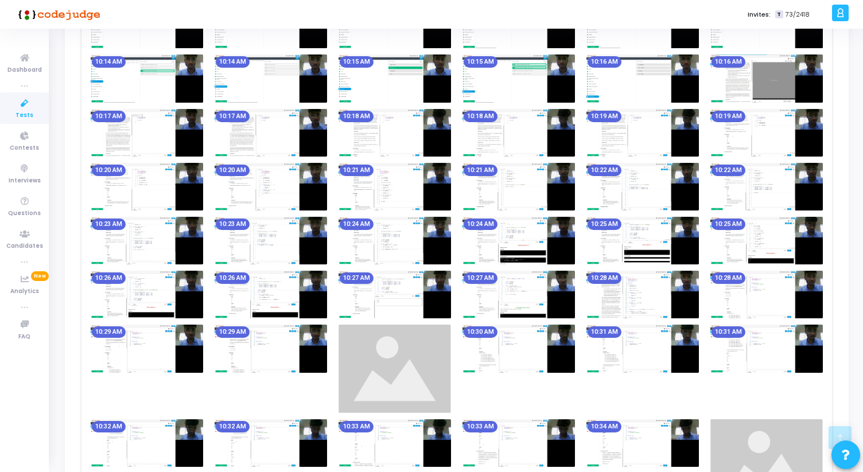
click at [316, 187] on img at bounding box center [271, 187] width 113 height 48
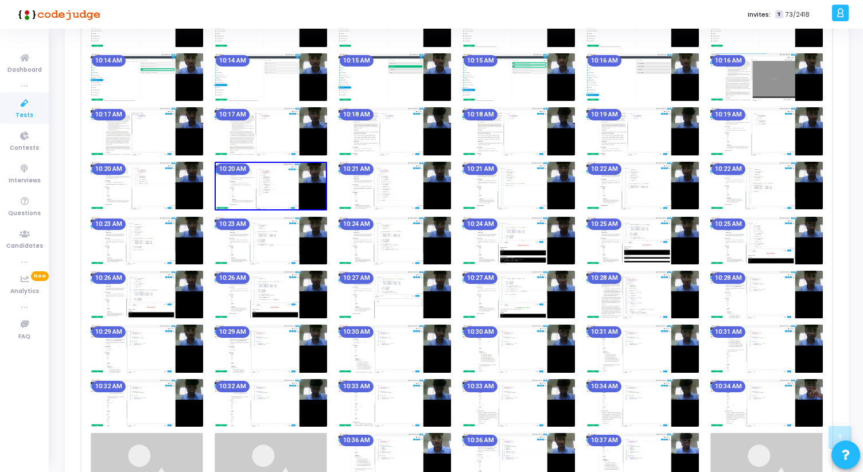
scroll to position [0, 0]
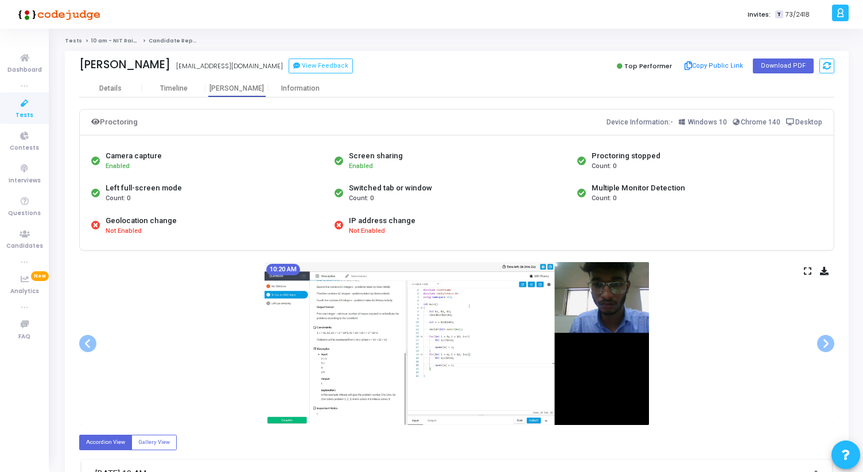
click at [806, 269] on icon at bounding box center [807, 271] width 7 height 6
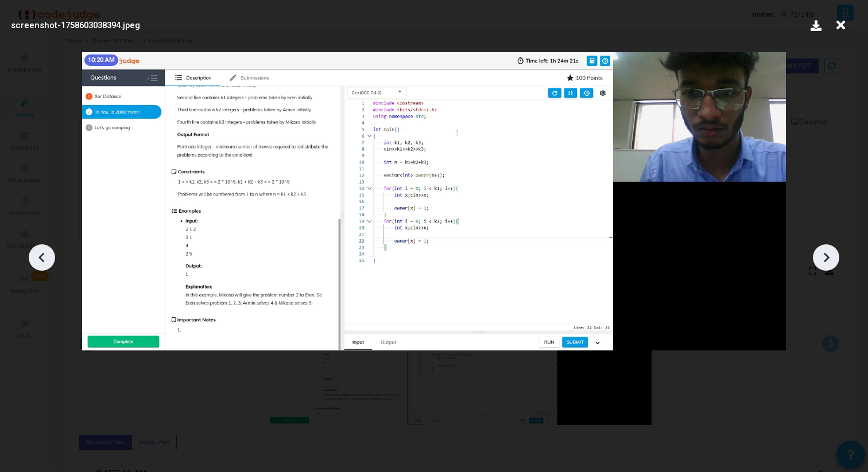
click at [825, 262] on icon at bounding box center [825, 257] width 17 height 17
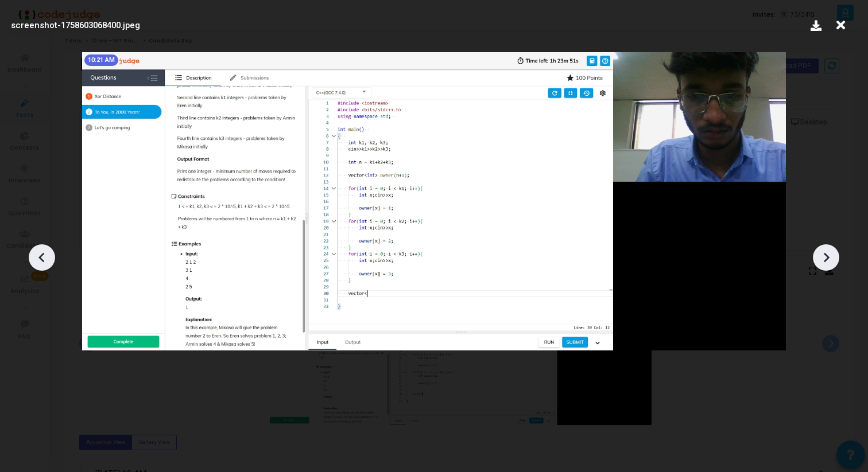
click at [825, 262] on icon at bounding box center [825, 257] width 17 height 17
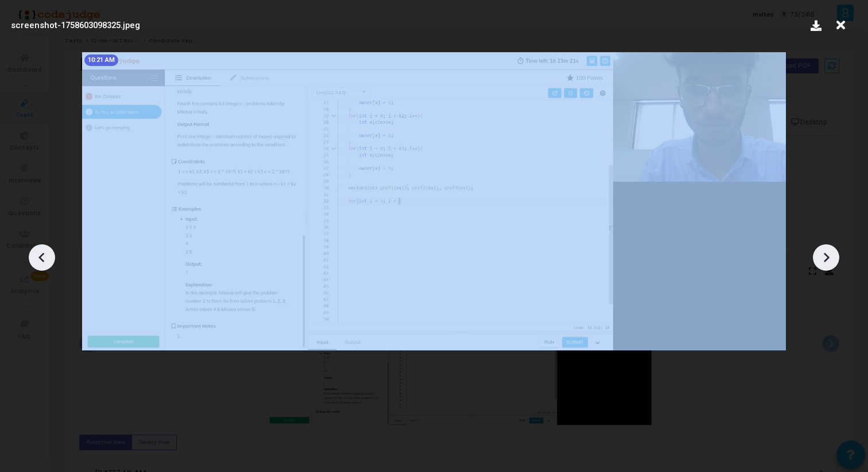
click at [825, 262] on icon at bounding box center [825, 257] width 17 height 17
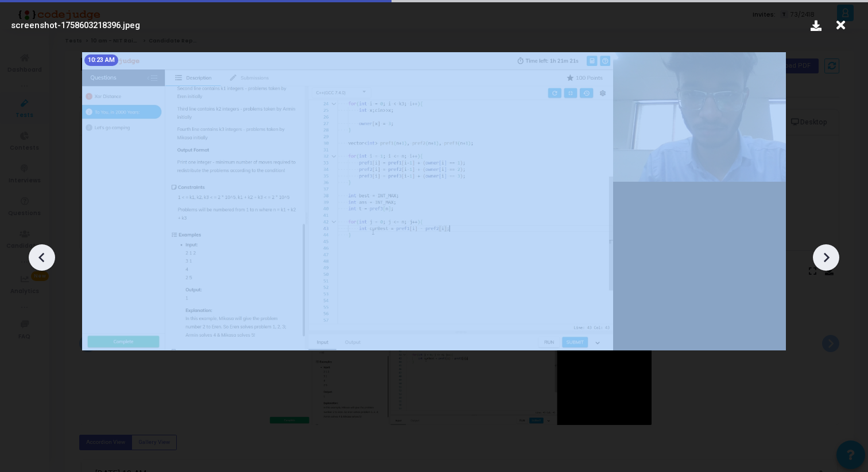
click at [825, 262] on icon at bounding box center [825, 257] width 17 height 17
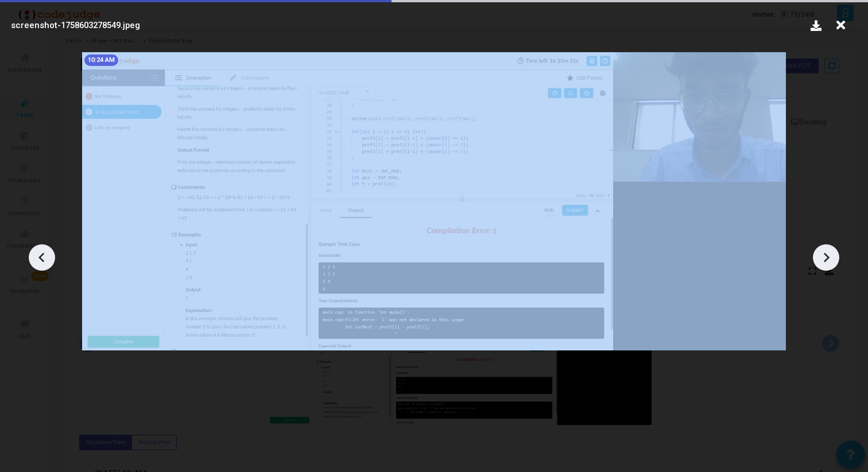
click at [825, 262] on icon at bounding box center [825, 257] width 17 height 17
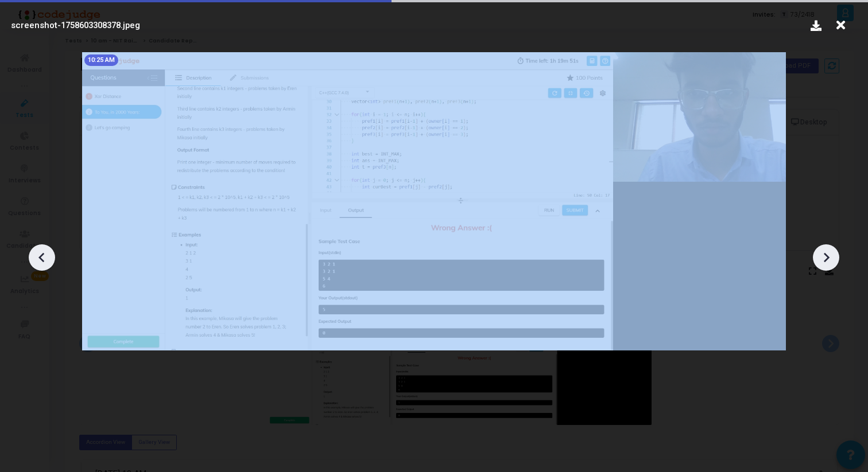
click at [825, 262] on icon at bounding box center [825, 257] width 17 height 17
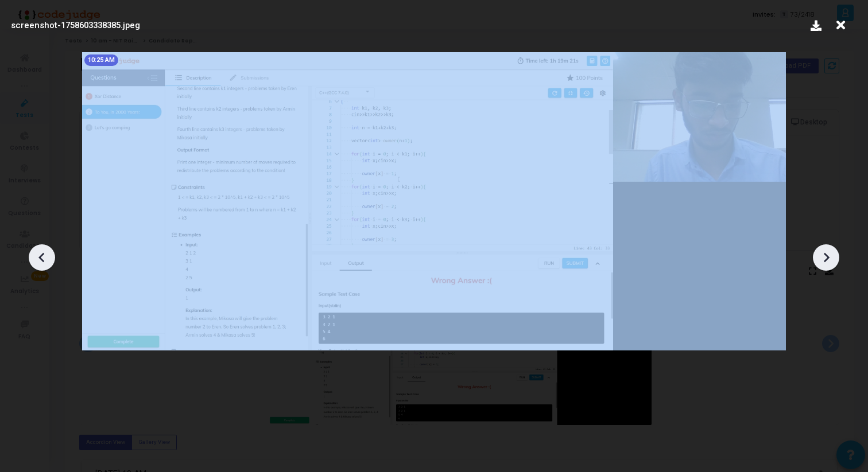
click at [825, 262] on icon at bounding box center [825, 257] width 17 height 17
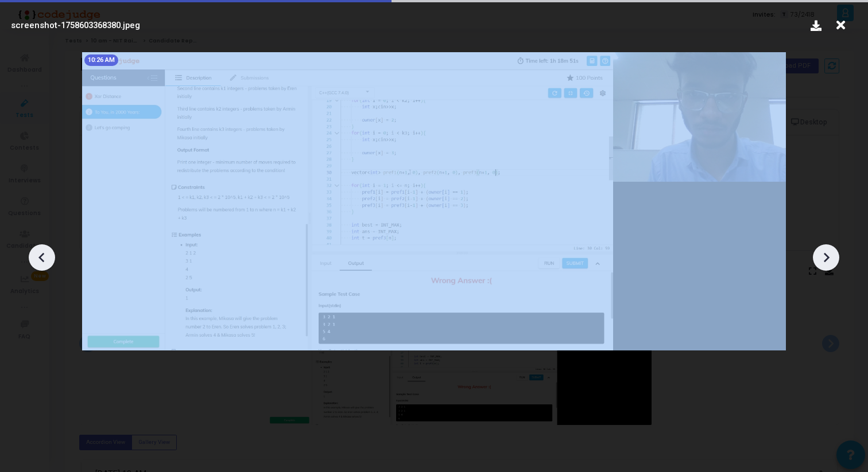
click at [825, 262] on icon at bounding box center [825, 257] width 17 height 17
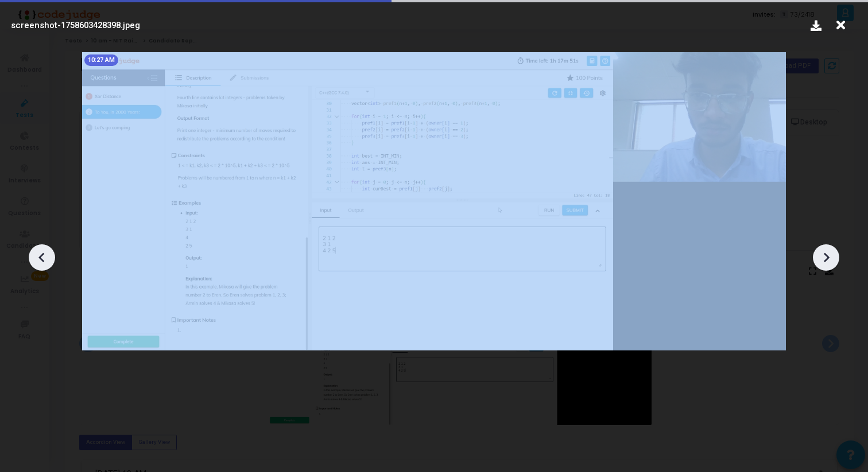
click at [825, 262] on icon at bounding box center [825, 257] width 17 height 17
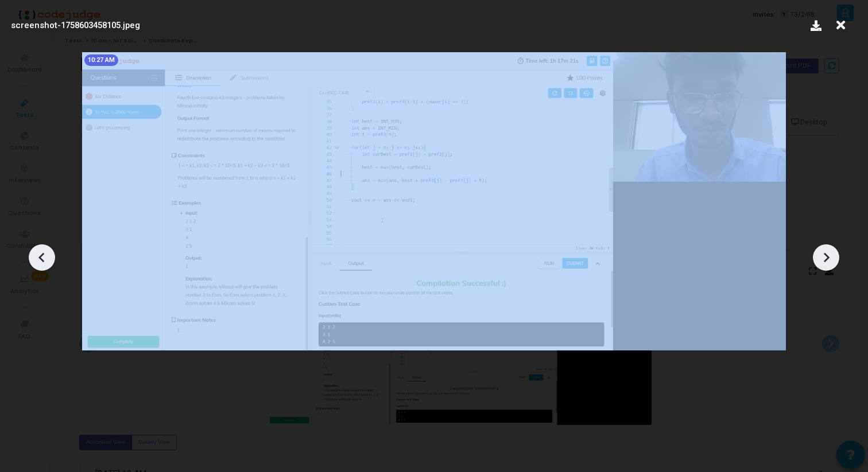
click at [825, 262] on icon at bounding box center [825, 257] width 17 height 17
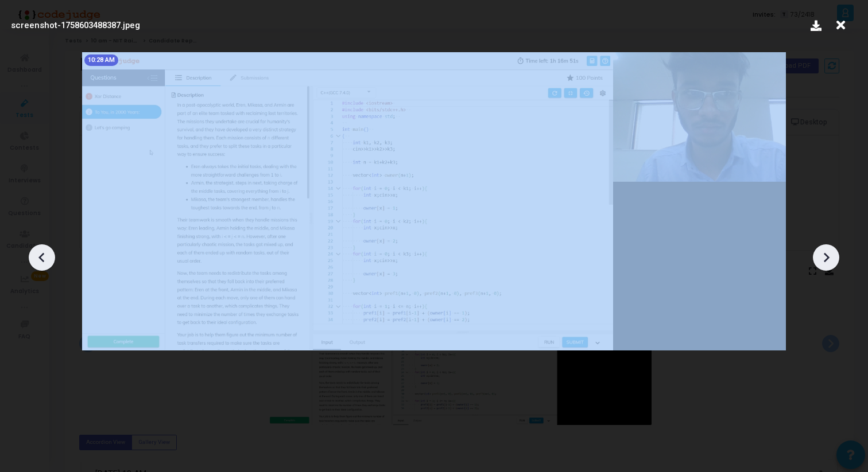
click at [825, 262] on icon at bounding box center [825, 257] width 17 height 17
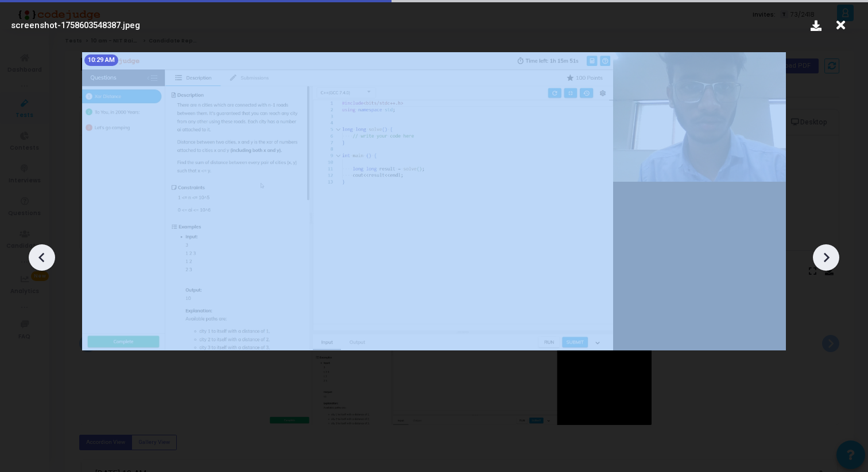
click at [825, 262] on icon at bounding box center [825, 257] width 17 height 17
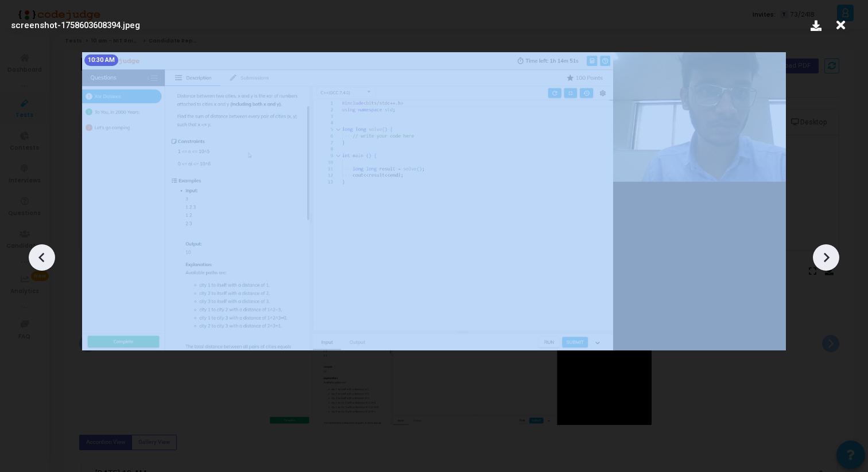
click at [825, 262] on icon at bounding box center [825, 257] width 17 height 17
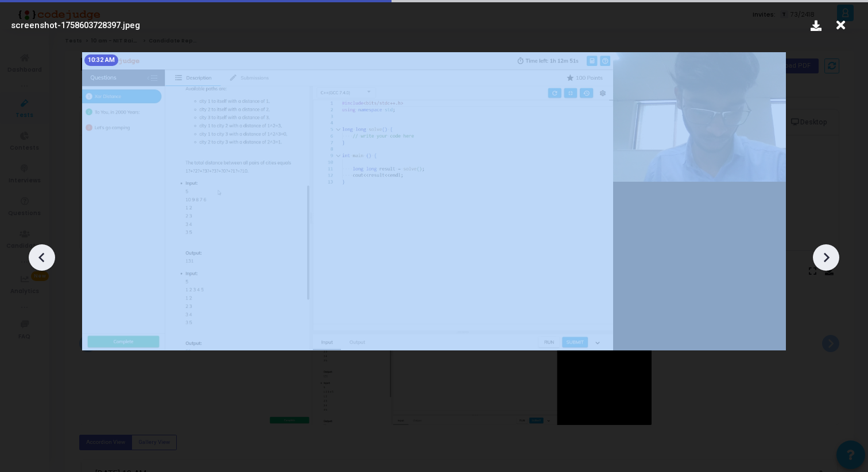
click at [825, 262] on icon at bounding box center [825, 257] width 17 height 17
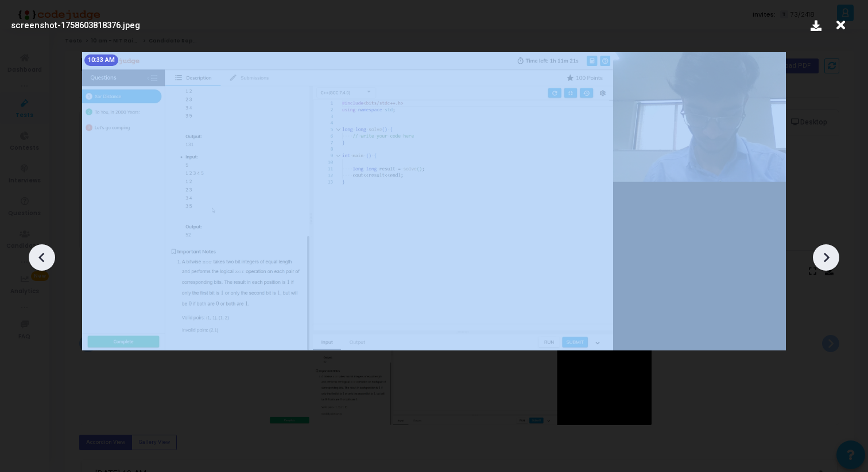
click at [825, 262] on icon at bounding box center [825, 257] width 17 height 17
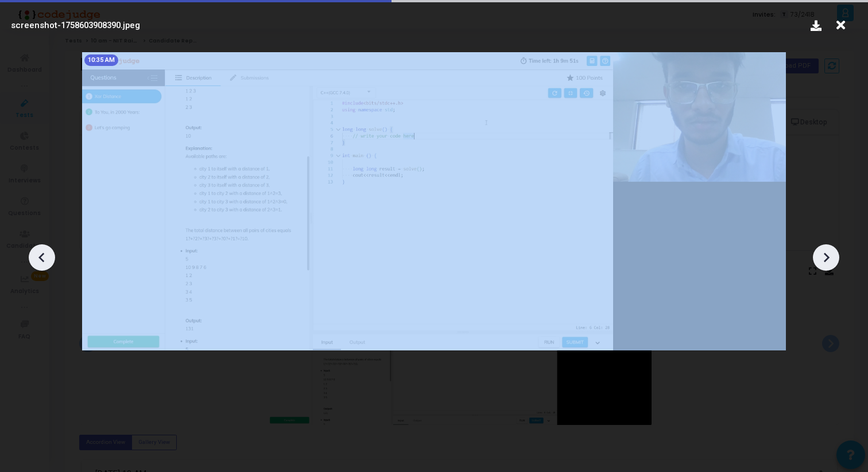
click at [825, 262] on icon at bounding box center [825, 257] width 17 height 17
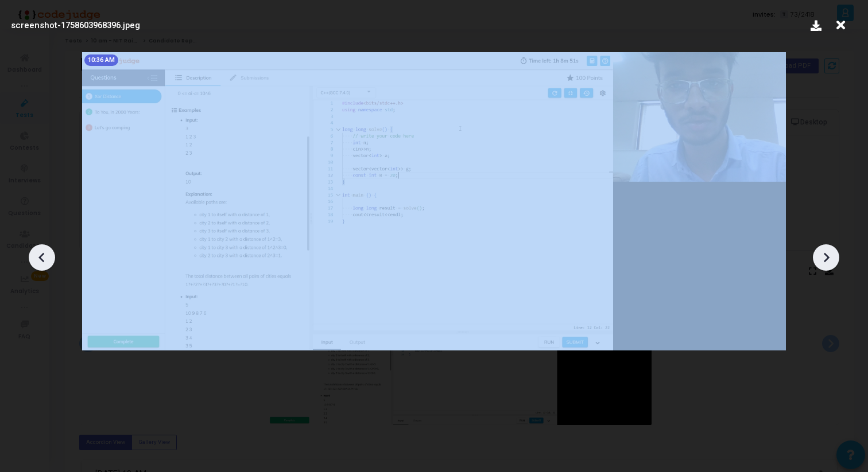
click at [825, 262] on icon at bounding box center [825, 257] width 17 height 17
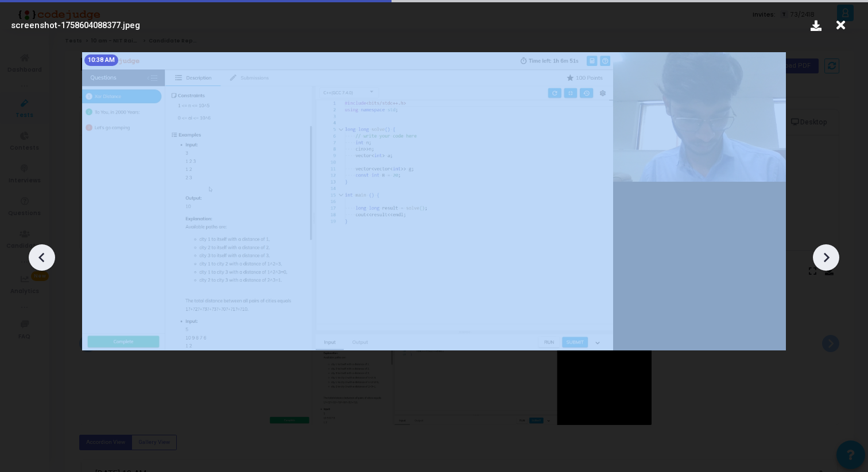
click at [825, 262] on icon at bounding box center [825, 257] width 17 height 17
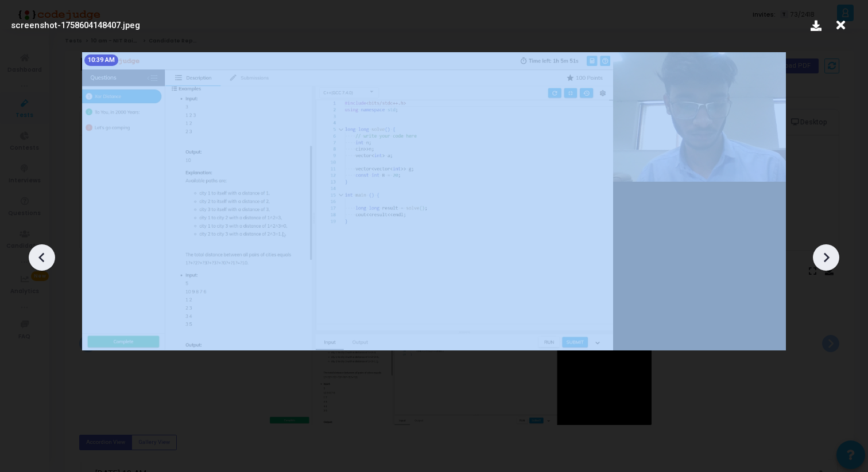
click at [825, 262] on icon at bounding box center [825, 257] width 17 height 17
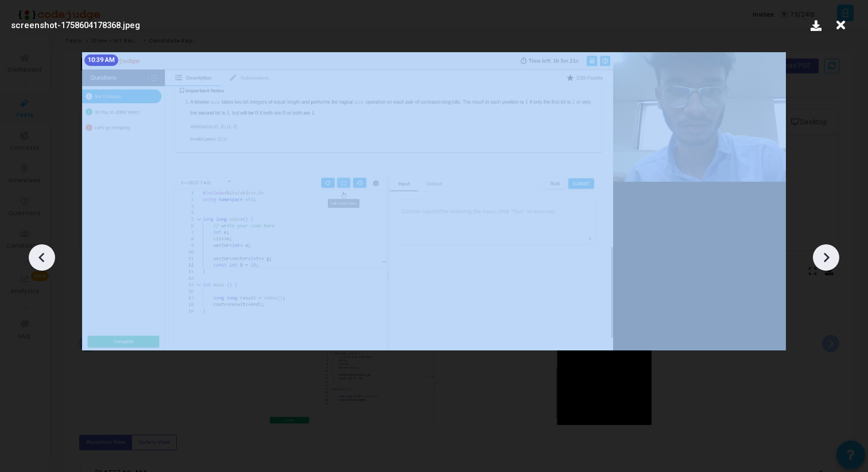
click at [825, 262] on icon at bounding box center [825, 257] width 17 height 17
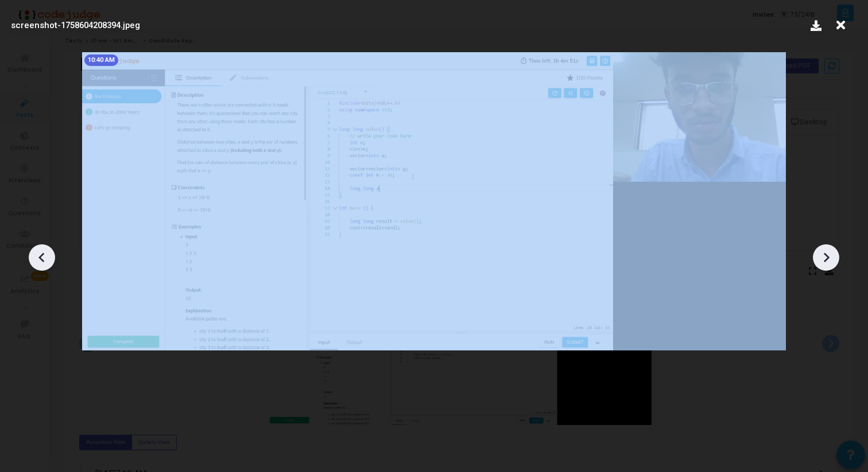
click at [825, 262] on icon at bounding box center [825, 257] width 17 height 17
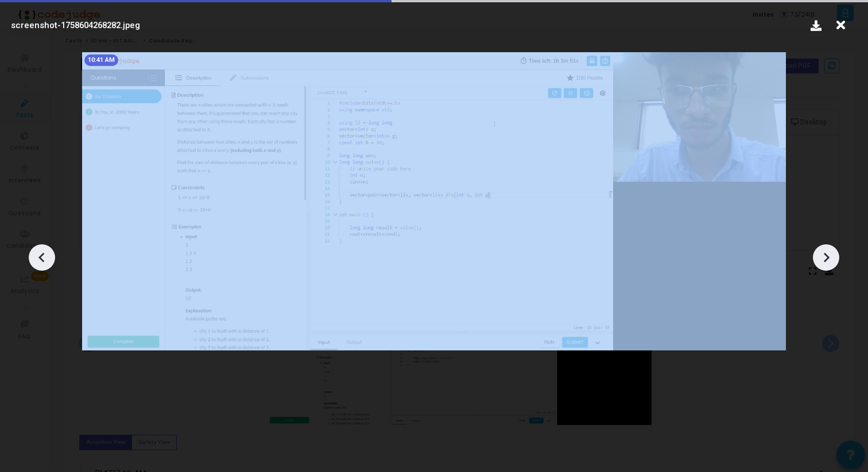
click at [825, 262] on icon at bounding box center [825, 257] width 17 height 17
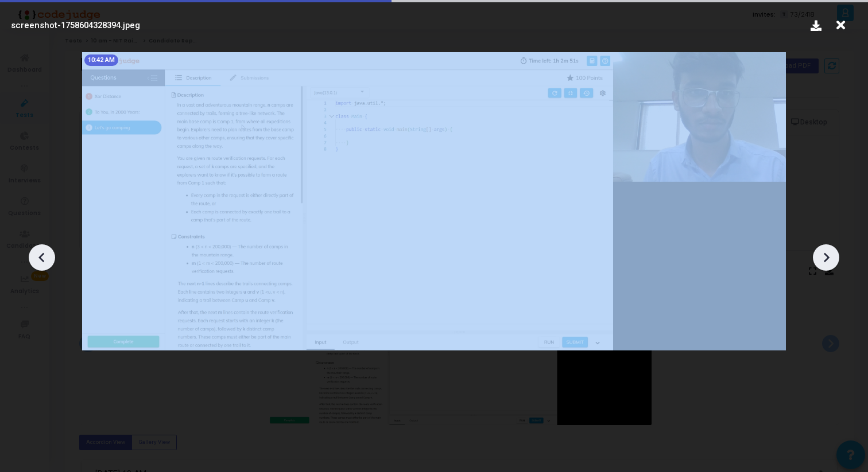
click at [825, 262] on icon at bounding box center [825, 257] width 17 height 17
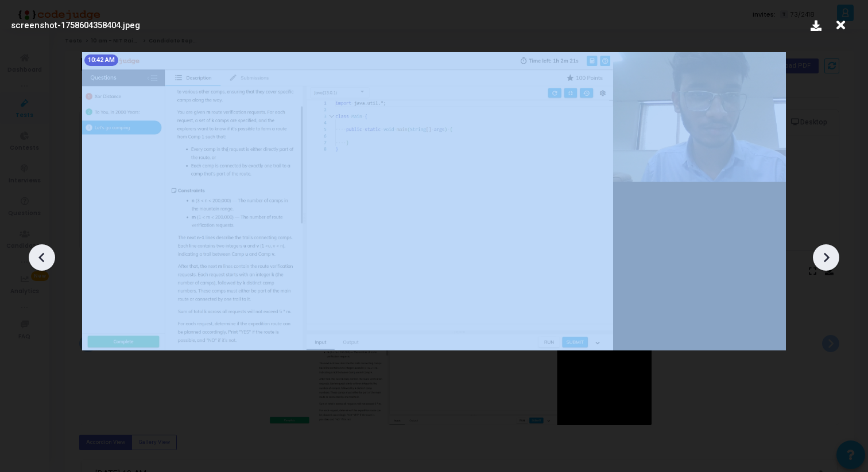
click at [825, 262] on icon at bounding box center [825, 257] width 17 height 17
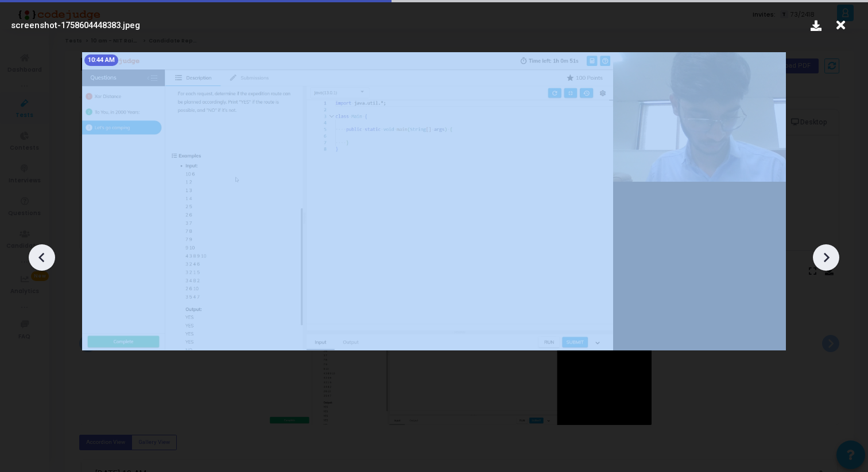
click at [825, 262] on icon at bounding box center [825, 257] width 17 height 17
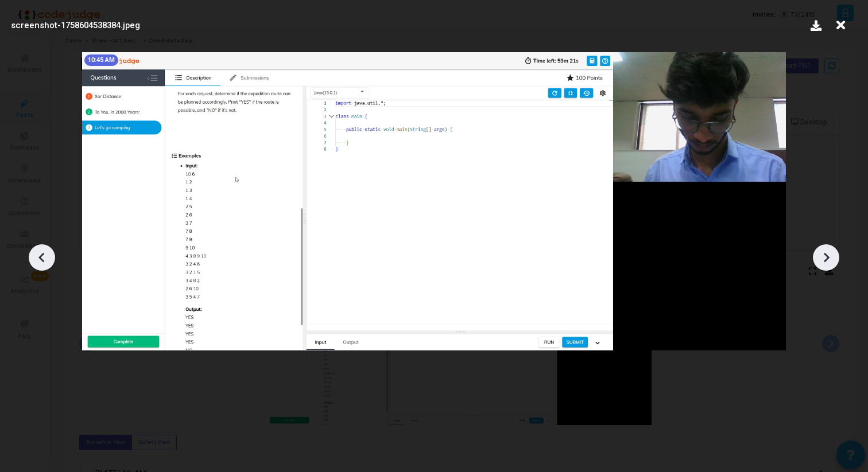
click at [839, 22] on icon at bounding box center [841, 25] width 18 height 22
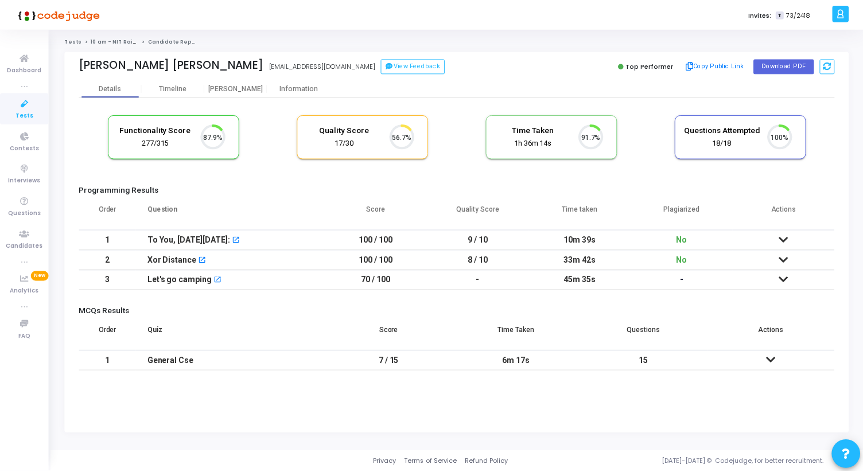
scroll to position [24, 29]
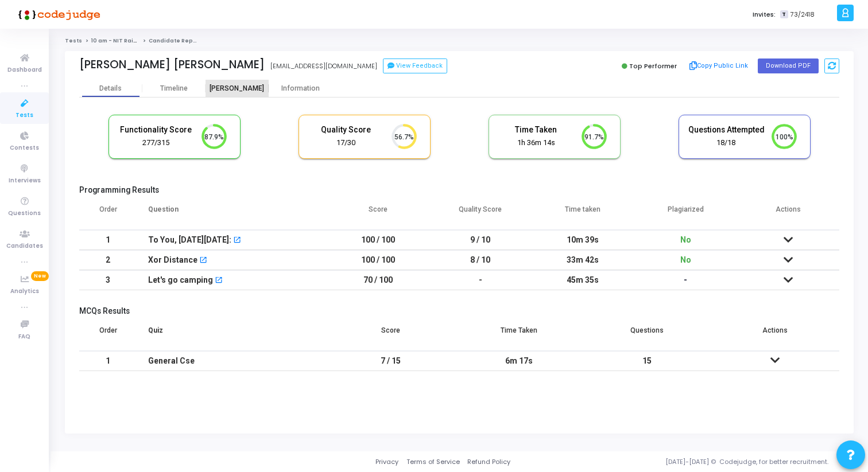
click at [247, 88] on div "[PERSON_NAME]" at bounding box center [236, 88] width 63 height 9
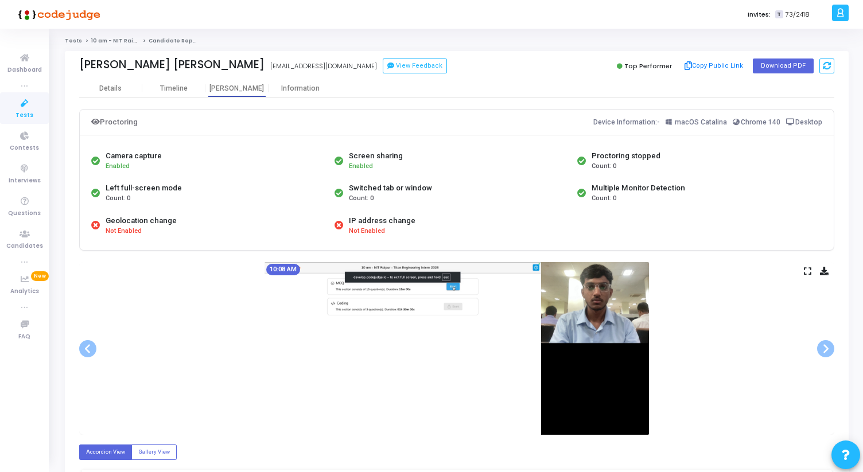
click at [812, 269] on div "10:08 AM" at bounding box center [456, 348] width 755 height 173
click at [805, 271] on icon at bounding box center [807, 271] width 7 height 6
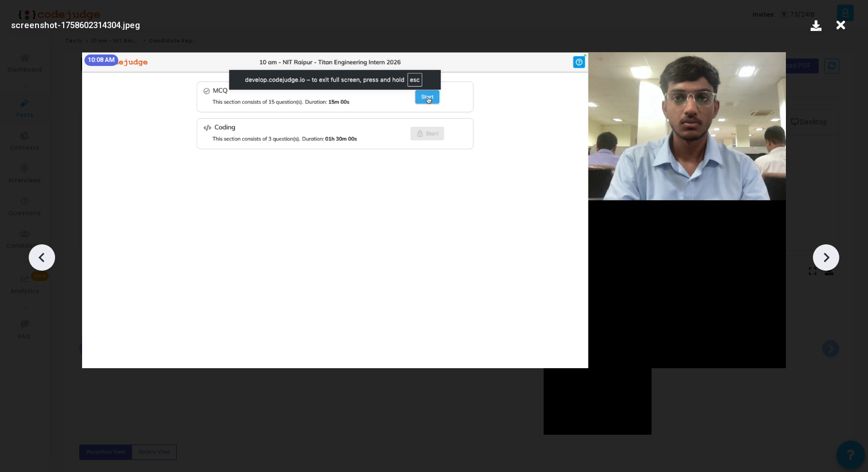
click at [830, 265] on icon at bounding box center [825, 257] width 17 height 17
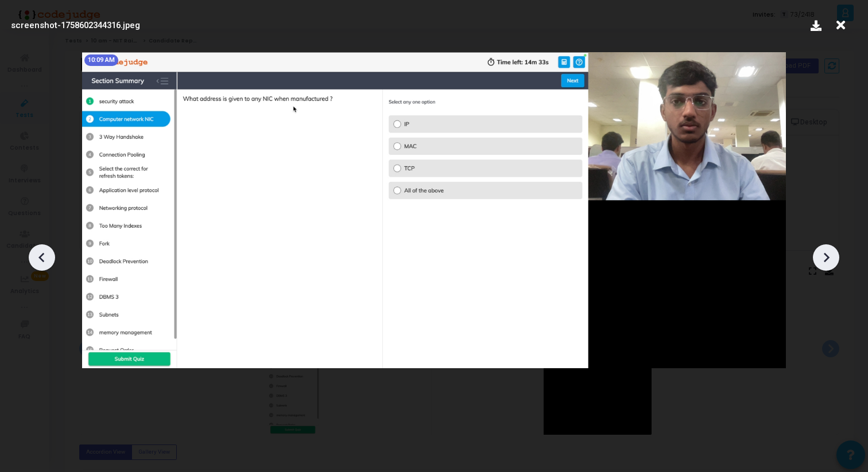
click at [830, 265] on icon at bounding box center [825, 257] width 17 height 17
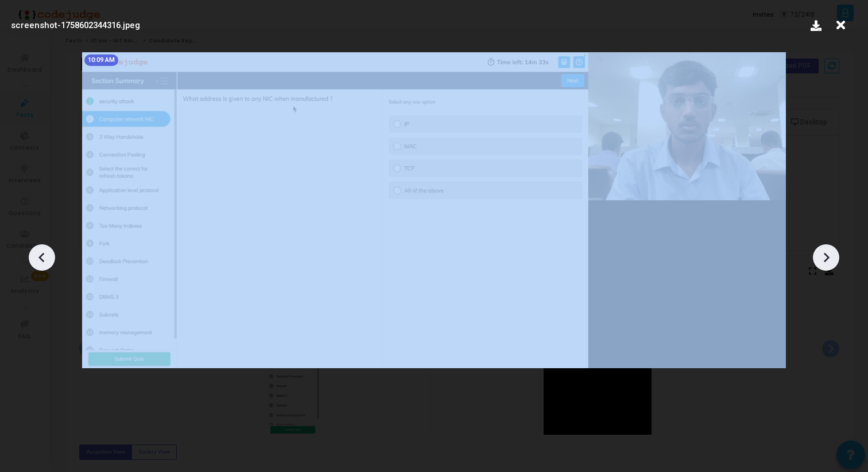
click at [830, 265] on icon at bounding box center [825, 257] width 17 height 17
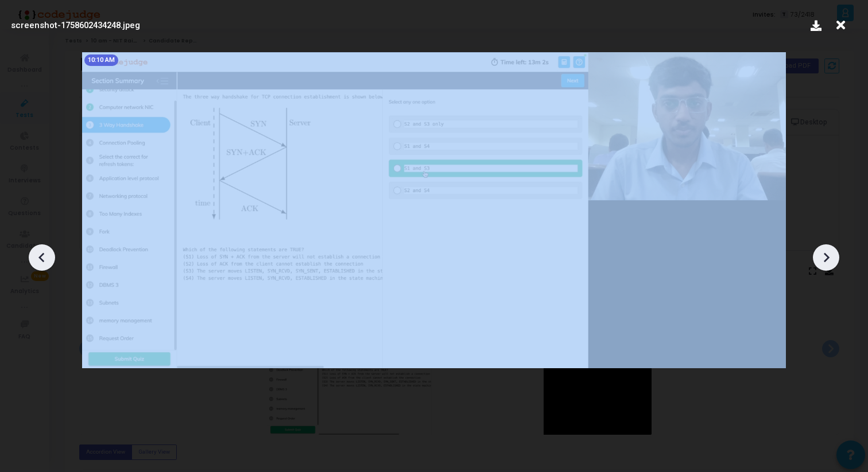
click at [830, 265] on icon at bounding box center [825, 257] width 17 height 17
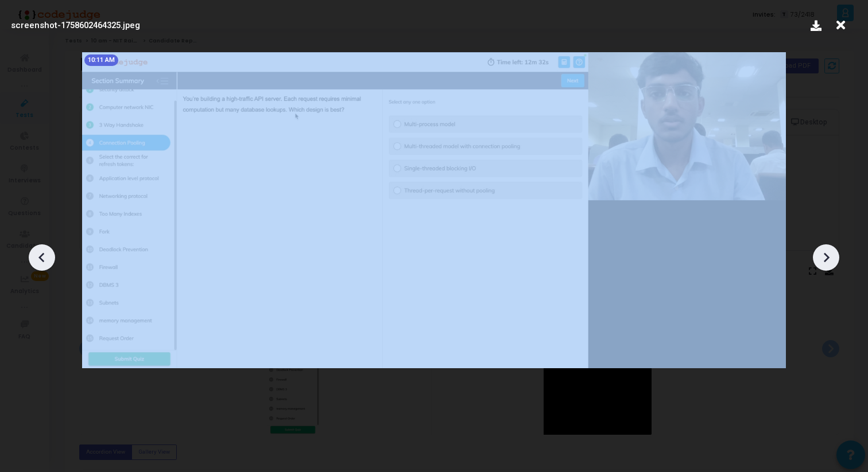
click at [830, 265] on icon at bounding box center [825, 257] width 17 height 17
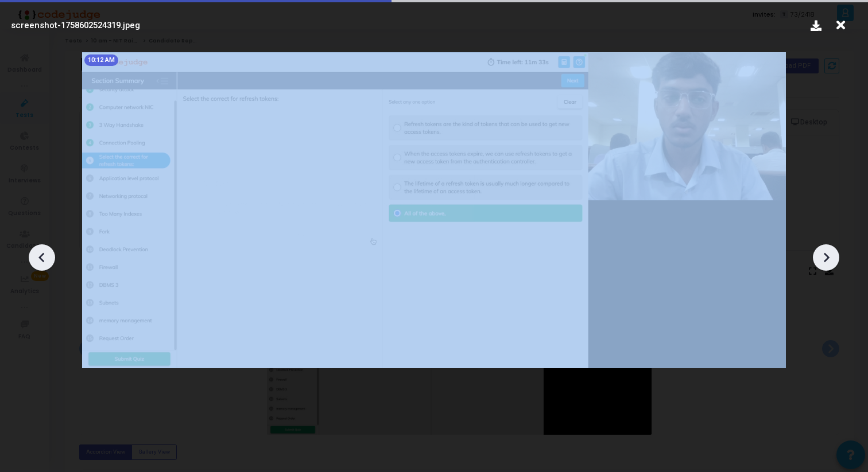
click at [830, 265] on icon at bounding box center [825, 257] width 17 height 17
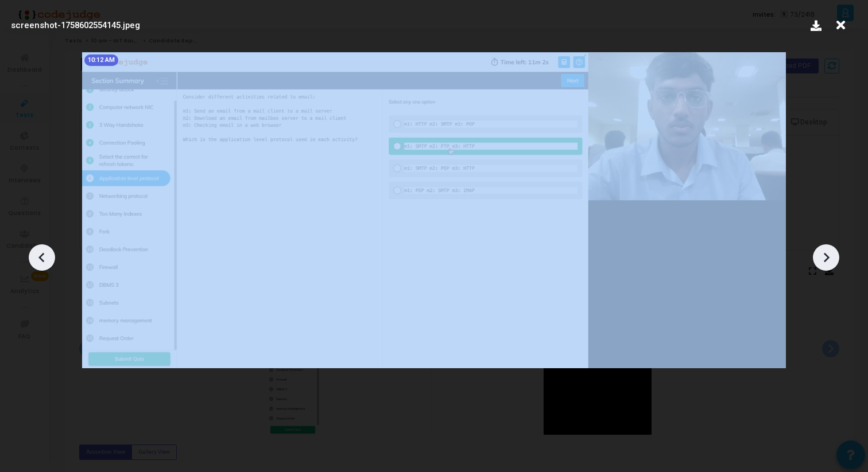
click at [830, 265] on icon at bounding box center [825, 257] width 17 height 17
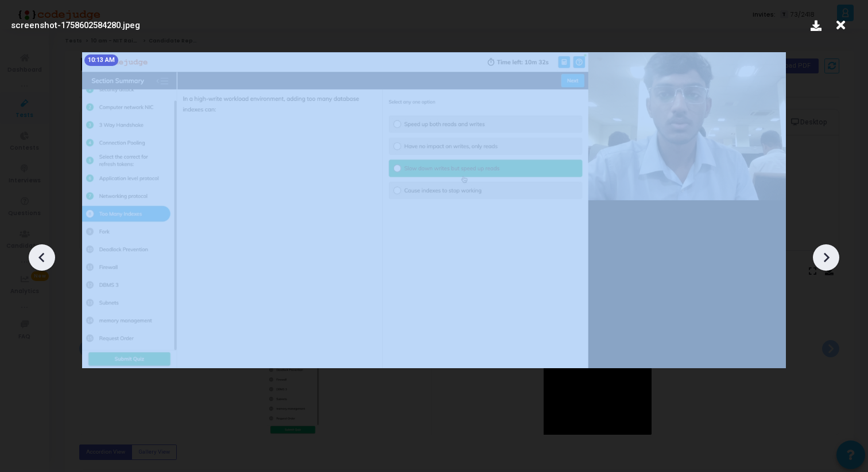
click at [830, 265] on icon at bounding box center [825, 257] width 17 height 17
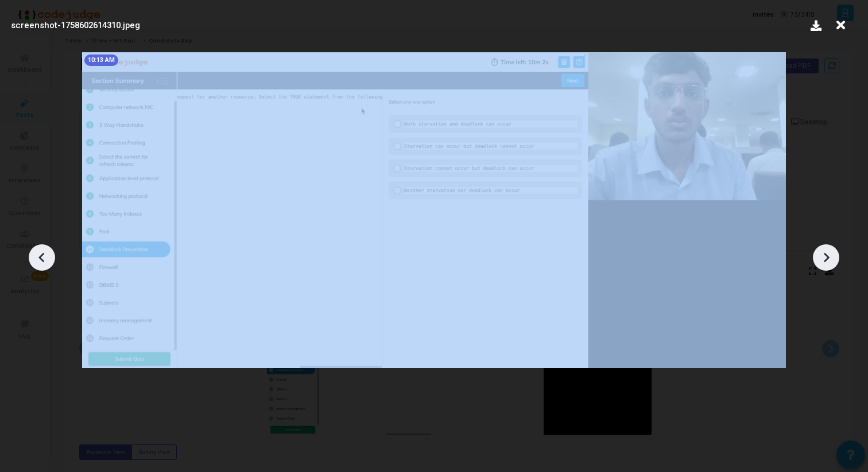
click at [830, 265] on icon at bounding box center [825, 257] width 17 height 17
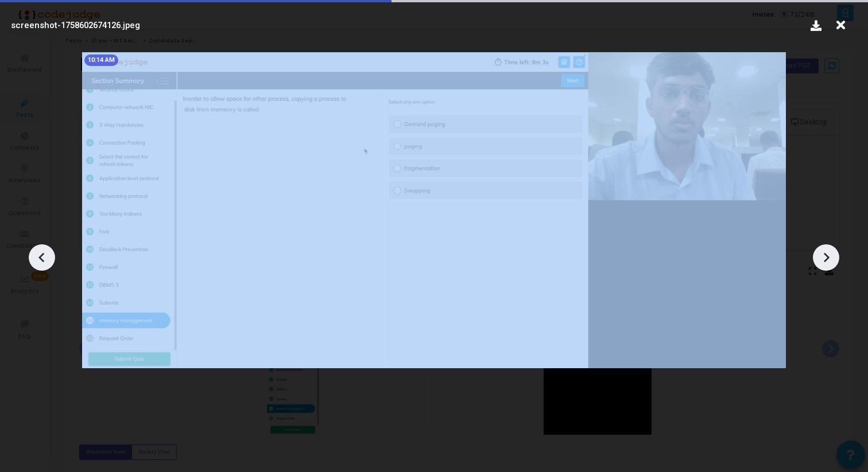
click at [830, 265] on icon at bounding box center [825, 257] width 17 height 17
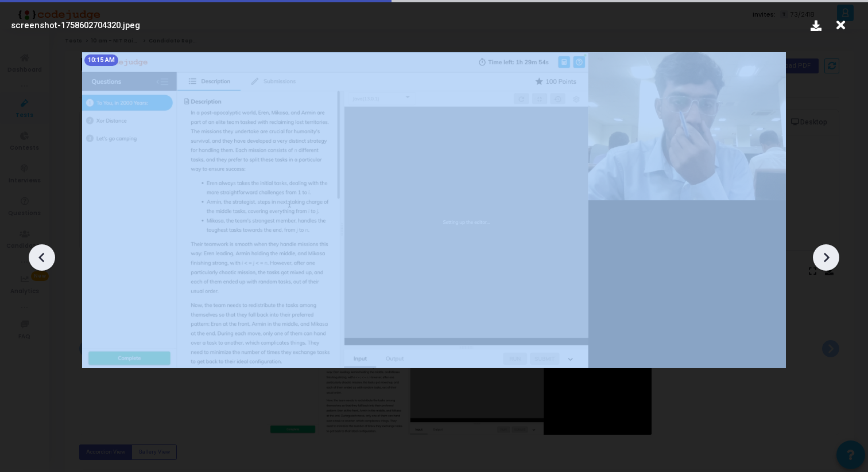
click at [830, 265] on icon at bounding box center [825, 257] width 17 height 17
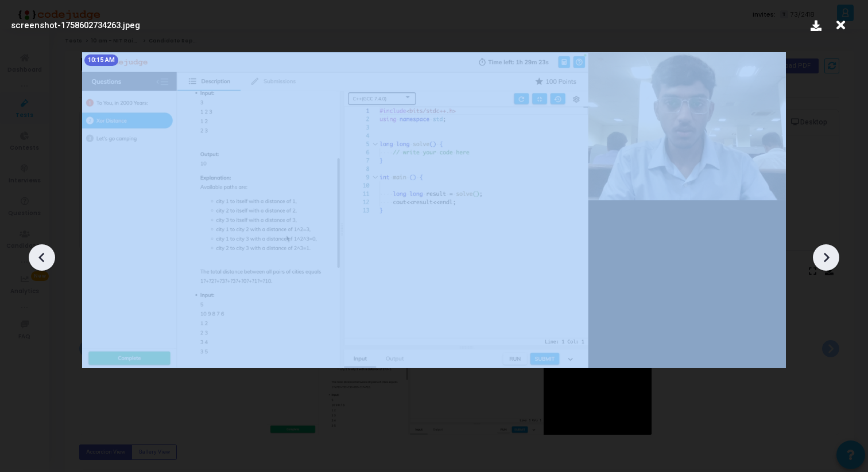
click at [830, 265] on icon at bounding box center [825, 257] width 17 height 17
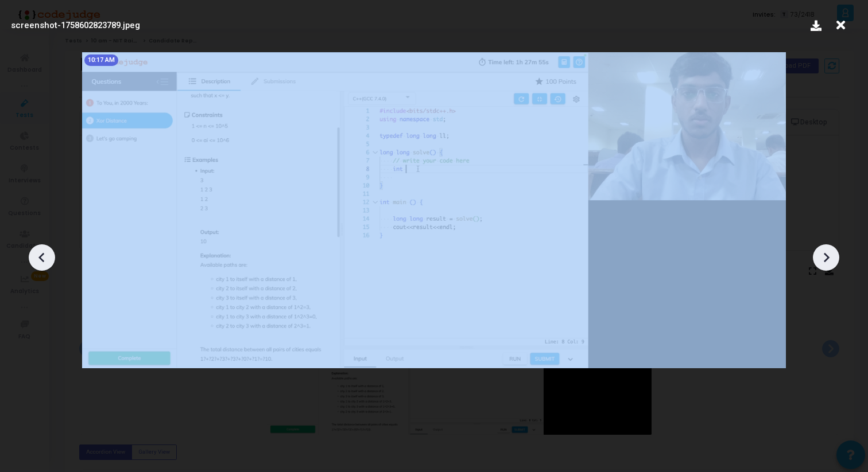
click at [830, 265] on icon at bounding box center [825, 257] width 17 height 17
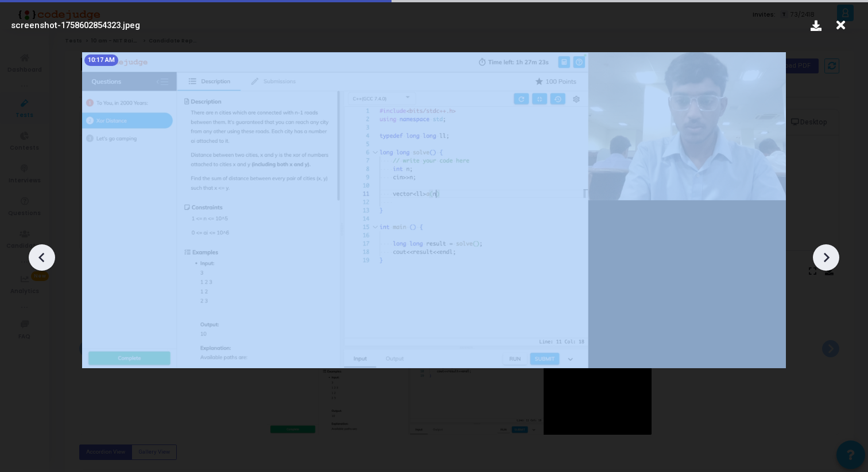
click at [830, 265] on icon at bounding box center [825, 257] width 17 height 17
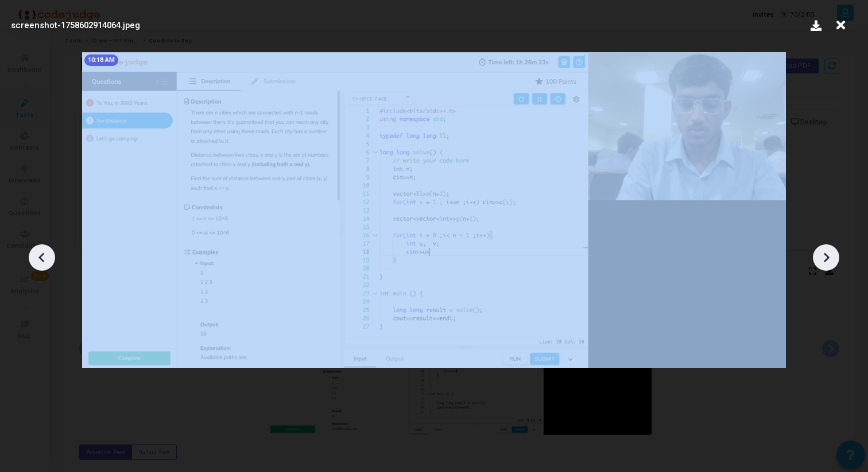
click at [830, 265] on icon at bounding box center [825, 257] width 17 height 17
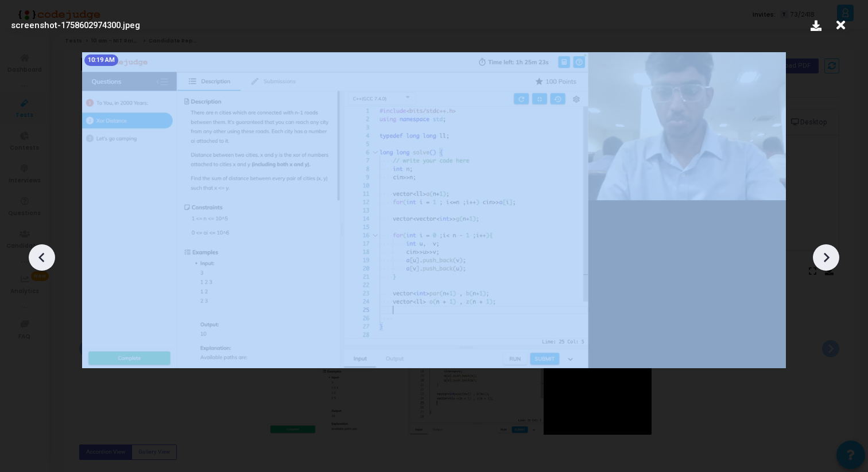
click at [830, 265] on icon at bounding box center [825, 257] width 17 height 17
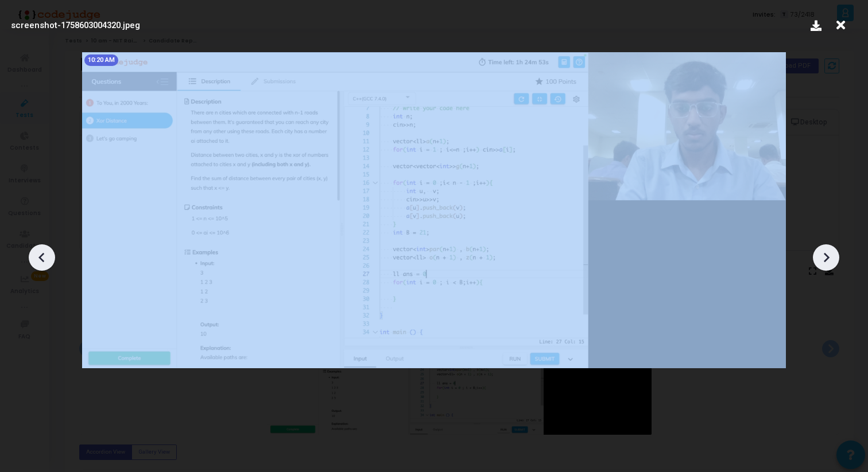
click at [830, 265] on icon at bounding box center [825, 257] width 17 height 17
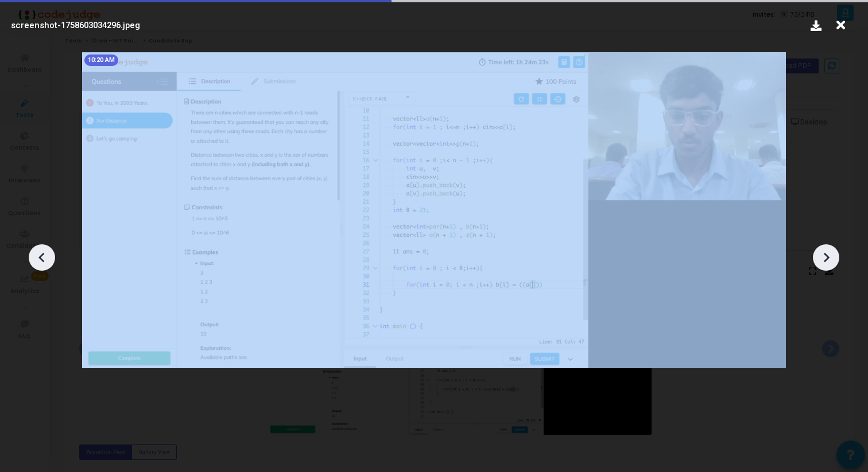
click at [830, 265] on icon at bounding box center [825, 257] width 17 height 17
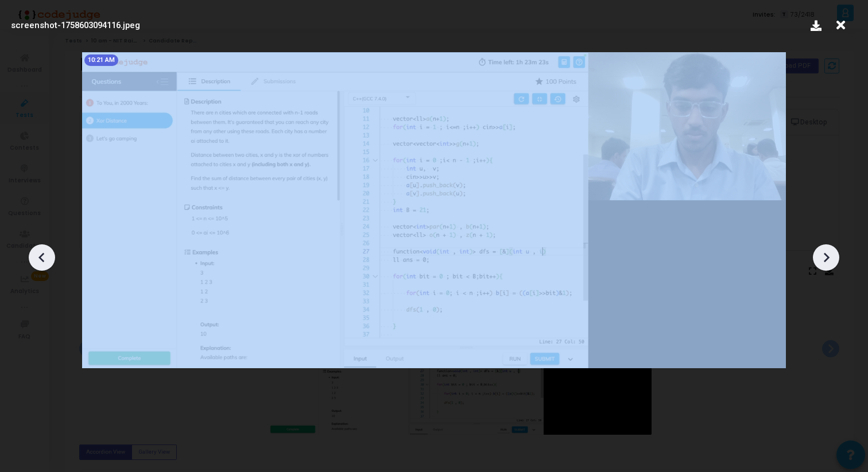
click at [830, 265] on icon at bounding box center [825, 257] width 17 height 17
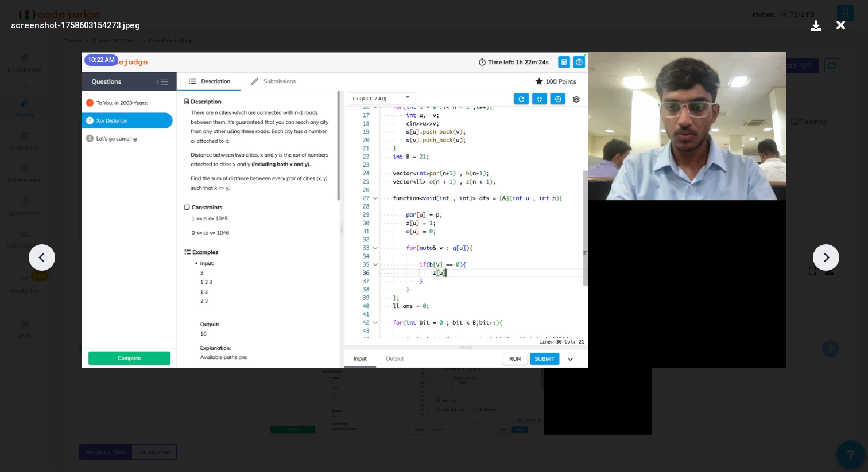
click at [839, 28] on icon at bounding box center [841, 25] width 18 height 22
